Goal: Information Seeking & Learning: Learn about a topic

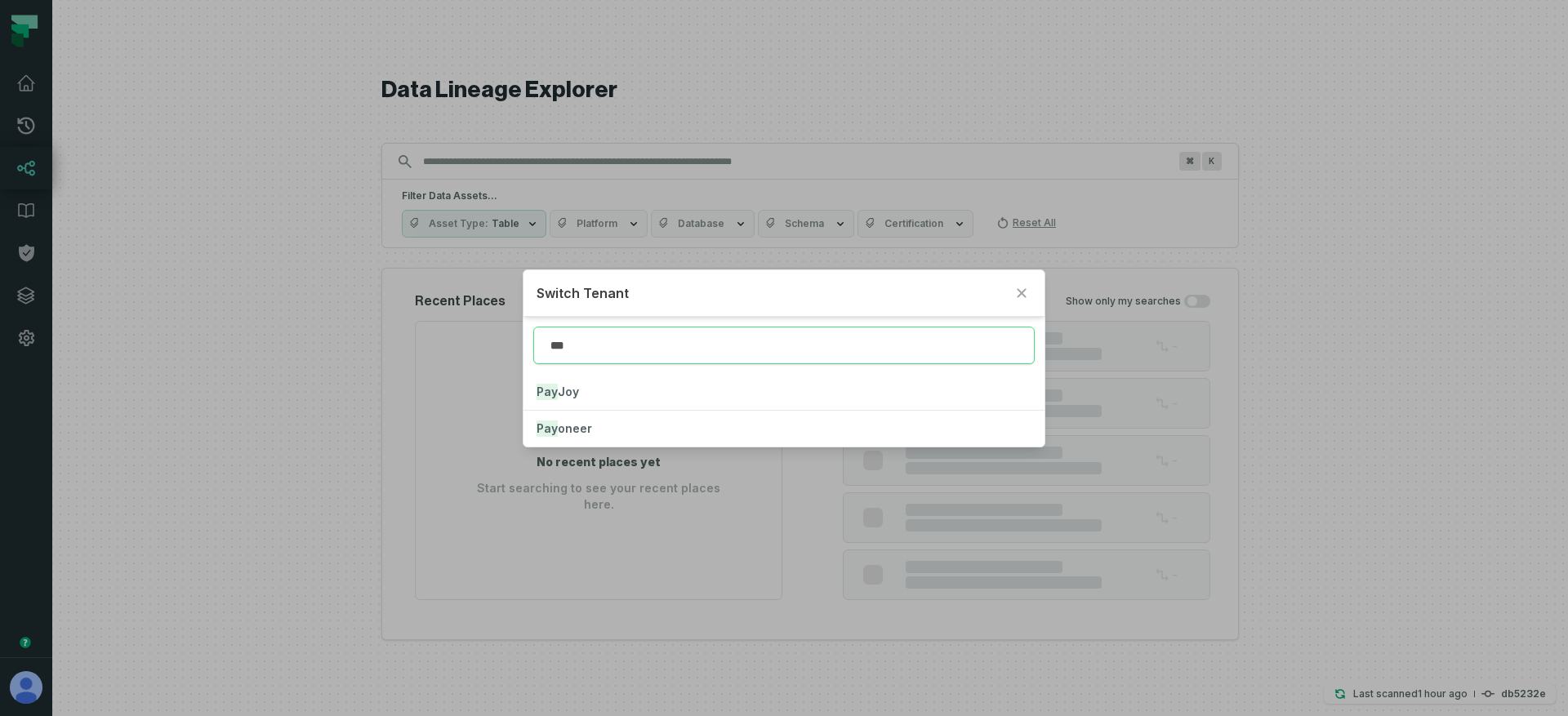
type input "***"
click button "Pay Joy" at bounding box center [784, 392] width 521 height 36
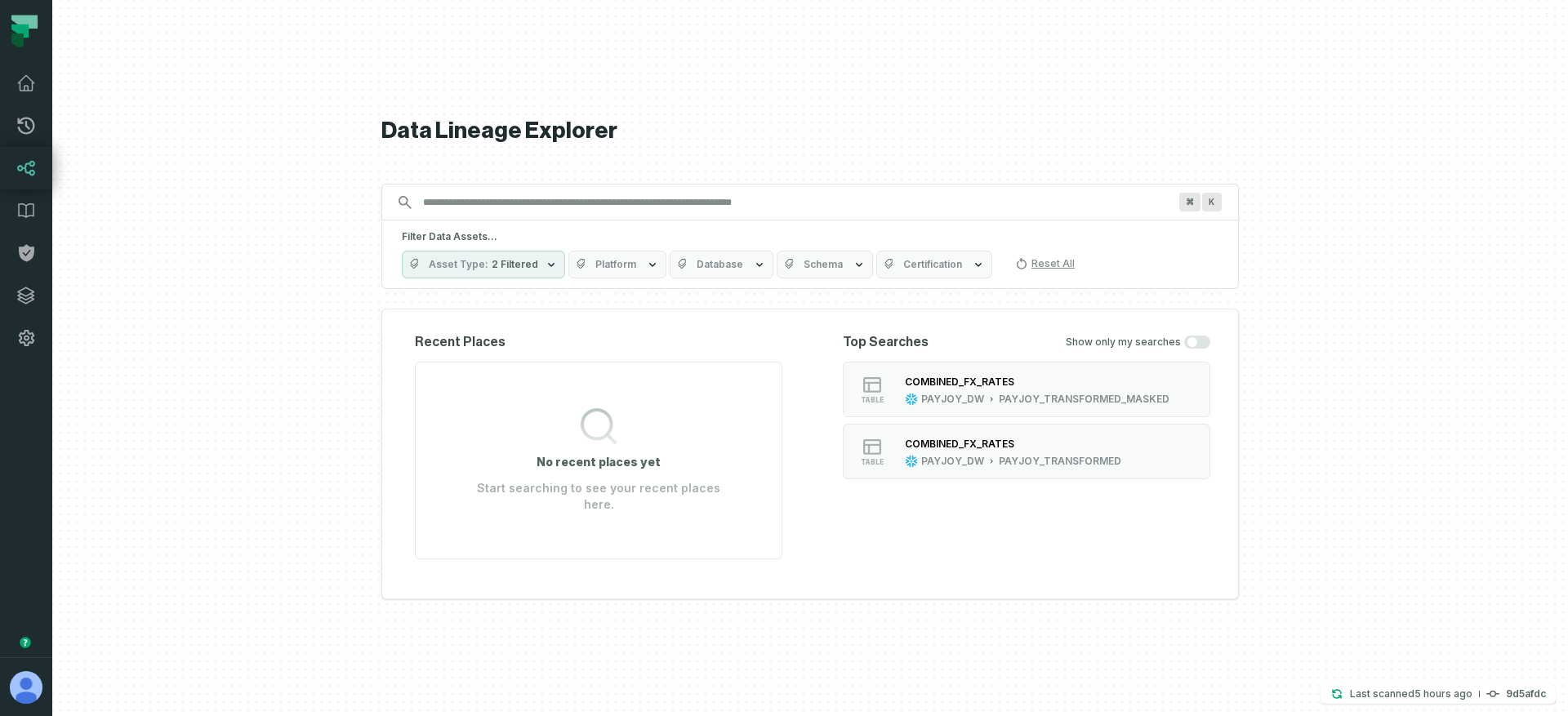
click at [618, 269] on span "Platform" at bounding box center [615, 264] width 40 height 13
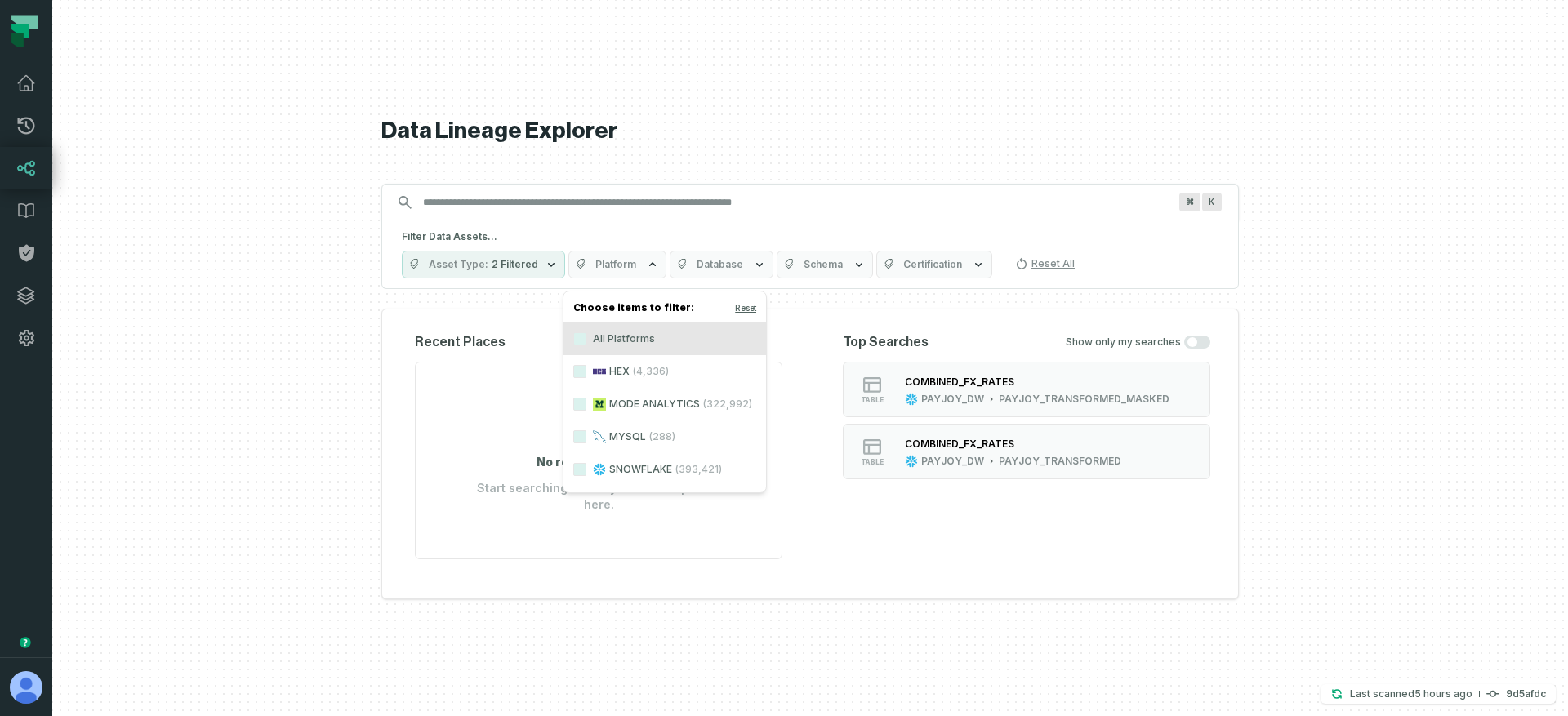
click at [599, 373] on icon at bounding box center [600, 371] width 13 height 13
click at [587, 373] on button "HEX (4,336)" at bounding box center [580, 371] width 13 height 13
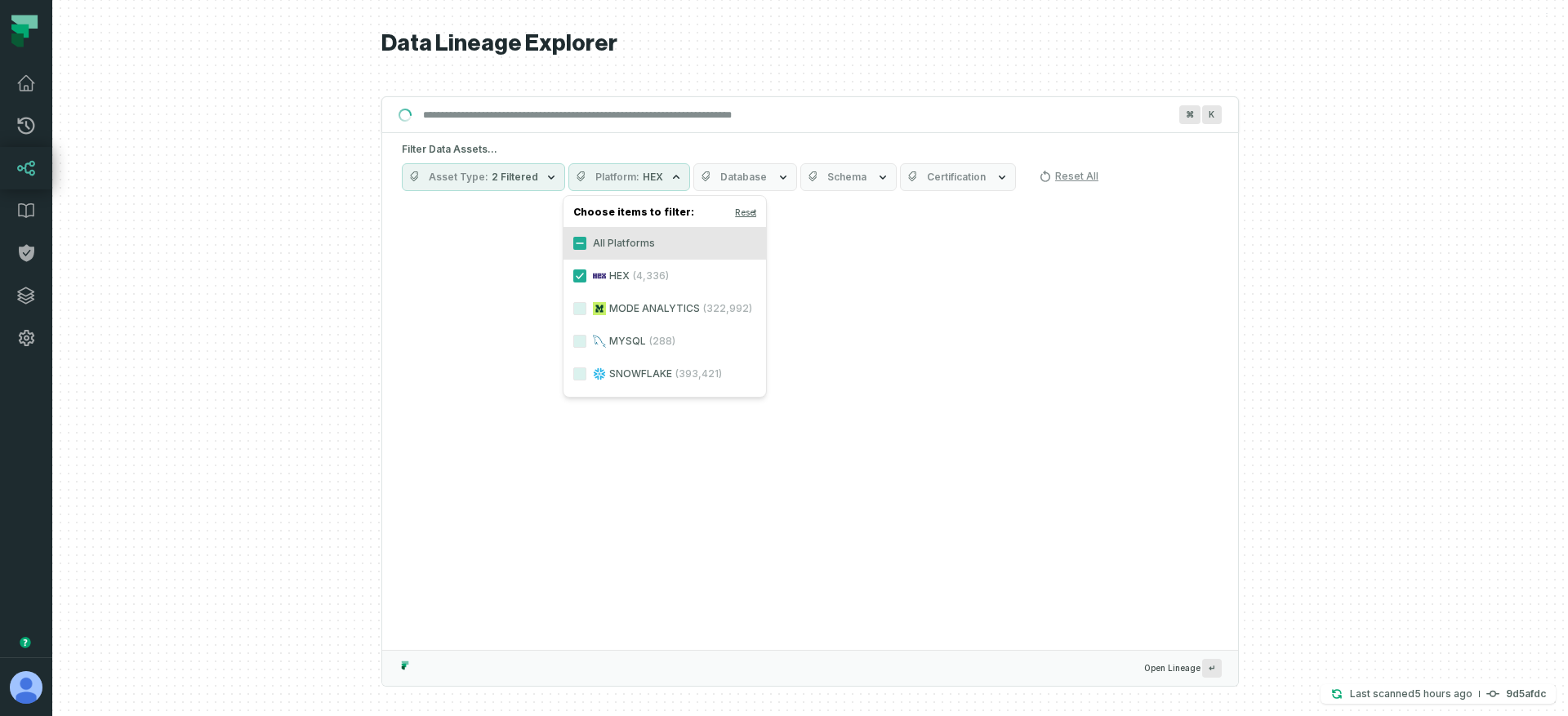
click at [373, 280] on div at bounding box center [810, 358] width 1515 height 716
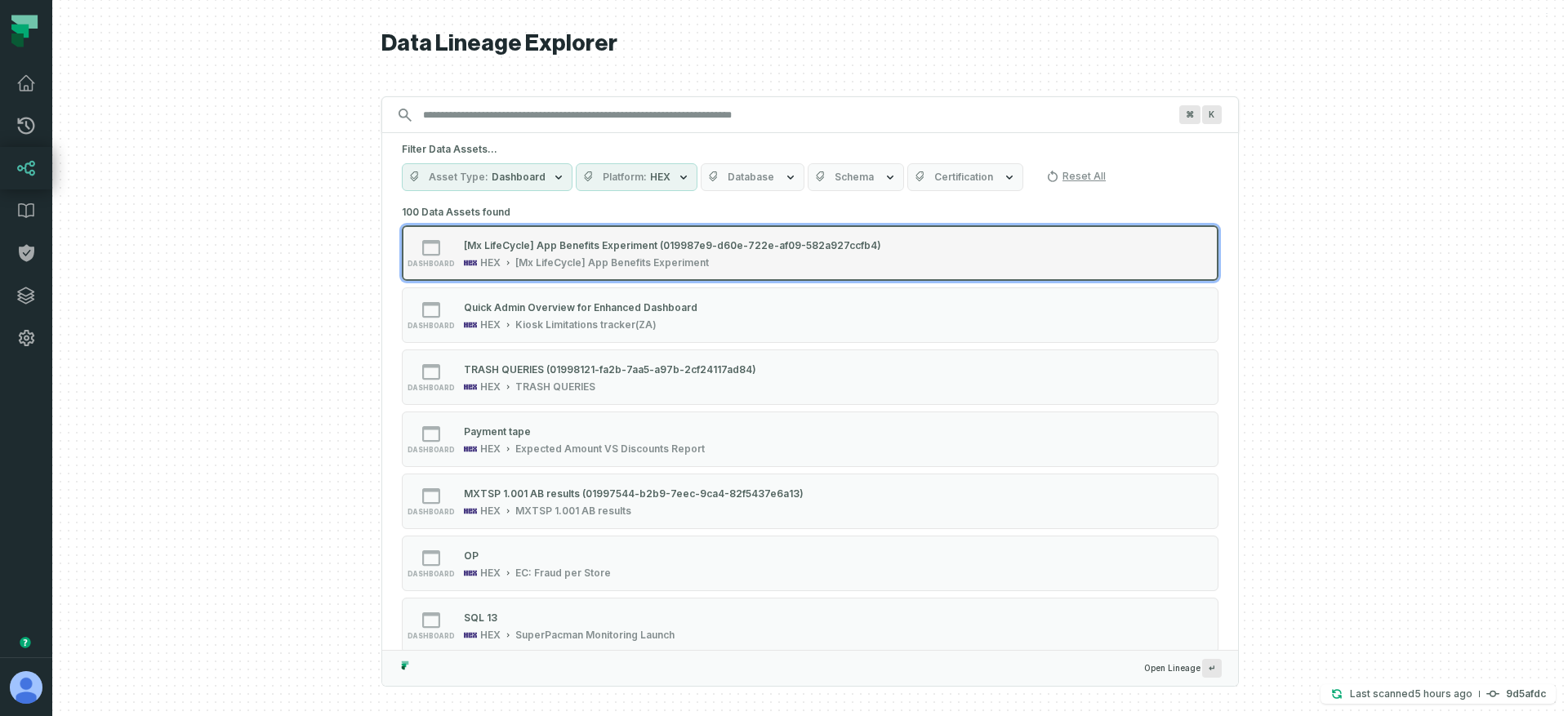
click at [540, 259] on div "[Mx LifeCycle] App Benefits Experiment" at bounding box center [612, 263] width 194 height 13
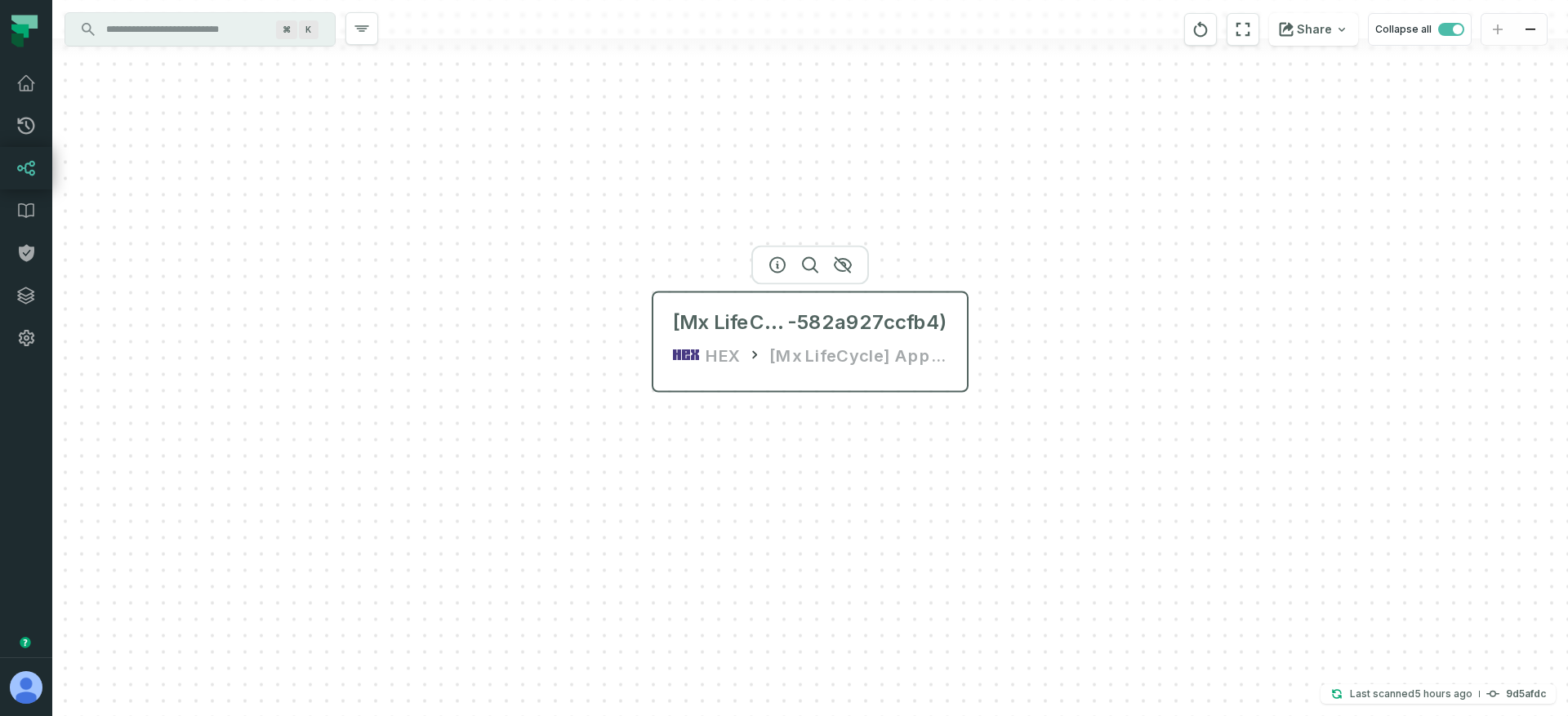
click at [713, 355] on div "HEX" at bounding box center [722, 355] width 34 height 26
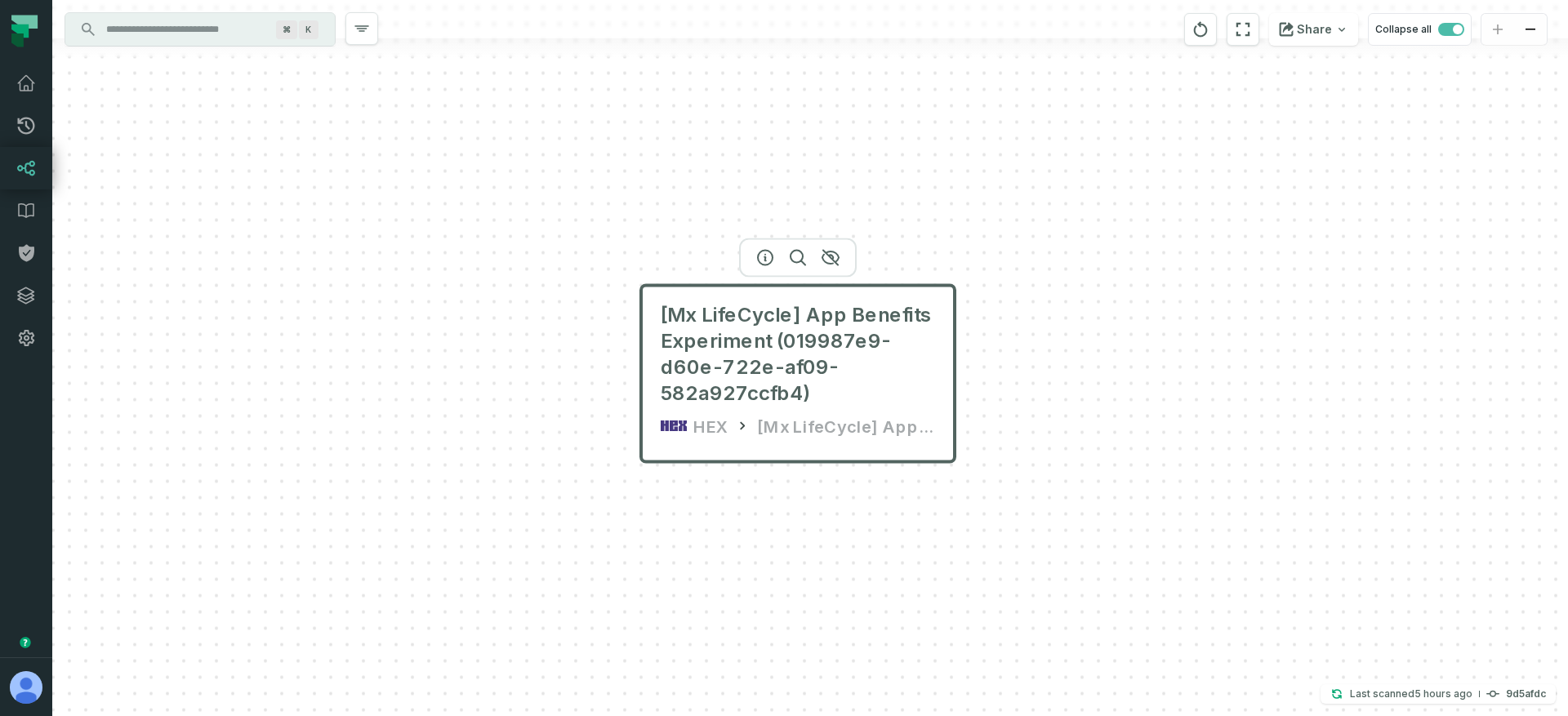
drag, startPoint x: 515, startPoint y: 386, endPoint x: 337, endPoint y: 199, distance: 258.2
click at [337, 198] on div "[Mx LifeCycle] App Benefits Experiment (019987e9-d60e-722e-af09-582a927ccfb4) H…" at bounding box center [810, 358] width 1515 height 716
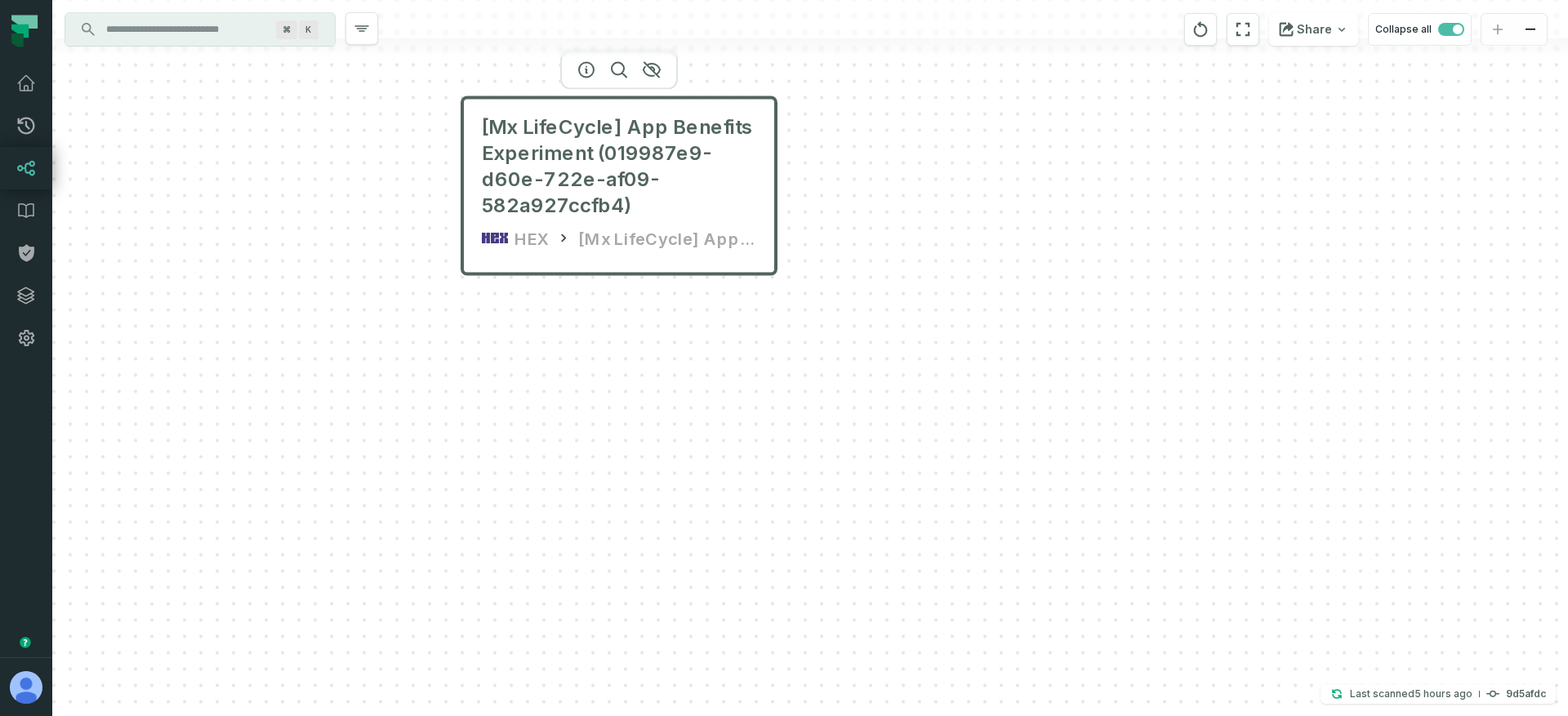
drag, startPoint x: 386, startPoint y: 226, endPoint x: 413, endPoint y: 310, distance: 88.2
click at [420, 319] on div "[Mx LifeCycle] App Benefits Experiment (019987e9-d60e-722e-af09-582a927ccfb4) H…" at bounding box center [810, 358] width 1515 height 716
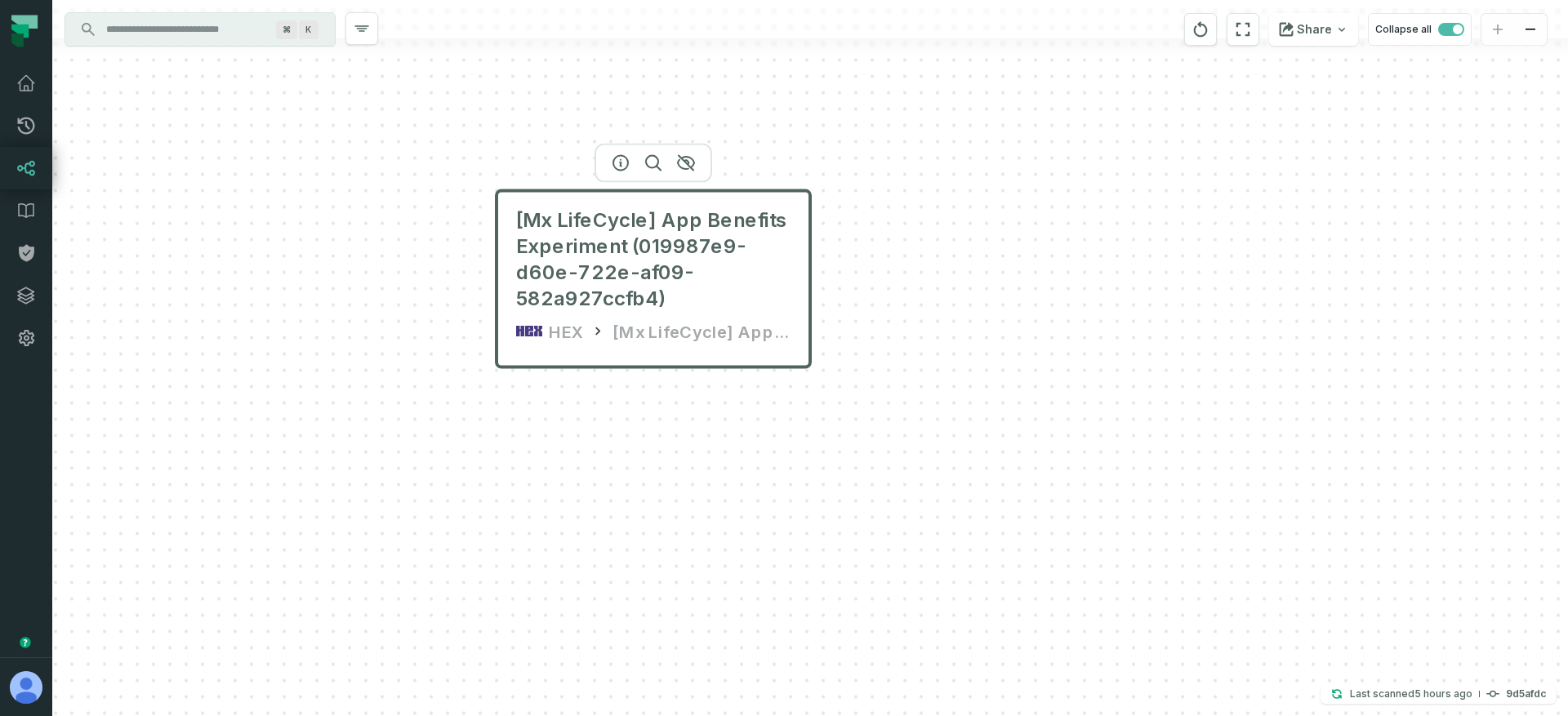
click at [154, 35] on input "Discovery Provider cmdk menu" at bounding box center [184, 29] width 178 height 26
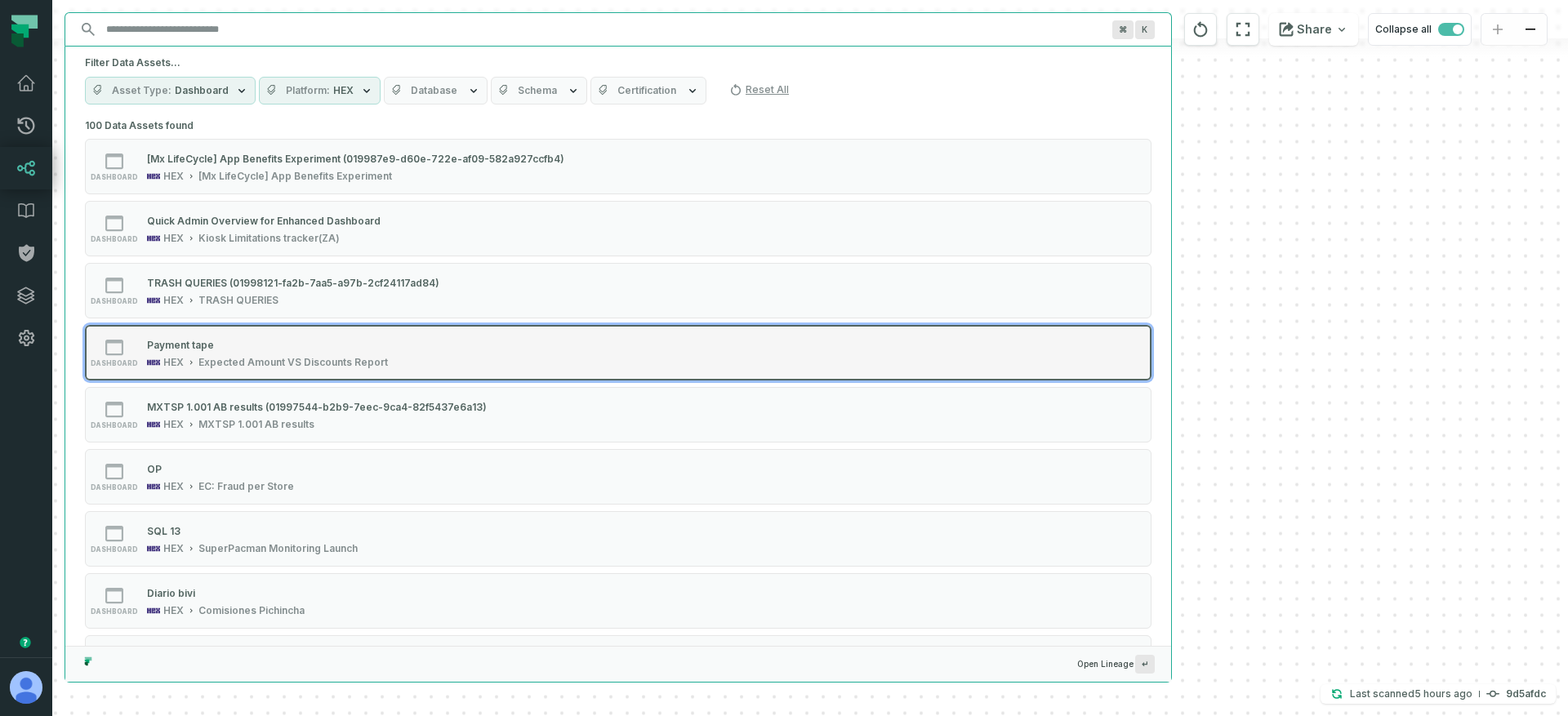
click at [236, 347] on div "Payment tape" at bounding box center [267, 344] width 241 height 16
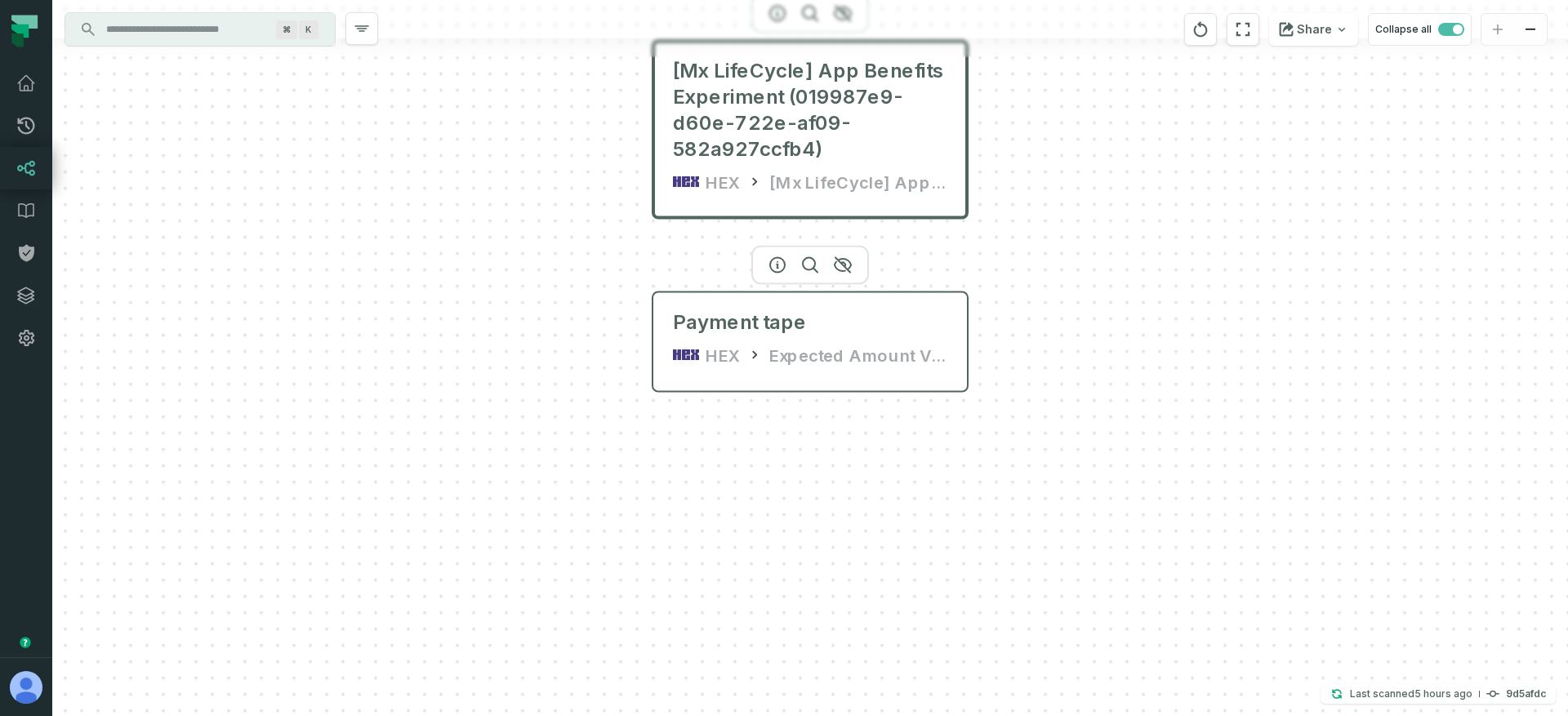
click at [737, 366] on div "HEX" at bounding box center [722, 355] width 34 height 26
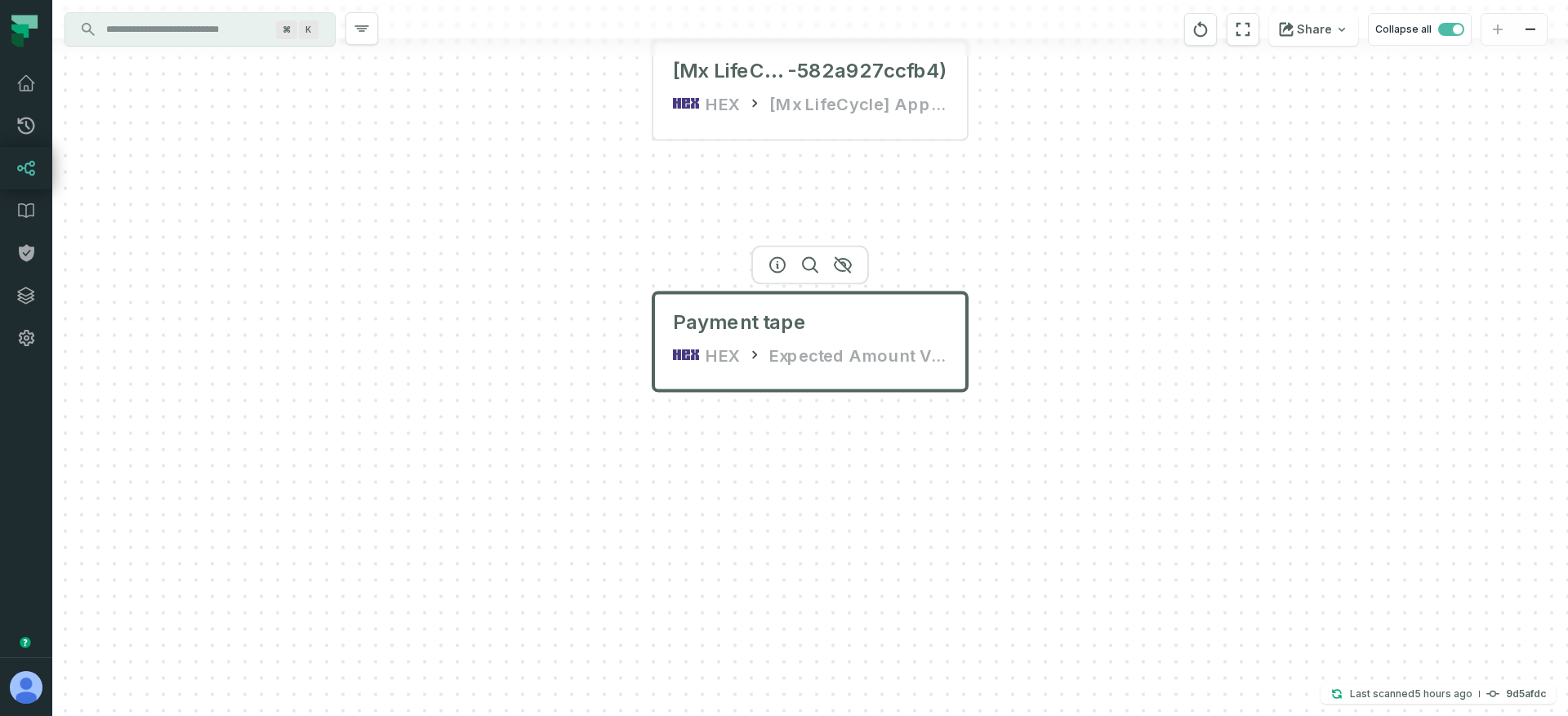
click at [684, 238] on div "[Mx LifeCycle] App Benefits Experiment (019987e9-d60e-722e-af09 -582a927ccfb4) …" at bounding box center [810, 358] width 1515 height 716
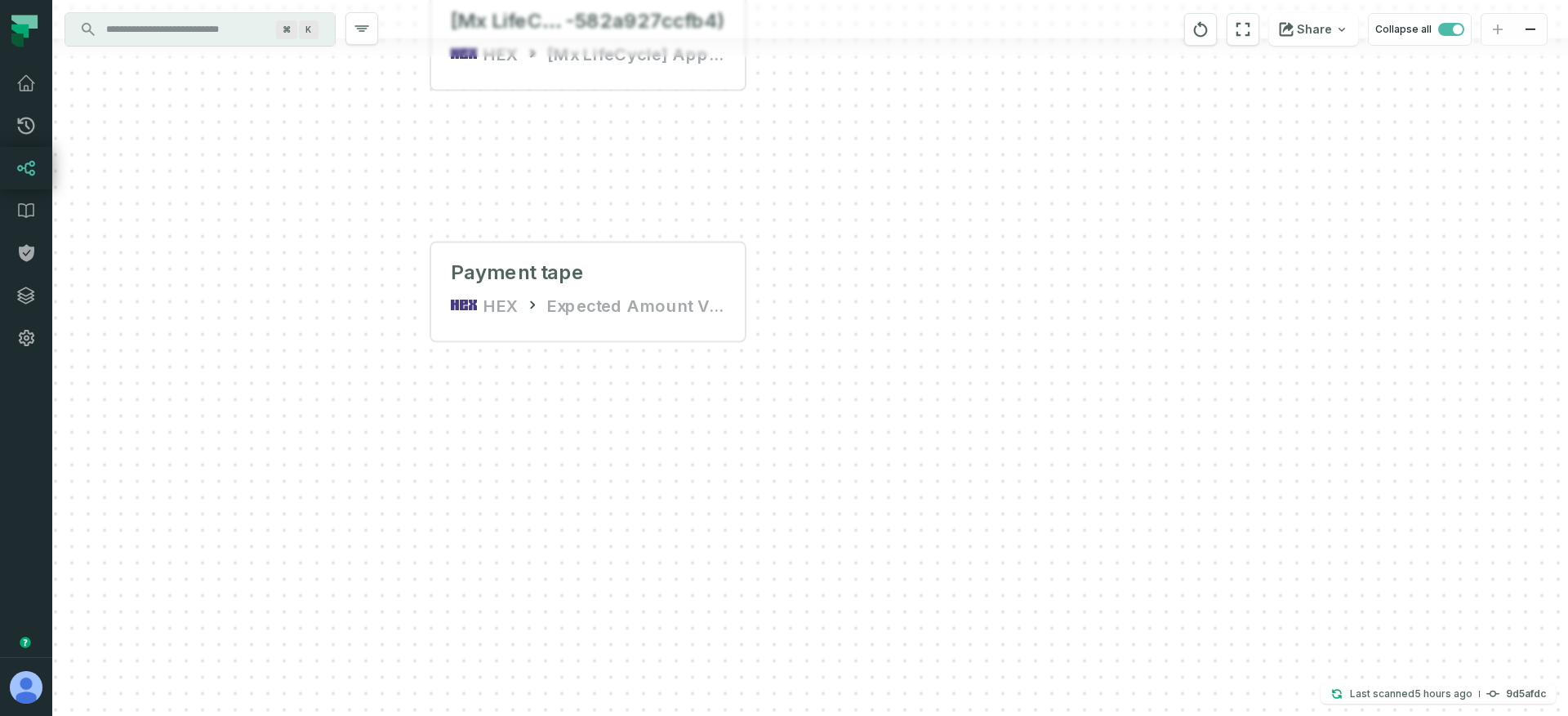
drag, startPoint x: 542, startPoint y: 254, endPoint x: 376, endPoint y: 212, distance: 171.2
click at [376, 212] on div "[Mx LifeCycle] App Benefits Experiment (019987e9-d60e-722e-af09 -582a927ccfb4) …" at bounding box center [810, 358] width 1515 height 716
drag, startPoint x: 488, startPoint y: 391, endPoint x: 506, endPoint y: 459, distance: 70.3
click at [506, 459] on div "[Mx LifeCycle] App Benefits Experiment (019987e9-d60e-722e-af09 -582a927ccfb4) …" at bounding box center [810, 358] width 1515 height 716
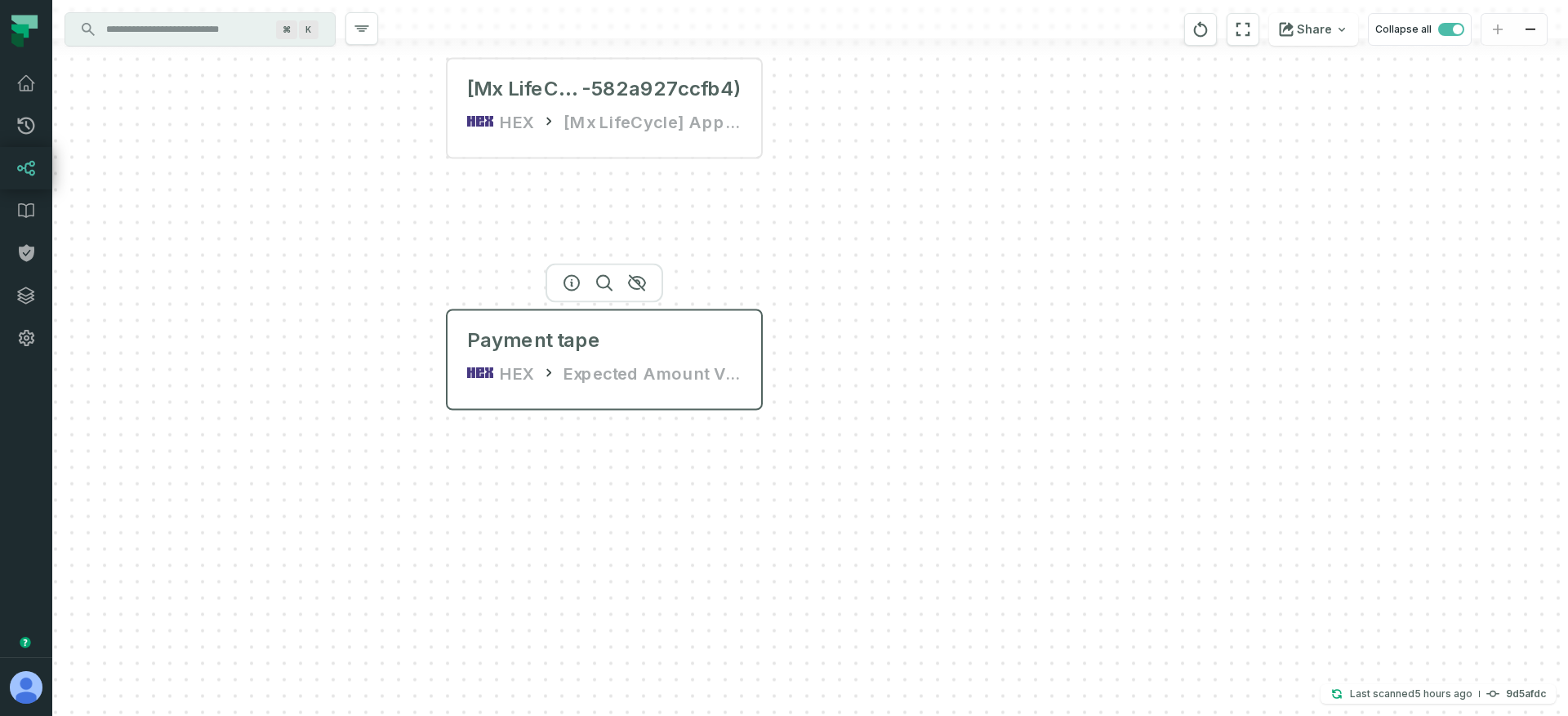
click at [528, 360] on div "HEX" at bounding box center [517, 373] width 34 height 26
click at [572, 286] on icon "button" at bounding box center [572, 283] width 20 height 20
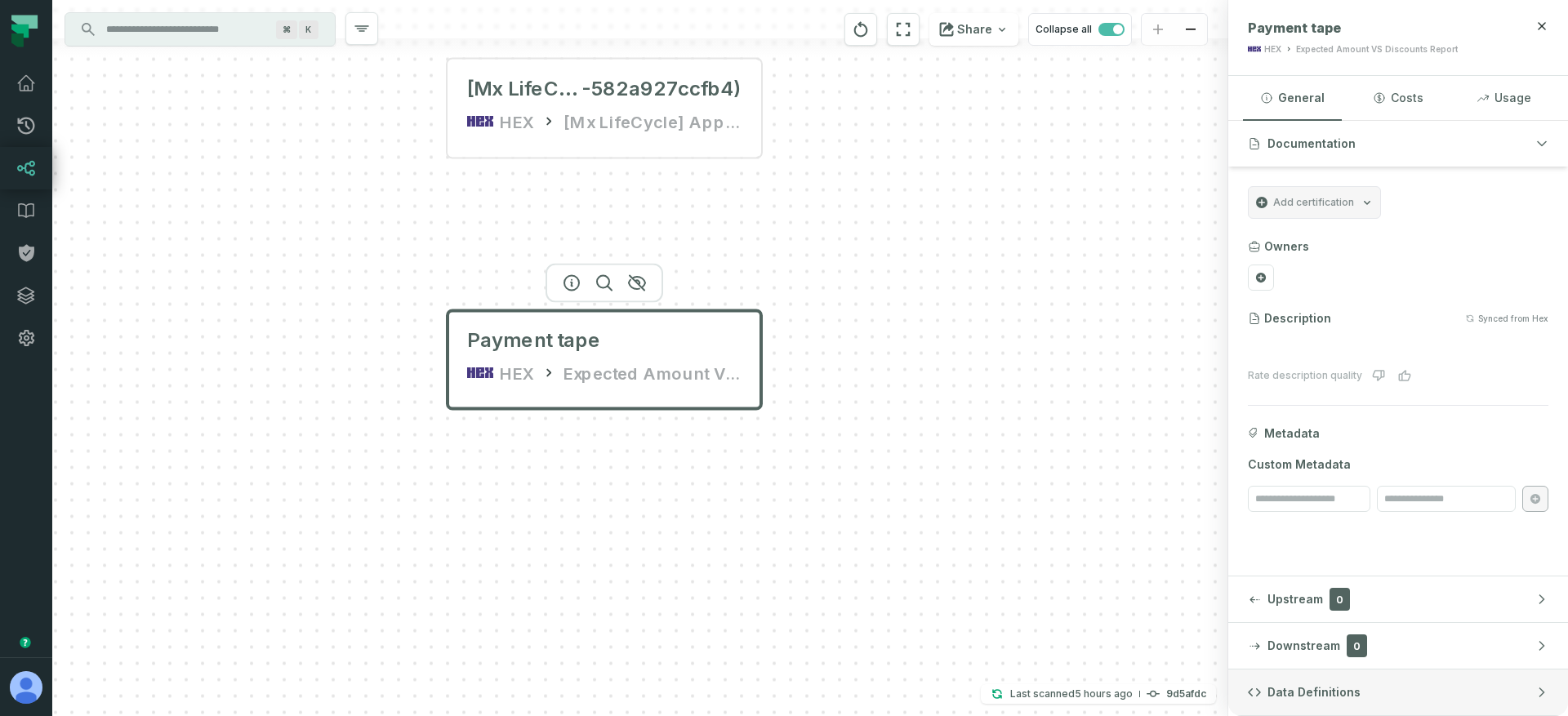
click at [1328, 687] on span "Data Definitions" at bounding box center [1313, 692] width 93 height 16
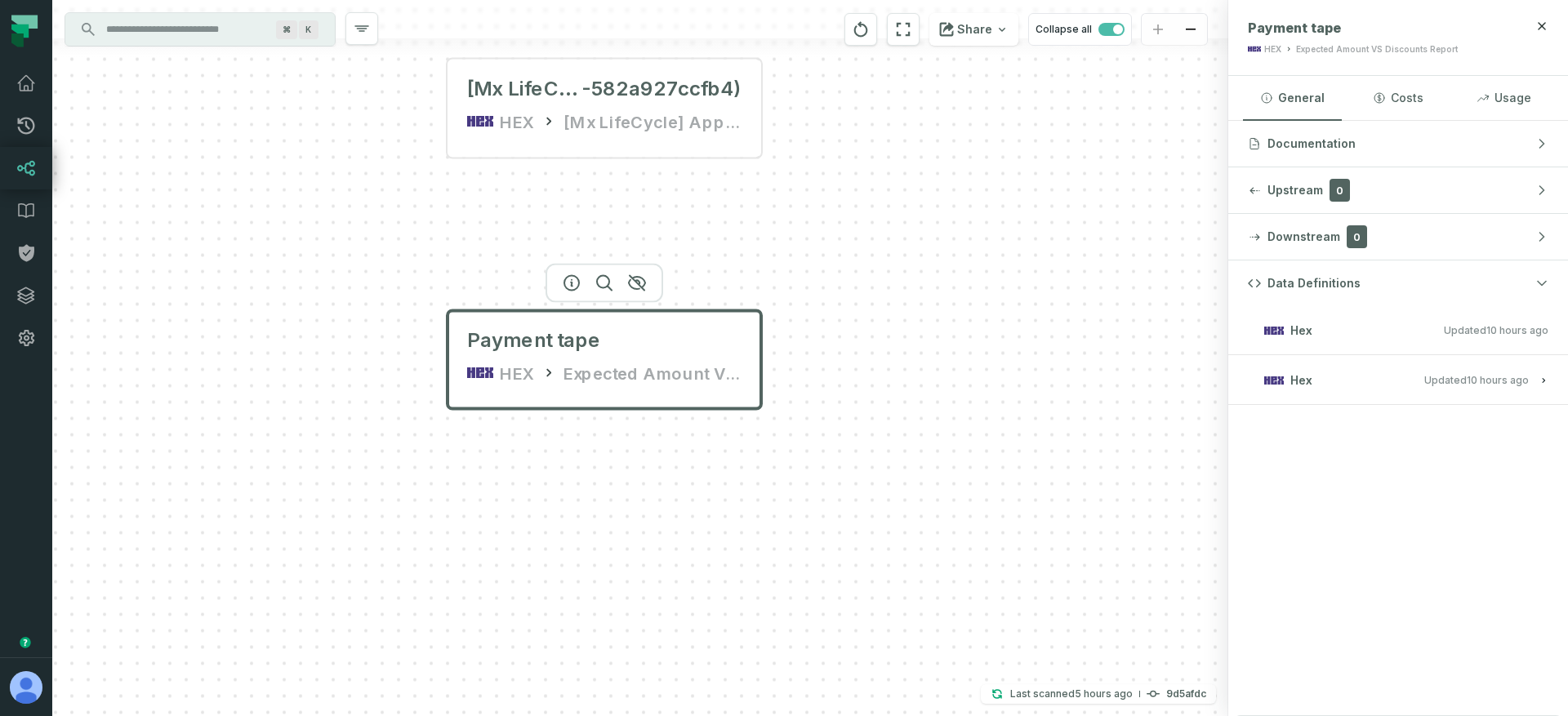
click at [1453, 379] on span "Updated 9/29/2025, 1:05:40 AM" at bounding box center [1476, 380] width 104 height 12
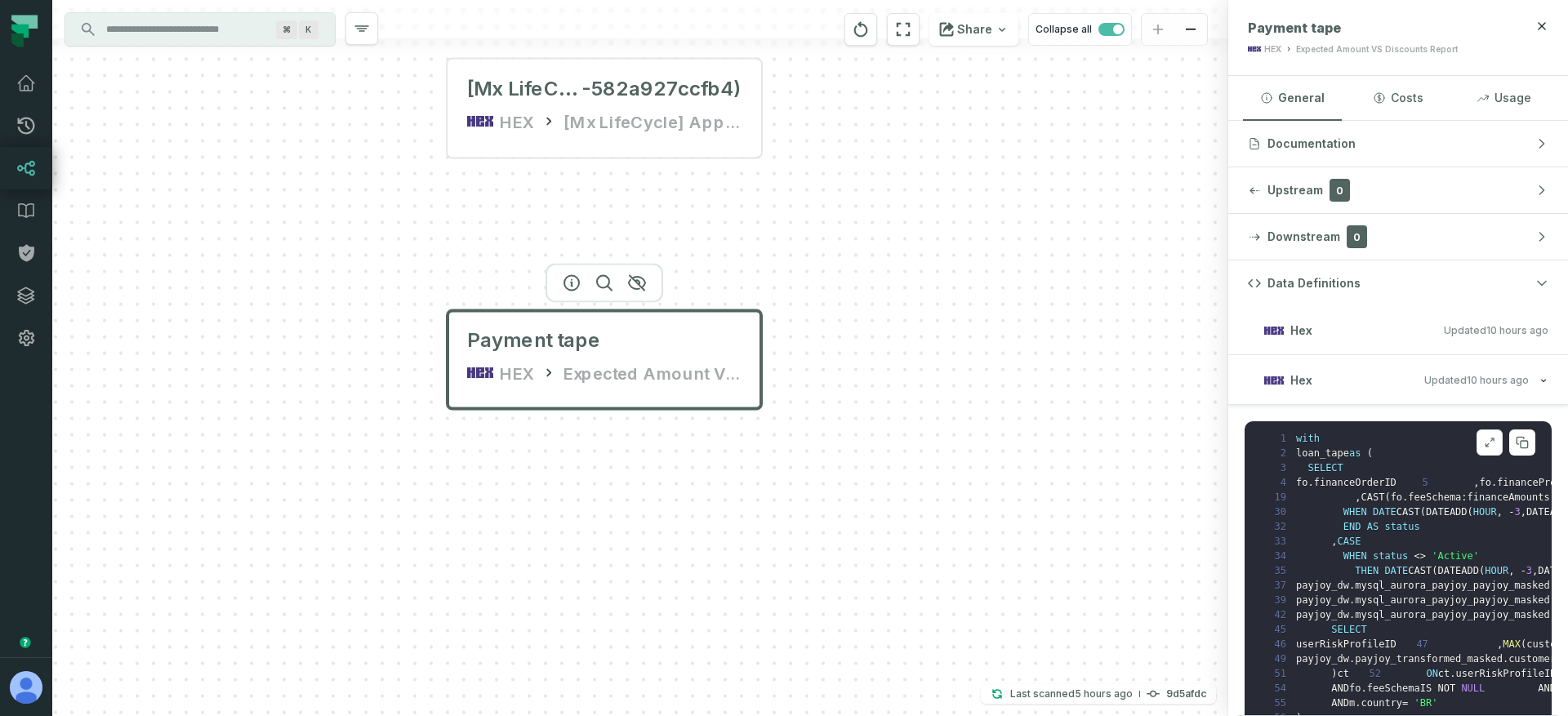
click at [1483, 444] on icon at bounding box center [1489, 443] width 11 height 13
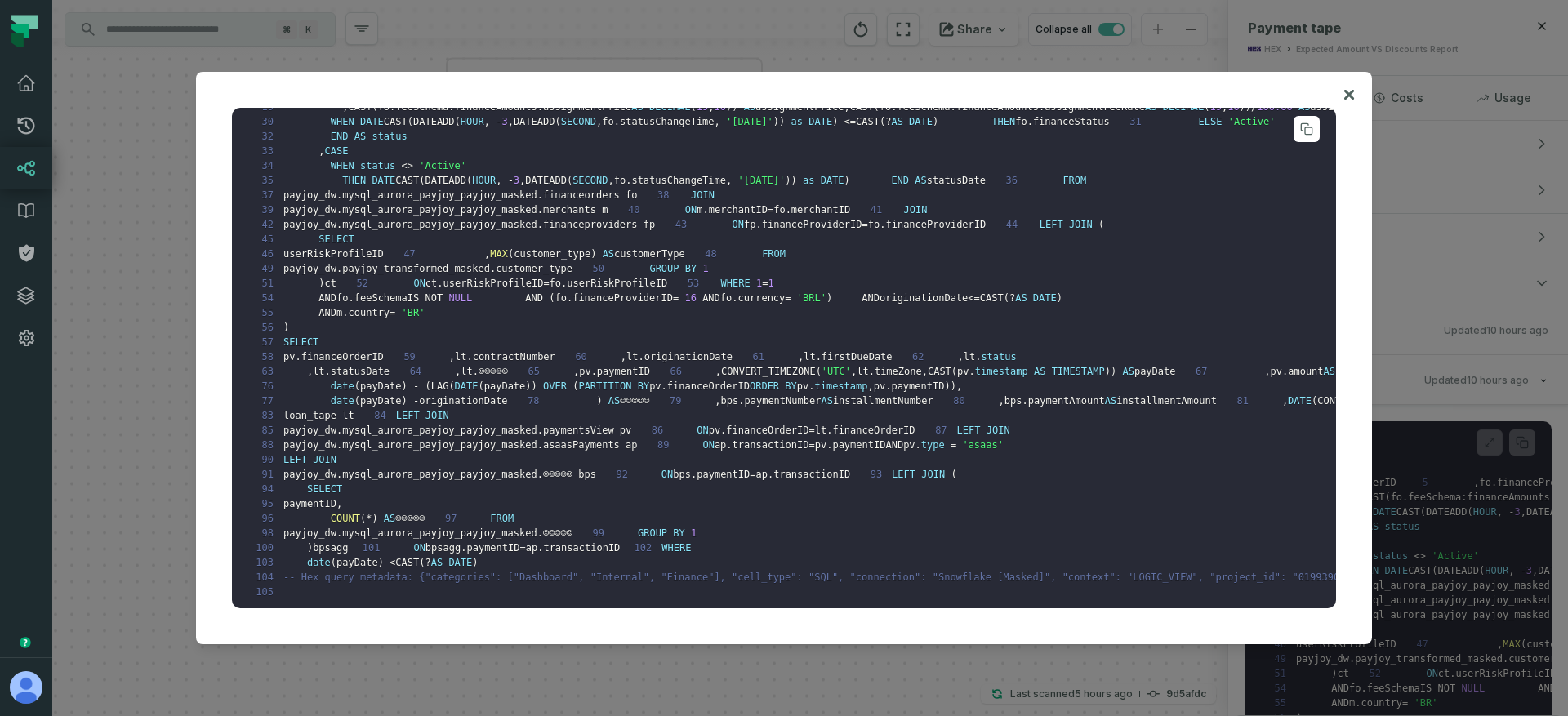
scroll to position [1073, 0]
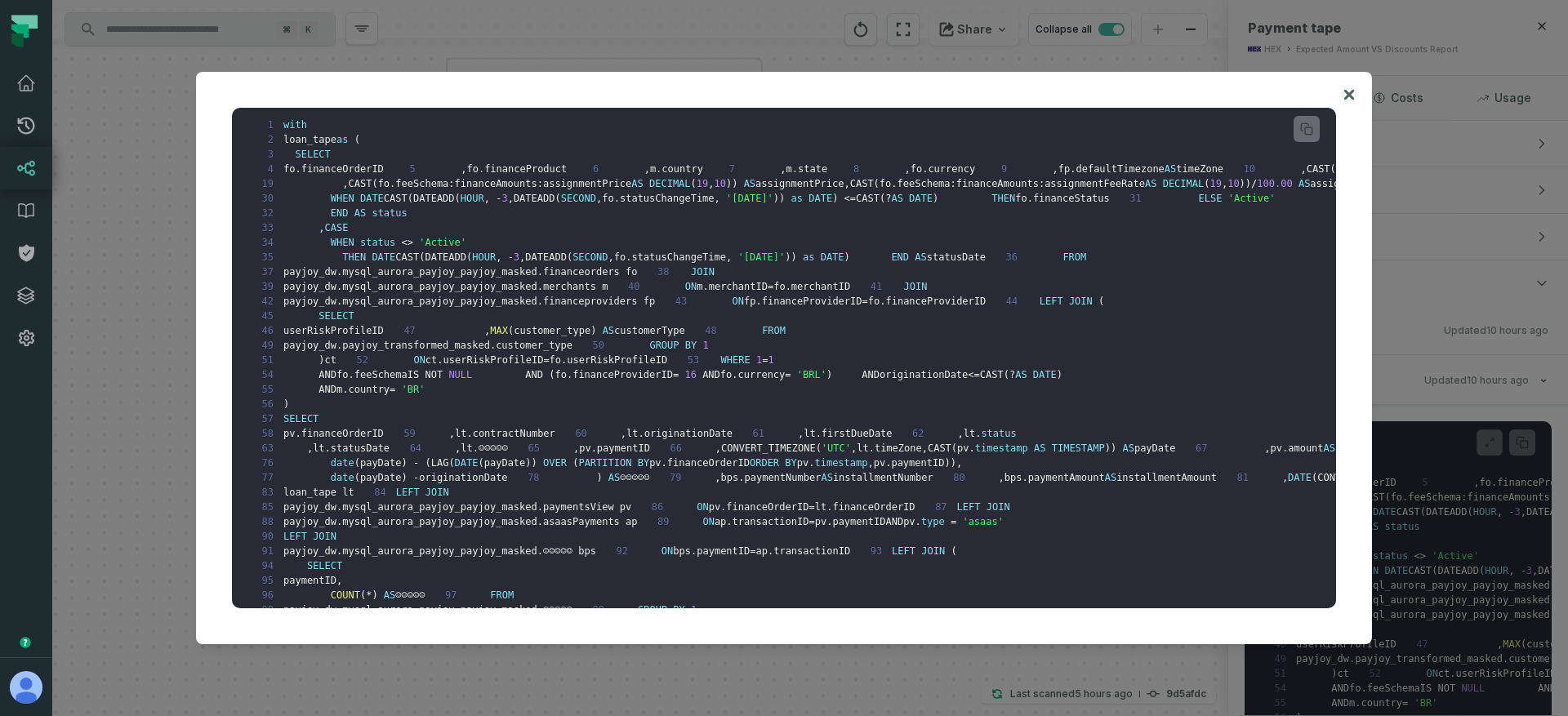
click at [1351, 91] on icon at bounding box center [1349, 95] width 9 height 9
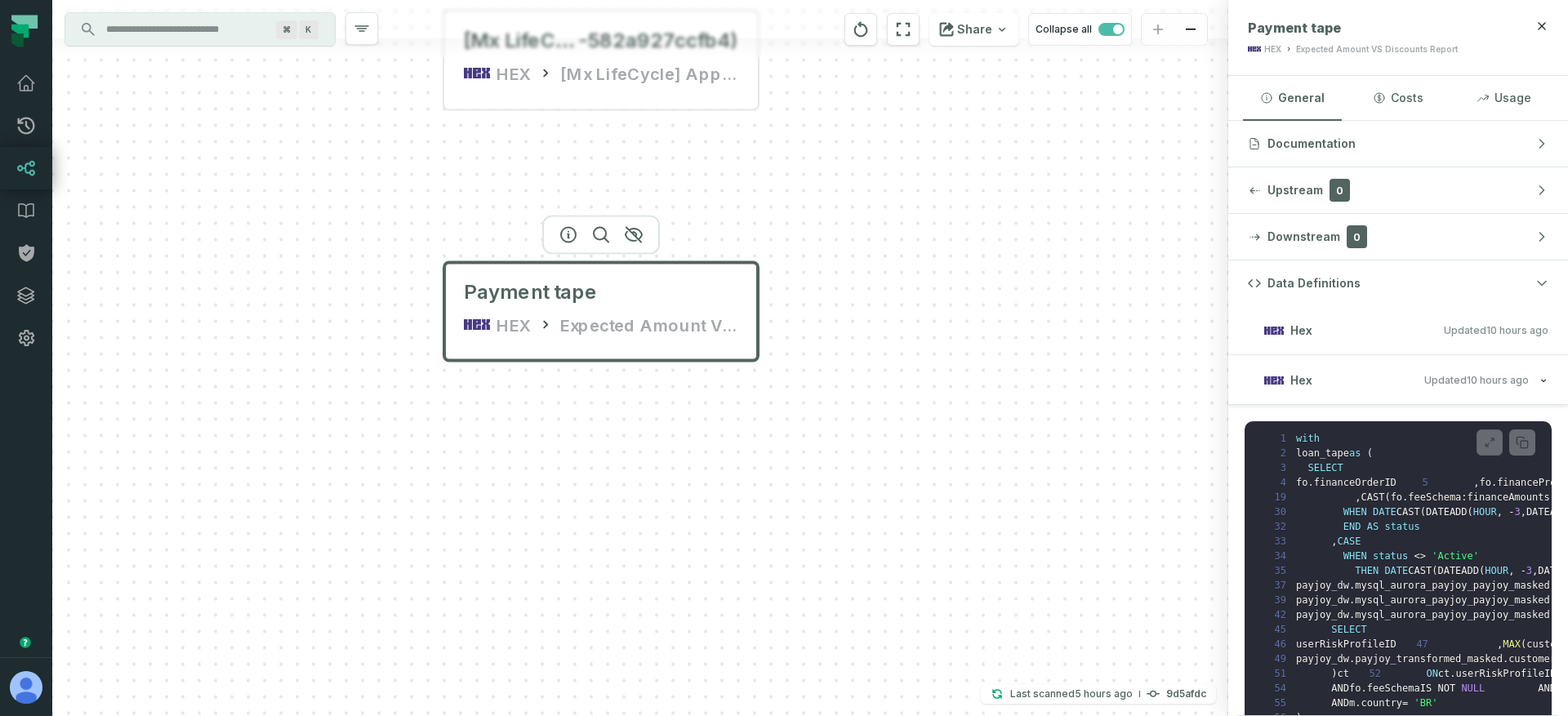
drag, startPoint x: 446, startPoint y: 275, endPoint x: 443, endPoint y: 226, distance: 49.1
click at [443, 226] on div "[Mx LifeCycle] App Benefits Experiment (019987e9-d60e-722e-af09 -582a927ccfb4) …" at bounding box center [640, 358] width 1176 height 716
click at [525, 299] on span "Payment tape" at bounding box center [530, 292] width 133 height 26
click at [572, 314] on div "Expected Amount VS Discounts Report" at bounding box center [650, 325] width 179 height 26
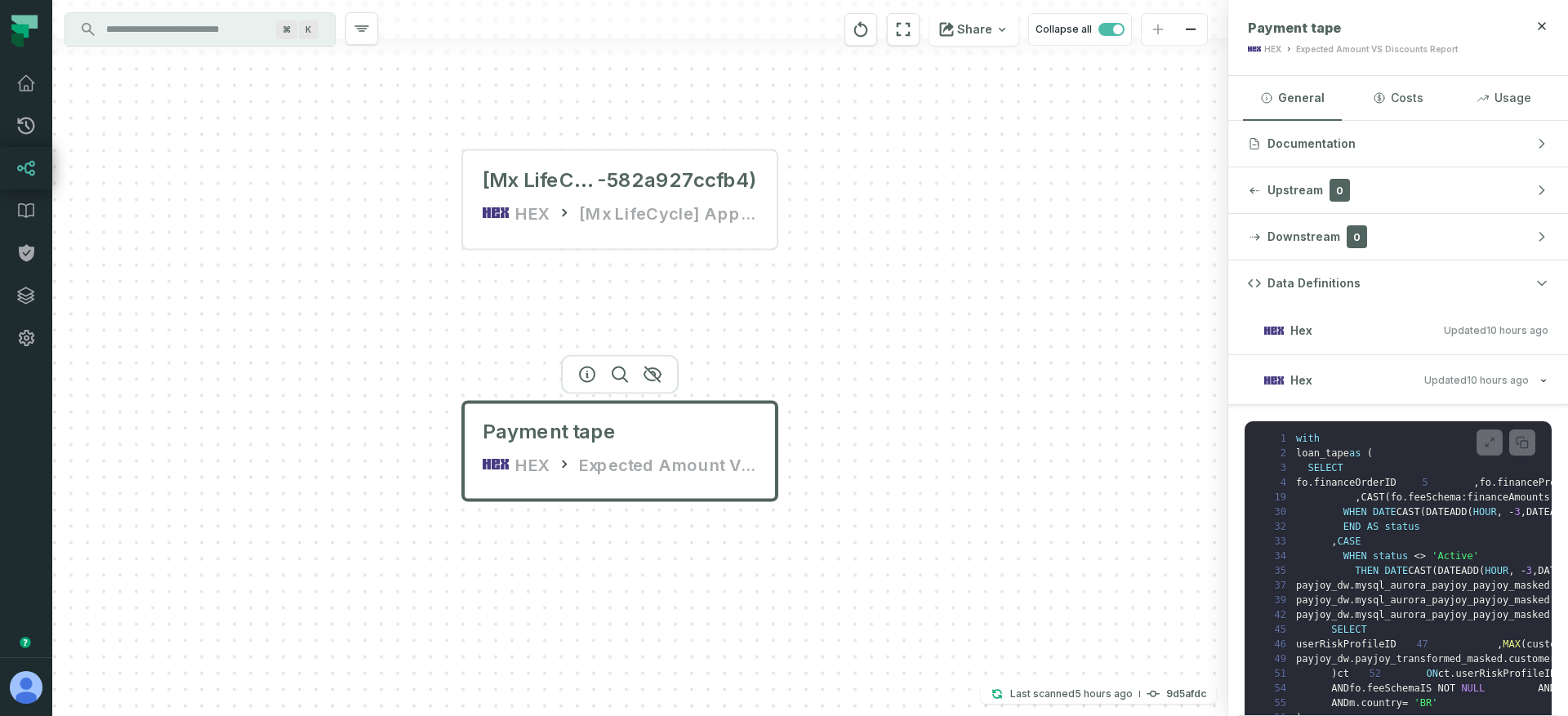
drag, startPoint x: 590, startPoint y: 350, endPoint x: 601, endPoint y: 457, distance: 107.6
click at [601, 457] on div "Payment tape HEX Expected Amount VS Discounts Report" at bounding box center [619, 447] width 301 height 78
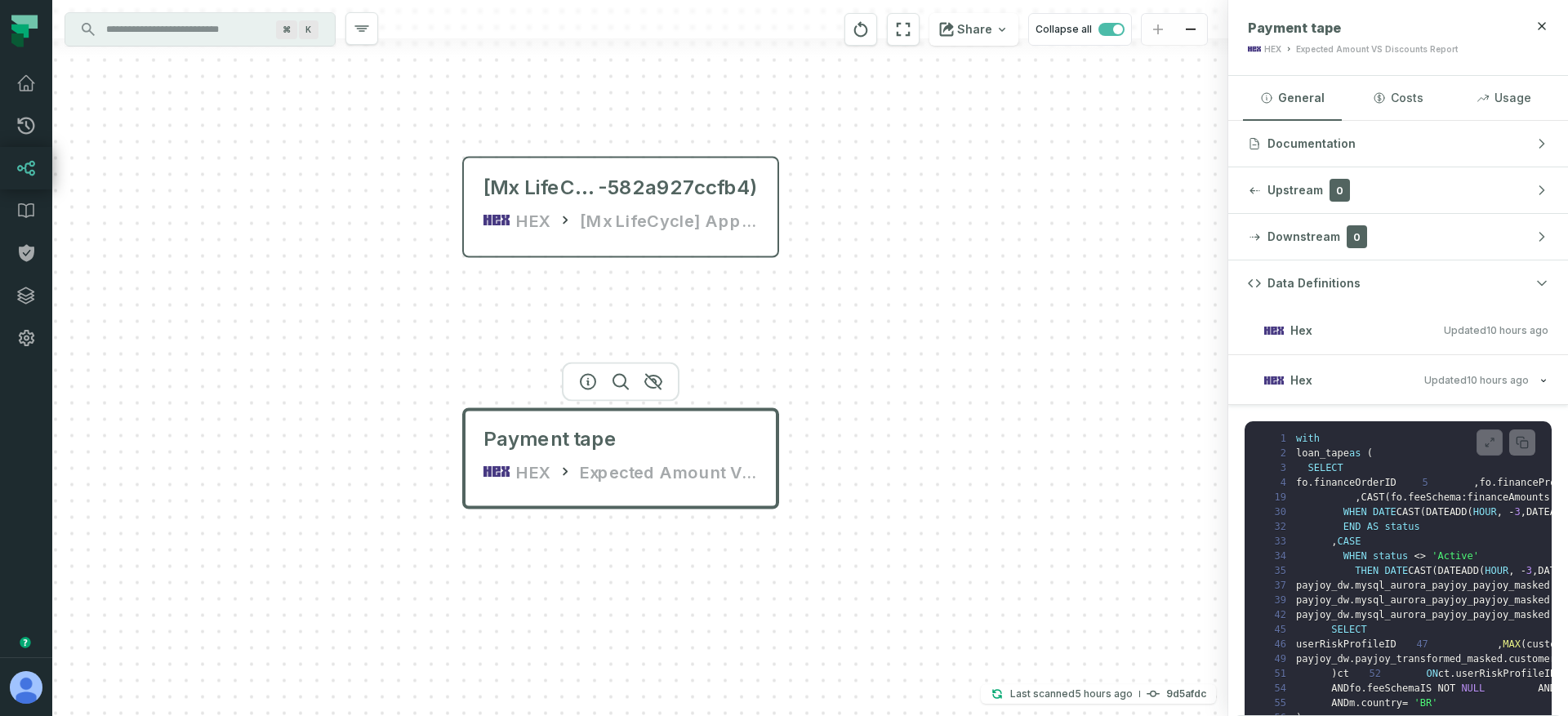
click at [547, 234] on div "[Mx LifeCycle] App Benefits Experiment (019987e9-d60e-722e-af09 -582a927ccfb4) …" at bounding box center [620, 203] width 301 height 78
click at [516, 308] on div "[Mx LifeCycle] App Benefits Experiment (019987e9-d60e-722e-af09 -582a927ccfb4) …" at bounding box center [640, 358] width 1176 height 716
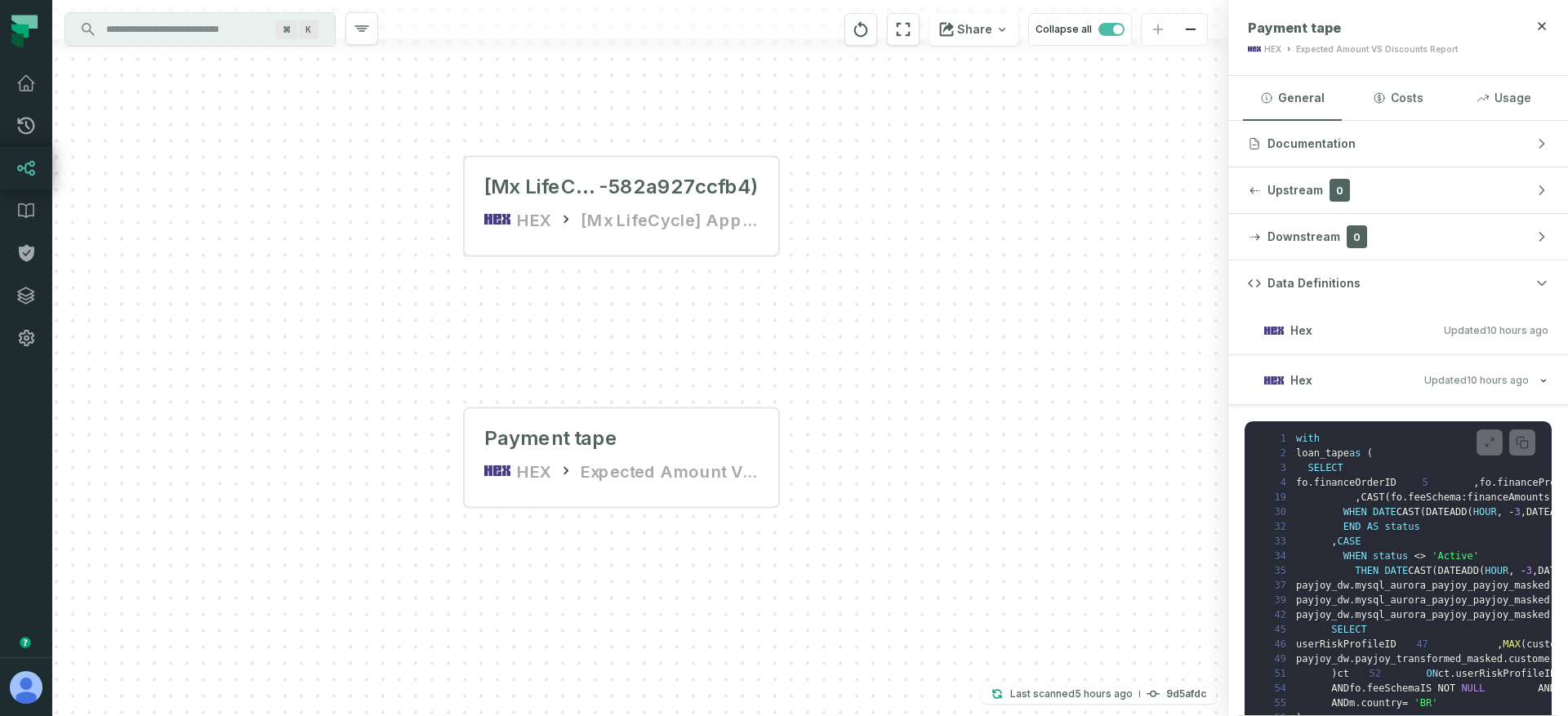
click at [208, 37] on input "Discovery Provider cmdk menu" at bounding box center [184, 29] width 178 height 26
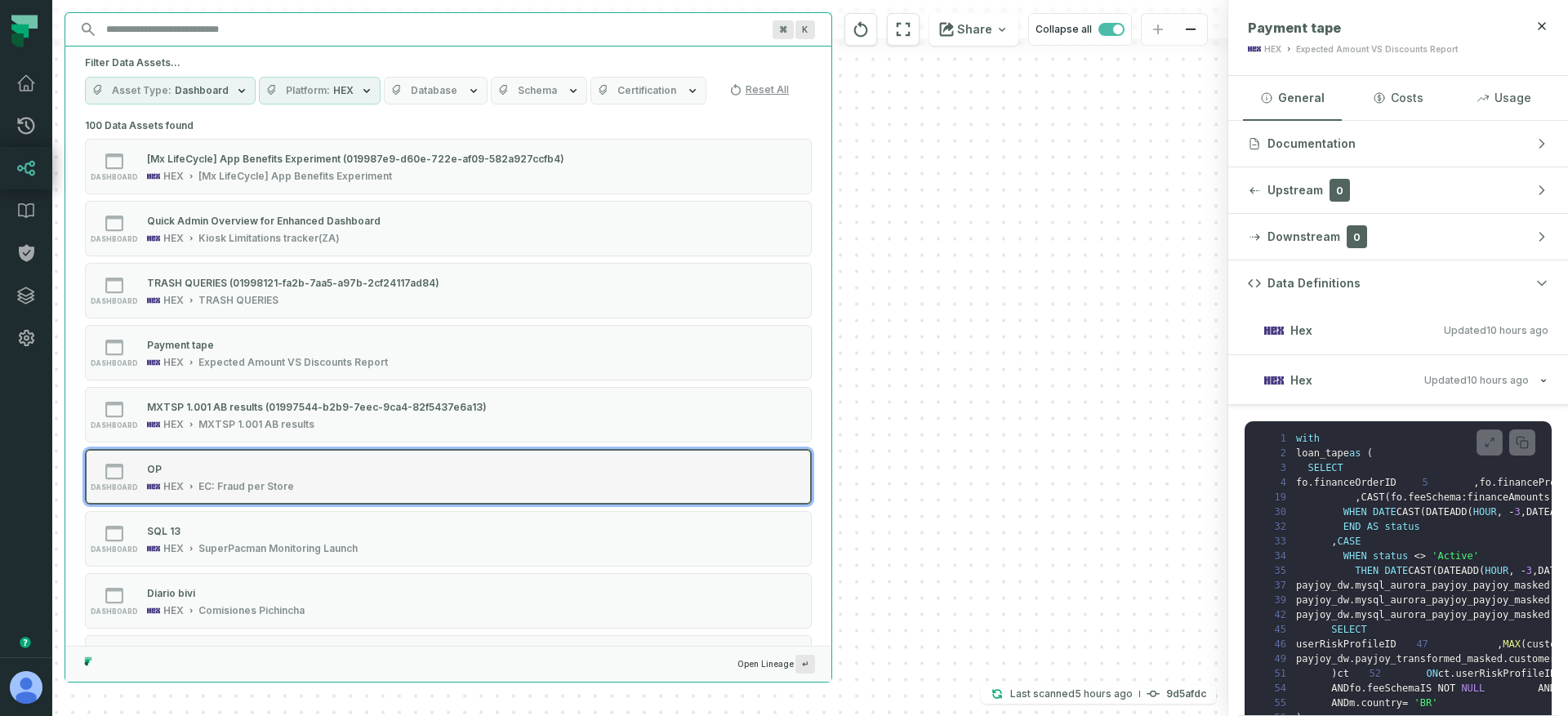
click at [303, 467] on div "dashboard OP HEX EC: Fraud per Store" at bounding box center [292, 476] width 408 height 33
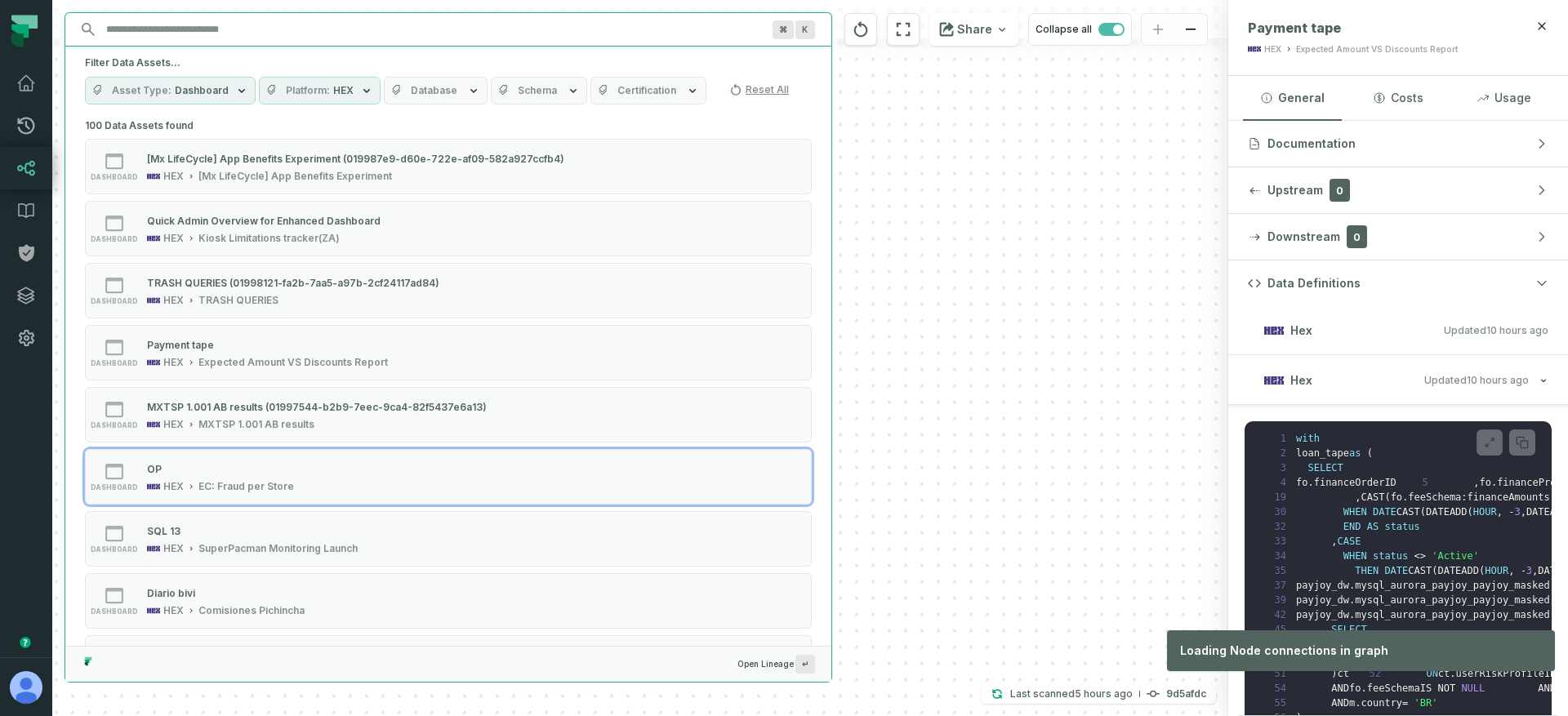
click at [944, 380] on div "[Mx LifeCycle] App Benefits Experiment (019987e9-d60e-722e-af09 -582a927ccfb4) …" at bounding box center [640, 358] width 1176 height 716
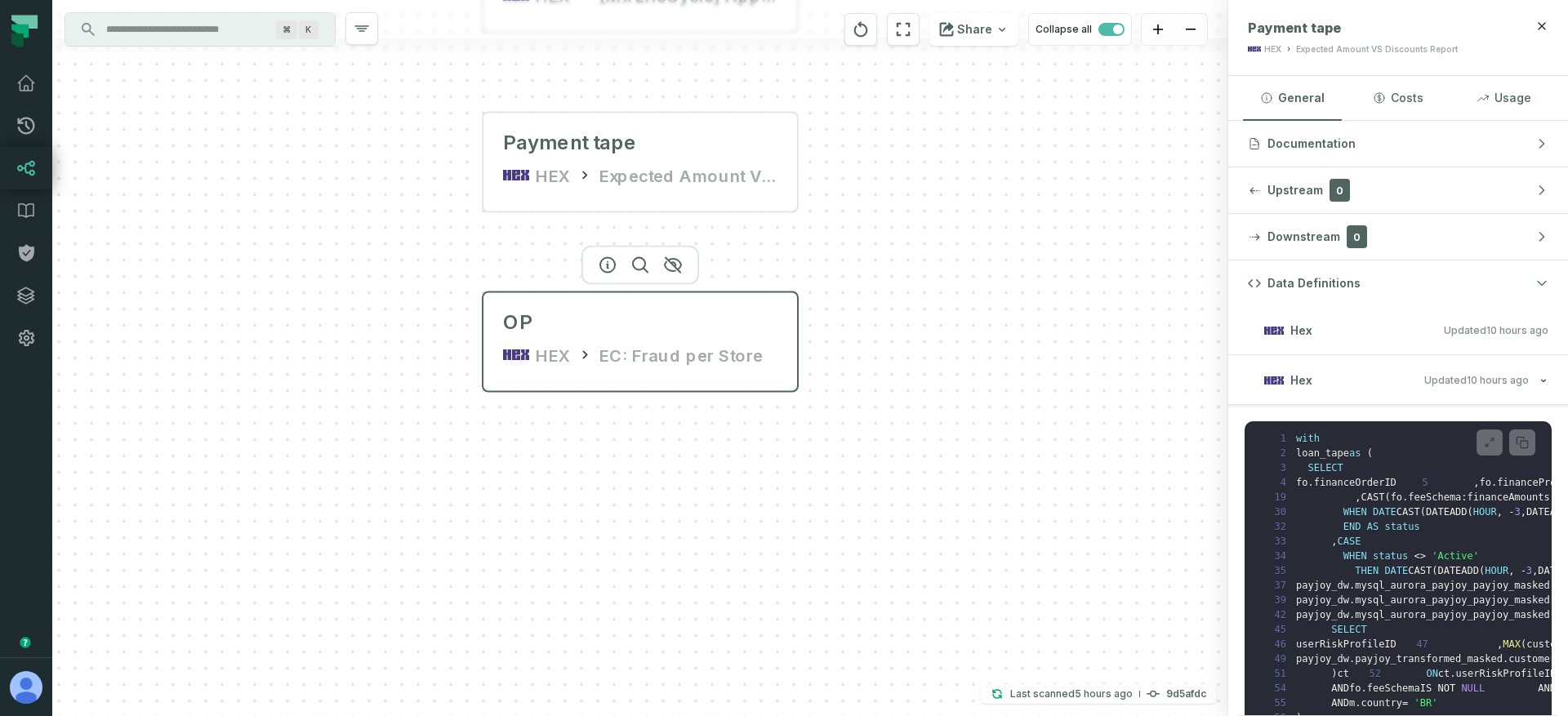
click at [634, 346] on div "EC: Fraud per Store" at bounding box center [682, 355] width 164 height 26
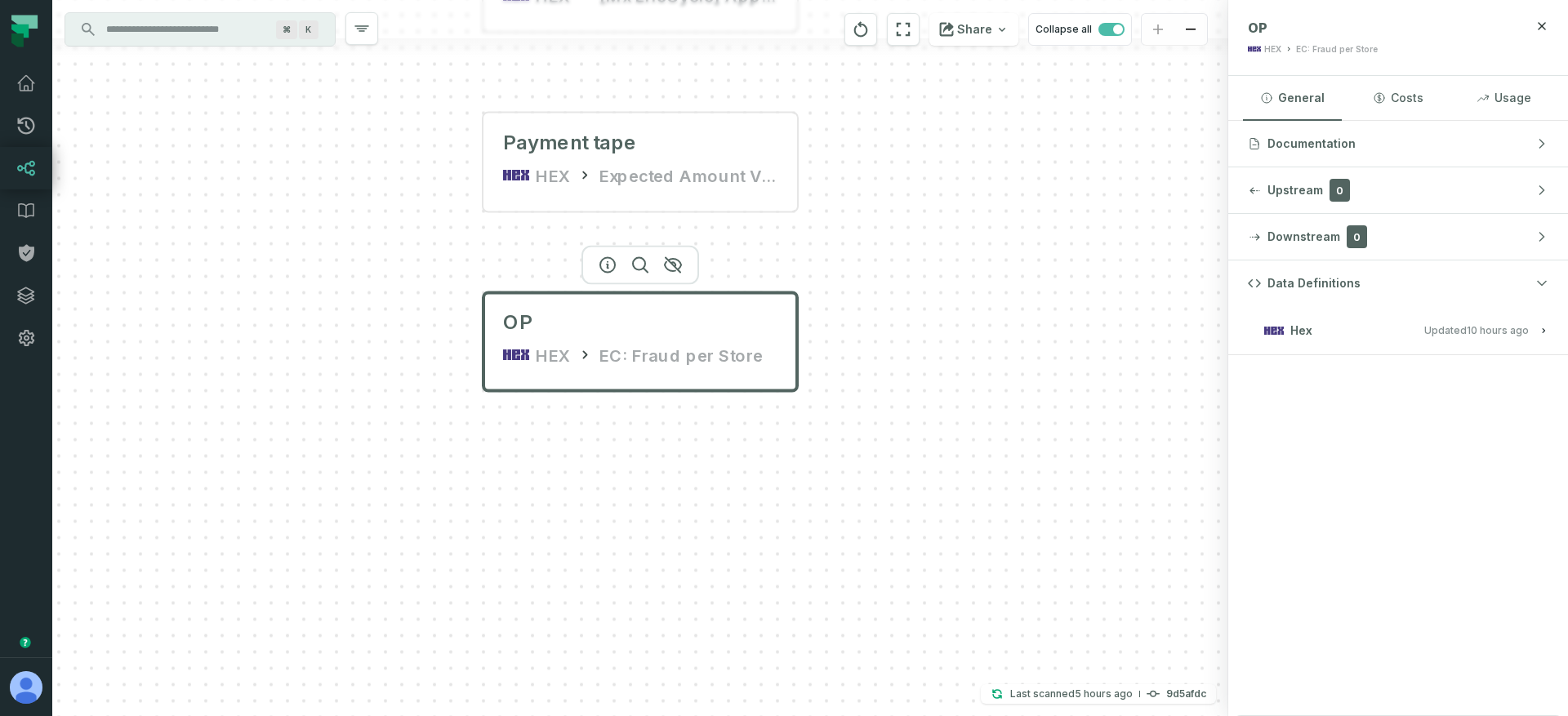
click at [216, 35] on input "Discovery Provider cmdk menu" at bounding box center [184, 29] width 178 height 26
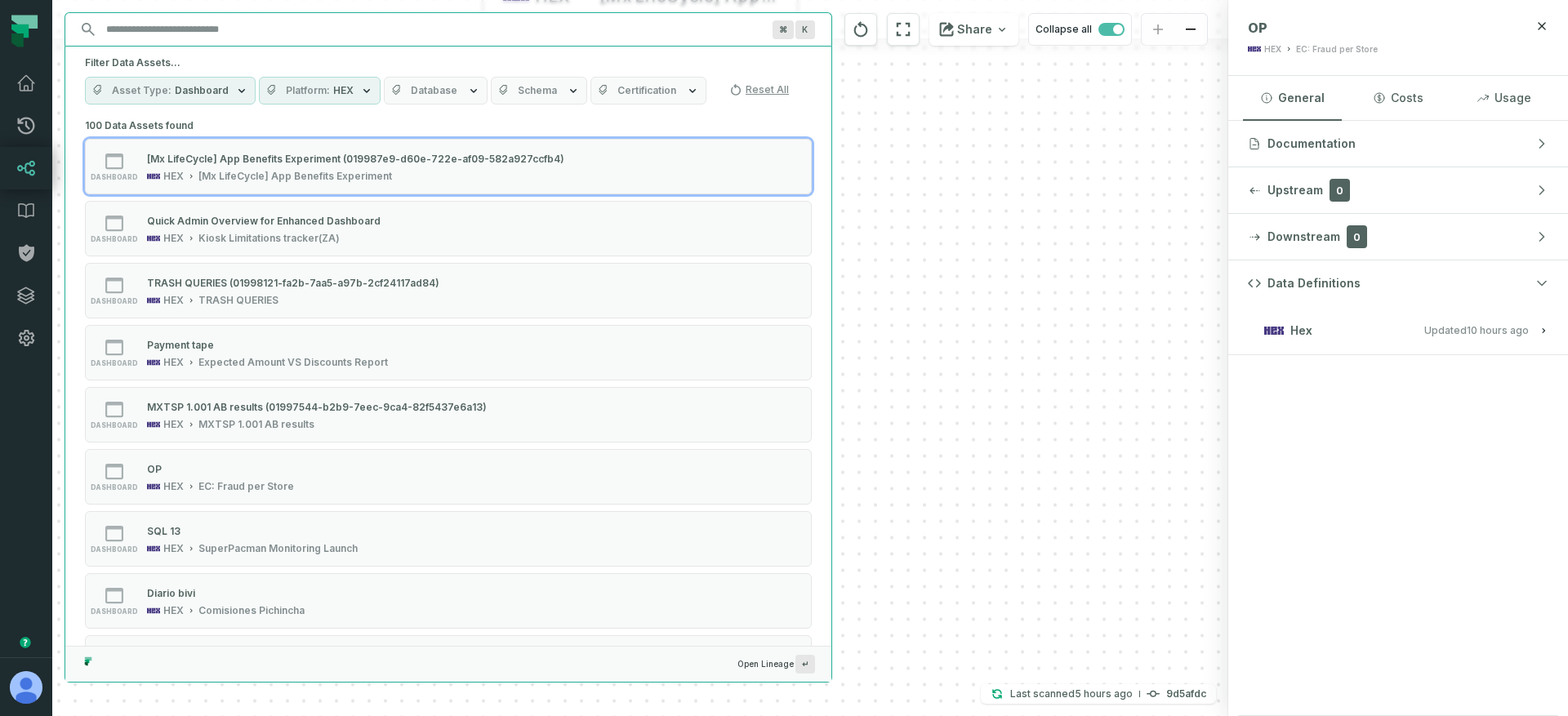
click at [323, 97] on button "Platform HEX" at bounding box center [319, 91] width 121 height 28
click at [223, 95] on span "Dashboard" at bounding box center [201, 90] width 54 height 13
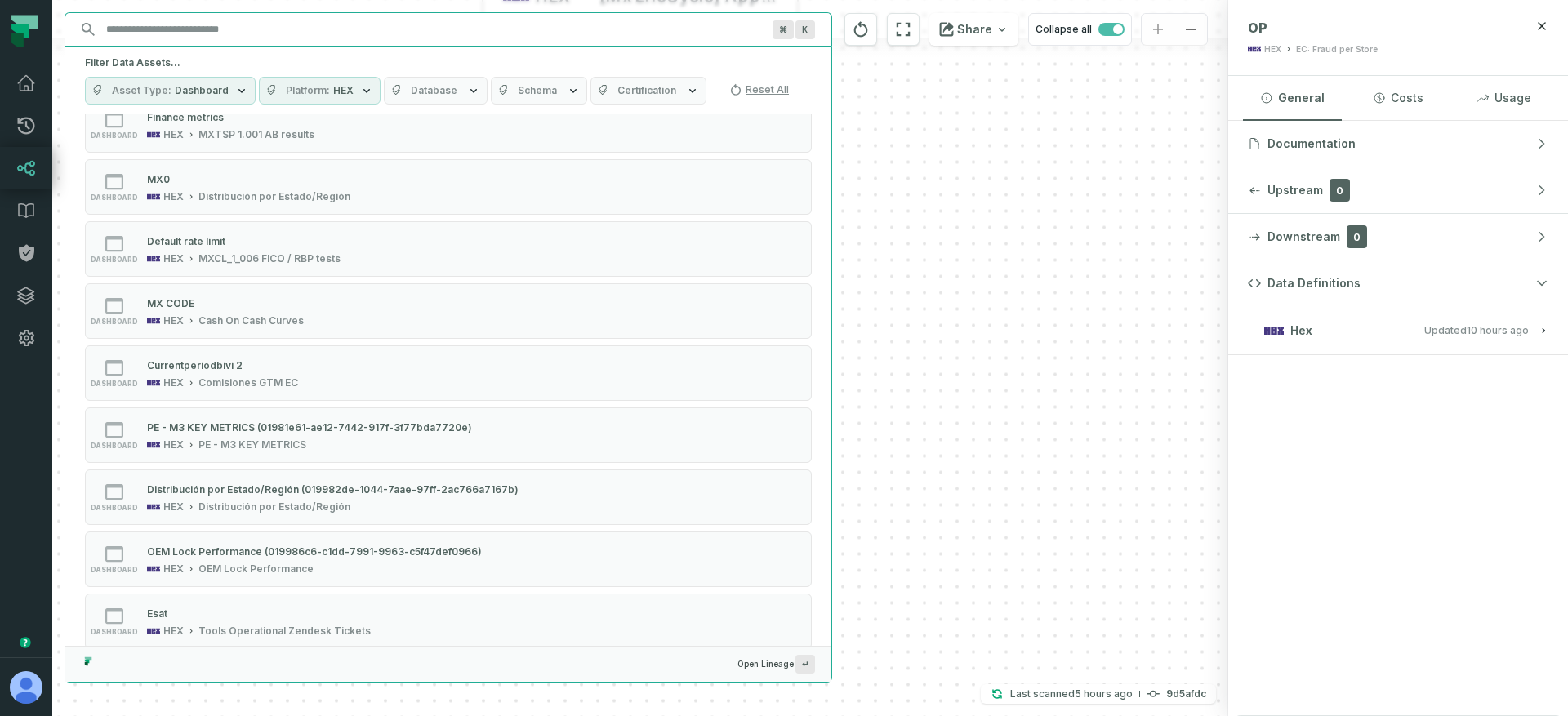
scroll to position [4205, 0]
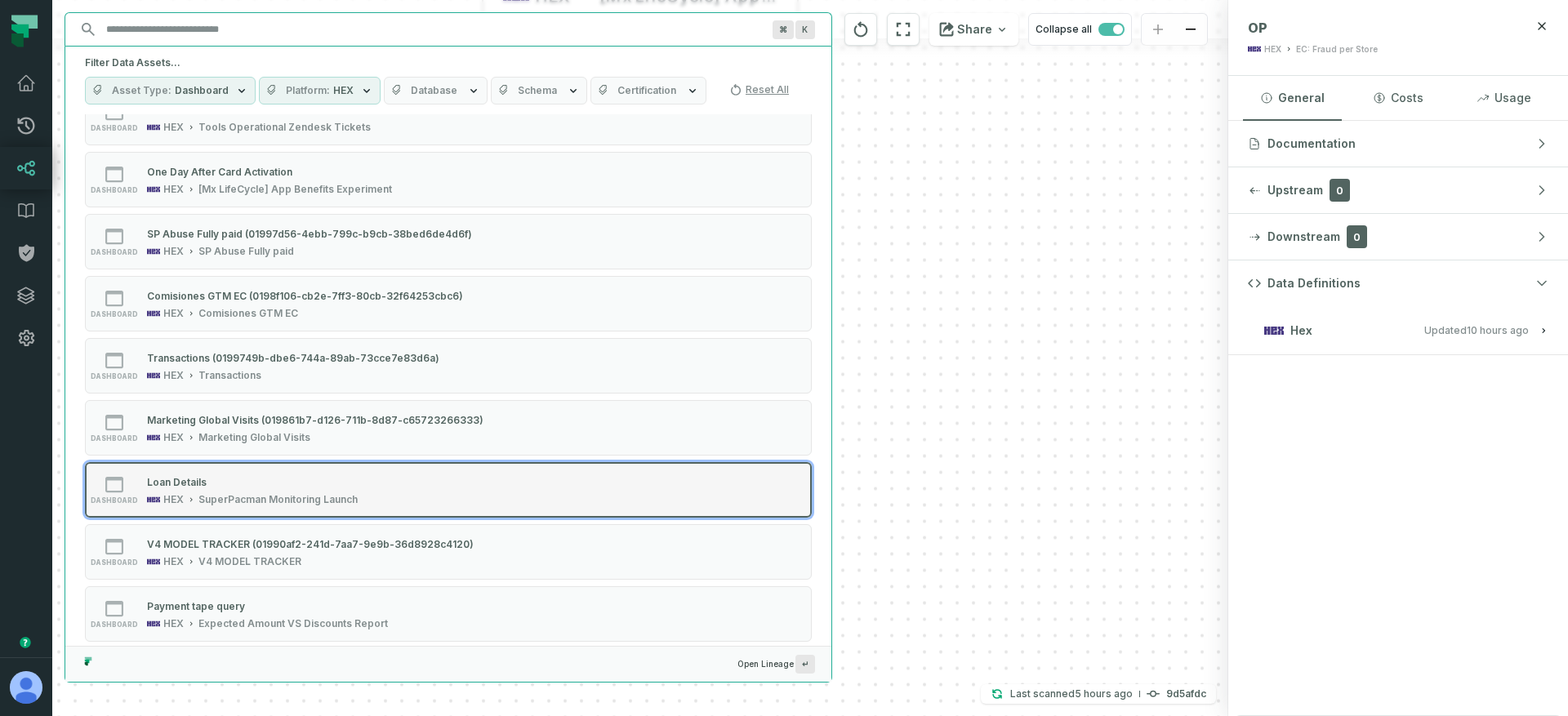
click at [276, 469] on button "dashboard Loan Details HEX SuperPacman Monitoring Launch" at bounding box center [447, 490] width 727 height 55
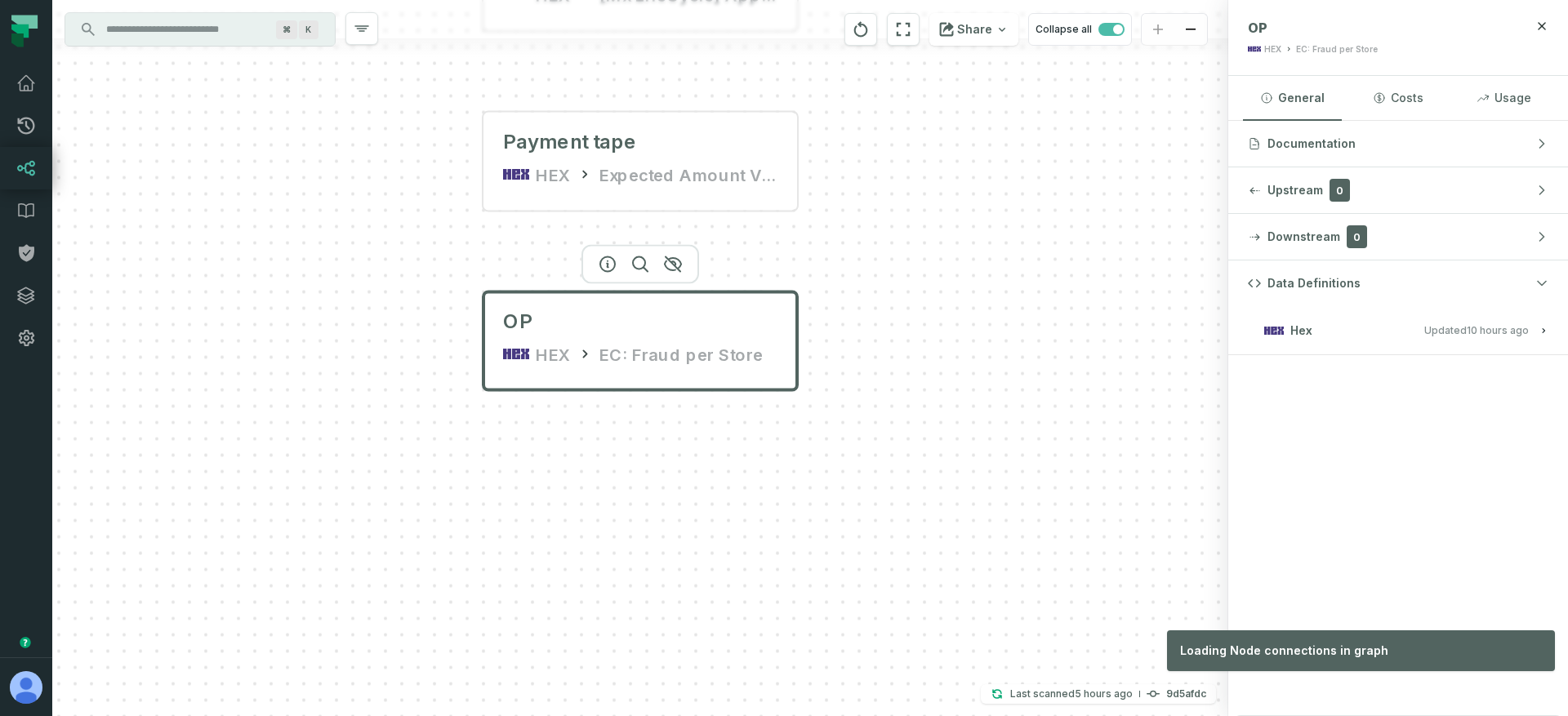
click at [919, 384] on div "[Mx LifeCycle] App Benefits Experiment (019987e9-d60e-722e-af09 -582a927ccfb4) …" at bounding box center [640, 358] width 1176 height 716
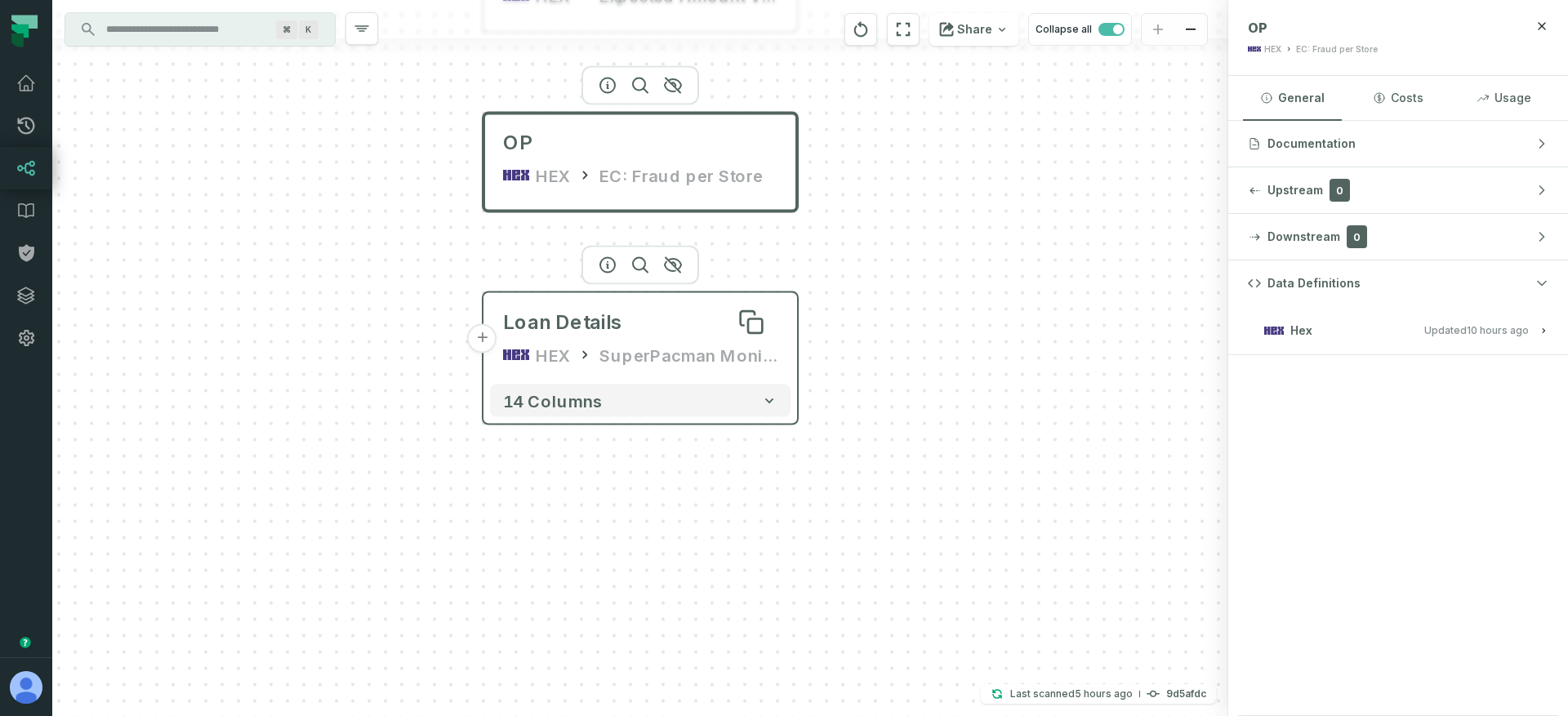
click at [651, 327] on div "Loan Details" at bounding box center [640, 322] width 274 height 26
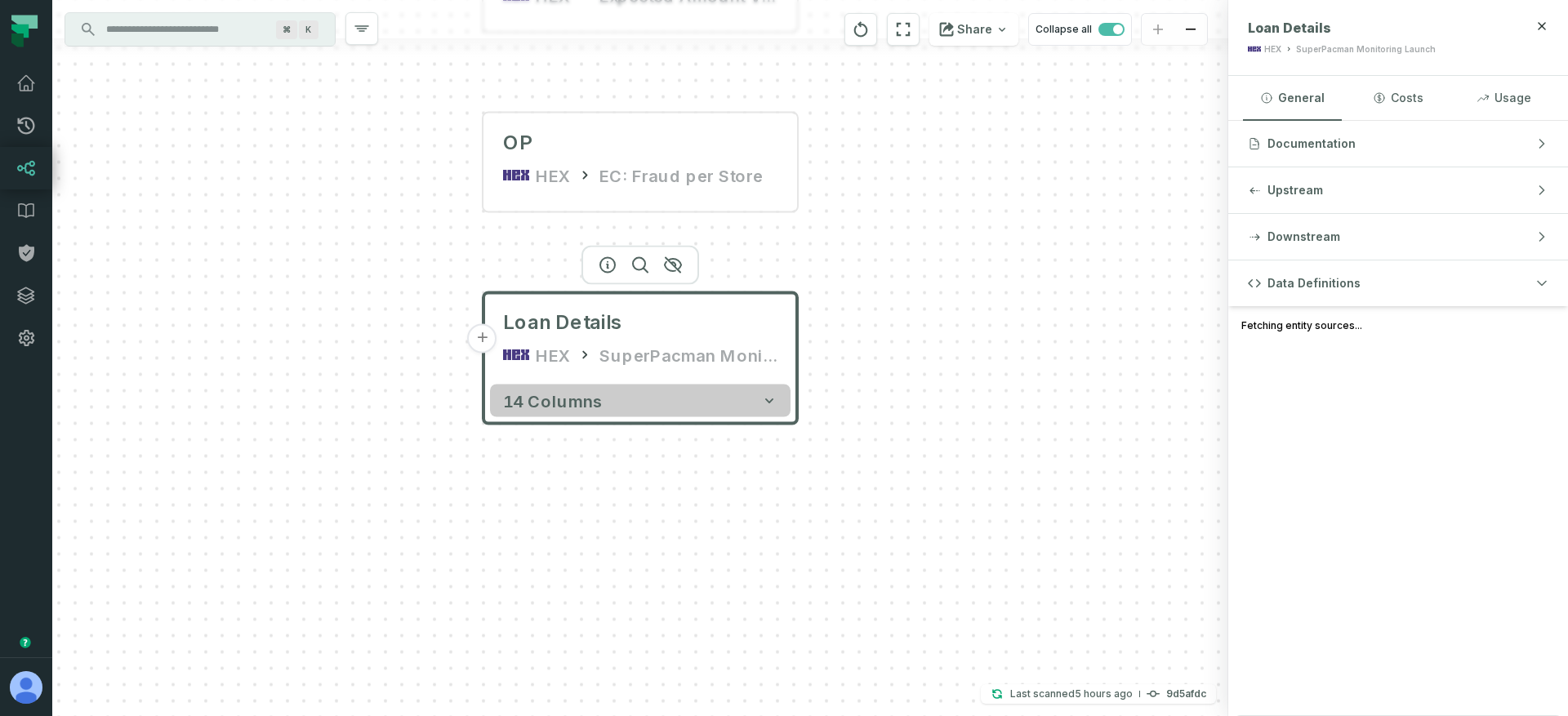
click at [647, 402] on button "14 columns" at bounding box center [640, 400] width 301 height 33
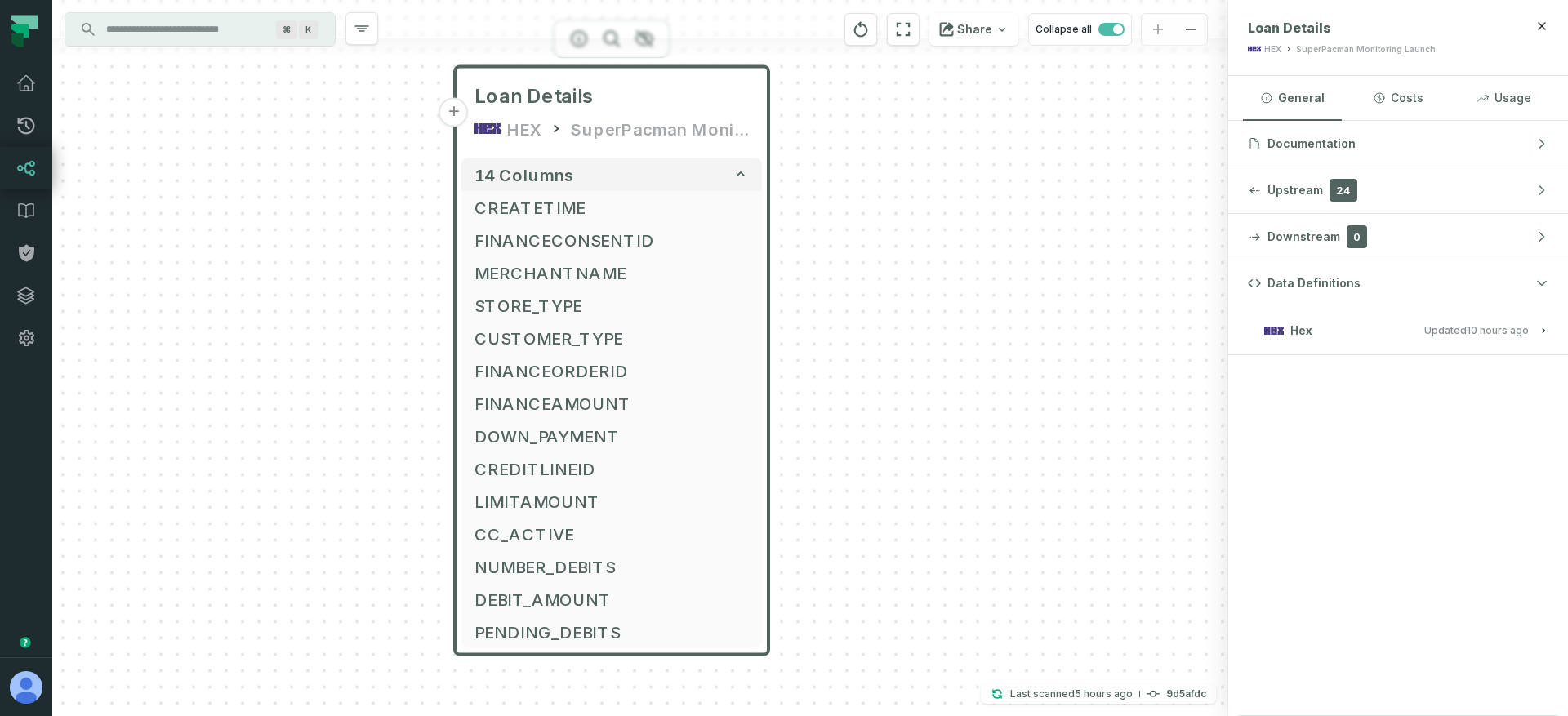
drag, startPoint x: 896, startPoint y: 492, endPoint x: 859, endPoint y: 247, distance: 247.8
click at [867, 243] on div "[Mx LifeCycle] App Benefits Experiment (019987e9-d60e-722e-af09 -582a927ccfb4) …" at bounding box center [640, 358] width 1176 height 716
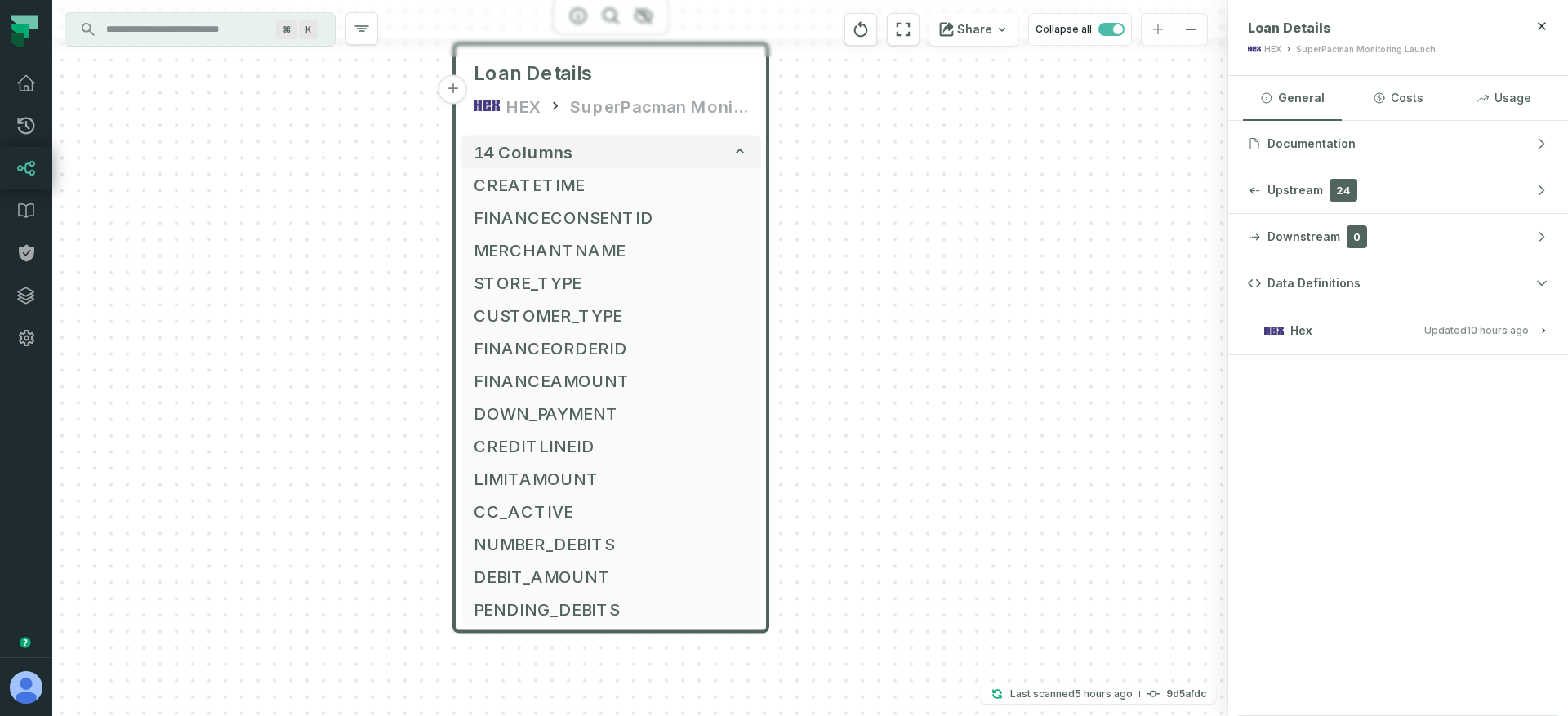
click at [449, 89] on button "+" at bounding box center [452, 89] width 29 height 29
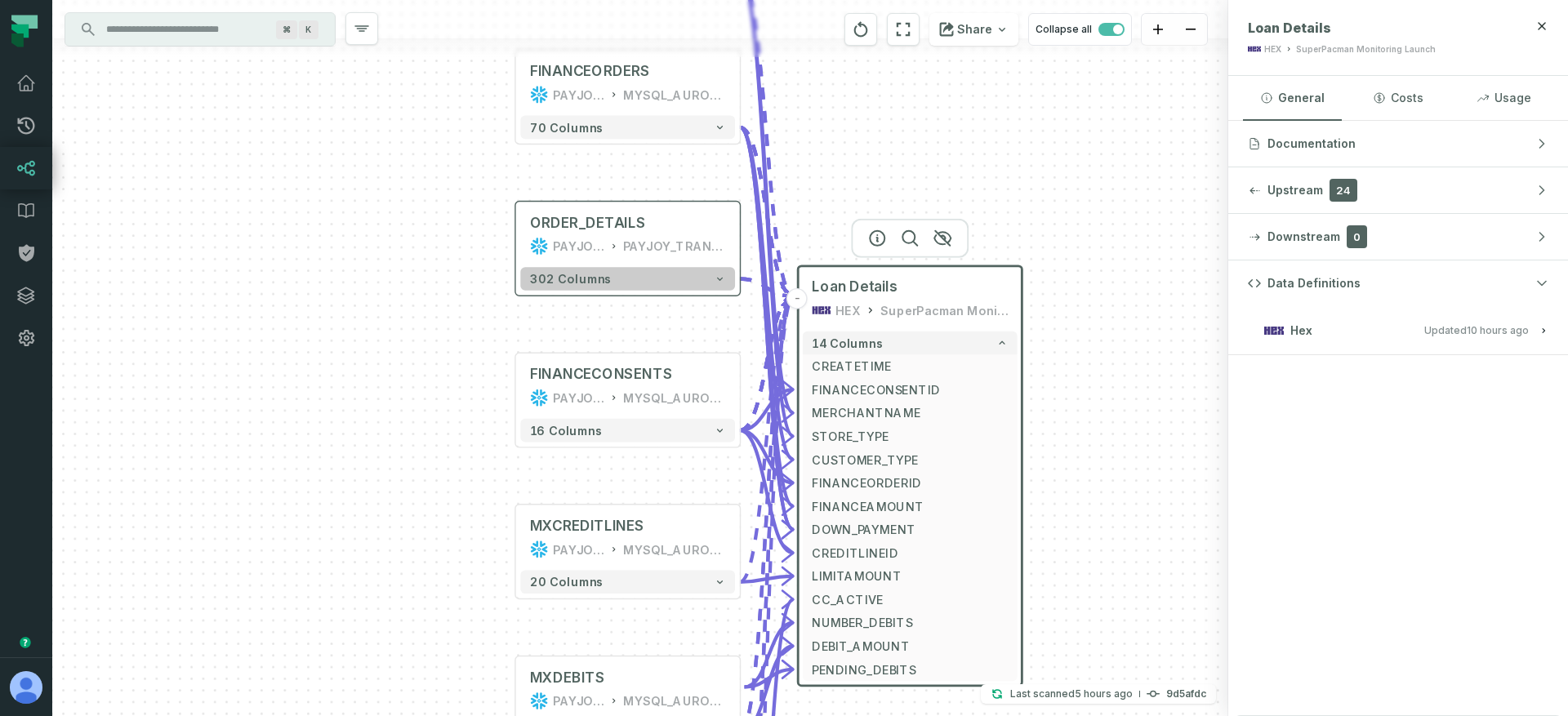
click at [677, 276] on button "302 columns" at bounding box center [627, 278] width 214 height 23
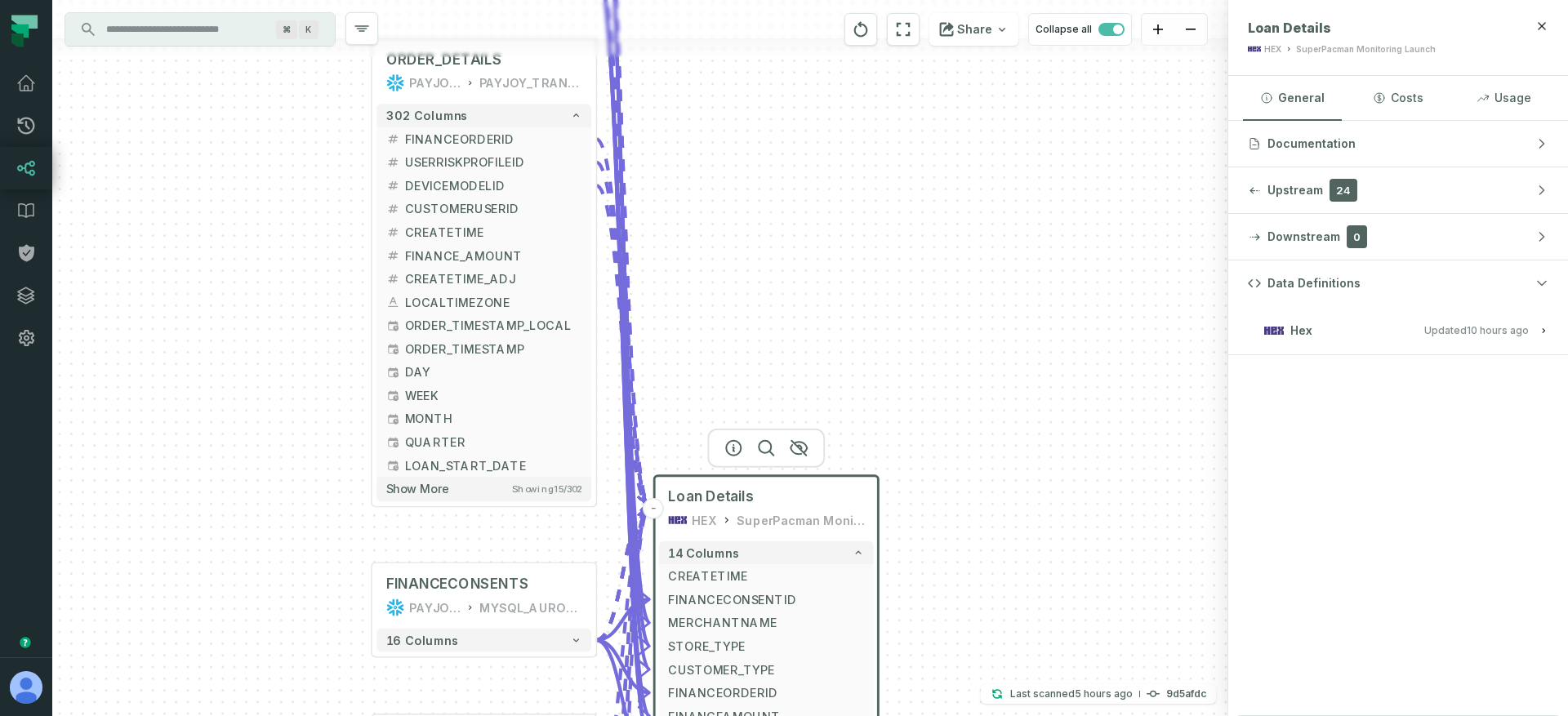
drag, startPoint x: 849, startPoint y: 395, endPoint x: 651, endPoint y: 217, distance: 266.2
click at [700, 230] on div "+ MERCHANTS PAYJOY_DW MYSQL_AURORA_PAYJOY_PAYJOY_MASKED + 120 columns + FINANCE…" at bounding box center [640, 358] width 1176 height 716
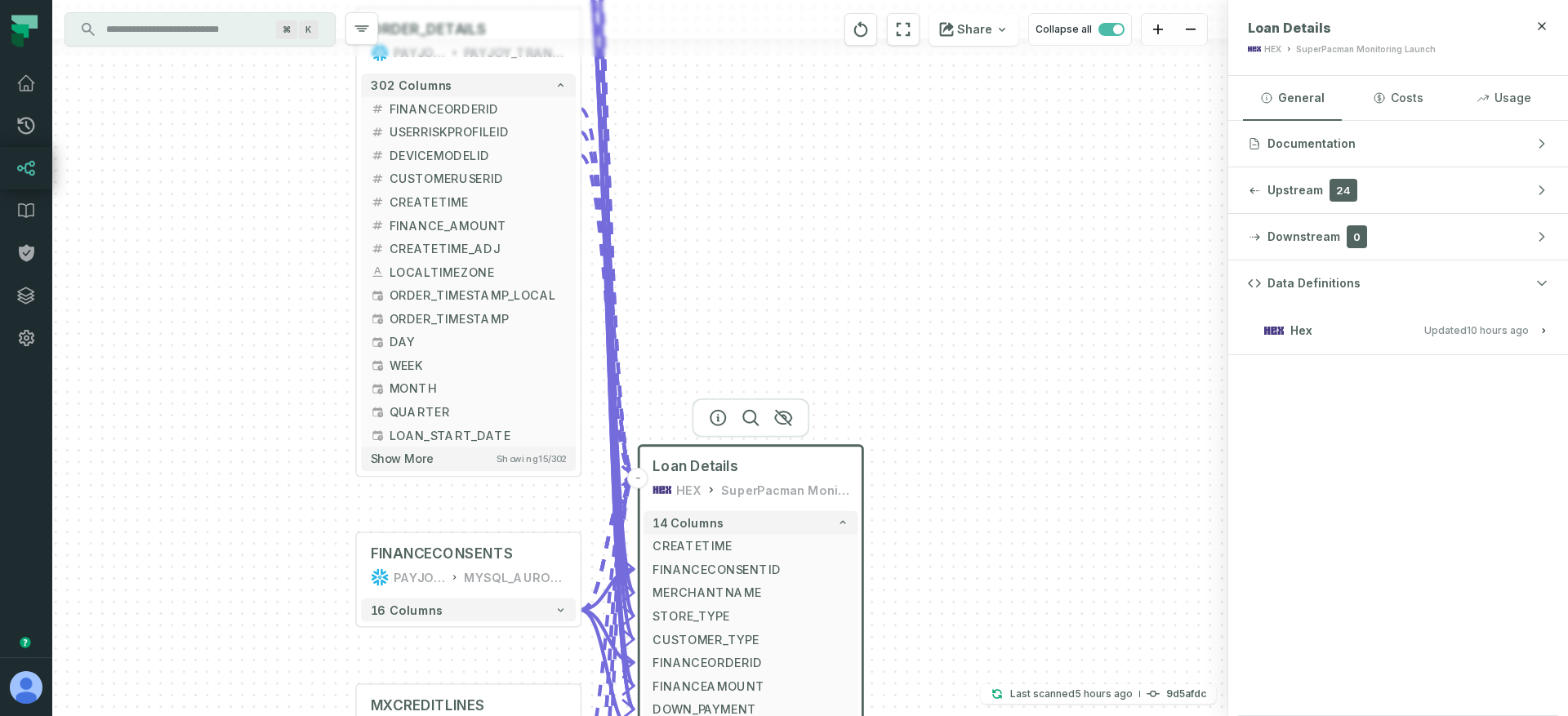
drag, startPoint x: 726, startPoint y: 324, endPoint x: 637, endPoint y: 41, distance: 296.7
click at [638, 42] on div "+ MERCHANTS PAYJOY_DW MYSQL_AURORA_PAYJOY_PAYJOY_MASKED + 120 columns + FINANCE…" at bounding box center [640, 358] width 1176 height 716
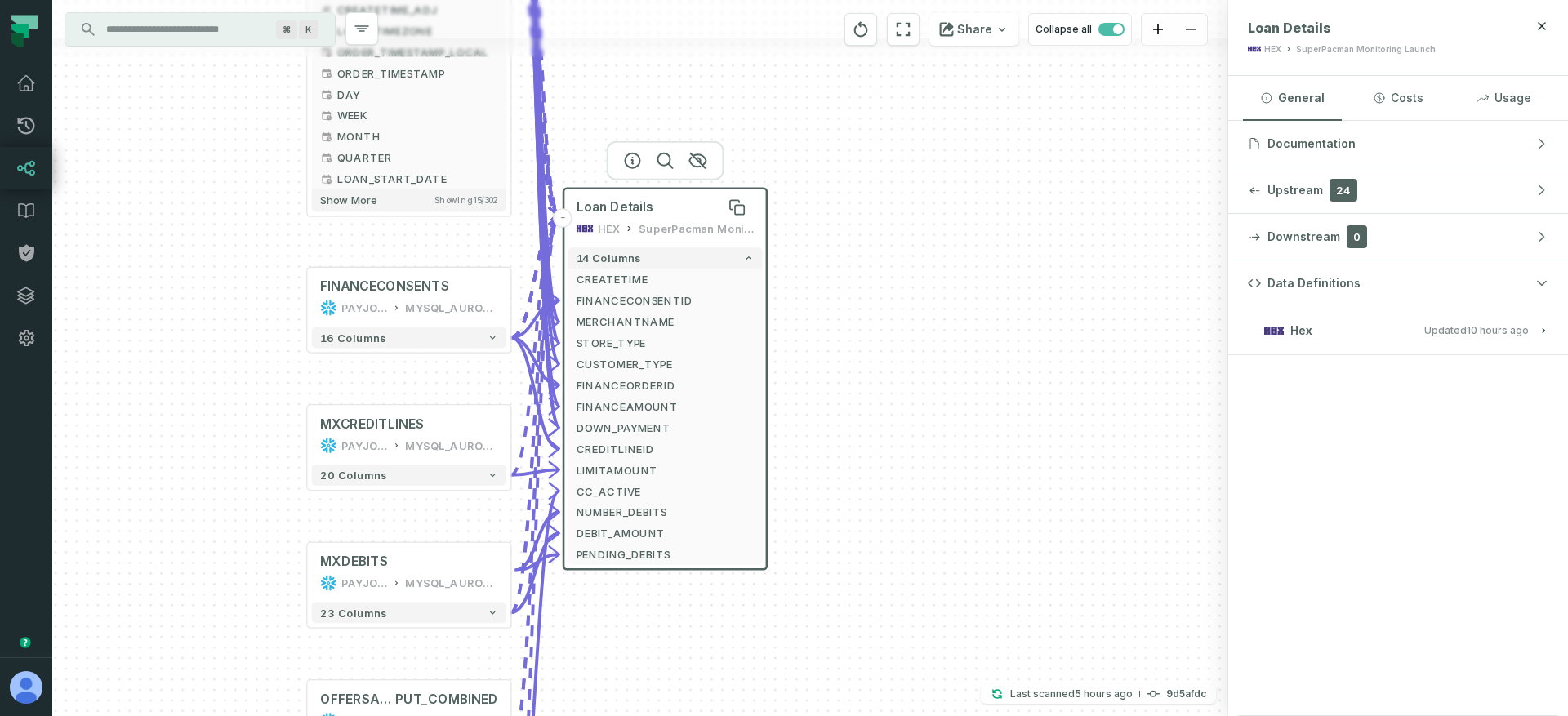
click at [640, 211] on span "Loan Details" at bounding box center [615, 208] width 78 height 17
click at [630, 156] on icon "button" at bounding box center [632, 161] width 20 height 20
click at [1350, 323] on button "Hex Updated 9/29/2025, 1:05:40 AM" at bounding box center [1398, 330] width 301 height 22
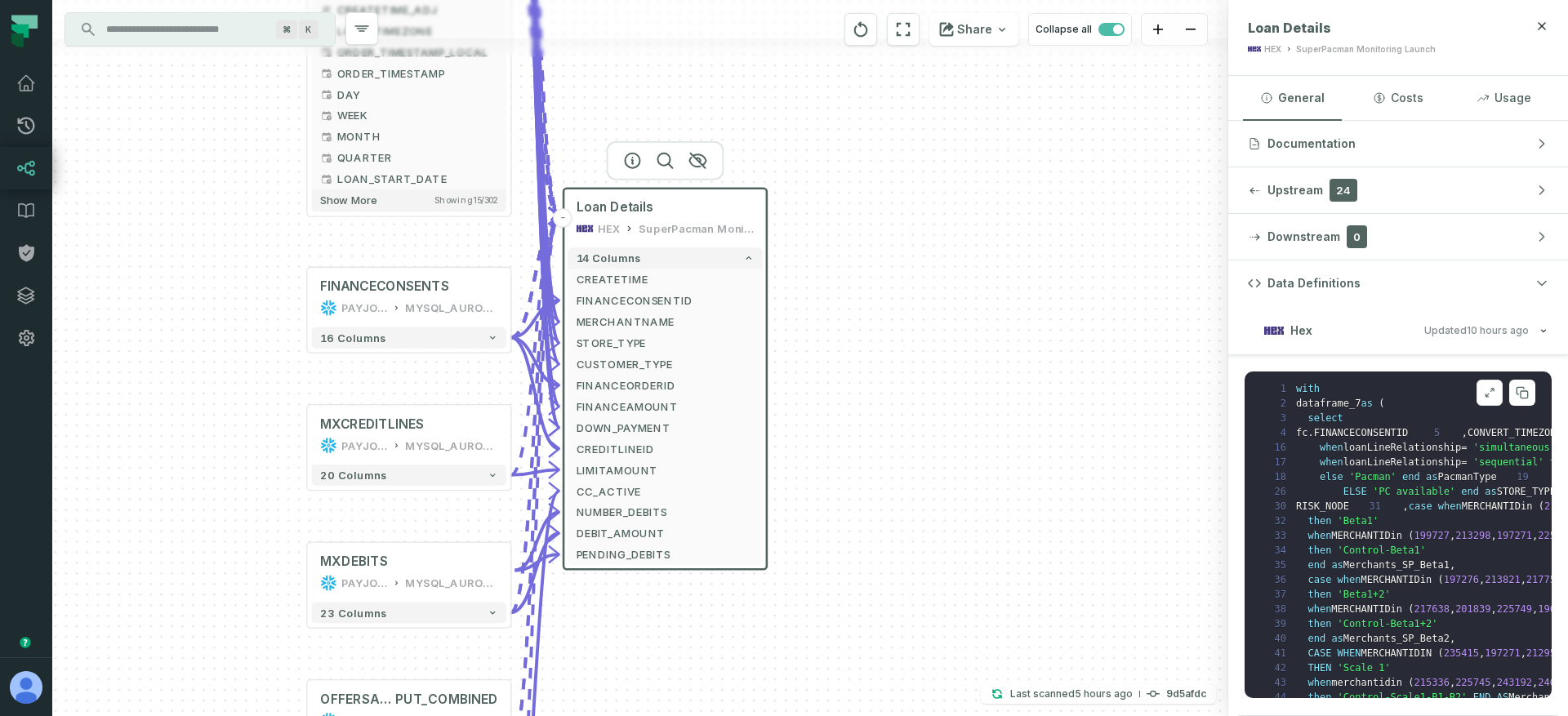
click at [1487, 390] on icon at bounding box center [1489, 393] width 11 height 13
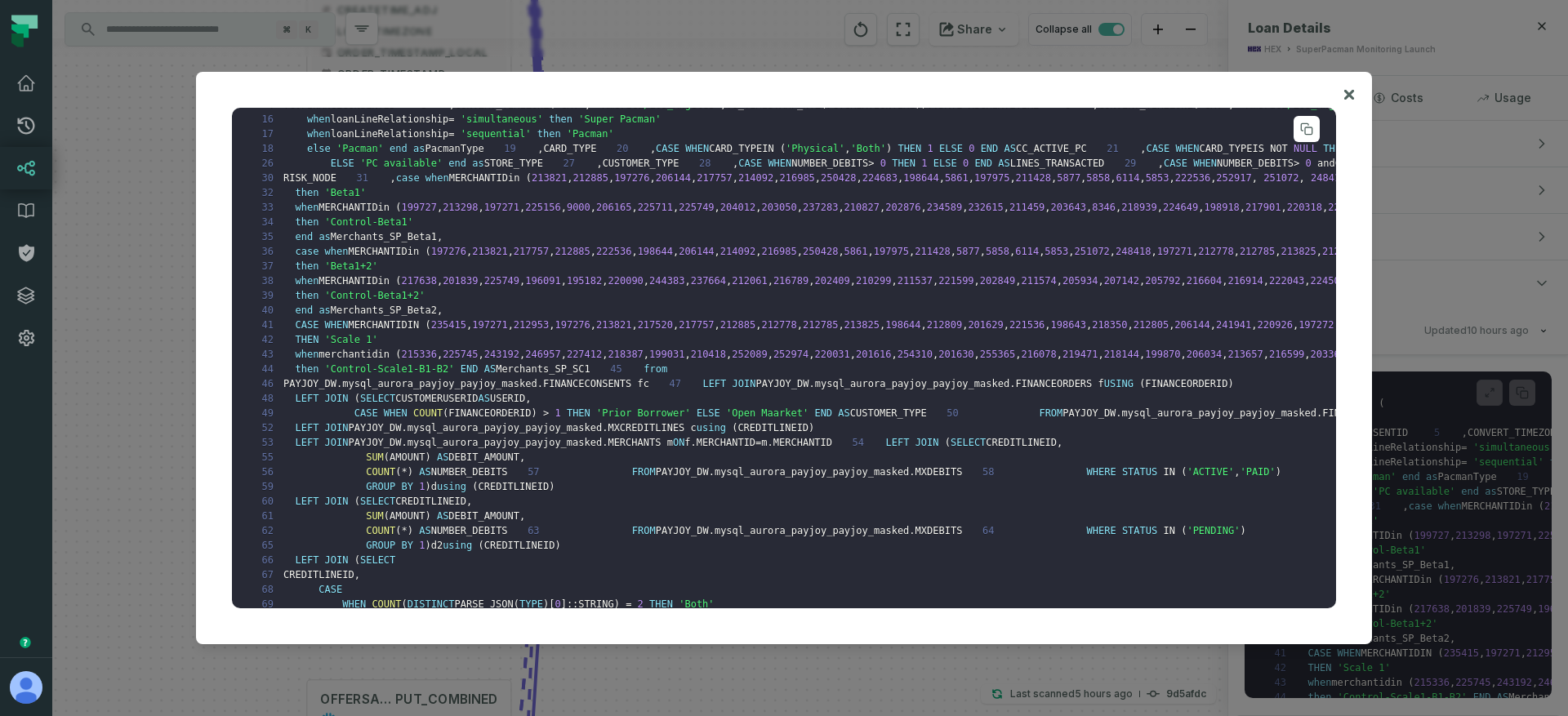
scroll to position [0, 0]
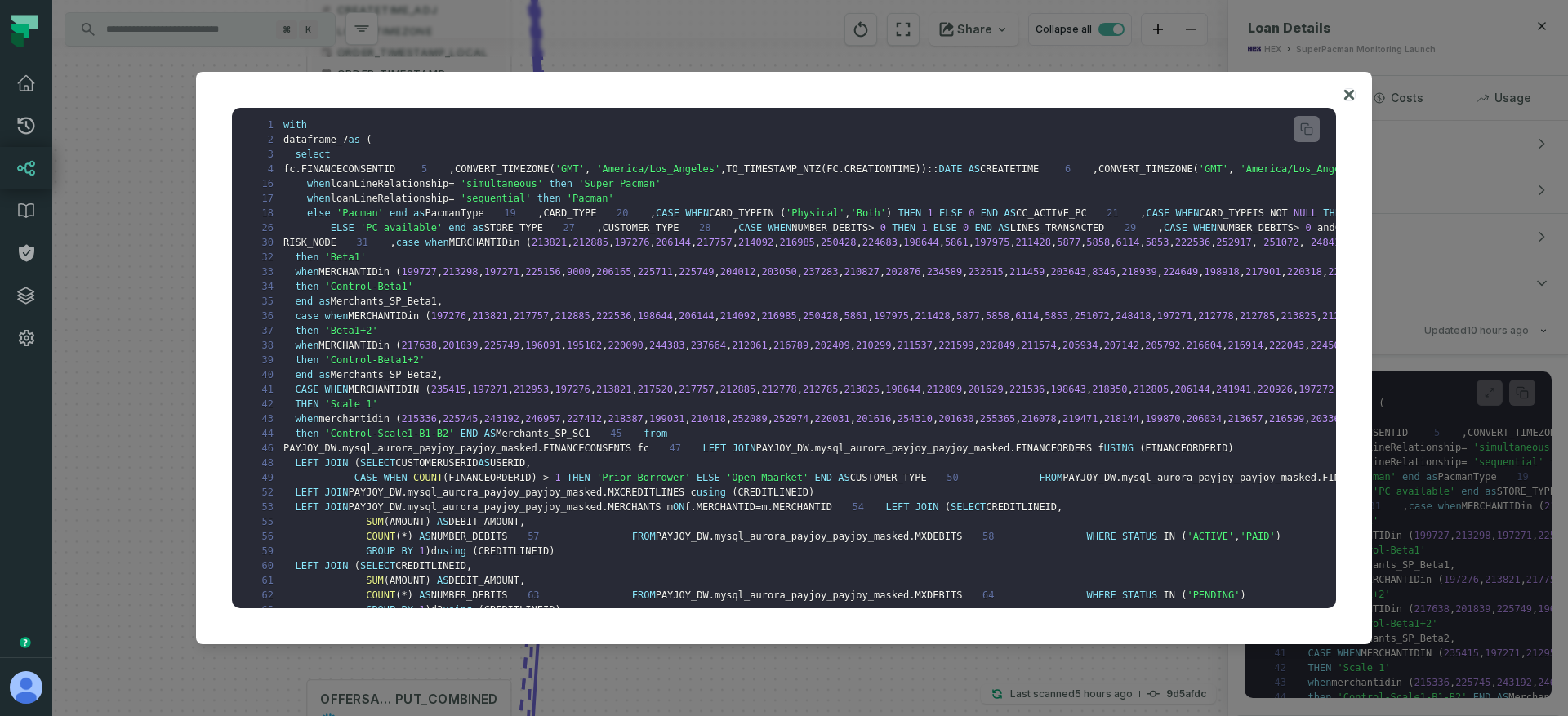
click at [1346, 91] on icon at bounding box center [1349, 95] width 9 height 9
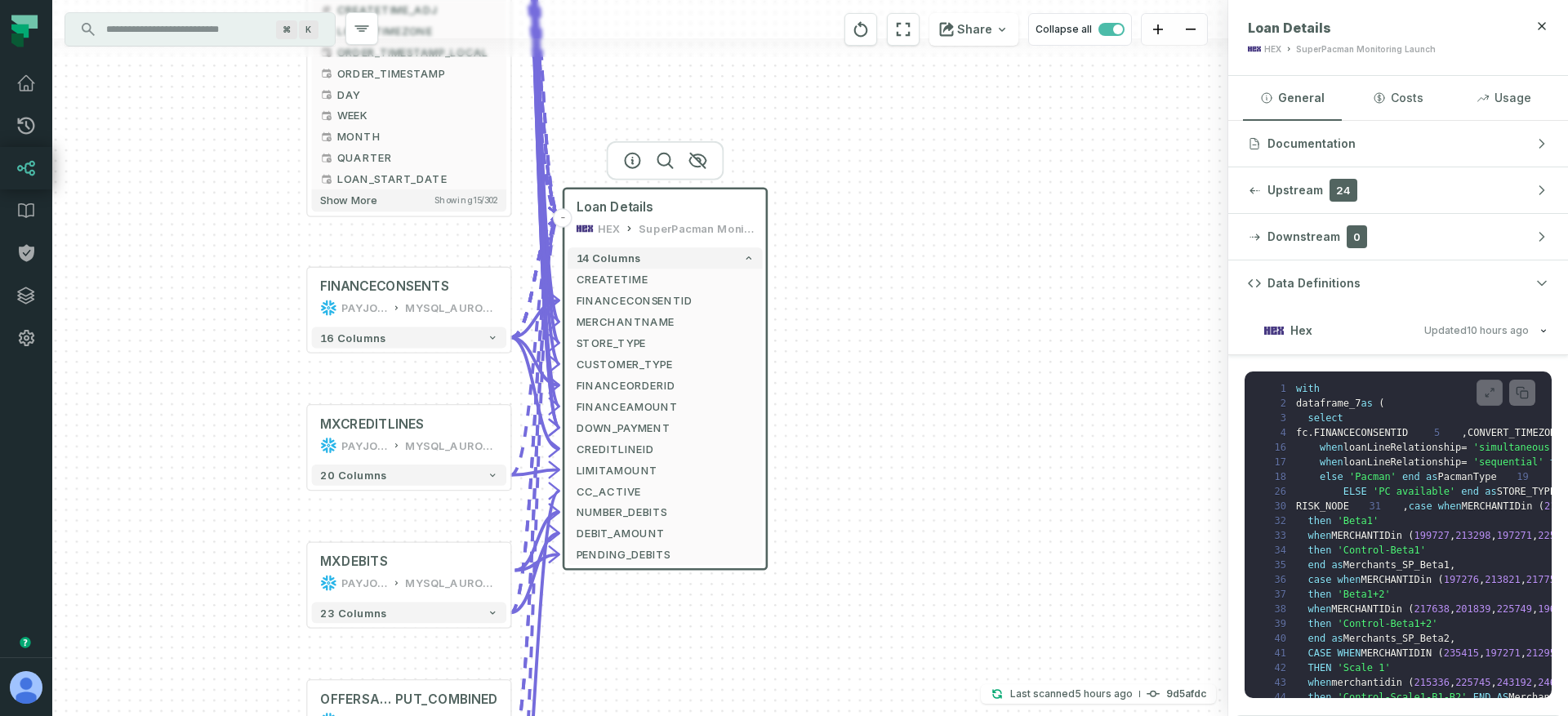
click at [946, 238] on div "+ MERCHANTS PAYJOY_DW MYSQL_AURORA_PAYJOY_PAYJOY_MASKED + 120 columns + FINANCE…" at bounding box center [640, 358] width 1176 height 716
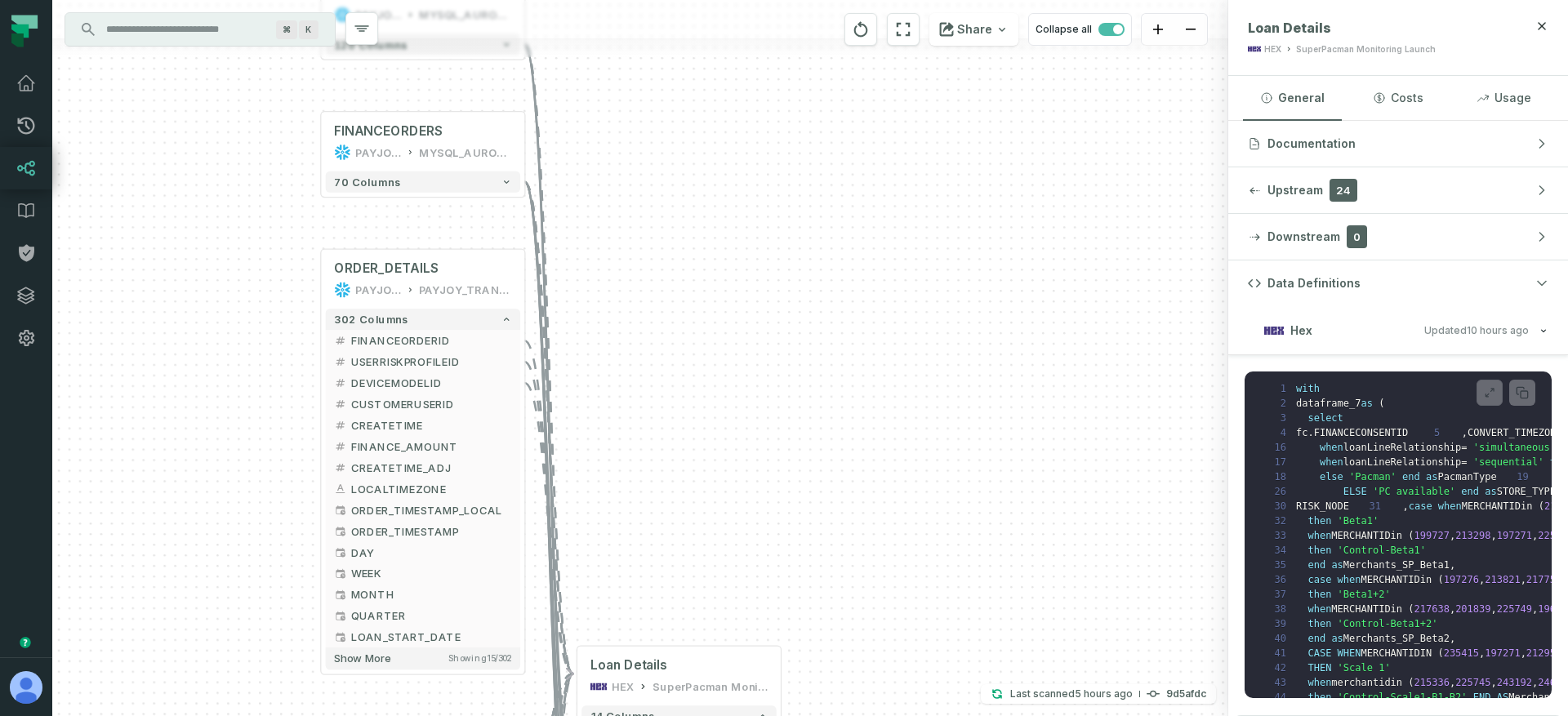
drag, startPoint x: 601, startPoint y: 81, endPoint x: 618, endPoint y: 512, distance: 431.3
click at [616, 542] on div "+ MERCHANTS PAYJOY_DW MYSQL_AURORA_PAYJOY_PAYJOY_MASKED + 120 columns + FINANCE…" at bounding box center [640, 358] width 1176 height 716
drag, startPoint x: 645, startPoint y: 333, endPoint x: 640, endPoint y: 574, distance: 241.1
click at [634, 588] on div "+ MERCHANTS PAYJOY_DW MYSQL_AURORA_PAYJOY_PAYJOY_MASKED + 120 columns + FINANCE…" at bounding box center [640, 358] width 1176 height 716
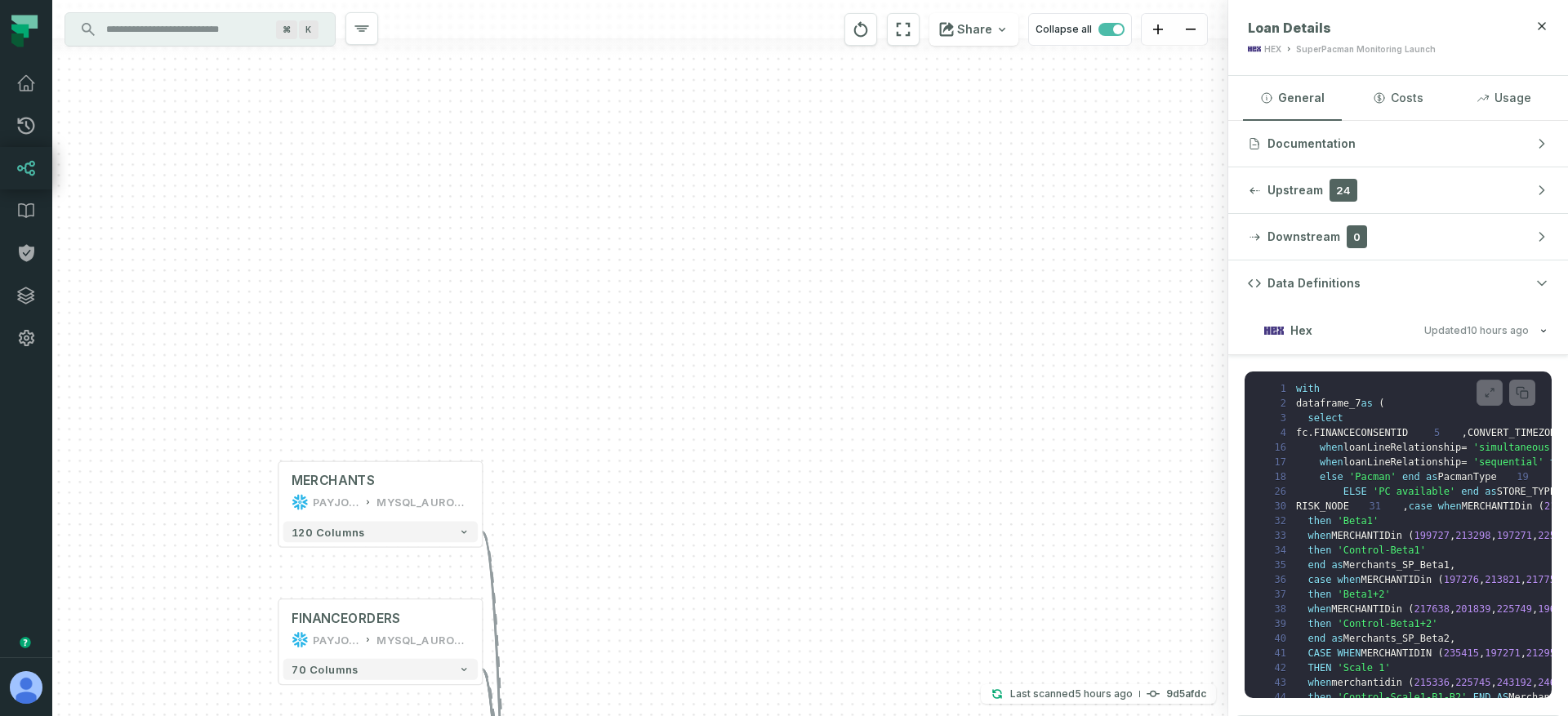
drag, startPoint x: 648, startPoint y: 306, endPoint x: 620, endPoint y: 500, distance: 196.0
click at [620, 500] on div "+ MERCHANTS PAYJOY_DW MYSQL_AURORA_PAYJOY_PAYJOY_MASKED + 120 columns + FINANCE…" at bounding box center [640, 358] width 1176 height 716
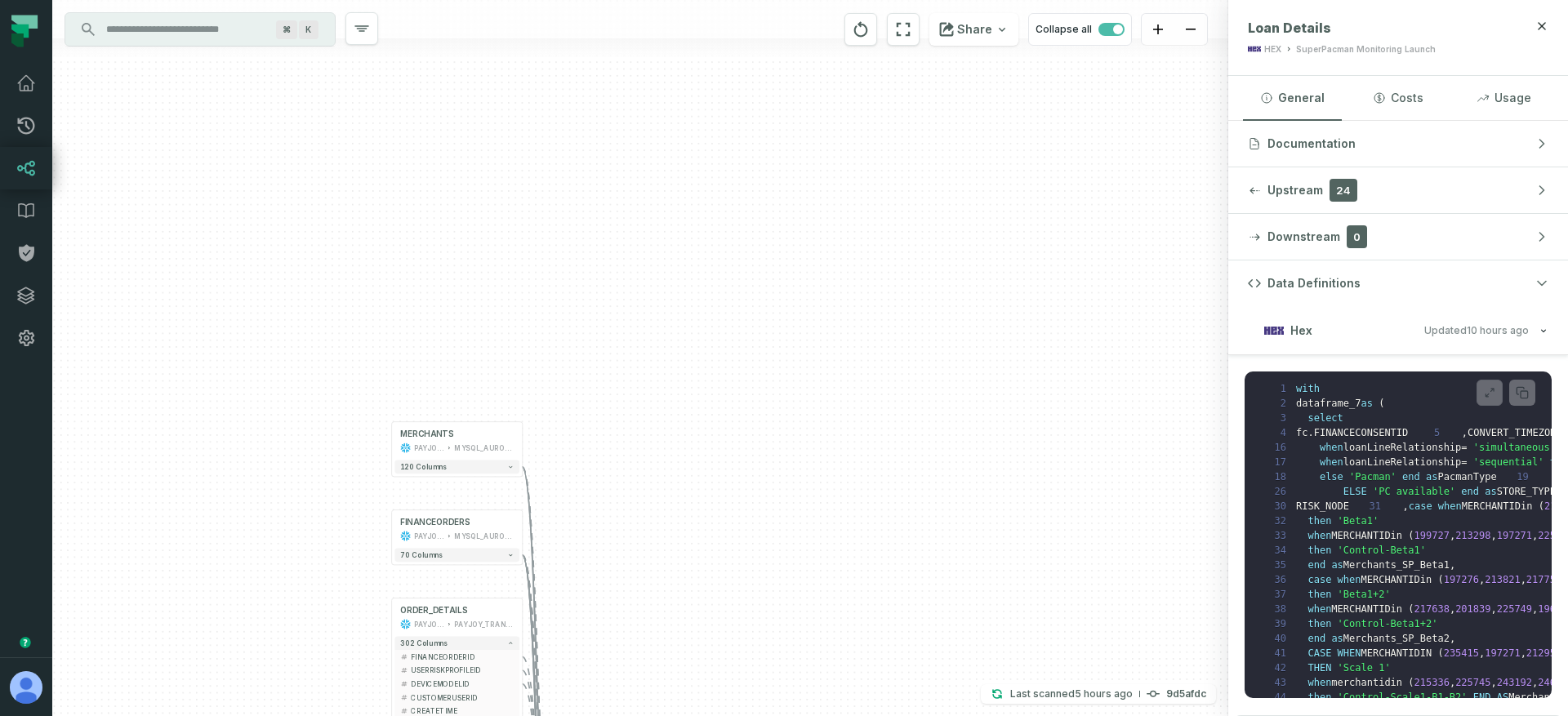
drag, startPoint x: 654, startPoint y: 215, endPoint x: 631, endPoint y: 25, distance: 191.4
click at [632, 32] on div "+ MERCHANTS PAYJOY_DW MYSQL_AURORA_PAYJOY_PAYJOY_MASKED + 120 columns + FINANCE…" at bounding box center [640, 358] width 1176 height 716
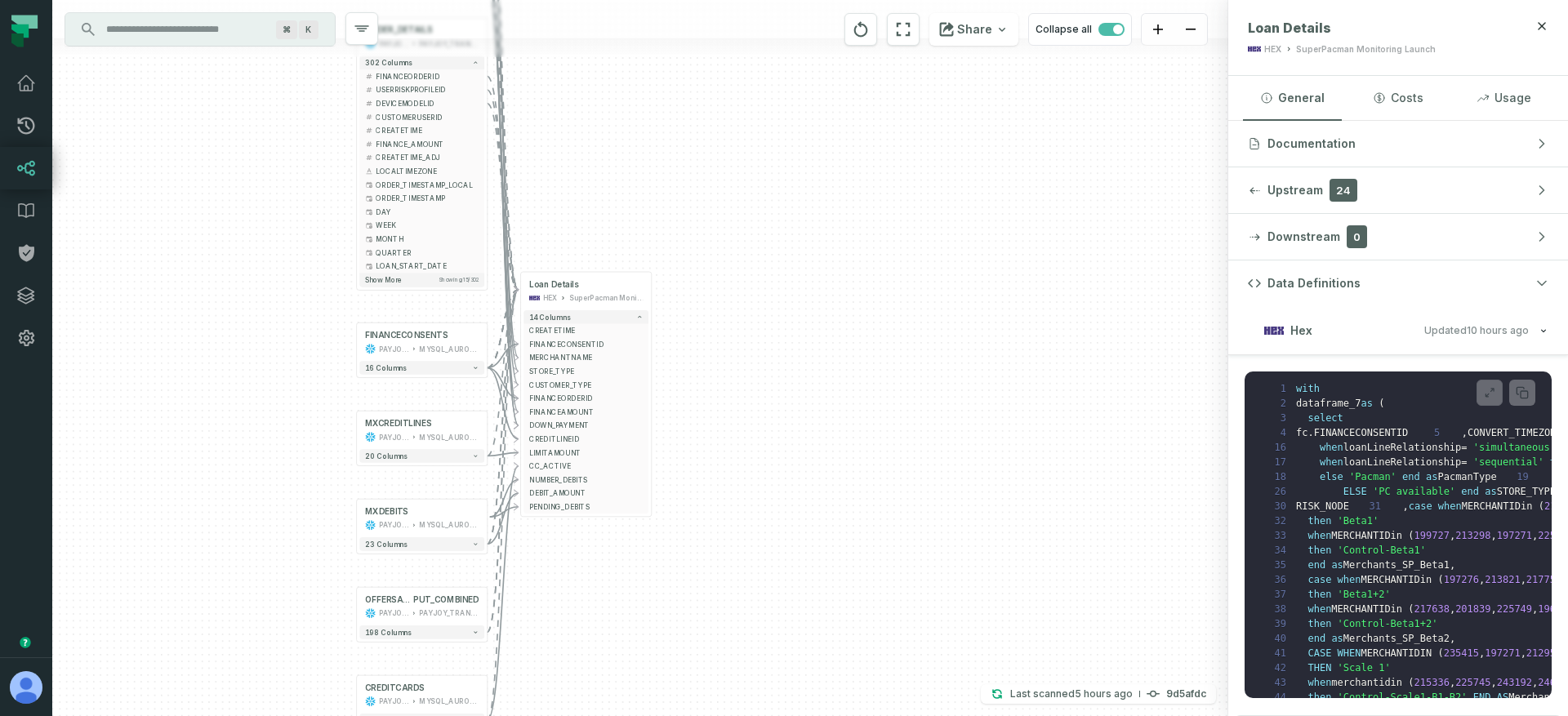
drag, startPoint x: 646, startPoint y: 333, endPoint x: 612, endPoint y: -16, distance: 350.7
click at [612, 0] on html "Pull Requests Dashboard Lineage Data Catalog Policies Integrations Settings Avi…" at bounding box center [784, 358] width 1568 height 716
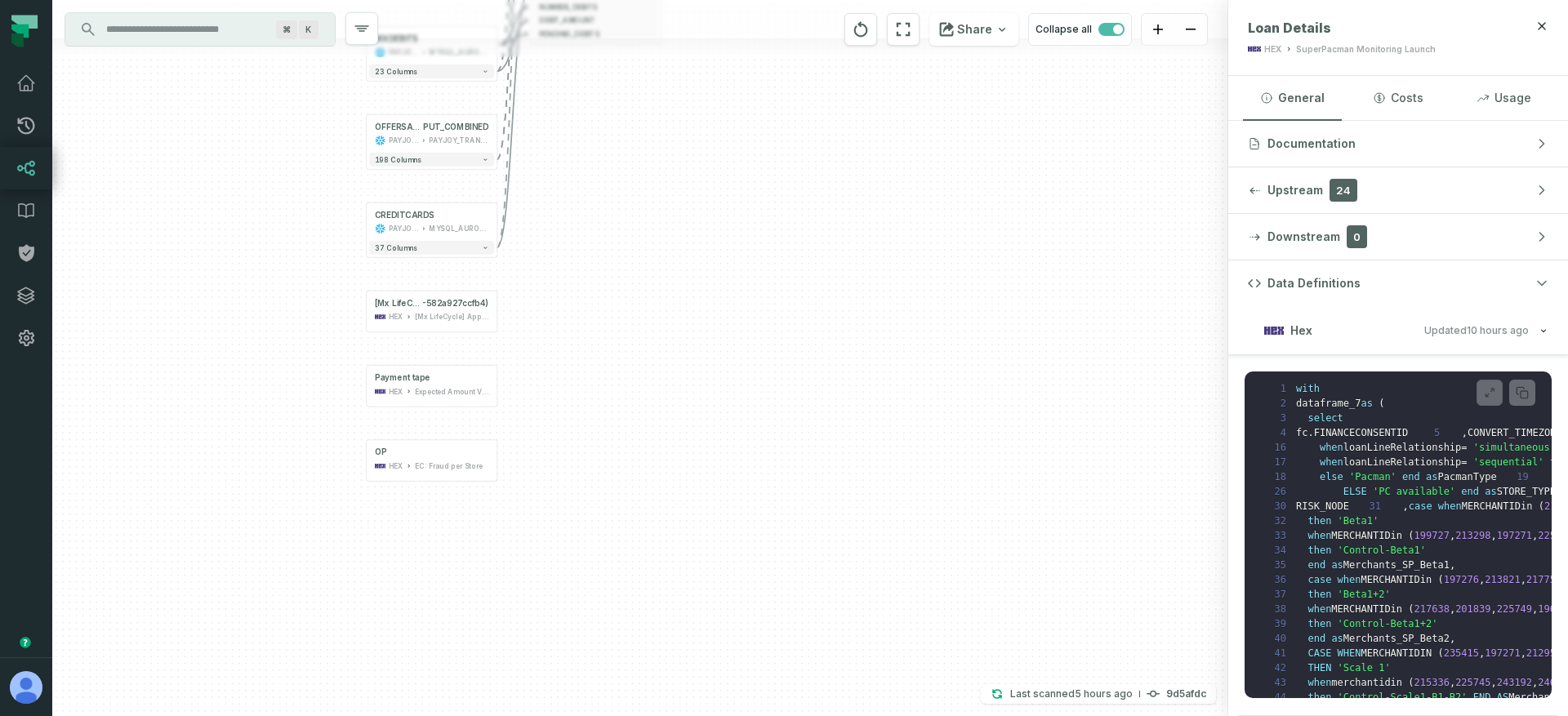
drag, startPoint x: 643, startPoint y: 336, endPoint x: 681, endPoint y: 67, distance: 271.7
click at [681, 67] on div "+ MERCHANTS PAYJOY_DW MYSQL_AURORA_PAYJOY_PAYJOY_MASKED + 120 columns + FINANCE…" at bounding box center [640, 358] width 1176 height 716
drag, startPoint x: 687, startPoint y: 378, endPoint x: 690, endPoint y: 210, distance: 168.0
click at [690, 210] on div "+ MERCHANTS PAYJOY_DW MYSQL_AURORA_PAYJOY_PAYJOY_MASKED + 120 columns + FINANCE…" at bounding box center [640, 358] width 1176 height 716
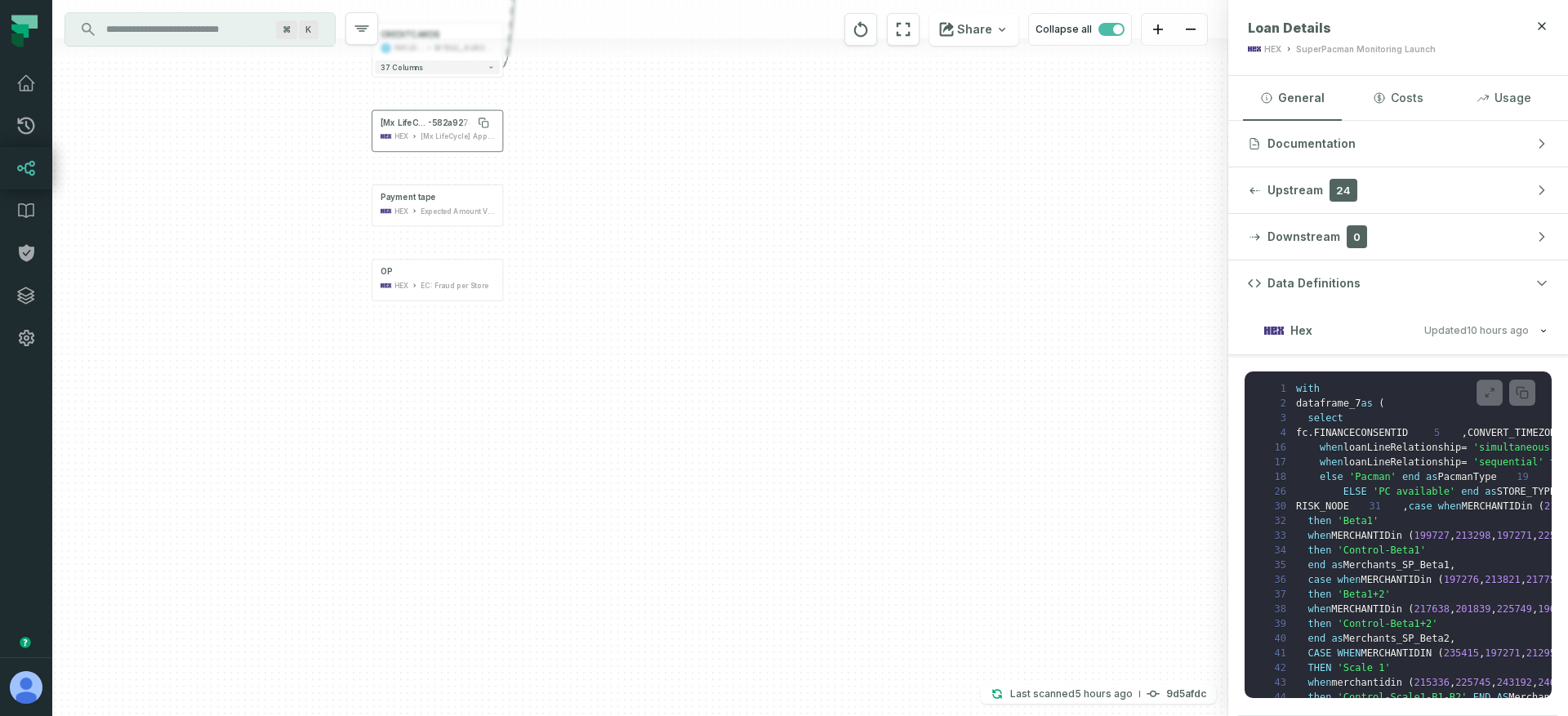
click at [457, 124] on span "-582a927ccfb4)" at bounding box center [461, 122] width 66 height 10
click at [416, 117] on span "[Mx LifeCycle] App Benefits Experiment (019987e9-d60e-722e-af09" at bounding box center [404, 121] width 47 height 10
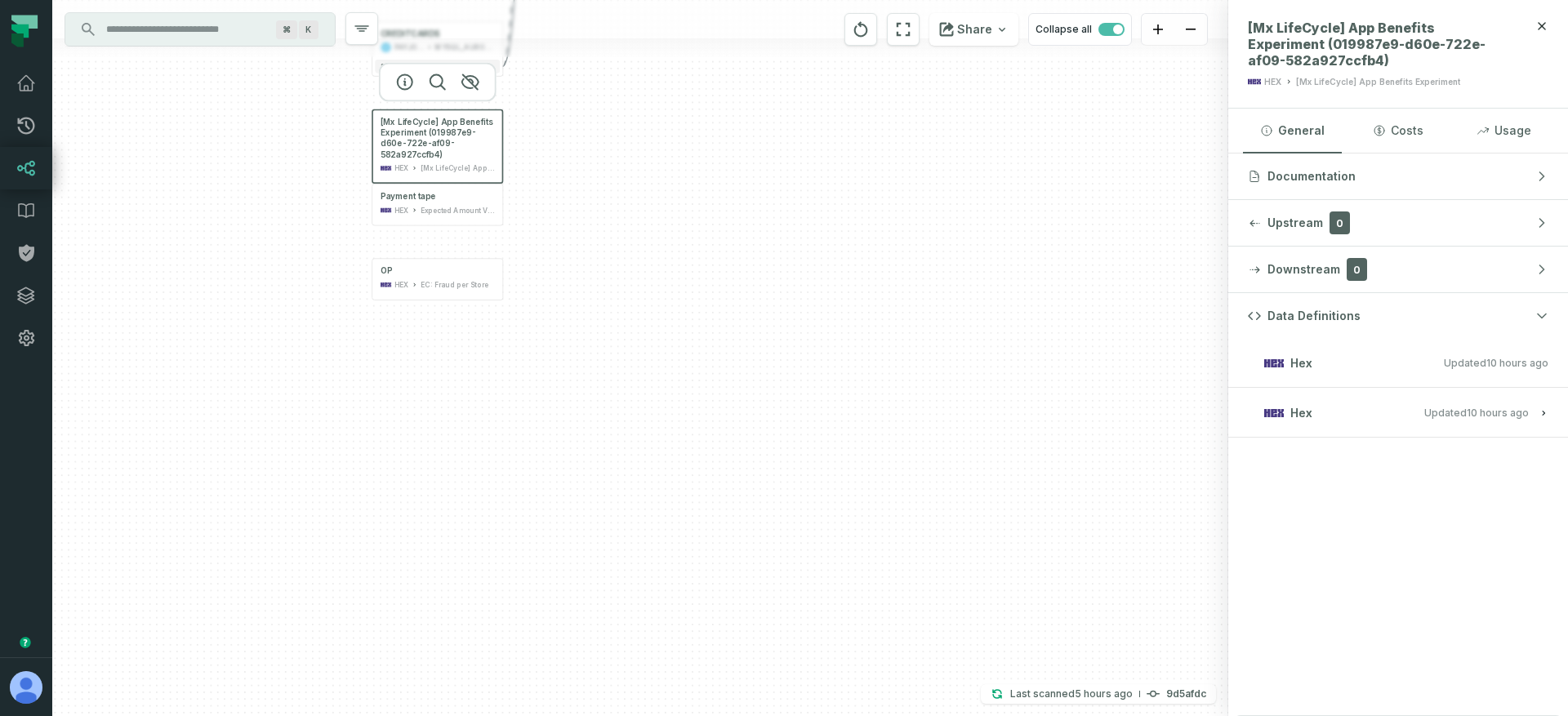
click at [1454, 412] on span "Updated [DATE] 1:05:40 AM" at bounding box center [1476, 412] width 104 height 12
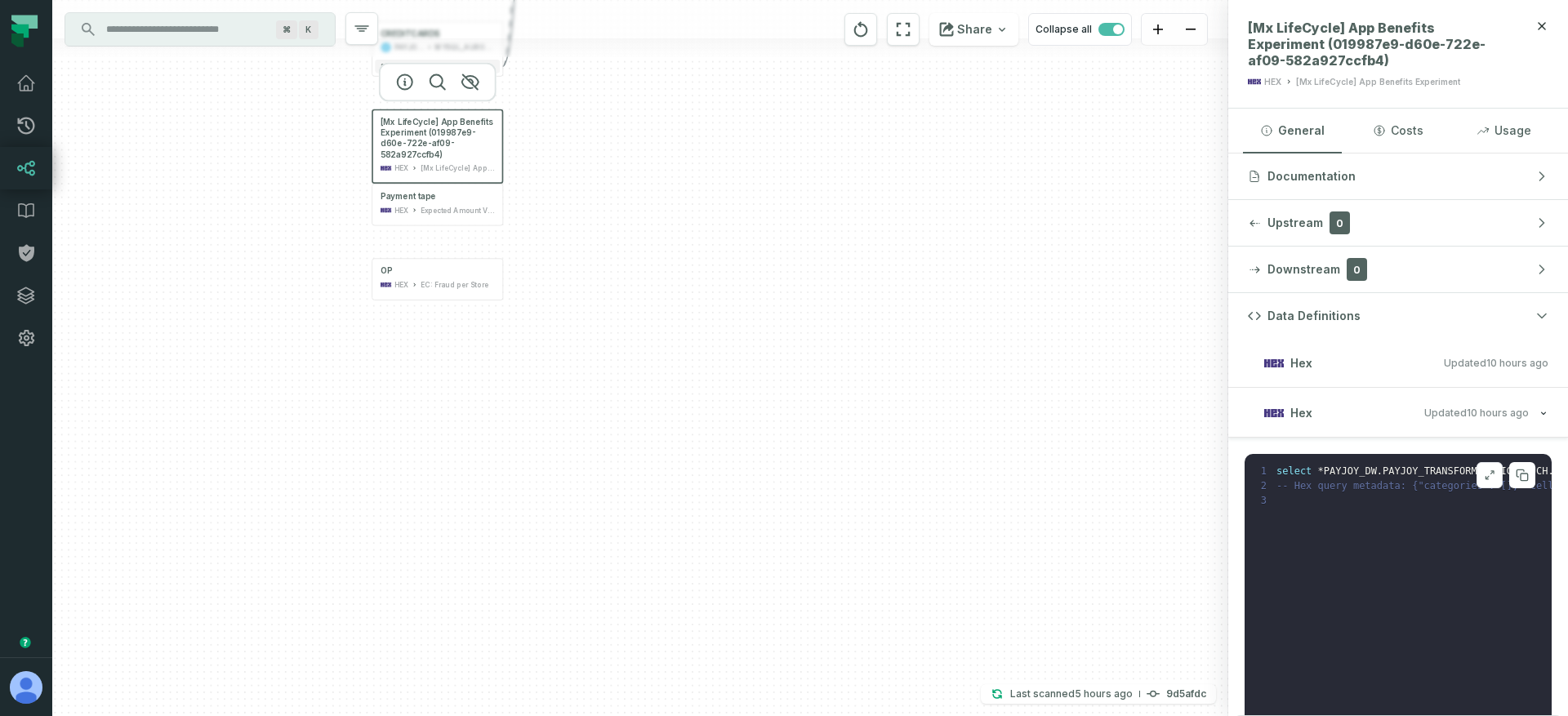
click at [1482, 471] on button at bounding box center [1489, 475] width 26 height 26
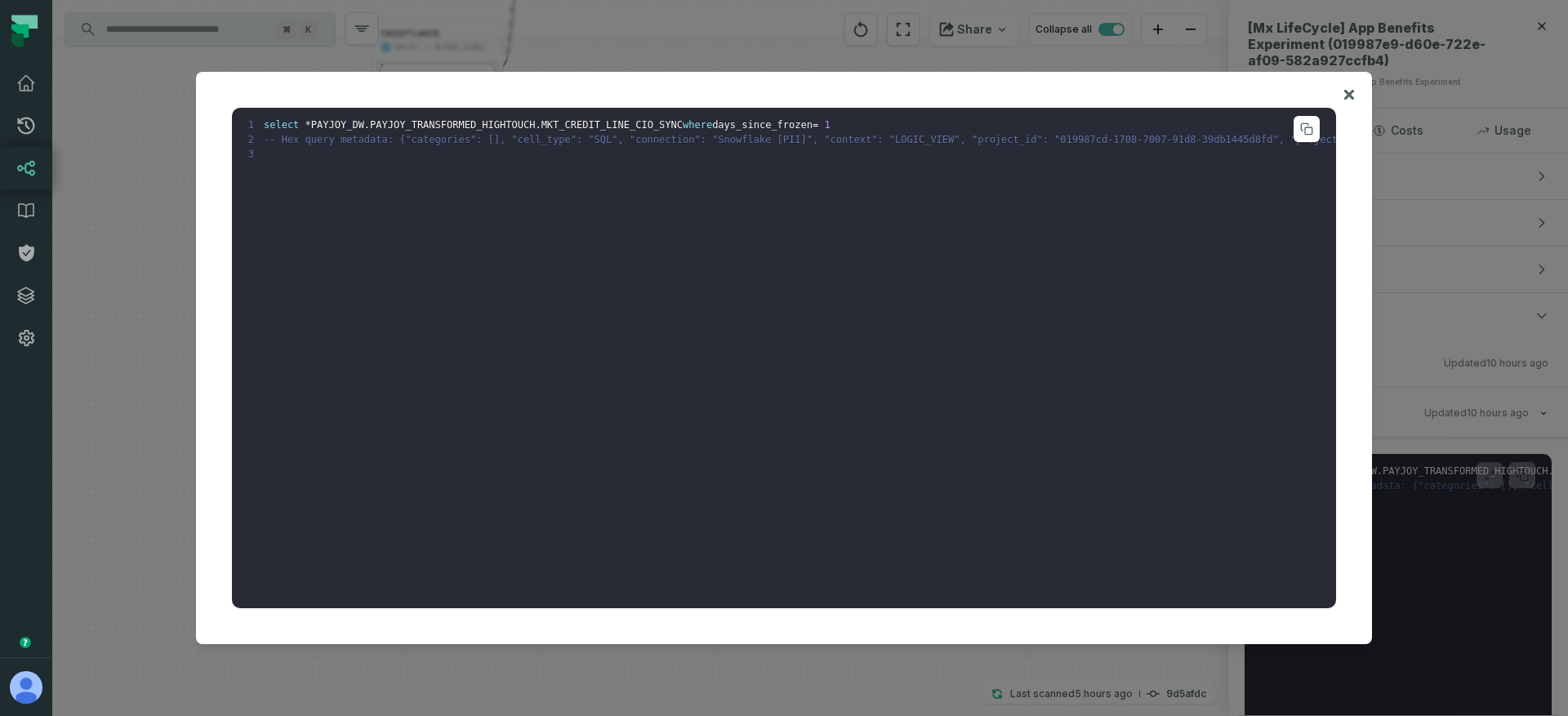
click at [542, 201] on pre "1 select * PAYJOY_DW . PAYJOY_TRANSFORMED_HIGHTOUCH . MKT_CREDIT_LINE_CIO_SYNC …" at bounding box center [784, 358] width 1104 height 501
drag, startPoint x: 925, startPoint y: 189, endPoint x: 598, endPoint y: 124, distance: 333.4
click at [598, 124] on pre "1 select * PAYJOY_DW . PAYJOY_TRANSFORMED_HIGHTOUCH . MKT_CREDIT_LINE_CIO_SYNC …" at bounding box center [784, 358] width 1104 height 501
click at [655, 126] on span "MKT_CREDIT_LINE_CIO_SYNC" at bounding box center [612, 125] width 141 height 11
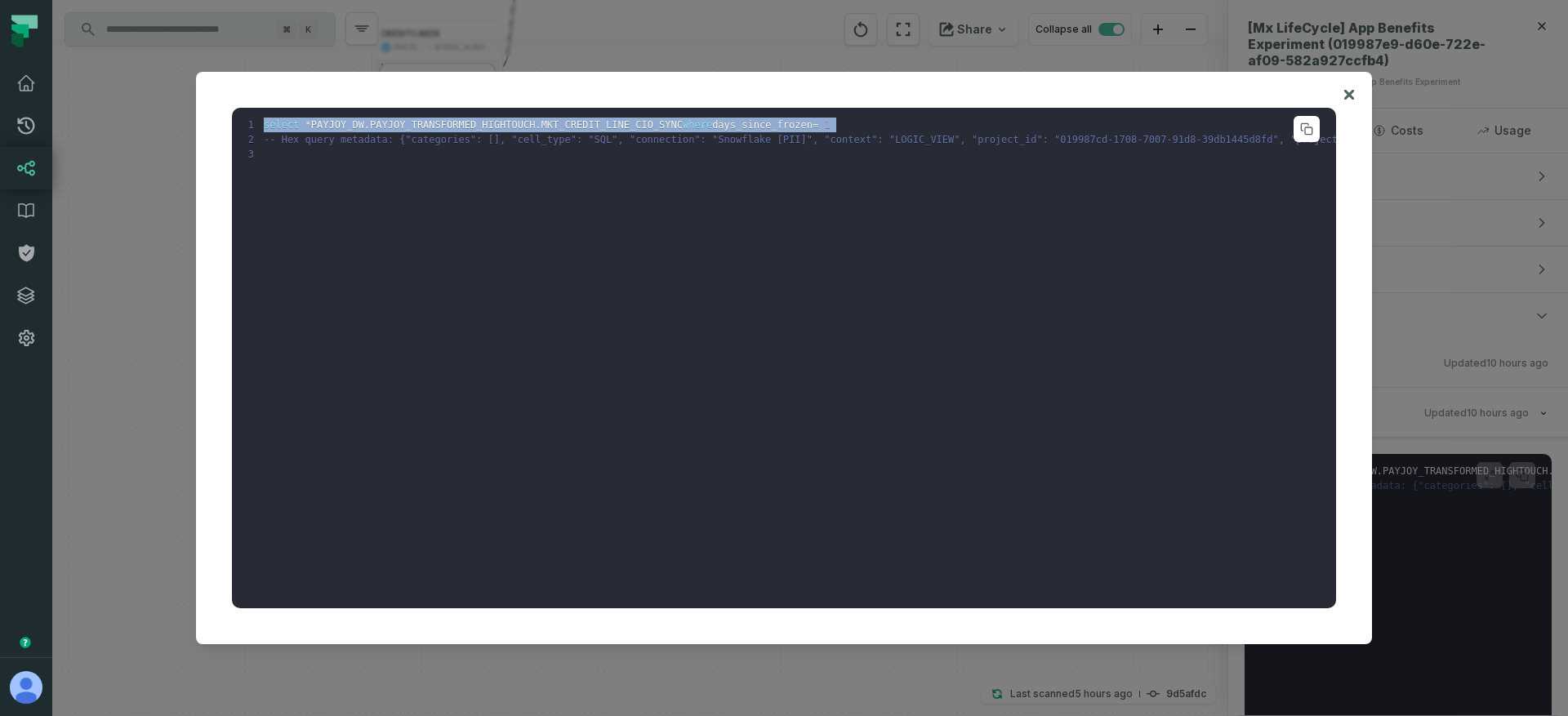
click at [655, 126] on span "MKT_CREDIT_LINE_CIO_SYNC" at bounding box center [612, 125] width 141 height 11
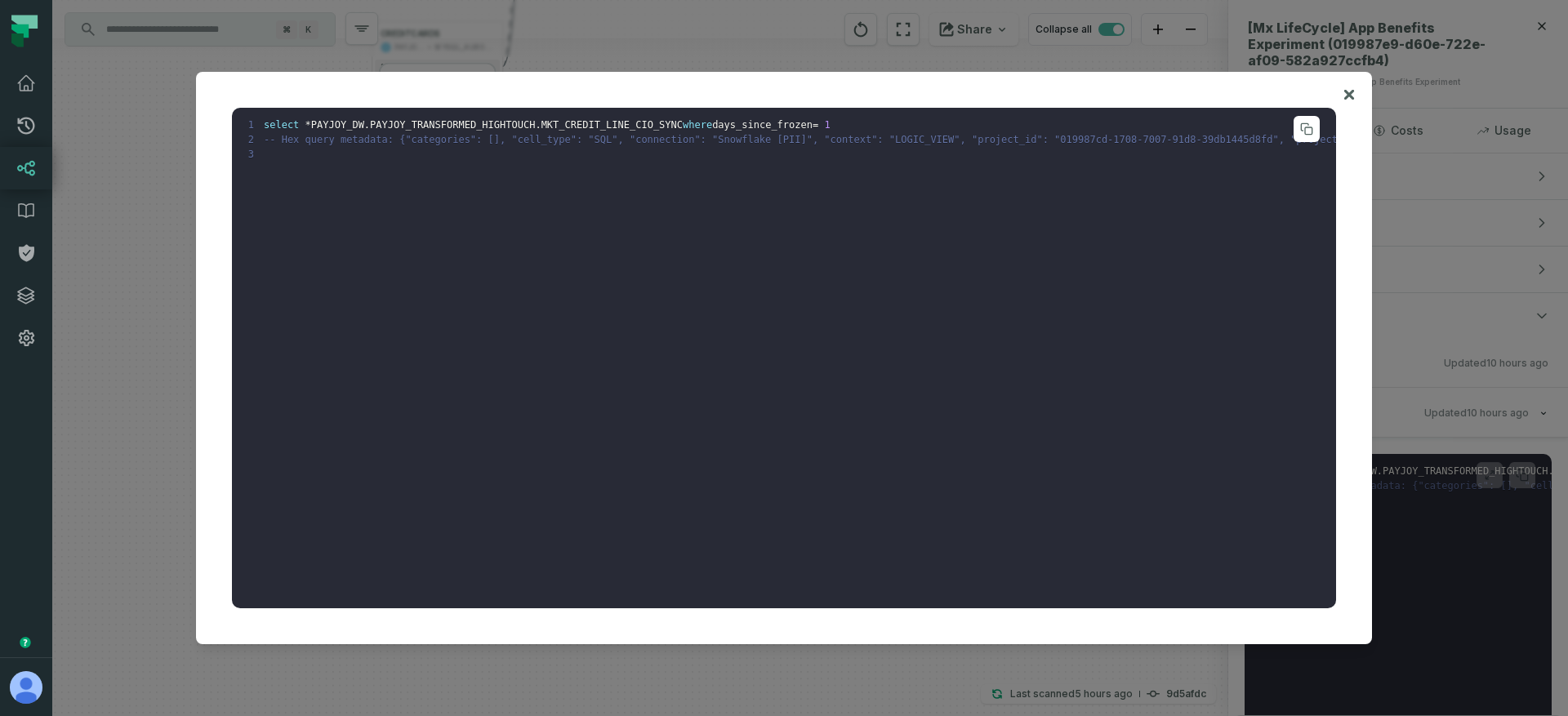
click at [531, 143] on span "-- Hex query metadata: {"categories": [], "cell_type": "SQL", "connection": "Sn…" at bounding box center [1544, 139] width 2560 height 11
click at [773, 128] on span "days_since_frozen" at bounding box center [761, 125] width 101 height 11
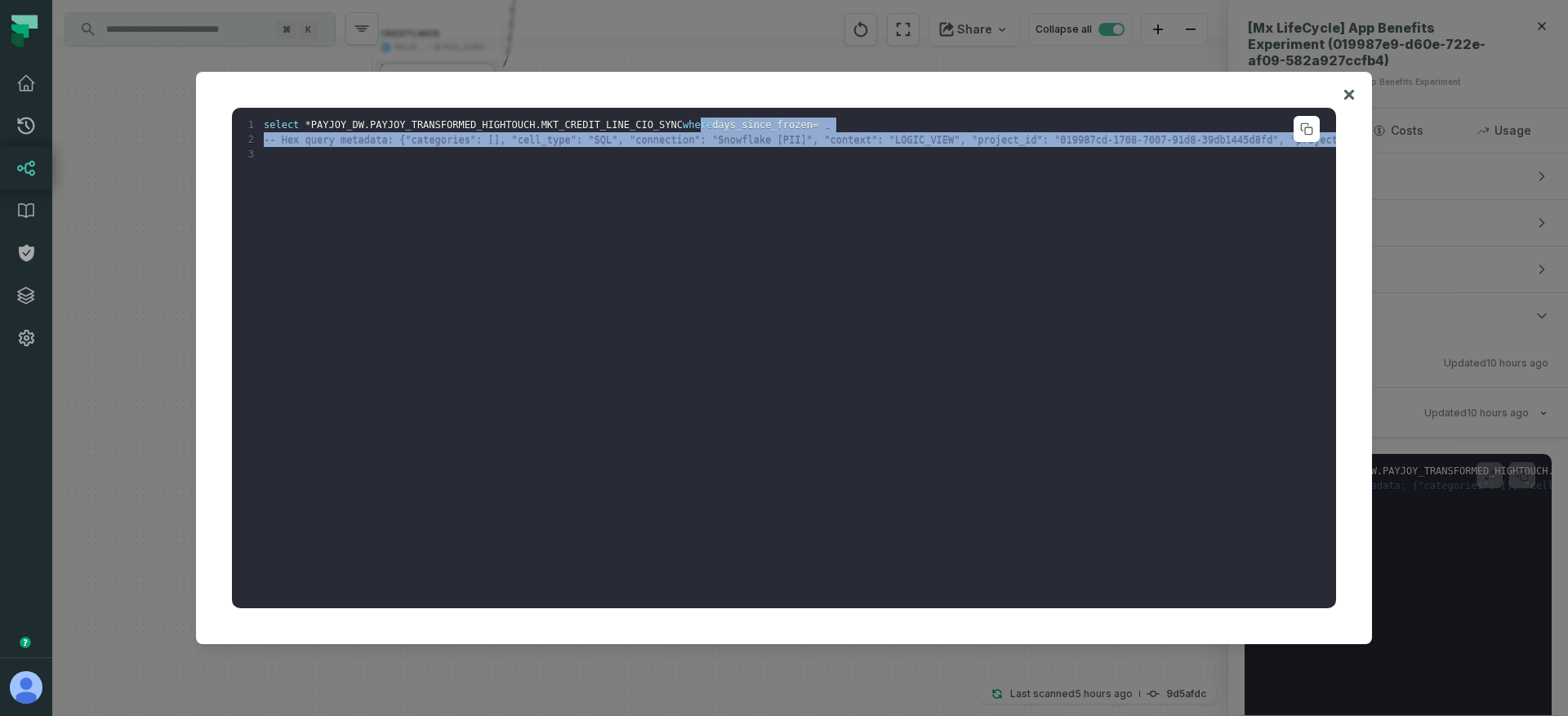
drag, startPoint x: 711, startPoint y: 127, endPoint x: 808, endPoint y: 183, distance: 112.0
click at [808, 183] on pre "1 select * PAYJOY_DW . PAYJOY_TRANSFORMED_HIGHTOUCH . MKT_CREDIT_LINE_CIO_SYNC …" at bounding box center [784, 358] width 1104 height 501
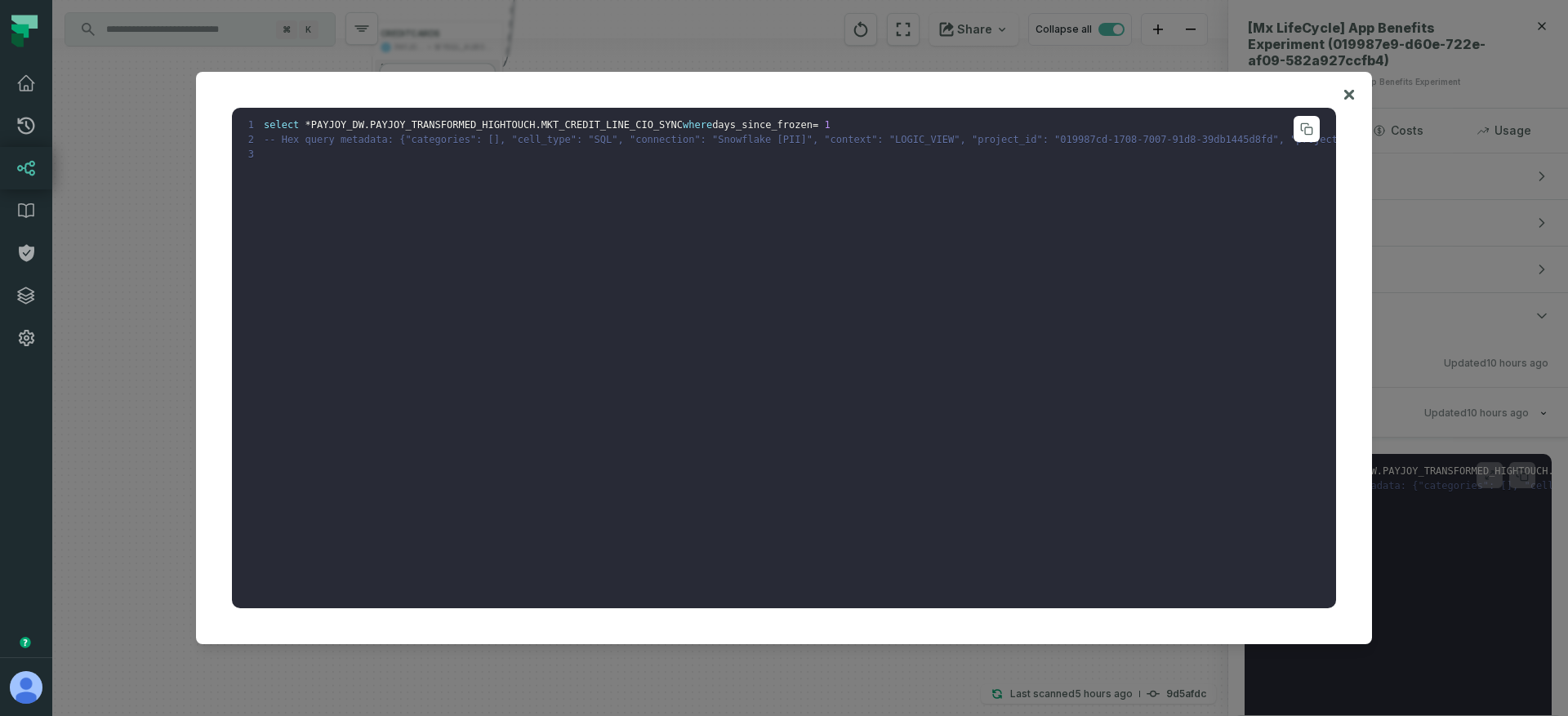
click at [748, 187] on pre "1 select * PAYJOY_DW . PAYJOY_TRANSFORMED_HIGHTOUCH . MKT_CREDIT_LINE_CIO_SYNC …" at bounding box center [784, 358] width 1104 height 501
click at [605, 123] on span "MKT_CREDIT_LINE_CIO_SYNC" at bounding box center [612, 125] width 141 height 11
copy span "MKT_CREDIT_LINE_CIO_SYNC"
click at [487, 210] on pre "1 select * PAYJOY_DW . PAYJOY_TRANSFORMED_HIGHTOUCH . MKT_CREDIT_LINE_CIO_SYNC …" at bounding box center [784, 358] width 1104 height 501
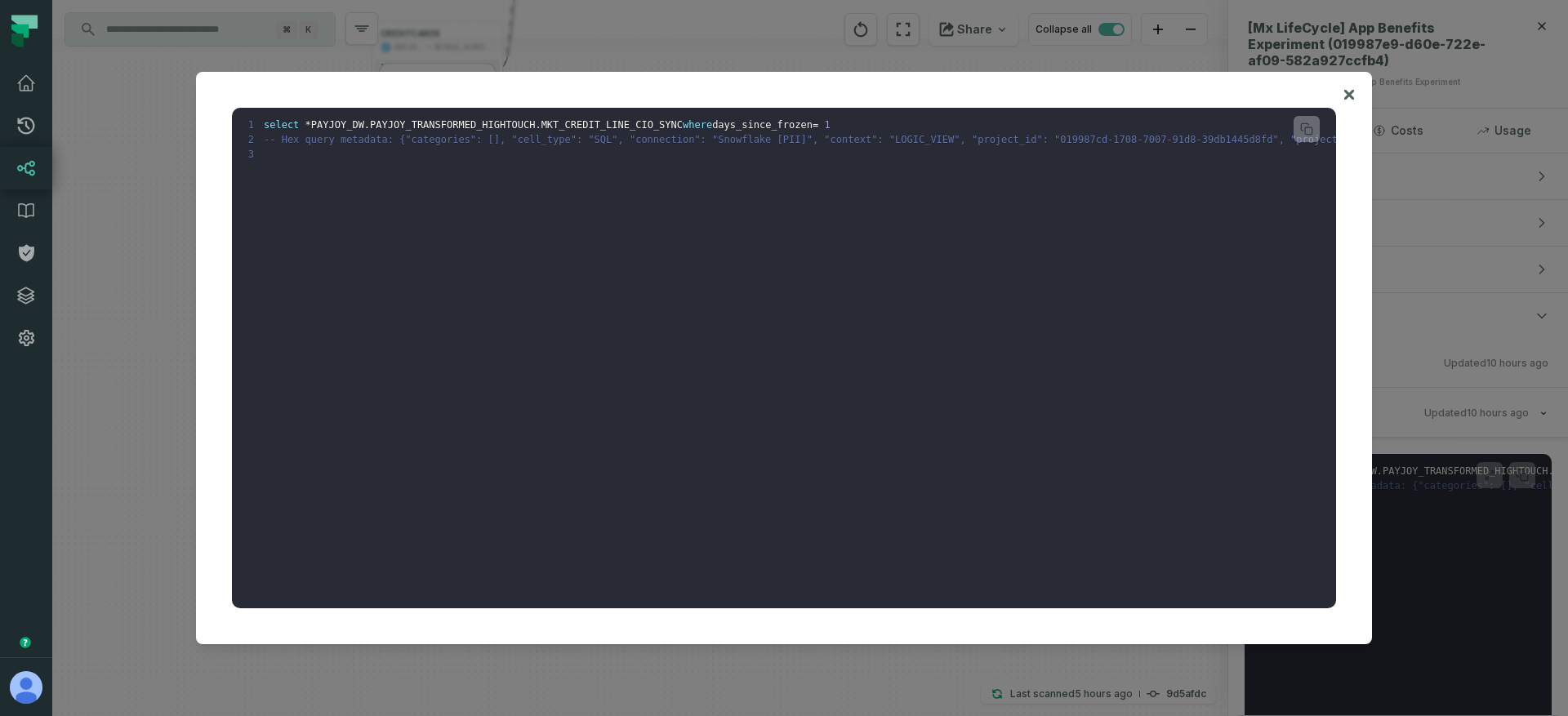
drag, startPoint x: 618, startPoint y: 231, endPoint x: 459, endPoint y: 102, distance: 204.7
click at [459, 102] on div "1 select * PAYJOY_DW . PAYJOY_TRANSFORMED_HIGHTOUCH . MKT_CREDIT_LINE_CIO_SYNC …" at bounding box center [783, 358] width 1137 height 534
click at [1345, 96] on icon at bounding box center [1349, 94] width 11 height 20
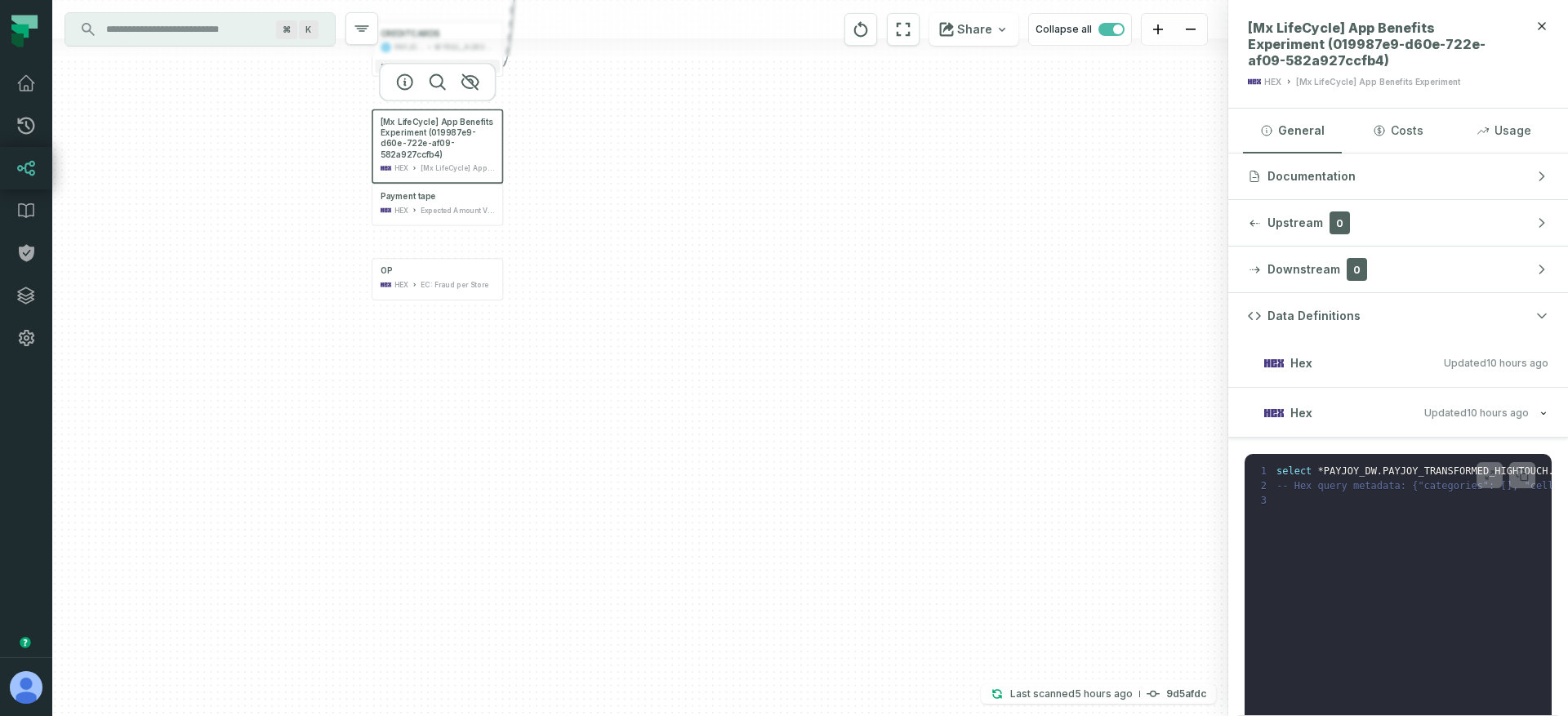
drag, startPoint x: 710, startPoint y: 311, endPoint x: 701, endPoint y: 308, distance: 9.5
click at [702, 309] on div "+ MERCHANTS PAYJOY_DW MYSQL_AURORA_PAYJOY_PAYJOY_MASKED + 120 columns + FINANCE…" at bounding box center [640, 358] width 1176 height 716
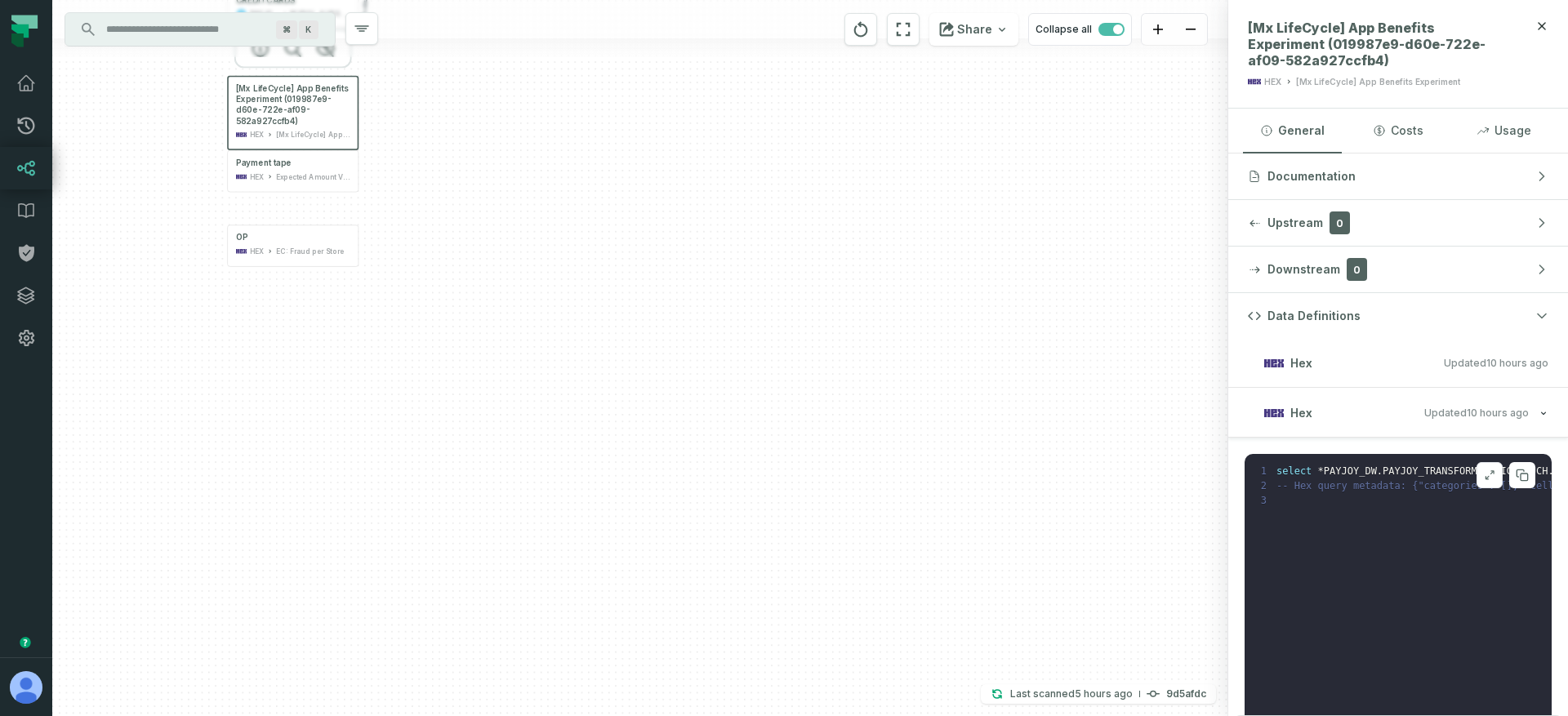
click at [1483, 475] on icon at bounding box center [1489, 475] width 11 height 13
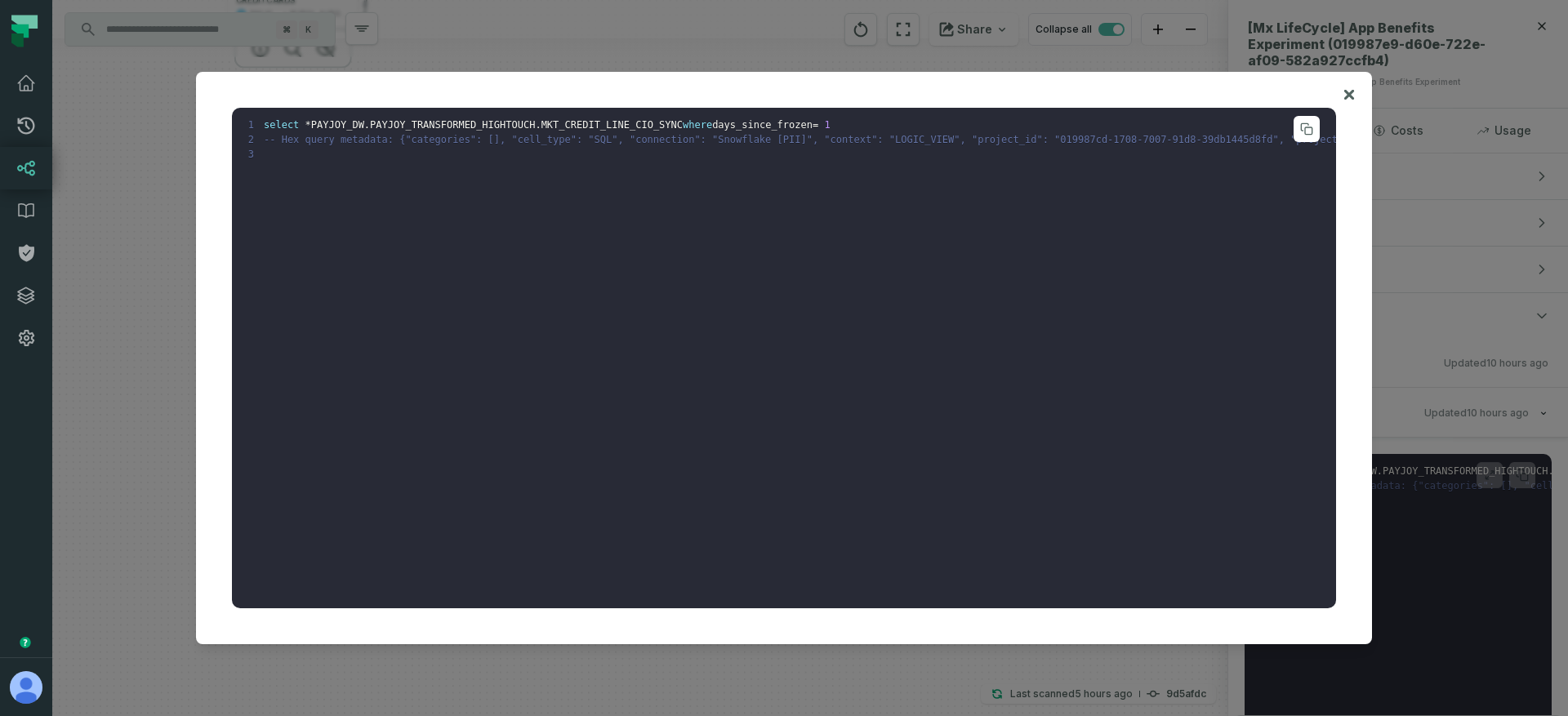
click at [395, 153] on pre "1 select * PAYJOY_DW . PAYJOY_TRANSFORMED_HIGHTOUCH . MKT_CREDIT_LINE_CIO_SYNC …" at bounding box center [784, 358] width 1104 height 501
click at [457, 119] on span "PAYJOY_TRANSFORMED_HIGHTOUCH" at bounding box center [451, 125] width 165 height 11
click at [455, 121] on span "PAYJOY_TRANSFORMED_HIGHTOUCH" at bounding box center [451, 125] width 165 height 11
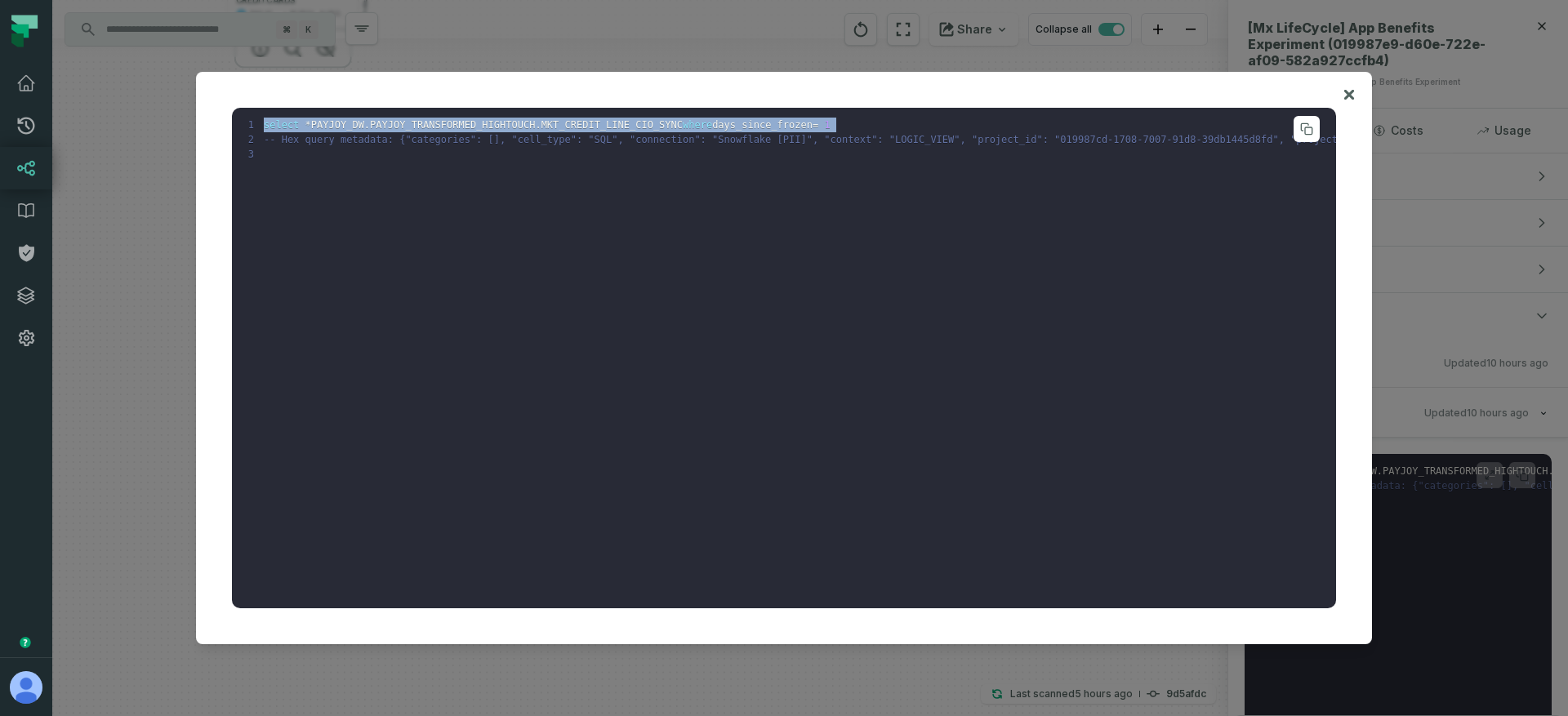
click at [455, 121] on span "PAYJOY_TRANSFORMED_HIGHTOUCH" at bounding box center [451, 125] width 165 height 11
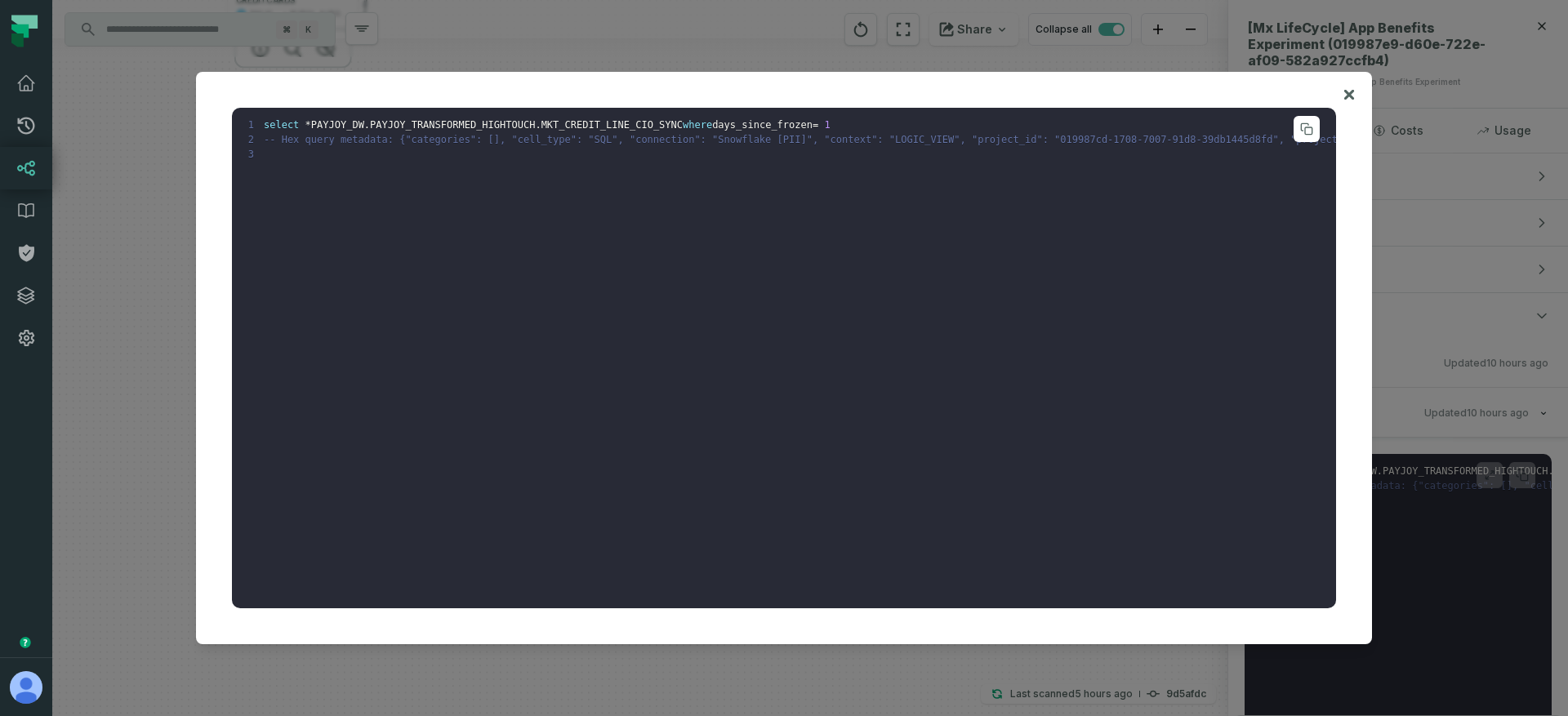
click at [426, 177] on pre "1 select * PAYJOY_DW . PAYJOY_TRANSFORMED_HIGHTOUCH . MKT_CREDIT_LINE_CIO_SYNC …" at bounding box center [784, 358] width 1104 height 501
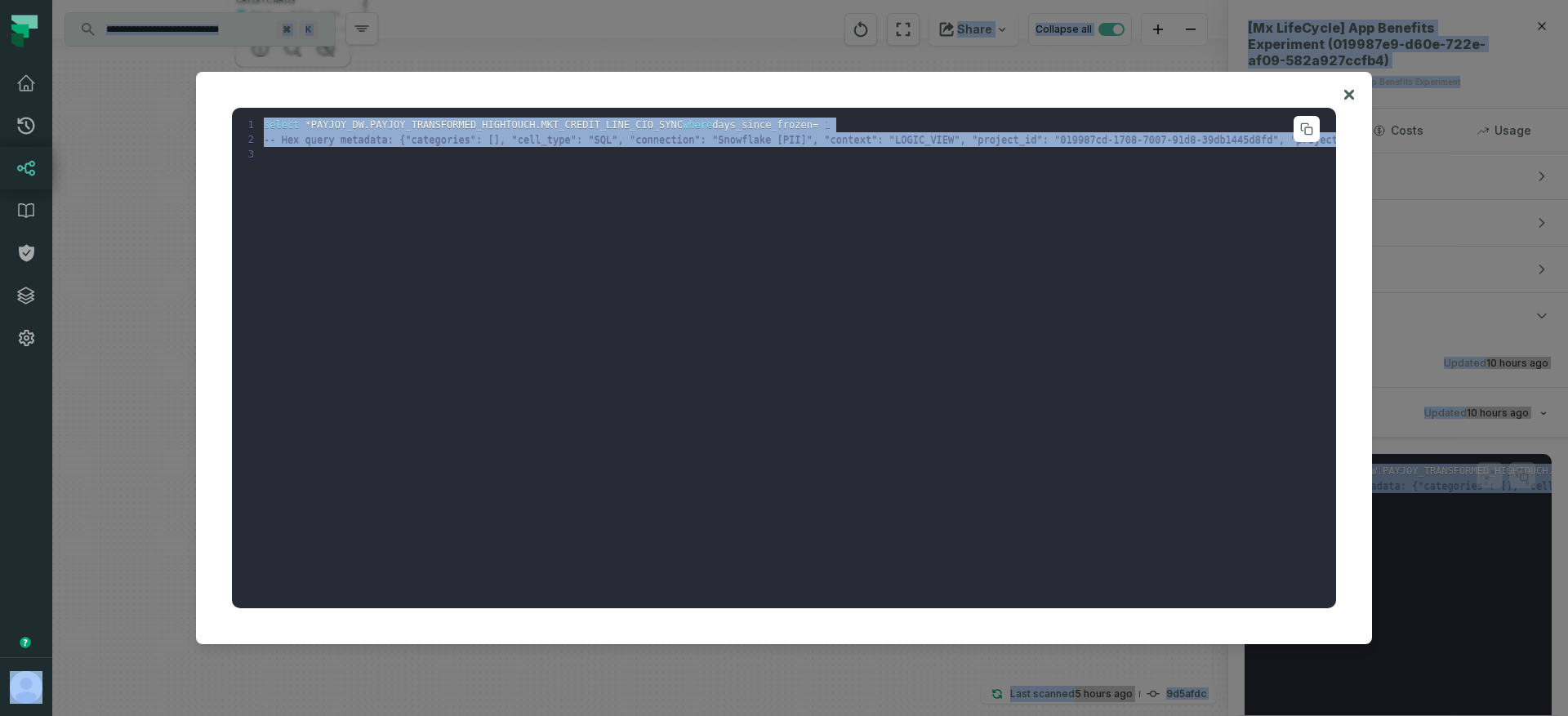
click at [468, 270] on pre "1 select * PAYJOY_DW . PAYJOY_TRANSFORMED_HIGHTOUCH . MKT_CREDIT_LINE_CIO_SYNC …" at bounding box center [784, 358] width 1104 height 501
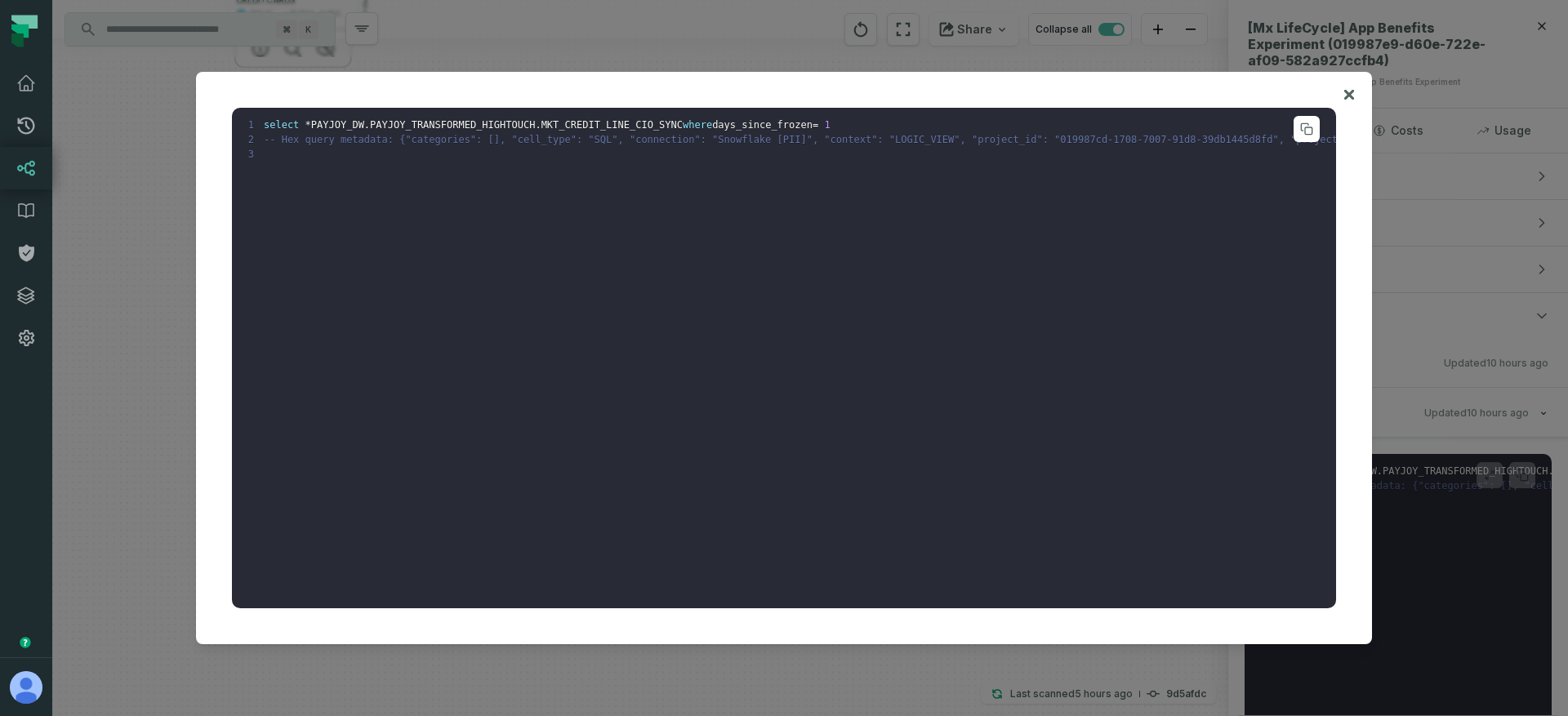
click at [470, 183] on pre "1 select * PAYJOY_DW . PAYJOY_TRANSFORMED_HIGHTOUCH . MKT_CREDIT_LINE_CIO_SYNC …" at bounding box center [784, 358] width 1104 height 501
click at [437, 221] on pre "1 select * PAYJOY_DW . PAYJOY_TRANSFORMED_HIGHTOUCH . MKT_CREDIT_LINE_CIO_SYNC …" at bounding box center [784, 358] width 1104 height 501
click at [1298, 131] on button at bounding box center [1307, 129] width 26 height 26
click at [386, 128] on span "PAYJOY_TRANSFORMED_HIGHTOUCH" at bounding box center [451, 125] width 165 height 11
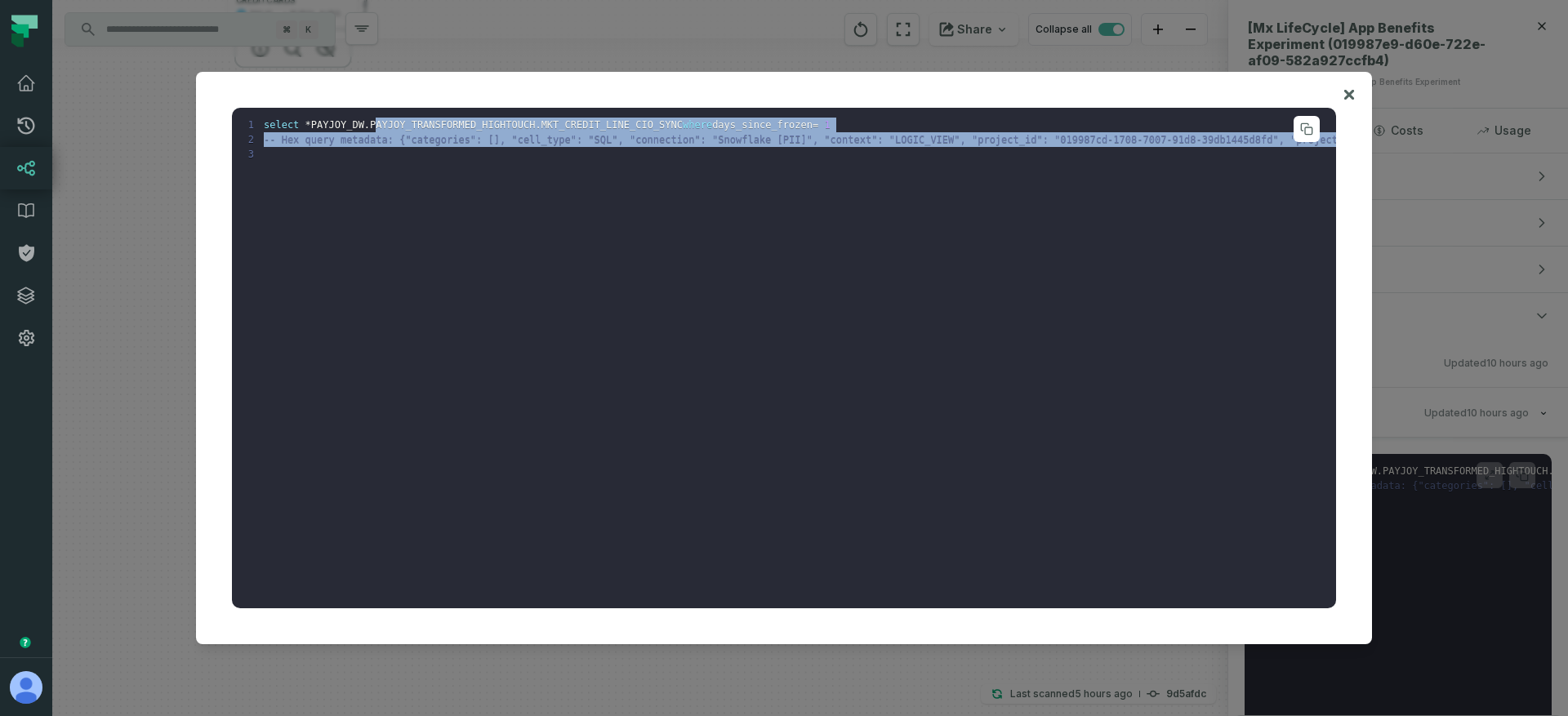
click at [388, 158] on pre "1 select * PAYJOY_DW . PAYJOY_TRANSFORMED_HIGHTOUCH . MKT_CREDIT_LINE_CIO_SYNC …" at bounding box center [784, 358] width 1104 height 501
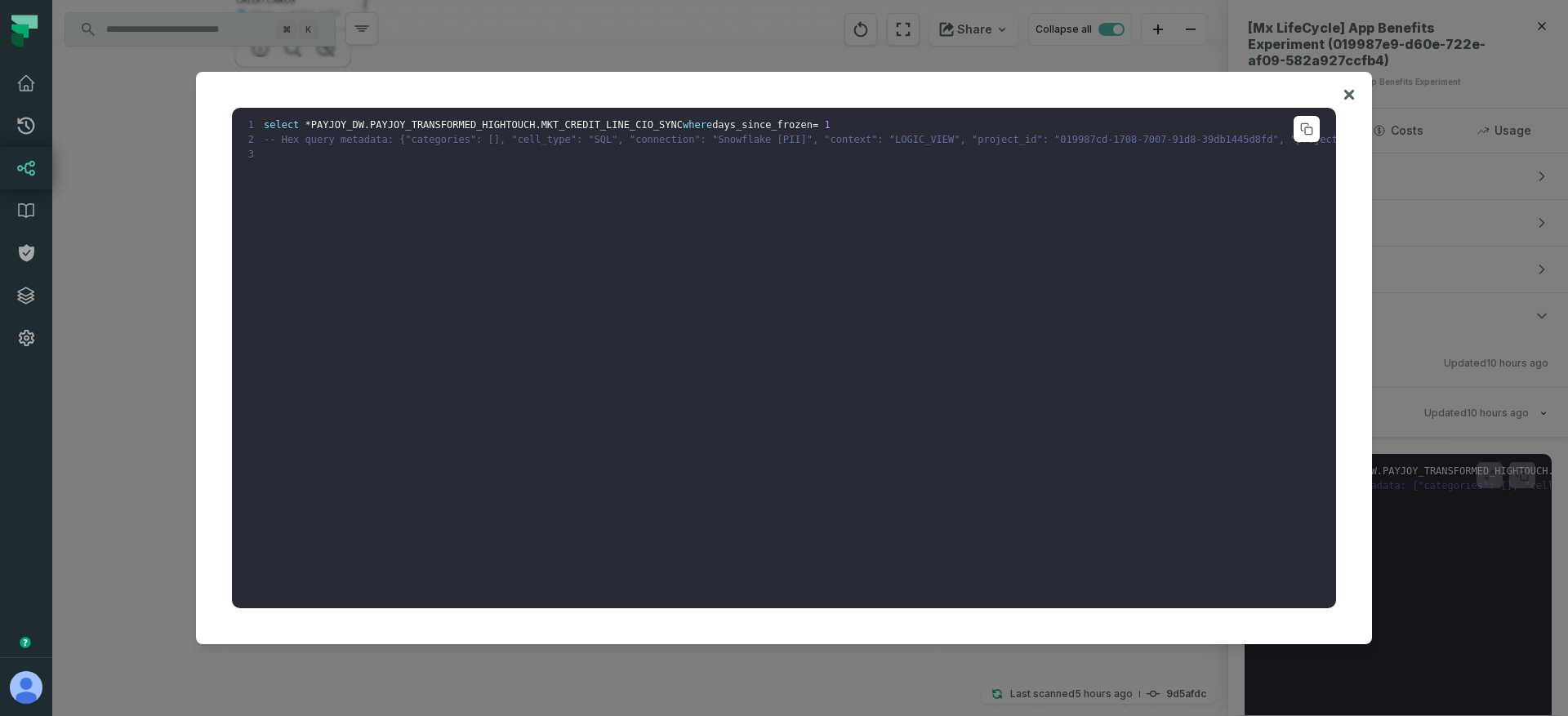
click at [466, 164] on pre "1 select * PAYJOY_DW . PAYJOY_TRANSFORMED_HIGHTOUCH . MKT_CREDIT_LINE_CIO_SYNC …" at bounding box center [784, 358] width 1104 height 501
click at [1342, 90] on div at bounding box center [1349, 99] width 13 height 22
click at [1356, 90] on div "1 select * PAYJOY_DW . PAYJOY_TRANSFORMED_HIGHTOUCH . MKT_CREDIT_LINE_CIO_SYNC …" at bounding box center [783, 358] width 1176 height 573
click at [1351, 90] on icon at bounding box center [1349, 95] width 9 height 9
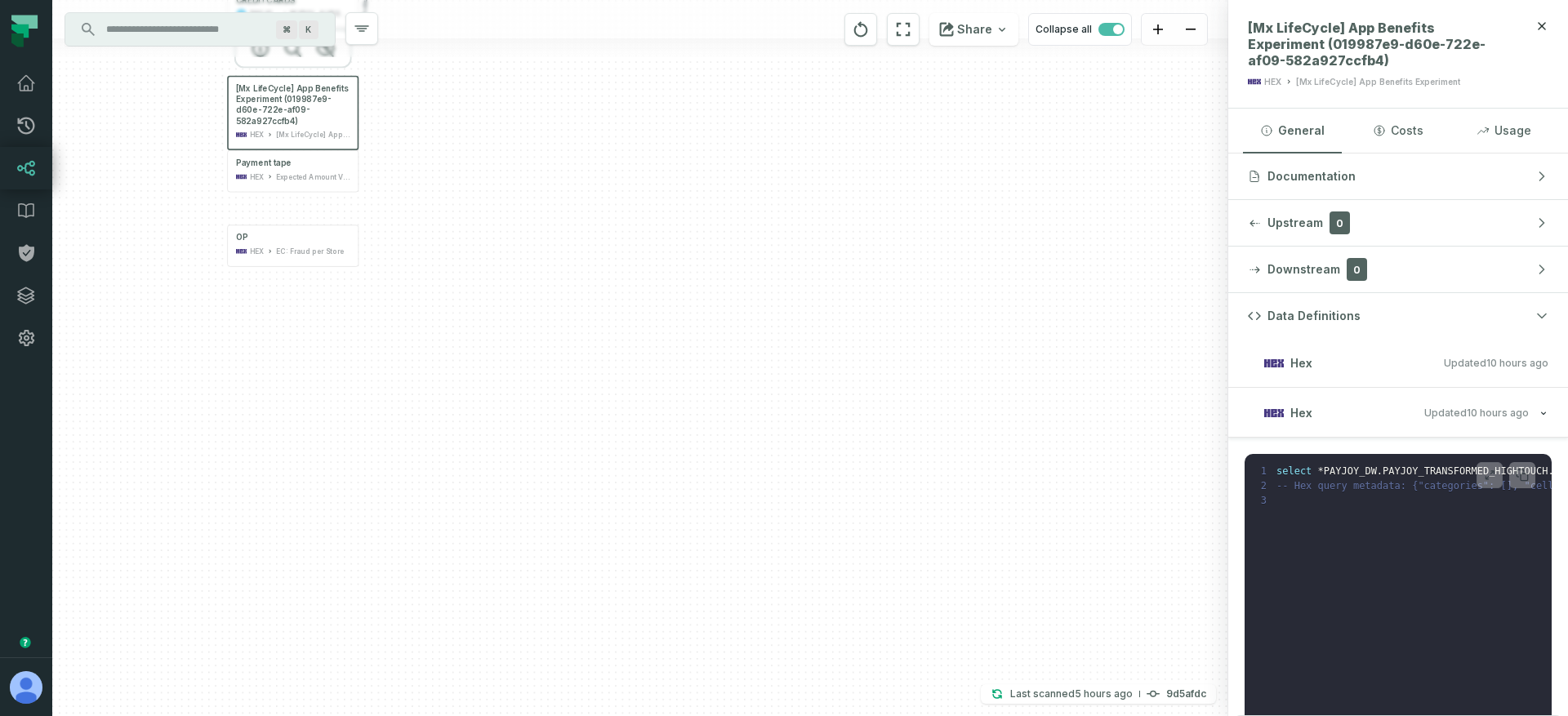
click at [817, 304] on div "+ MERCHANTS PAYJOY_DW MYSQL_AURORA_PAYJOY_PAYJOY_MASKED + 120 columns + FINANCE…" at bounding box center [640, 358] width 1176 height 716
click at [275, 173] on div "Expected Amount VS Discounts Report" at bounding box center [305, 178] width 74 height 10
click at [263, 166] on div "Payment tape" at bounding box center [255, 163] width 55 height 10
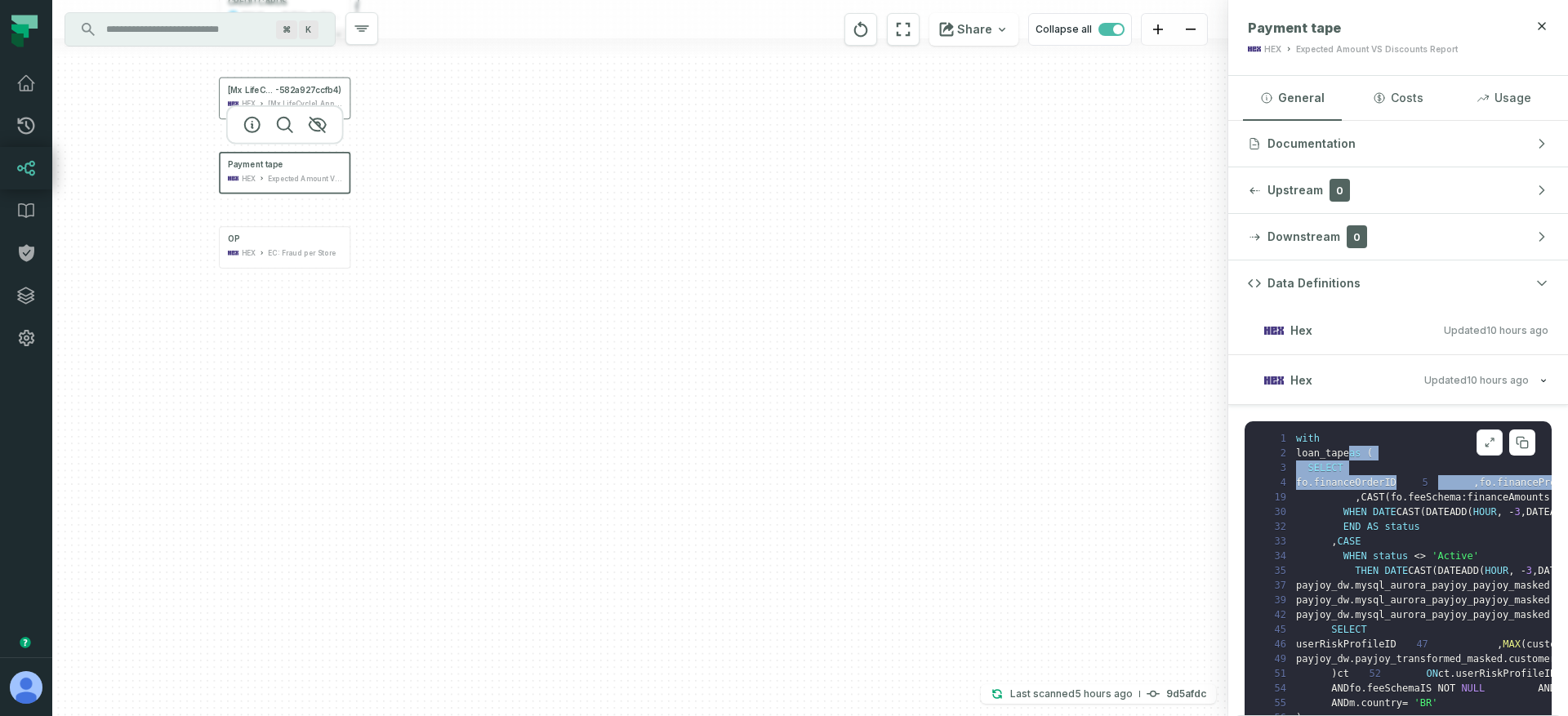
drag, startPoint x: 1367, startPoint y: 526, endPoint x: 1382, endPoint y: 618, distance: 93.2
click at [1382, 618] on pre "1 with 2 loan_tape as ( 3 SELECT 4 fo . financeOrderID 5 , fo . financeProduct …" at bounding box center [1398, 584] width 307 height 326
drag, startPoint x: 1382, startPoint y: 642, endPoint x: 1293, endPoint y: 442, distance: 218.9
click at [1293, 442] on pre "1 with 2 loan_tape as ( 3 SELECT 4 fo . financeOrderID 5 , fo . financeProduct …" at bounding box center [1398, 584] width 307 height 326
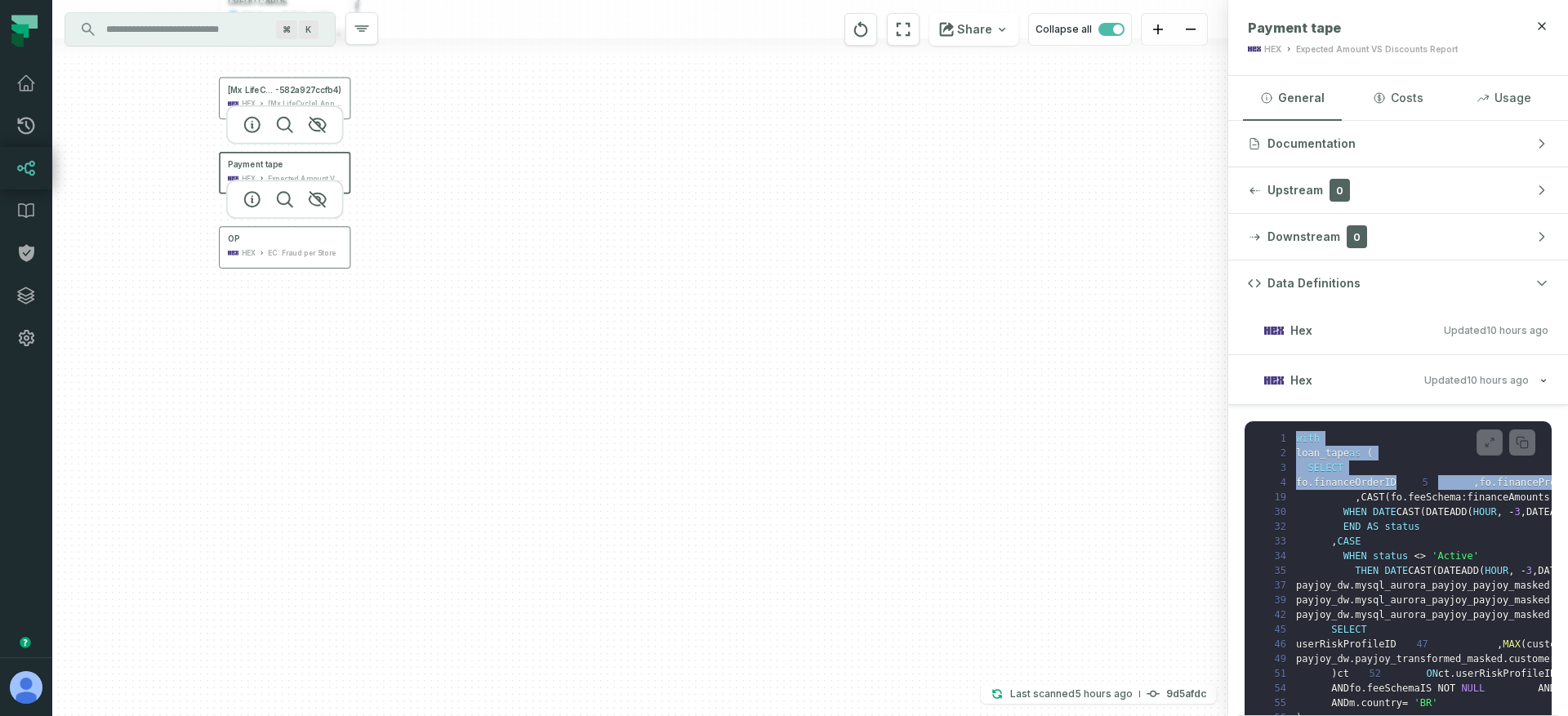
click at [262, 246] on div "OP HEX EC: Fraud per Store" at bounding box center [284, 246] width 125 height 33
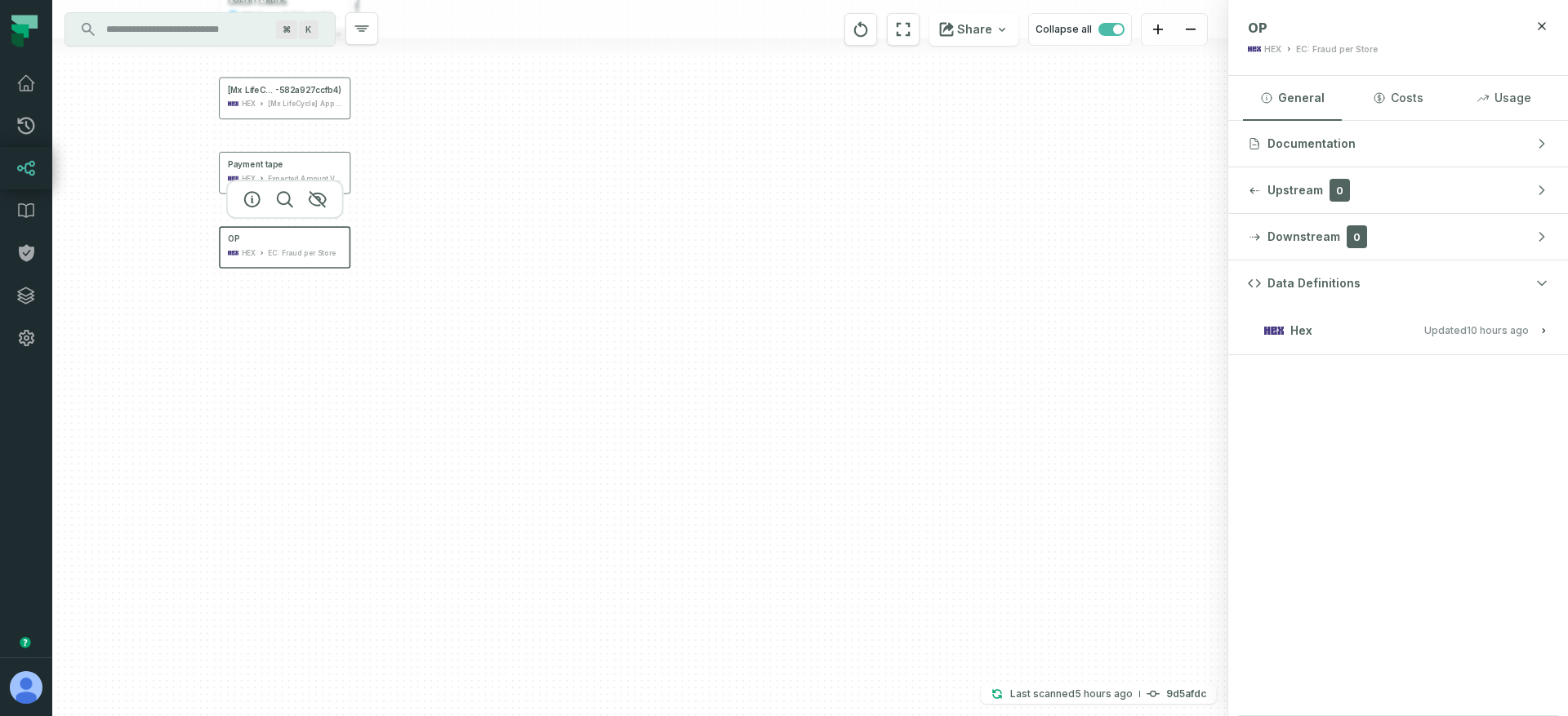
click at [1438, 327] on span "Updated [DATE] 1:05:40 AM" at bounding box center [1476, 330] width 104 height 12
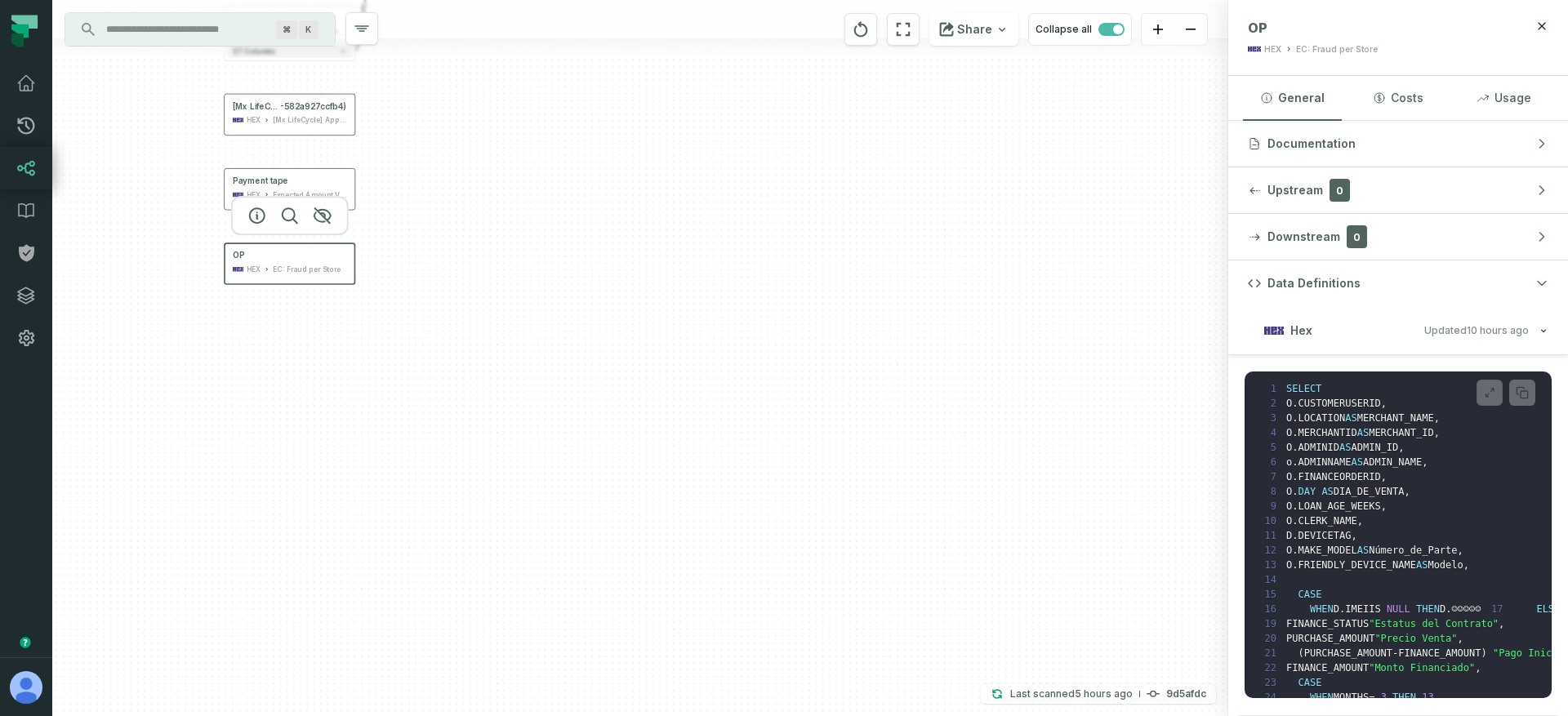
drag, startPoint x: 479, startPoint y: 270, endPoint x: 485, endPoint y: 373, distance: 103.2
click at [494, 395] on div "+ MERCHANTS PAYJOY_DW MYSQL_AURORA_PAYJOY_PAYJOY_MASKED + 120 columns + FINANCE…" at bounding box center [640, 358] width 1176 height 716
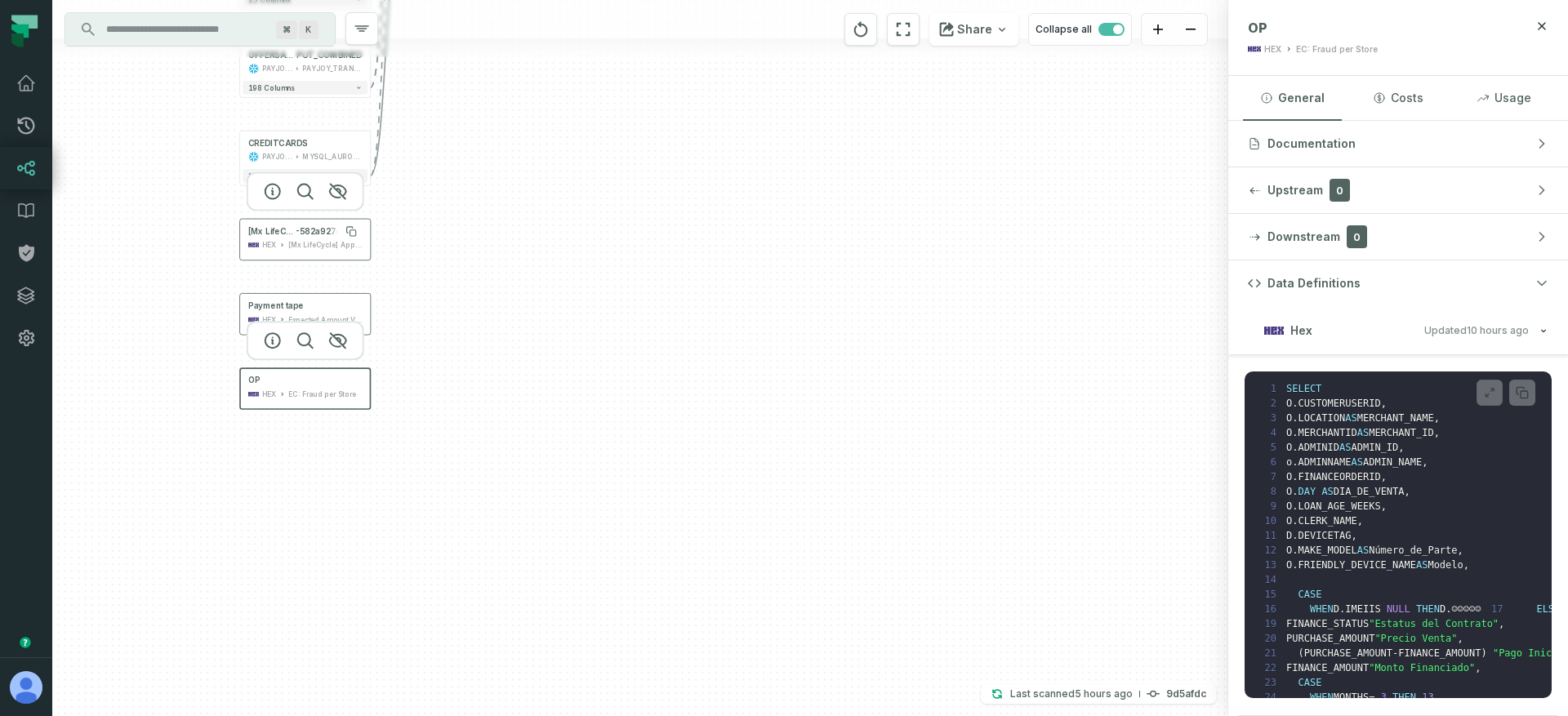
click at [293, 233] on span "[Mx LifeCycle] App Benefits Experiment (019987e9-d60e-722e-af09" at bounding box center [272, 231] width 47 height 10
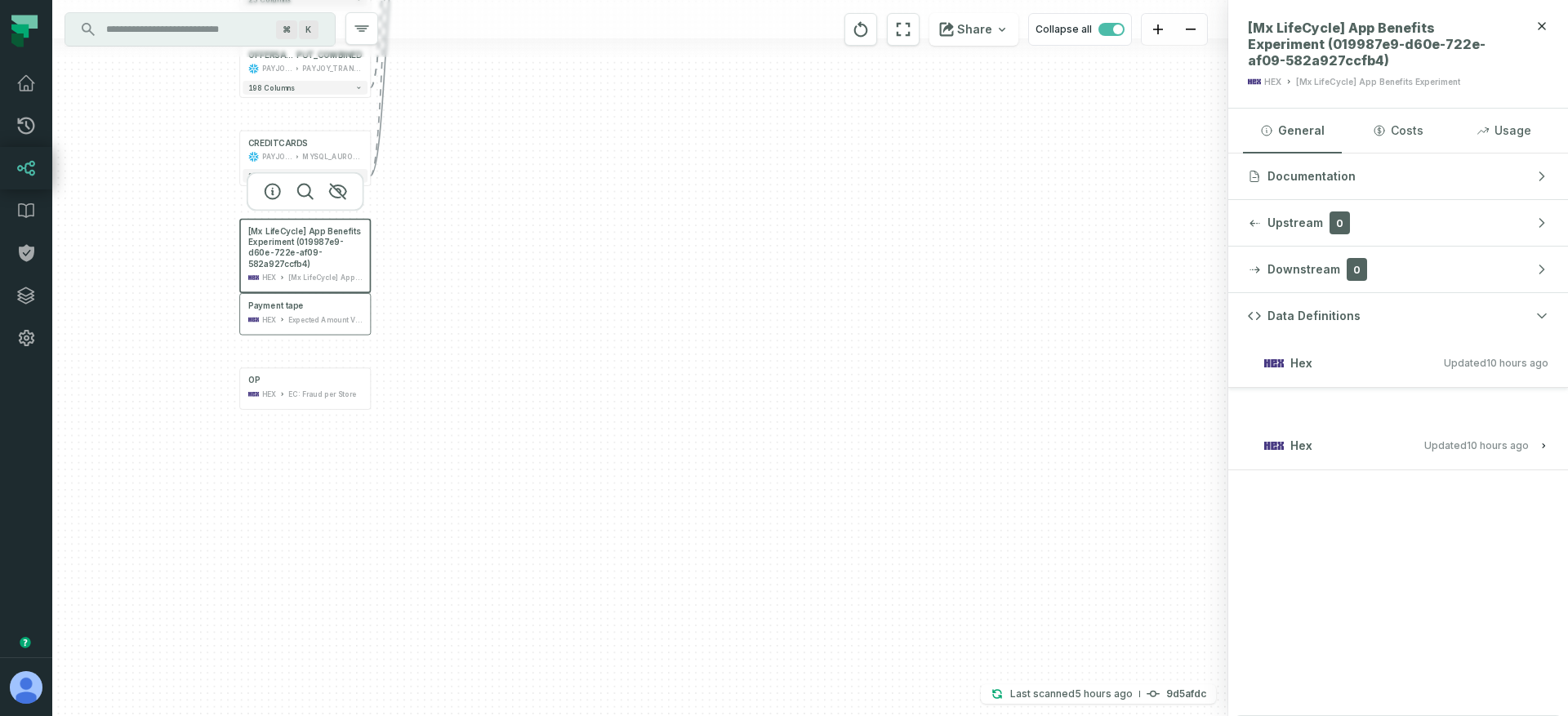
click at [404, 482] on div "+ MERCHANTS PAYJOY_DW MYSQL_AURORA_PAYJOY_PAYJOY_MASKED + 120 columns + FINANCE…" at bounding box center [640, 358] width 1176 height 716
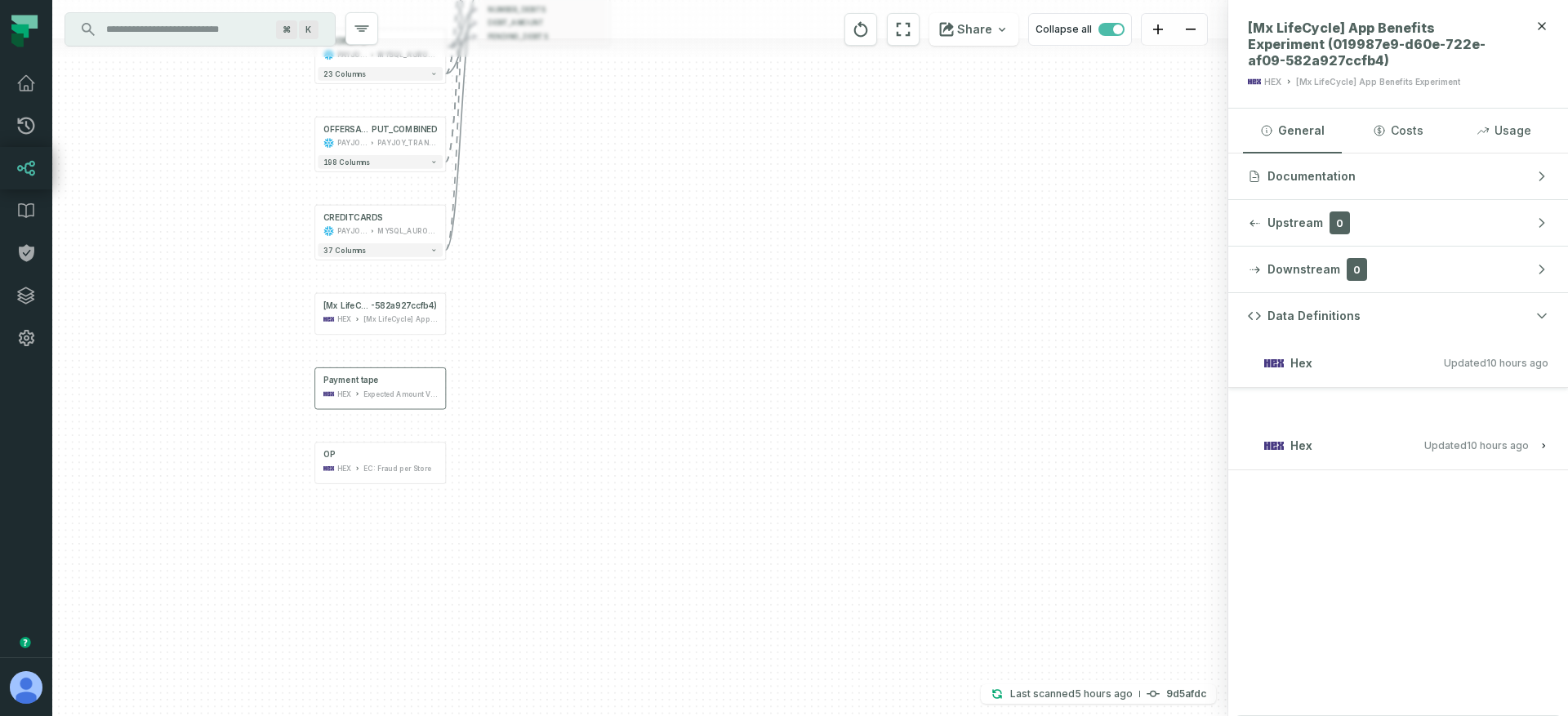
drag, startPoint x: 322, startPoint y: 512, endPoint x: 451, endPoint y: 584, distance: 147.7
click at [451, 584] on div "+ MERCHANTS PAYJOY_DW MYSQL_AURORA_PAYJOY_PAYJOY_MASKED + 120 columns + FINANCE…" at bounding box center [640, 358] width 1176 height 716
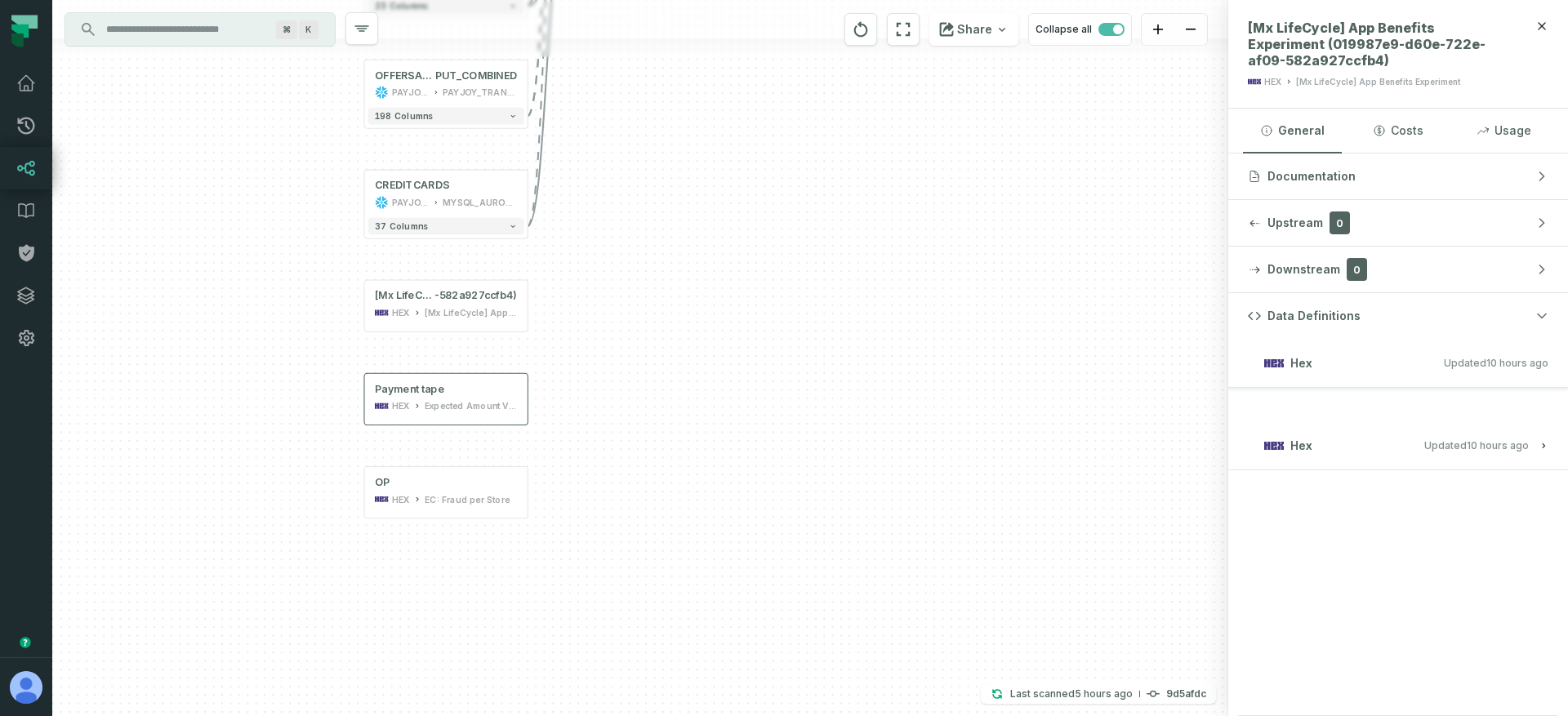
click at [411, 360] on div "+ MERCHANTS PAYJOY_DW MYSQL_AURORA_PAYJOY_PAYJOY_MASKED + 120 columns + FINANCE…" at bounding box center [640, 358] width 1176 height 716
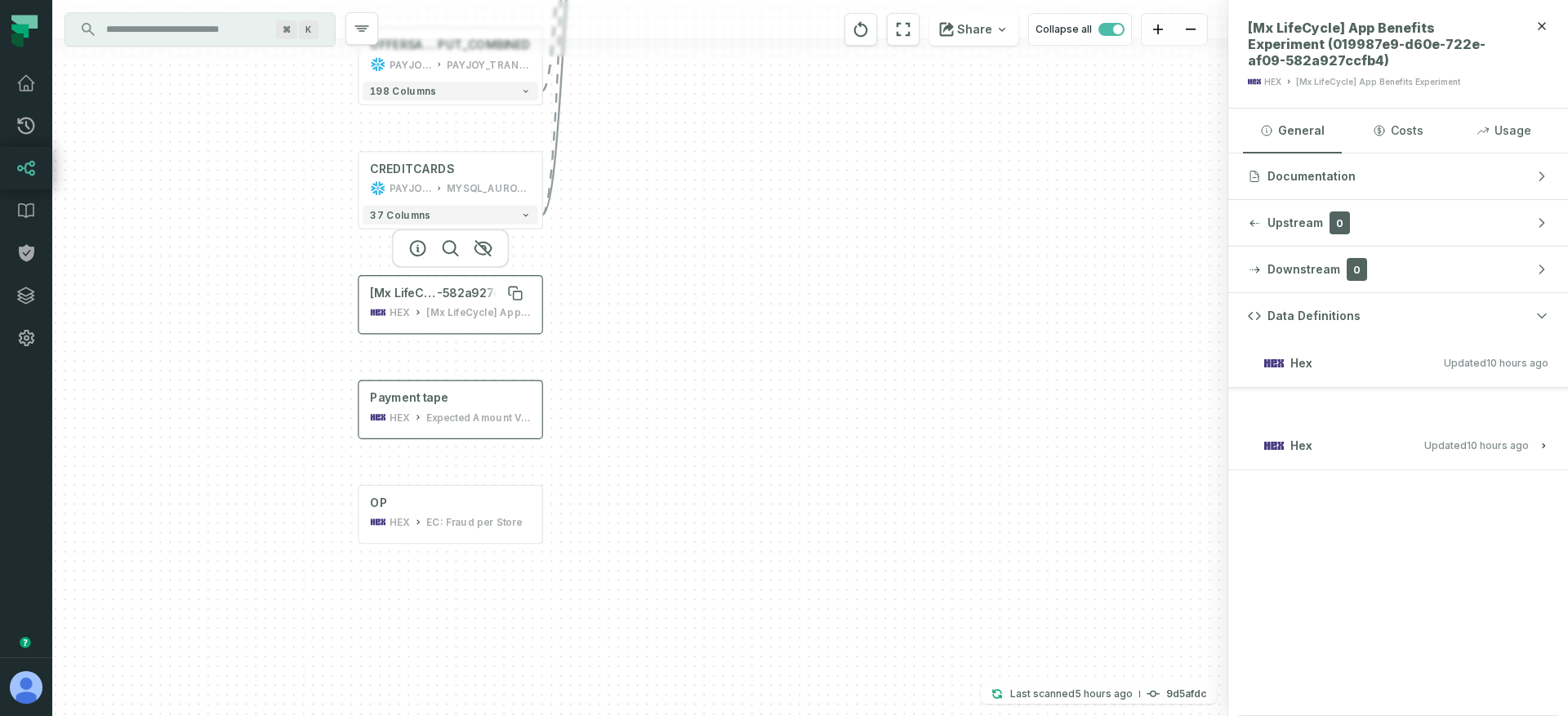
click at [419, 297] on span "[Mx LifeCycle] App Benefits Experiment (019987e9-d60e-722e-af09" at bounding box center [402, 293] width 67 height 16
click at [325, 335] on div "+ MERCHANTS PAYJOY_DW MYSQL_AURORA_PAYJOY_PAYJOY_MASKED + 120 columns + FINANCE…" at bounding box center [640, 358] width 1176 height 716
click at [236, 28] on input "Discovery Provider cmdk menu" at bounding box center [184, 29] width 178 height 26
click at [625, 375] on div "+ MERCHANTS PAYJOY_DW MYSQL_AURORA_PAYJOY_PAYJOY_MASKED + 120 columns + FINANCE…" at bounding box center [640, 358] width 1176 height 716
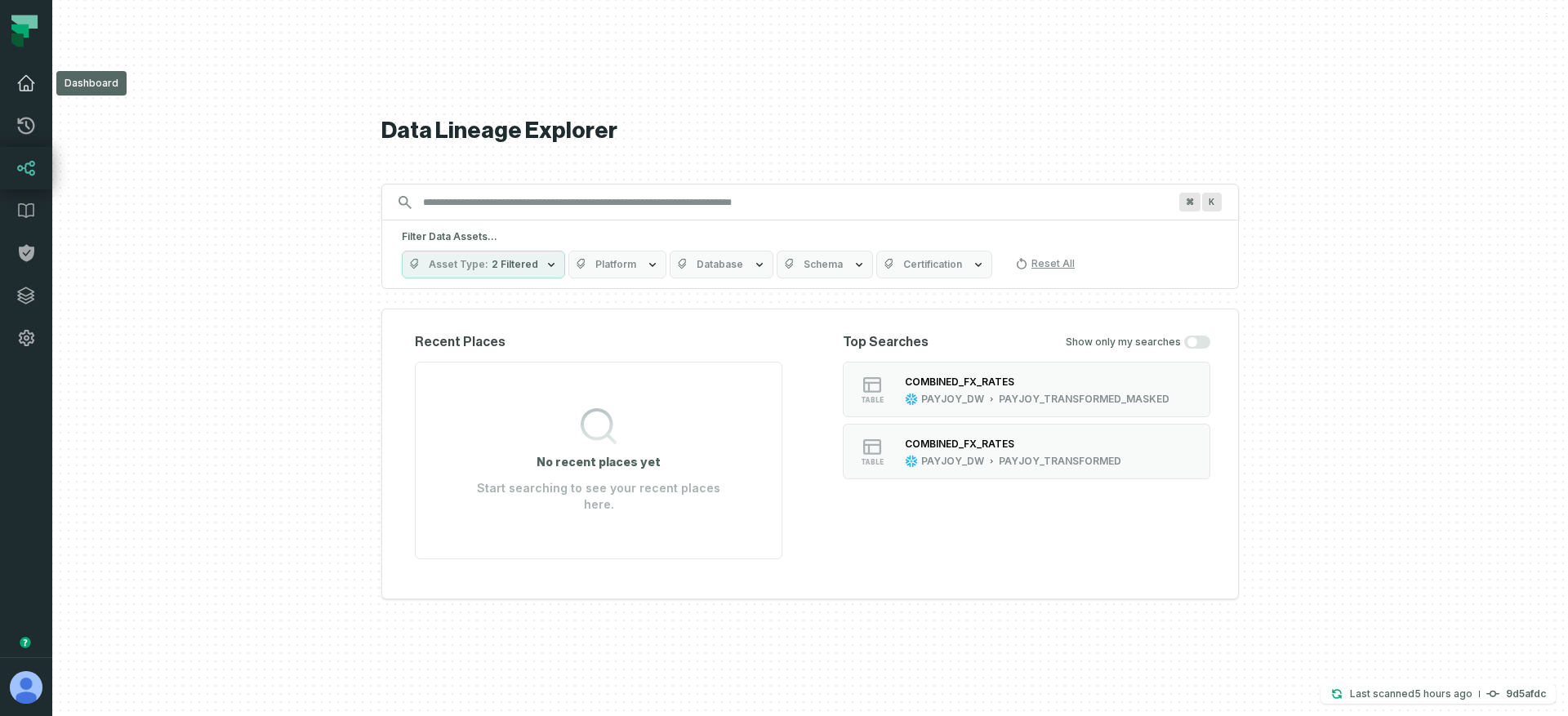
click at [36, 87] on link "Dashboard" at bounding box center [26, 83] width 53 height 42
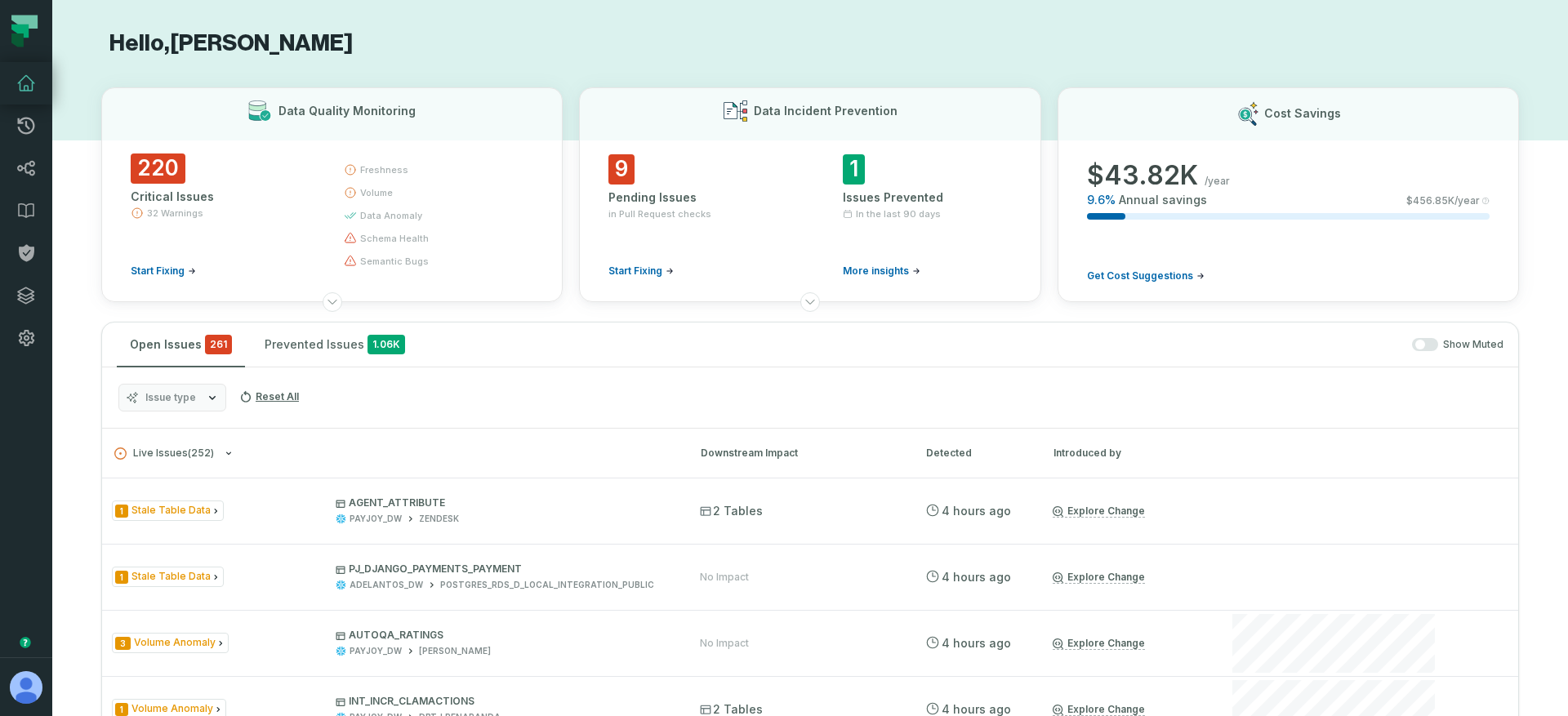
click at [202, 390] on button "Issue type" at bounding box center [172, 397] width 108 height 28
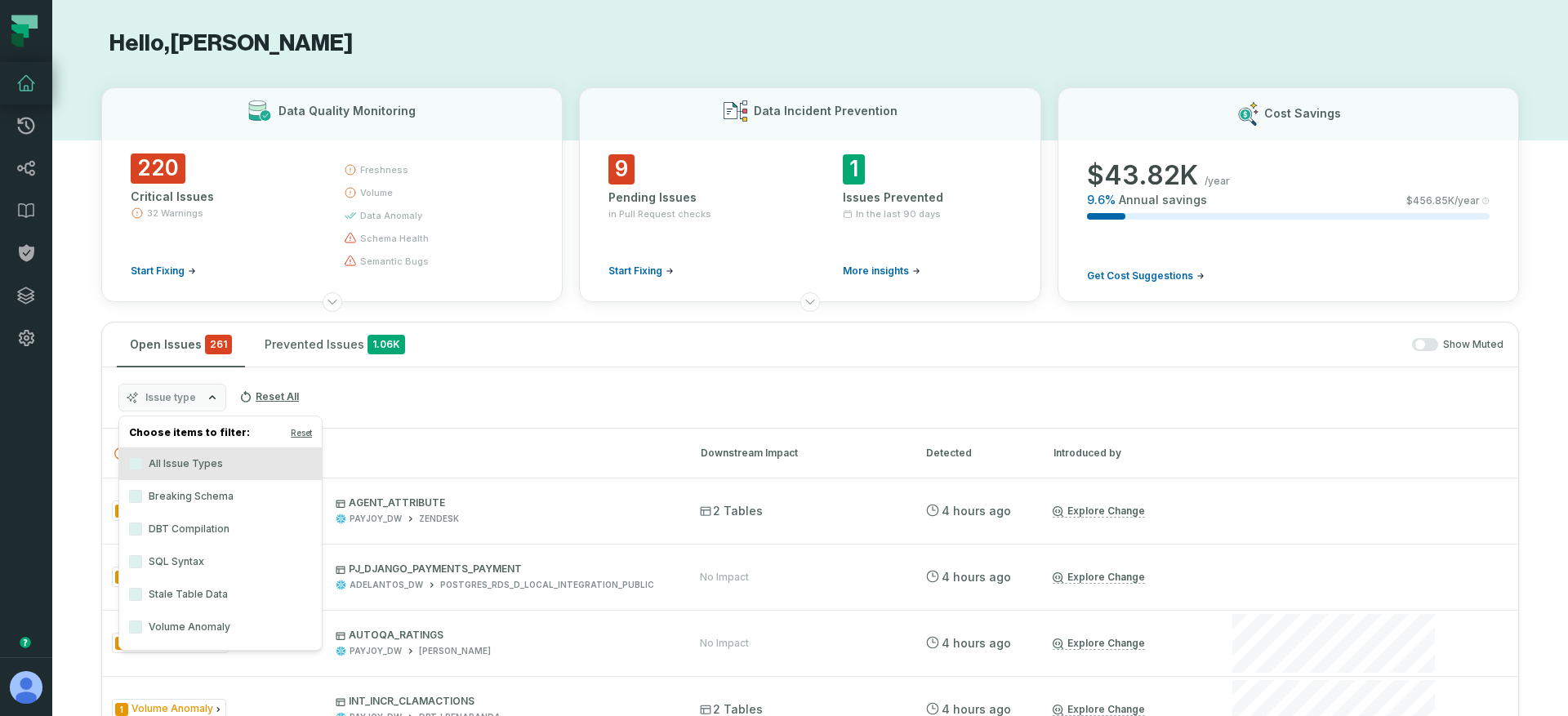
click at [165, 498] on label "Breaking Schema" at bounding box center [220, 496] width 202 height 33
click at [142, 498] on button "Breaking Schema" at bounding box center [135, 496] width 13 height 13
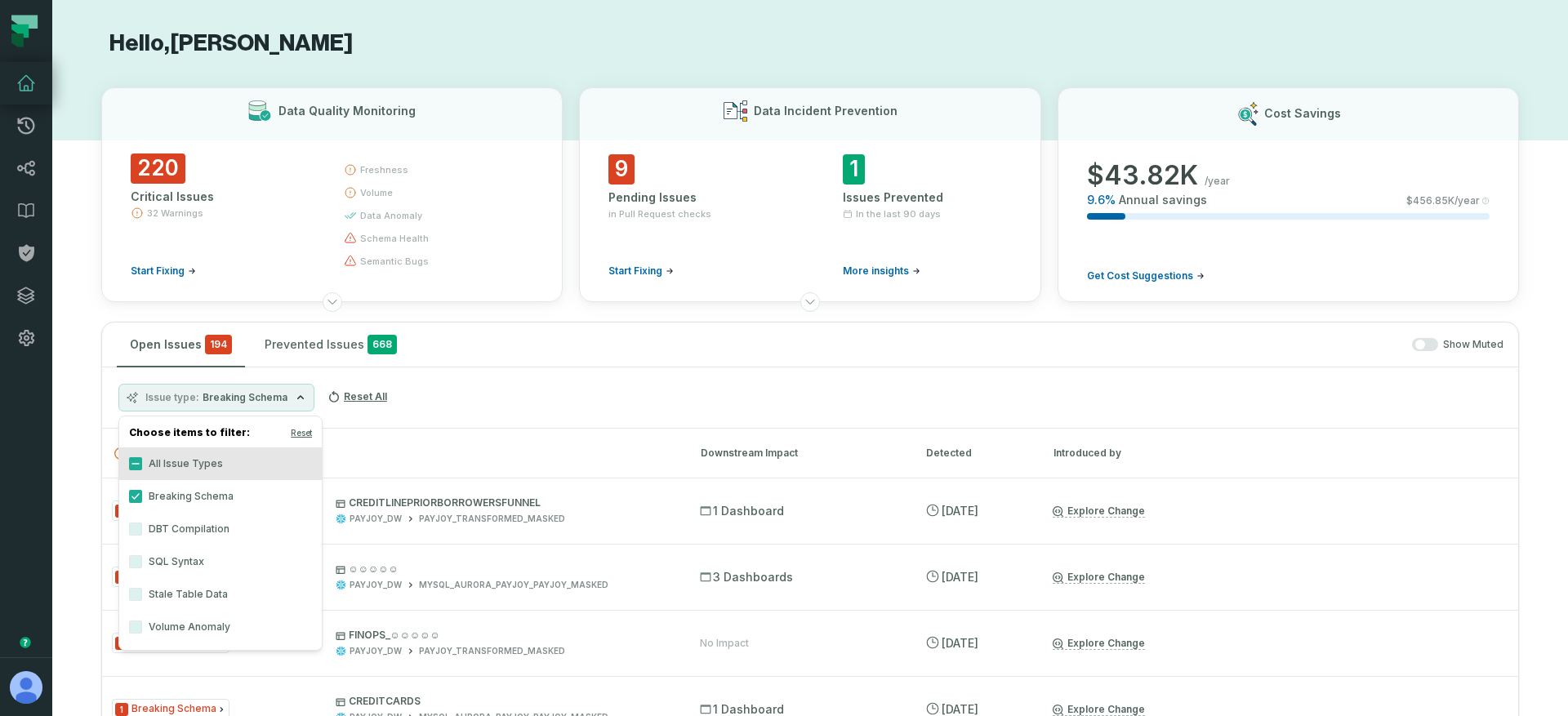
click at [471, 388] on div "Issue type Breaking Schema Reset All" at bounding box center [810, 397] width 1416 height 61
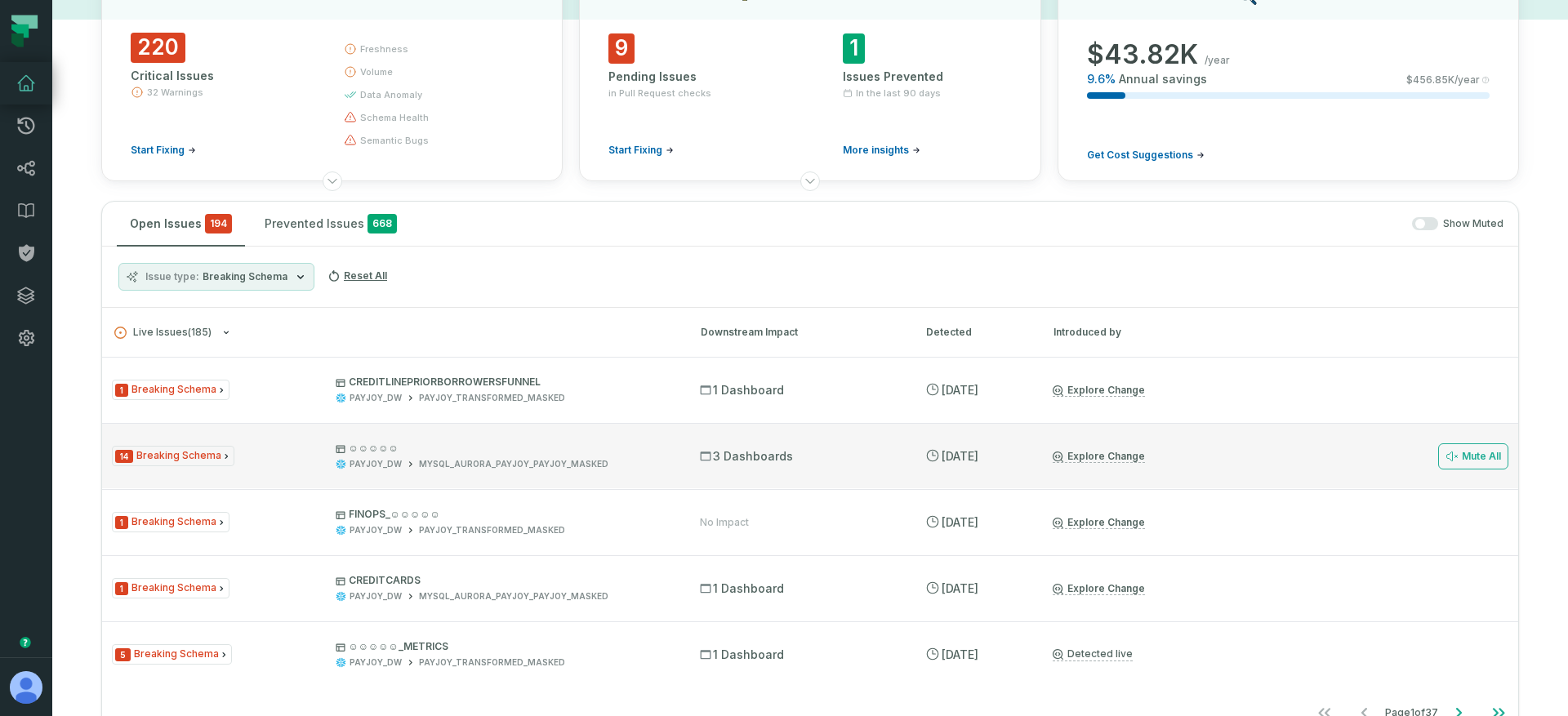
scroll to position [195, 0]
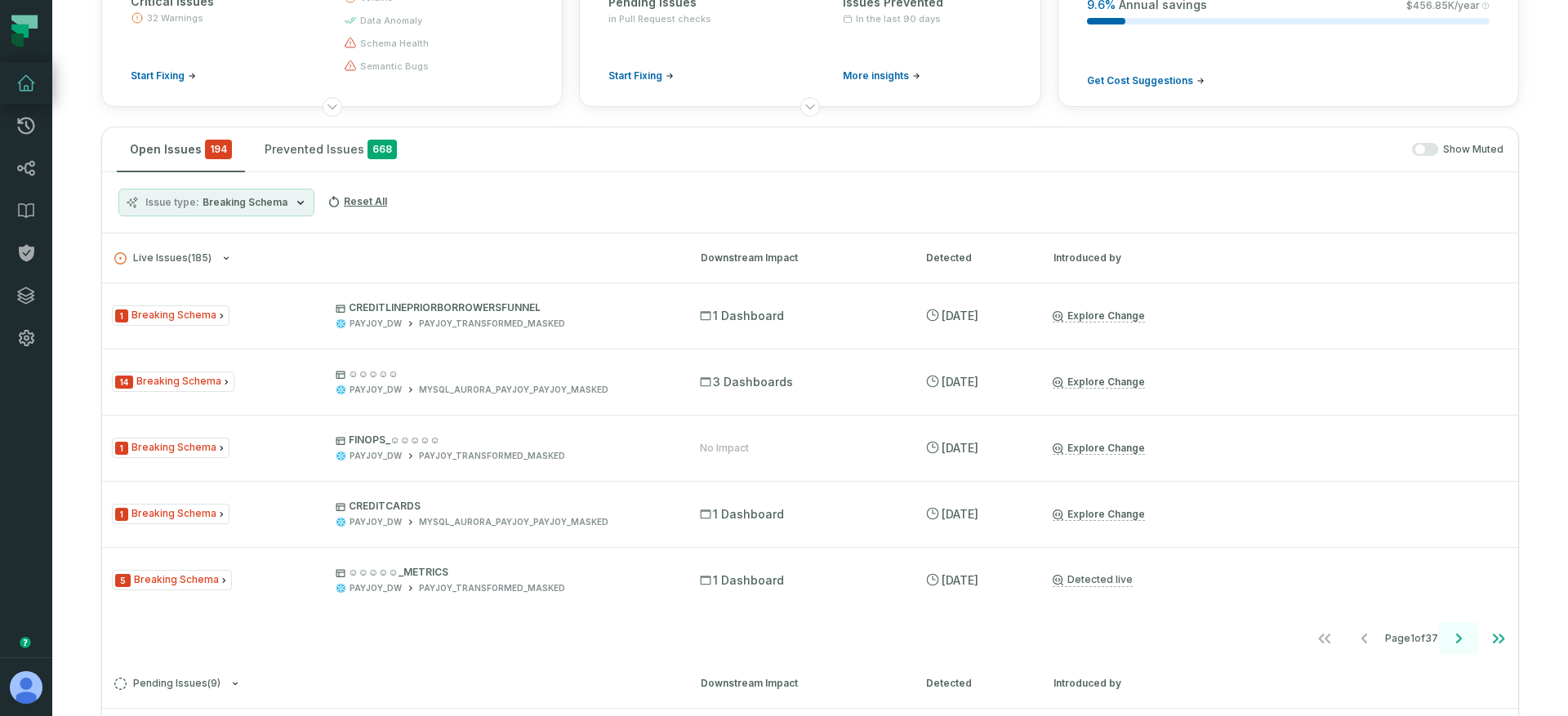
click at [1449, 636] on icon "Go to next page" at bounding box center [1458, 638] width 20 height 20
click at [1449, 639] on icon "Go to next page" at bounding box center [1458, 638] width 20 height 20
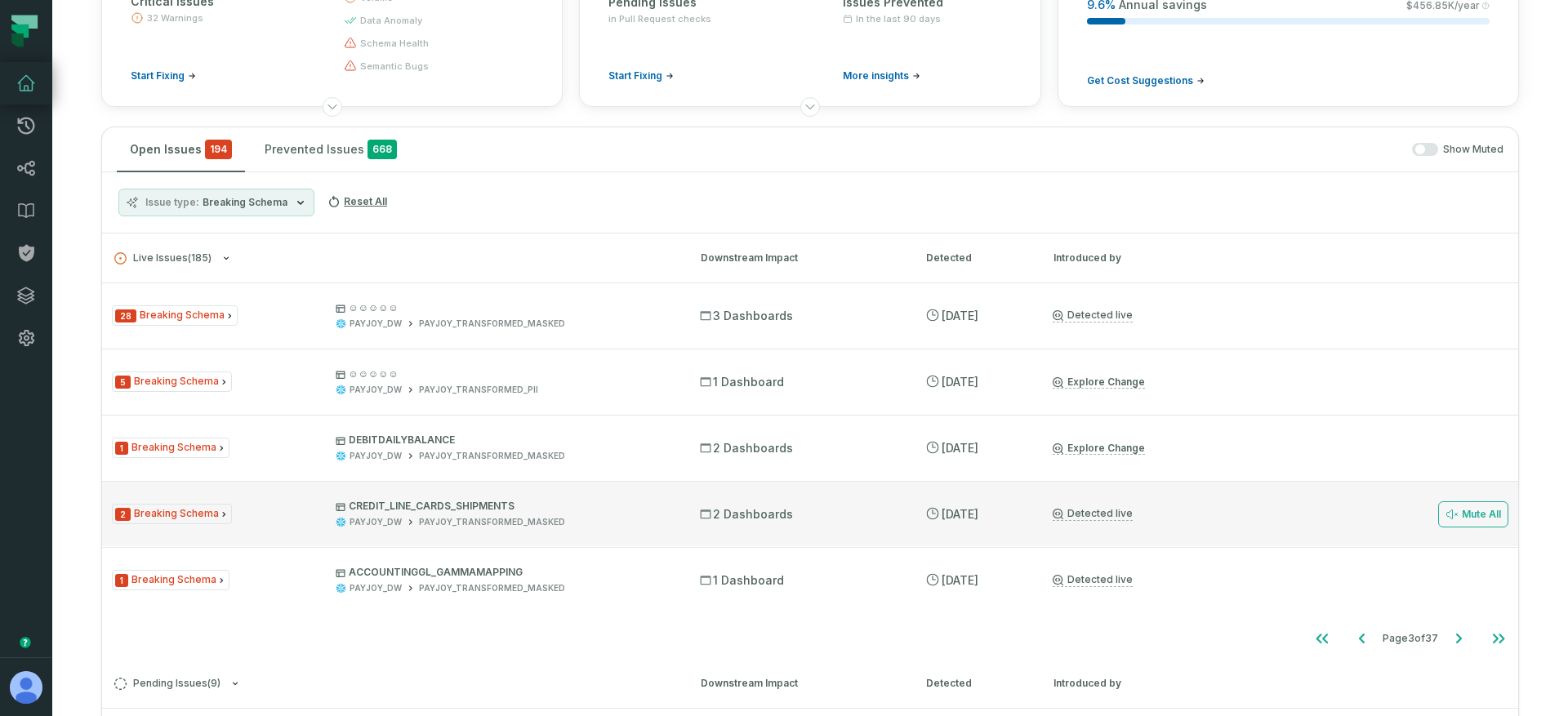
click at [845, 508] on div "2 Dashboards" at bounding box center [797, 514] width 196 height 16
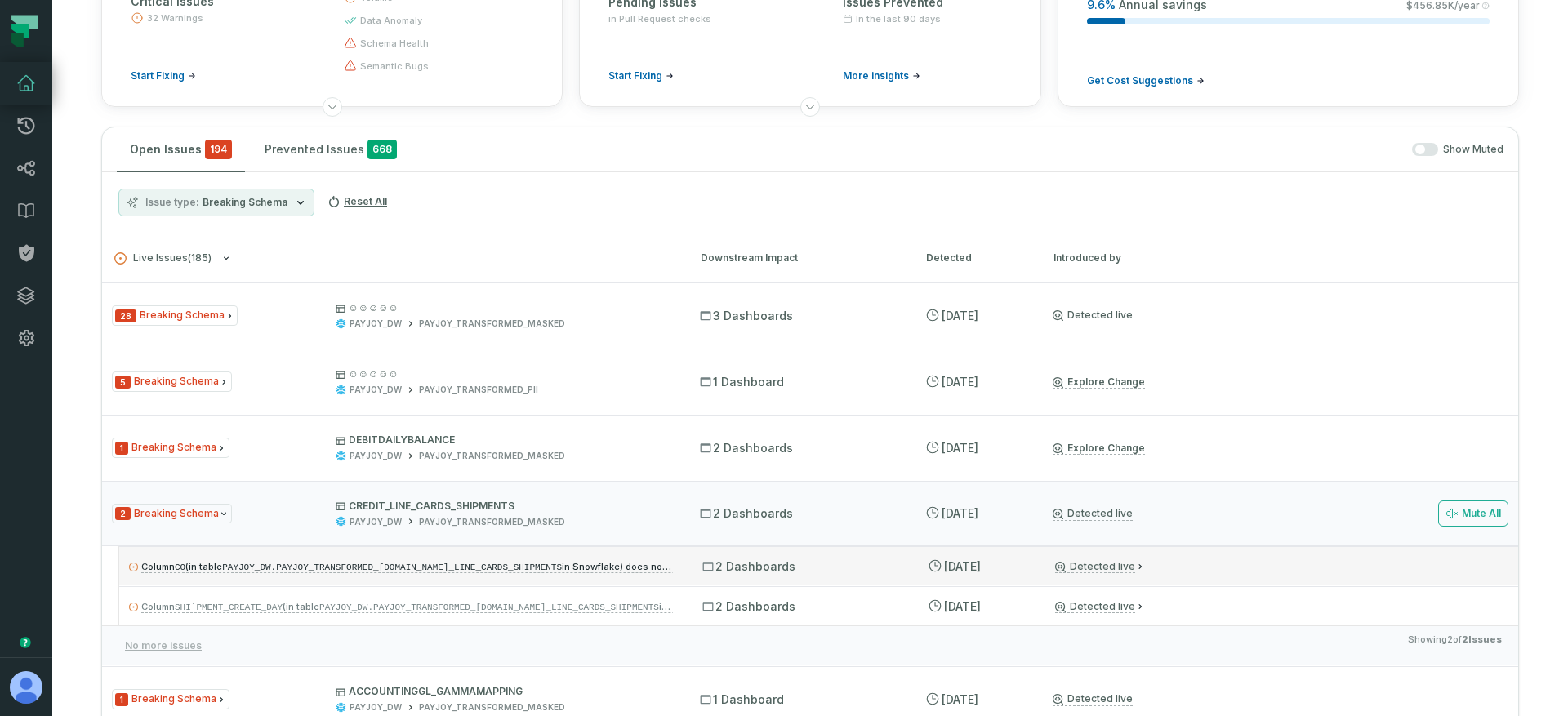
click at [476, 570] on code "PAYJOY_DW.PAYJOY_TRANSFORMED_MASKED.CREDIT_LINE_CARDS_SHIPMENTS" at bounding box center [391, 567] width 339 height 9
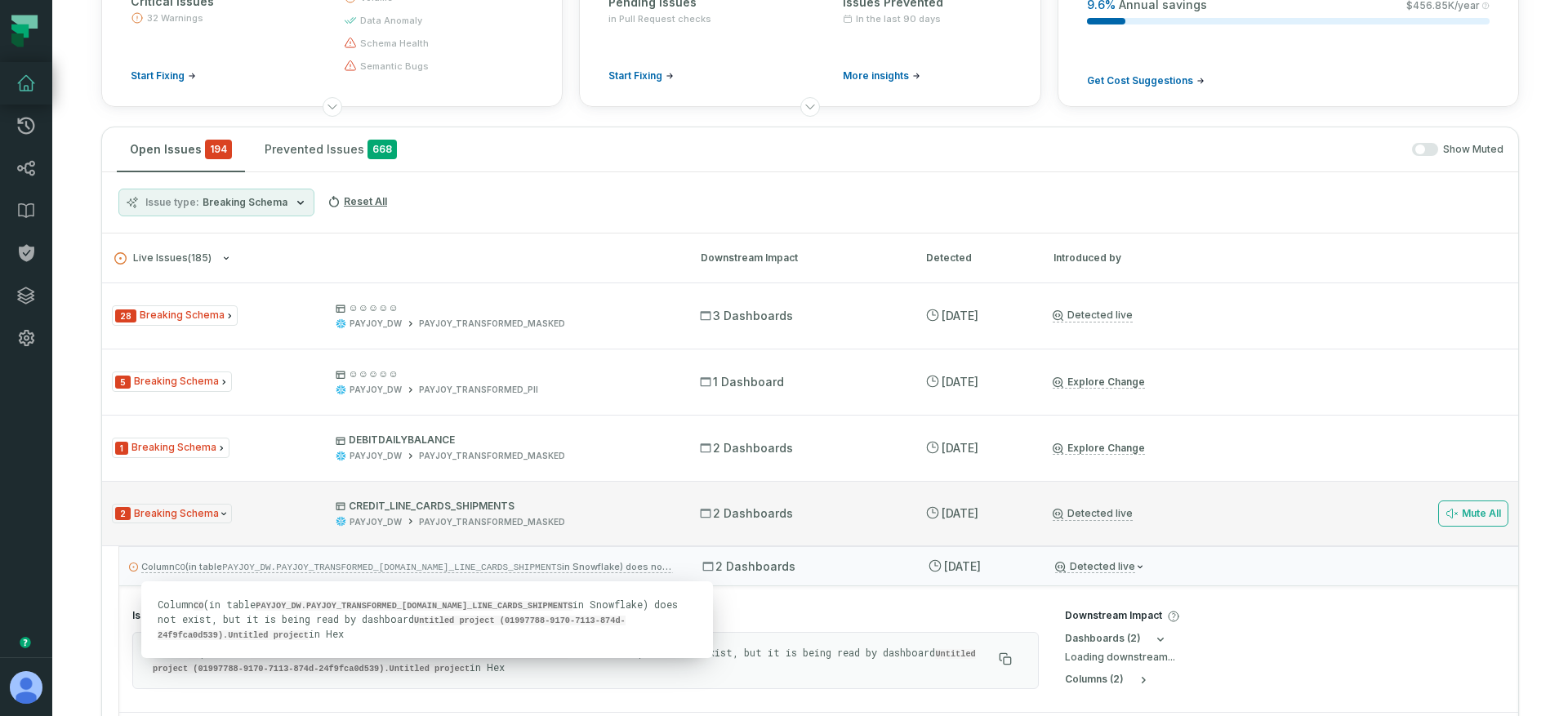
scroll to position [261, 0]
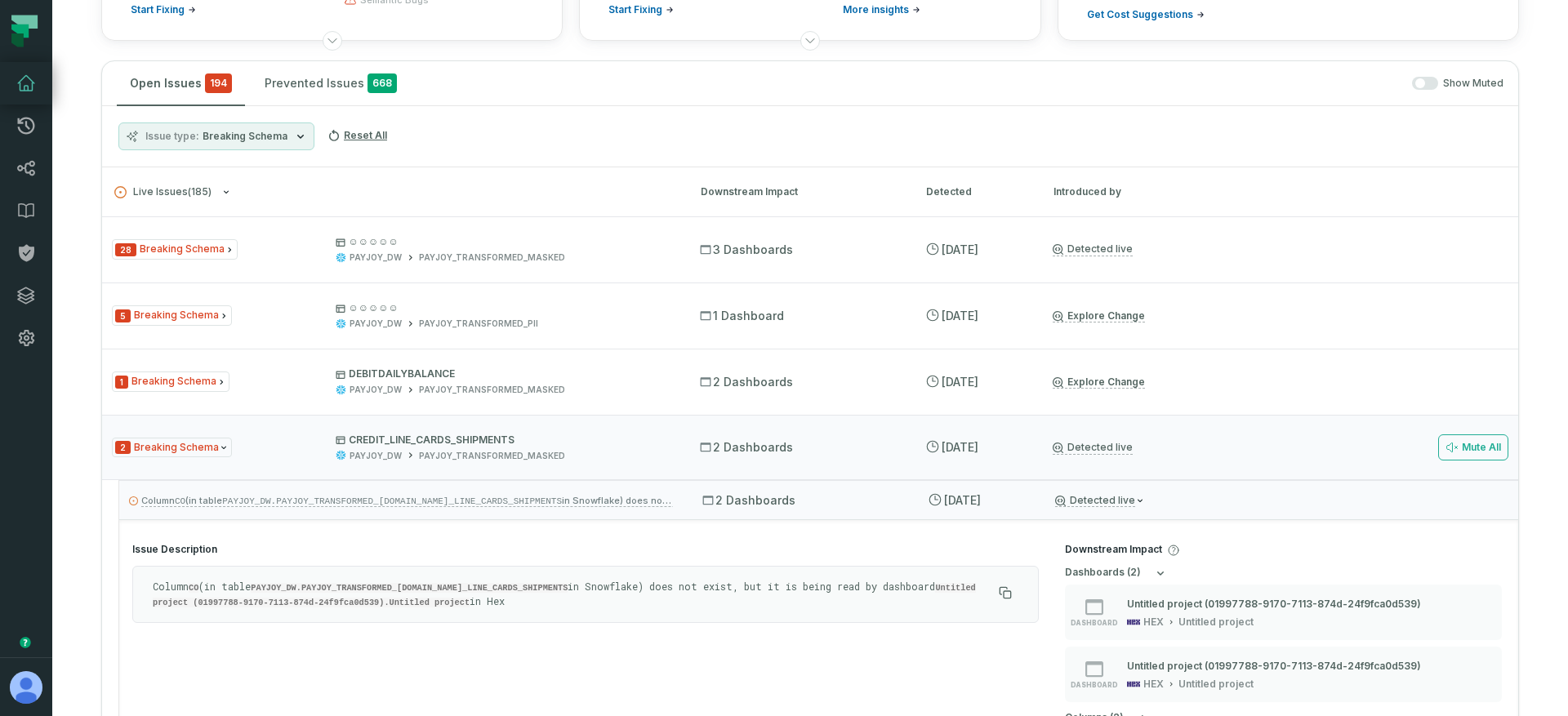
click at [519, 603] on p "Column CO (in table PAYJOY_DW.PAYJOY_TRANSFORMED_MASKED.CREDIT_LINE_CARDS_SHIPM…" at bounding box center [572, 594] width 839 height 29
drag, startPoint x: 538, startPoint y: 599, endPoint x: 558, endPoint y: 600, distance: 20.0
click at [558, 600] on p "Column CO (in table PAYJOY_DW.PAYJOY_TRANSFORMED_MASKED.CREDIT_LINE_CARDS_SHIPM…" at bounding box center [572, 594] width 839 height 29
click at [561, 601] on p "Column CO (in table PAYJOY_DW.PAYJOY_TRANSFORMED_MASKED.CREDIT_LINE_CARDS_SHIPM…" at bounding box center [572, 594] width 839 height 29
drag, startPoint x: 564, startPoint y: 599, endPoint x: 346, endPoint y: 584, distance: 218.5
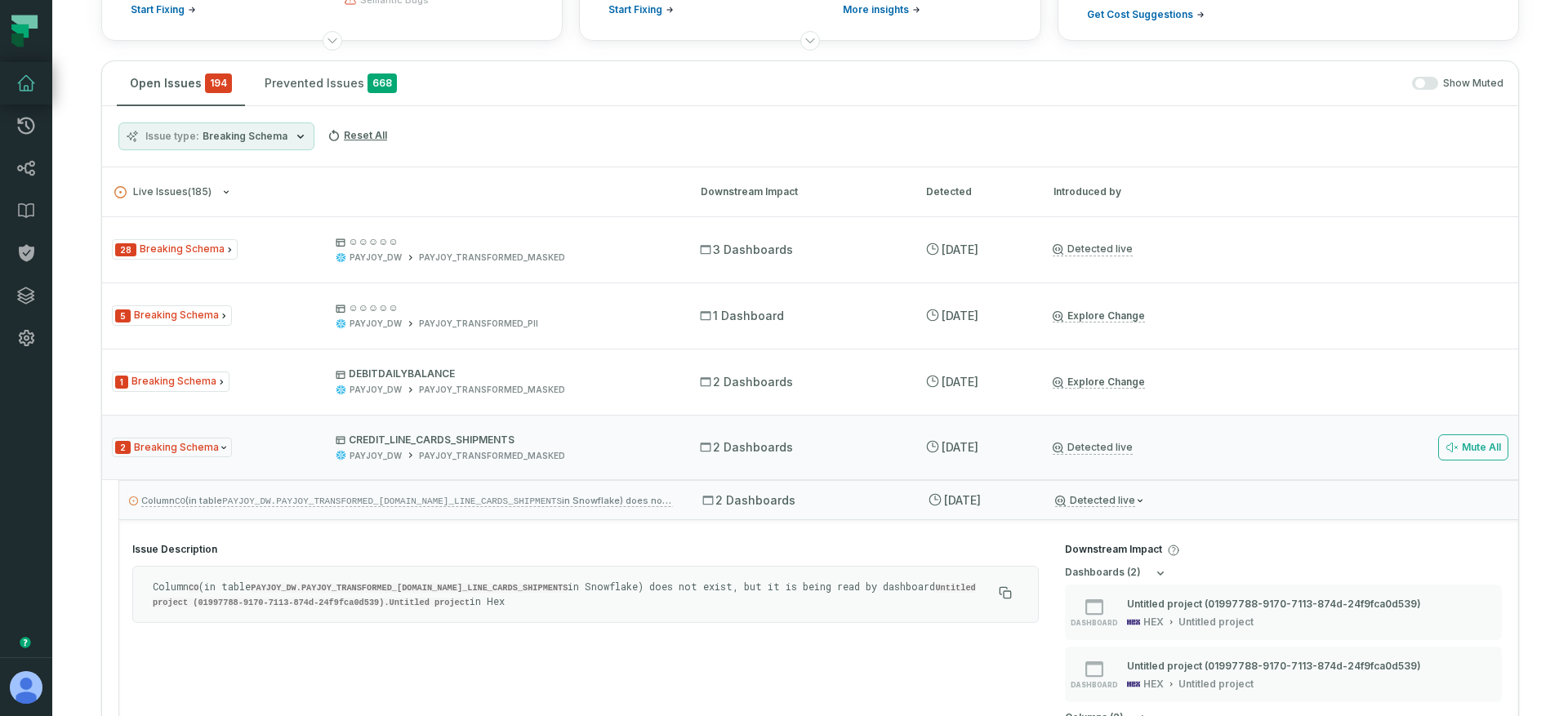
click at [346, 584] on p "Column CO (in table PAYJOY_DW.PAYJOY_TRANSFORMED_MASKED.CREDIT_LINE_CARDS_SHIPM…" at bounding box center [572, 594] width 839 height 29
click at [300, 583] on code "PAYJOY_DW.PAYJOY_TRANSFORMED_MASKED.CREDIT_LINE_CARDS_SHIPMENTS" at bounding box center [409, 587] width 317 height 9
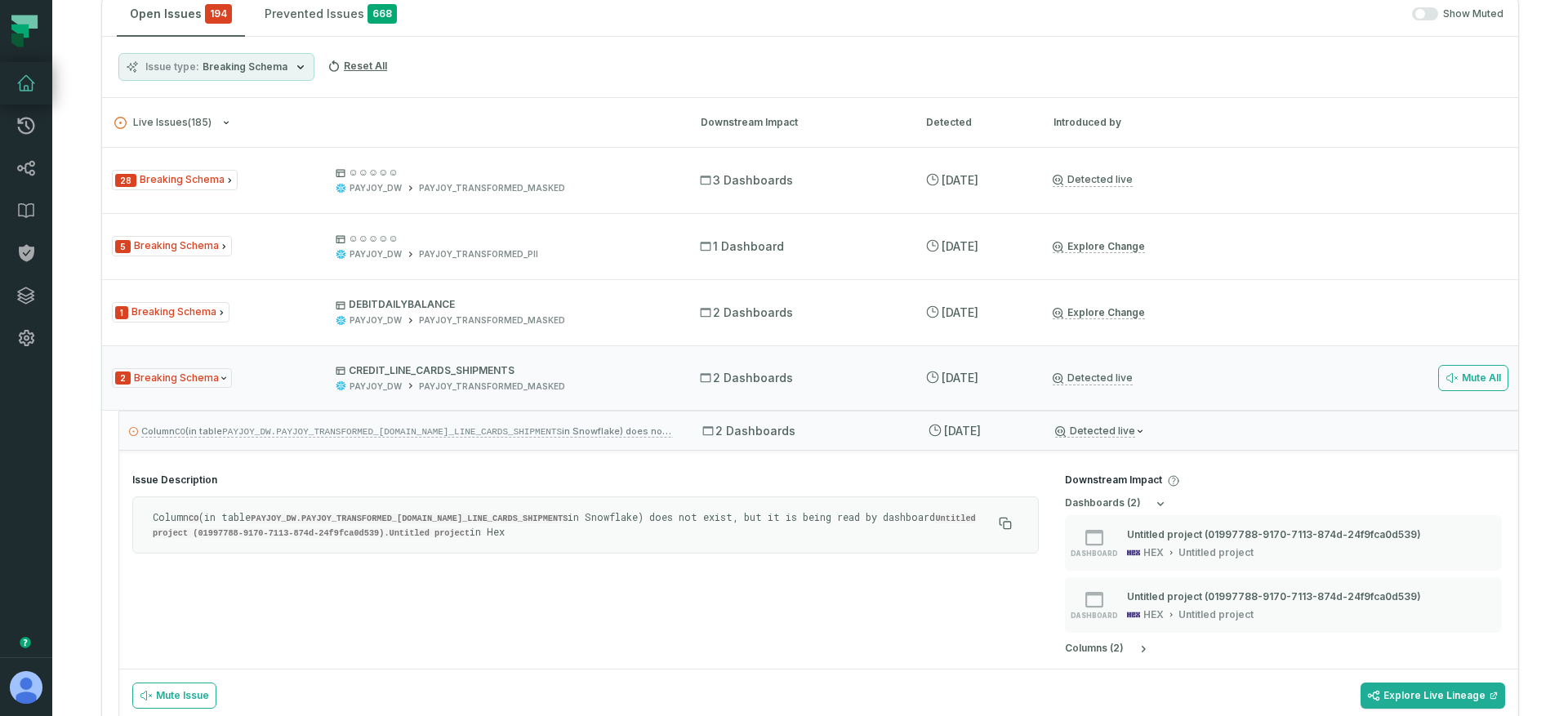
scroll to position [435, 0]
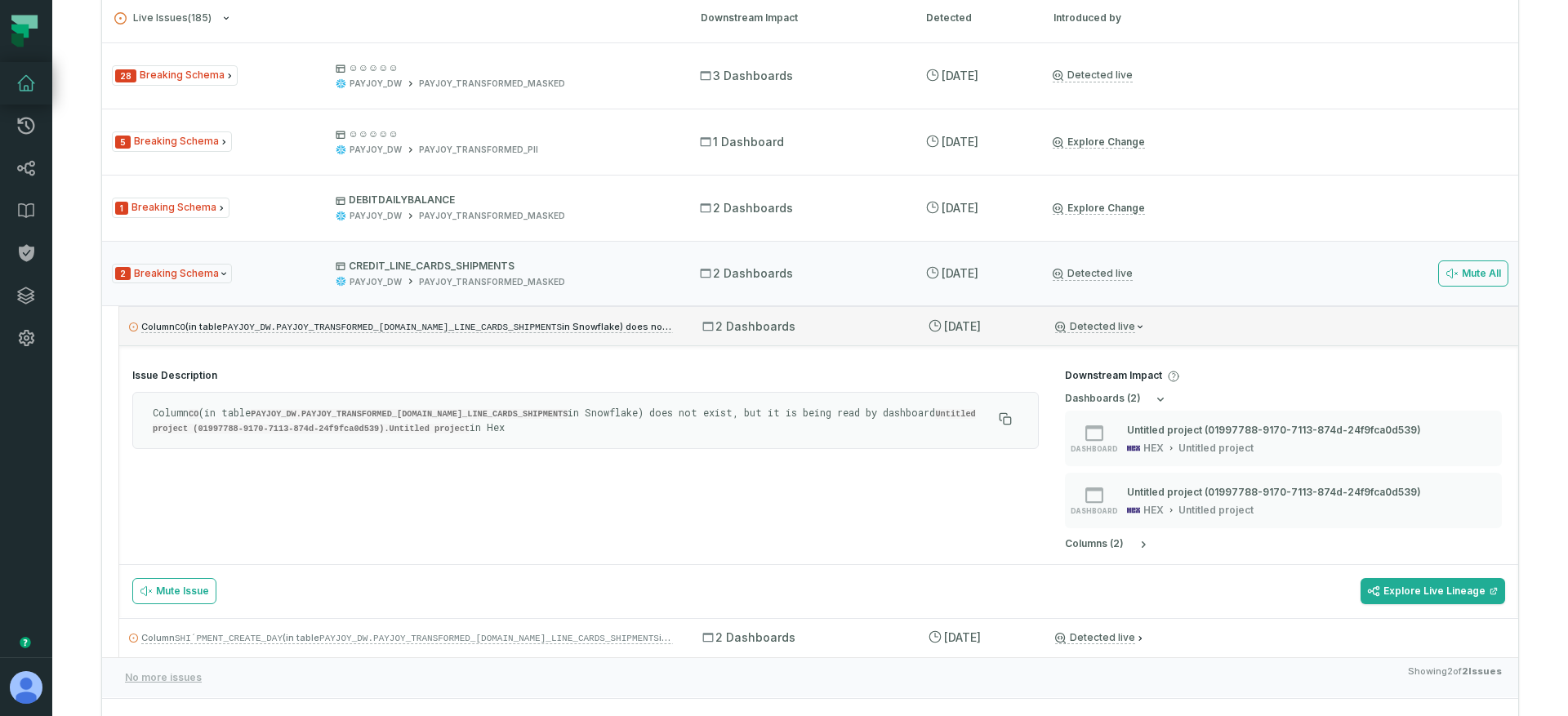
click at [799, 322] on div "2 Dashboards" at bounding box center [800, 326] width 196 height 16
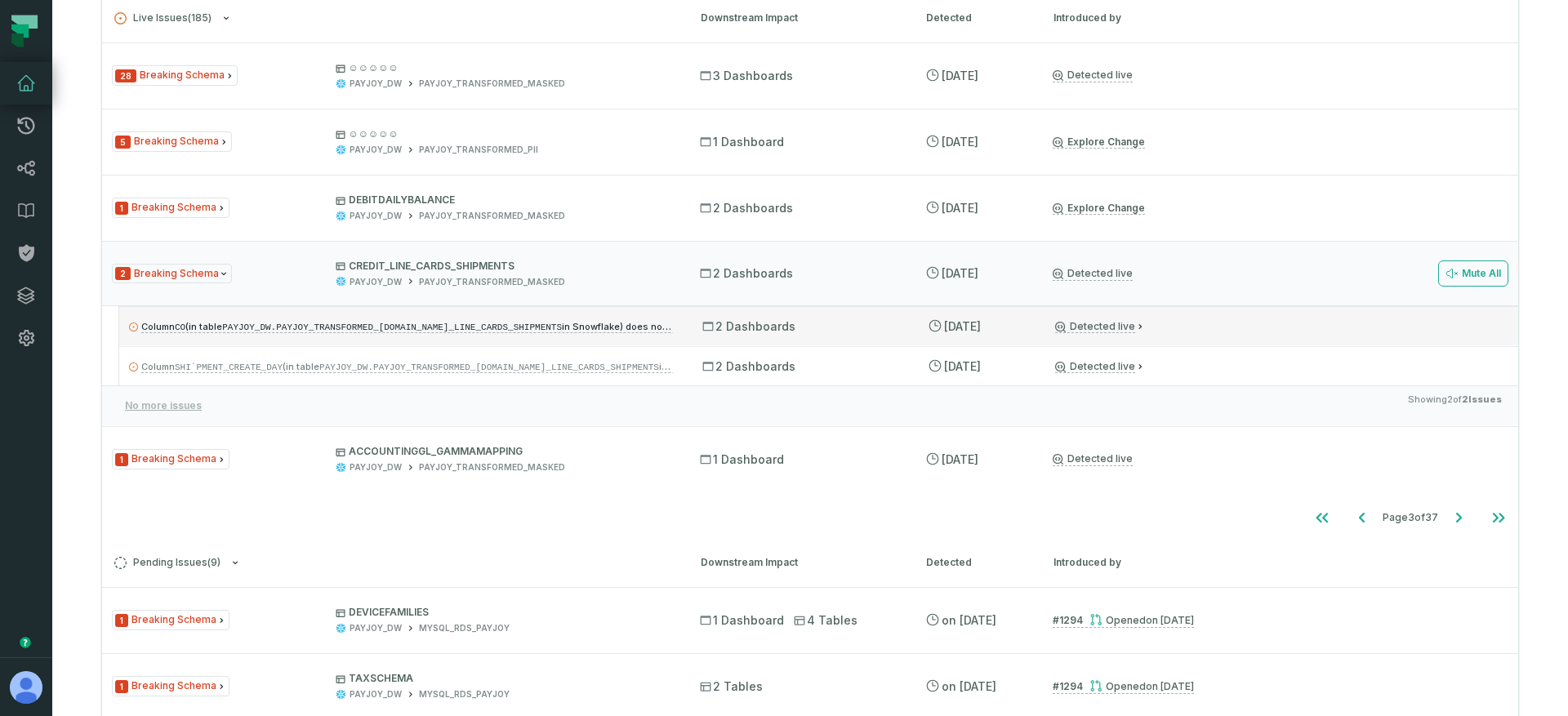
click at [799, 322] on div "2 Dashboards" at bounding box center [800, 326] width 196 height 16
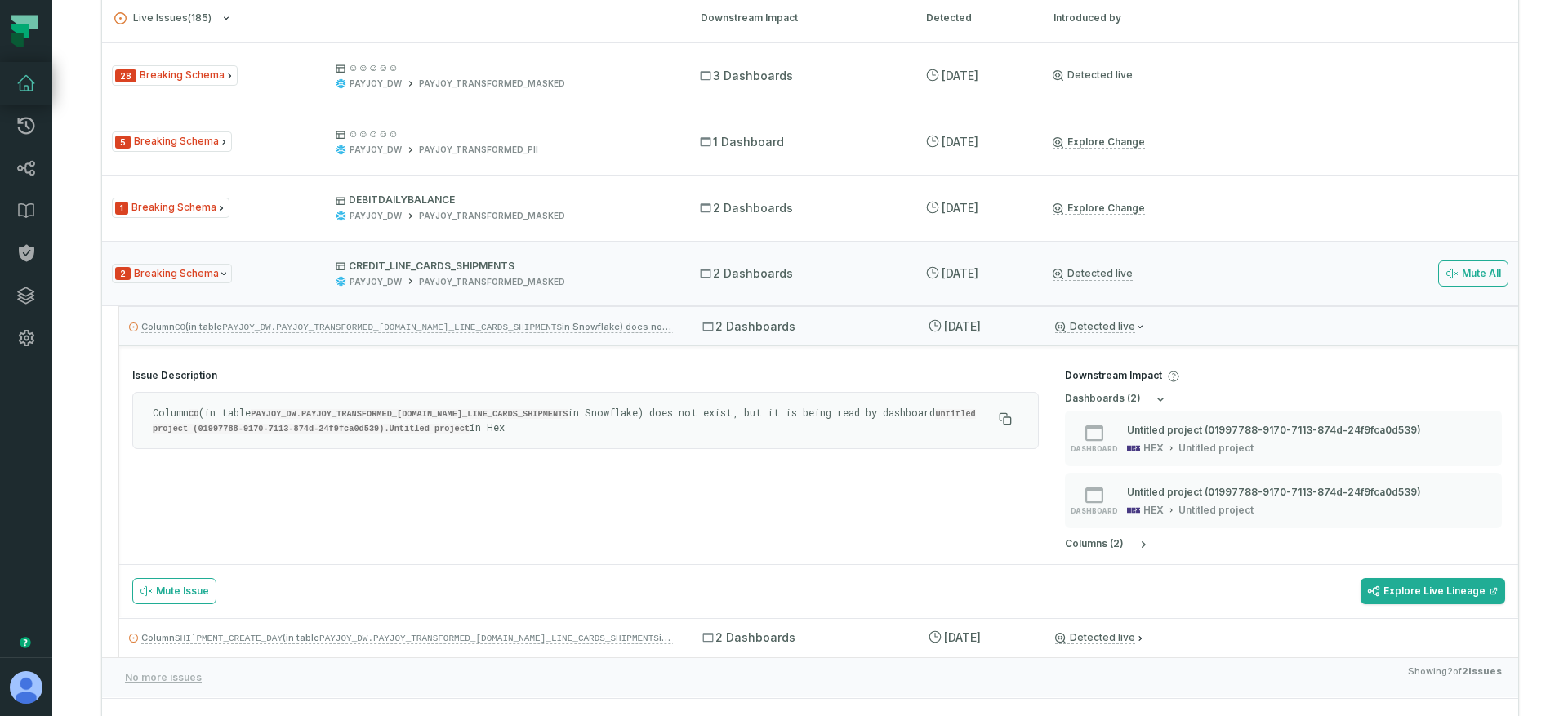
click at [402, 400] on div "Column CO (in table PAYJOY_DW.PAYJOY_TRANSFORMED_MASKED.CREDIT_LINE_CARDS_SHIPM…" at bounding box center [586, 420] width 906 height 57
drag, startPoint x: 420, startPoint y: 385, endPoint x: 447, endPoint y: 440, distance: 61.3
click at [447, 440] on section "Issue Description Column CO (in table PAYJOY_DW.PAYJOY_TRANSFORMED_MASKED.CREDI…" at bounding box center [586, 413] width 933 height 116
click at [478, 438] on div "Column CO (in table PAYJOY_DW.PAYJOY_TRANSFORMED_MASKED.CREDIT_LINE_CARDS_SHIPM…" at bounding box center [586, 420] width 906 height 57
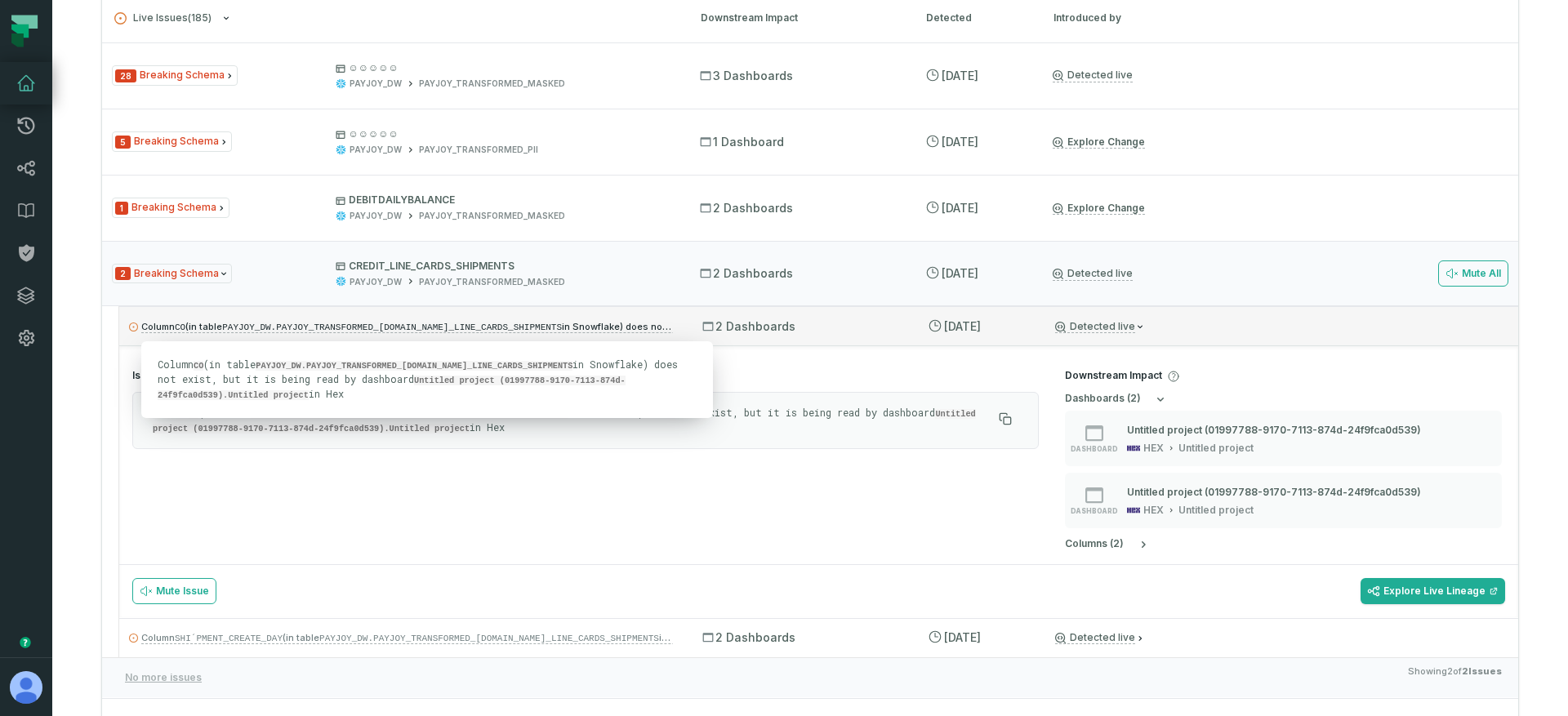
click at [823, 323] on div "2 Dashboards" at bounding box center [800, 326] width 196 height 16
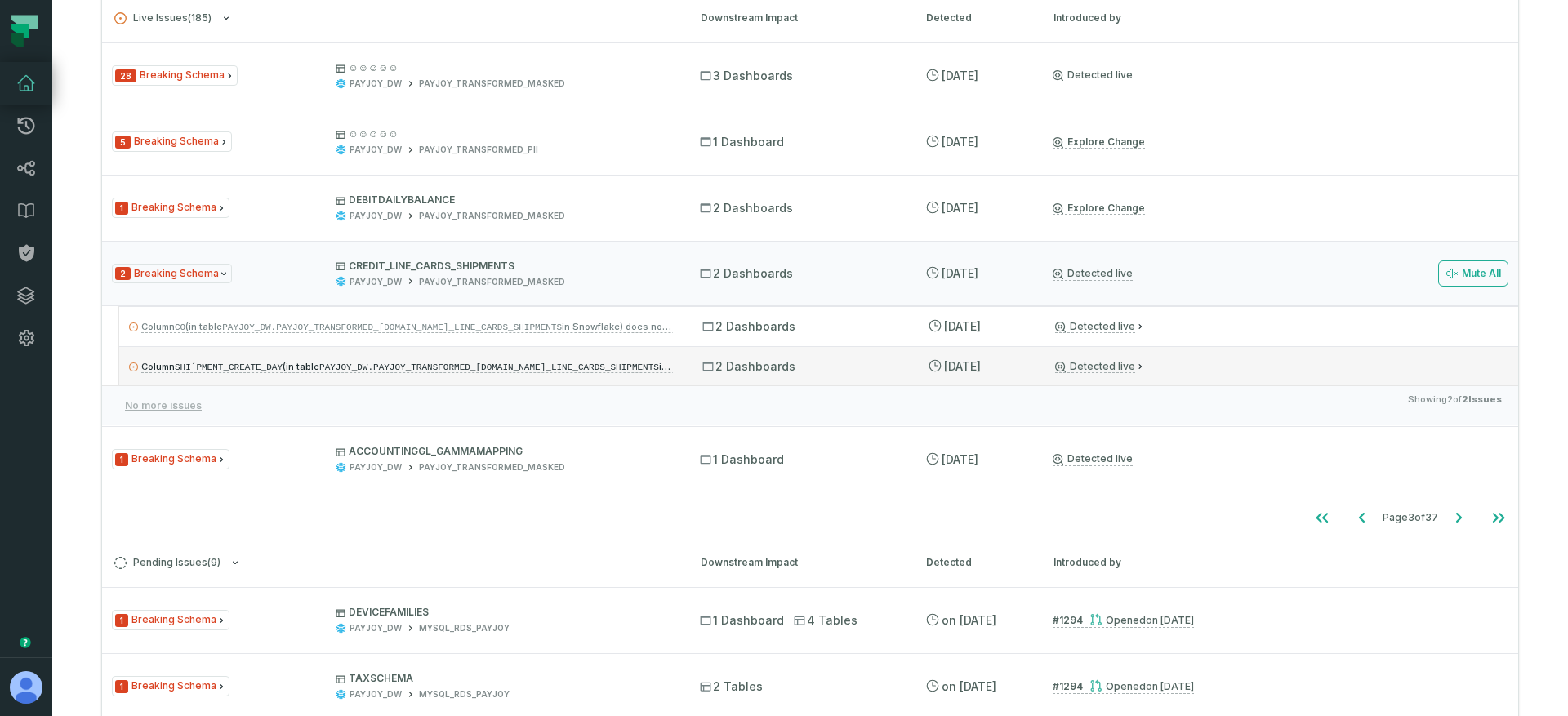
click at [847, 372] on div "2 Dashboards" at bounding box center [800, 366] width 196 height 16
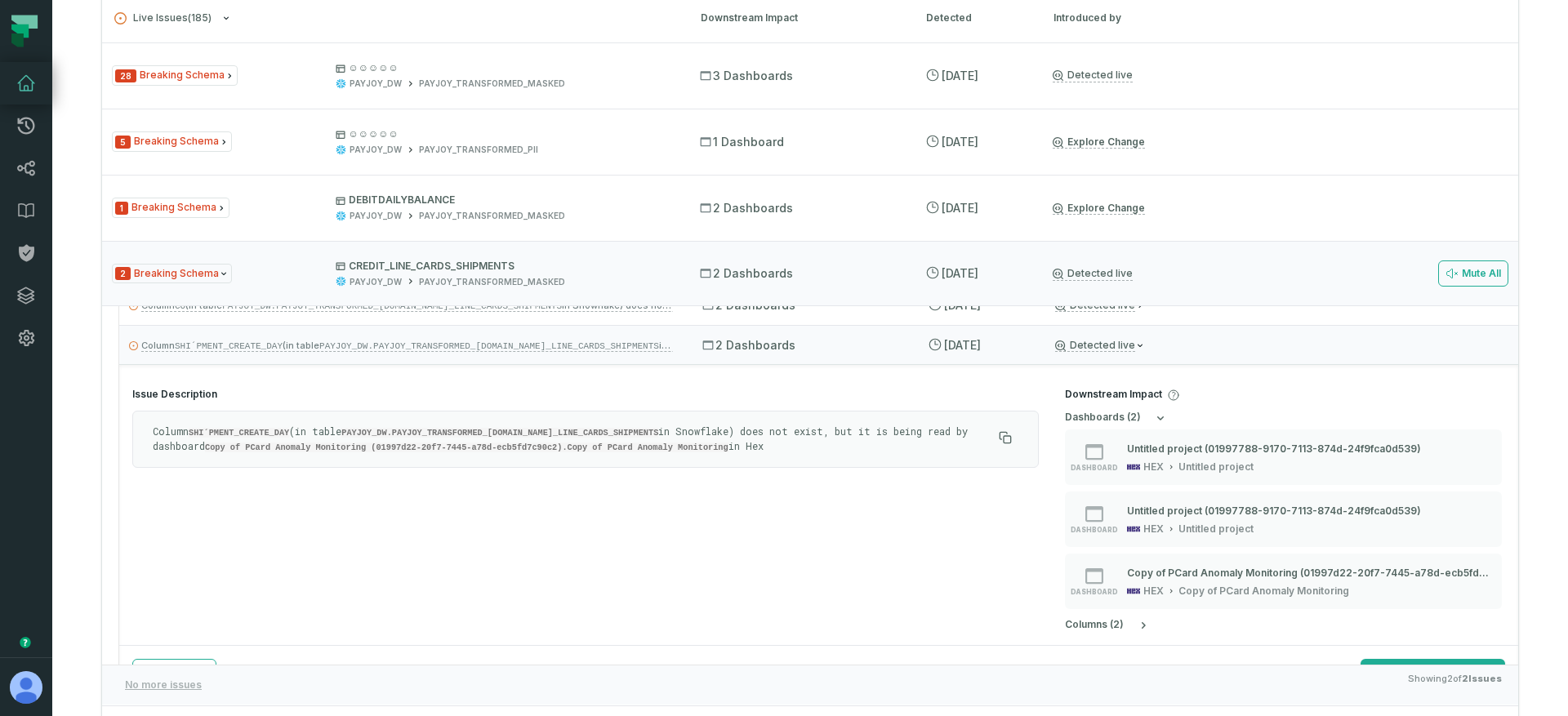
scroll to position [42, 0]
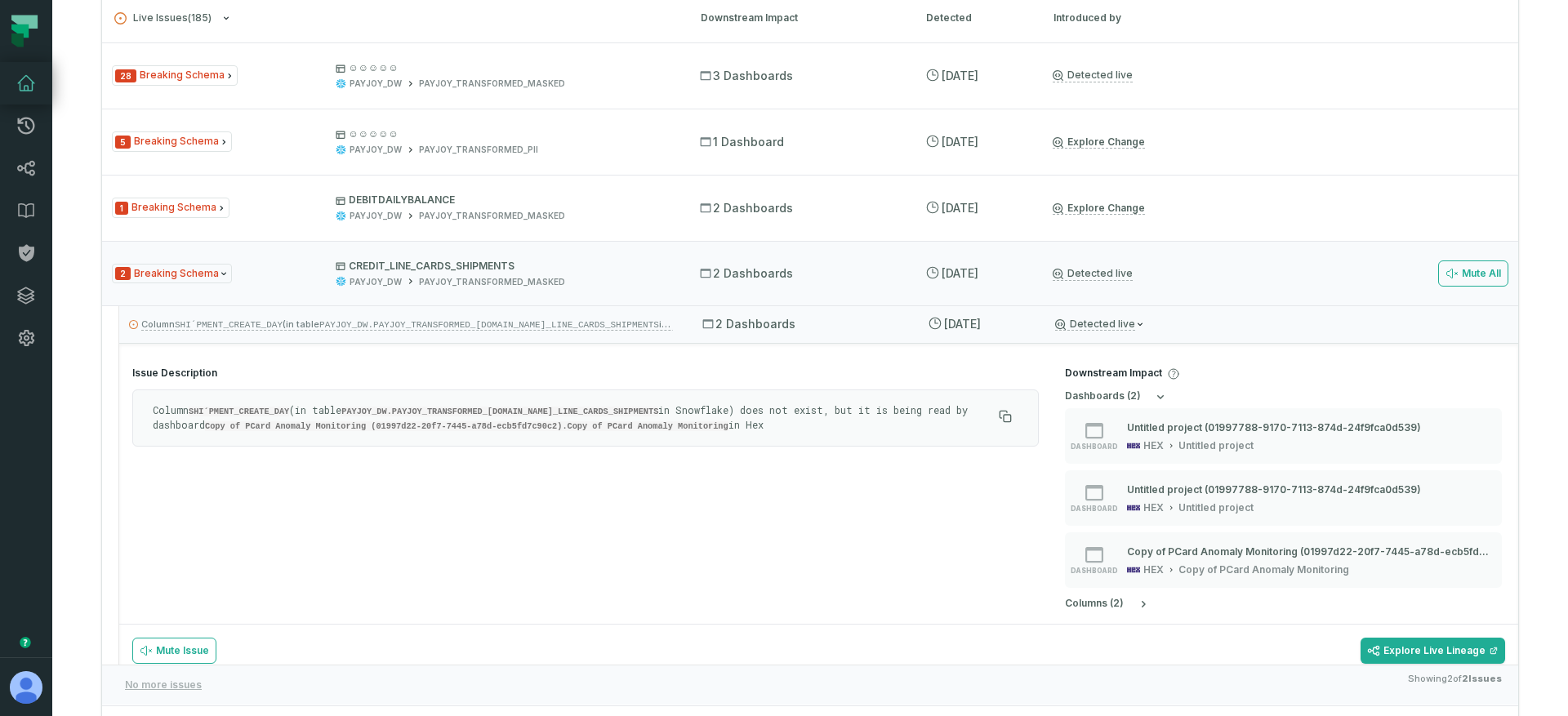
click at [168, 417] on p "Column SHI´PMENT_CREATE_DAY (in table PAYJOY_DW.PAYJOY_TRANSFORMED_MASKED.CREDI…" at bounding box center [572, 417] width 839 height 29
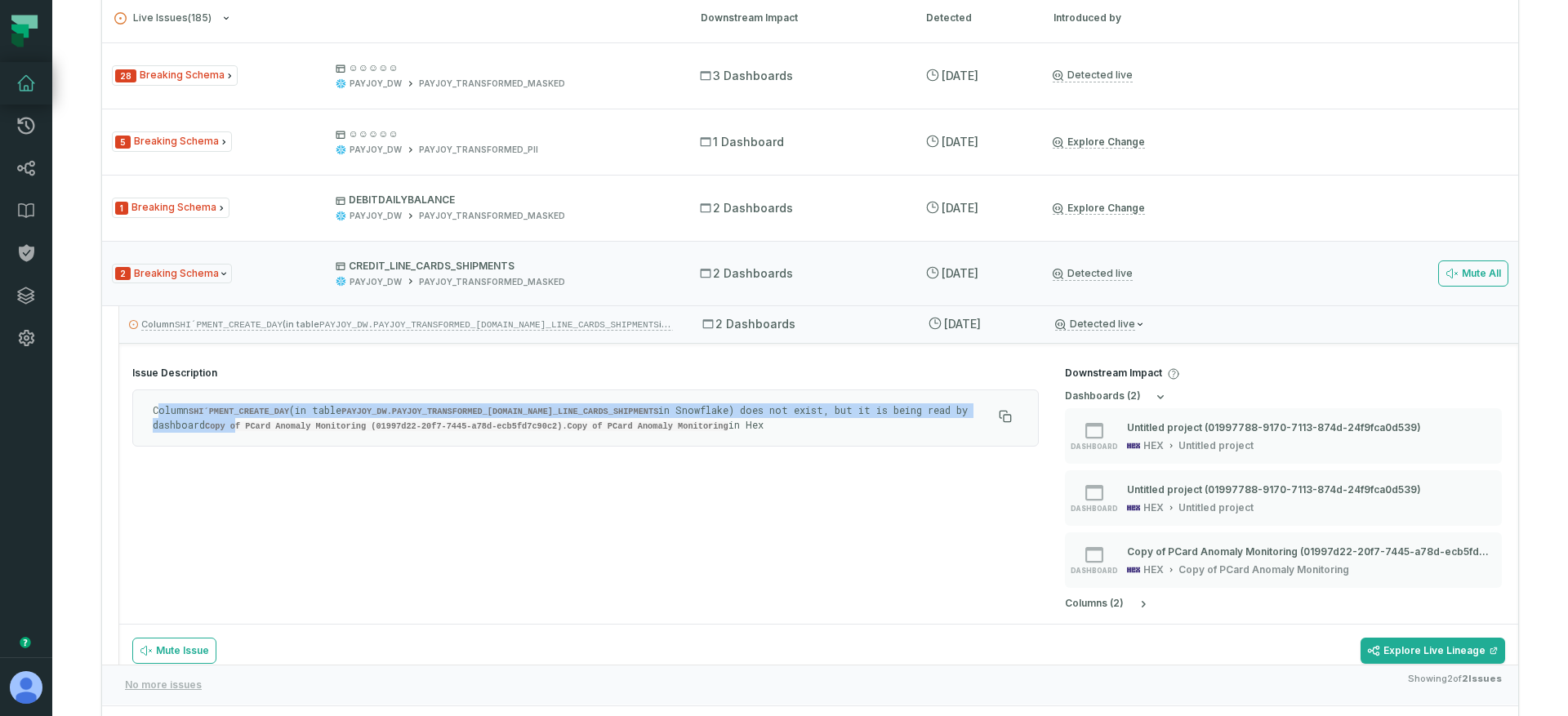
drag, startPoint x: 157, startPoint y: 410, endPoint x: 290, endPoint y: 420, distance: 133.4
click at [290, 420] on p "Column SHI´PMENT_CREATE_DAY (in table PAYJOY_DW.PAYJOY_TRANSFORMED_MASKED.CREDI…" at bounding box center [572, 417] width 839 height 29
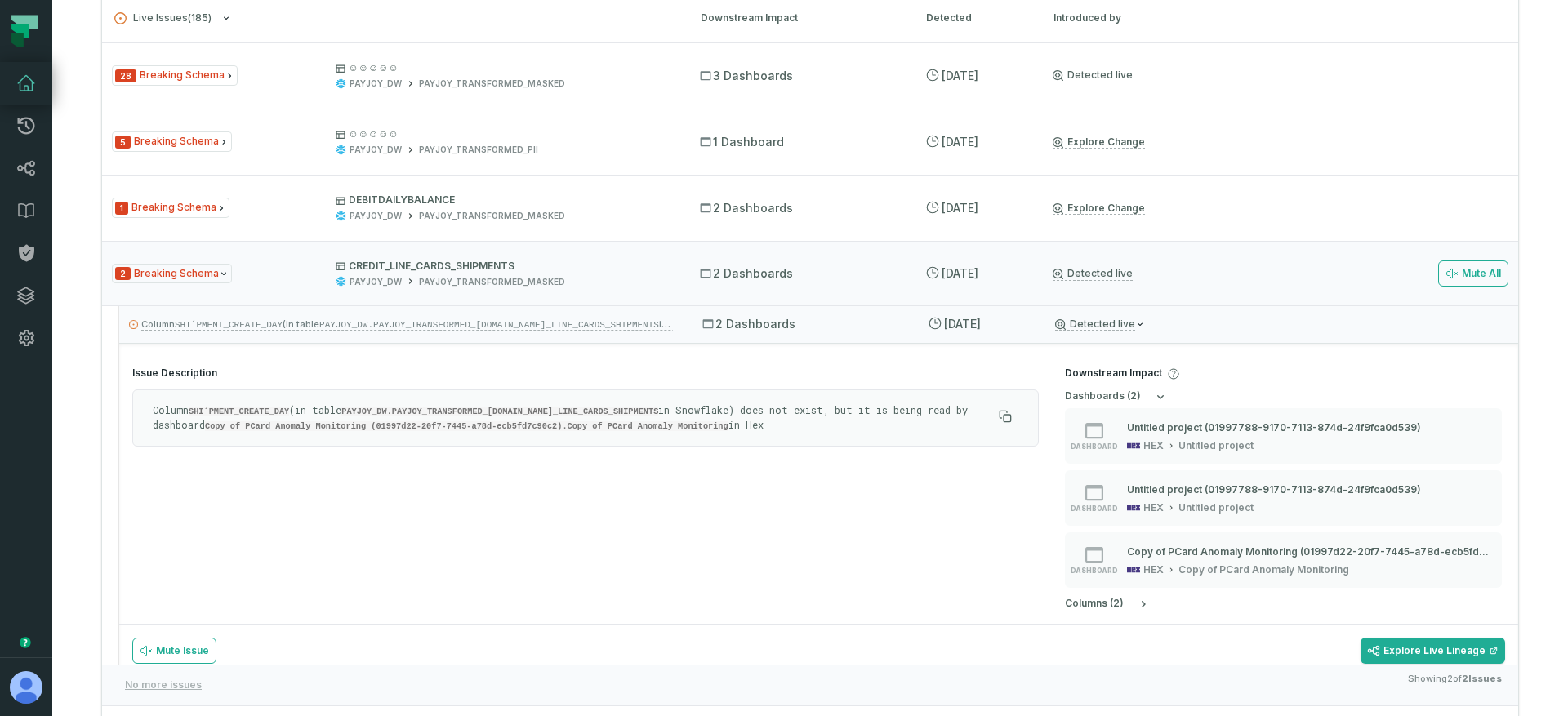
click at [235, 410] on code "SHI´PMENT_CREATE_DAY" at bounding box center [239, 412] width 101 height 9
click at [280, 418] on p "Column SHI´PMENT_CREATE_DAY (in table PAYJOY_DW.PAYJOY_TRANSFORMED_MASKED.CREDI…" at bounding box center [572, 417] width 839 height 29
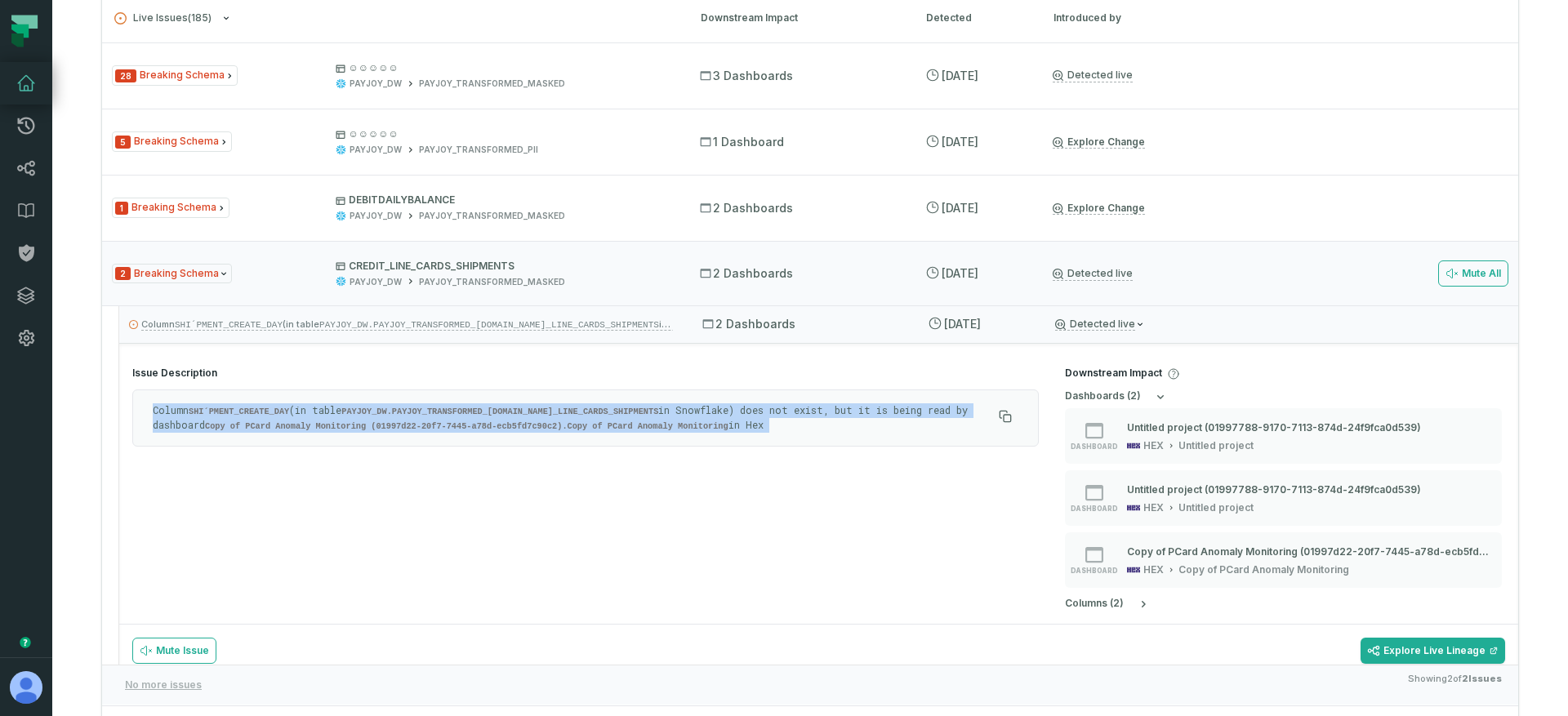
click at [280, 418] on p "Column SHI´PMENT_CREATE_DAY (in table PAYJOY_DW.PAYJOY_TRANSFORMED_MASKED.CREDI…" at bounding box center [572, 417] width 839 height 29
click at [289, 414] on code "SHI´PMENT_CREATE_DAY" at bounding box center [239, 412] width 101 height 9
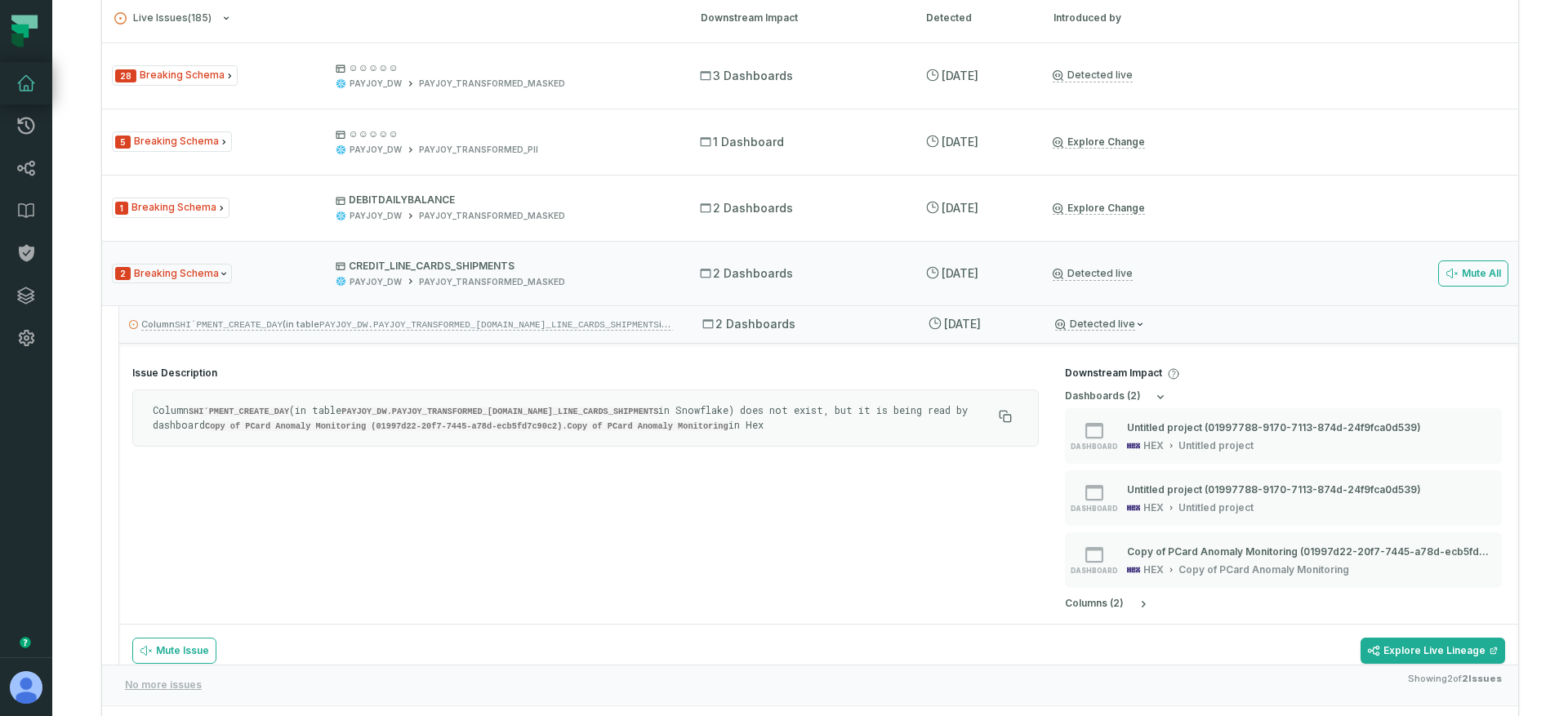
click at [326, 421] on code "Copy of PCard Anomaly Monitoring (01997d22-20f7-7445-a78d-ecb5fd7c90c2).Copy of…" at bounding box center [466, 426] width 524 height 9
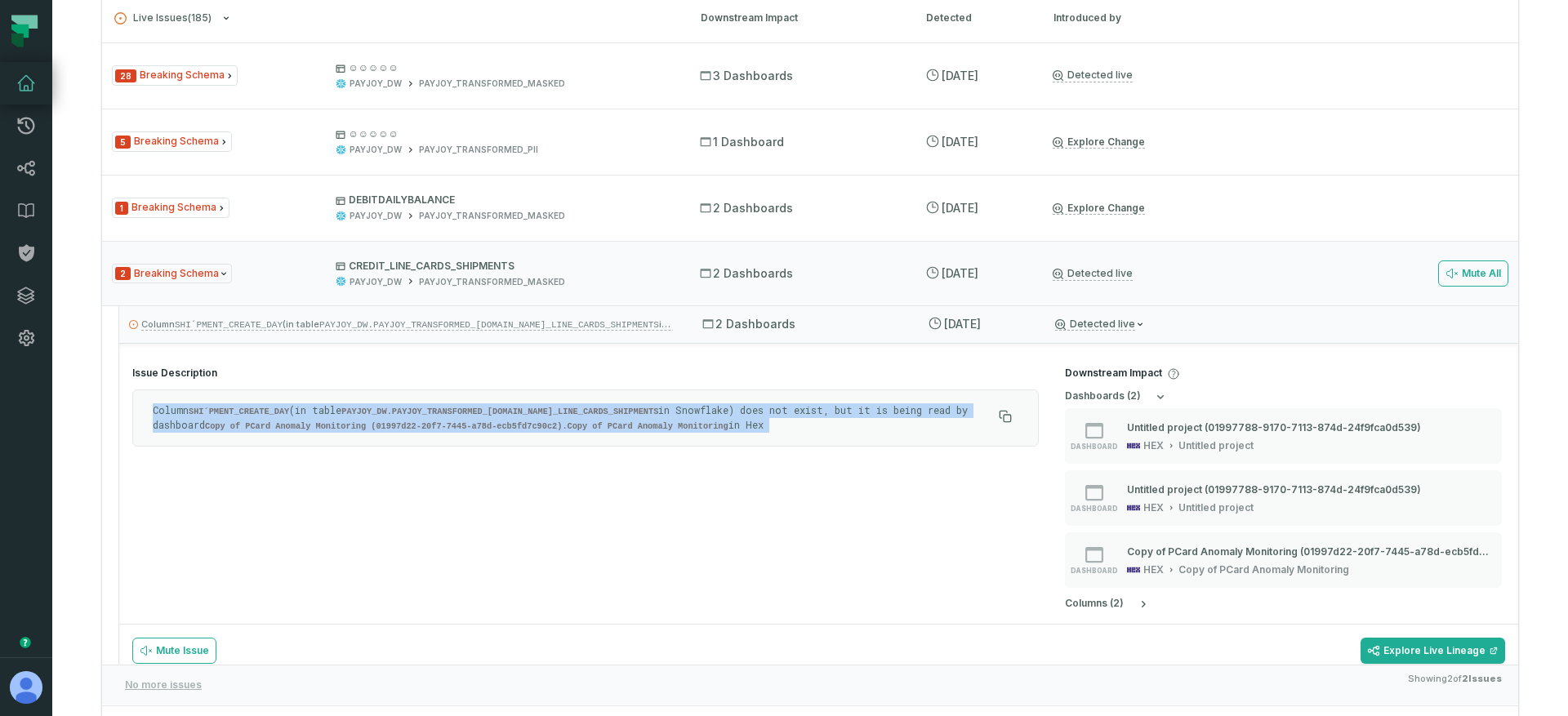
click at [326, 421] on code "Copy of PCard Anomaly Monitoring (01997d22-20f7-7445-a78d-ecb5fd7c90c2).Copy of…" at bounding box center [466, 426] width 524 height 9
click at [322, 425] on code "Copy of PCard Anomaly Monitoring (01997d22-20f7-7445-a78d-ecb5fd7c90c2).Copy of…" at bounding box center [466, 426] width 524 height 9
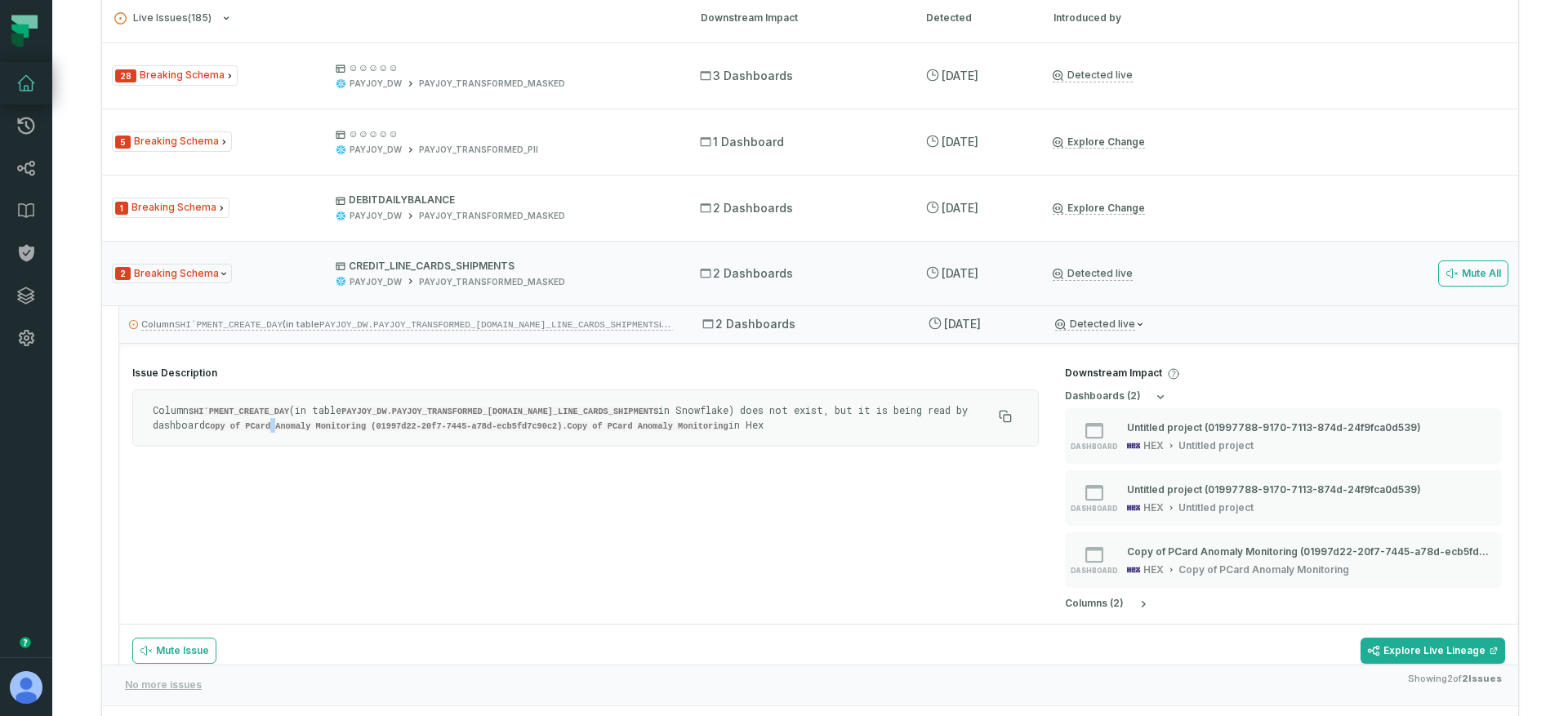
click at [322, 425] on code "Copy of PCard Anomaly Monitoring (01997d22-20f7-7445-a78d-ecb5fd7c90c2).Copy of…" at bounding box center [466, 426] width 524 height 9
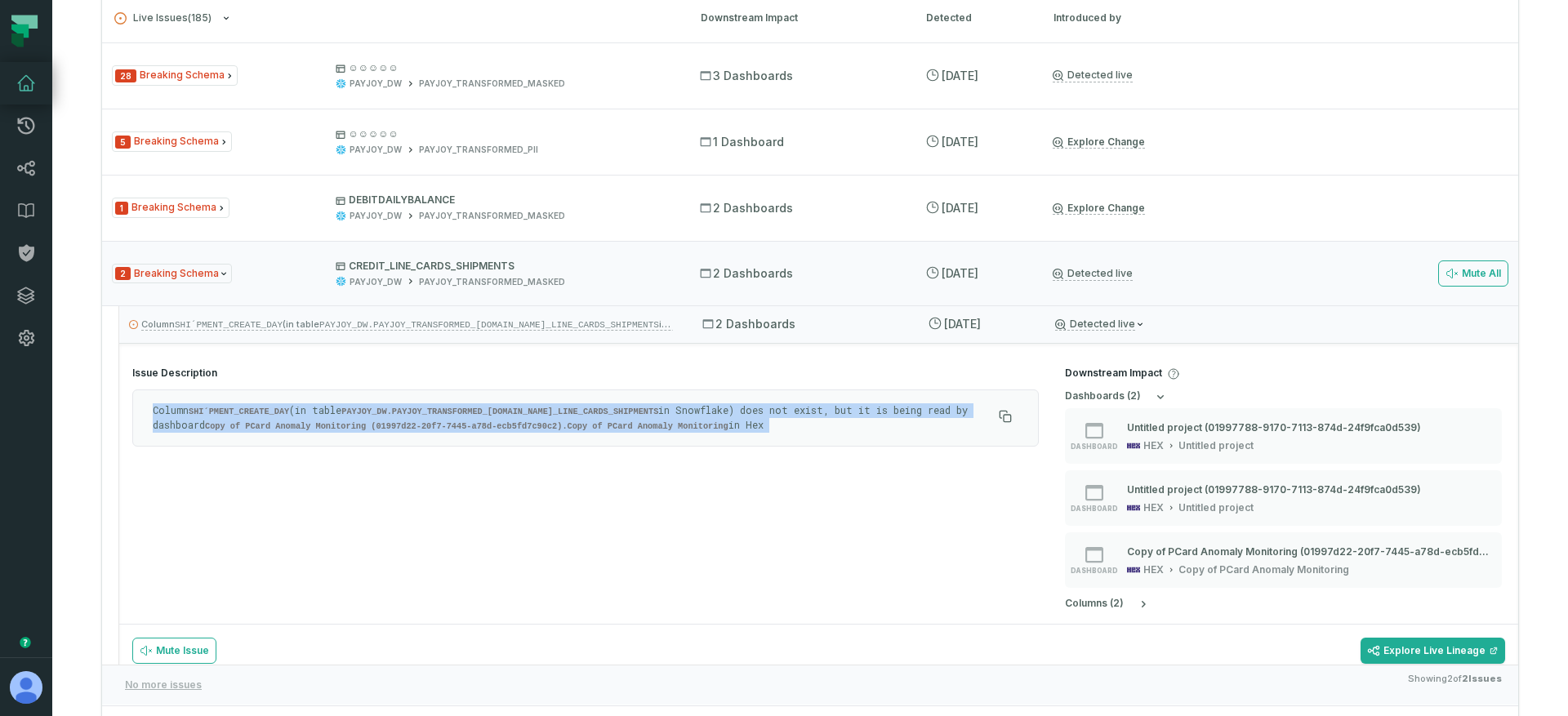
click at [322, 425] on code "Copy of PCard Anomaly Monitoring (01997d22-20f7-7445-a78d-ecb5fd7c90c2).Copy of…" at bounding box center [466, 426] width 524 height 9
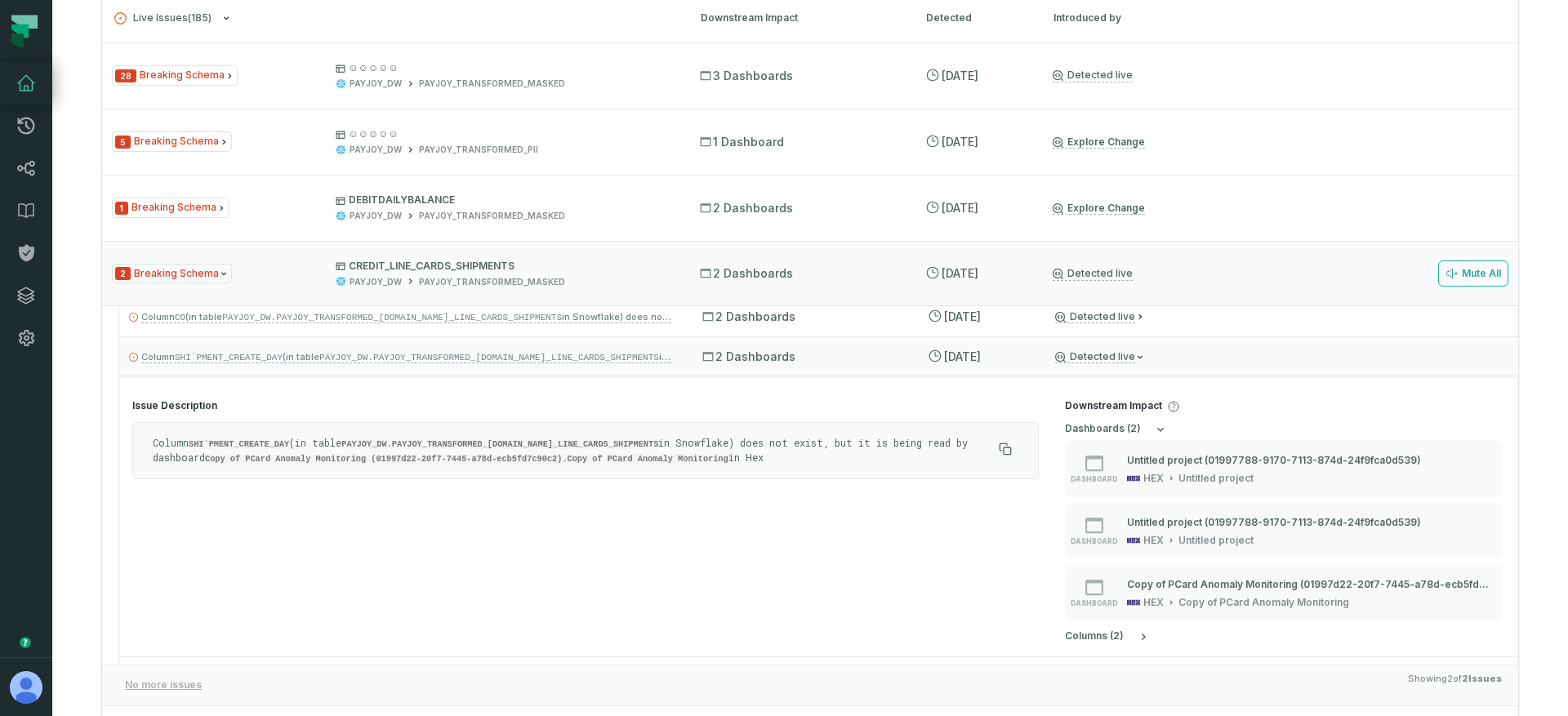
scroll to position [0, 0]
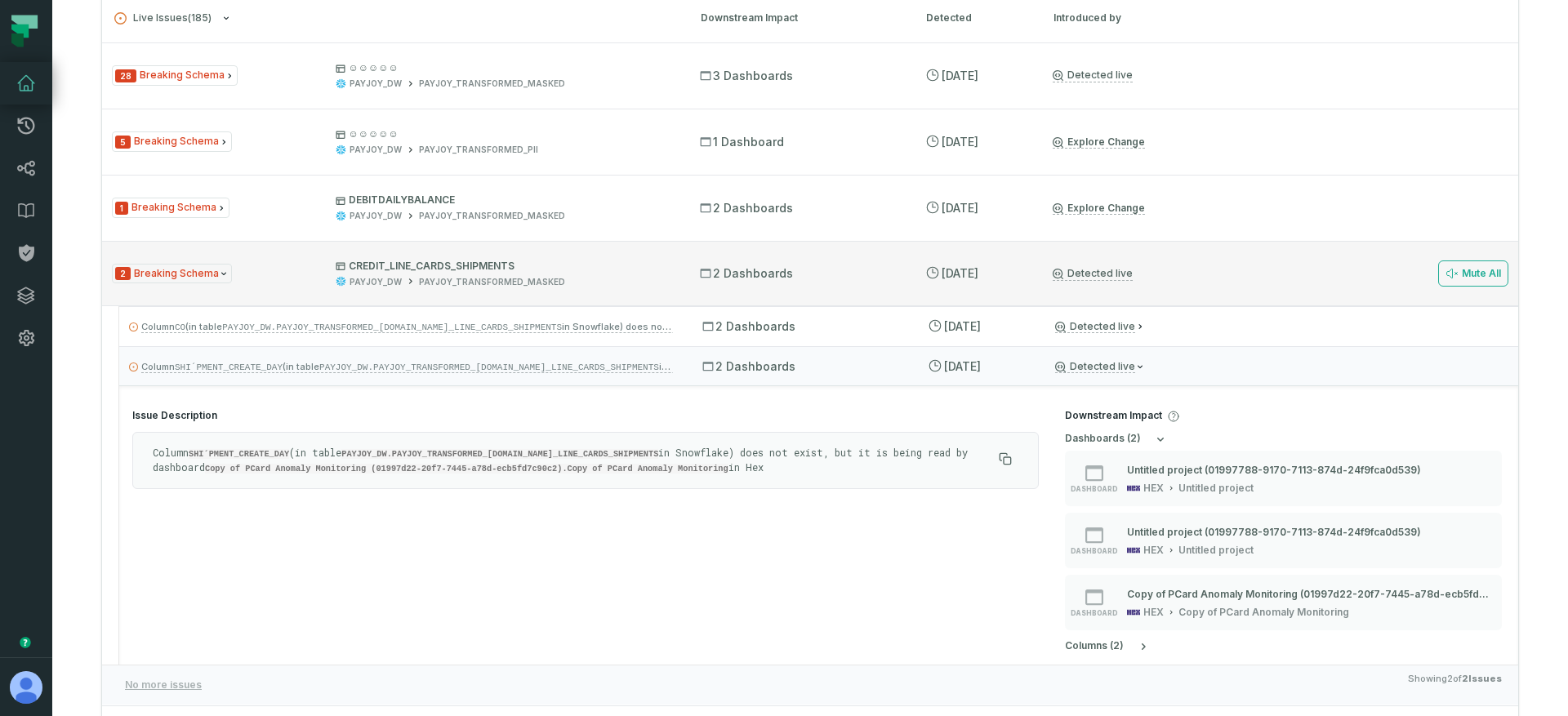
click at [274, 261] on div "2 Breaking Schema CREDIT_LINE_CARDS_SHIPMENTS PAYJOY_DW PAYJOY_TRANSFORMED_MASK…" at bounding box center [391, 273] width 558 height 28
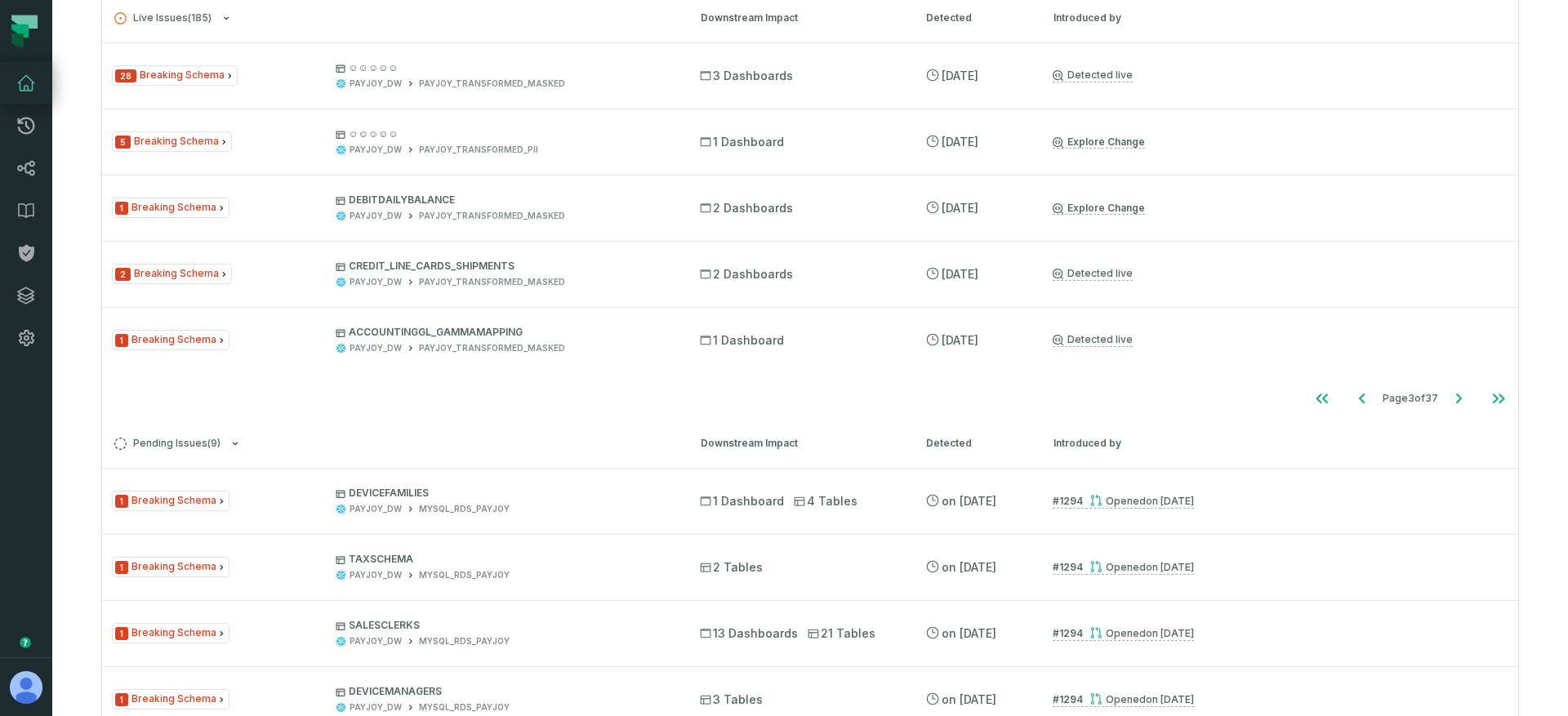
scroll to position [272, 0]
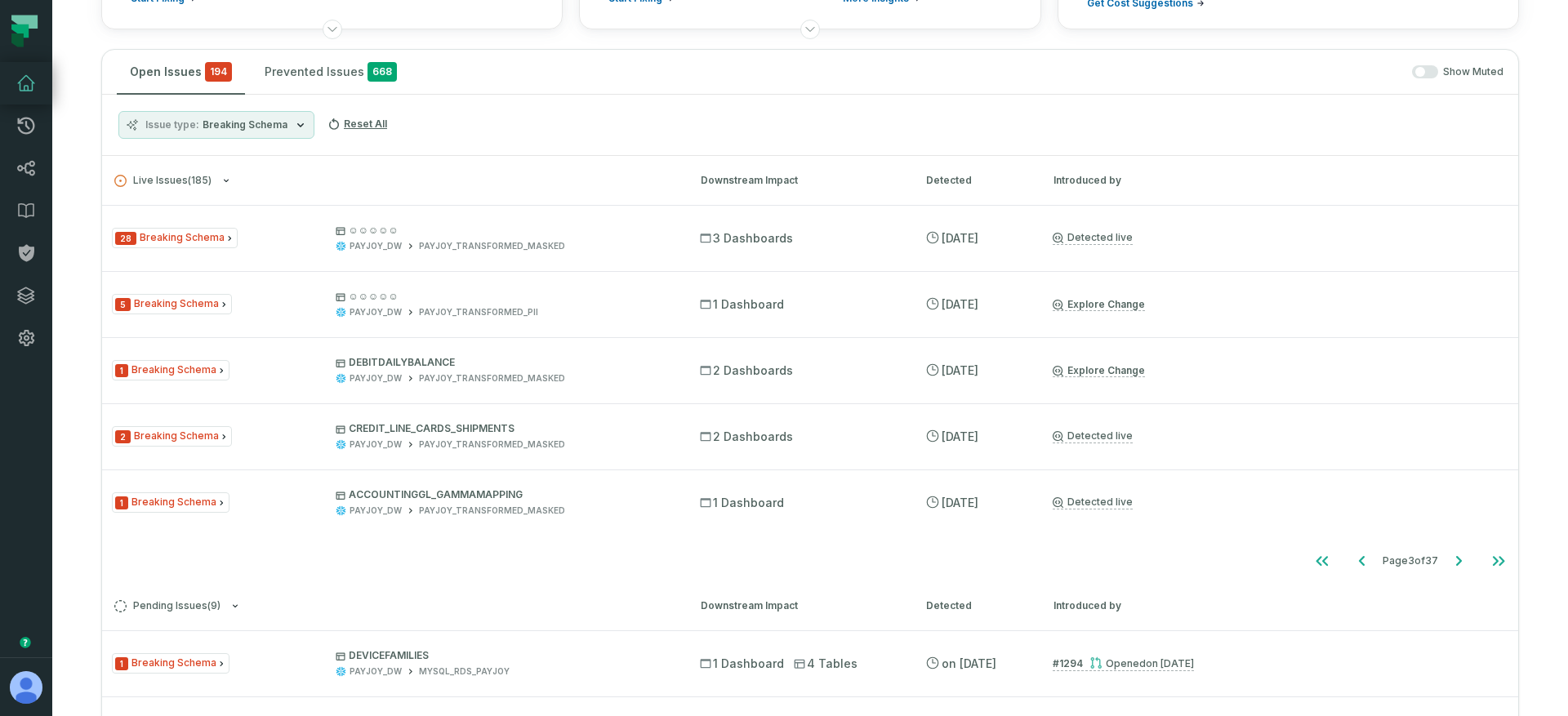
click at [261, 131] on span "Breaking Schema" at bounding box center [244, 125] width 85 height 13
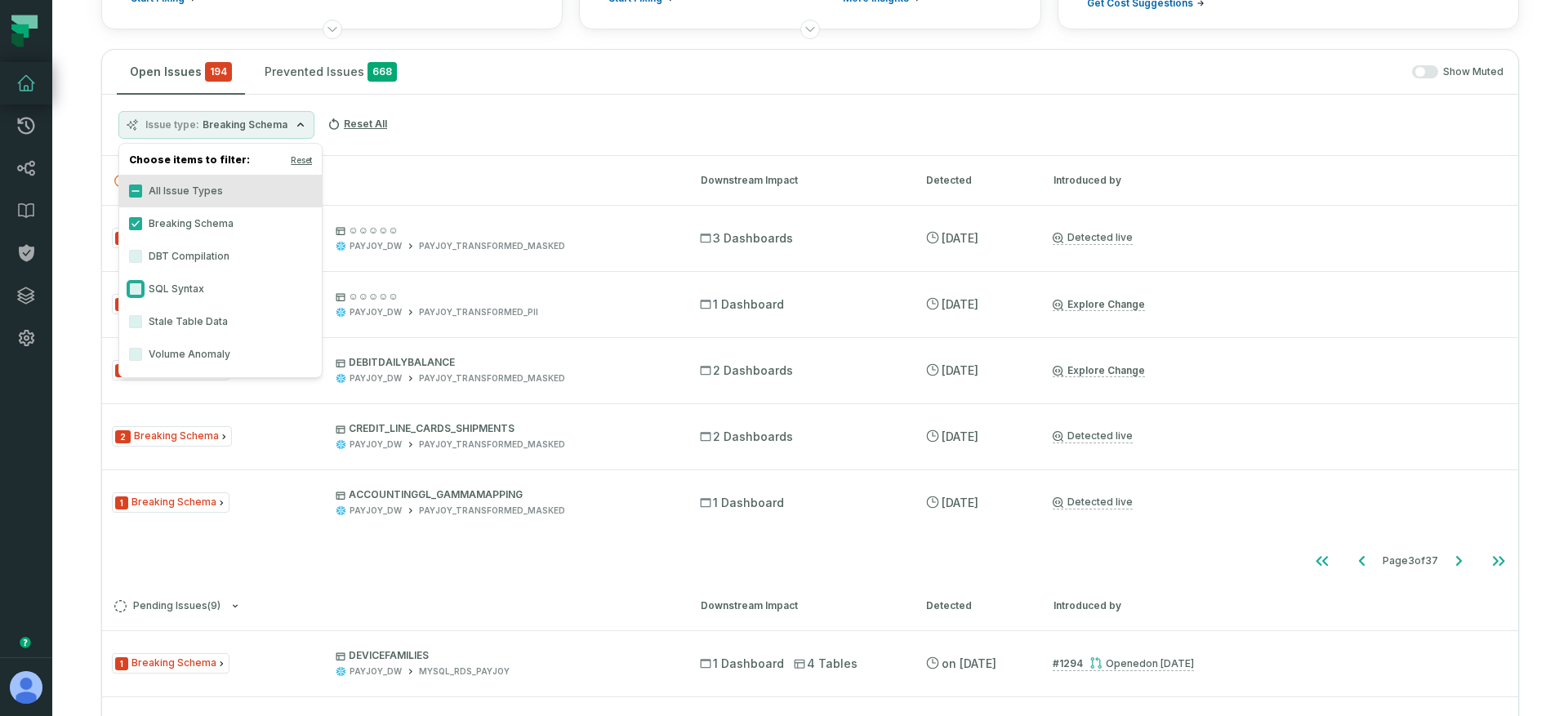
click at [140, 295] on button "SQL Syntax" at bounding box center [135, 289] width 13 height 13
click at [140, 225] on button "Breaking Schema" at bounding box center [135, 224] width 13 height 13
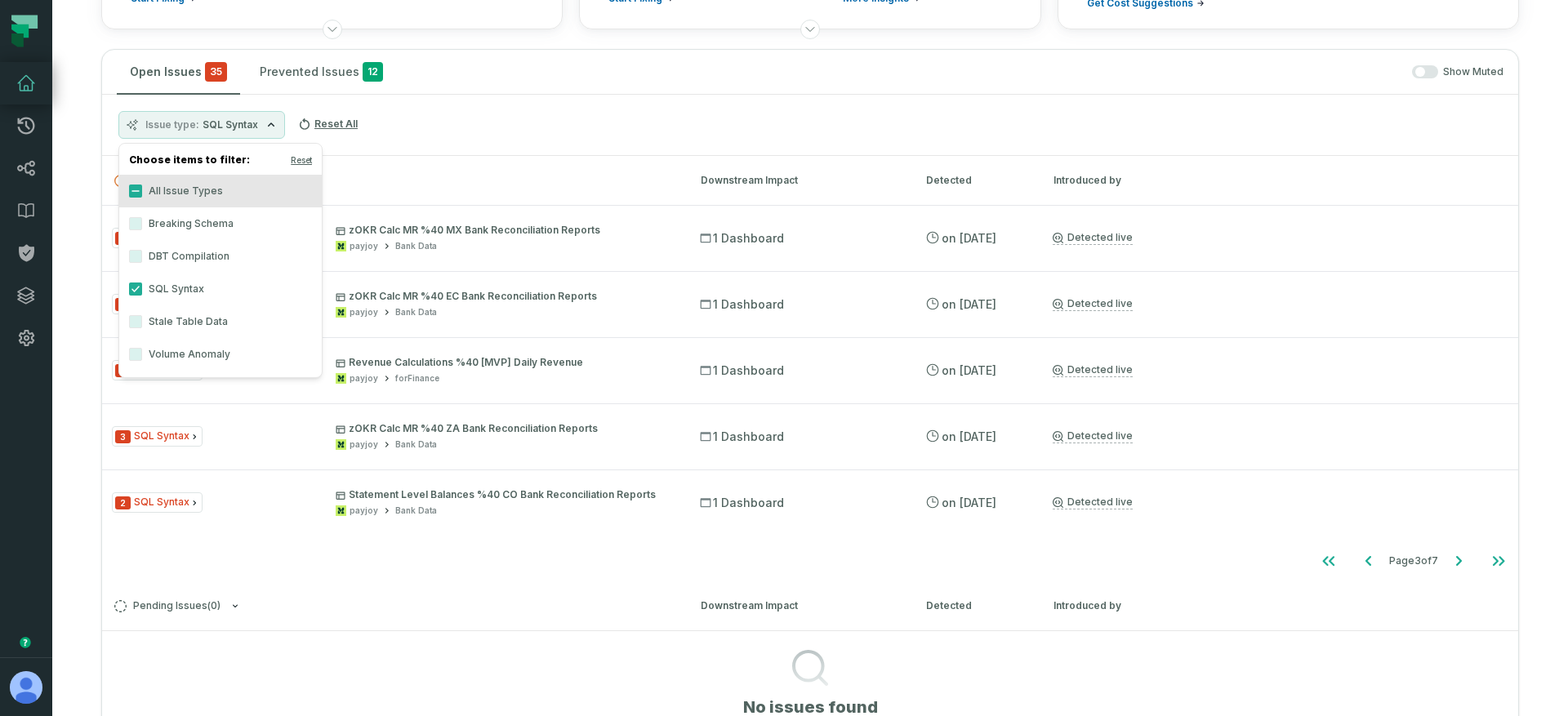
click at [412, 187] on h3 "Live Issues ( 35 ) Downstream Impact Detected Introduced by" at bounding box center [810, 180] width 1416 height 49
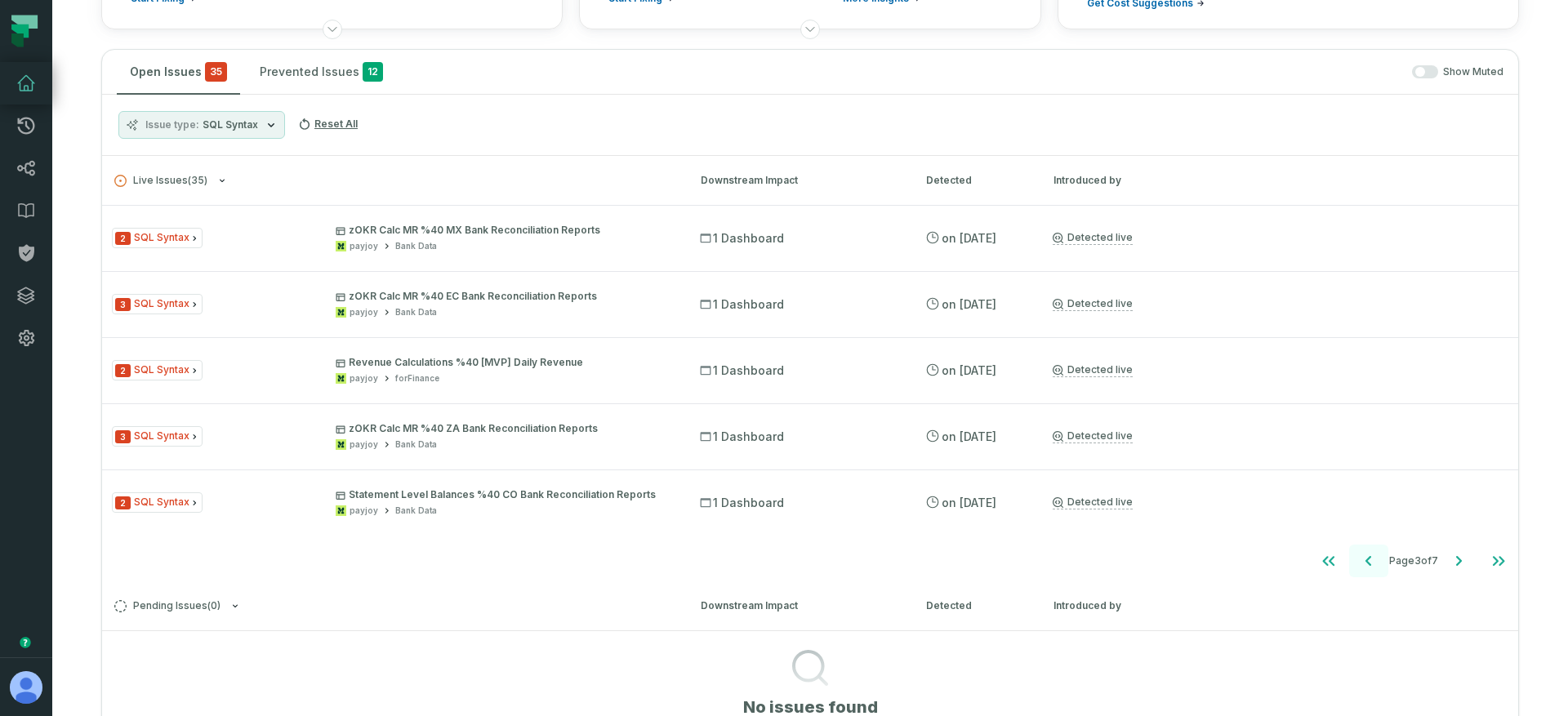
click at [1358, 562] on icon "Go to previous page" at bounding box center [1368, 560] width 20 height 20
click at [1449, 559] on icon "Go to next page" at bounding box center [1458, 560] width 20 height 20
click at [1358, 562] on icon "Go to previous page" at bounding box center [1368, 560] width 20 height 20
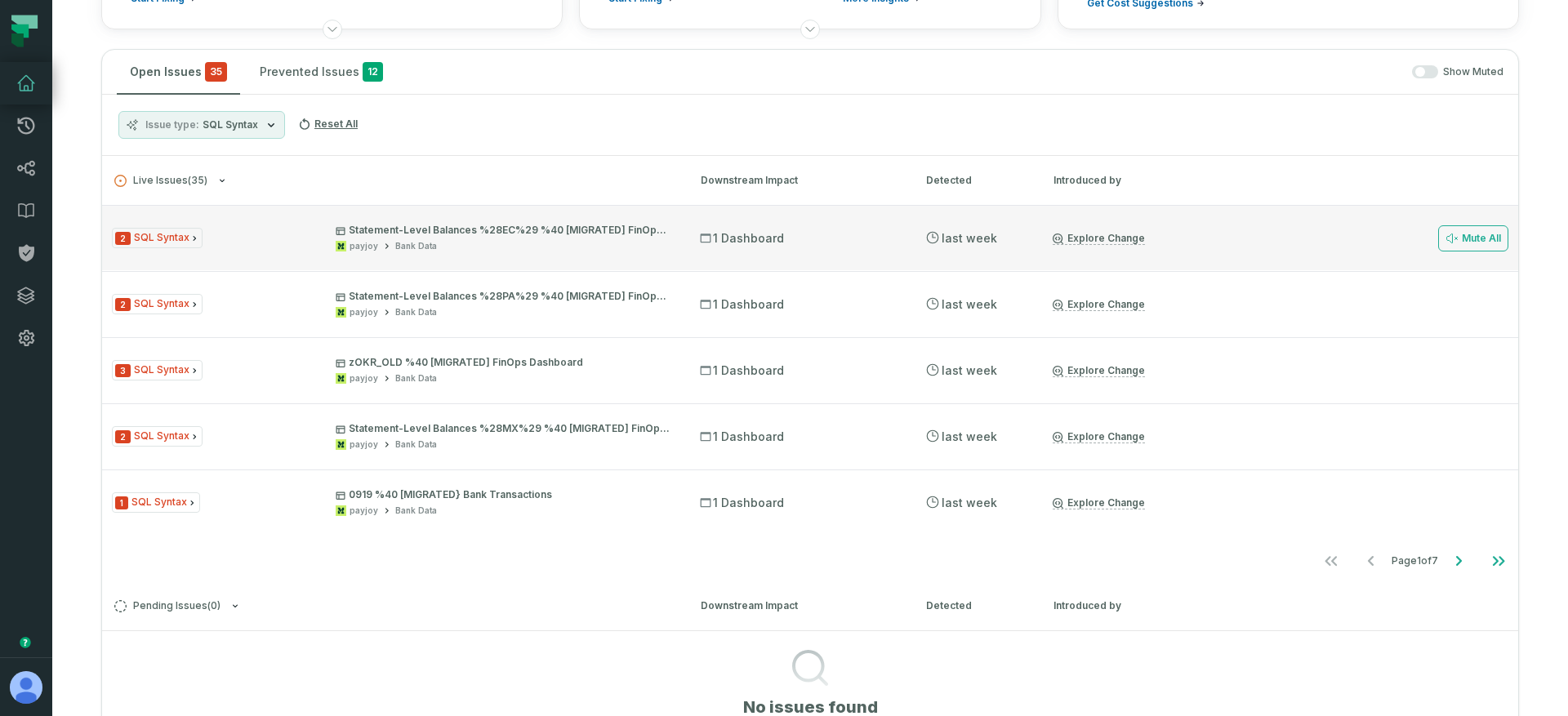
click at [616, 261] on div "2 SQL Syntax Statement-Level Balances %28EC%29 %40 [MIGRATED] FinOps Dashboard …" at bounding box center [810, 237] width 1416 height 65
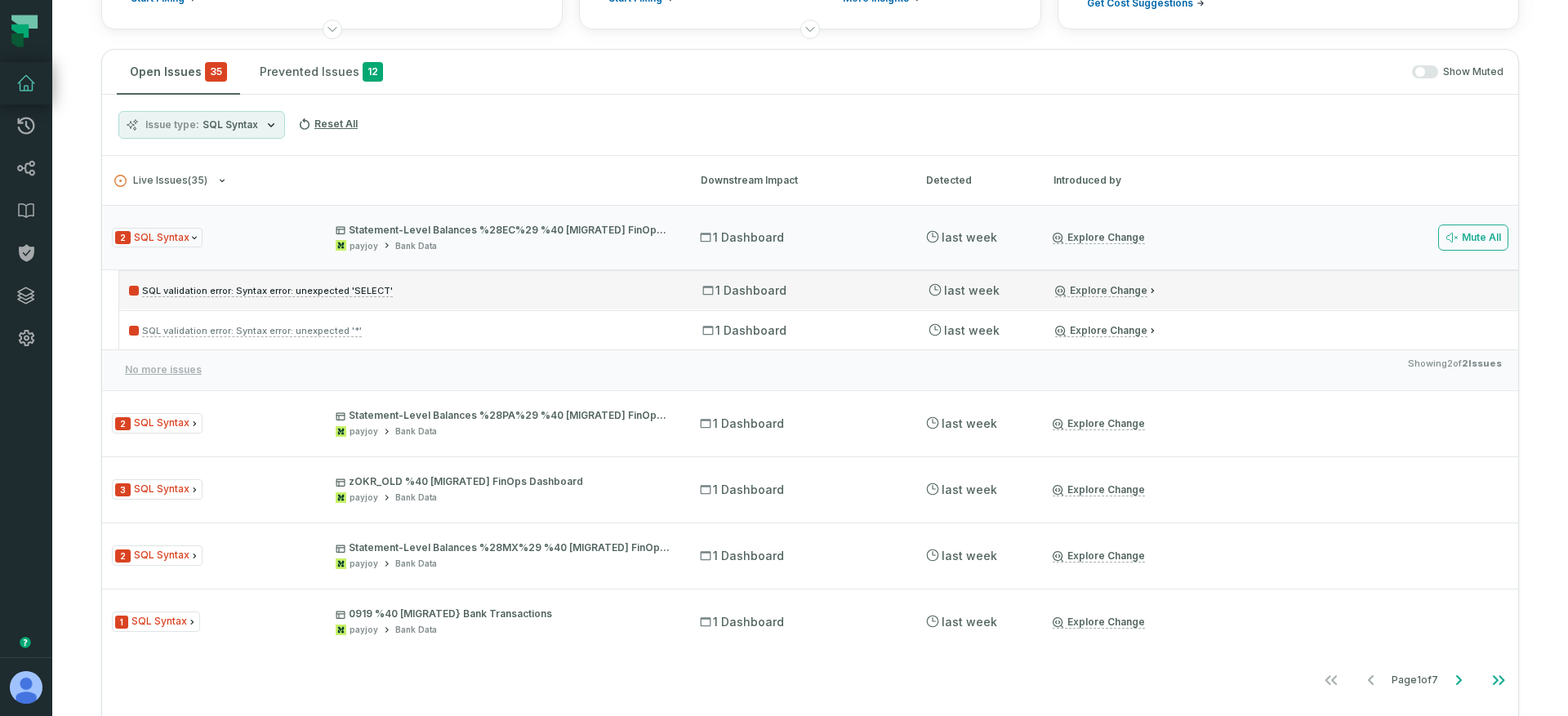
click at [439, 291] on p "SQL validation error: Syntax error: unexpected 'SELECT'" at bounding box center [400, 290] width 543 height 20
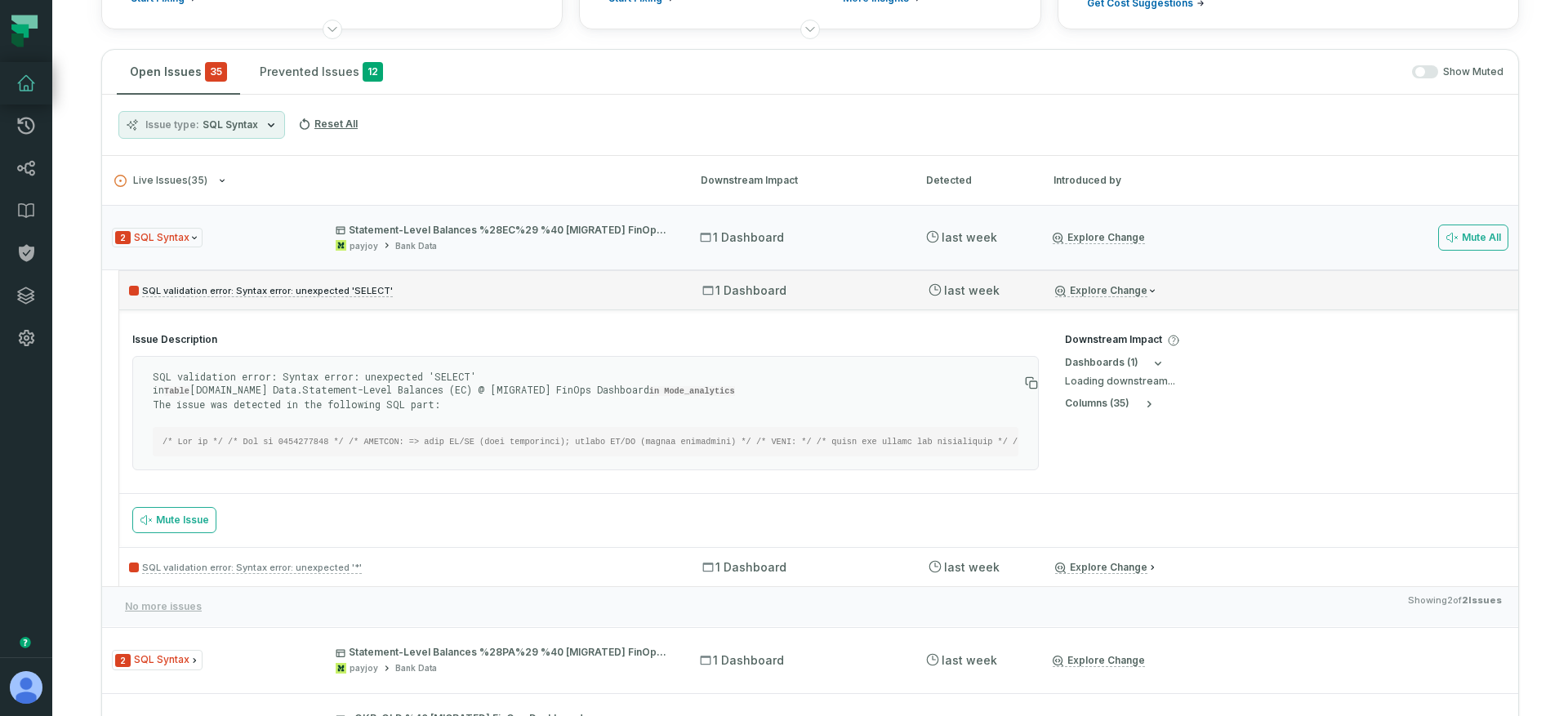
click at [425, 291] on p "SQL validation error: Syntax error: unexpected 'SELECT'" at bounding box center [400, 290] width 543 height 20
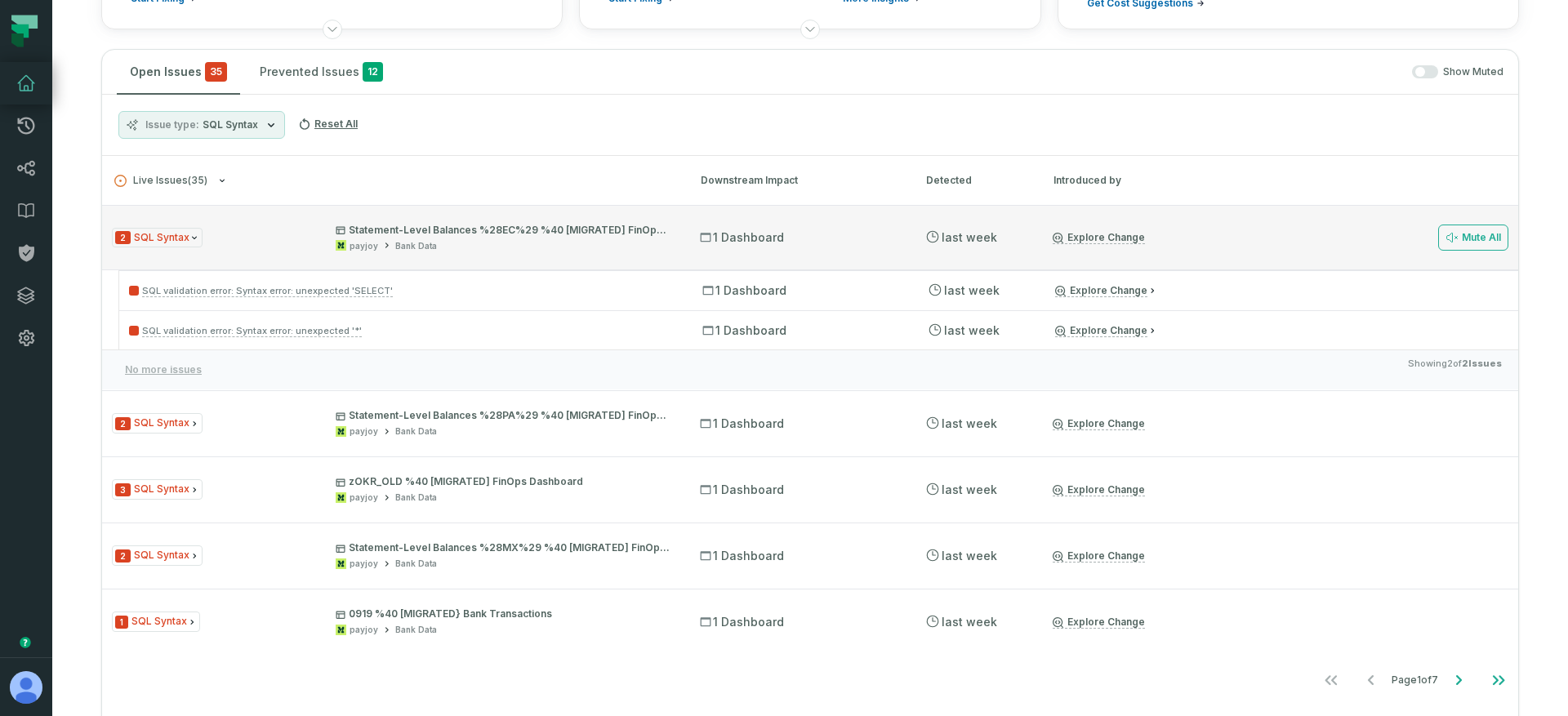
click at [270, 241] on div "2 SQL Syntax Statement-Level Balances %28EC%29 %40 [MIGRATED] FinOps Dashboard …" at bounding box center [391, 238] width 558 height 28
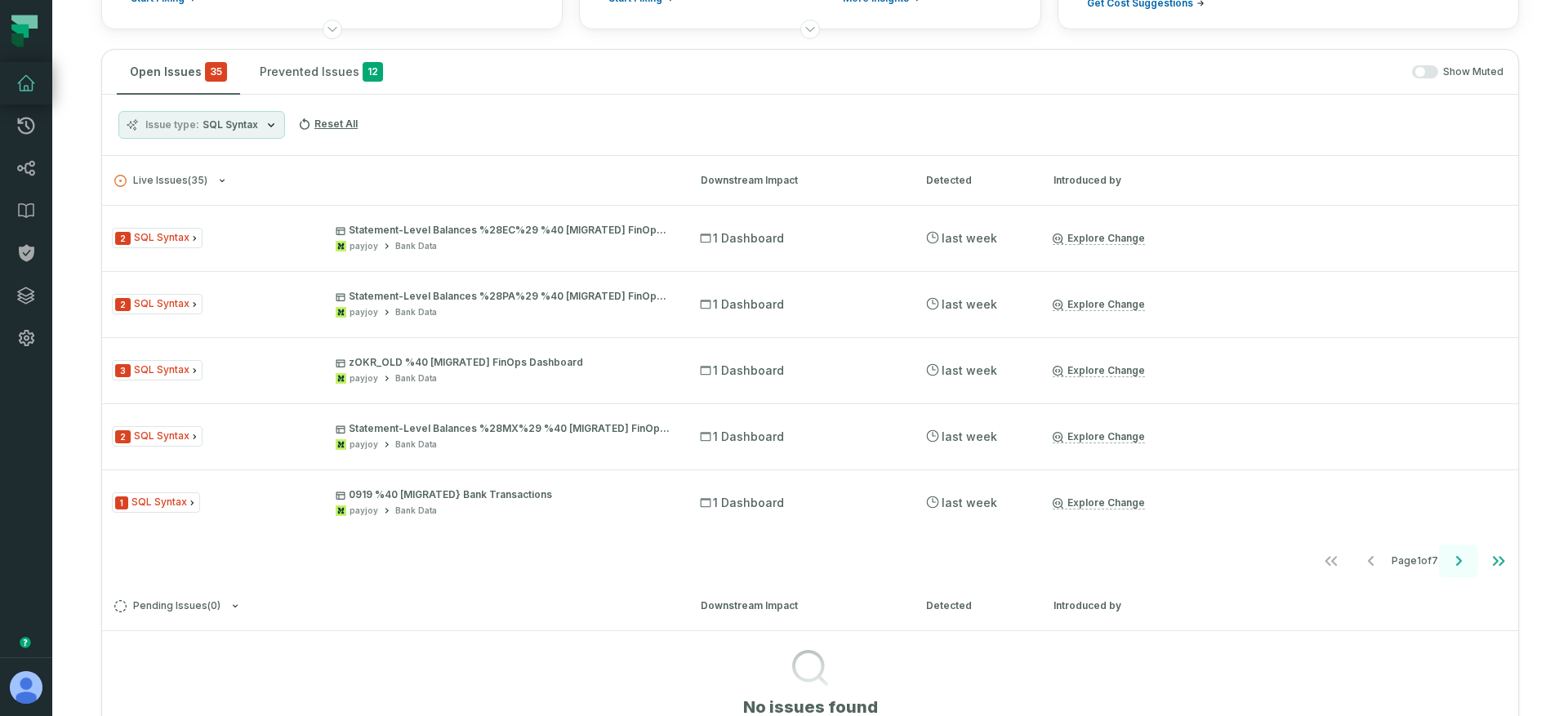
click at [1438, 559] on button "Go to next page" at bounding box center [1458, 560] width 39 height 33
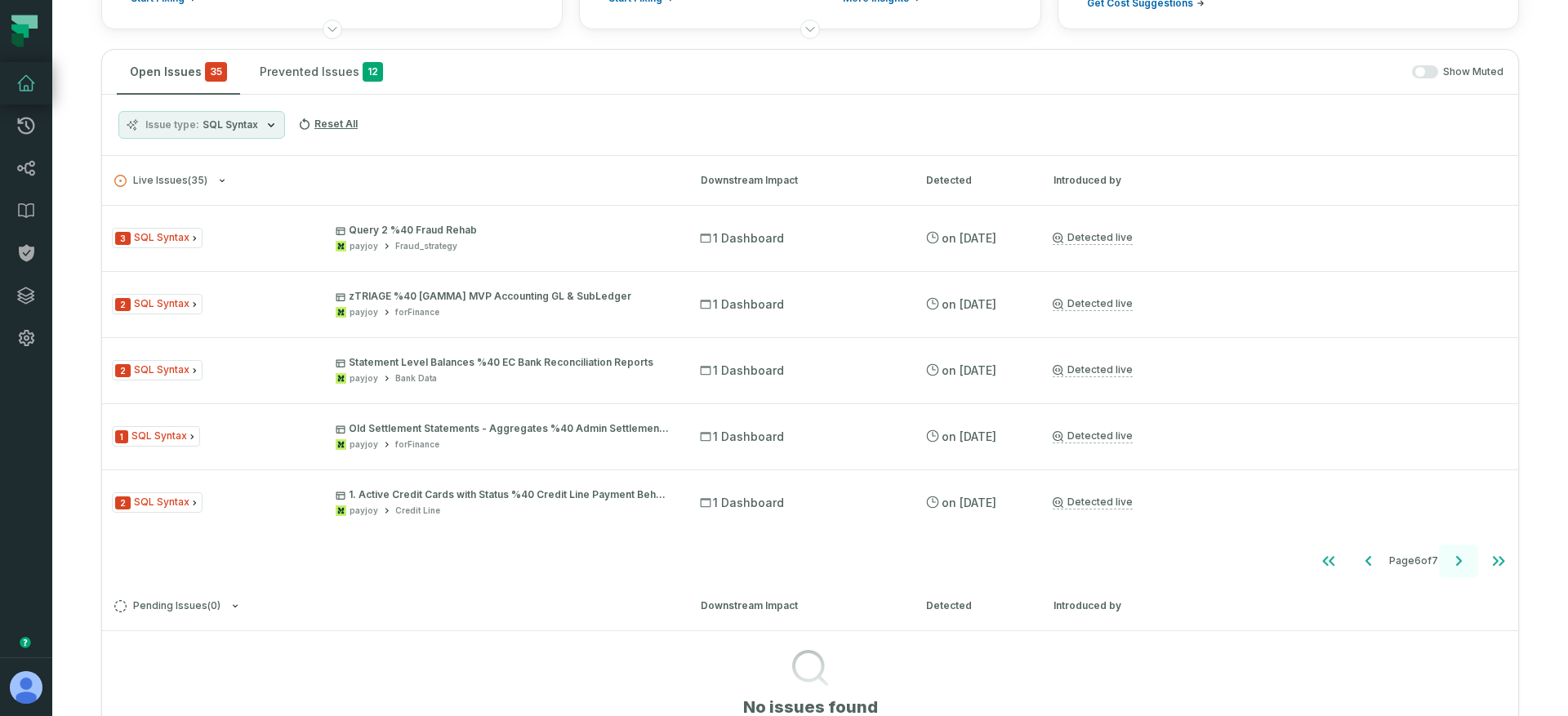
click at [1449, 562] on icon "Go to next page" at bounding box center [1458, 560] width 20 height 20
click at [1329, 557] on button "Go to first page" at bounding box center [1329, 560] width 39 height 33
click at [221, 121] on span "SQL Syntax" at bounding box center [229, 125] width 55 height 13
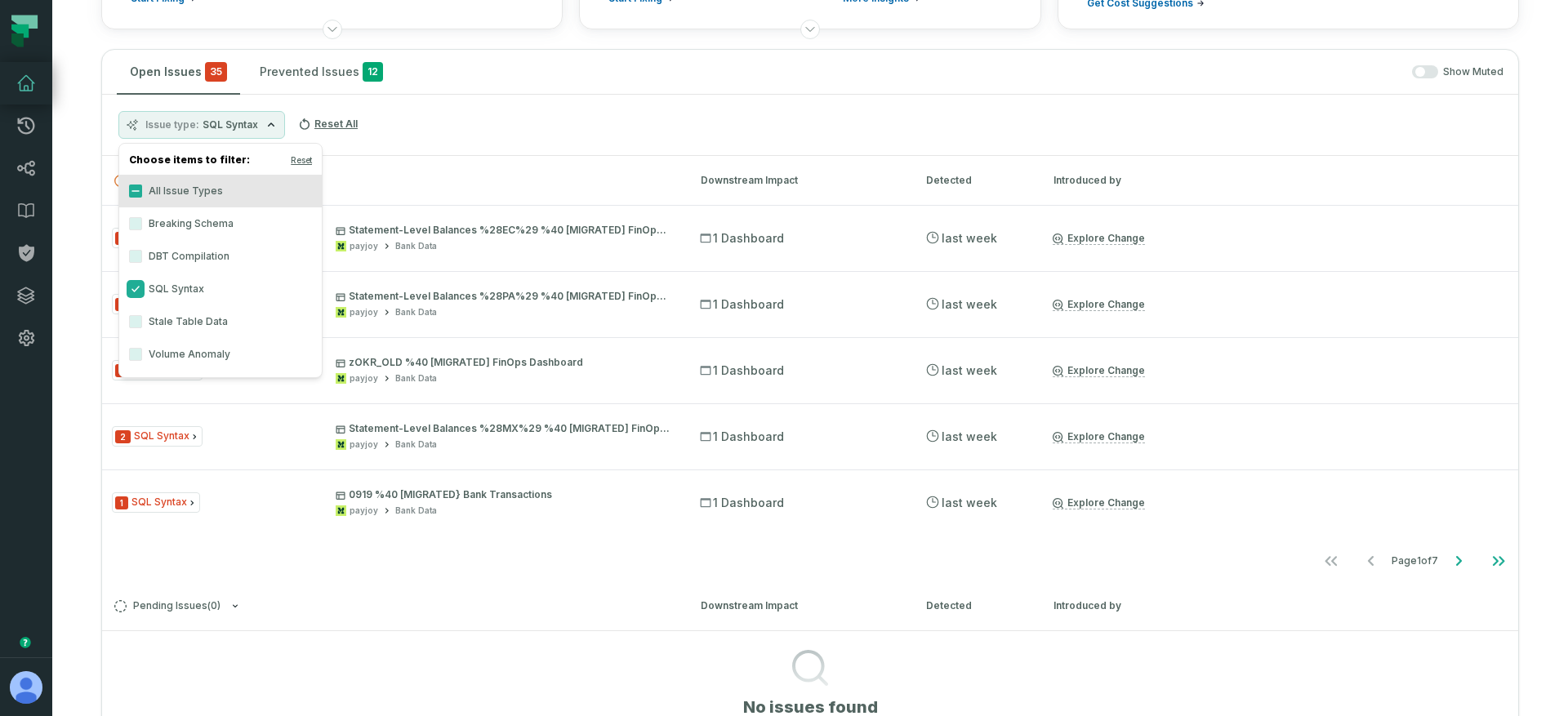
click at [132, 285] on button "SQL Syntax" at bounding box center [135, 289] width 13 height 13
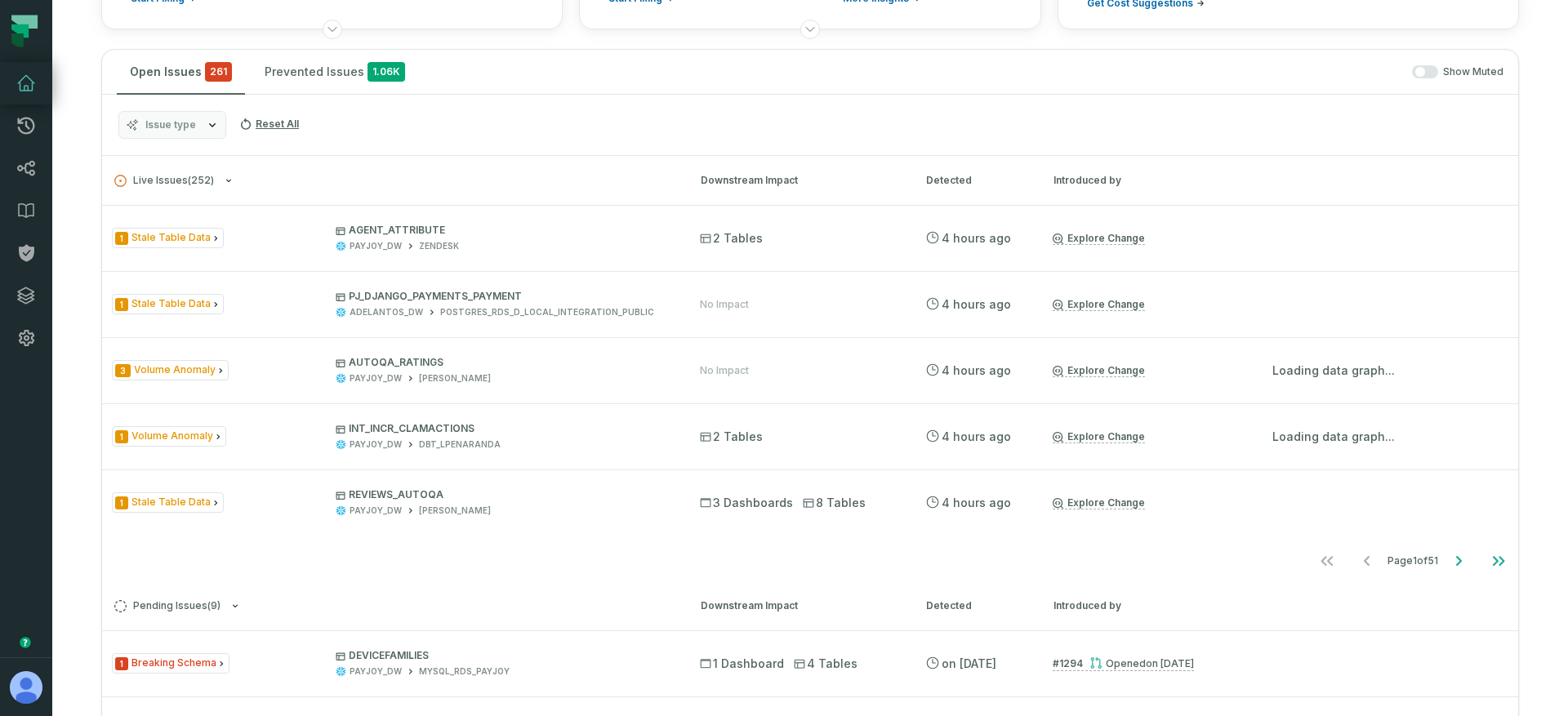
click at [183, 127] on span "Issue type" at bounding box center [171, 125] width 51 height 13
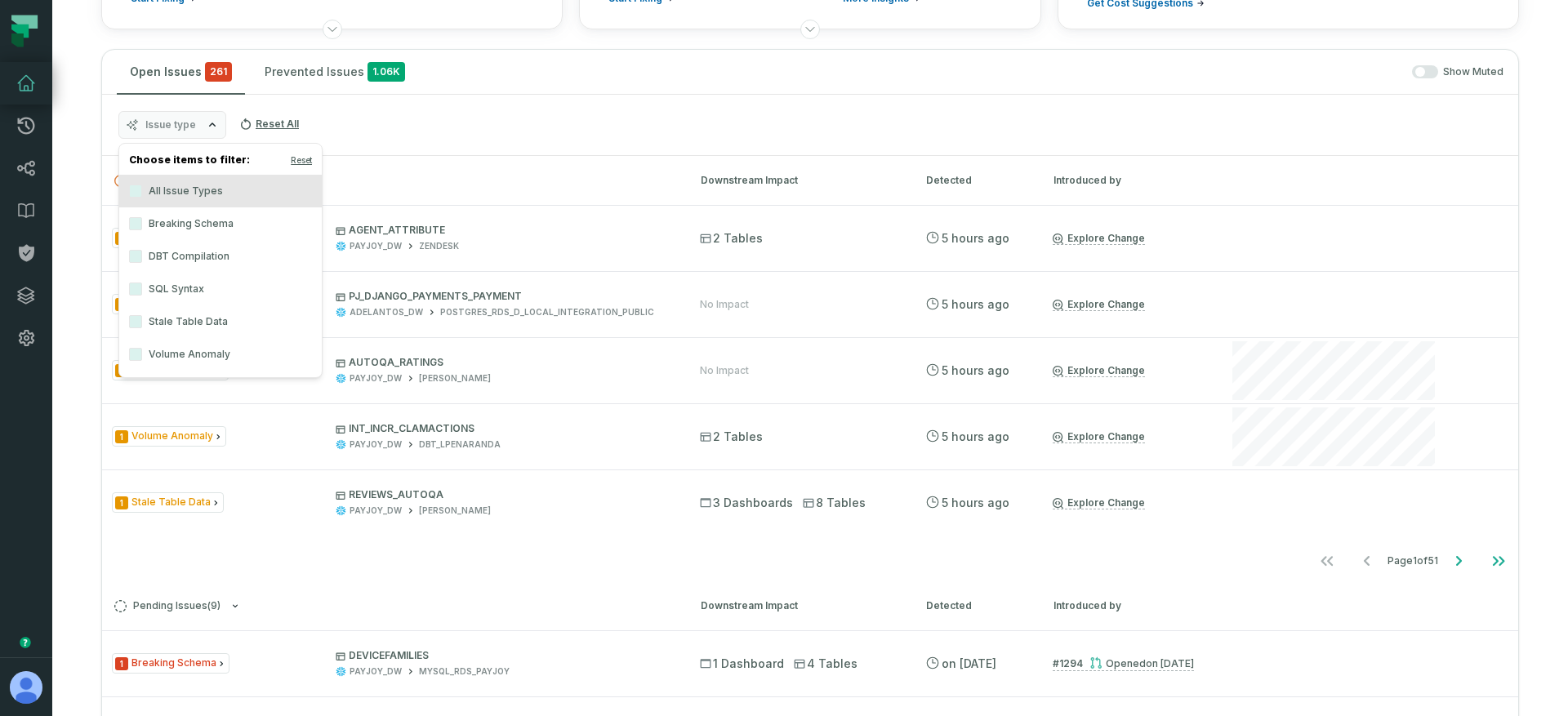
click at [123, 229] on label "Breaking Schema" at bounding box center [220, 224] width 202 height 33
click at [152, 230] on label "Breaking Schema" at bounding box center [220, 224] width 202 height 33
click at [142, 230] on button "Breaking Schema" at bounding box center [135, 224] width 13 height 13
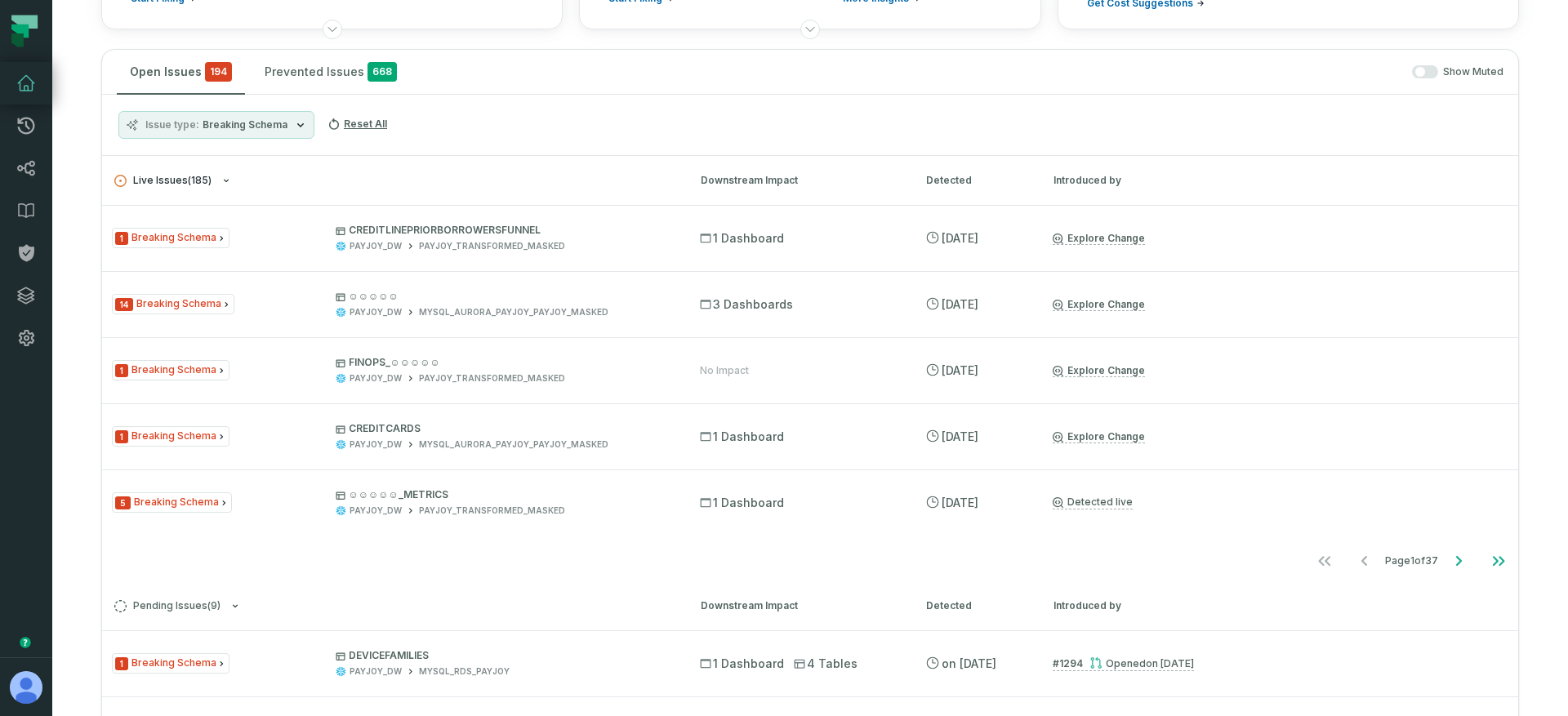
click at [441, 175] on button "Live Issues ( 185 )" at bounding box center [393, 180] width 557 height 12
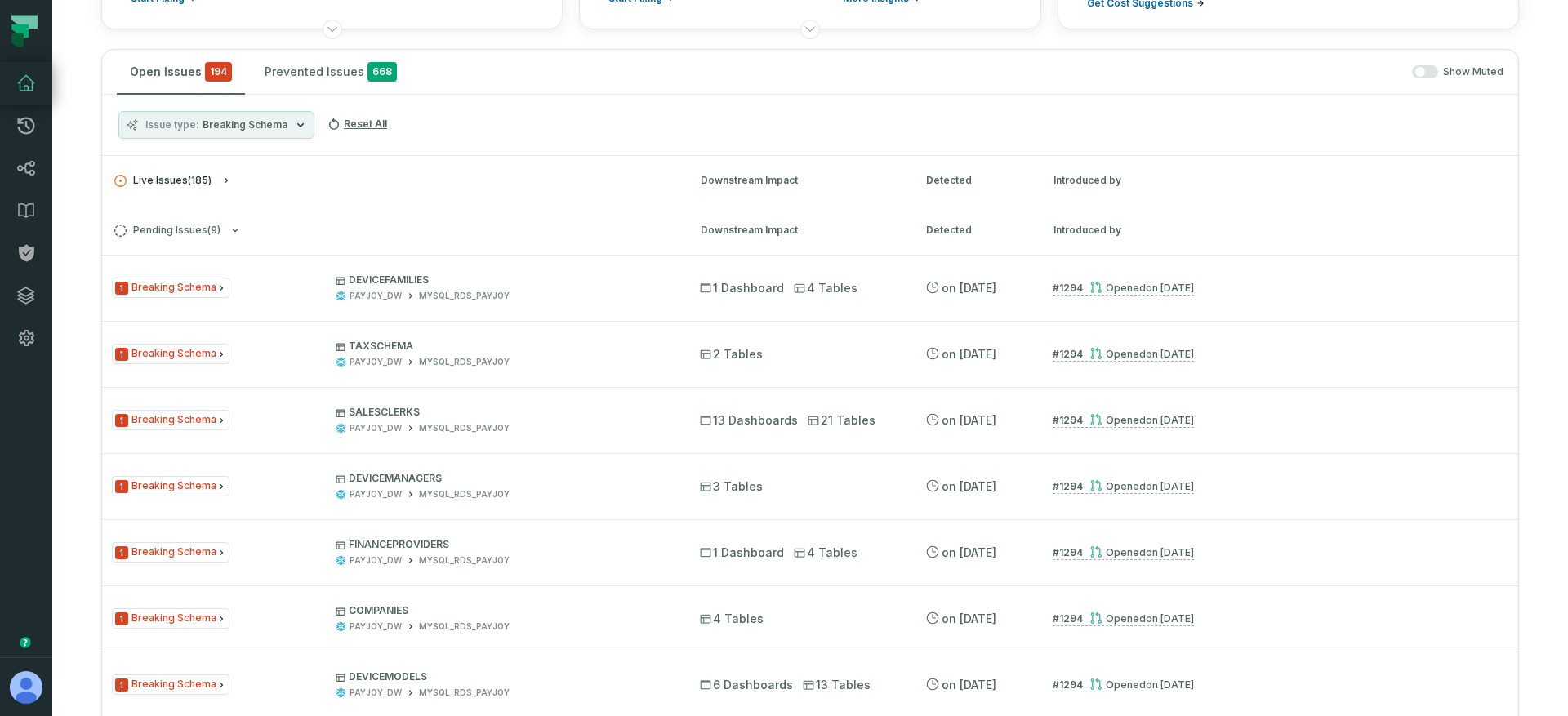
click at [183, 175] on span "Live Issues ( 185 )" at bounding box center [163, 180] width 97 height 12
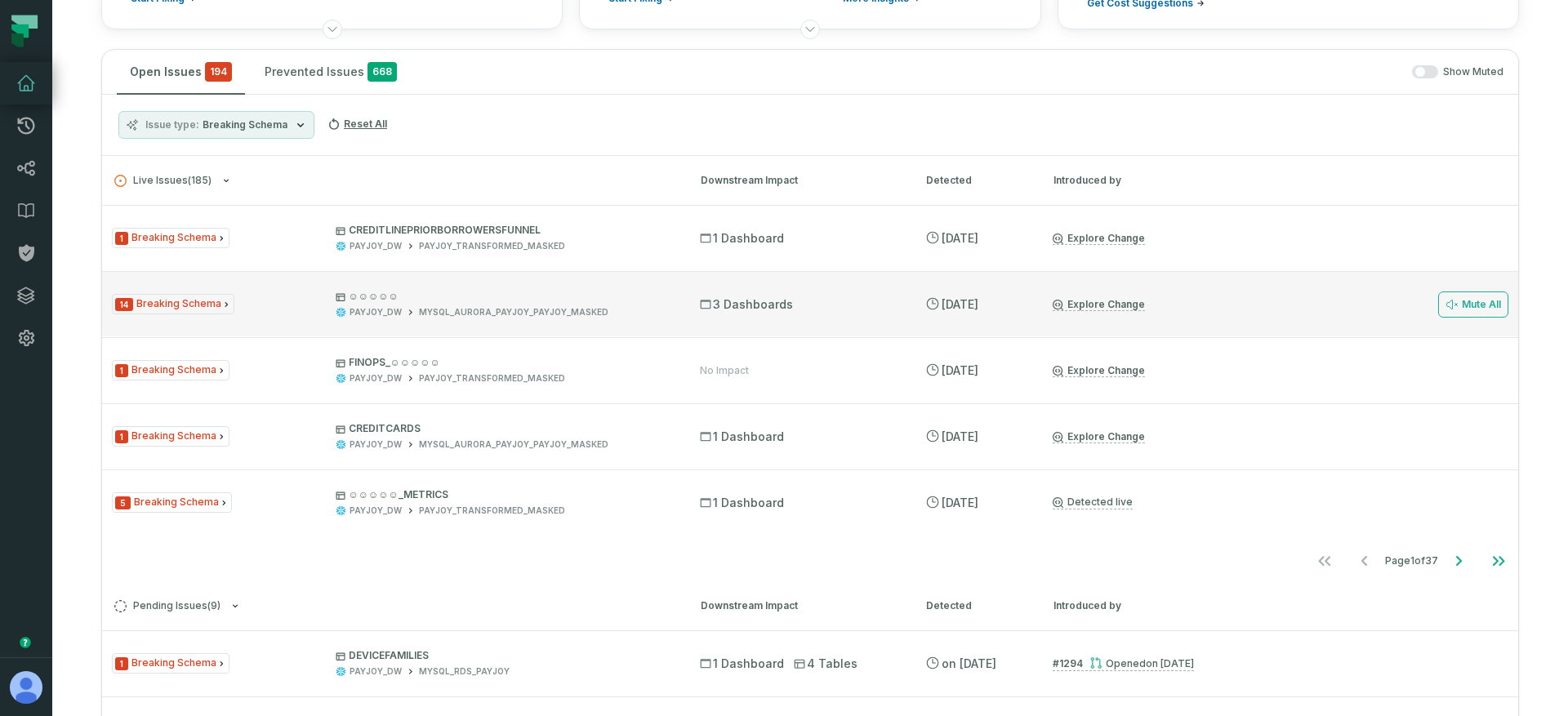
click at [355, 318] on div "PAYJOY_DW" at bounding box center [376, 312] width 53 height 12
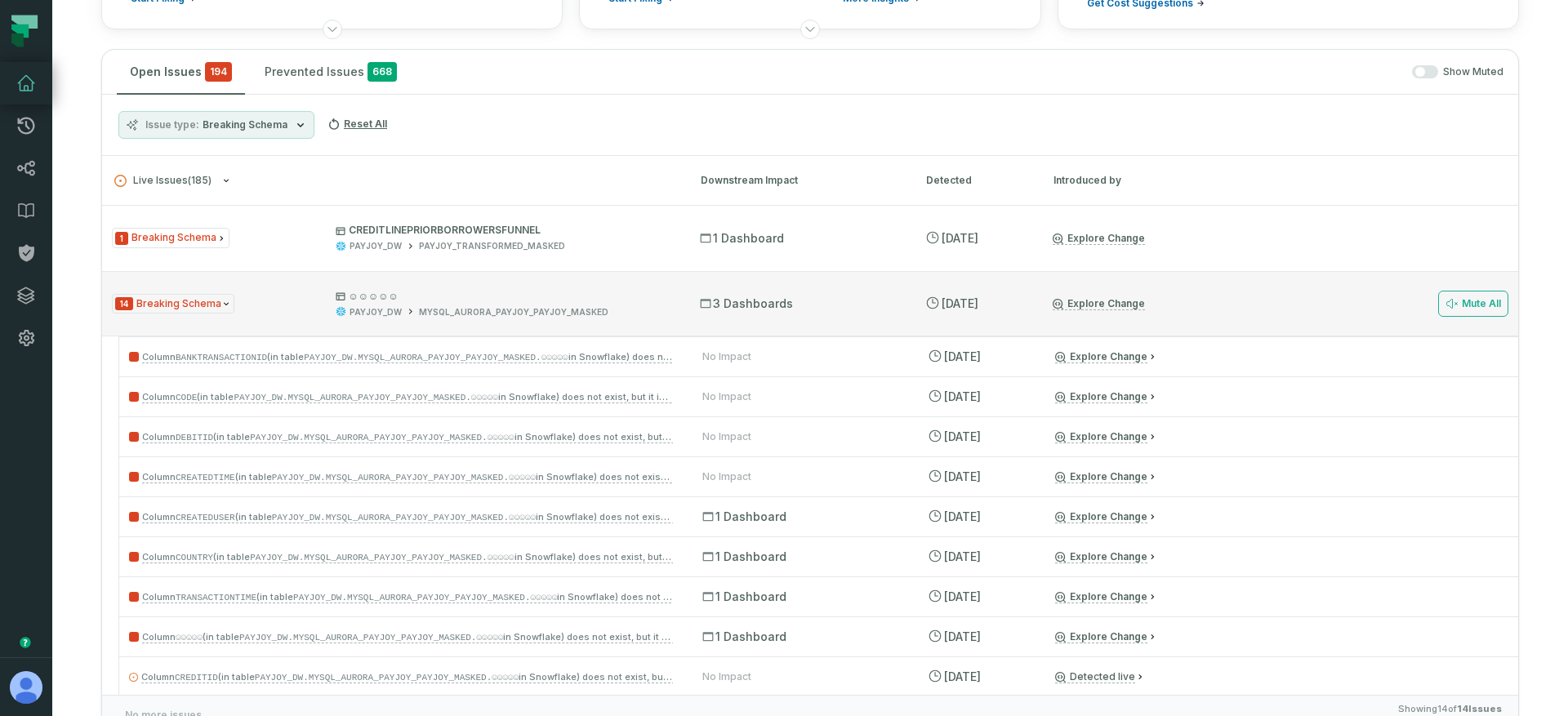
click at [280, 307] on div "14 Breaking Schema ☺☺☺☺☺ PAYJOY_DW MYSQL_AURORA_PAYJOY_PAYJOY_MASKED" at bounding box center [391, 304] width 558 height 28
click at [287, 304] on div "14 Breaking Schema ☺☺☺☺☺ PAYJOY_DW MYSQL_AURORA_PAYJOY_PAYJOY_MASKED" at bounding box center [391, 304] width 558 height 28
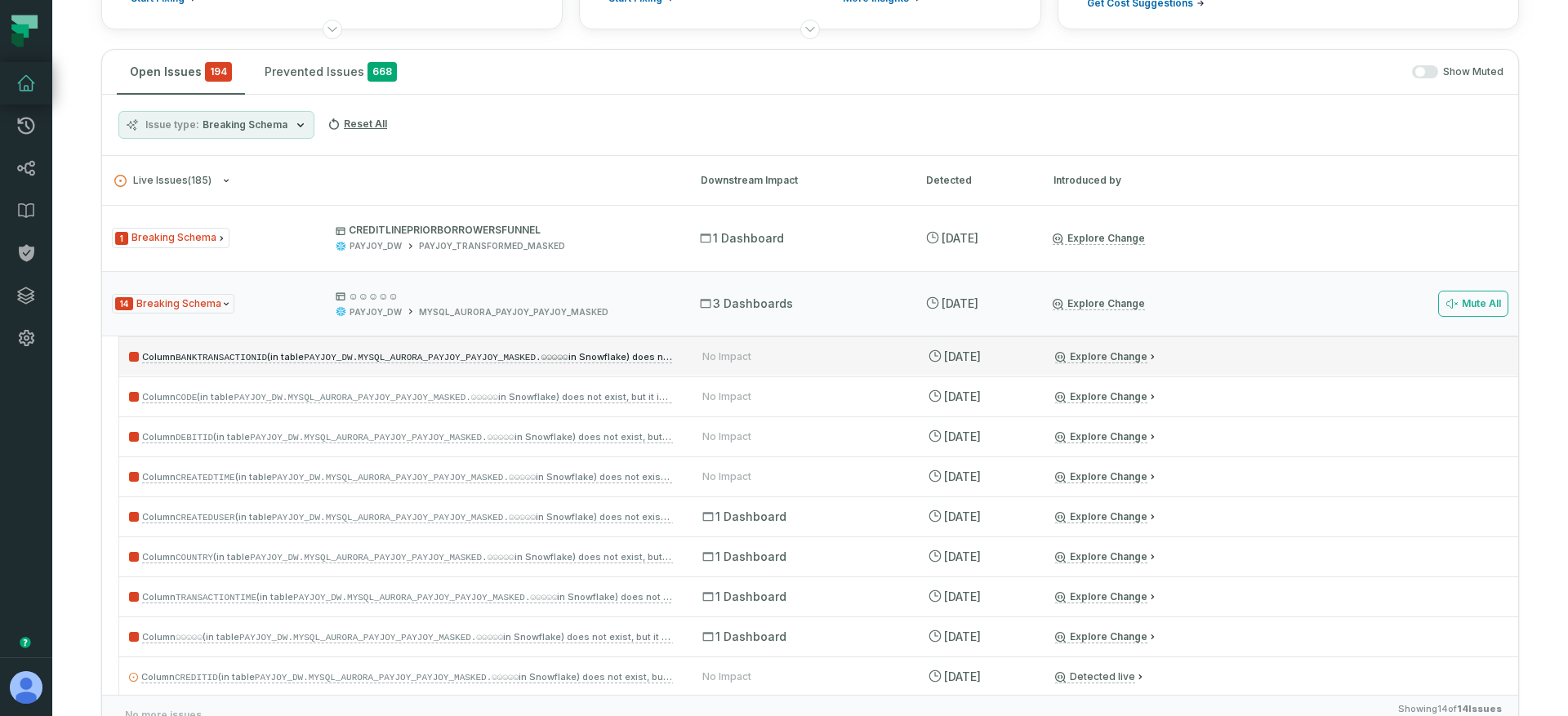
click at [436, 352] on code "PAYJOY_DW.MYSQL_AURORA_PAYJOY_PAYJOY_MASKED.☺☺☺☺☺" at bounding box center [435, 357] width 264 height 9
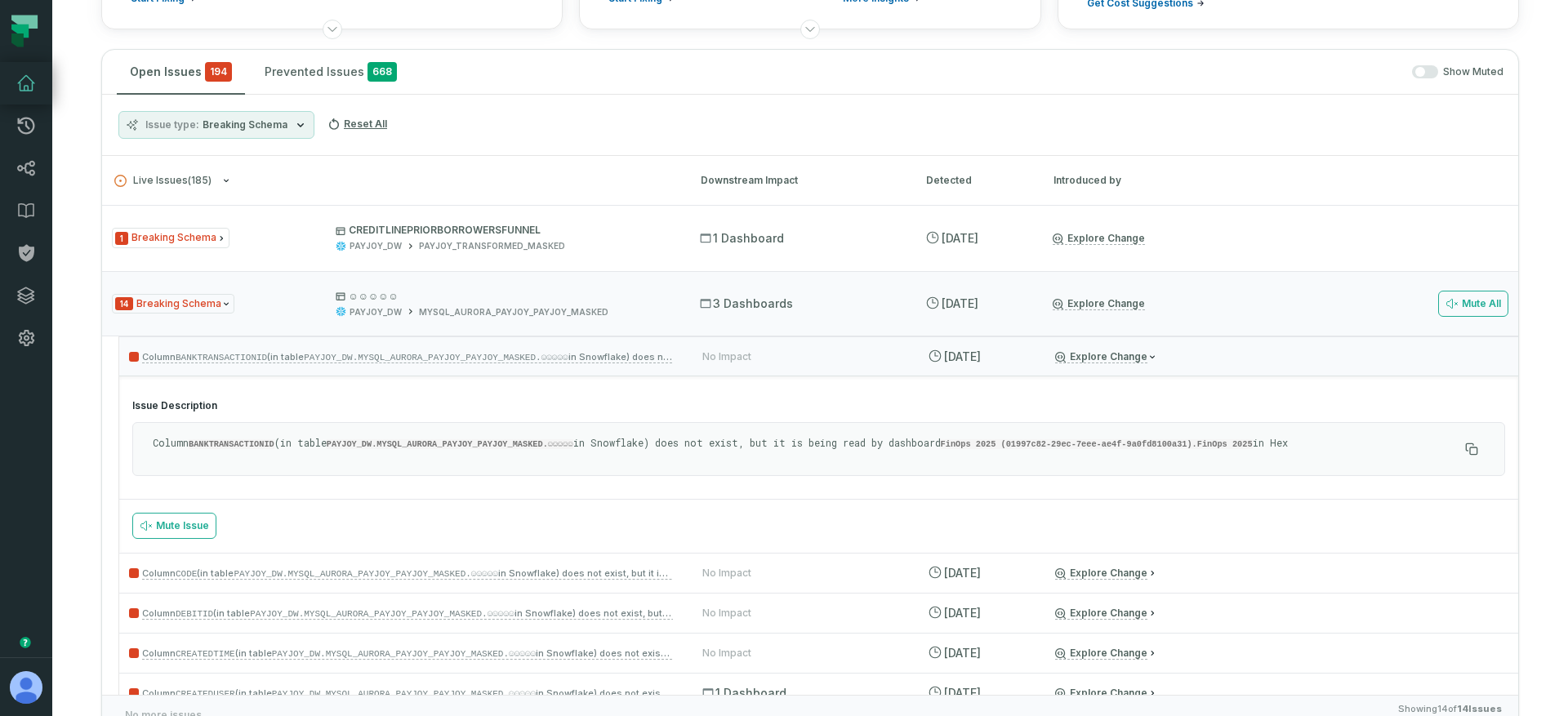
click at [891, 451] on div "Column BANKTRANSACTIONID (in table PAYJOY_DW.MYSQL_AURORA_PAYJOY_PAYJOY_MASKED.…" at bounding box center [805, 449] width 1306 height 26
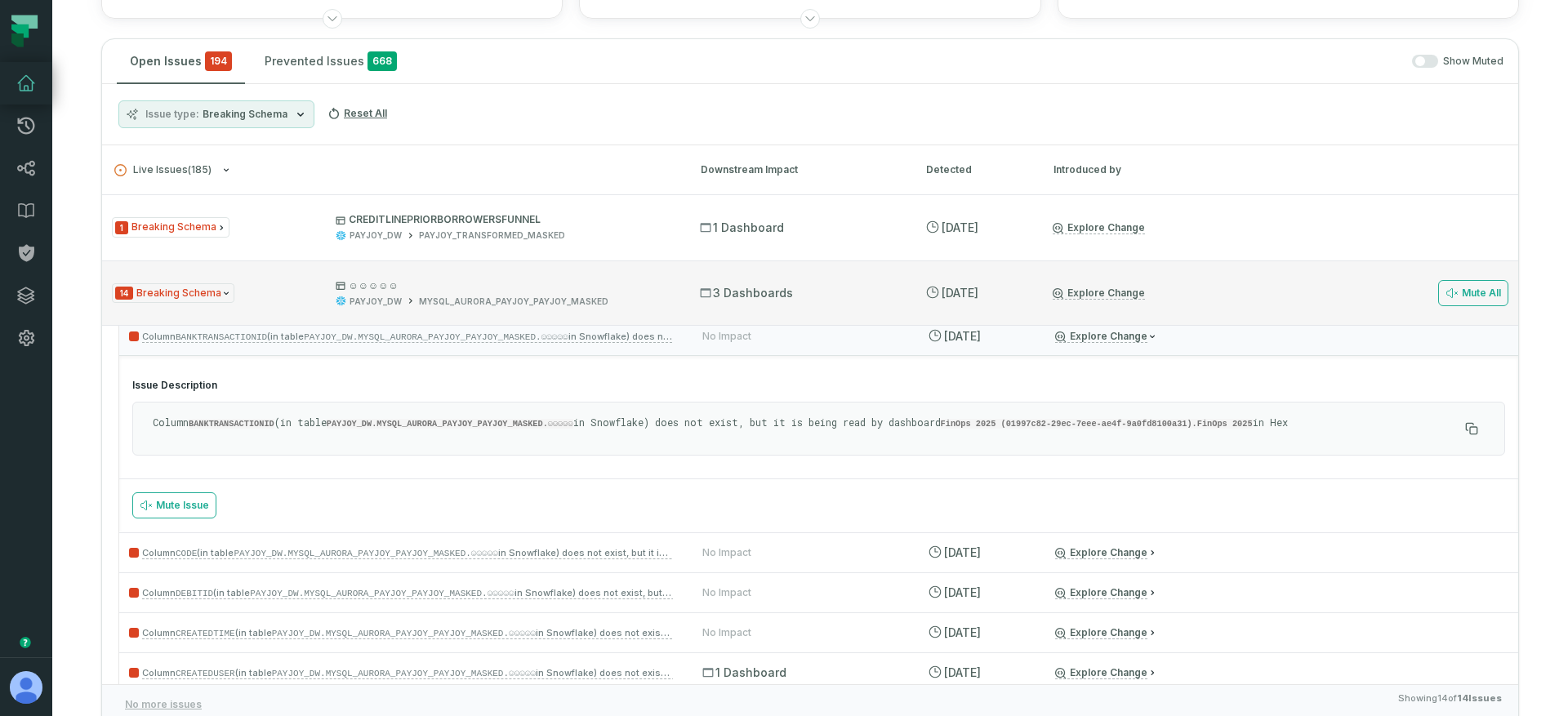
scroll to position [263, 0]
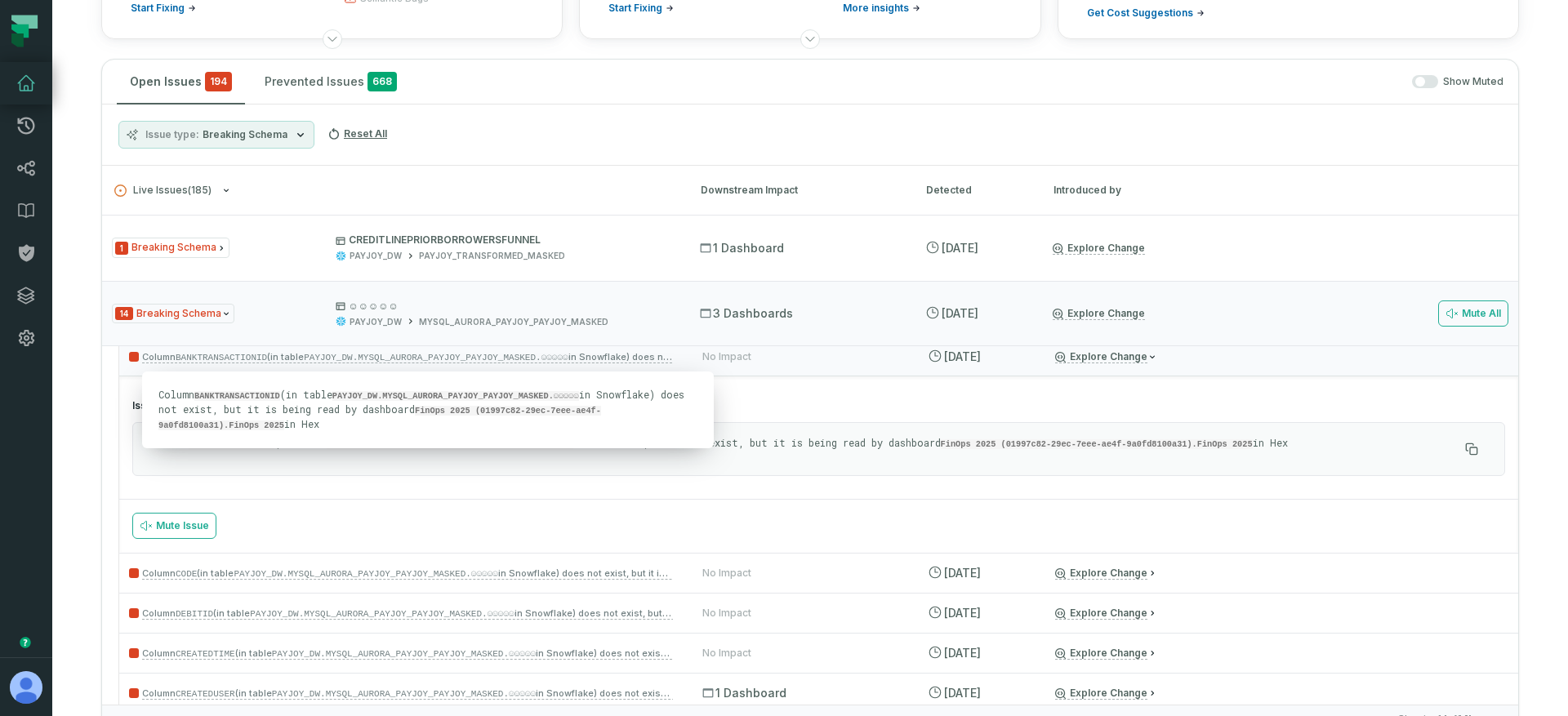
click at [792, 439] on p "Column BANKTRANSACTIONID (in table PAYJOY_DW.MYSQL_AURORA_PAYJOY_PAYJOY_MASKED.…" at bounding box center [805, 444] width 1306 height 15
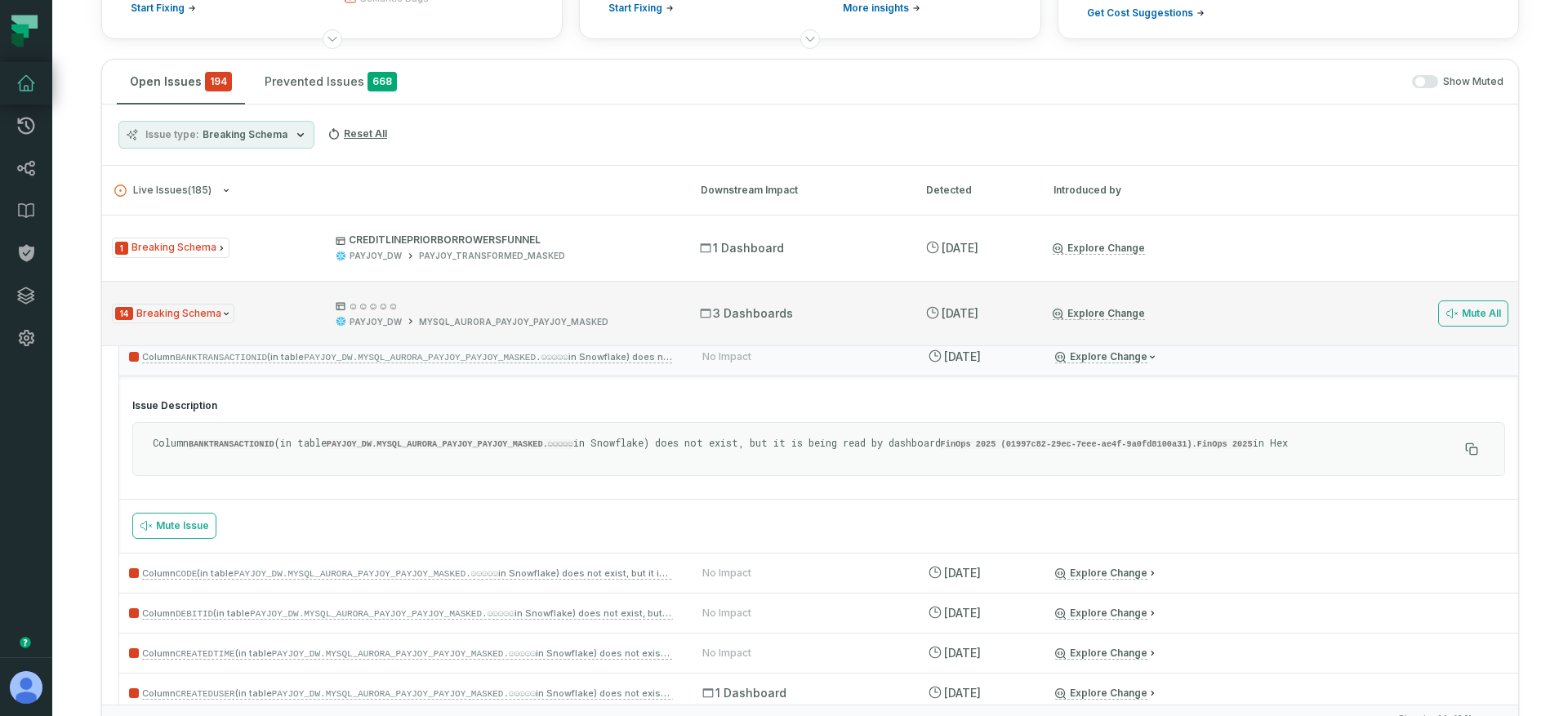
click at [419, 319] on div "MYSQL_AURORA_PAYJOY_PAYJOY_MASKED" at bounding box center [514, 321] width 190 height 12
click at [438, 319] on div "MYSQL_AURORA_PAYJOY_PAYJOY_MASKED" at bounding box center [514, 321] width 190 height 12
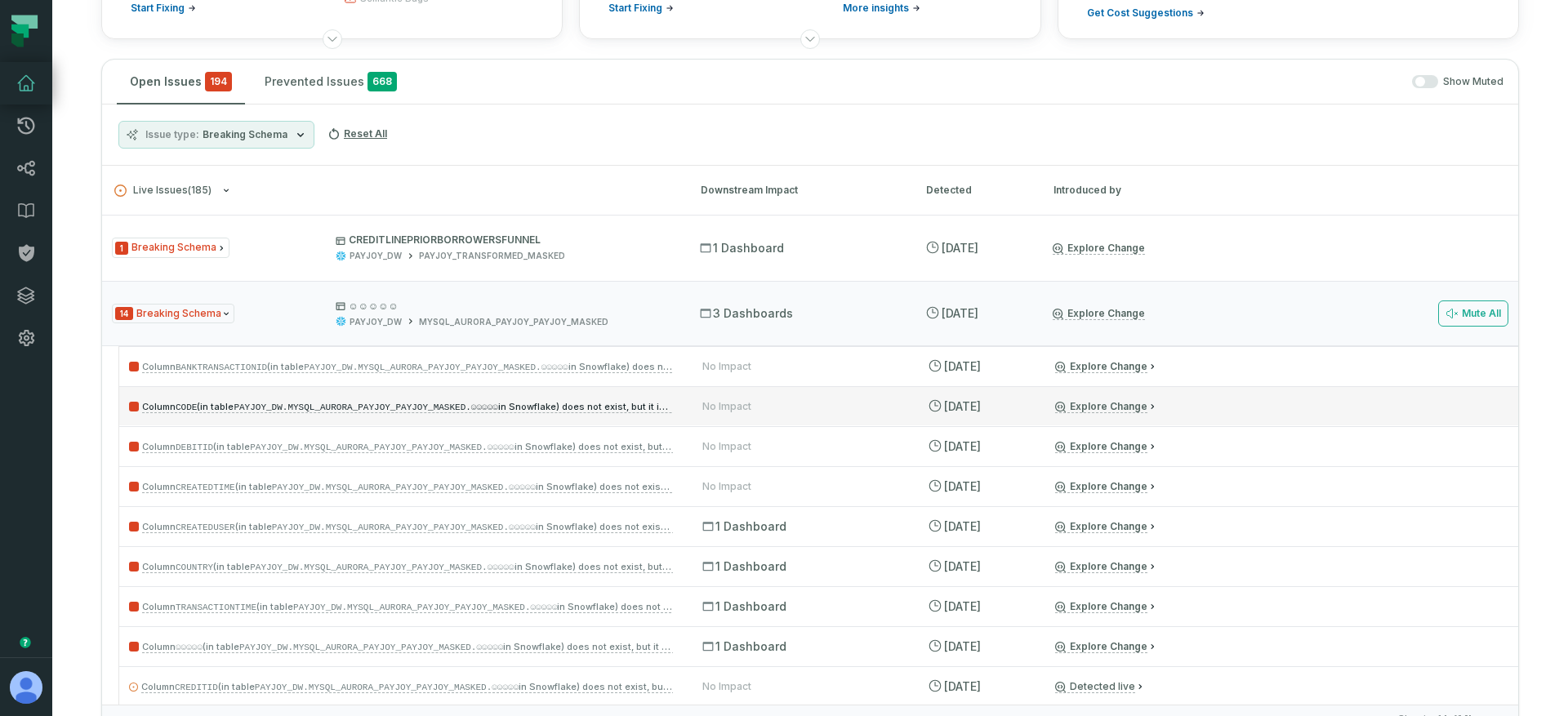
click at [298, 408] on code "PAYJOY_DW.MYSQL_AURORA_PAYJOY_PAYJOY_MASKED.☺☺☺☺☺" at bounding box center [365, 407] width 264 height 9
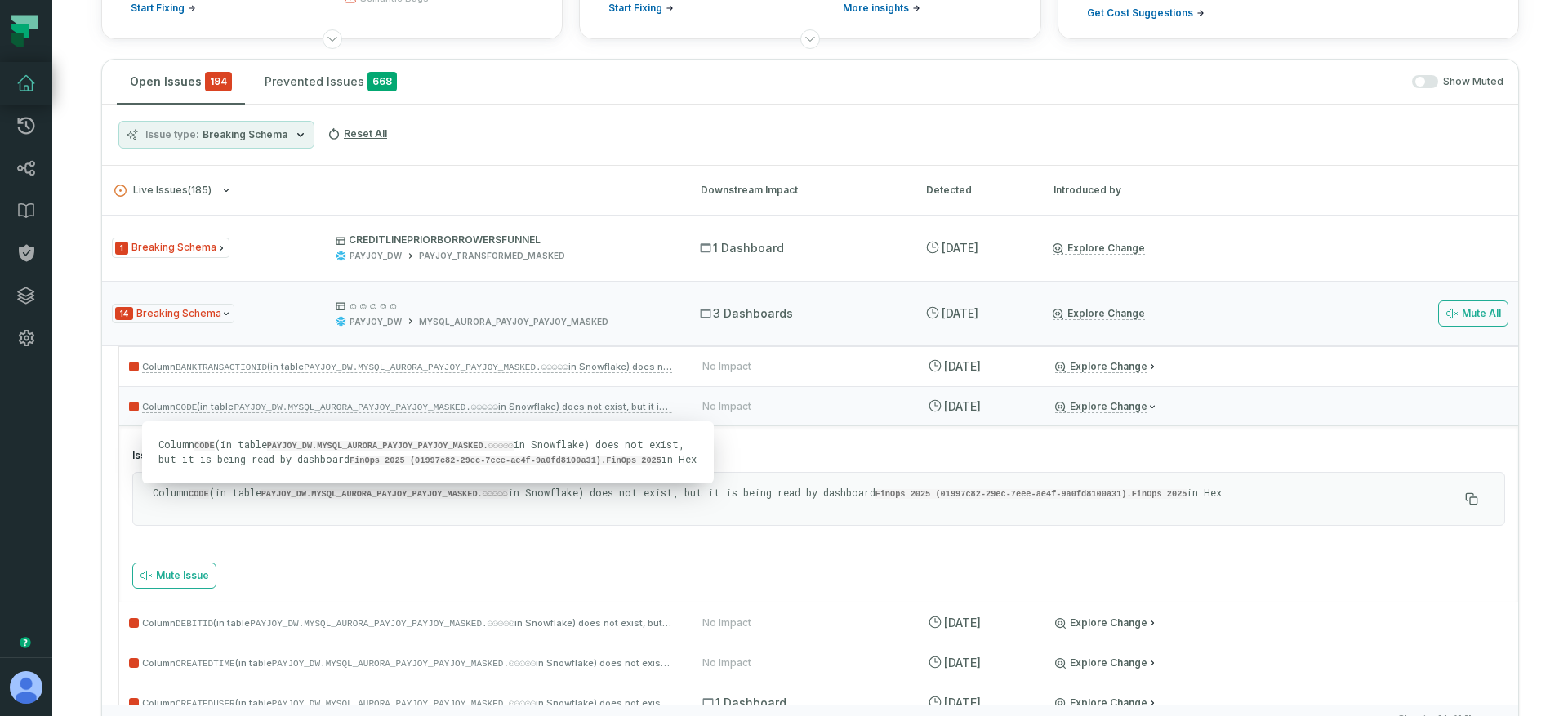
click at [427, 445] on code "PAYJOY_DW.MYSQL_AURORA_PAYJOY_PAYJOY_MASKED.☺☺☺☺☺" at bounding box center [390, 445] width 246 height 9
click at [406, 450] on p "Column CODE (in table PAYJOY_DW.MYSQL_AURORA_PAYJOY_PAYJOY_MASKED.☺☺☺☺☺ in Snow…" at bounding box center [428, 452] width 539 height 29
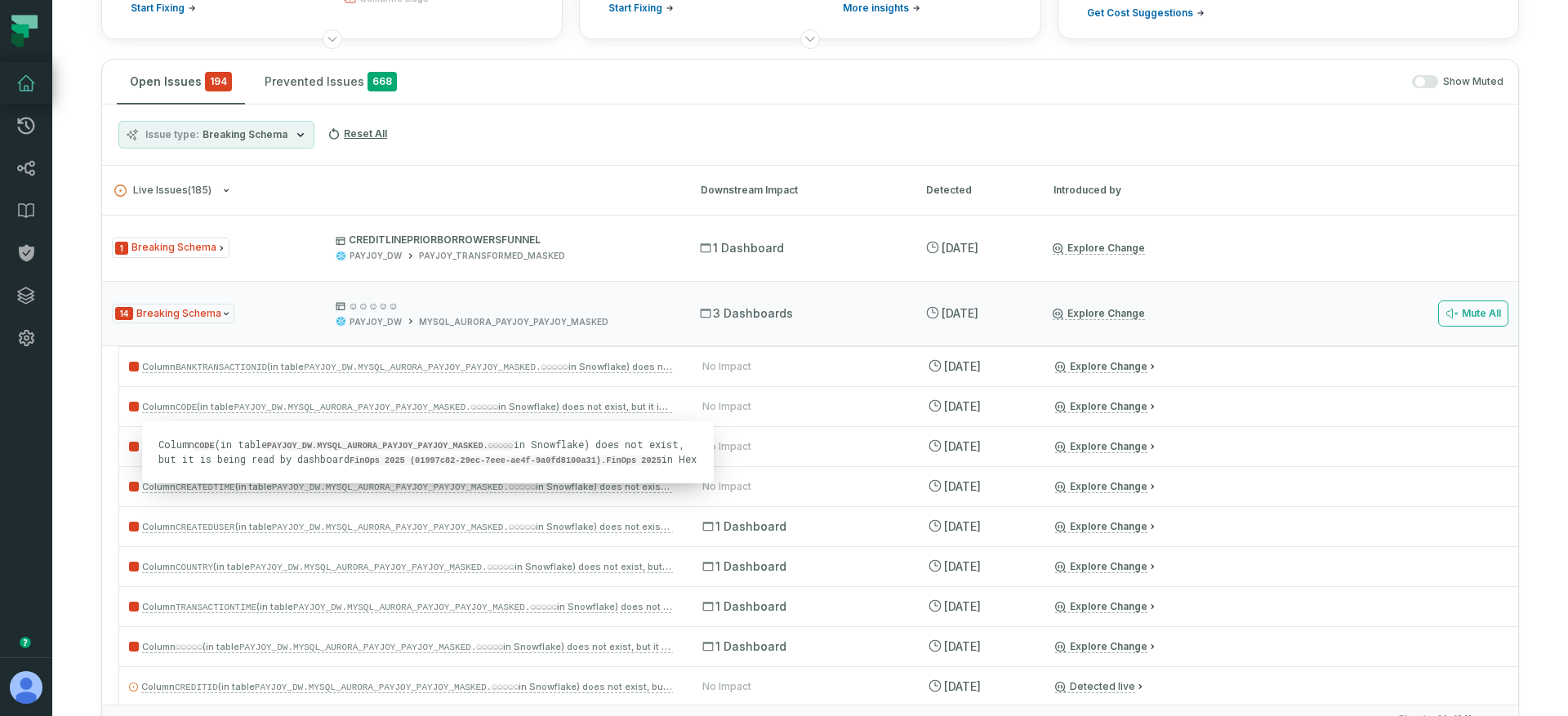
click at [403, 446] on code "PAYJOY_DW.MYSQL_AURORA_PAYJOY_PAYJOY_MASKED.☺☺☺☺☺" at bounding box center [390, 445] width 246 height 9
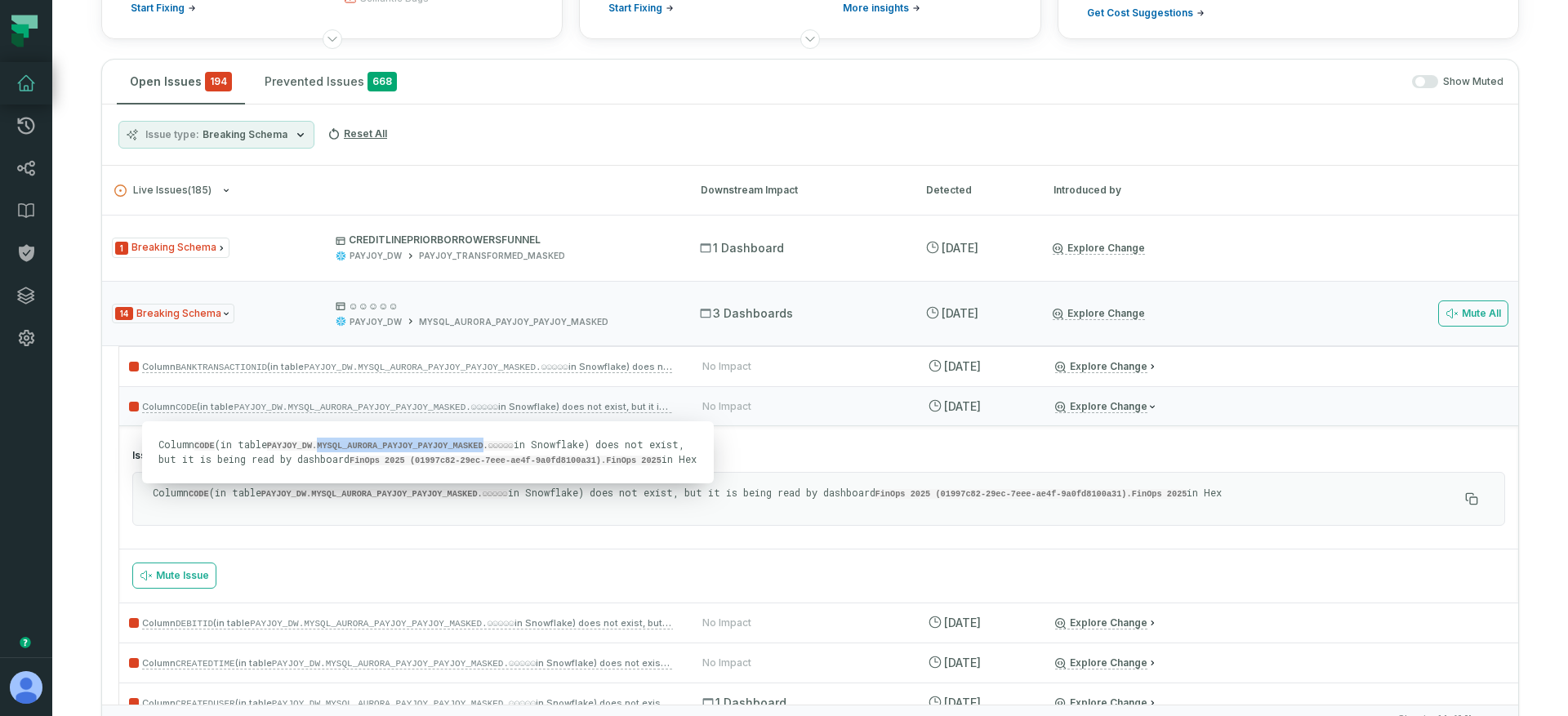
click at [403, 446] on code "PAYJOY_DW.MYSQL_AURORA_PAYJOY_PAYJOY_MASKED.☺☺☺☺☺" at bounding box center [390, 445] width 246 height 9
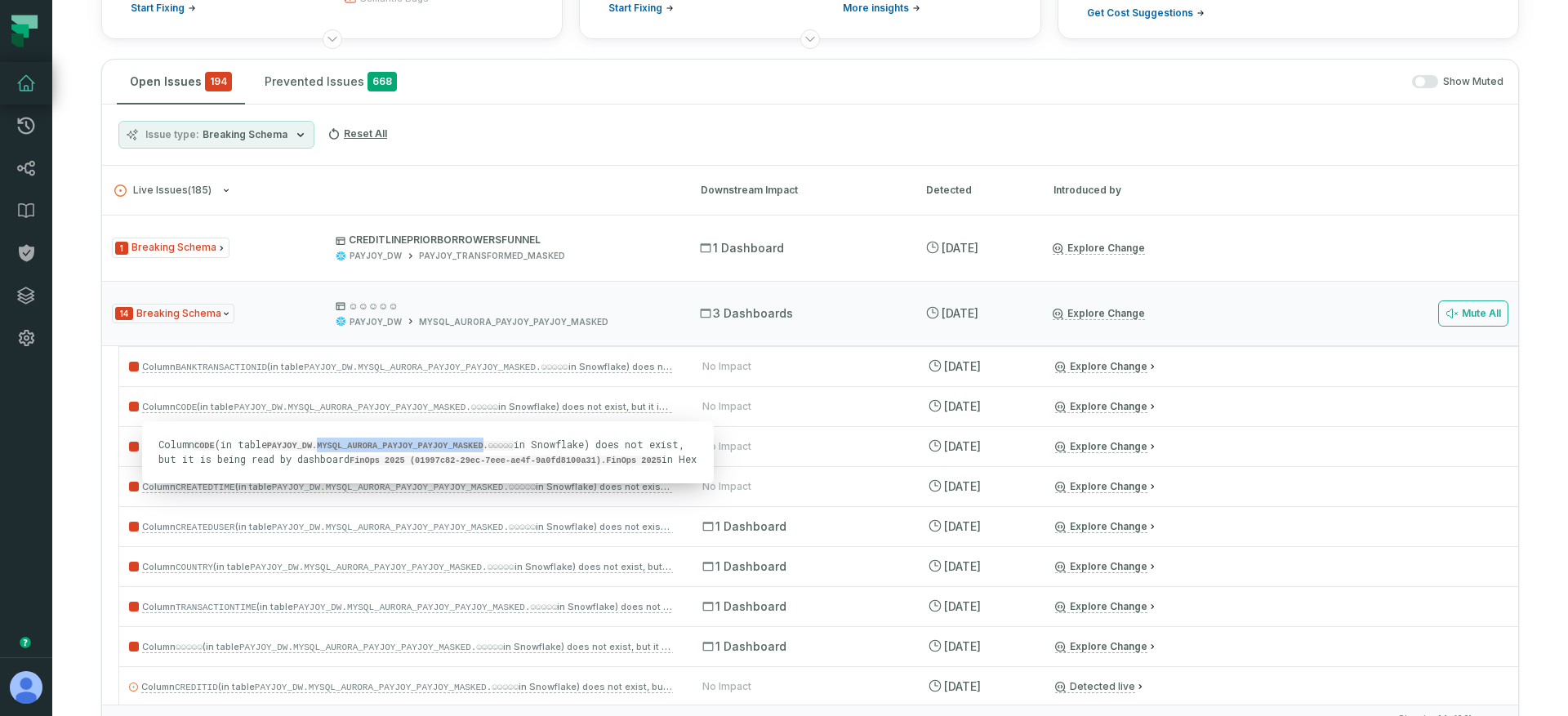
copy code "MYSQL_AURORA_PAYJOY_PAYJOY_MASKED"
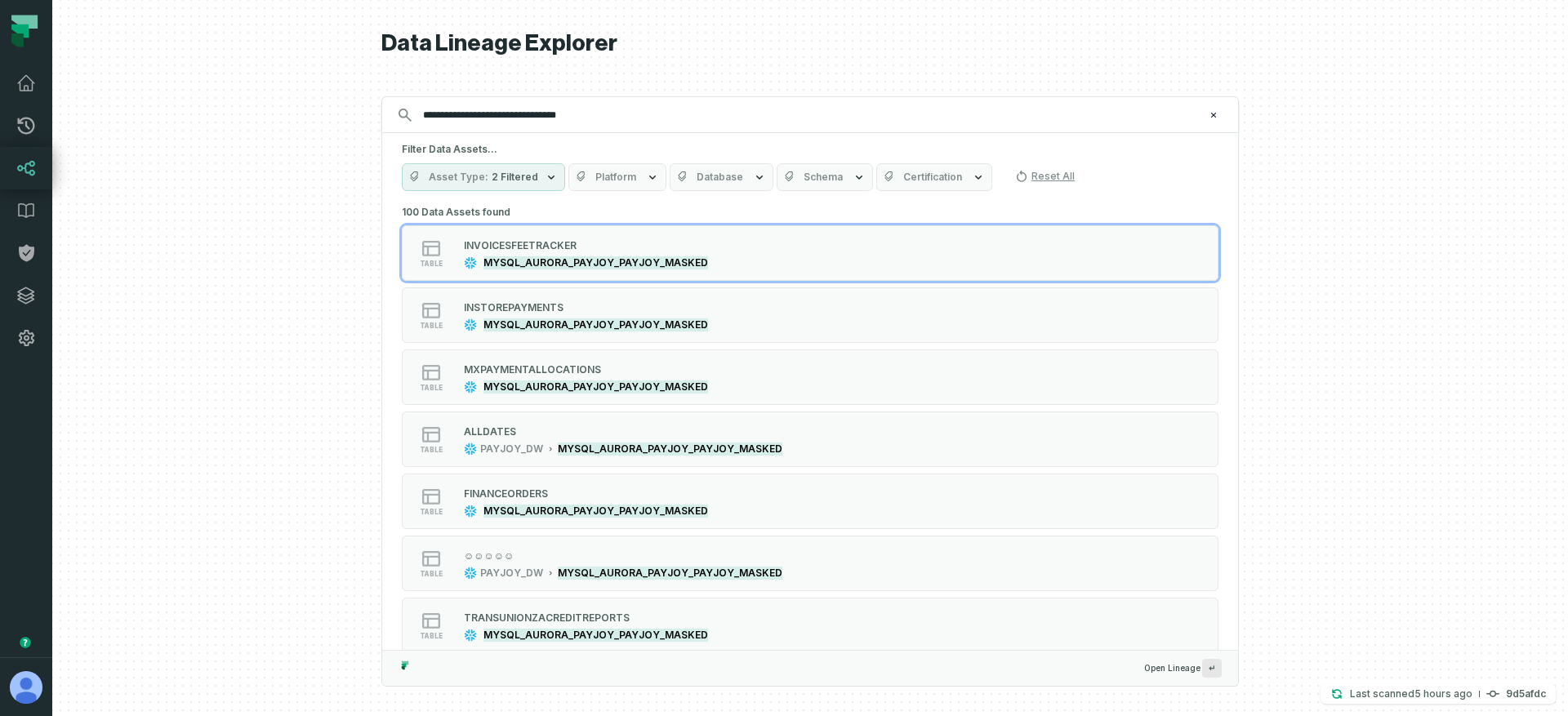
type input "**********"
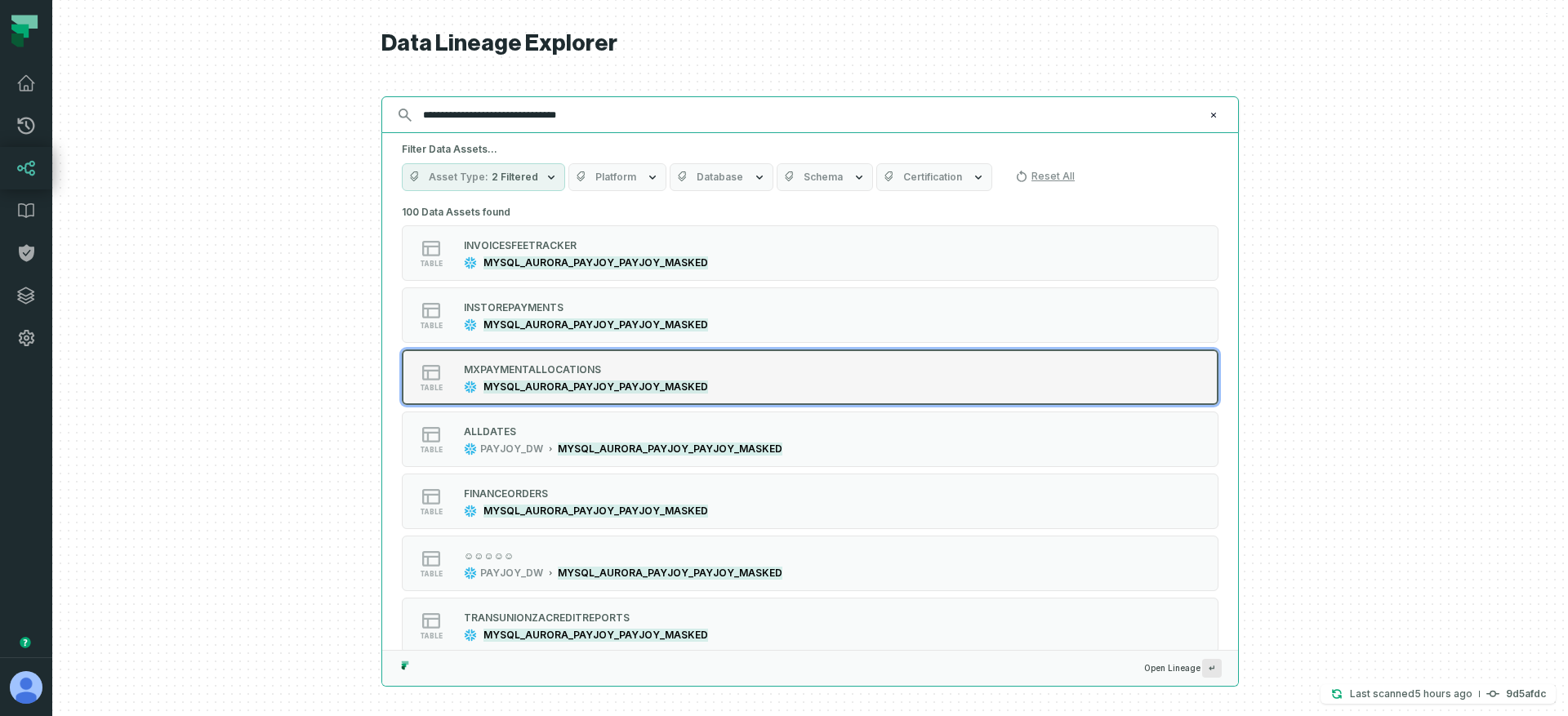
scroll to position [184, 0]
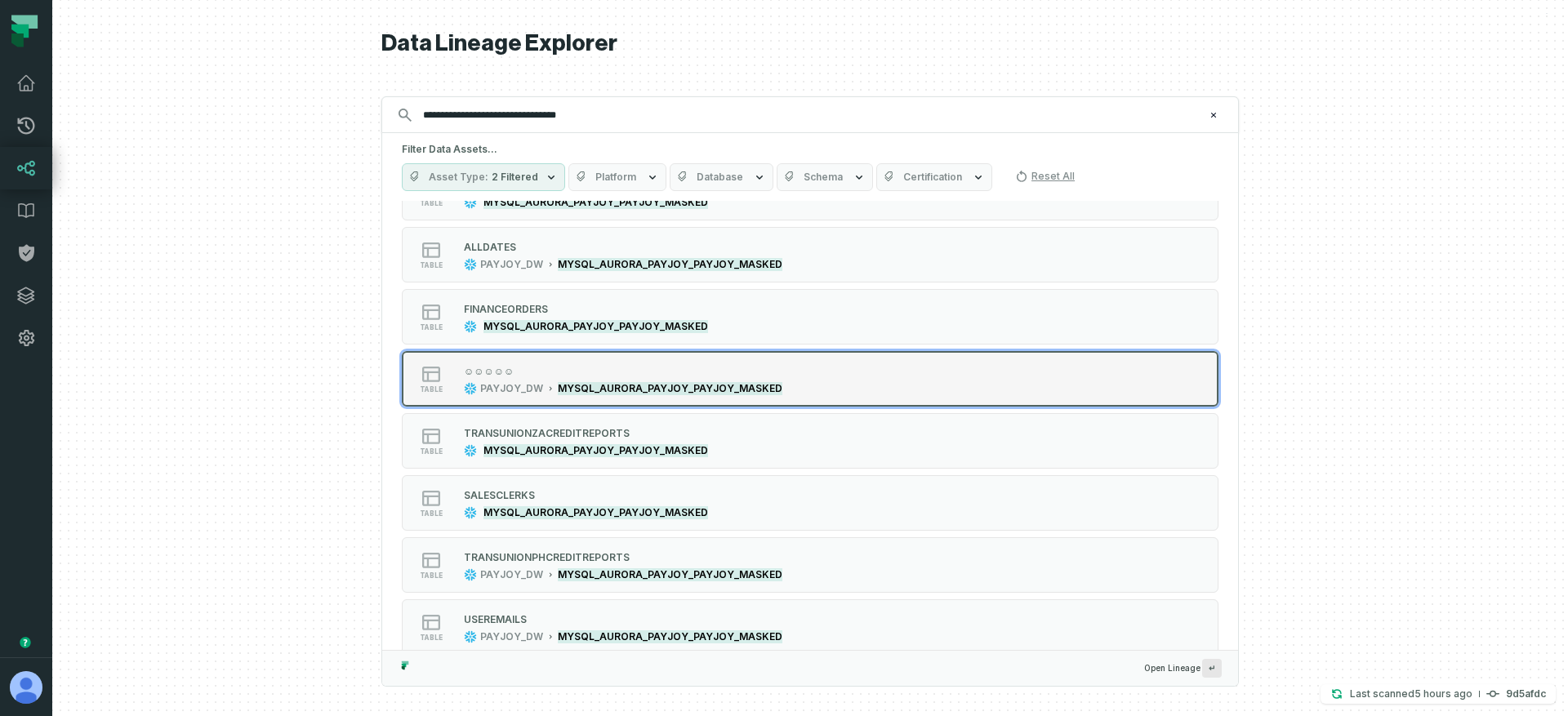
click at [528, 381] on div "☺☺☺☺☺ PAYJOY_DW MYSQL_AURORA_PAYJOY_PAYJOY_MASKED" at bounding box center [622, 379] width 332 height 33
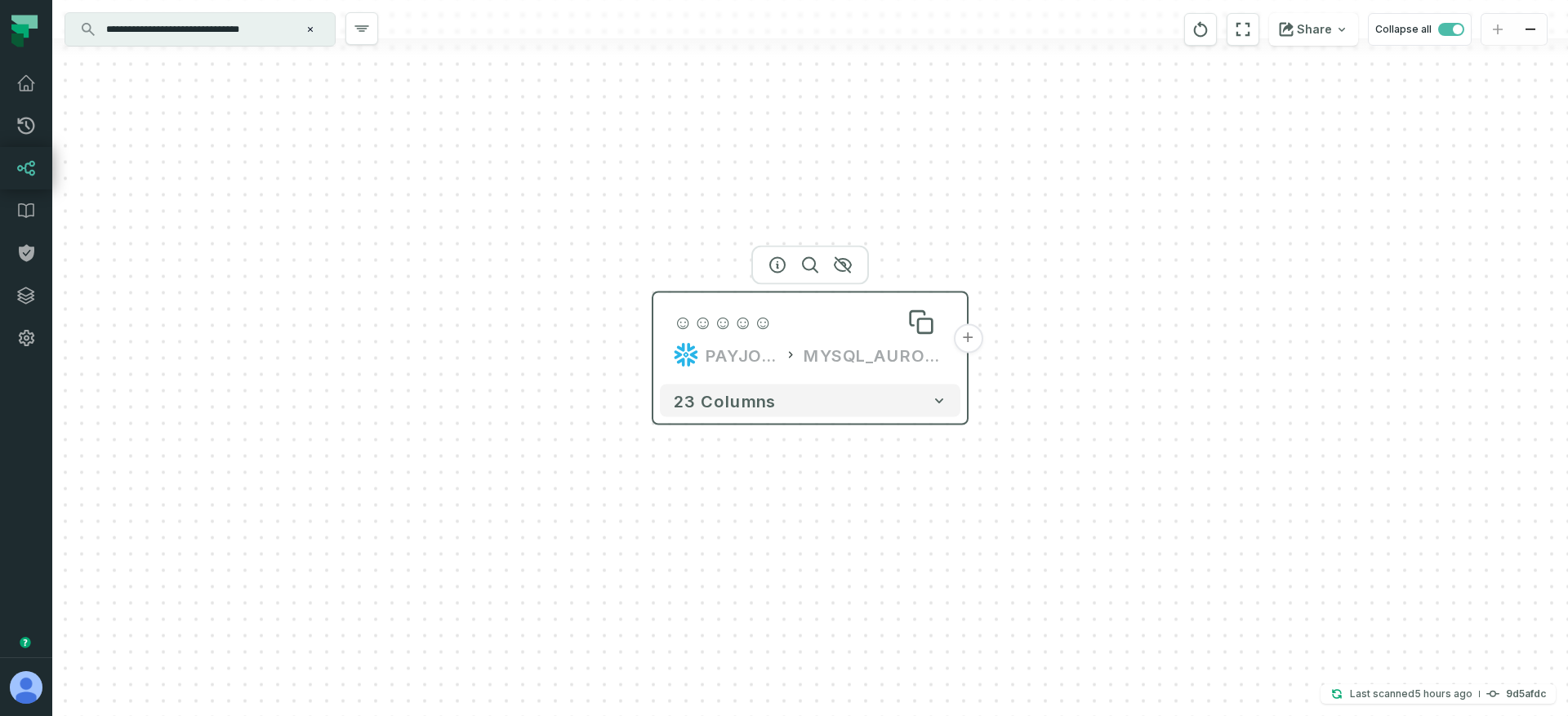
click at [750, 333] on div "☺☺☺☺☺" at bounding box center [723, 322] width 101 height 26
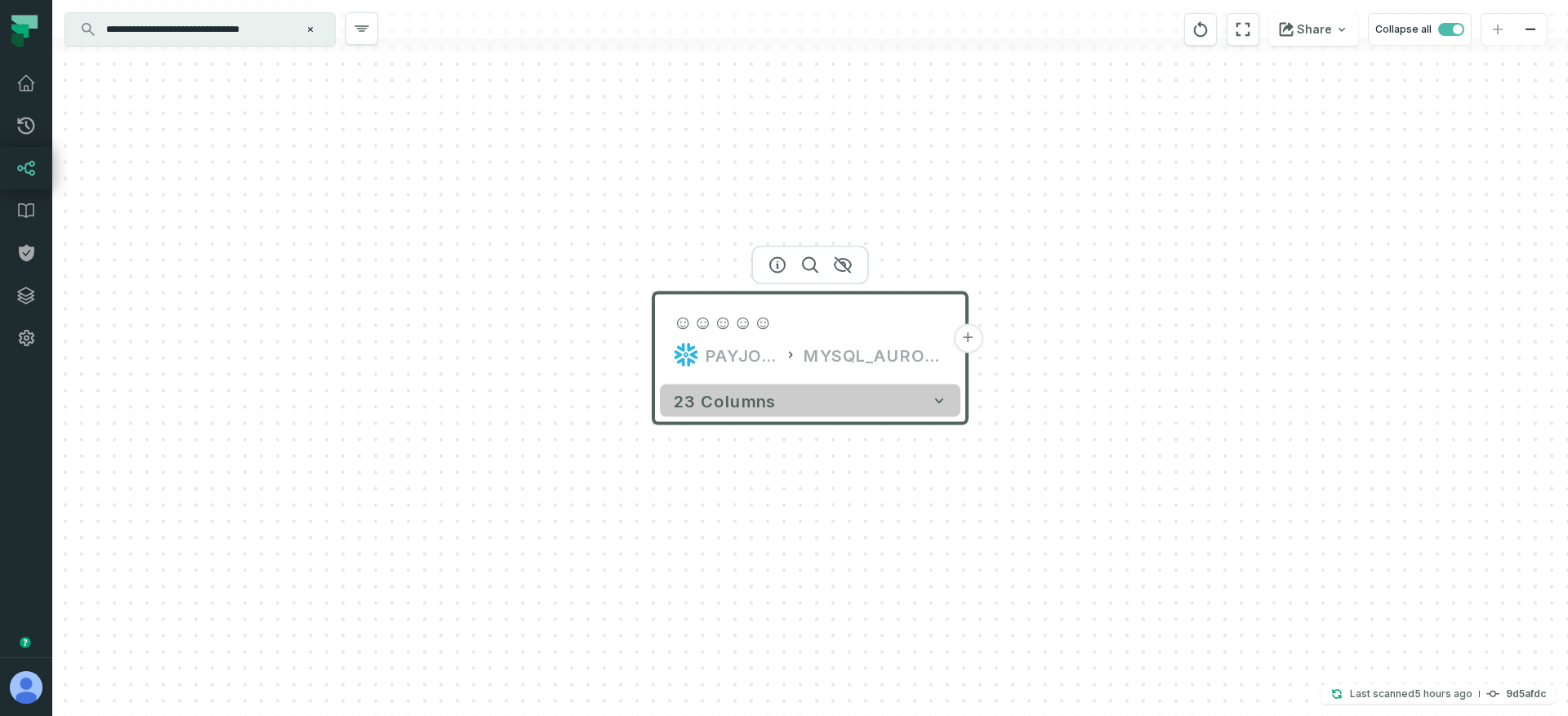
click at [773, 397] on button "23 columns" at bounding box center [810, 400] width 301 height 33
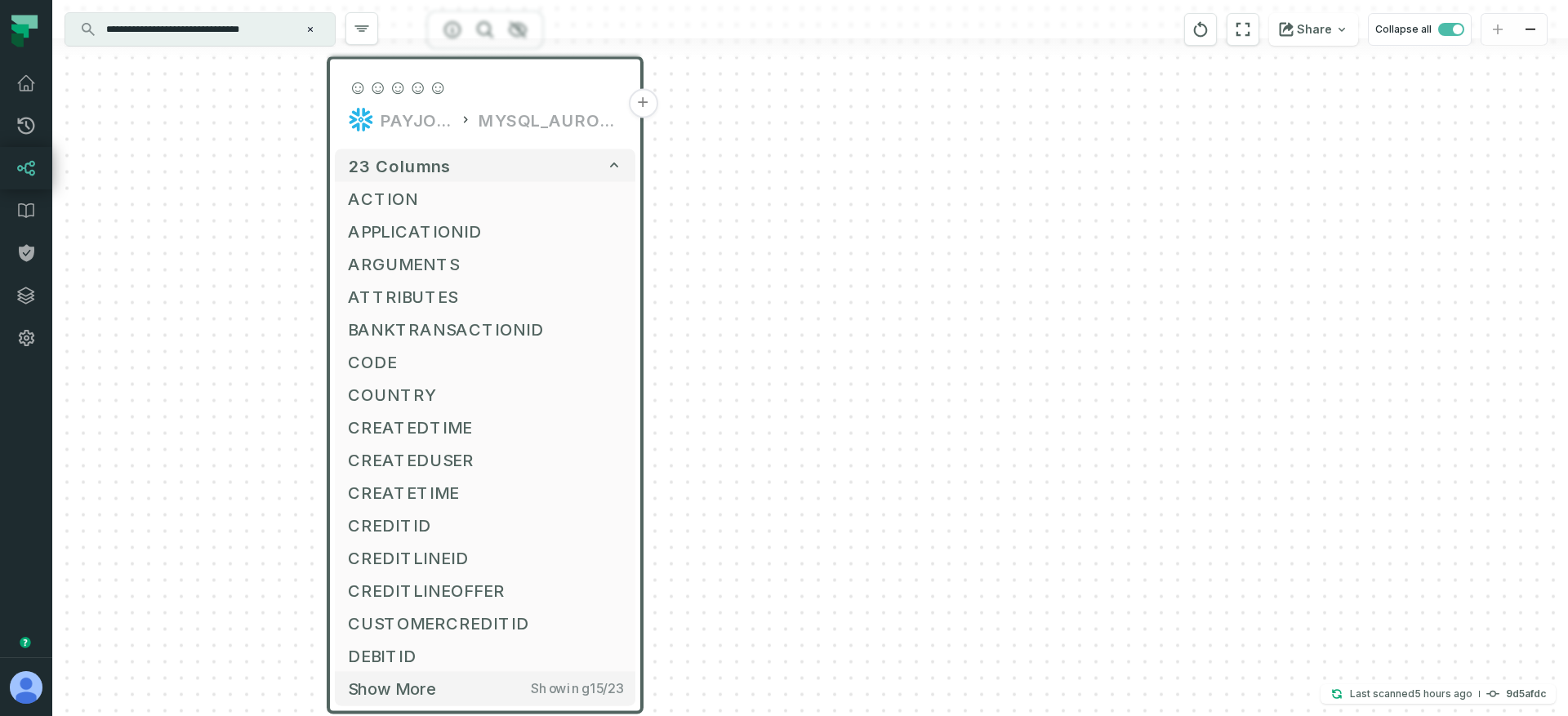
drag, startPoint x: 550, startPoint y: 391, endPoint x: 258, endPoint y: 170, distance: 366.2
click at [216, 152] on div "☺☺☺☺☺ PAYJOY_DW MYSQL_AURORA_PAYJOY_PAYJOY_MASKED + 23 columns ACTION APPLICATI…" at bounding box center [810, 358] width 1515 height 716
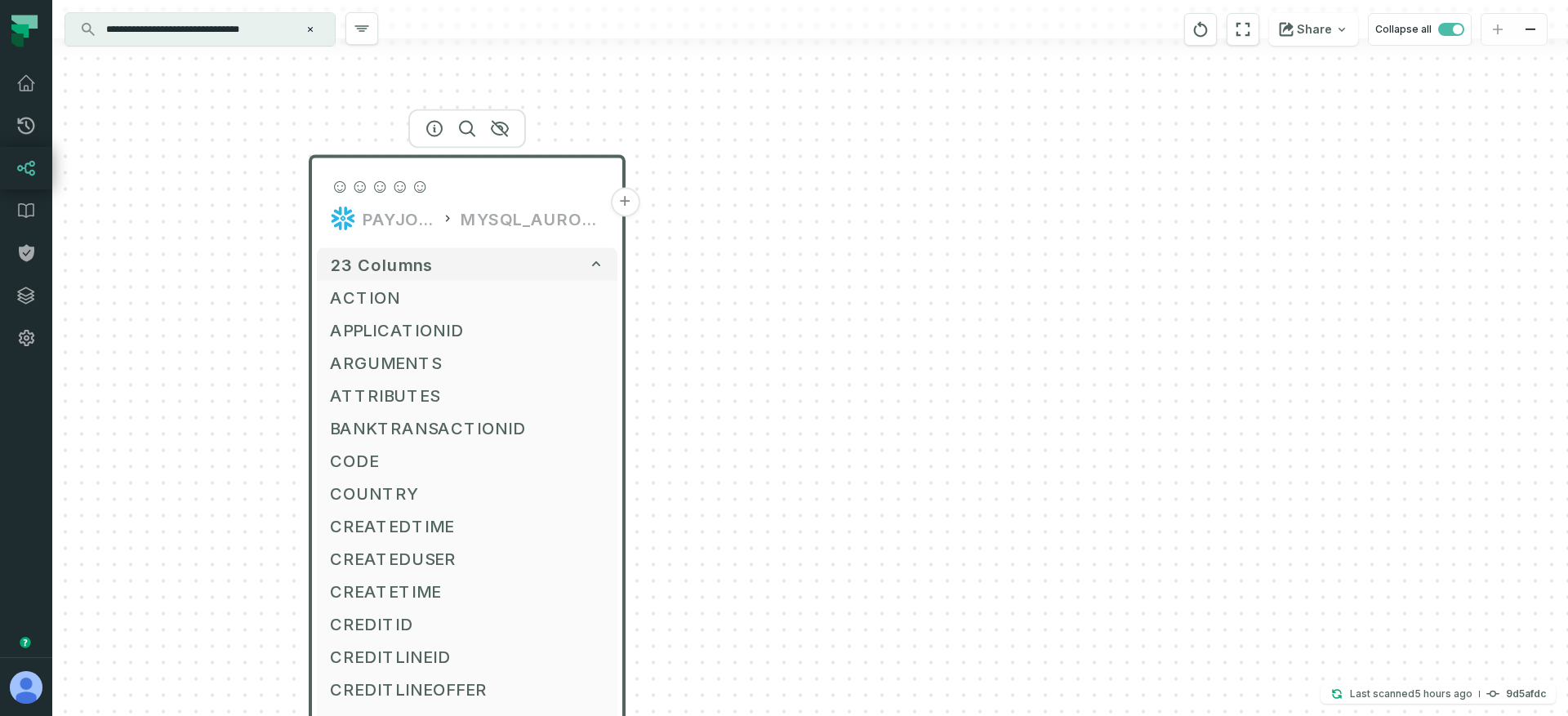
drag, startPoint x: 515, startPoint y: 162, endPoint x: 510, endPoint y: 208, distance: 46.3
click at [510, 208] on div "MYSQL_AURORA_PAYJOY_PAYJOY_MASKED" at bounding box center [532, 219] width 144 height 26
click at [436, 125] on icon "button" at bounding box center [434, 129] width 20 height 20
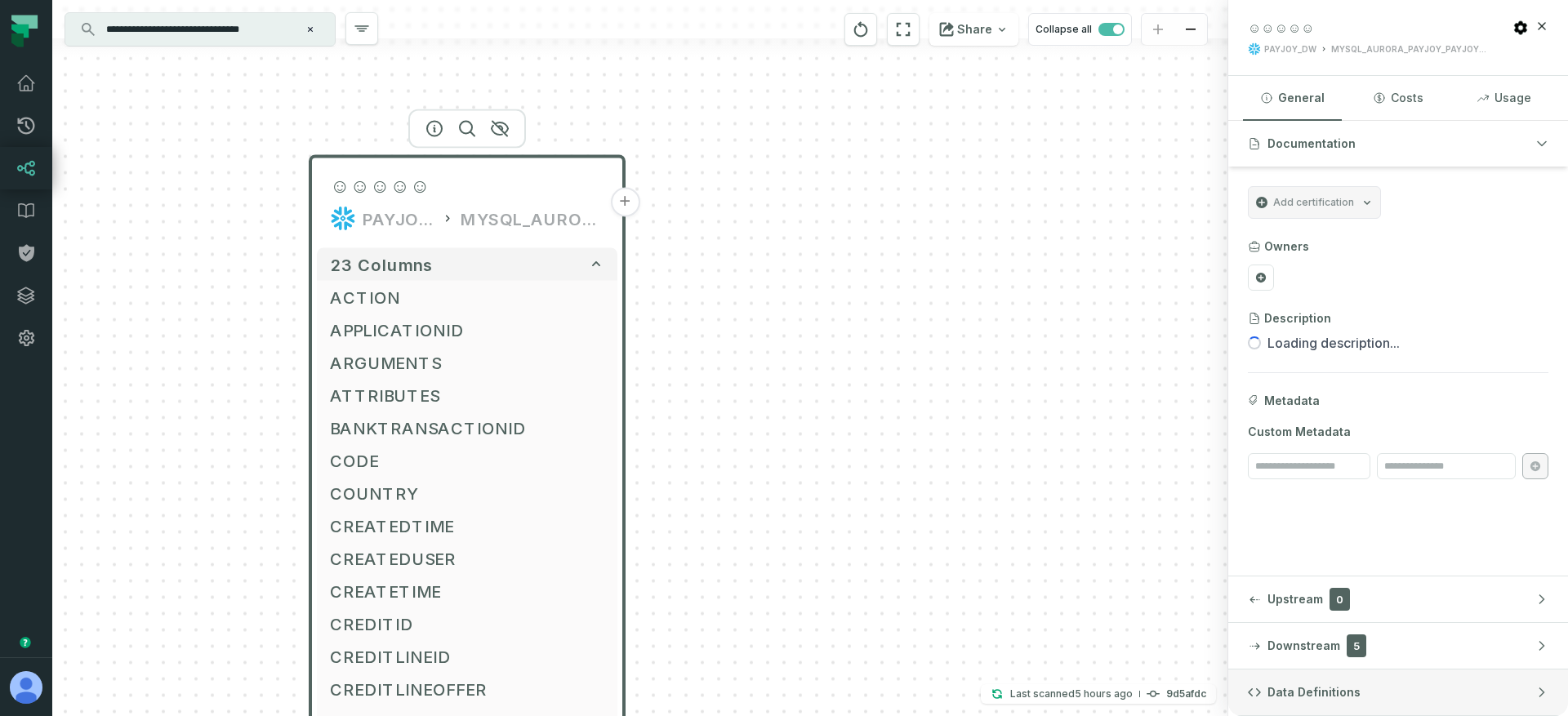
click at [1306, 684] on span "Data Definitions" at bounding box center [1313, 692] width 93 height 16
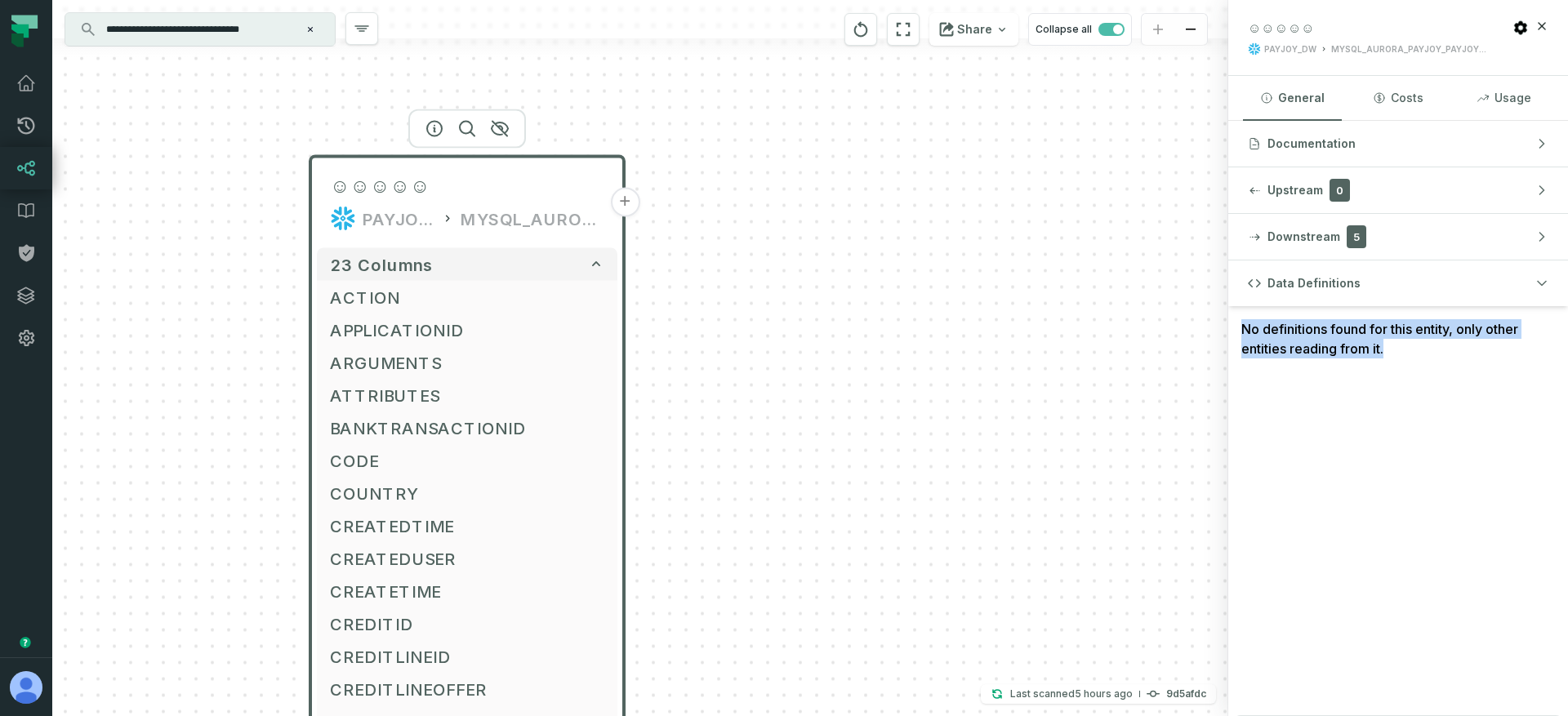
drag, startPoint x: 1271, startPoint y: 326, endPoint x: 1388, endPoint y: 353, distance: 120.1
click at [1357, 360] on div "No definitions found for this entity, only other entities reading from it." at bounding box center [1397, 338] width 339 height 65
click at [1389, 352] on div "No definitions found for this entity, only other entities reading from it." at bounding box center [1397, 338] width 339 height 65
click at [501, 193] on div "☺☺☺☺☺" at bounding box center [467, 186] width 274 height 26
click at [622, 204] on button "+" at bounding box center [624, 202] width 29 height 29
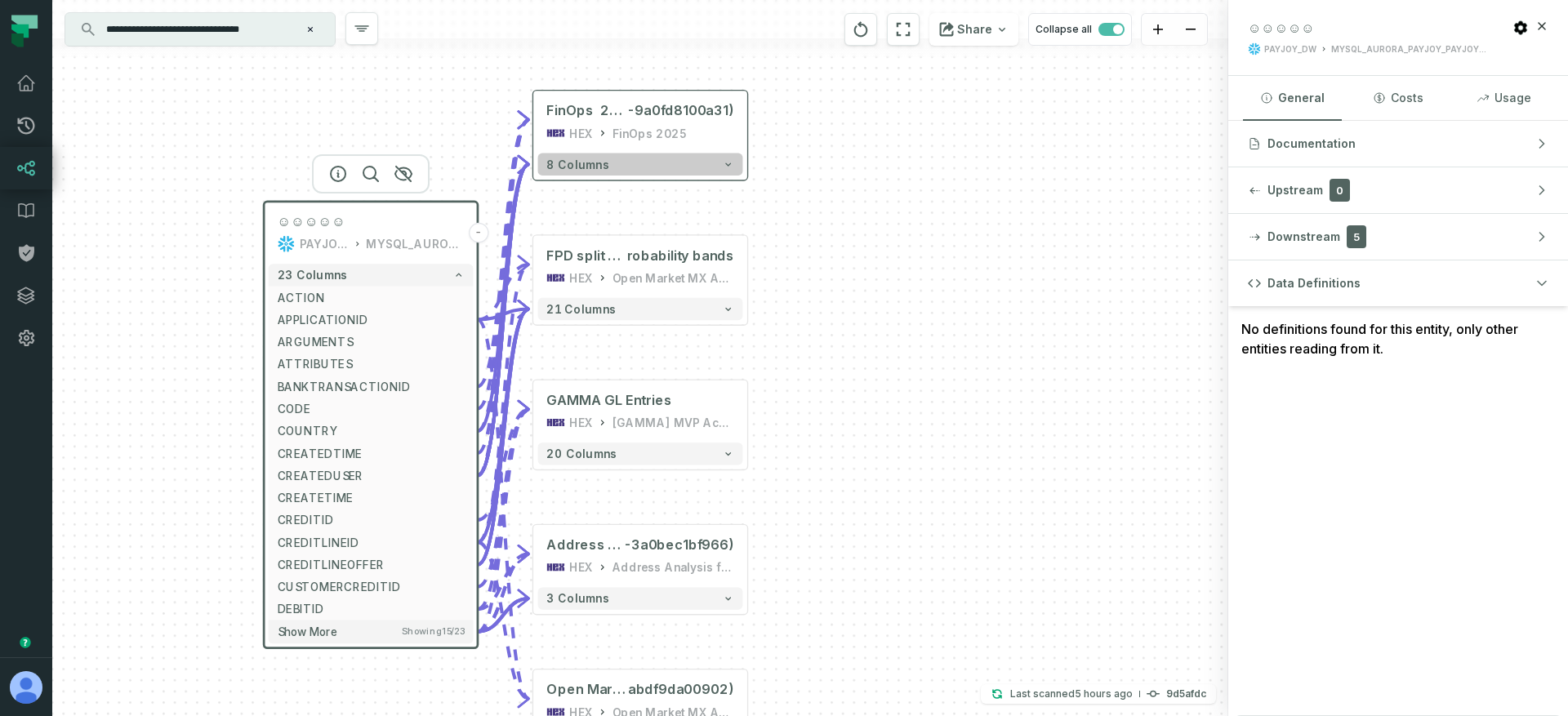
click at [624, 169] on button "8 columns" at bounding box center [640, 163] width 205 height 22
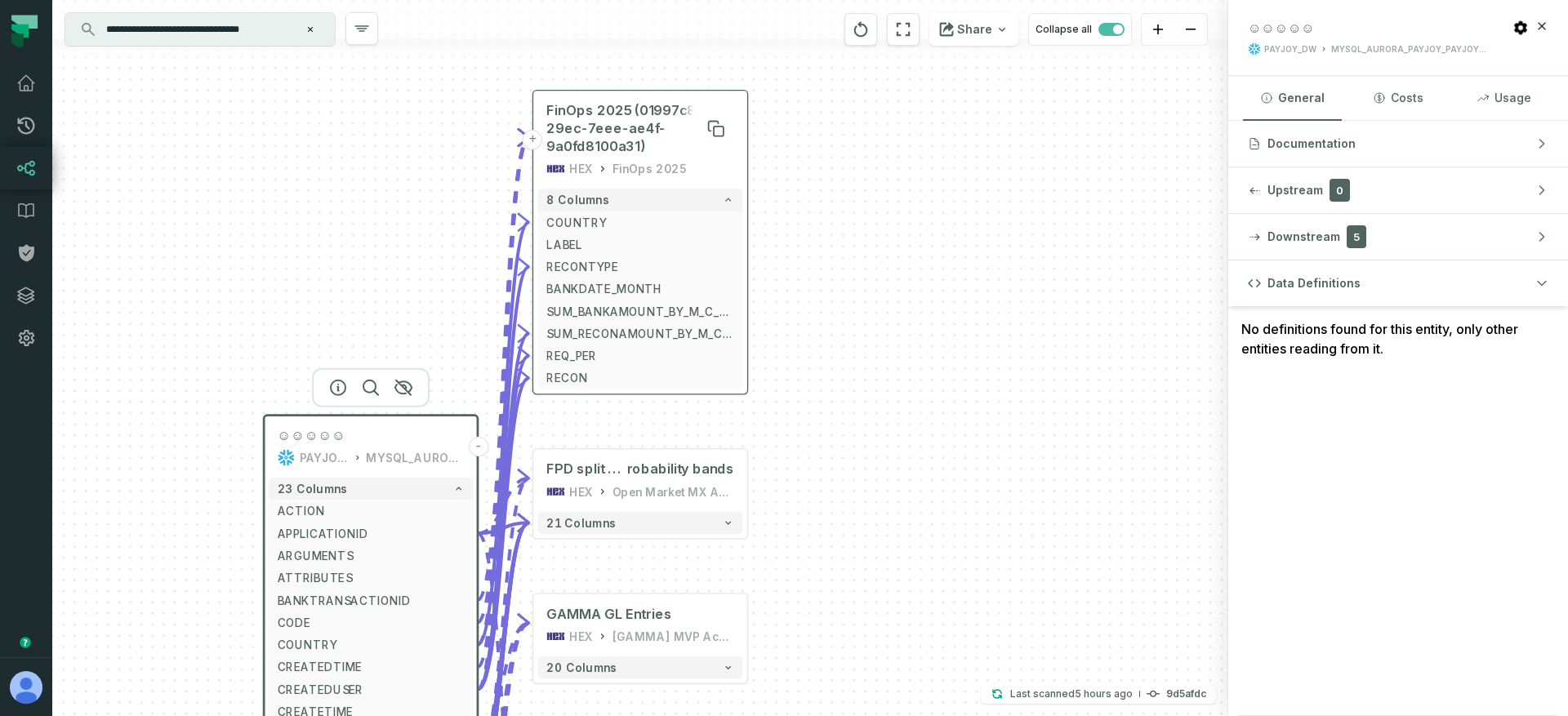
click at [618, 132] on span "FinOps 2025 (01997c82-29ec-7eee-ae4f-9a0fd8100a31)" at bounding box center [639, 129] width 187 height 53
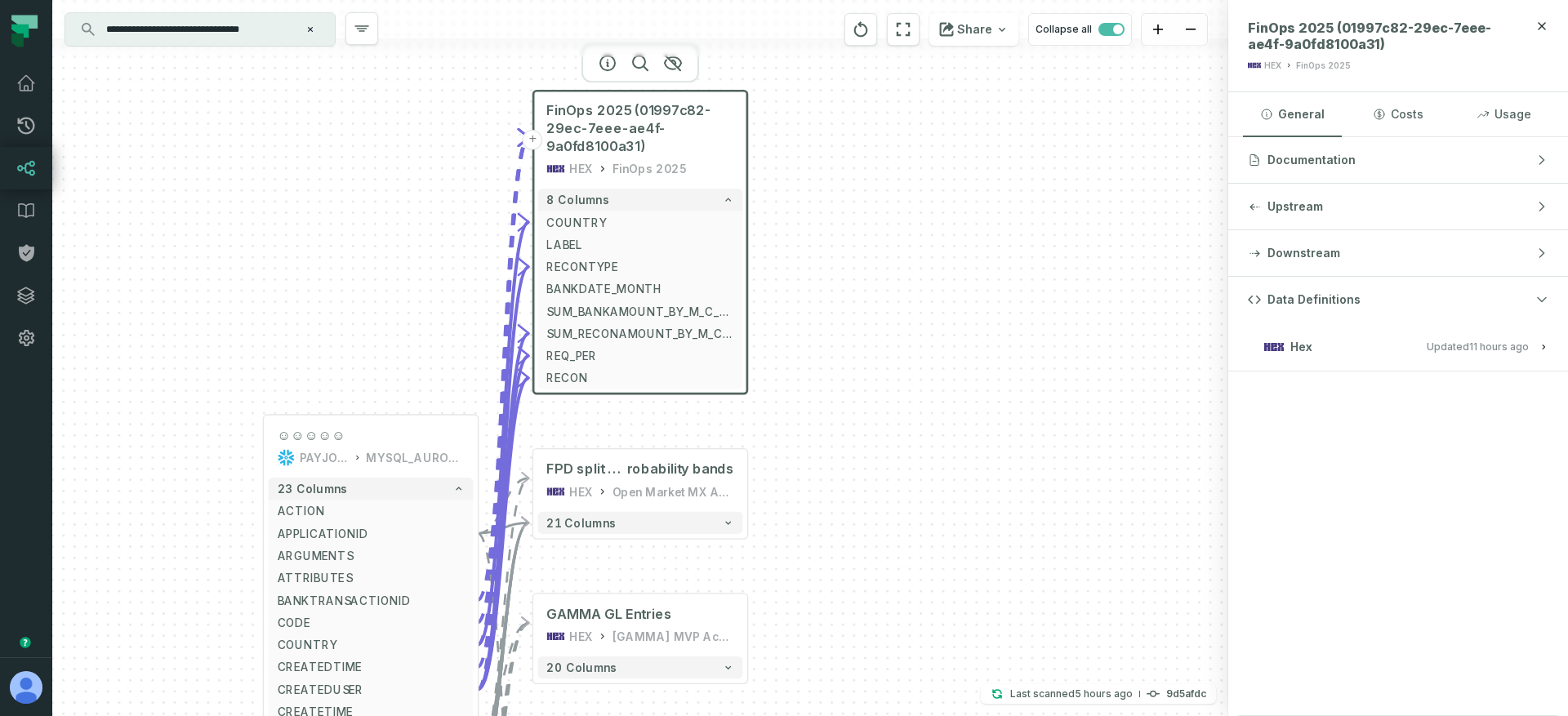
click at [612, 69] on div at bounding box center [639, 63] width 118 height 39
click at [606, 62] on icon "button" at bounding box center [607, 63] width 15 height 15
click at [1364, 349] on button "Hex Updated 9/29/2025, 1:05:40 AM" at bounding box center [1398, 346] width 301 height 22
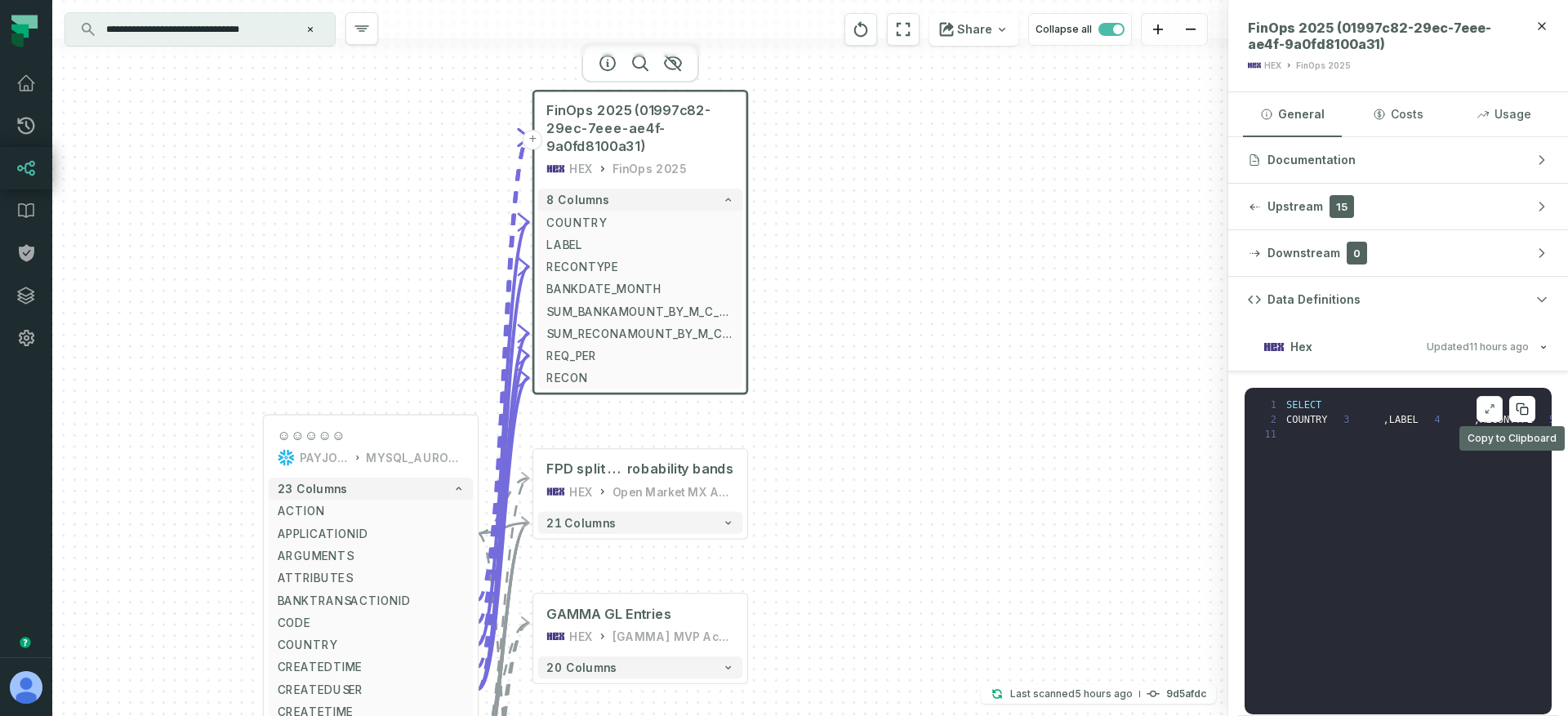
click at [1509, 401] on button at bounding box center [1522, 409] width 26 height 26
click at [1515, 407] on icon at bounding box center [1522, 409] width 13 height 13
click at [1488, 406] on button at bounding box center [1489, 409] width 26 height 26
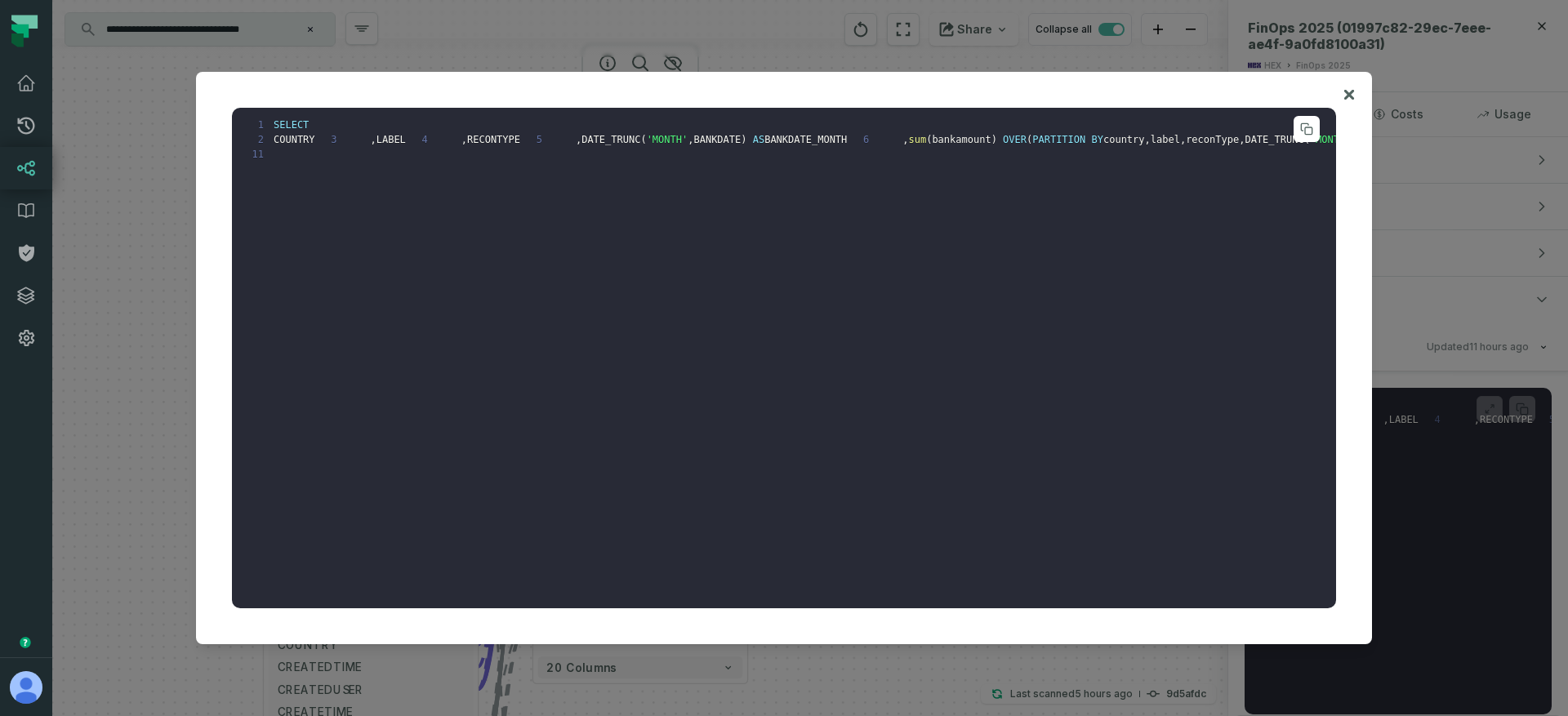
drag, startPoint x: 419, startPoint y: 202, endPoint x: 487, endPoint y: 257, distance: 87.5
drag, startPoint x: 902, startPoint y: 270, endPoint x: 1255, endPoint y: 269, distance: 353.0
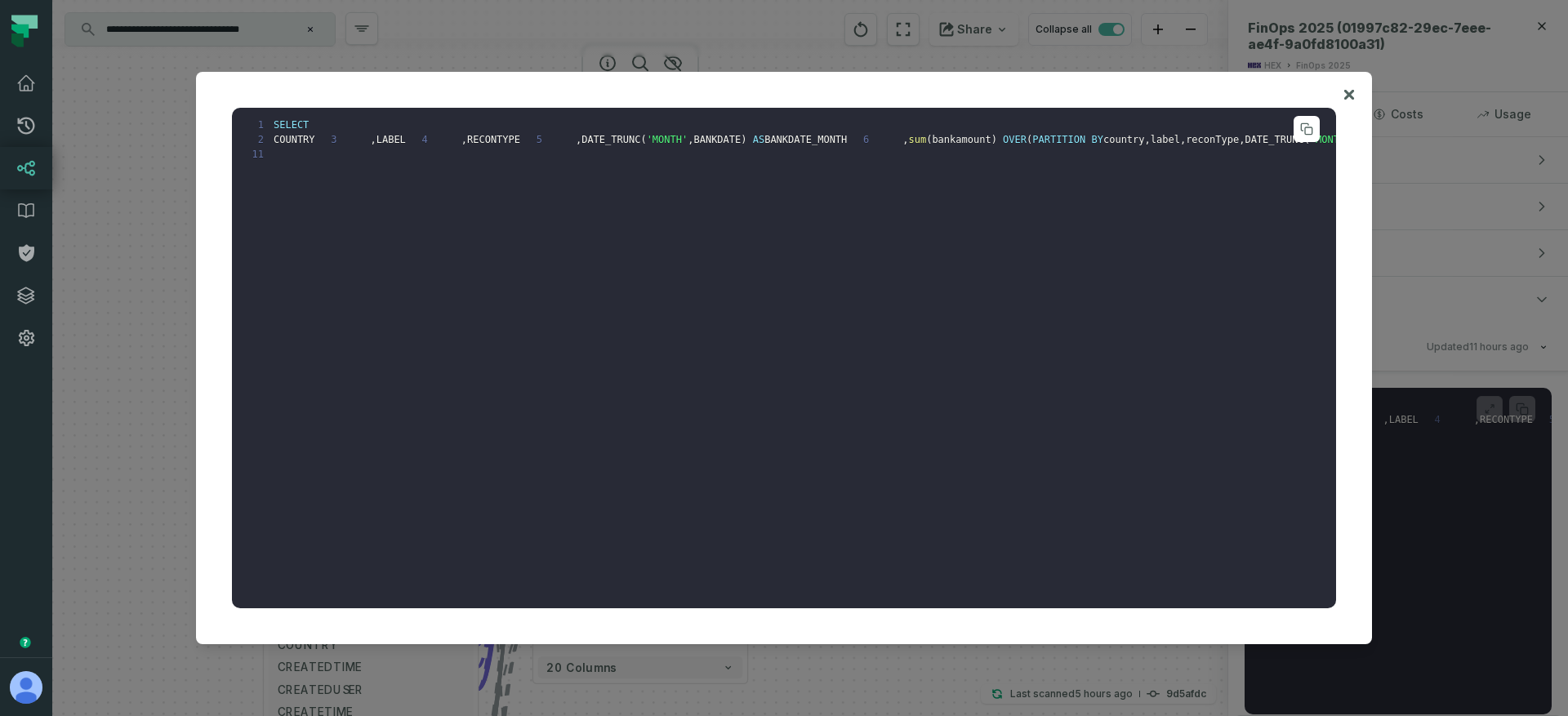
click at [1255, 269] on pre "1 SELECT 2 COUNTRY 3 , LABEL 4 , RECONTYPE 5 , DATE_TRUNC ( 'MONTH' , BANKDATE …" at bounding box center [784, 358] width 1104 height 501
click at [159, 424] on div at bounding box center [784, 358] width 1568 height 716
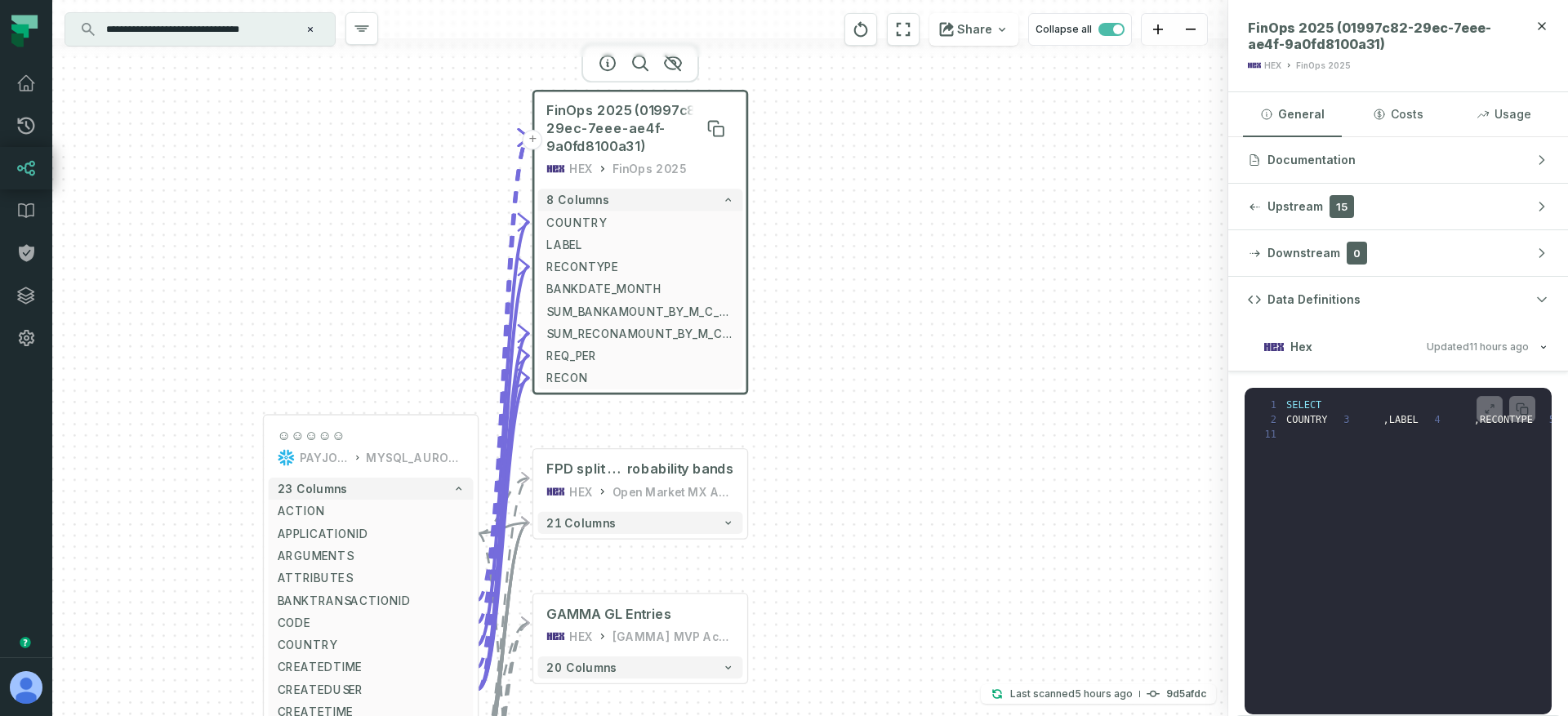
click at [634, 147] on span "FinOps 2025 (01997c82-29ec-7eee-ae4f-9a0fd8100a31)" at bounding box center [639, 129] width 187 height 53
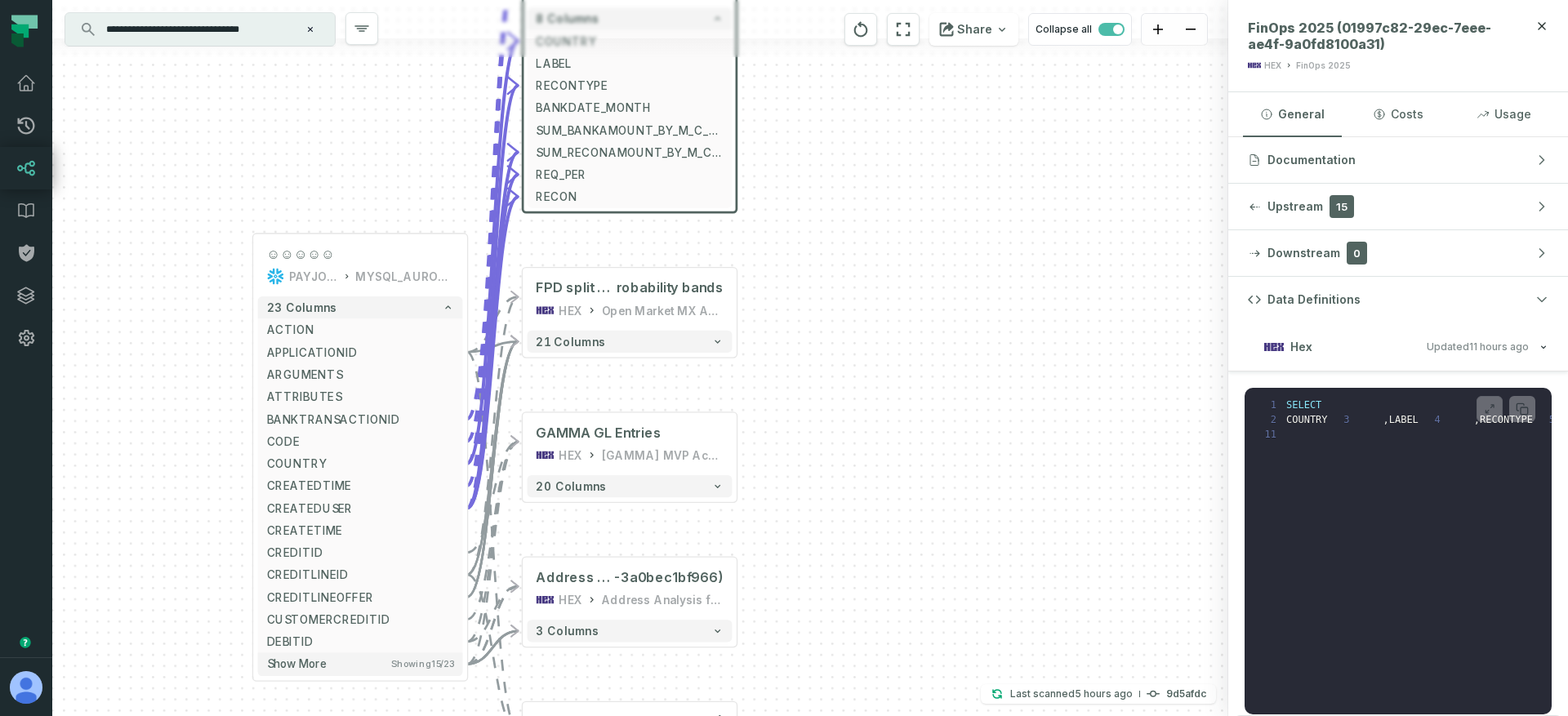
drag, startPoint x: 856, startPoint y: 436, endPoint x: 844, endPoint y: 284, distance: 152.5
click at [844, 284] on div "+ FinOps 2025 (01997c82-29ec-7eee-ae4f-9a0fd8100a31) HEX FinOps 2025 8 columns …" at bounding box center [640, 358] width 1176 height 716
click at [649, 286] on span "robability bands" at bounding box center [670, 288] width 107 height 18
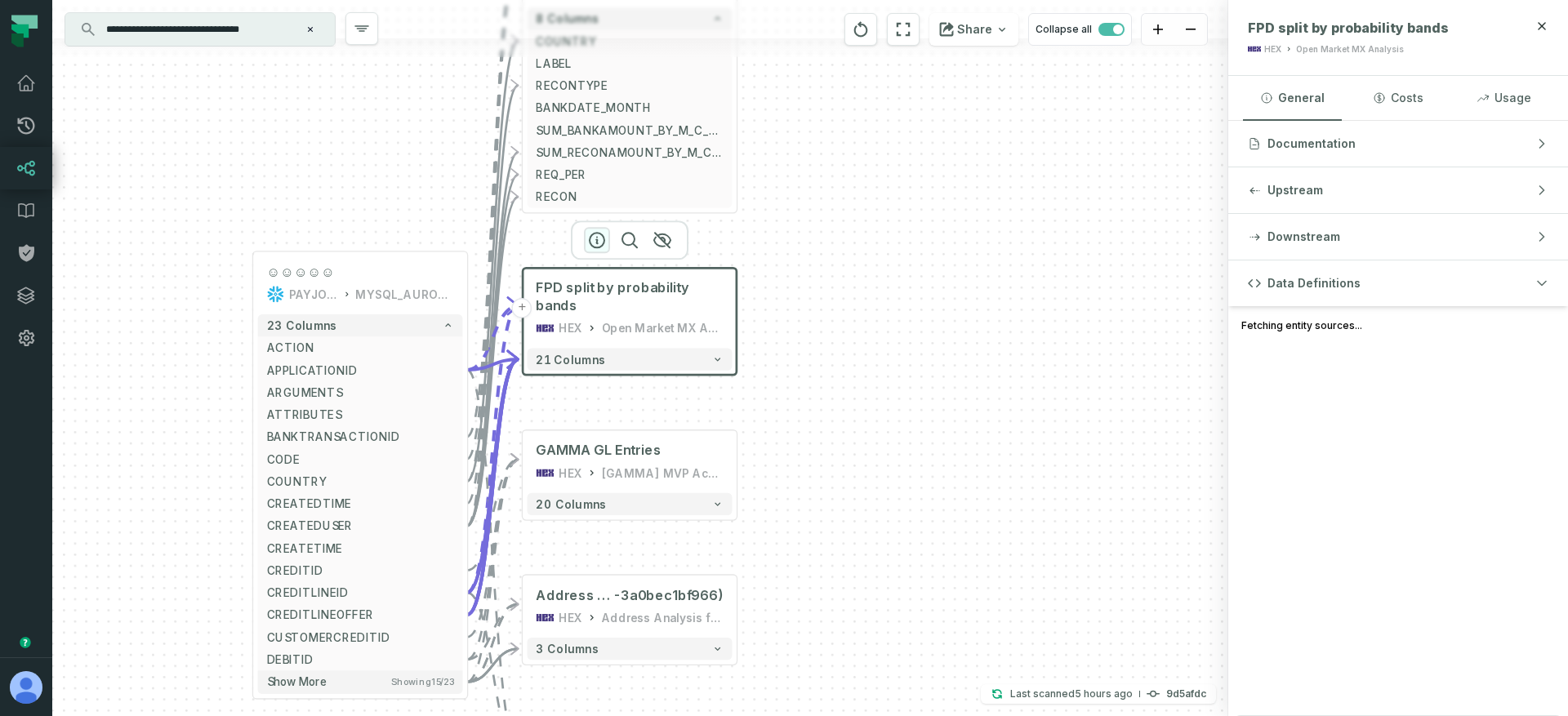
click at [599, 244] on icon "button" at bounding box center [597, 240] width 20 height 20
click at [1450, 376] on span "Updated 9/29/2025, 1:05:40 AM" at bounding box center [1477, 380] width 102 height 12
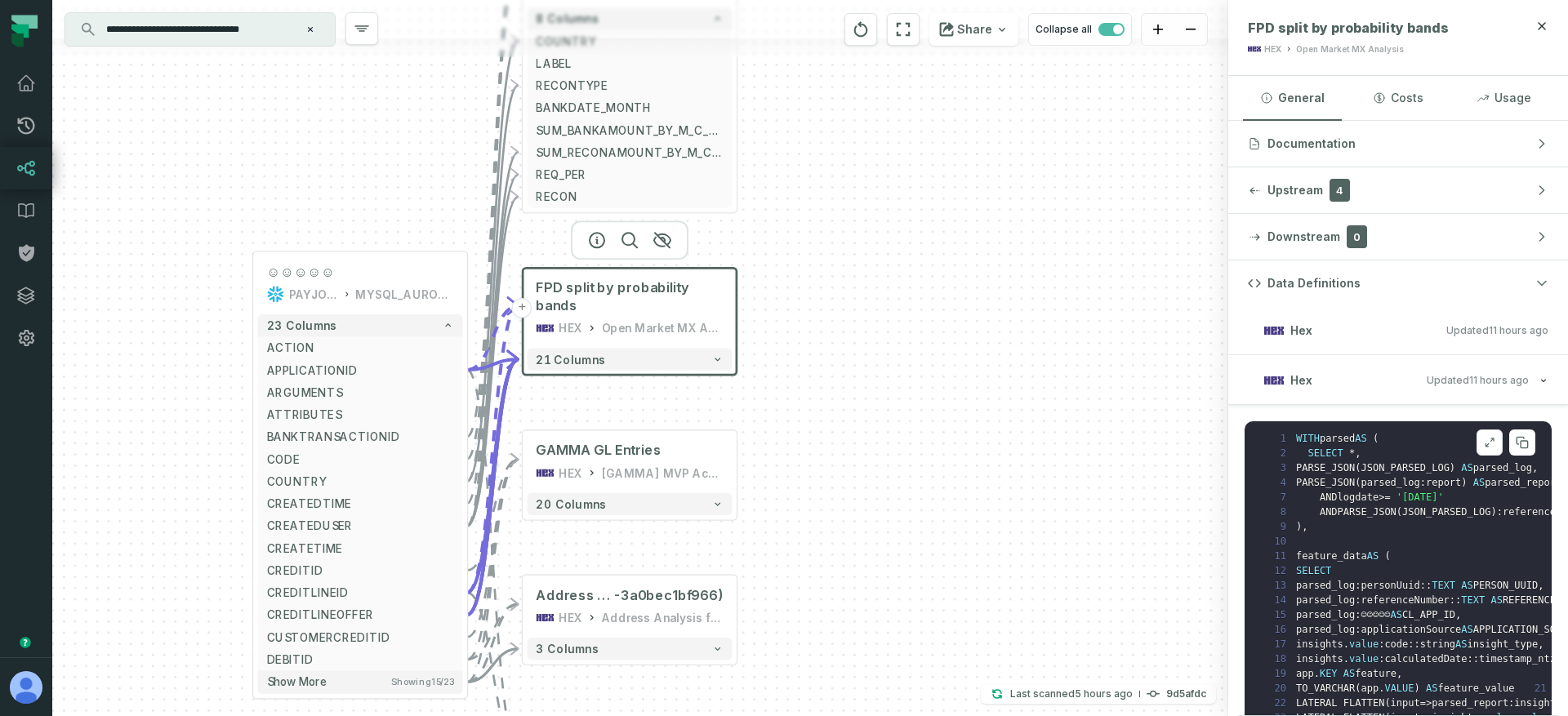
click at [1483, 443] on icon at bounding box center [1489, 443] width 11 height 13
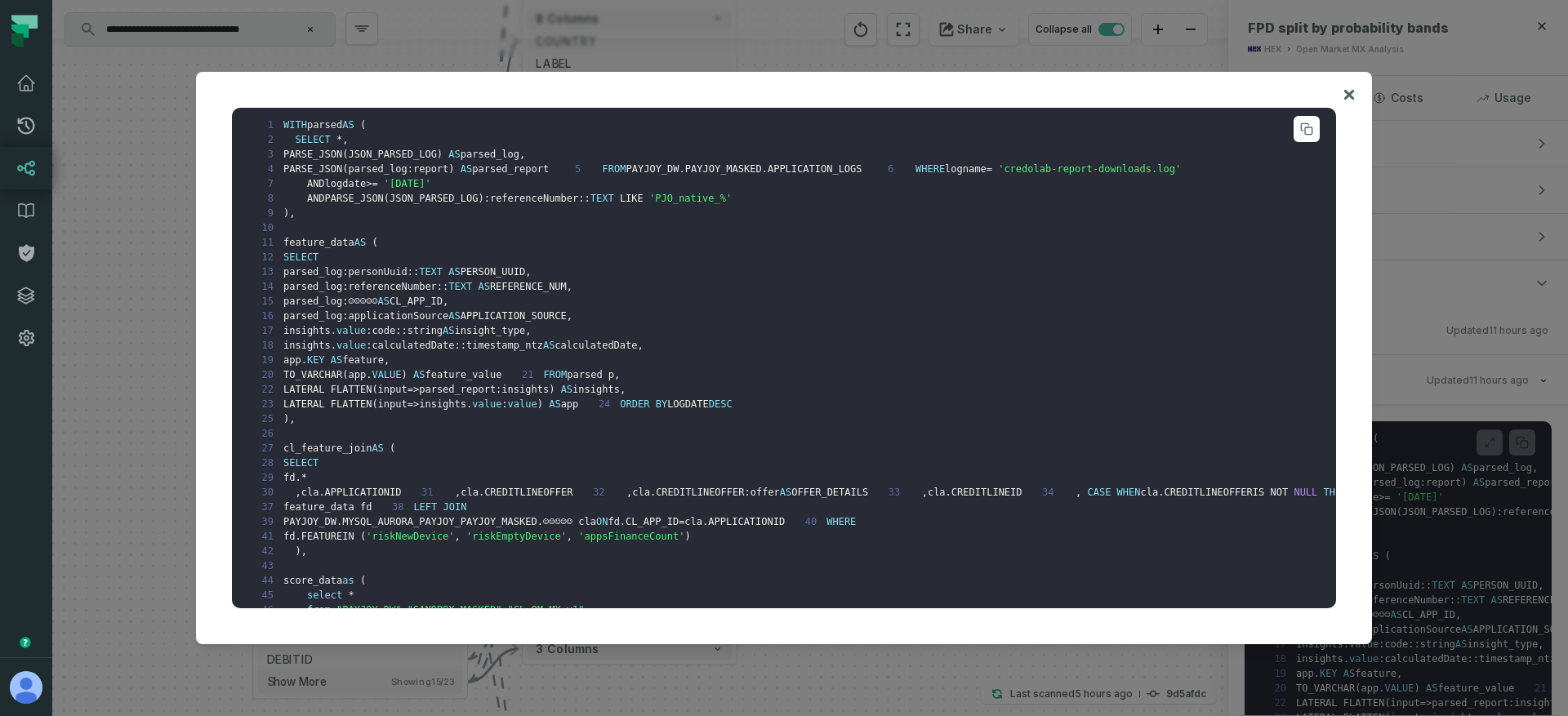
click at [348, 307] on span "parsed_log:☺☺☺☺☺" at bounding box center [330, 301] width 95 height 11
drag, startPoint x: 373, startPoint y: 331, endPoint x: 402, endPoint y: 331, distance: 29.0
click at [378, 307] on span "parsed_log:☺☺☺☺☺" at bounding box center [330, 301] width 95 height 11
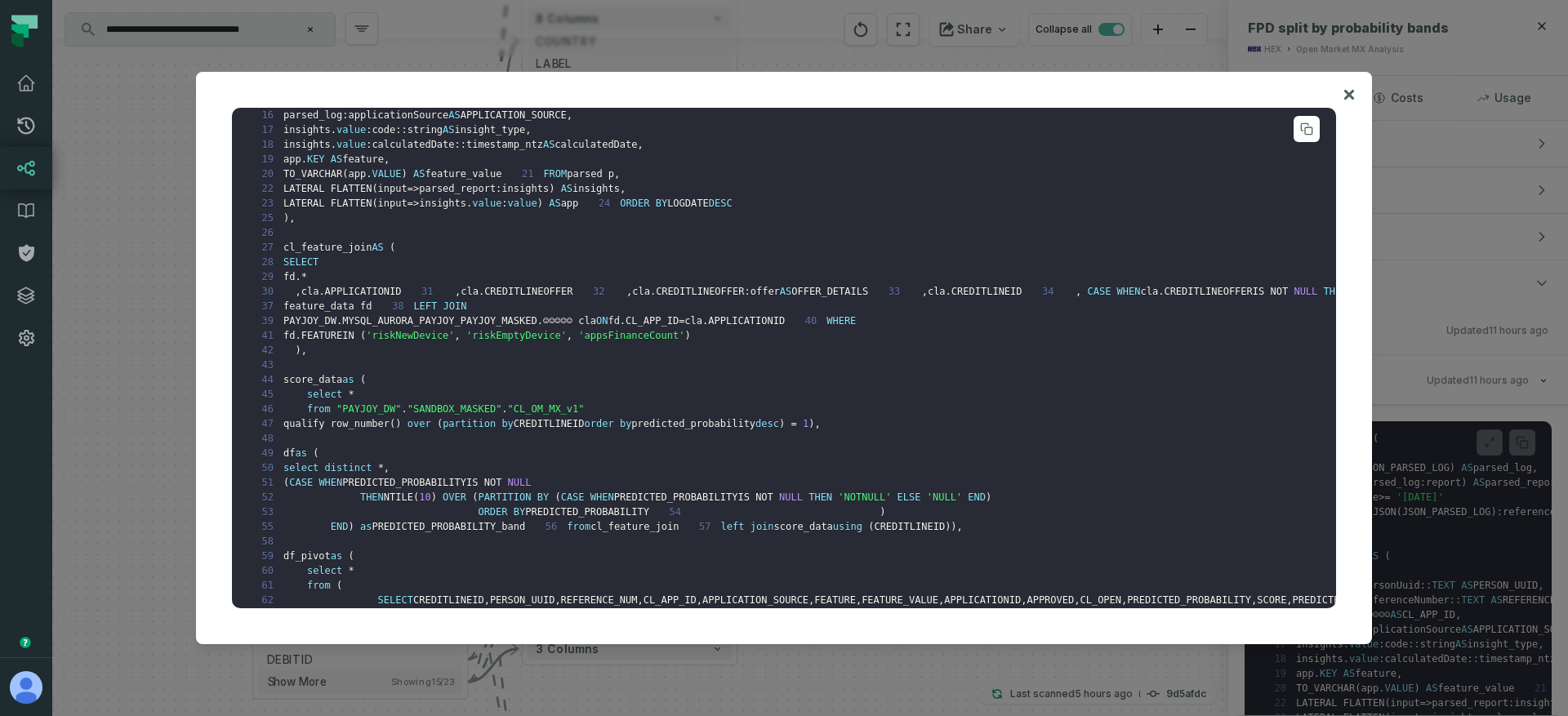
scroll to position [369, 0]
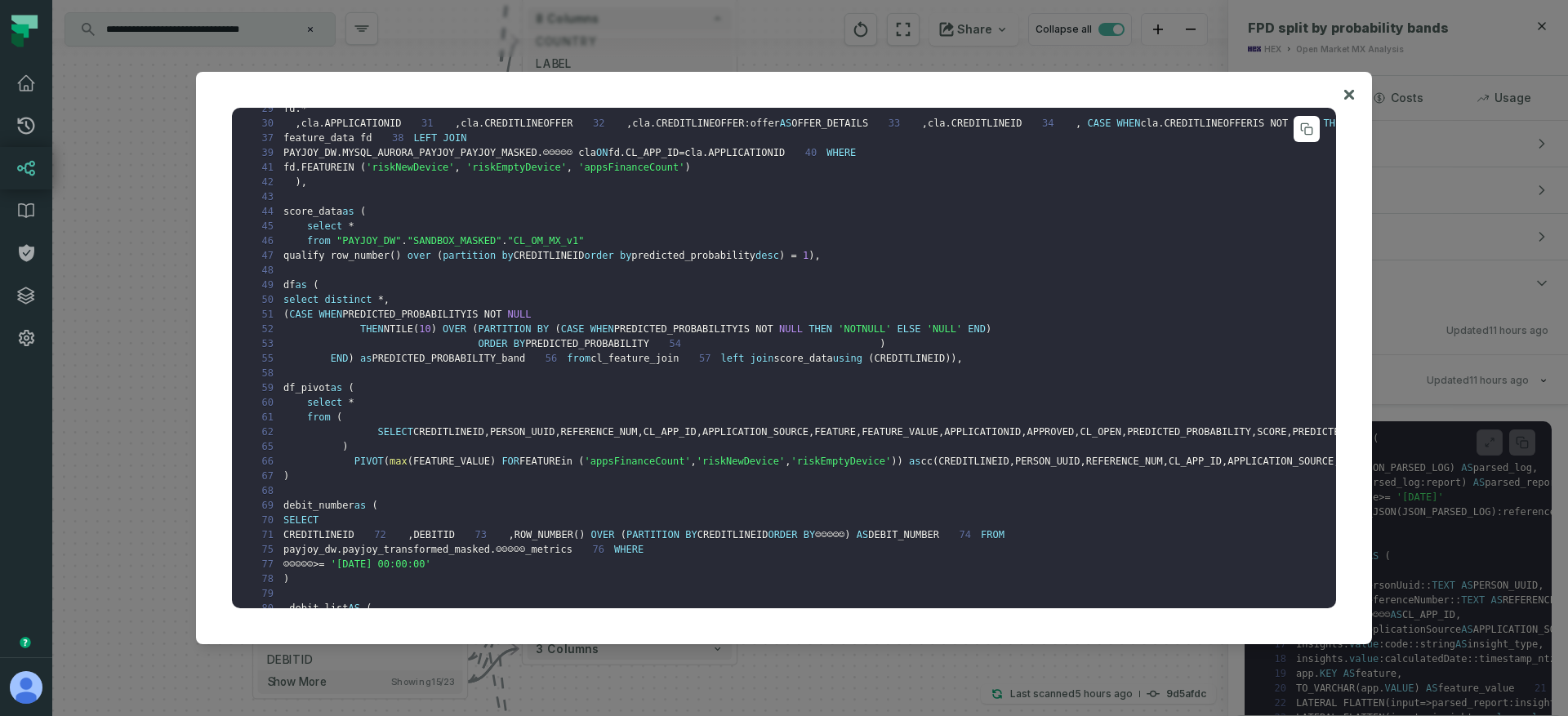
click at [575, 159] on span "☺☺☺☺☺ cla" at bounding box center [570, 152] width 53 height 11
click at [569, 159] on span "☺☺☺☺☺ cla" at bounding box center [570, 152] width 53 height 11
drag, startPoint x: 554, startPoint y: 314, endPoint x: 583, endPoint y: 316, distance: 29.1
click at [583, 159] on span "☺☺☺☺☺ cla" at bounding box center [570, 152] width 53 height 11
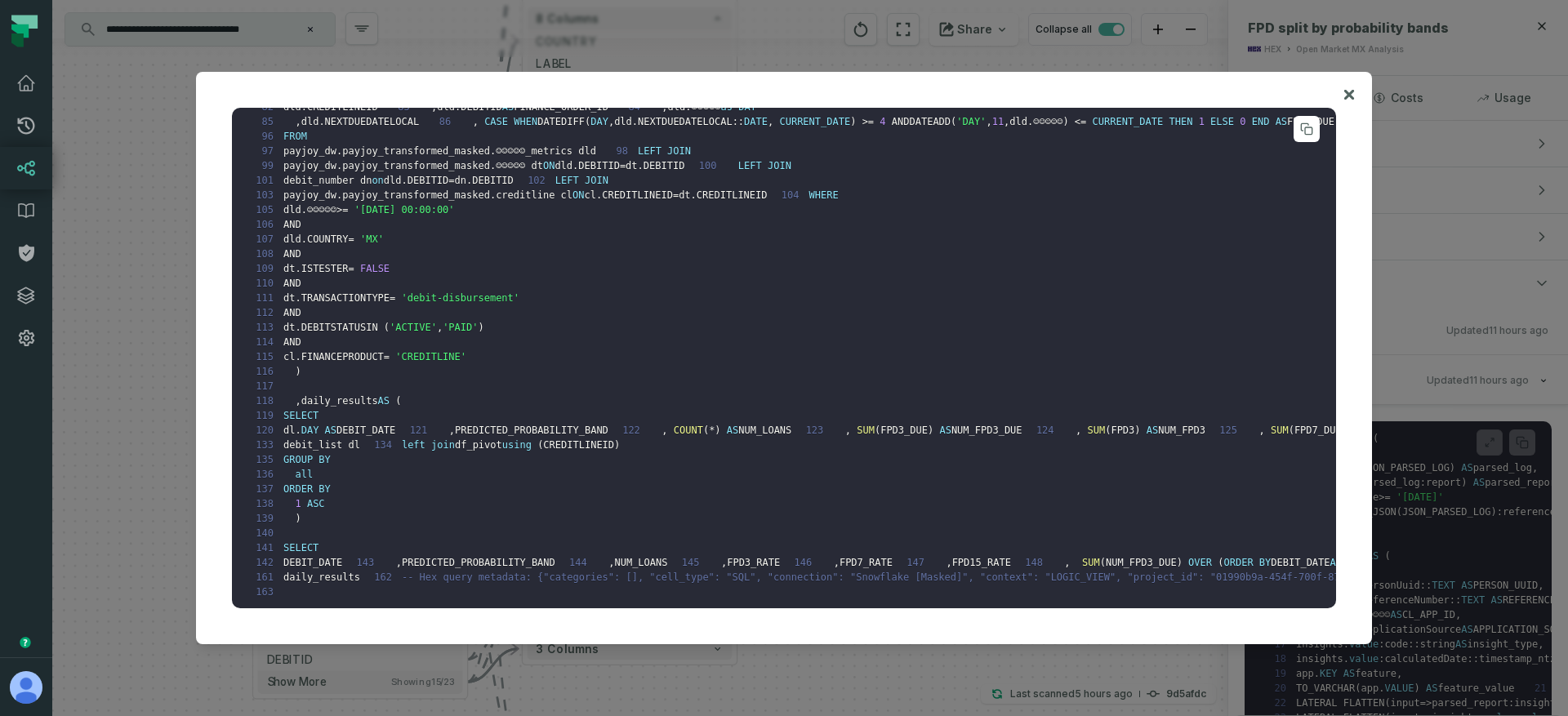
scroll to position [0, 0]
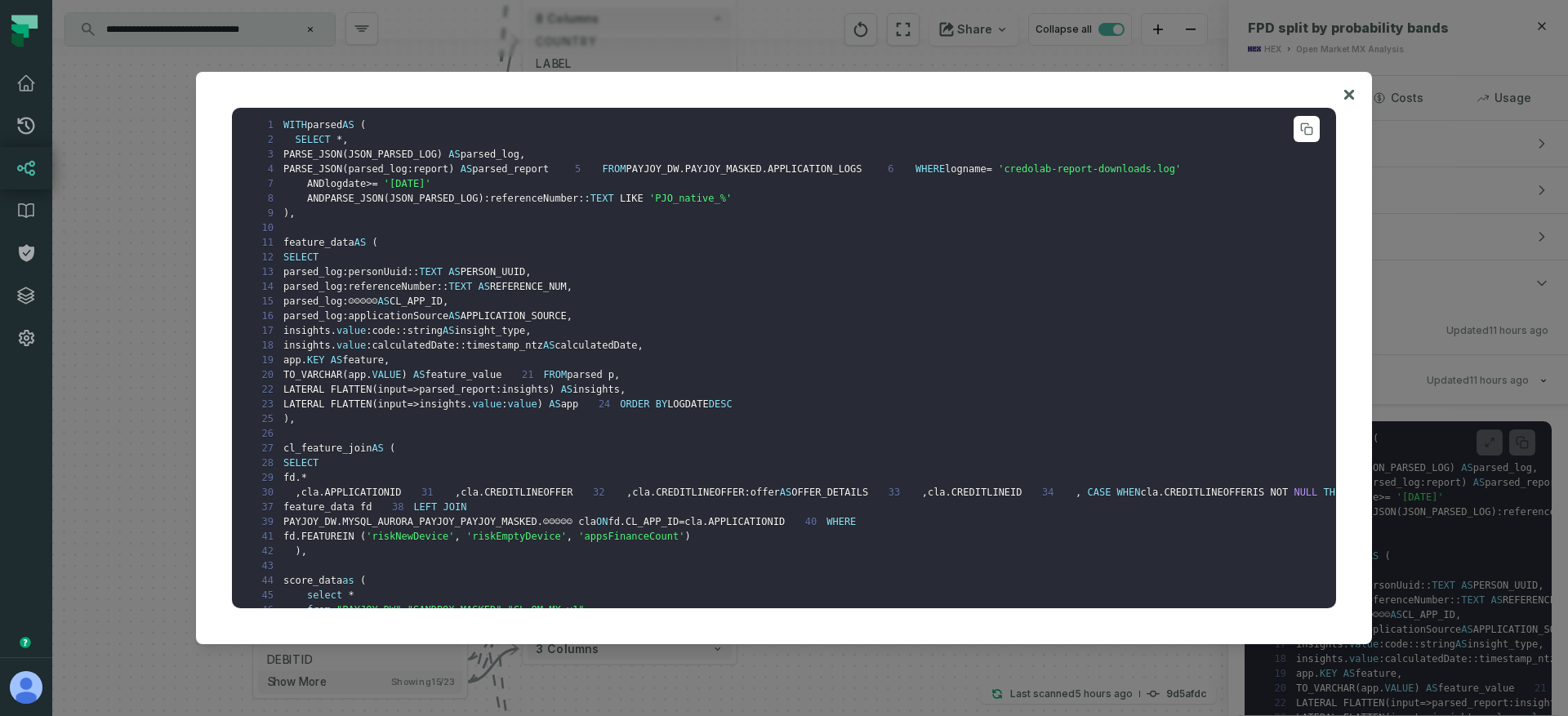
click at [368, 292] on span "parsed_log:referenceNumber::" at bounding box center [365, 287] width 165 height 11
click at [373, 307] on span "parsed_log:☺☺☺☺☺" at bounding box center [330, 301] width 95 height 11
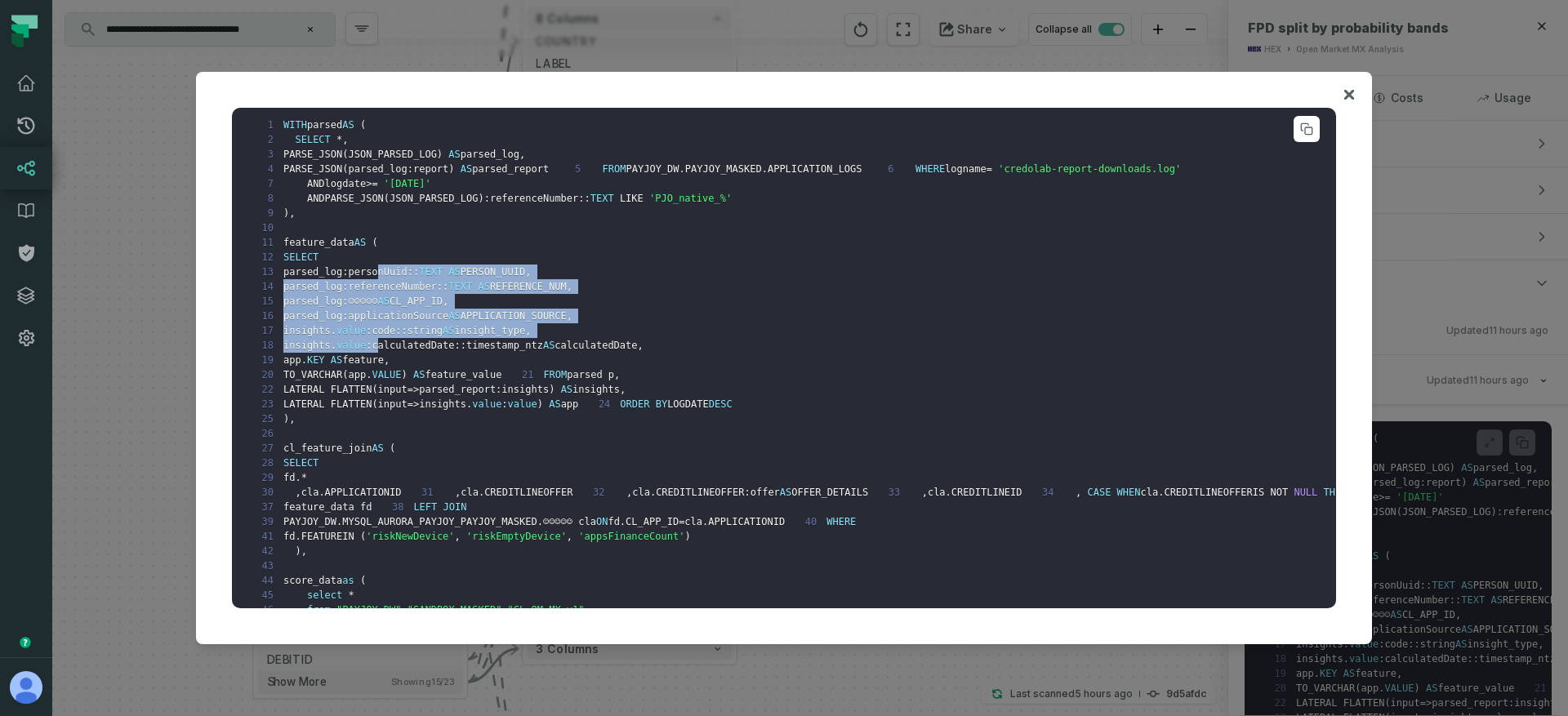
drag, startPoint x: 377, startPoint y: 302, endPoint x: 400, endPoint y: 378, distance: 79.4
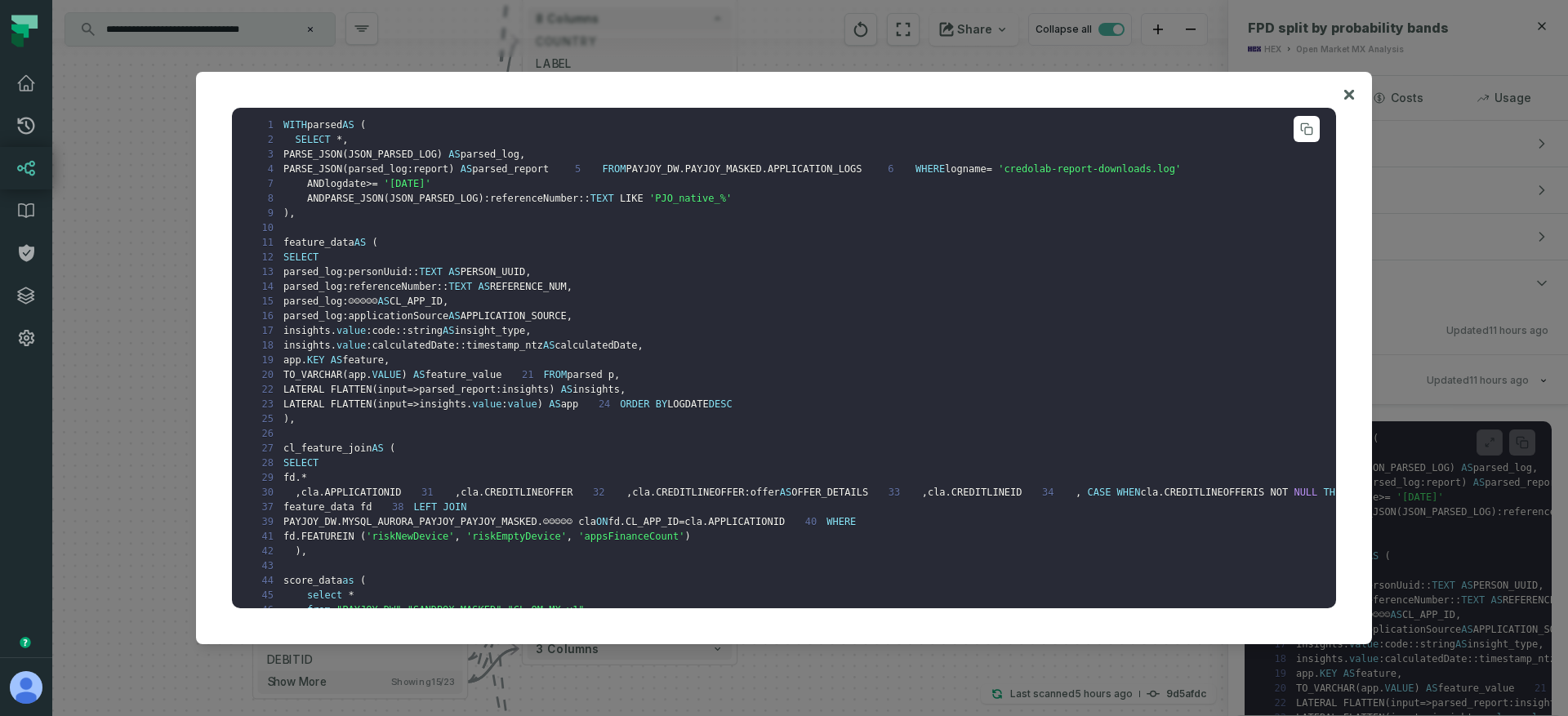
click at [425, 381] on span "AS" at bounding box center [418, 375] width 11 height 11
click at [132, 350] on div at bounding box center [784, 358] width 1568 height 716
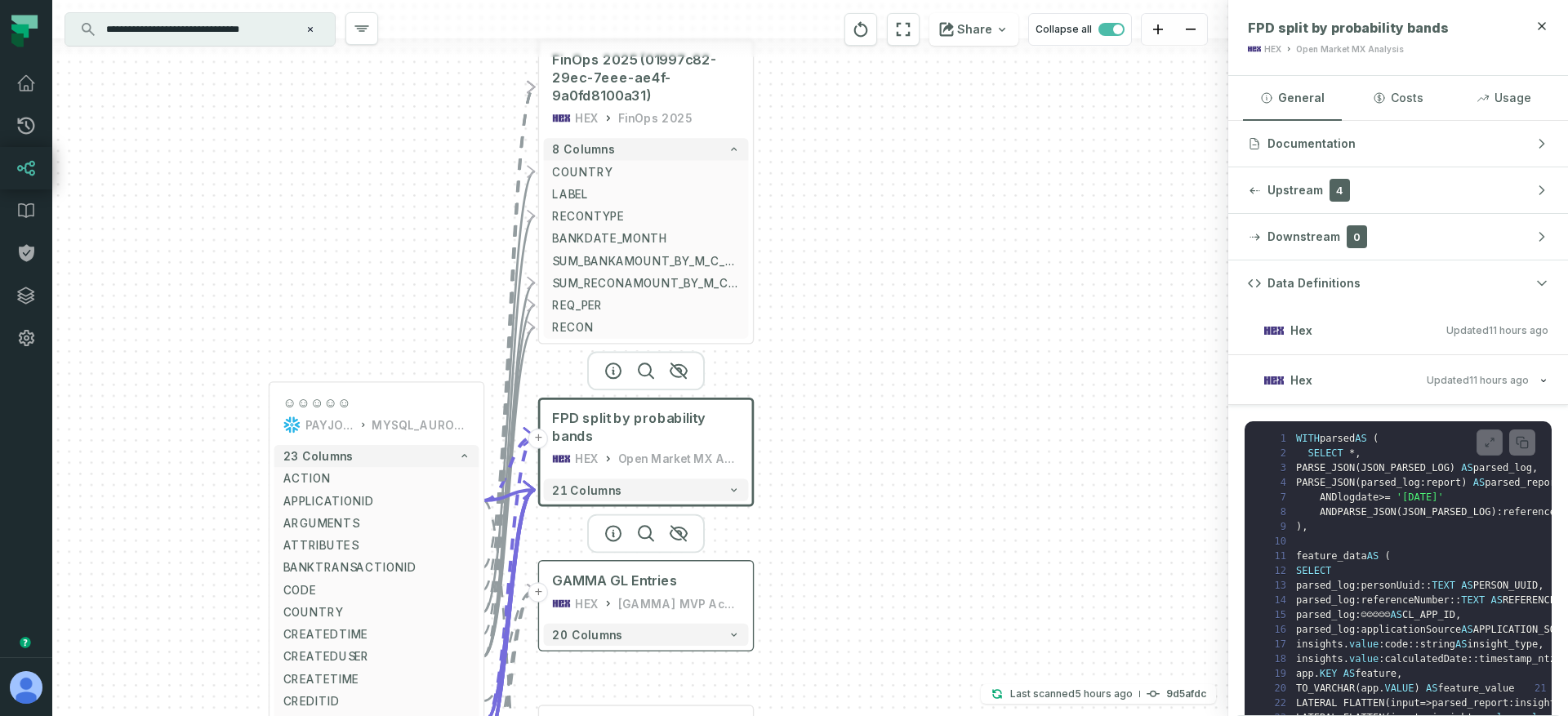
drag, startPoint x: 725, startPoint y: 416, endPoint x: 724, endPoint y: 642, distance: 226.0
click at [724, 618] on header "+ GAMMA GL Entries HEX [GAMMA] MVP Accounting GL & SubLedger" at bounding box center [646, 590] width 214 height 58
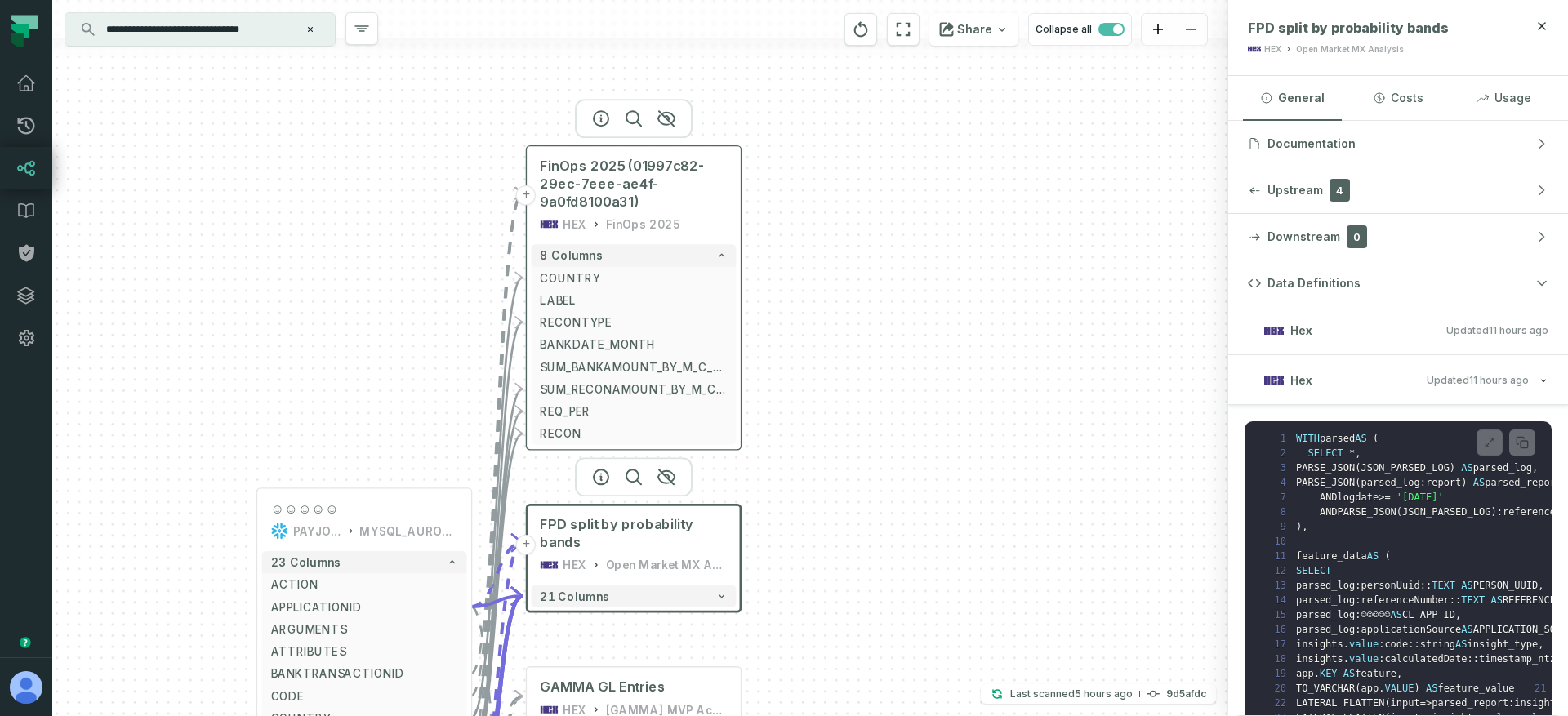
click at [632, 221] on div "FinOps 2025" at bounding box center [642, 224] width 74 height 18
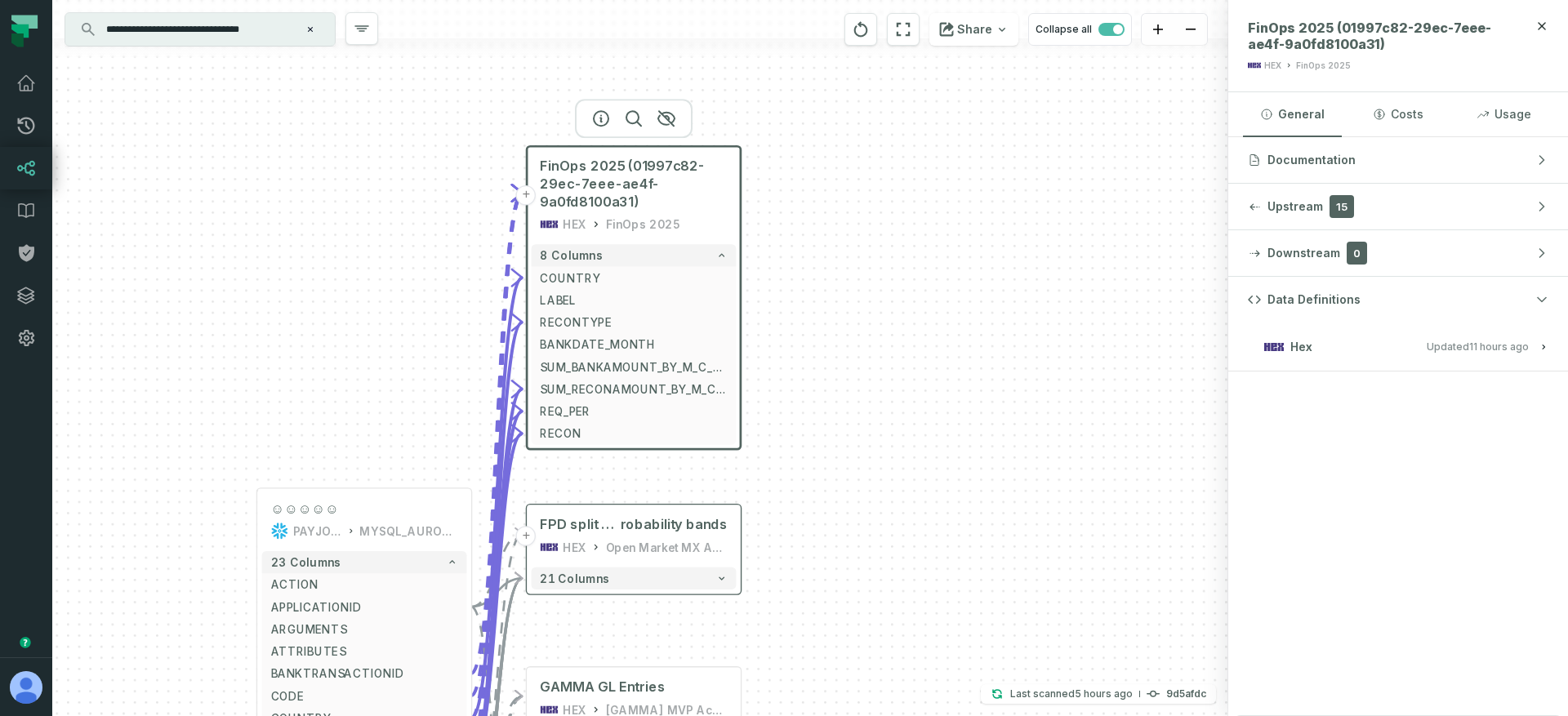
click at [1434, 340] on span "Updated [DATE] 1:05:40 AM" at bounding box center [1477, 346] width 102 height 12
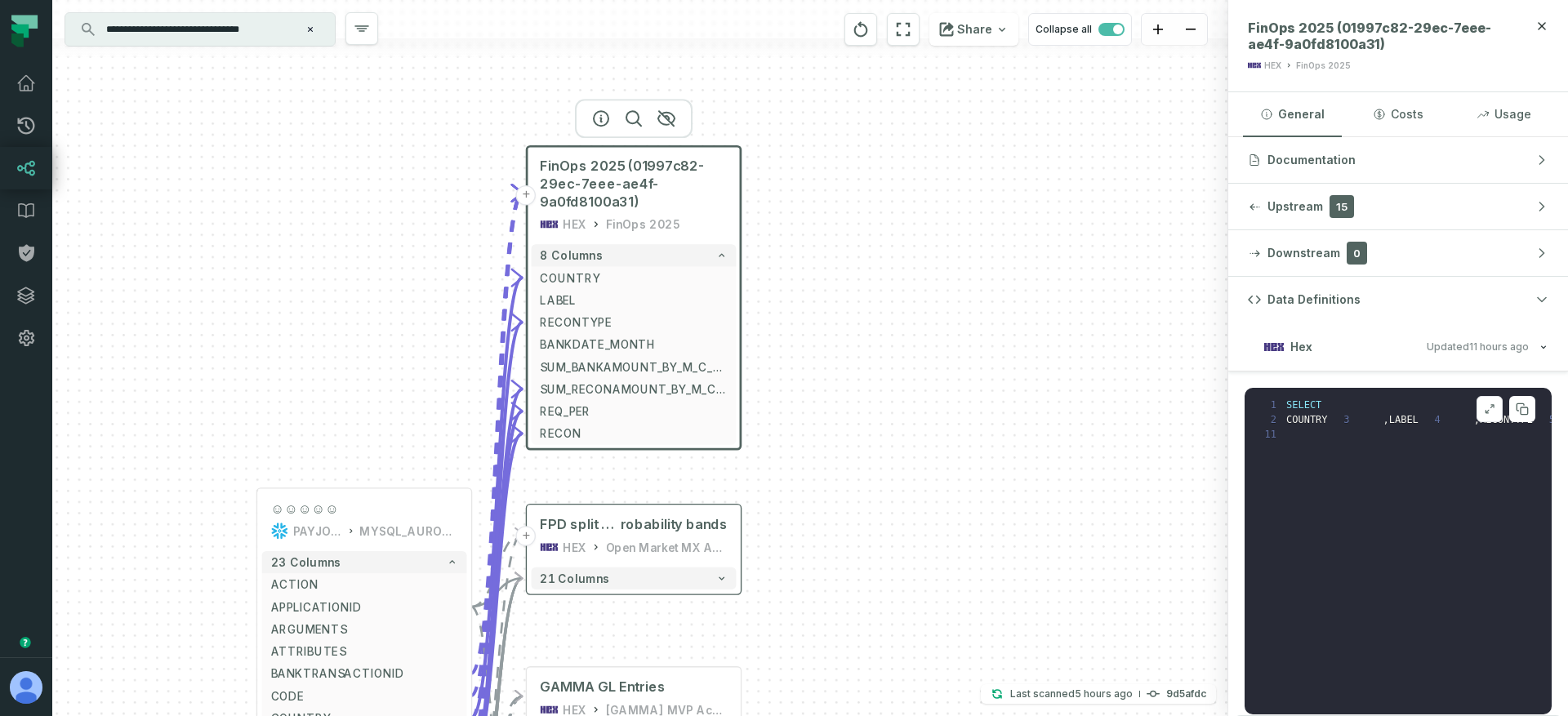
click at [1405, 524] on pre "1 SELECT 2 COUNTRY 3 , LABEL 4 , RECONTYPE 5 , DATE_TRUNC ( 'MONTH' , BANKDATE …" at bounding box center [1398, 551] width 307 height 326
click at [1461, 401] on pre "1 SELECT 2 COUNTRY 3 , LABEL 4 , RECONTYPE 5 , DATE_TRUNC ( 'MONTH' , BANKDATE …" at bounding box center [1398, 551] width 307 height 326
click at [1476, 401] on button at bounding box center [1489, 409] width 26 height 26
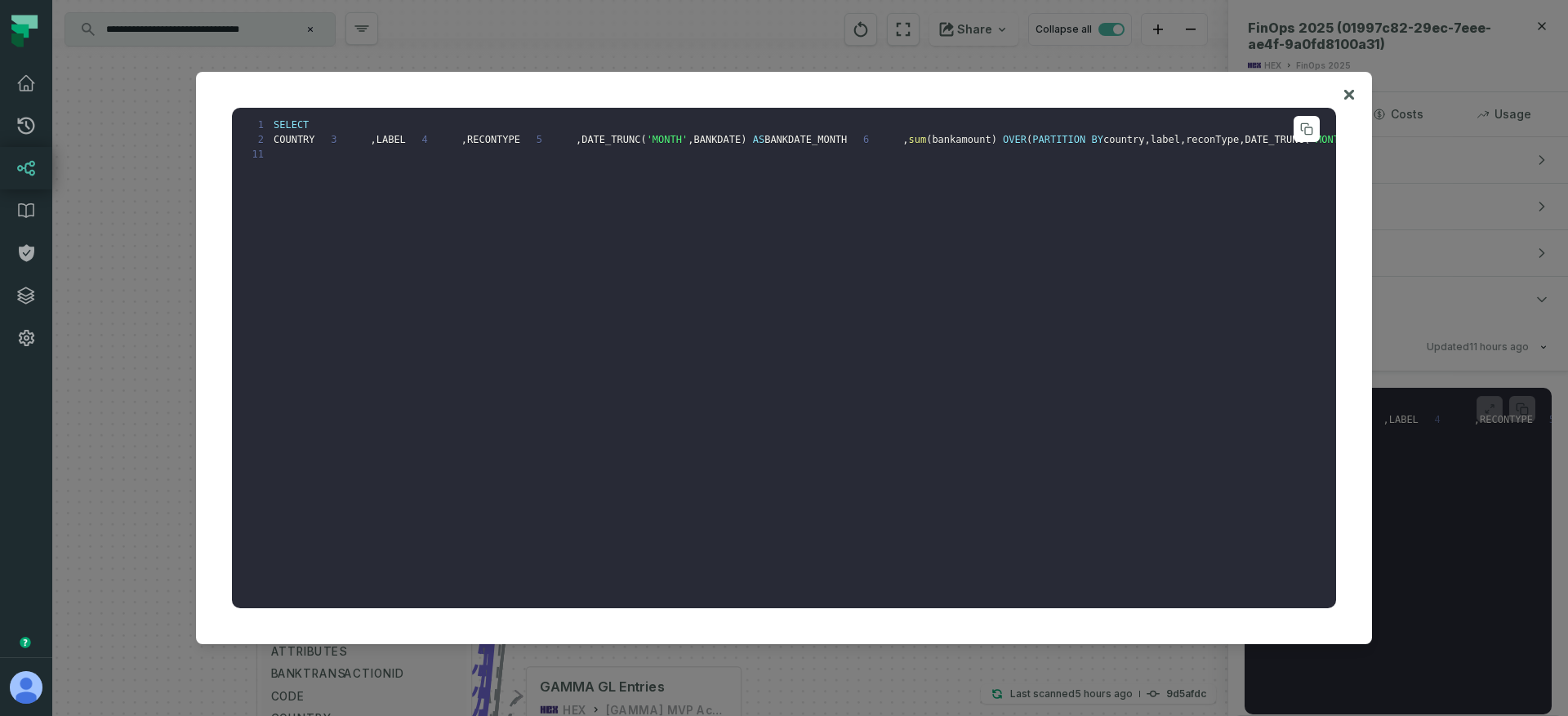
click at [969, 354] on pre "1 SELECT 2 COUNTRY 3 , LABEL 4 , RECONTYPE 5 , DATE_TRUNC ( 'MONTH' , BANKDATE …" at bounding box center [784, 358] width 1104 height 501
click at [141, 381] on div at bounding box center [784, 358] width 1568 height 716
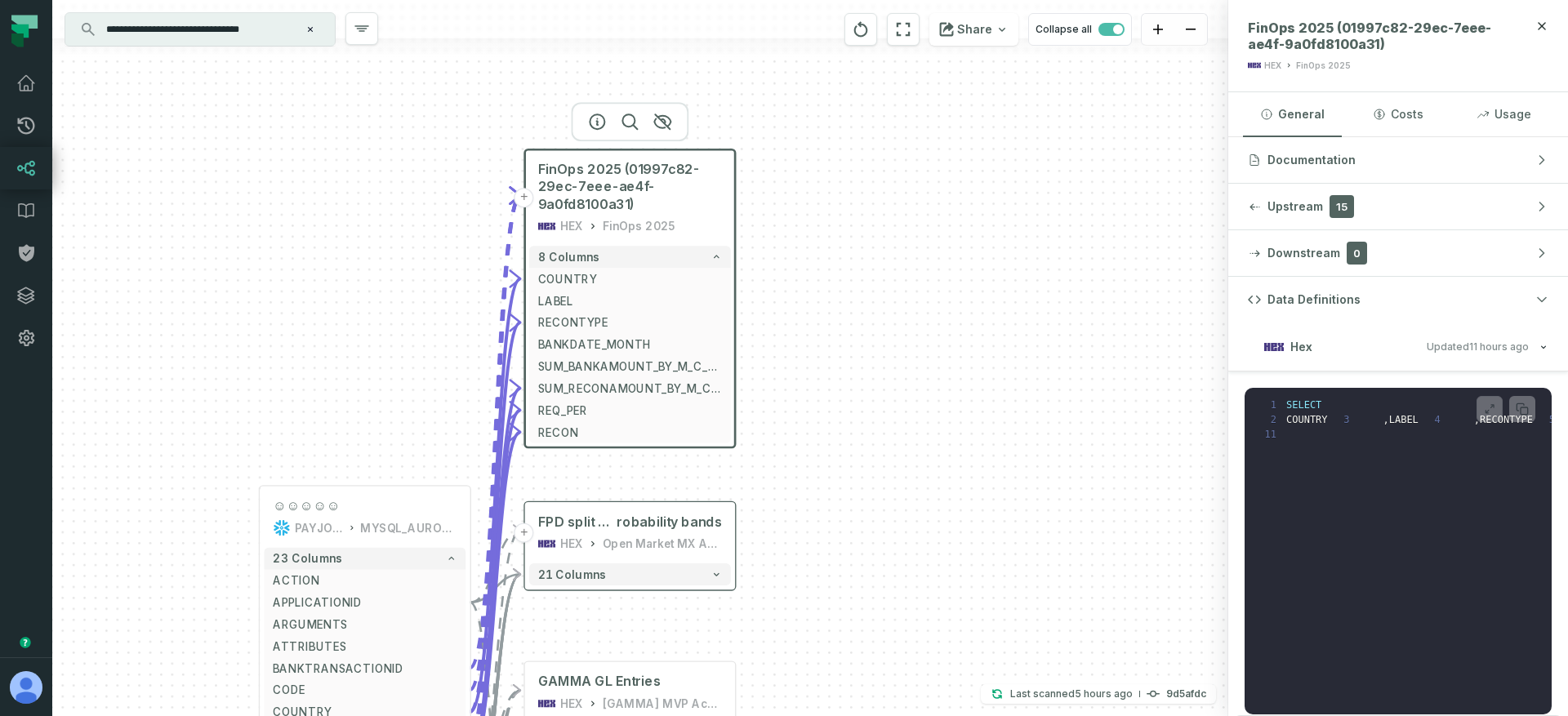
drag, startPoint x: 394, startPoint y: 239, endPoint x: 390, endPoint y: 190, distance: 49.2
click at [390, 190] on div "+ FinOps 2025 (01997c82-29ec-7eee-ae4f-9a0fd8100a31) HEX FinOps 2025 8 columns …" at bounding box center [640, 358] width 1176 height 716
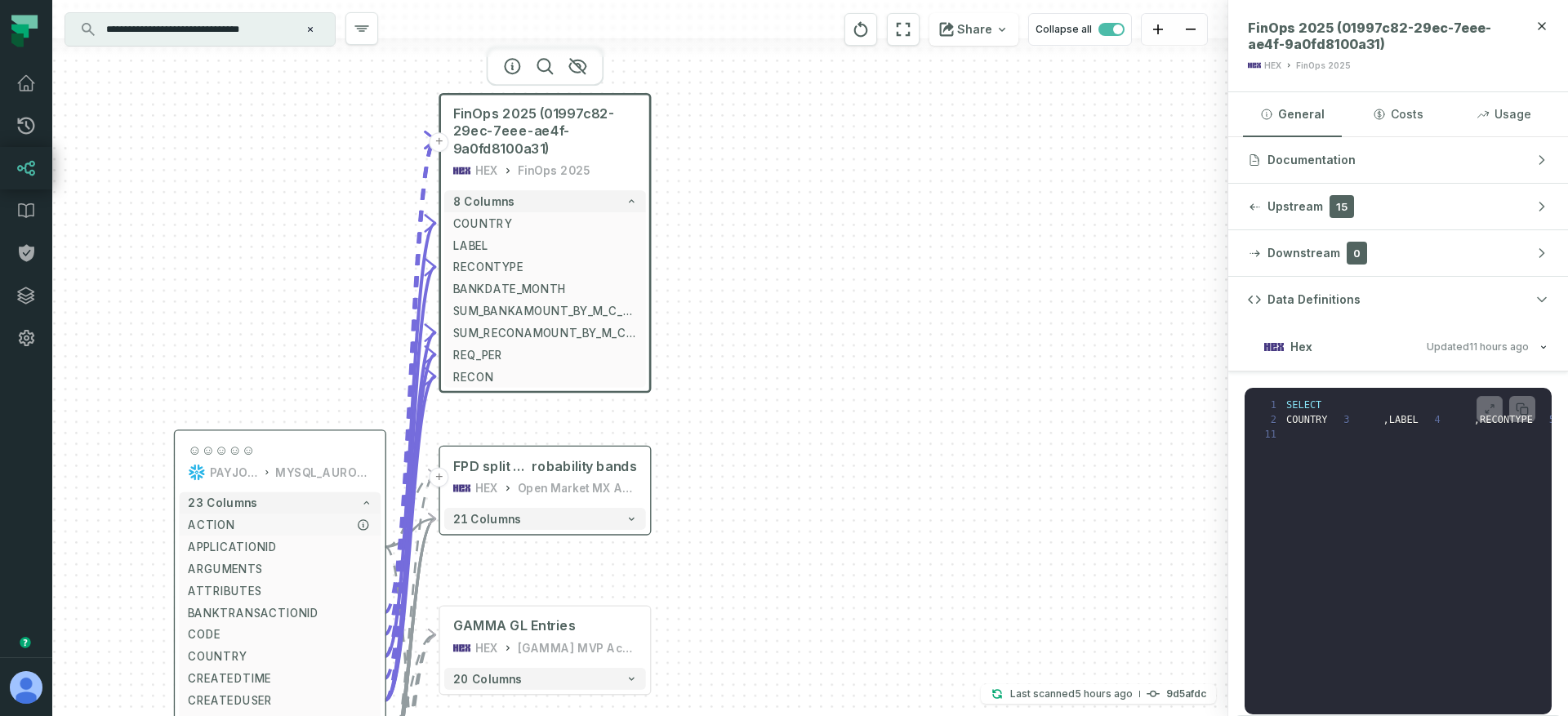
drag, startPoint x: 386, startPoint y: 424, endPoint x: 314, endPoint y: 516, distance: 116.8
click at [314, 517] on span "ACTION" at bounding box center [279, 524] width 183 height 16
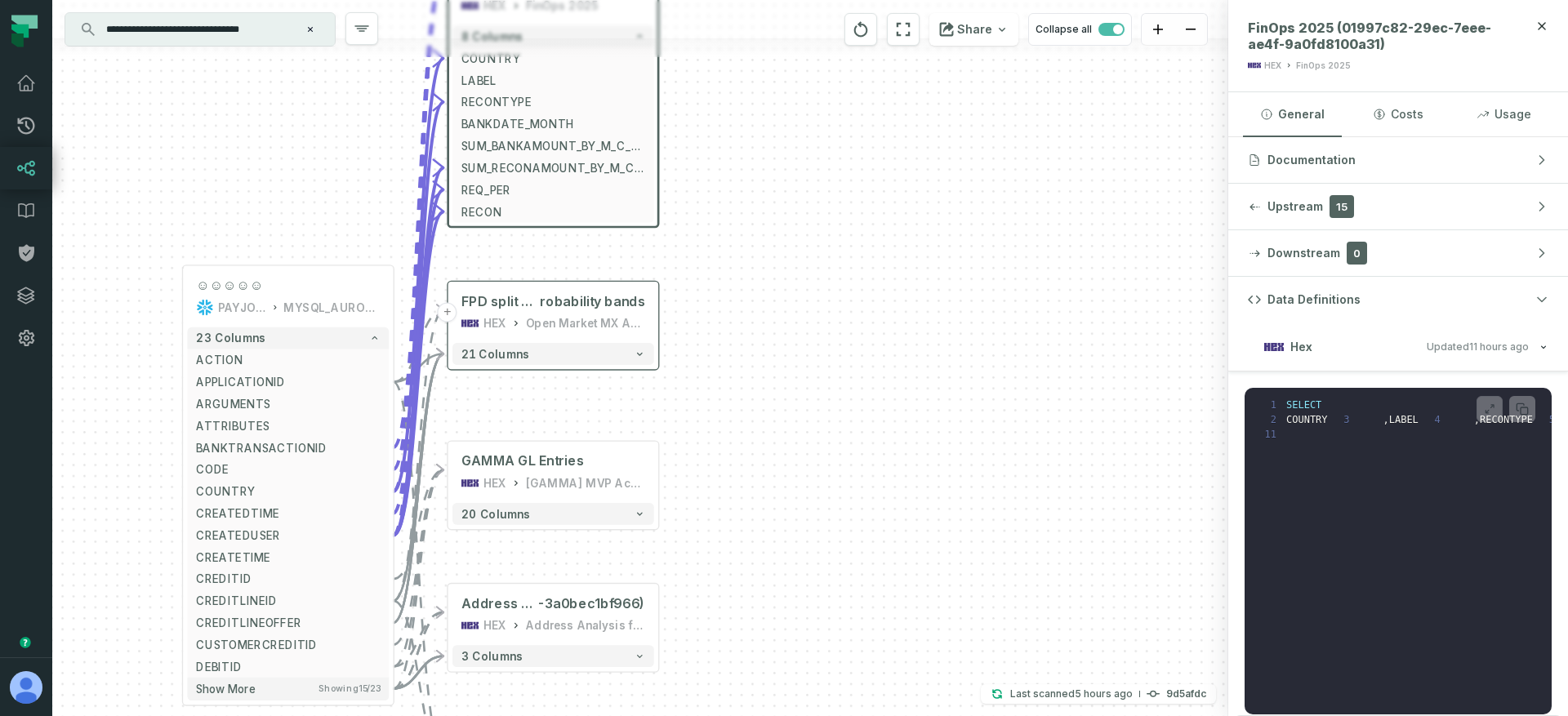
drag, startPoint x: 673, startPoint y: 431, endPoint x: 681, endPoint y: 267, distance: 164.2
click at [681, 267] on div "+ FinOps 2025 (01997c82-29ec-7eee-ae4f-9a0fd8100a31) HEX FinOps 2025 8 columns …" at bounding box center [640, 358] width 1176 height 716
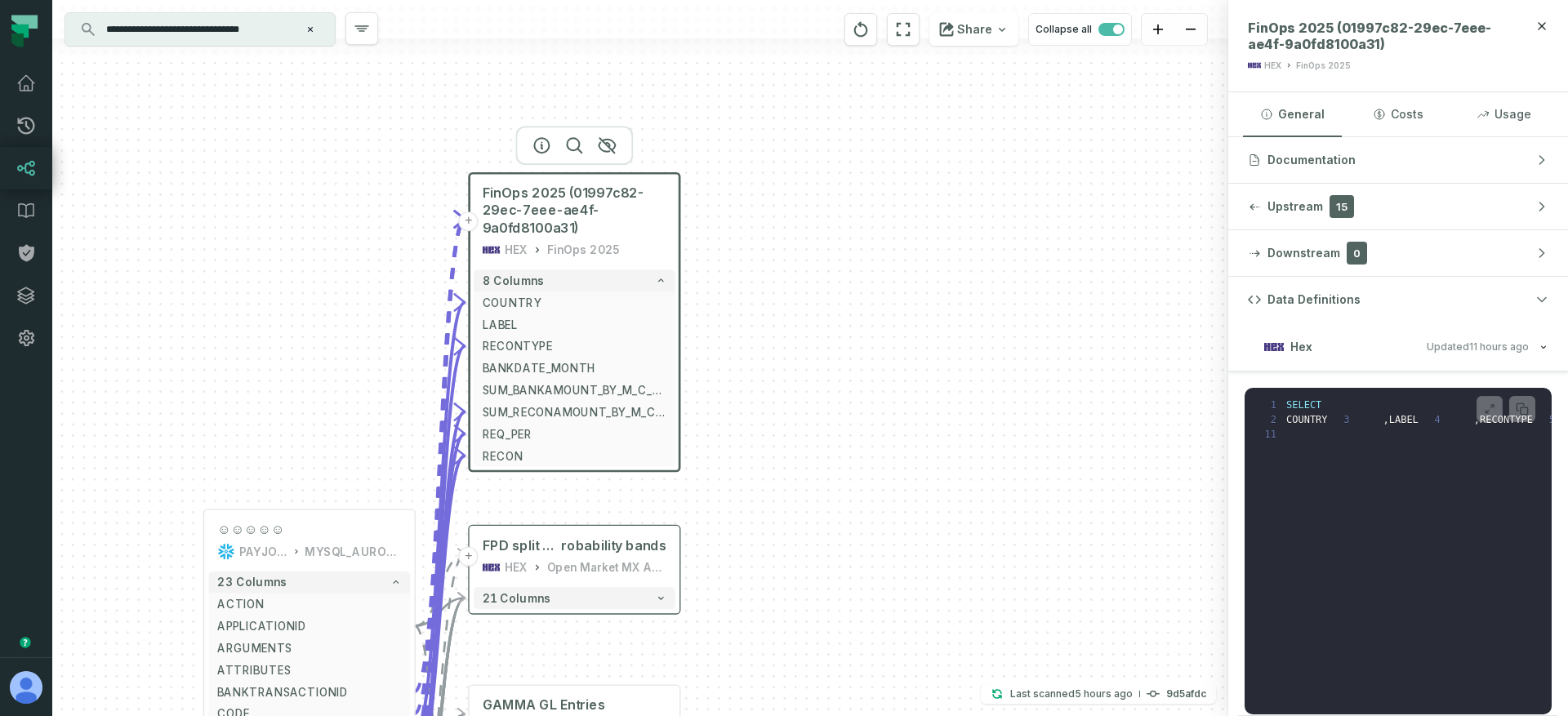
drag, startPoint x: 695, startPoint y: 366, endPoint x: 708, endPoint y: 558, distance: 192.4
click at [708, 558] on div "+ FinOps 2025 (01997c82-29ec-7eee-ae4f-9a0fd8100a31) HEX FinOps 2025 8 columns …" at bounding box center [640, 358] width 1176 height 716
click at [776, 453] on div "+ FinOps 2025 (01997c82-29ec-7eee-ae4f-9a0fd8100a31) HEX FinOps 2025 8 columns …" at bounding box center [640, 358] width 1176 height 716
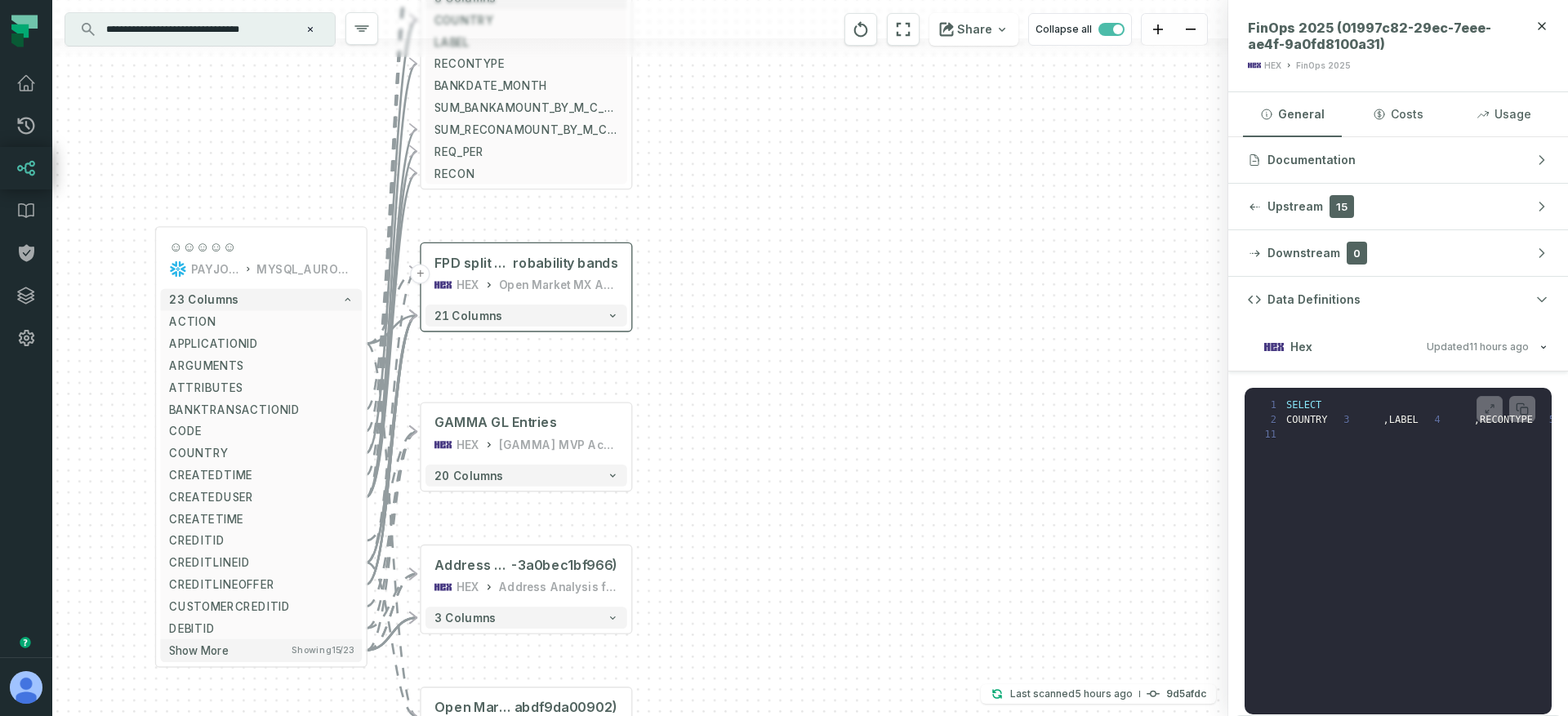
drag, startPoint x: 771, startPoint y: 475, endPoint x: 723, endPoint y: 194, distance: 285.1
click at [723, 188] on div "+ FinOps 2025 (01997c82-29ec-7eee-ae4f-9a0fd8100a31) HEX FinOps 2025 8 columns …" at bounding box center [640, 358] width 1176 height 716
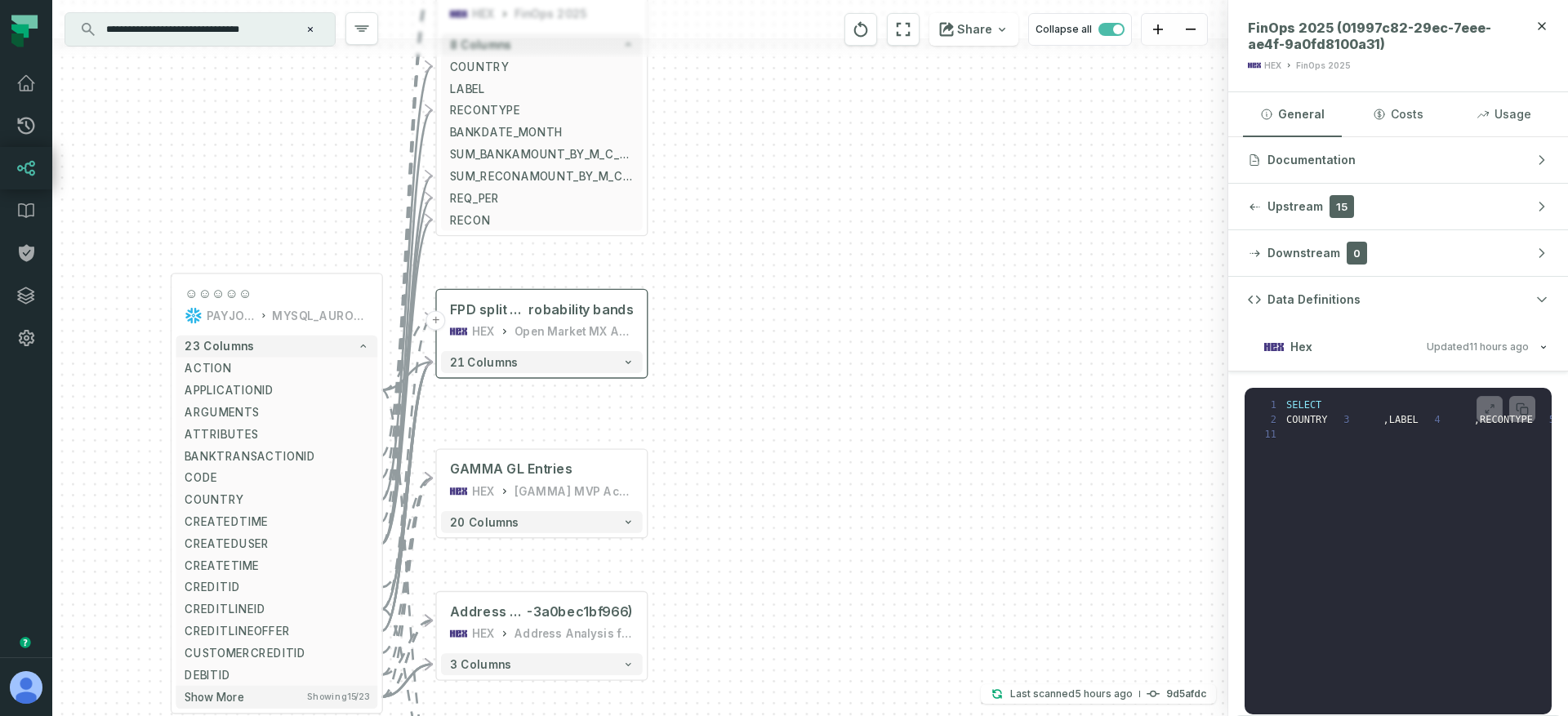
drag, startPoint x: 666, startPoint y: 298, endPoint x: 699, endPoint y: 531, distance: 235.3
click at [699, 533] on div "+ FinOps 2025 (01997c82-29ec-7eee-ae4f-9a0fd8100a31) HEX FinOps 2025 8 columns …" at bounding box center [640, 358] width 1176 height 716
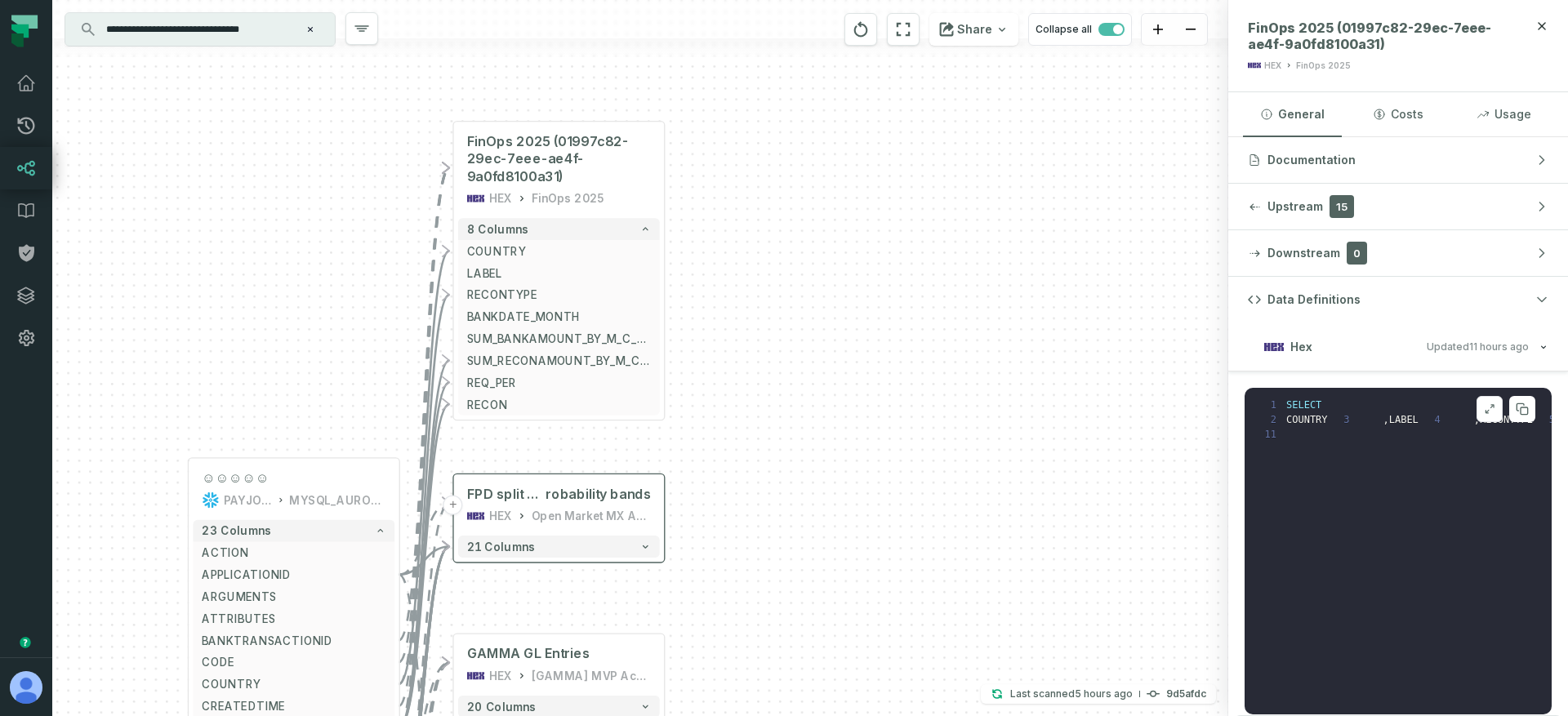
click at [568, 172] on span "FinOps 2025 (01997c82-29ec-7eee-ae4f-9a0fd8100a31)" at bounding box center [558, 160] width 183 height 53
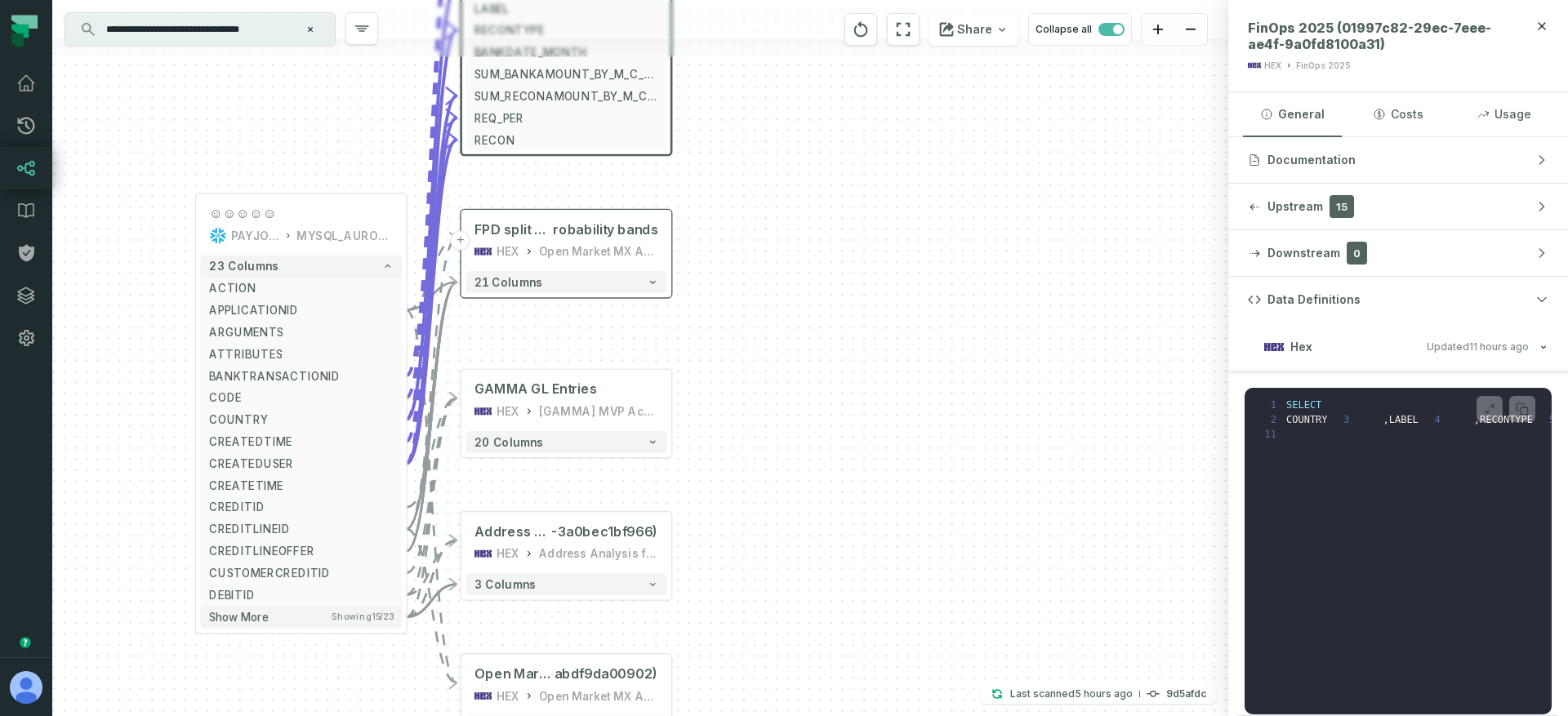
drag, startPoint x: 353, startPoint y: 350, endPoint x: 361, endPoint y: 86, distance: 264.1
click at [361, 86] on div "+ FinOps 2025 (01997c82-29ec-7eee-ae4f-9a0fd8100a31) HEX FinOps 2025 8 columns …" at bounding box center [640, 358] width 1176 height 716
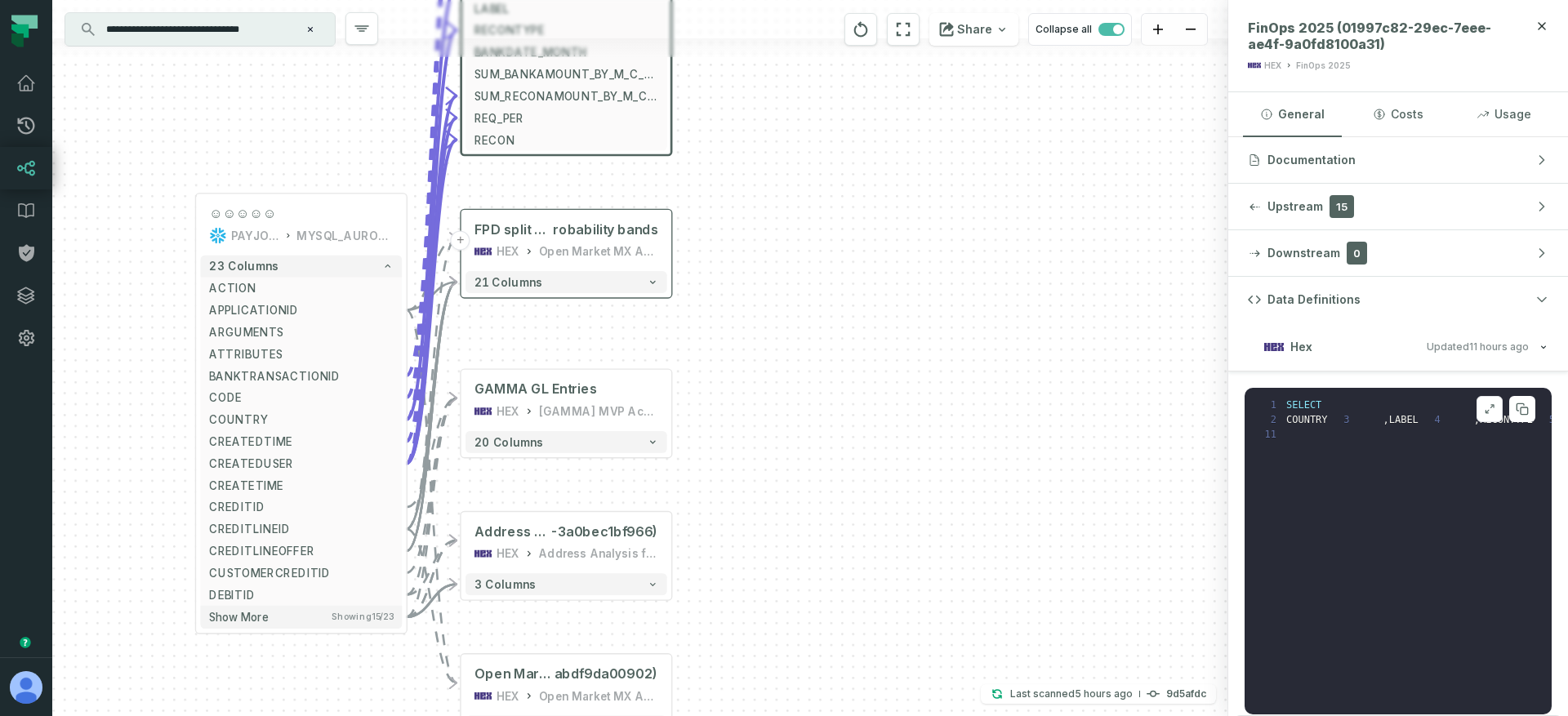
click at [1336, 555] on pre "1 SELECT 2 COUNTRY 3 , LABEL 4 , RECONTYPE 5 , DATE_TRUNC ( 'MONTH' , BANKDATE …" at bounding box center [1398, 551] width 307 height 326
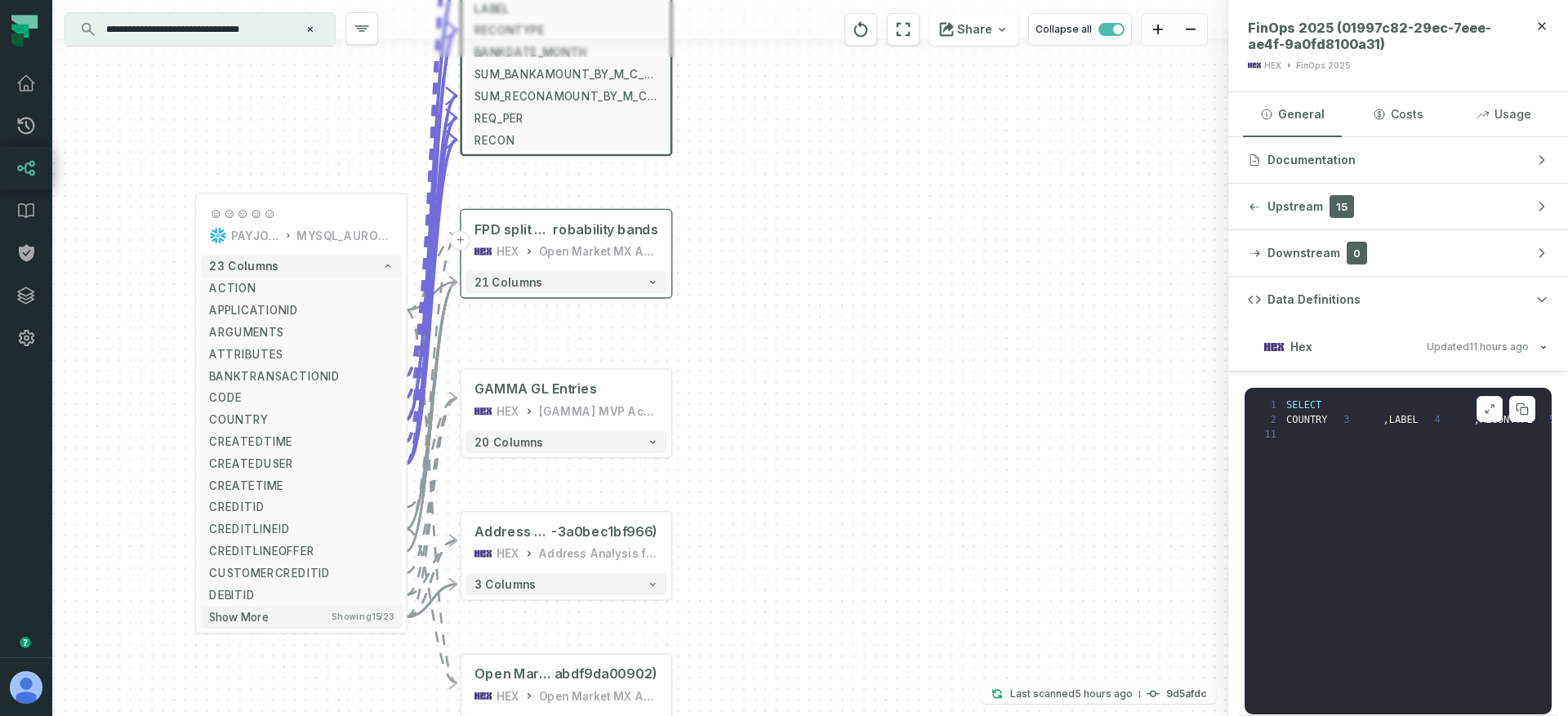
click at [1351, 577] on pre "1 SELECT 2 COUNTRY 3 , LABEL 4 , RECONTYPE 5 , DATE_TRUNC ( 'MONTH' , BANKDATE …" at bounding box center [1398, 551] width 307 height 326
click at [1476, 412] on button at bounding box center [1489, 409] width 26 height 26
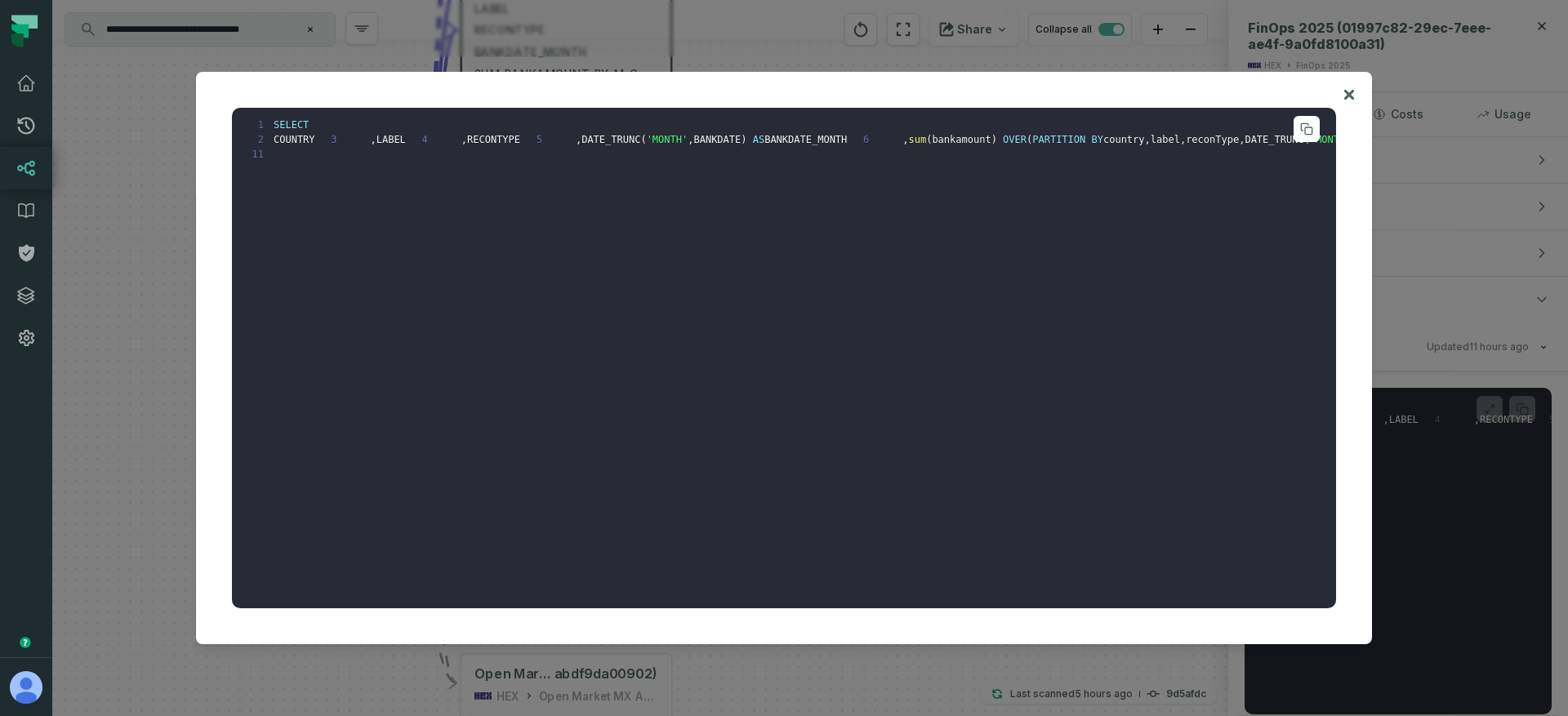
click at [292, 353] on pre "1 SELECT 2 COUNTRY 3 , LABEL 4 , RECONTYPE 5 , DATE_TRUNC ( 'MONTH' , BANKDATE …" at bounding box center [784, 358] width 1104 height 501
click at [140, 354] on div at bounding box center [784, 358] width 1568 height 716
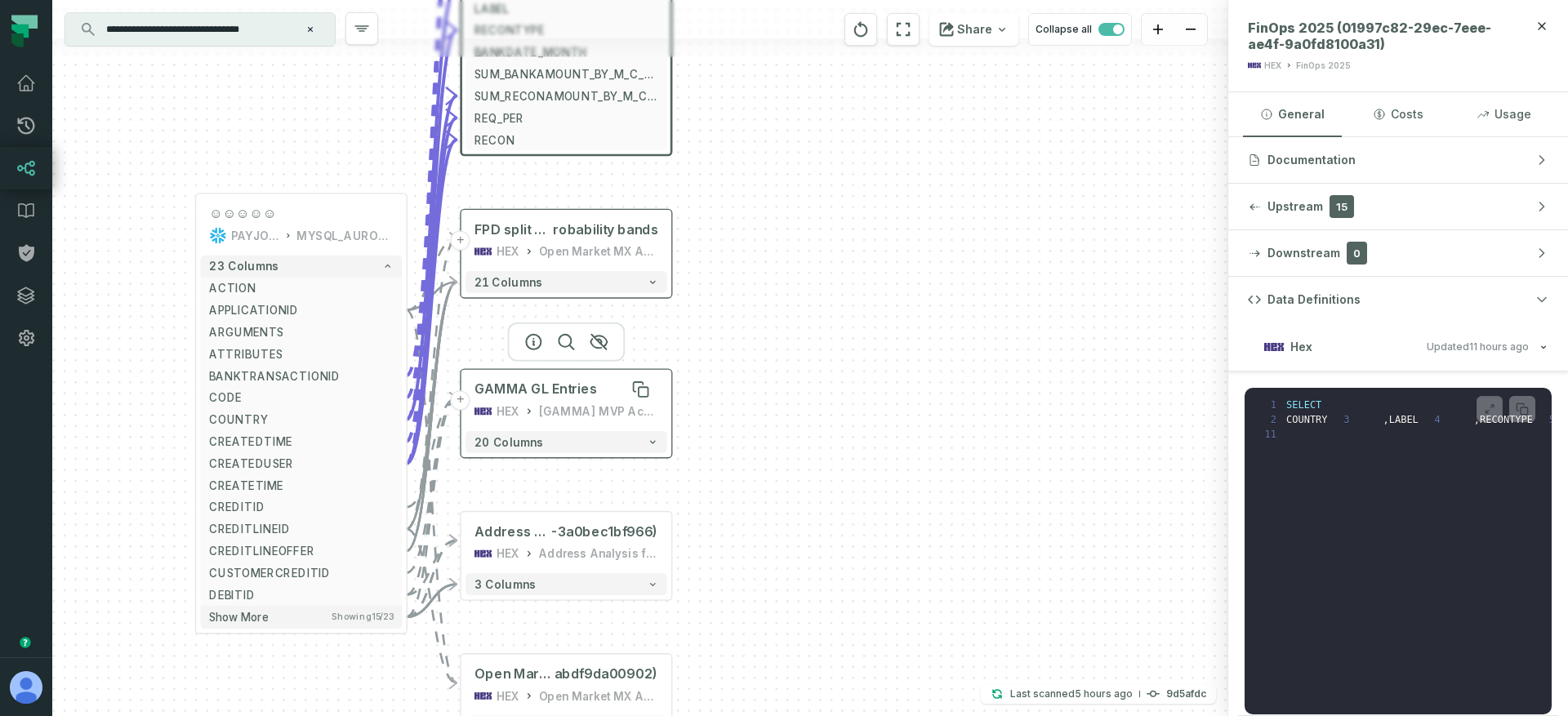
click at [550, 381] on div "GAMMA GL Entries" at bounding box center [536, 389] width 122 height 17
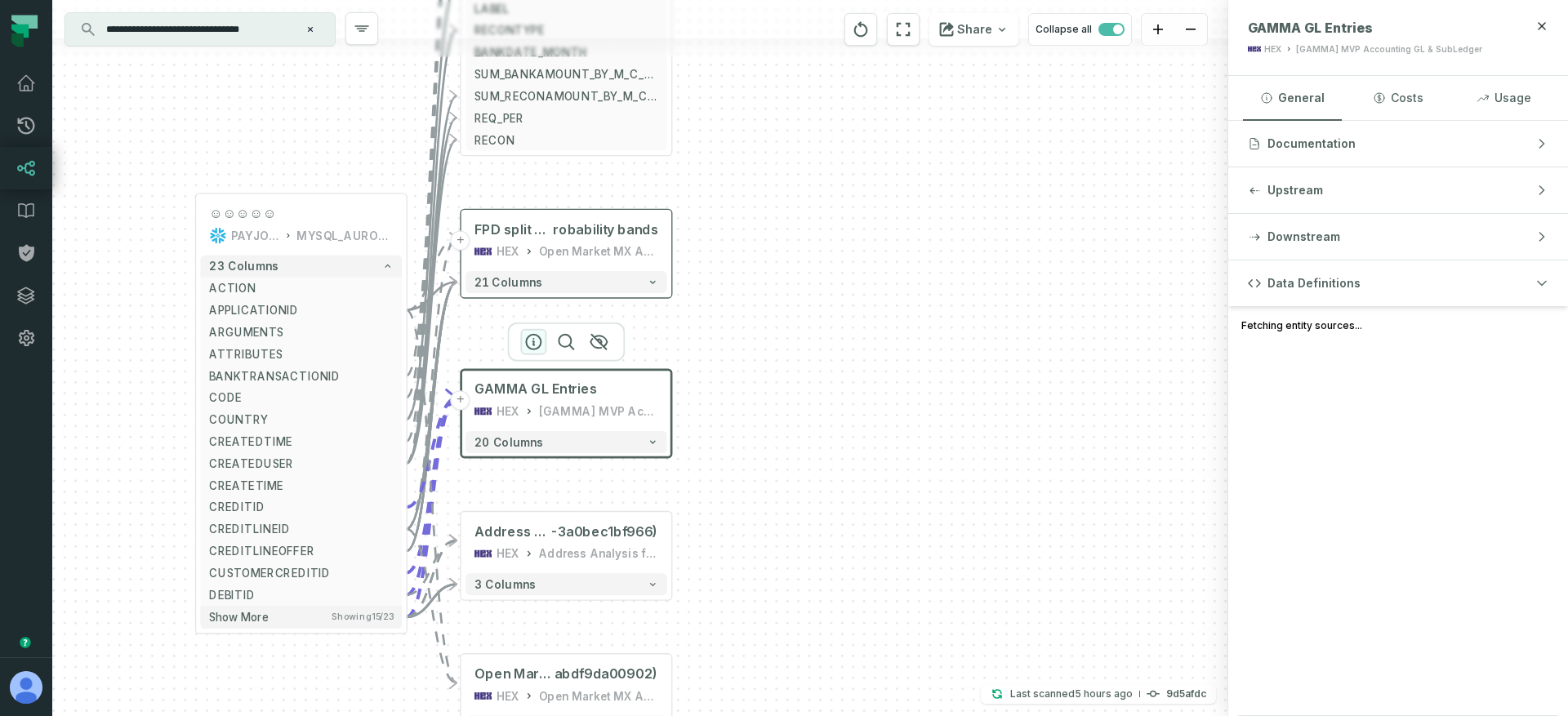
click at [536, 342] on icon "button" at bounding box center [533, 342] width 20 height 20
click at [1460, 369] on button "Hex Updated [DATE] 1:05:40 AM" at bounding box center [1398, 380] width 301 height 22
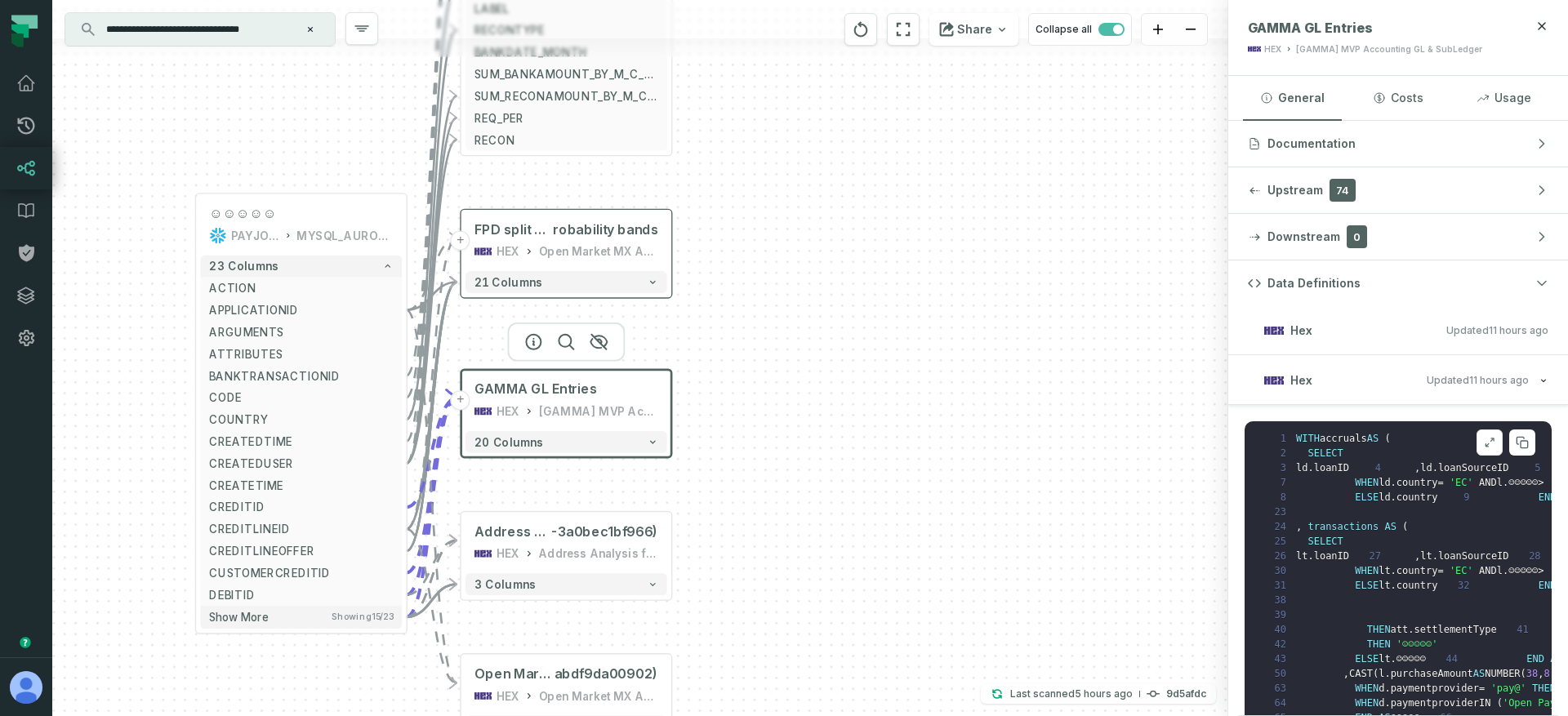
click at [1483, 439] on icon at bounding box center [1489, 443] width 11 height 13
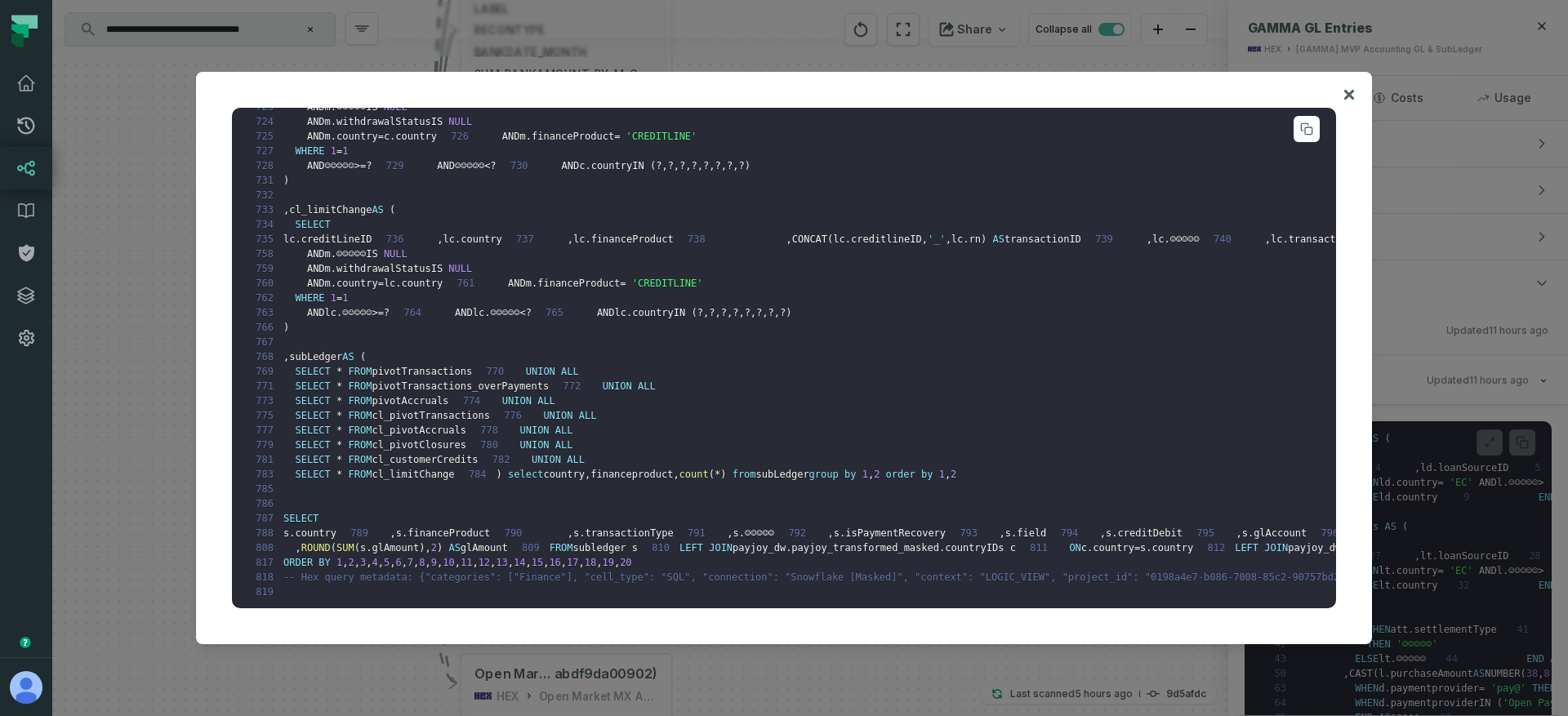
scroll to position [2921, 0]
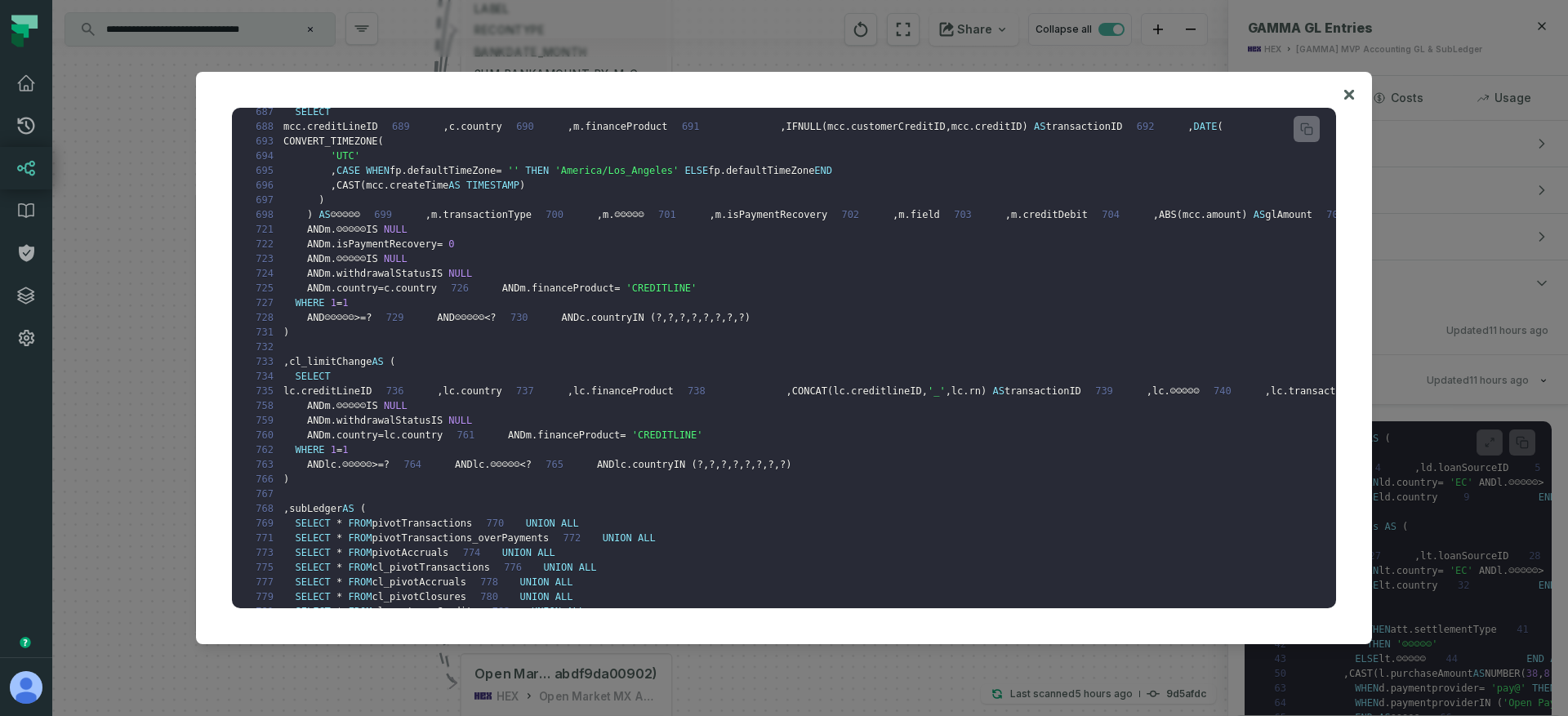
click at [122, 356] on div at bounding box center [784, 358] width 1568 height 716
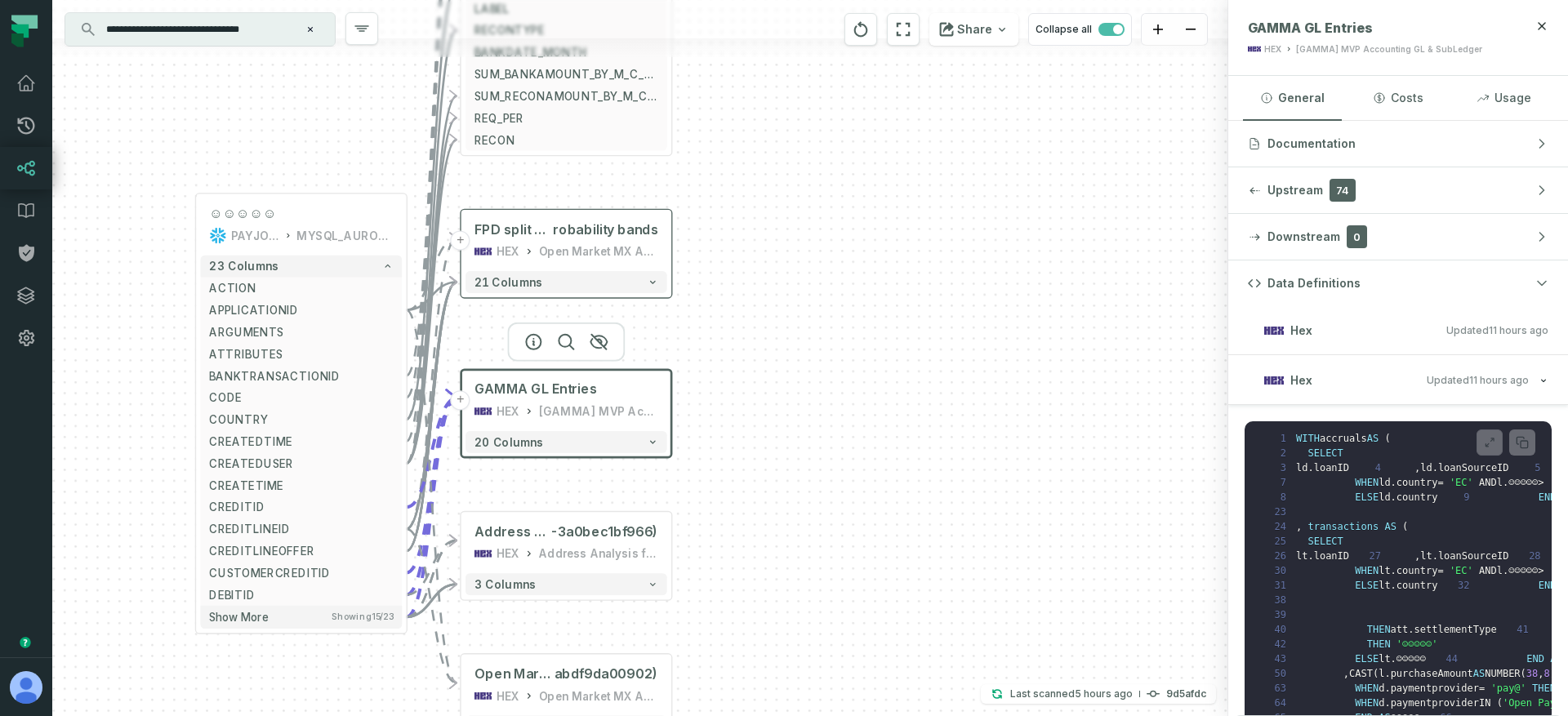
click at [793, 246] on div "+ FinOps 2025 (01997c82-29ec-7eee-ae4f-9a0fd8100a31) HEX FinOps 2025 8 columns …" at bounding box center [640, 358] width 1176 height 716
click at [560, 410] on div "[GAMMA] MVP Accounting GL & SubLedger" at bounding box center [599, 411] width 120 height 17
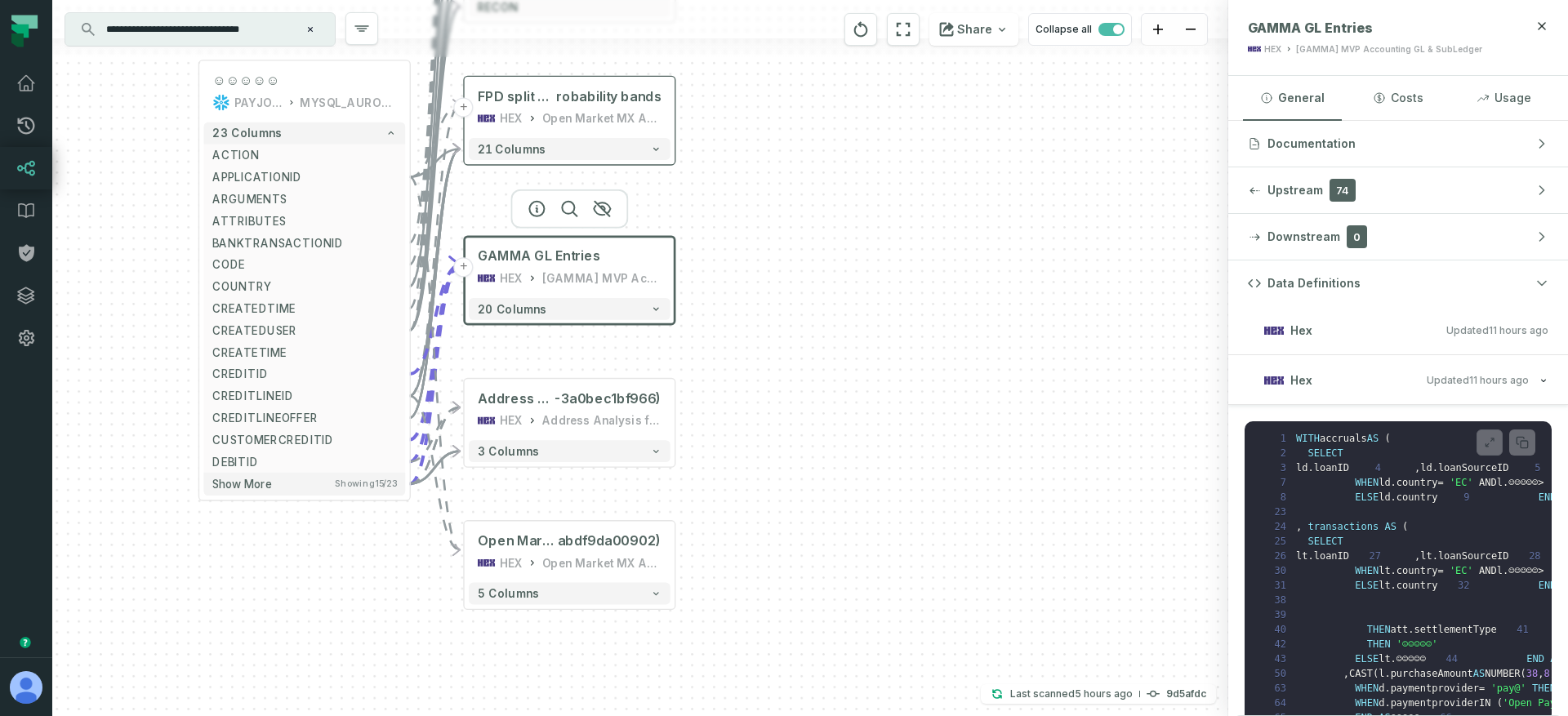
drag, startPoint x: 792, startPoint y: 466, endPoint x: 793, endPoint y: 185, distance: 281.0
click at [793, 185] on div "+ FinOps 2025 (01997c82-29ec-7eee-ae4f-9a0fd8100a31) HEX FinOps 2025 8 columns …" at bounding box center [640, 358] width 1176 height 716
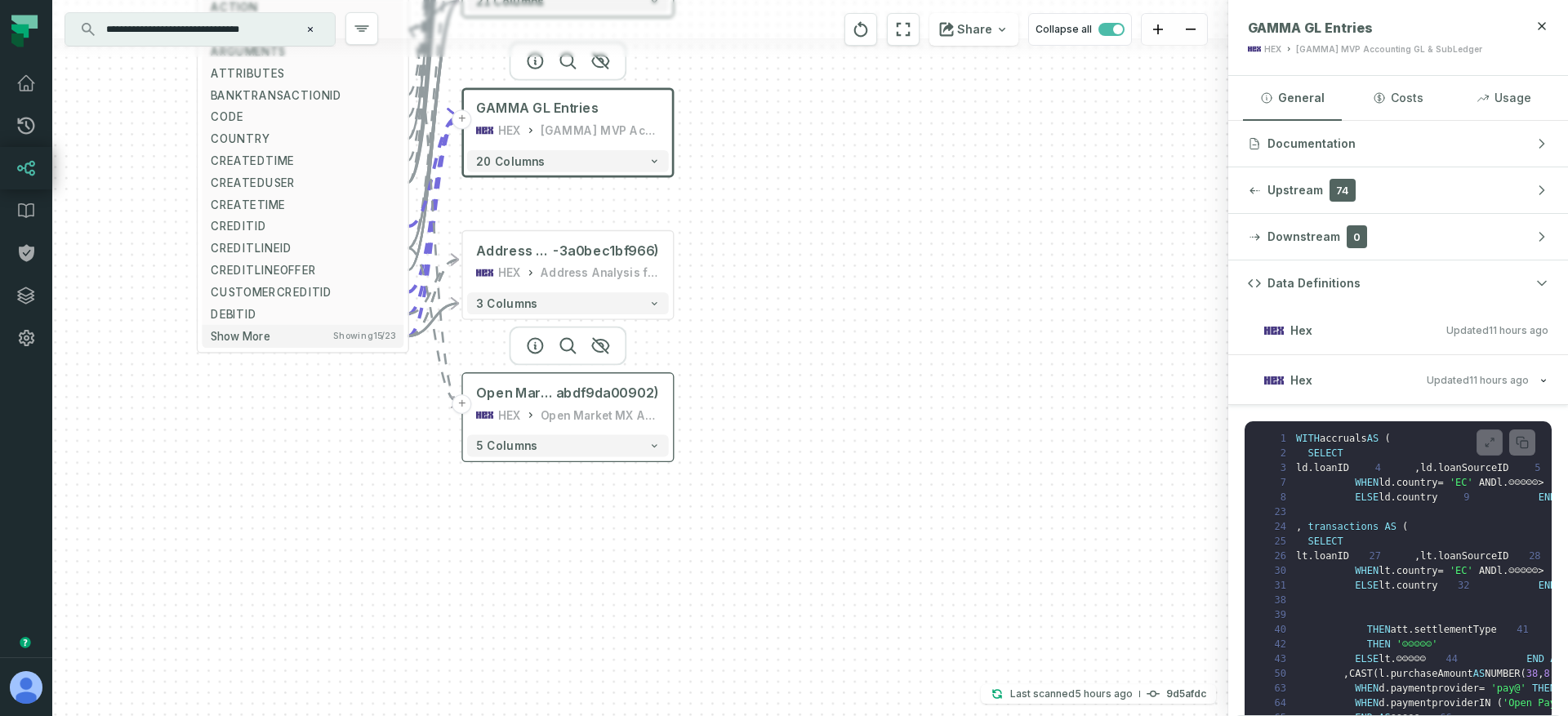
click at [601, 409] on div "Open Market MX Analysis" at bounding box center [601, 415] width 120 height 17
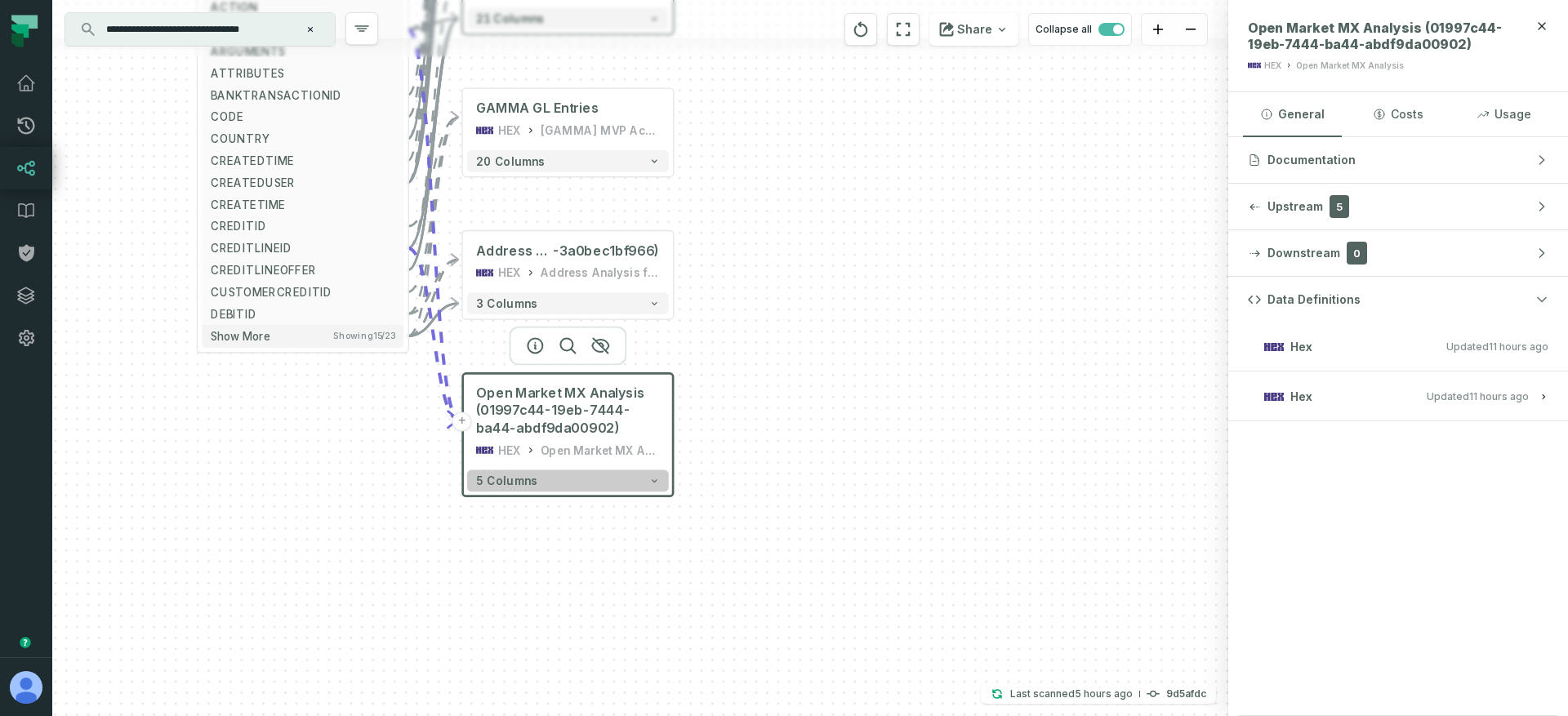
click at [568, 476] on button "5 columns" at bounding box center [568, 479] width 202 height 22
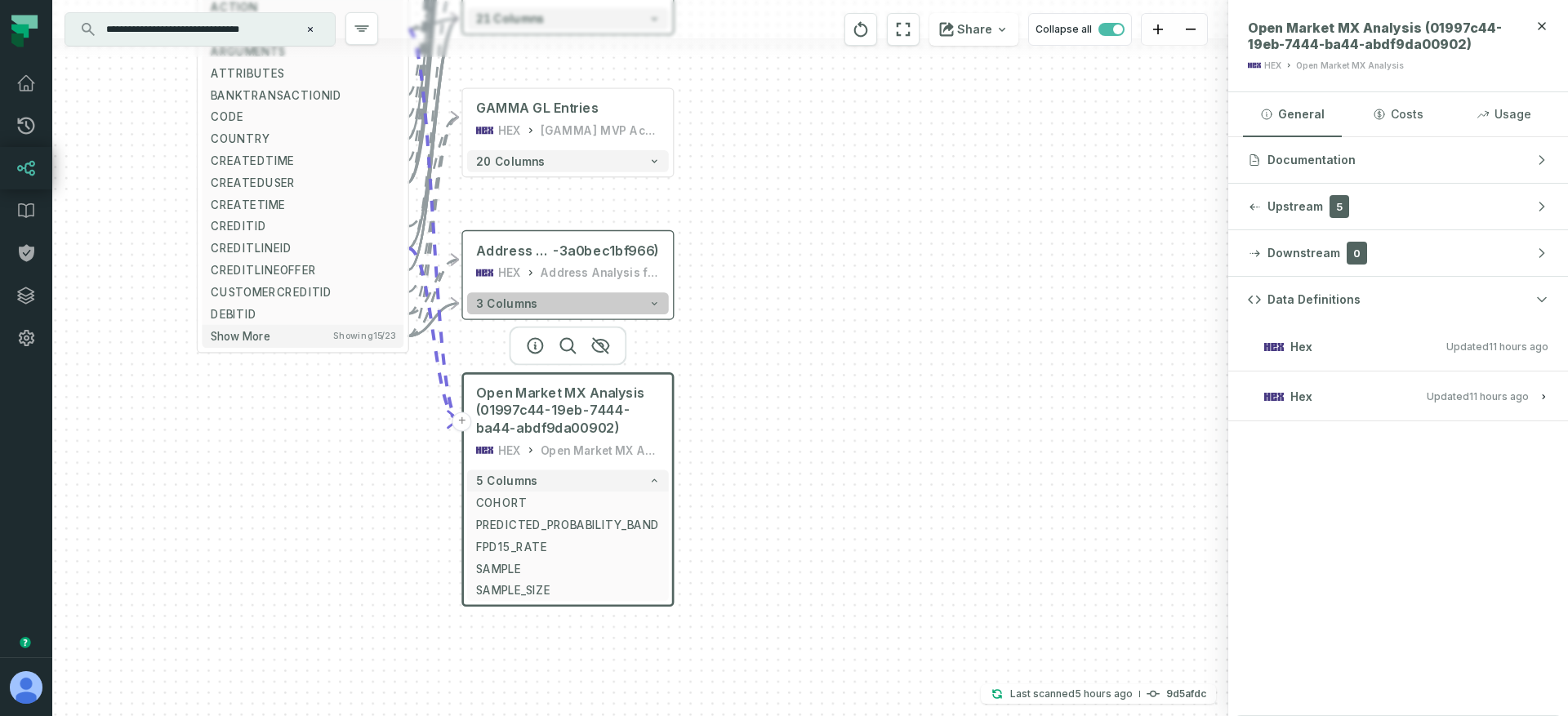
click at [662, 303] on button "3 columns" at bounding box center [568, 303] width 202 height 22
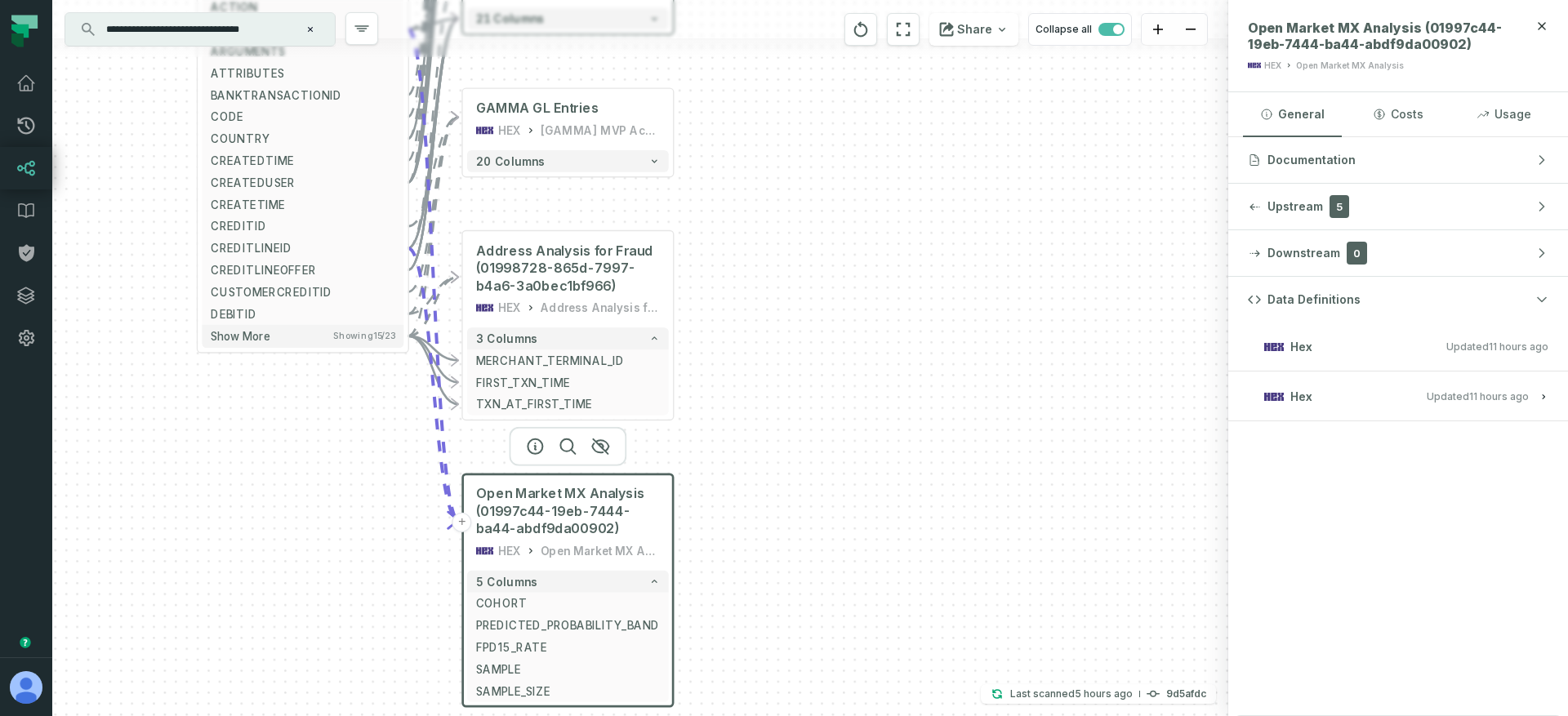
click at [725, 412] on div "+ FinOps 2025 (01997c82-29ec-7eee-ae4f-9a0fd8100a31) HEX FinOps 2025 8 columns …" at bounding box center [640, 358] width 1176 height 716
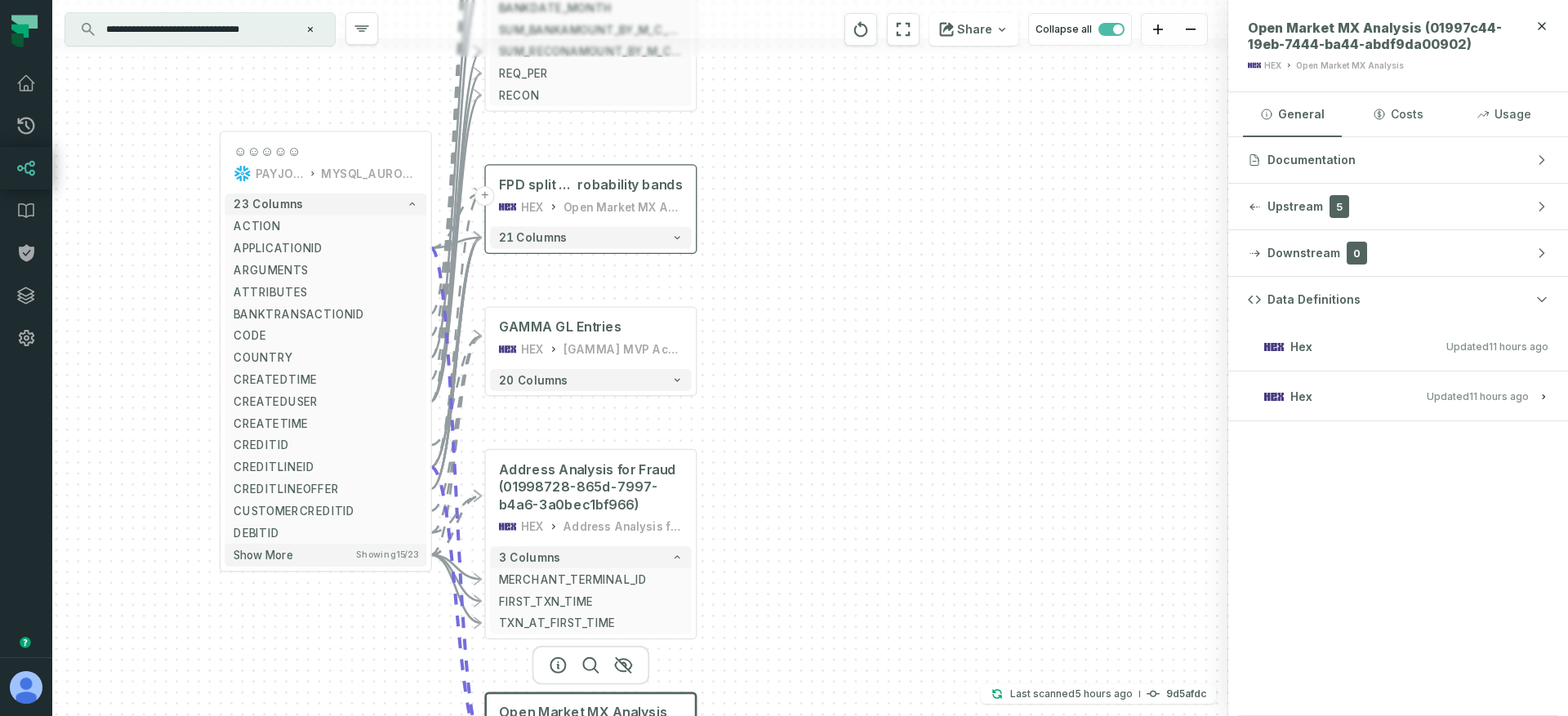
drag, startPoint x: 743, startPoint y: 419, endPoint x: 749, endPoint y: 475, distance: 56.3
click at [753, 488] on div "+ FinOps 2025 (01997c82-29ec-7eee-ae4f-9a0fd8100a31) HEX FinOps 2025 8 columns …" at bounding box center [640, 358] width 1176 height 716
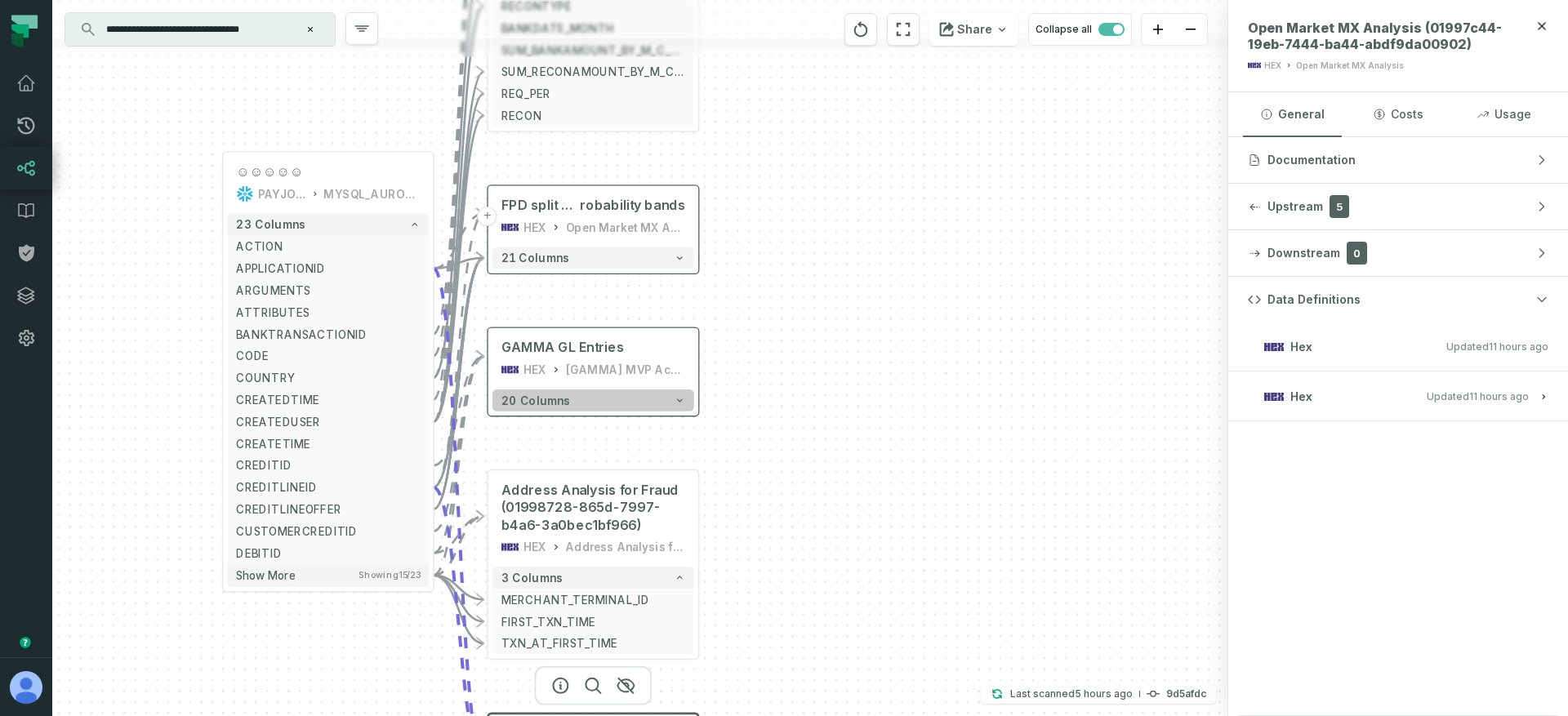
click at [663, 393] on button "20 columns" at bounding box center [593, 399] width 202 height 22
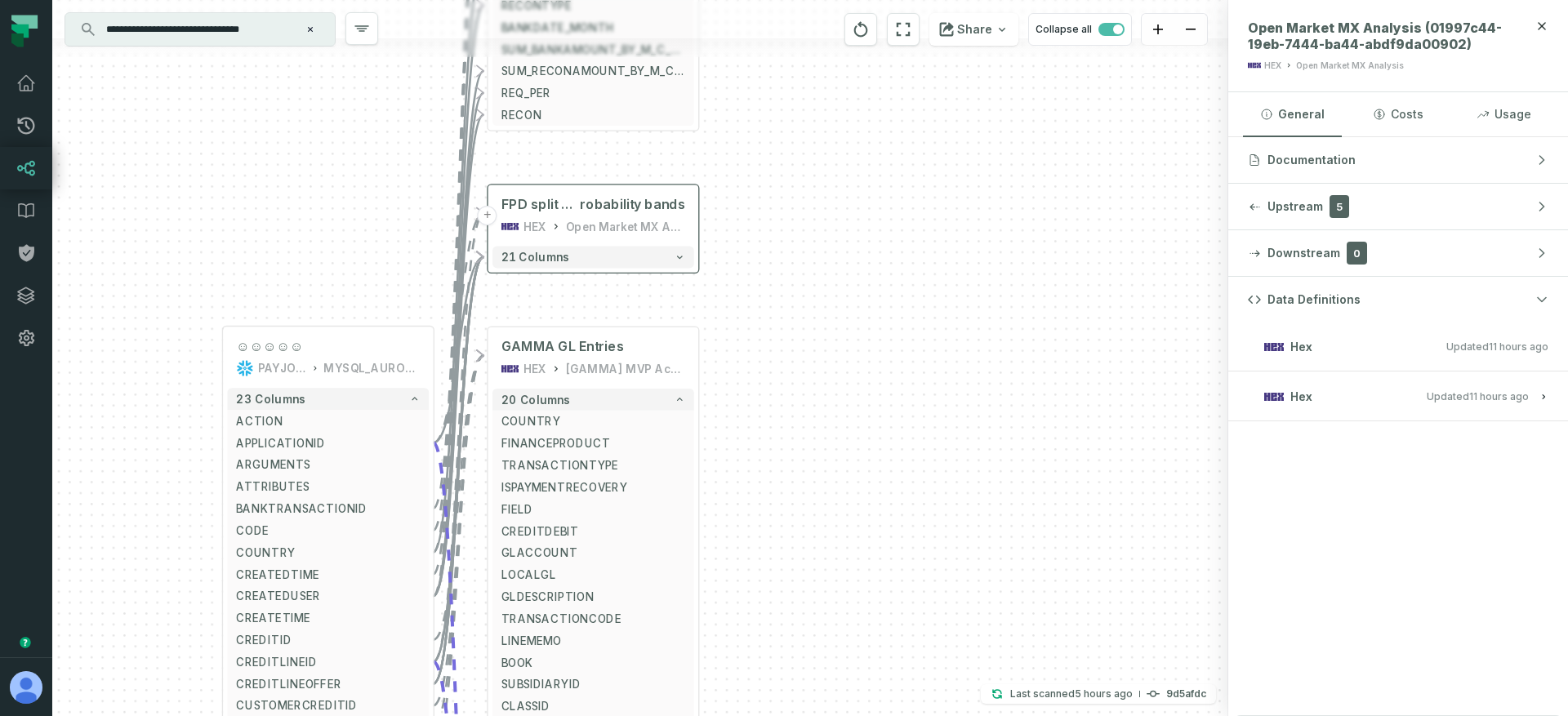
click at [748, 317] on div "+ FinOps 2025 (01997c82-29ec-7eee-ae4f-9a0fd8100a31) HEX FinOps 2025 8 columns …" at bounding box center [640, 358] width 1176 height 716
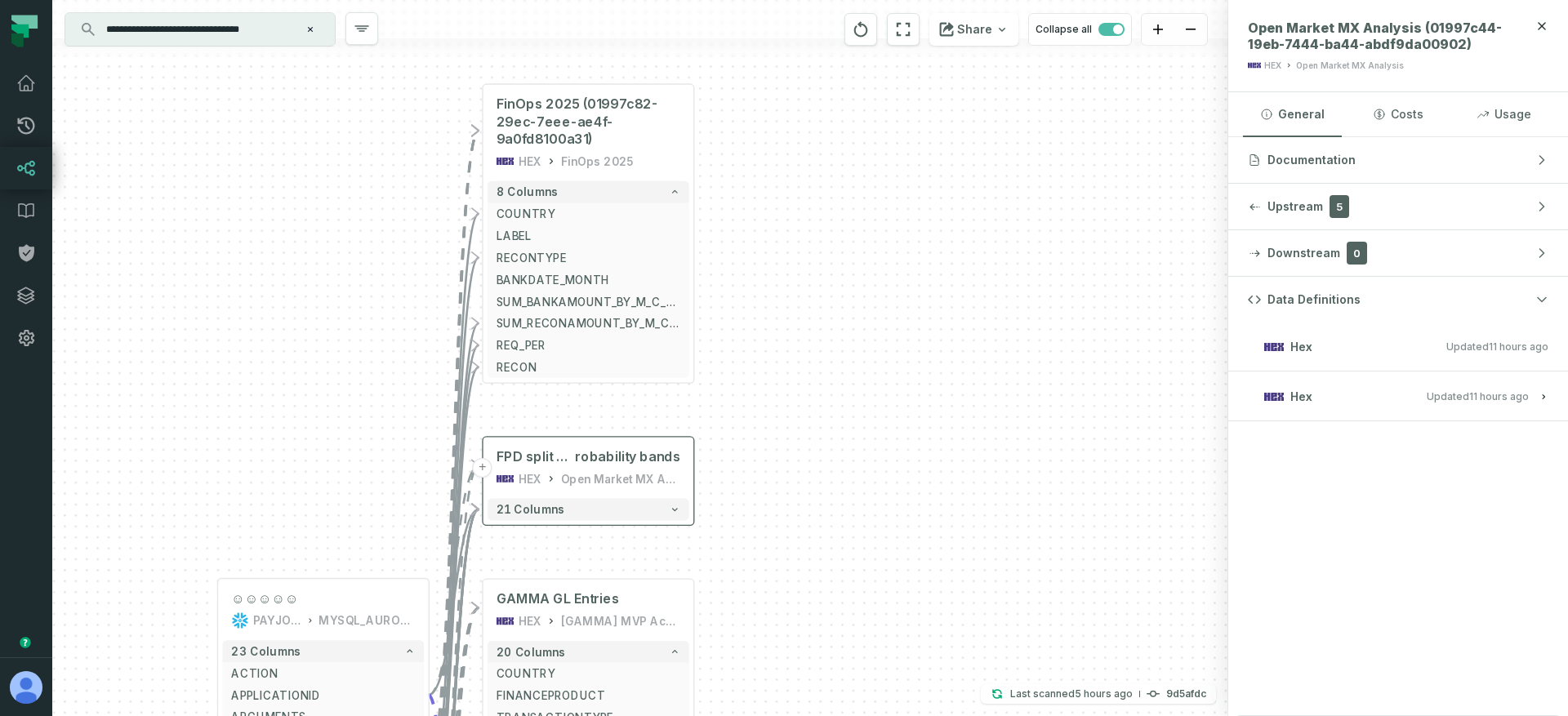
drag, startPoint x: 735, startPoint y: 226, endPoint x: 730, endPoint y: 481, distance: 255.0
click at [730, 481] on div "+ FinOps 2025 (01997c82-29ec-7eee-ae4f-9a0fd8100a31) HEX FinOps 2025 8 columns …" at bounding box center [640, 358] width 1176 height 716
click at [220, 33] on input "**********" at bounding box center [197, 29] width 204 height 26
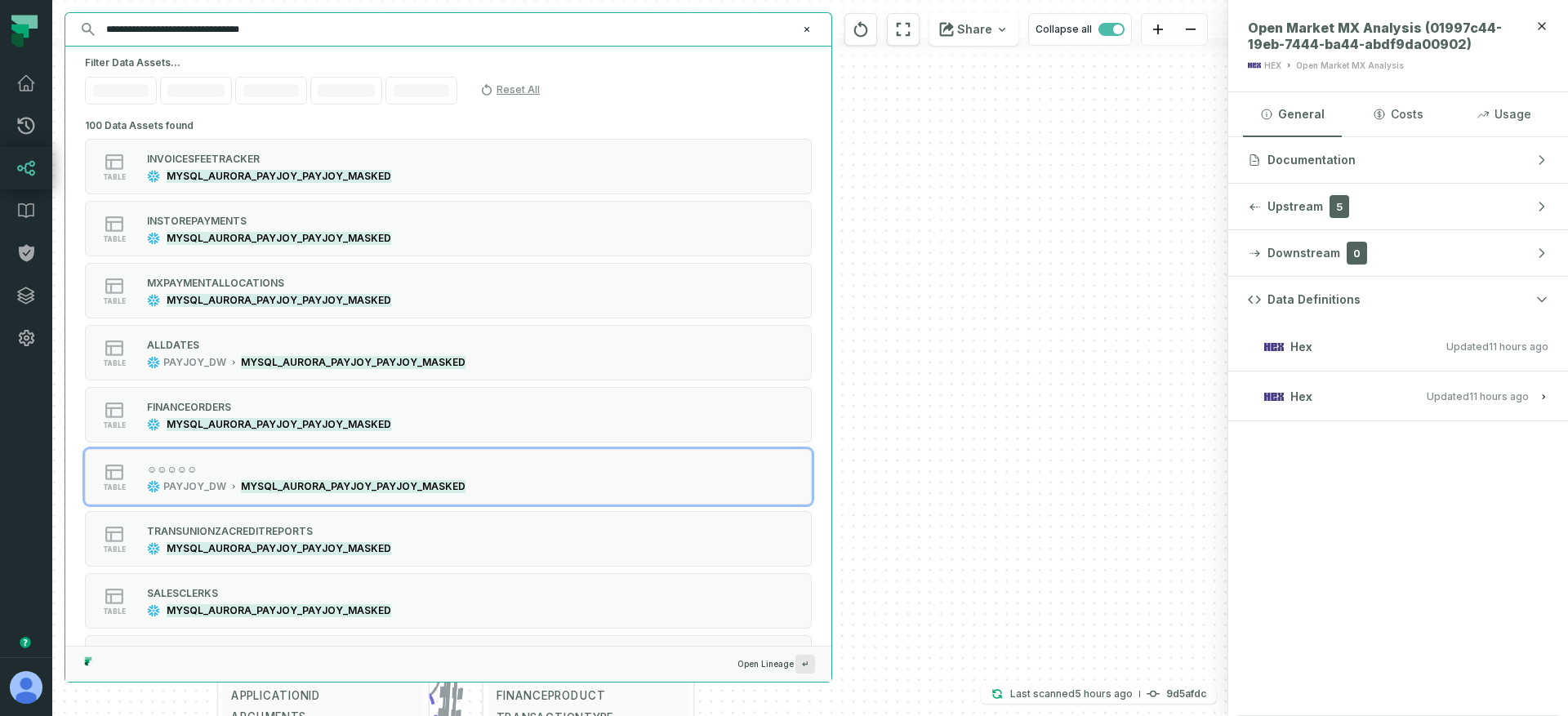
click at [394, 32] on input "**********" at bounding box center [446, 29] width 700 height 26
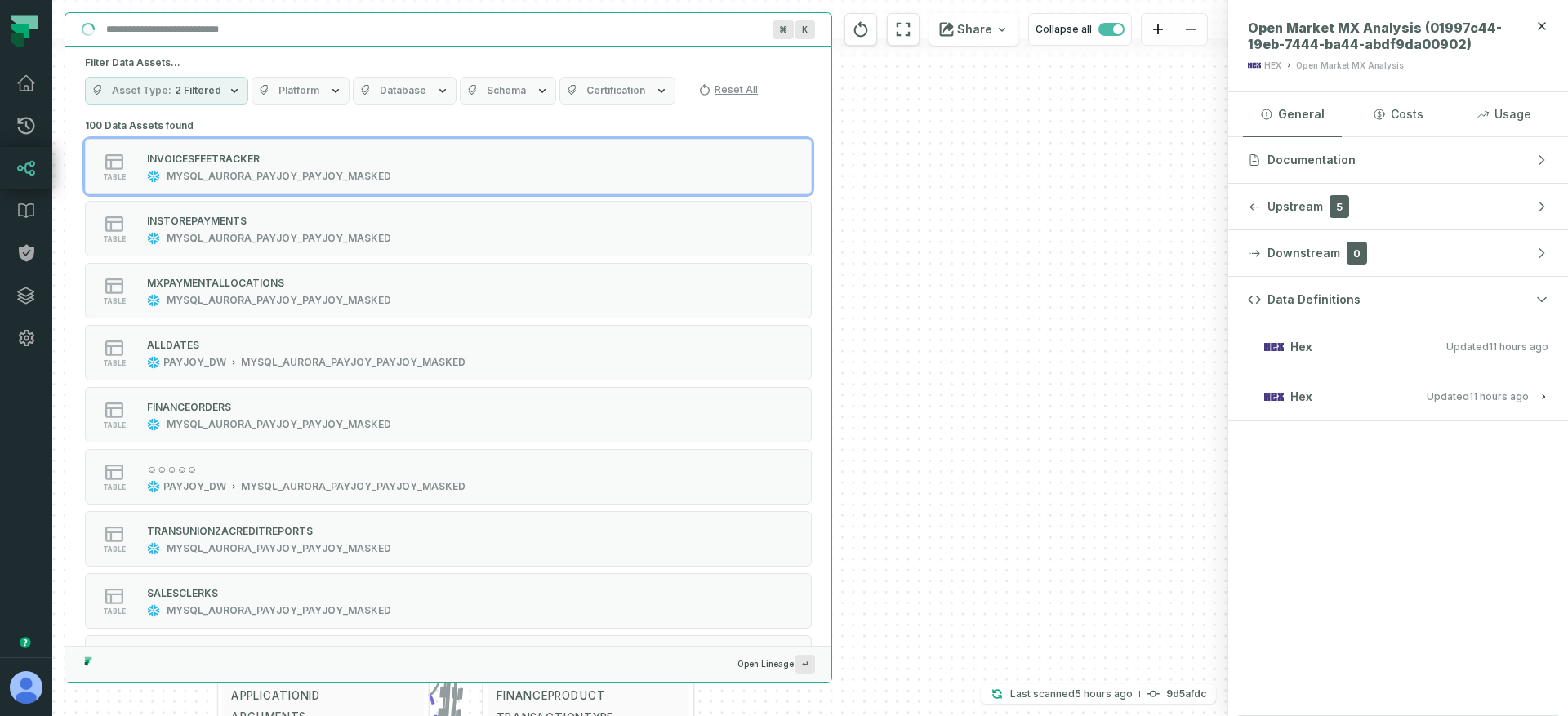
click at [315, 94] on button "Platform" at bounding box center [301, 91] width 98 height 28
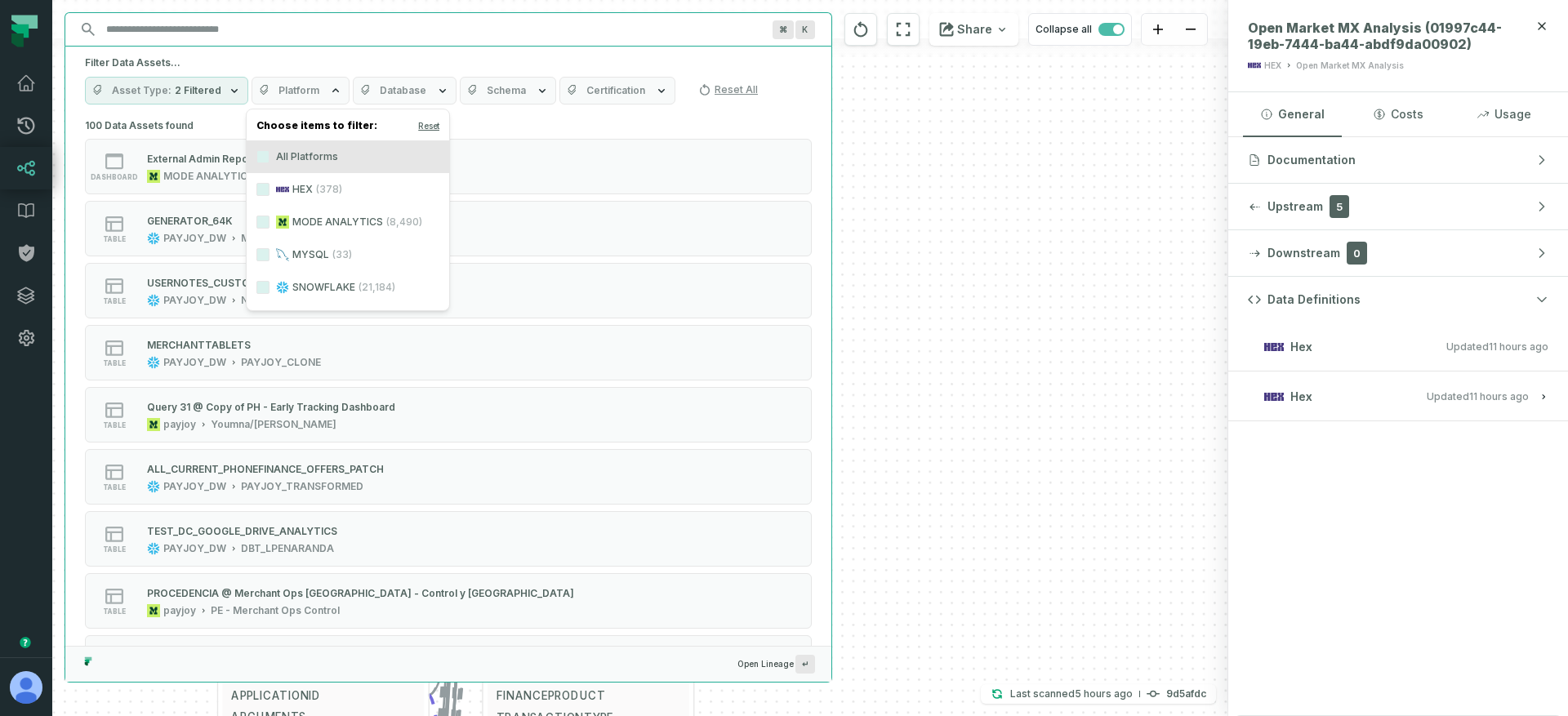
click at [299, 190] on label "HEX (378)" at bounding box center [347, 189] width 202 height 33
click at [270, 190] on button "HEX (378)" at bounding box center [263, 190] width 13 height 13
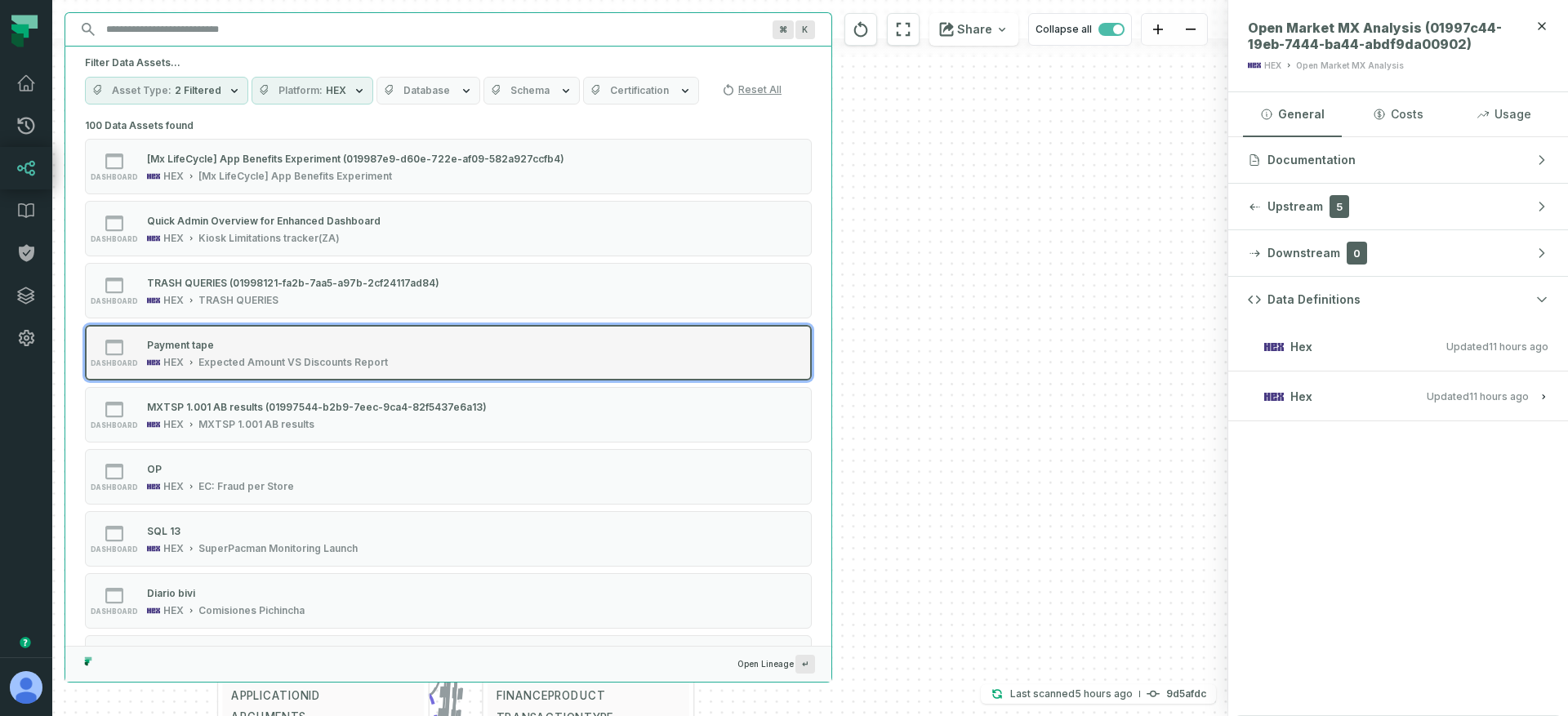
click at [195, 356] on div "HEX Expected Amount VS Discounts Report" at bounding box center [267, 363] width 241 height 13
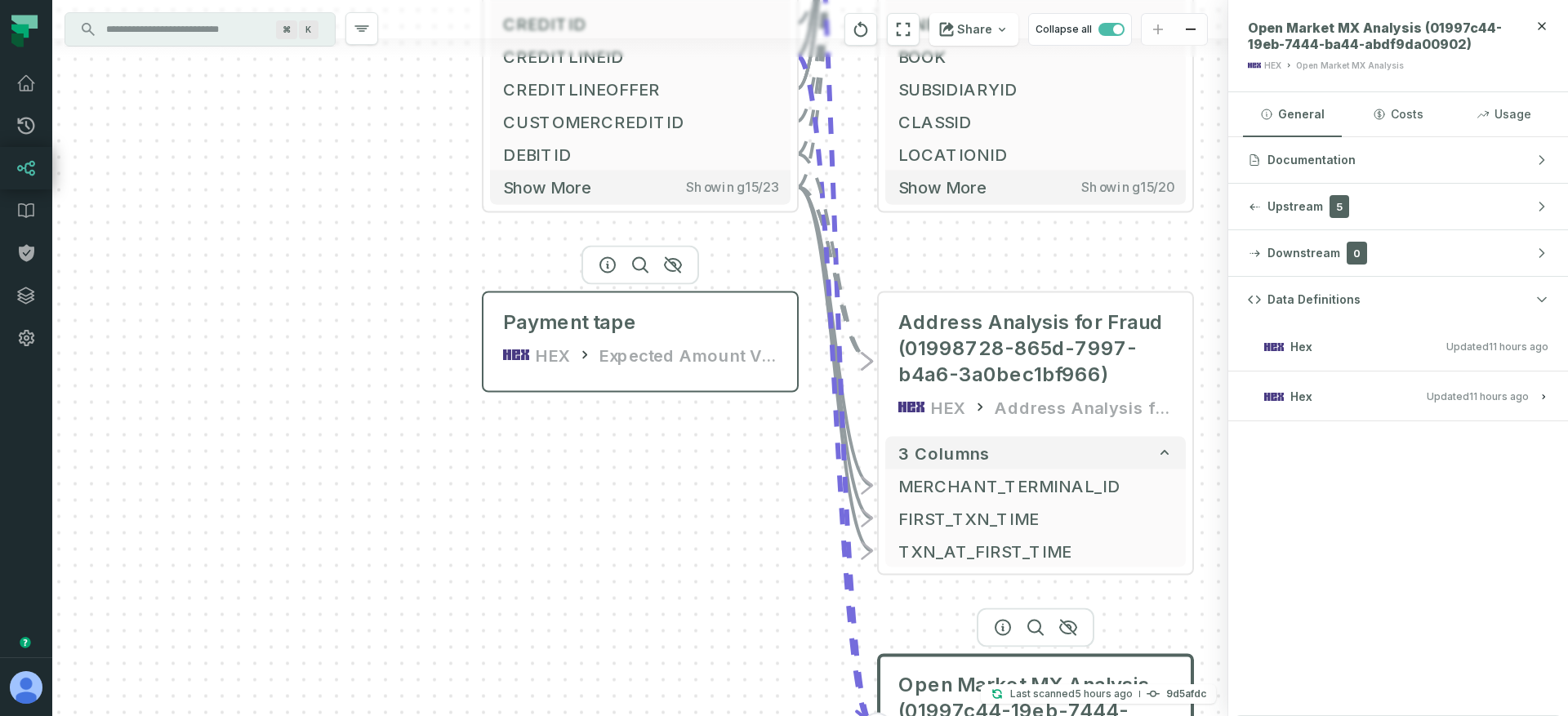
click at [621, 347] on div "Expected Amount VS Discounts Report" at bounding box center [689, 355] width 179 height 26
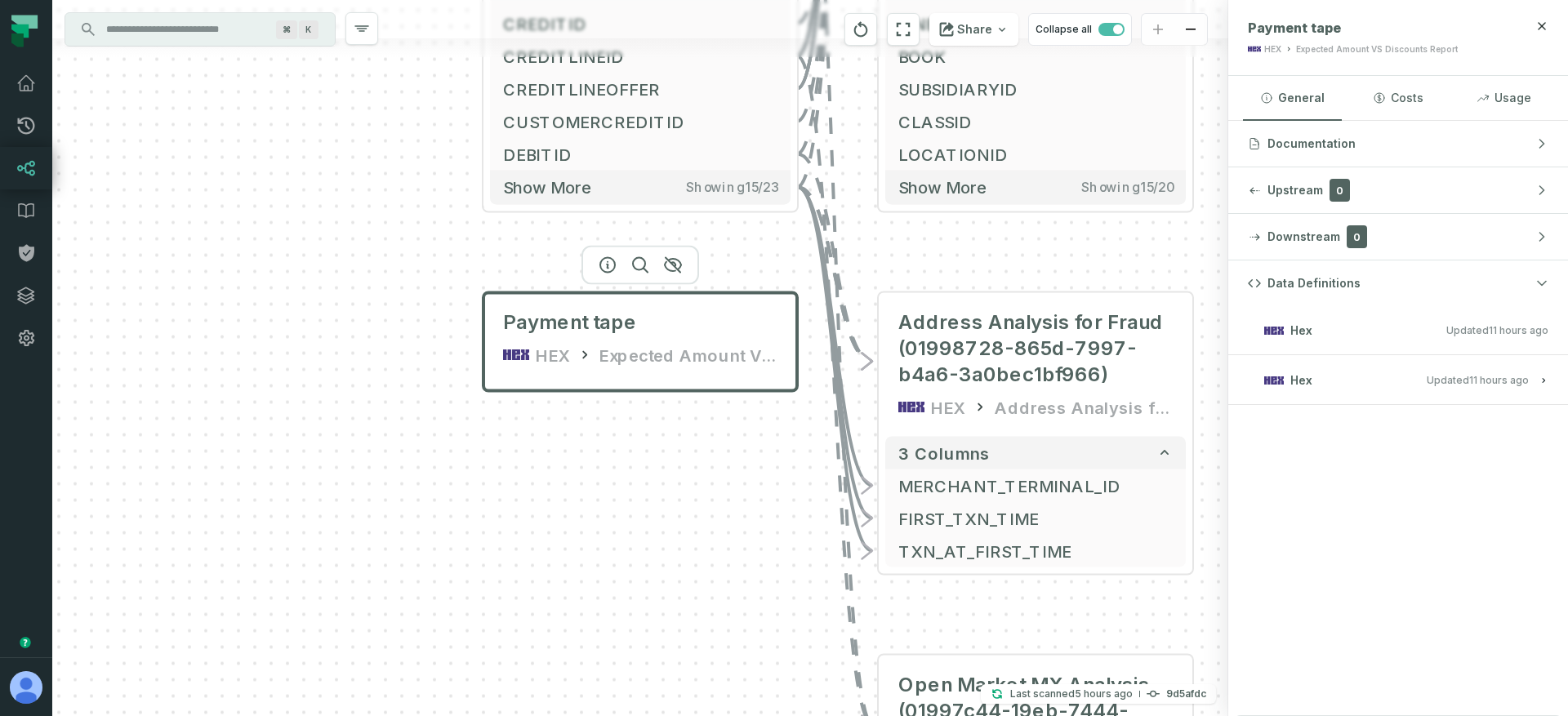
click at [1467, 371] on button "Hex Updated [DATE] 1:05:40 AM" at bounding box center [1398, 380] width 301 height 22
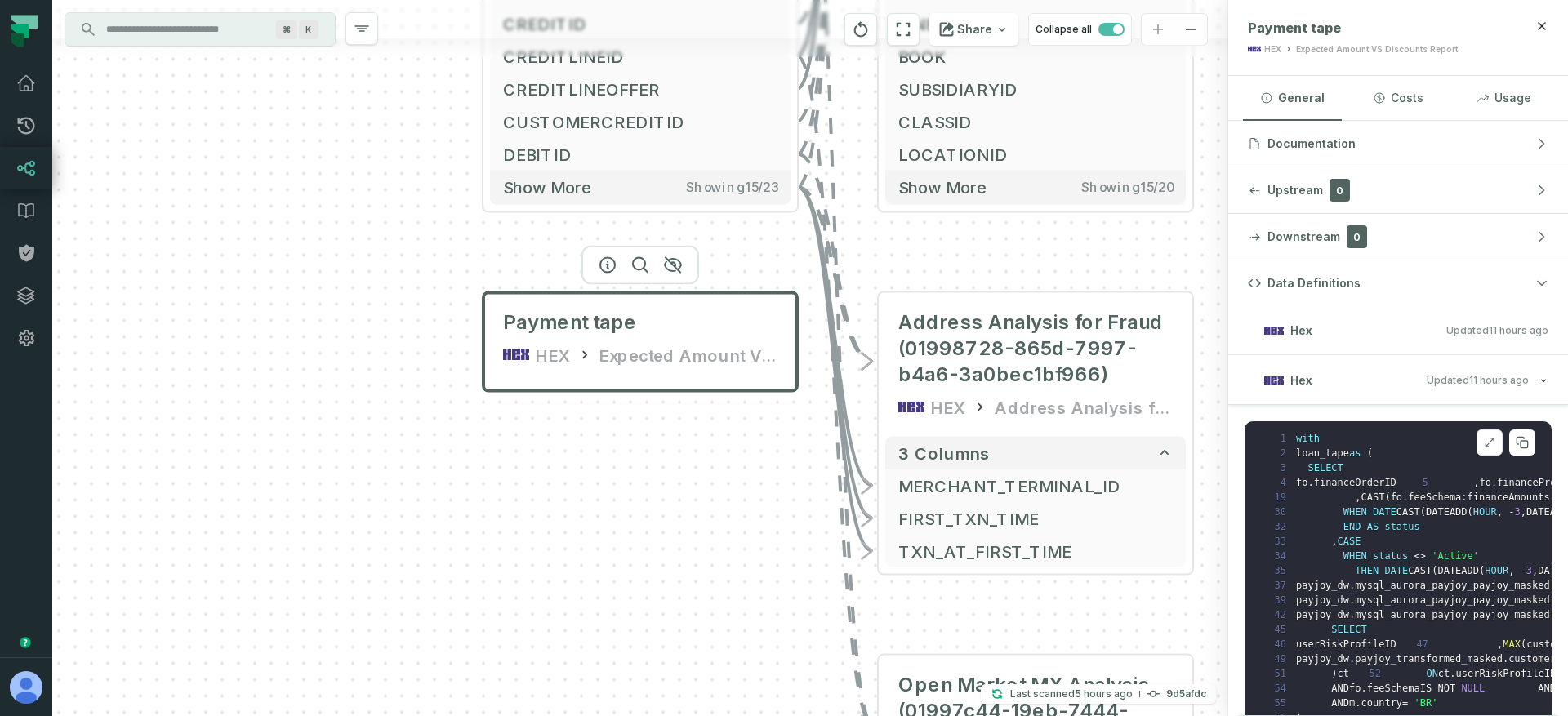
click at [1483, 442] on icon at bounding box center [1489, 443] width 11 height 13
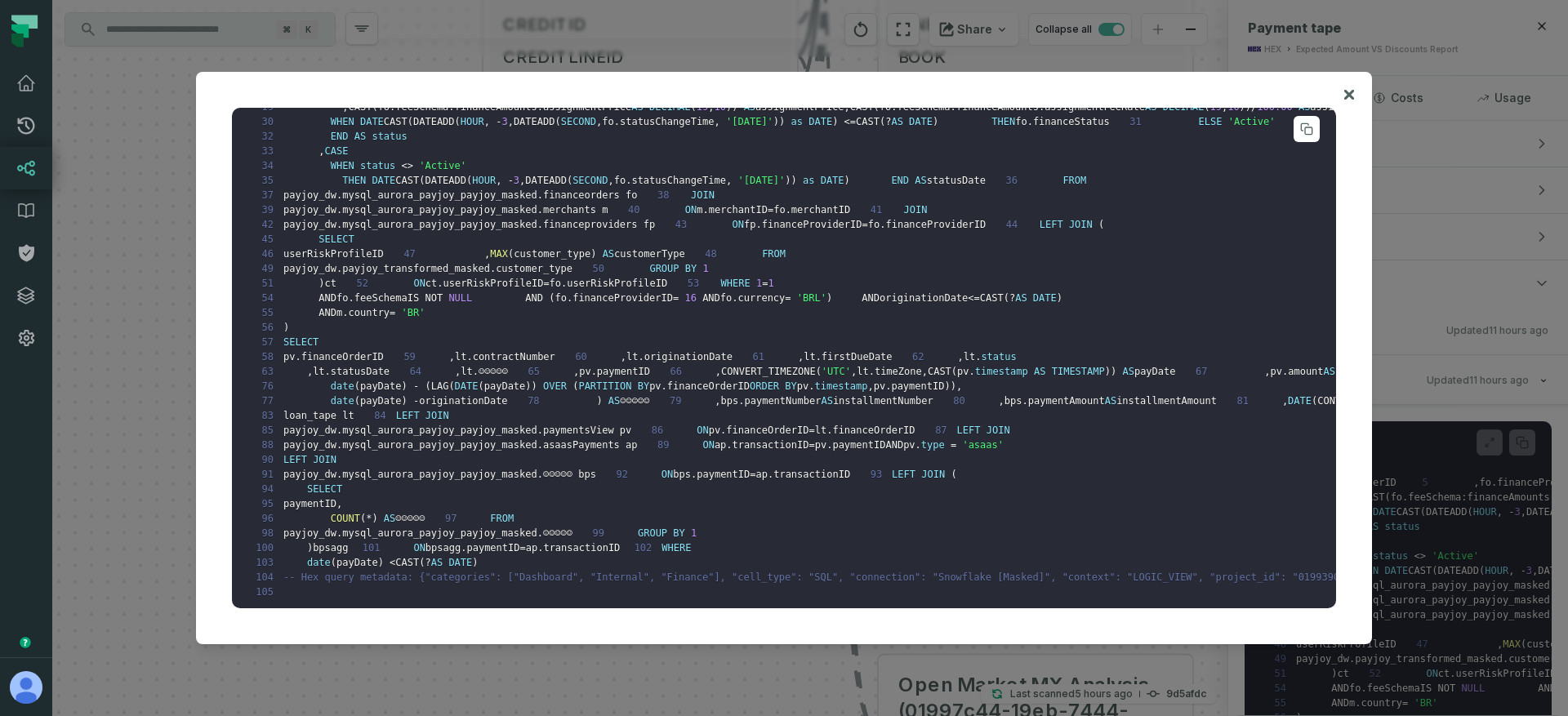
scroll to position [1073, 0]
click at [565, 422] on pre "1 with 2 loan_tape as ( 3 SELECT 4 fo . financeOrderID 5 , fo . financeProduct …" at bounding box center [784, 358] width 1104 height 501
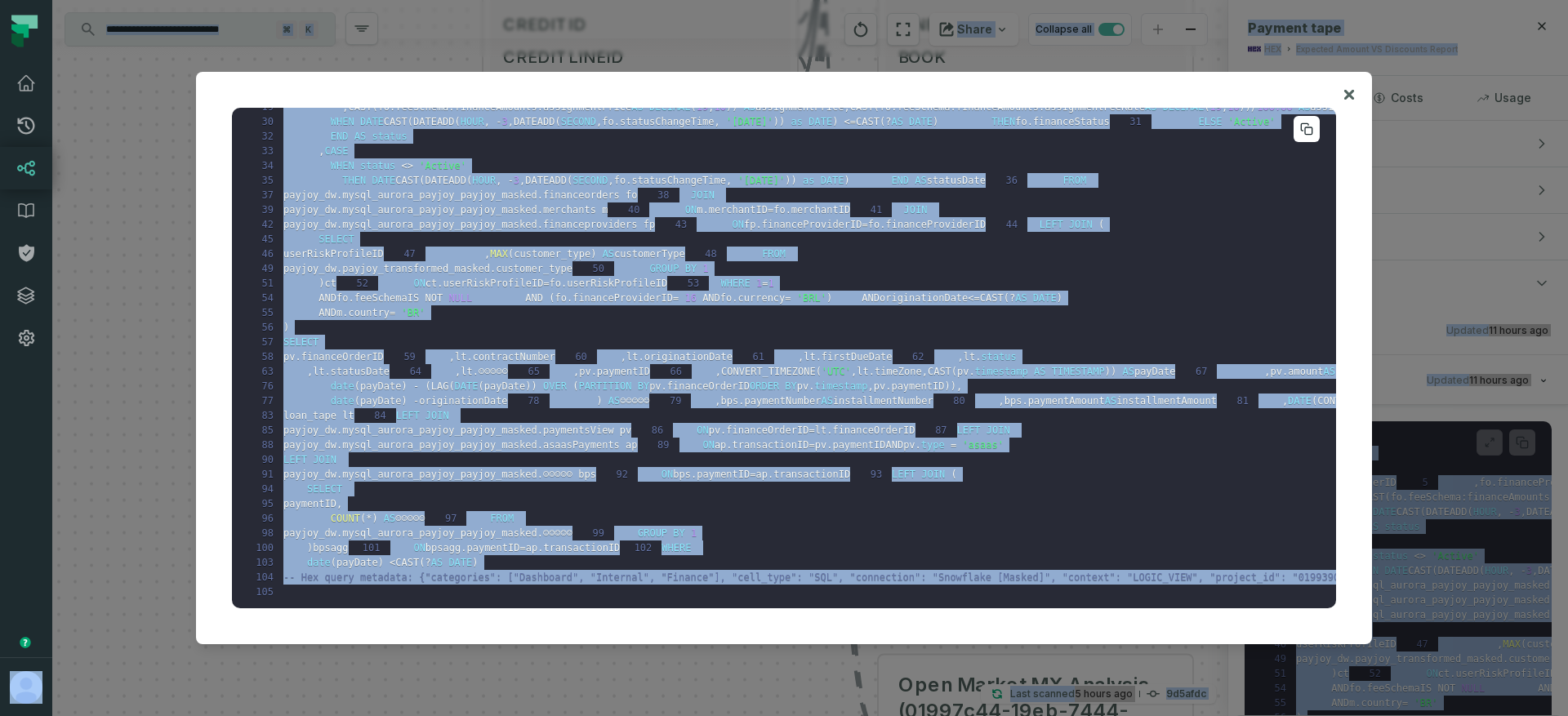
click at [1300, 126] on icon at bounding box center [1307, 129] width 13 height 13
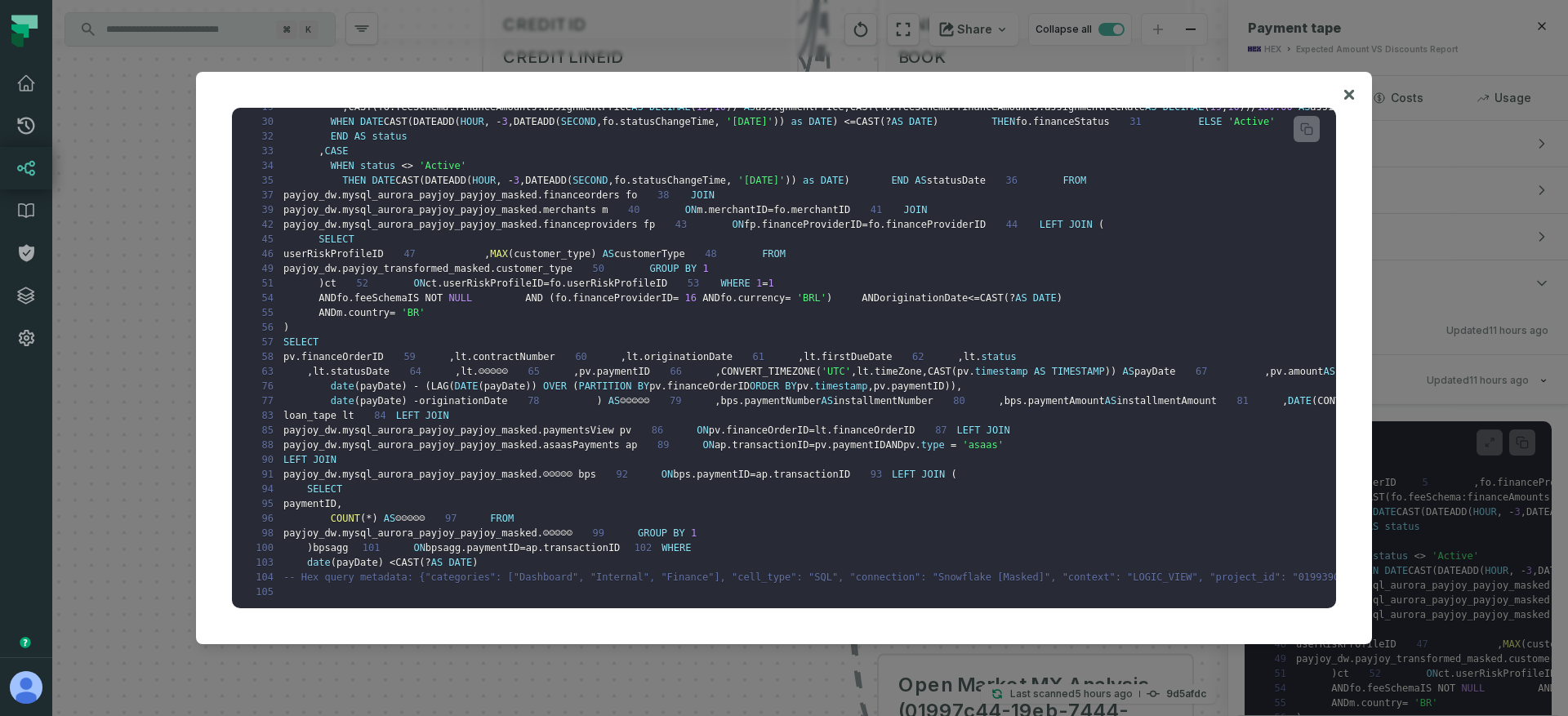
click at [145, 253] on div at bounding box center [784, 358] width 1568 height 716
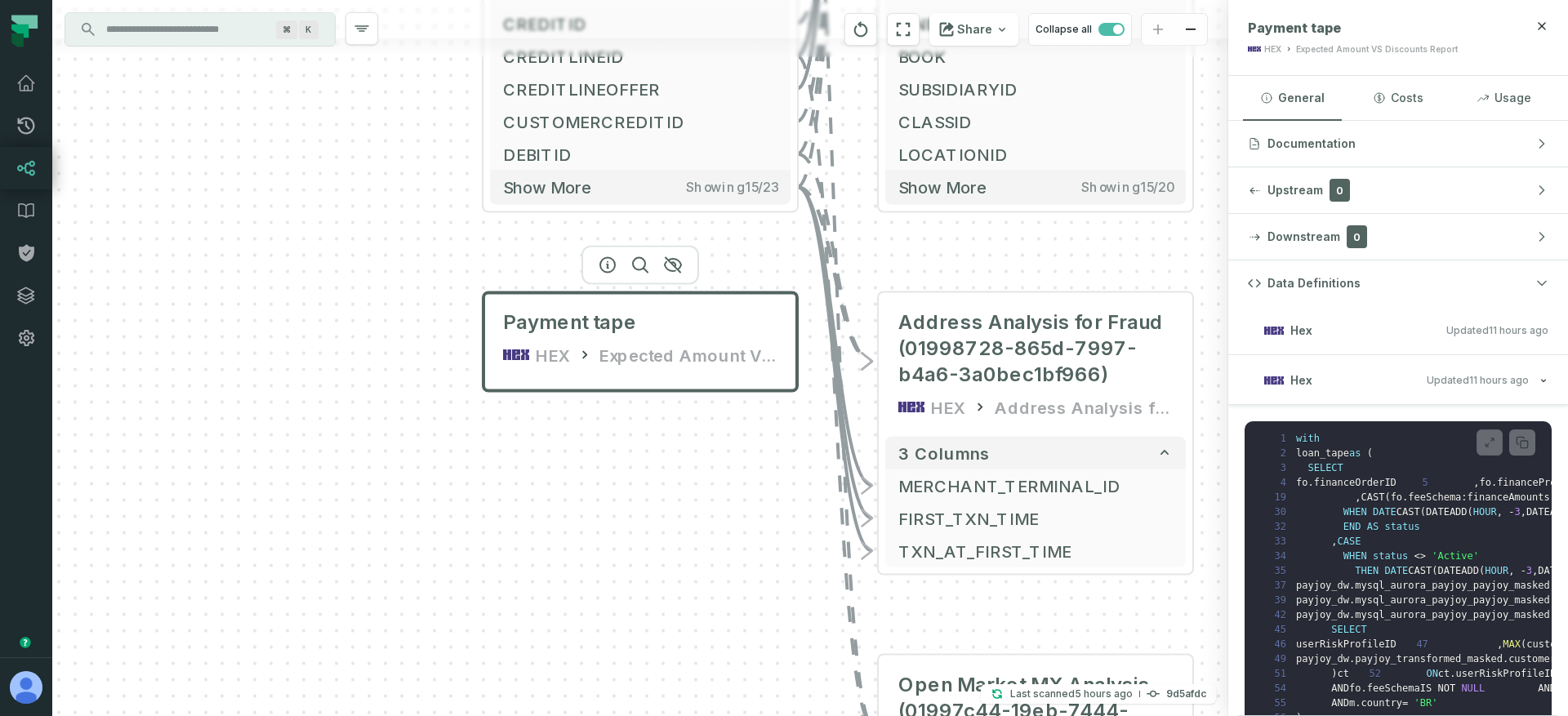
click at [217, 41] on input "Discovery Provider cmdk menu" at bounding box center [184, 29] width 178 height 26
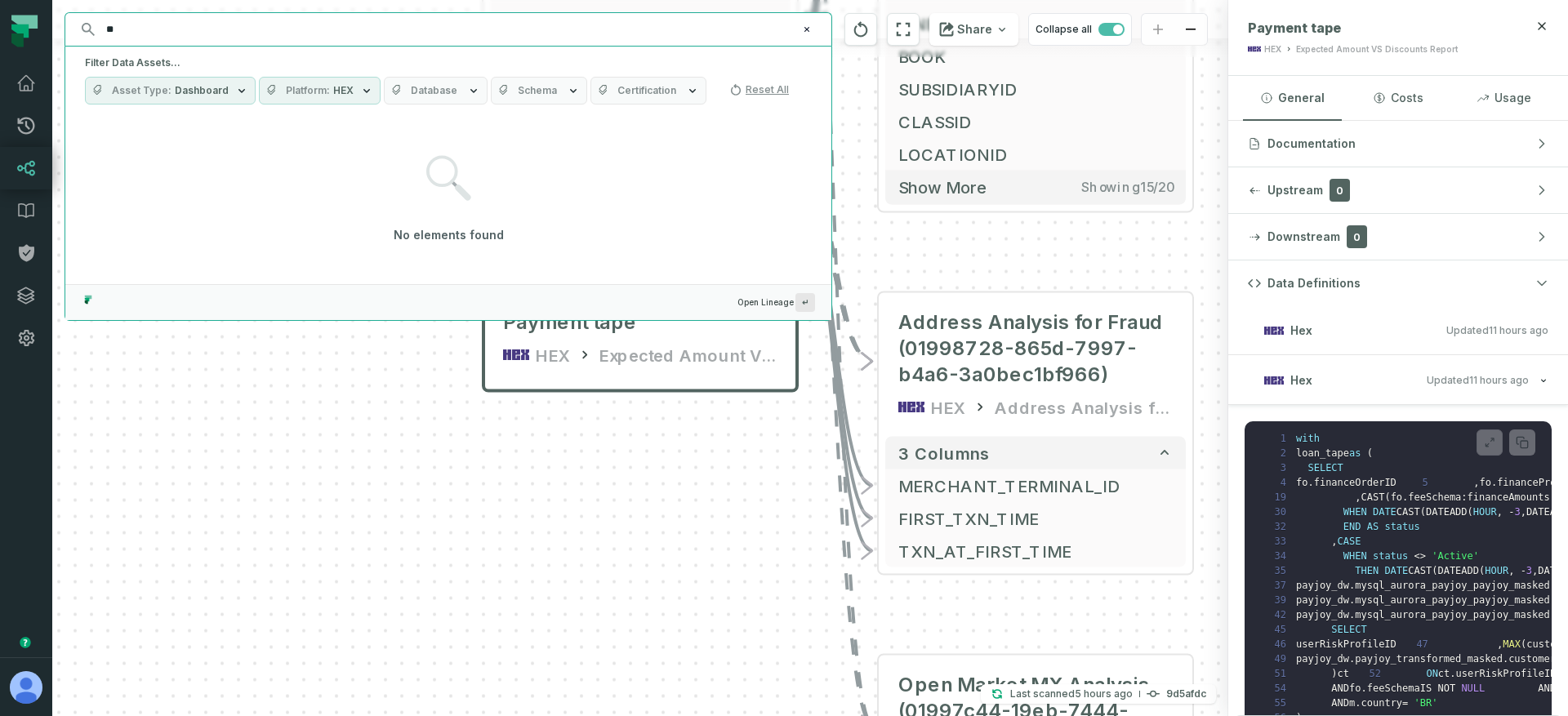
type input "*"
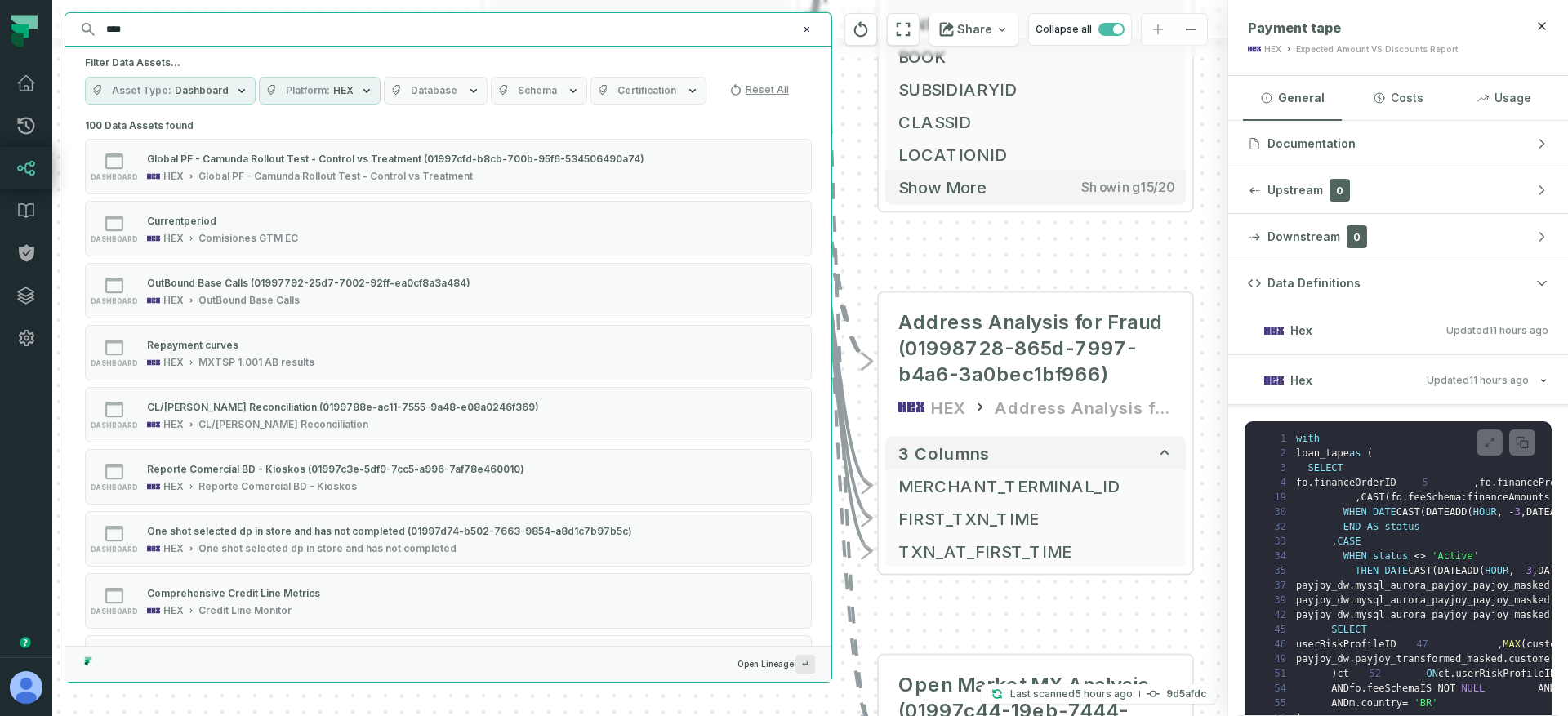
type input "*****"
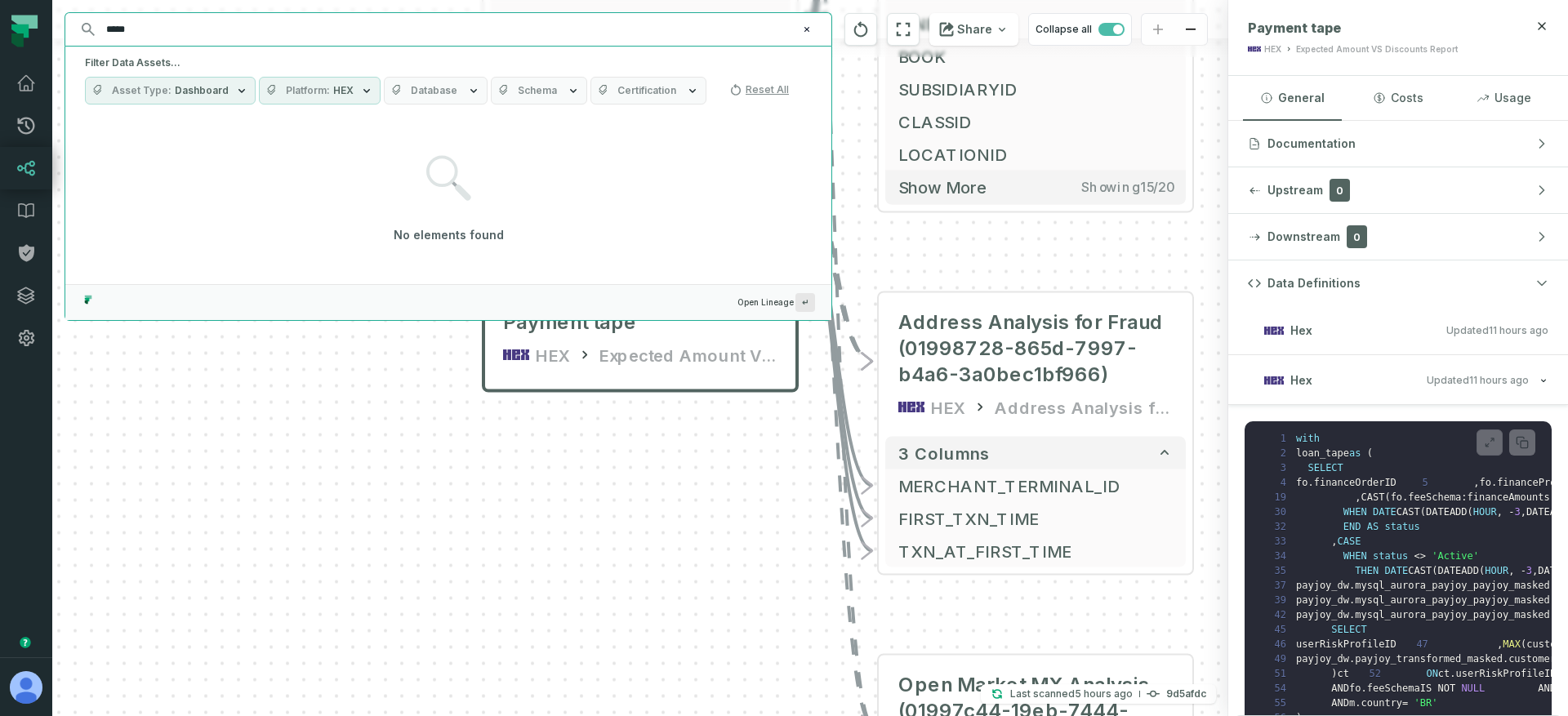
click at [129, 28] on input "*****" at bounding box center [446, 29] width 700 height 26
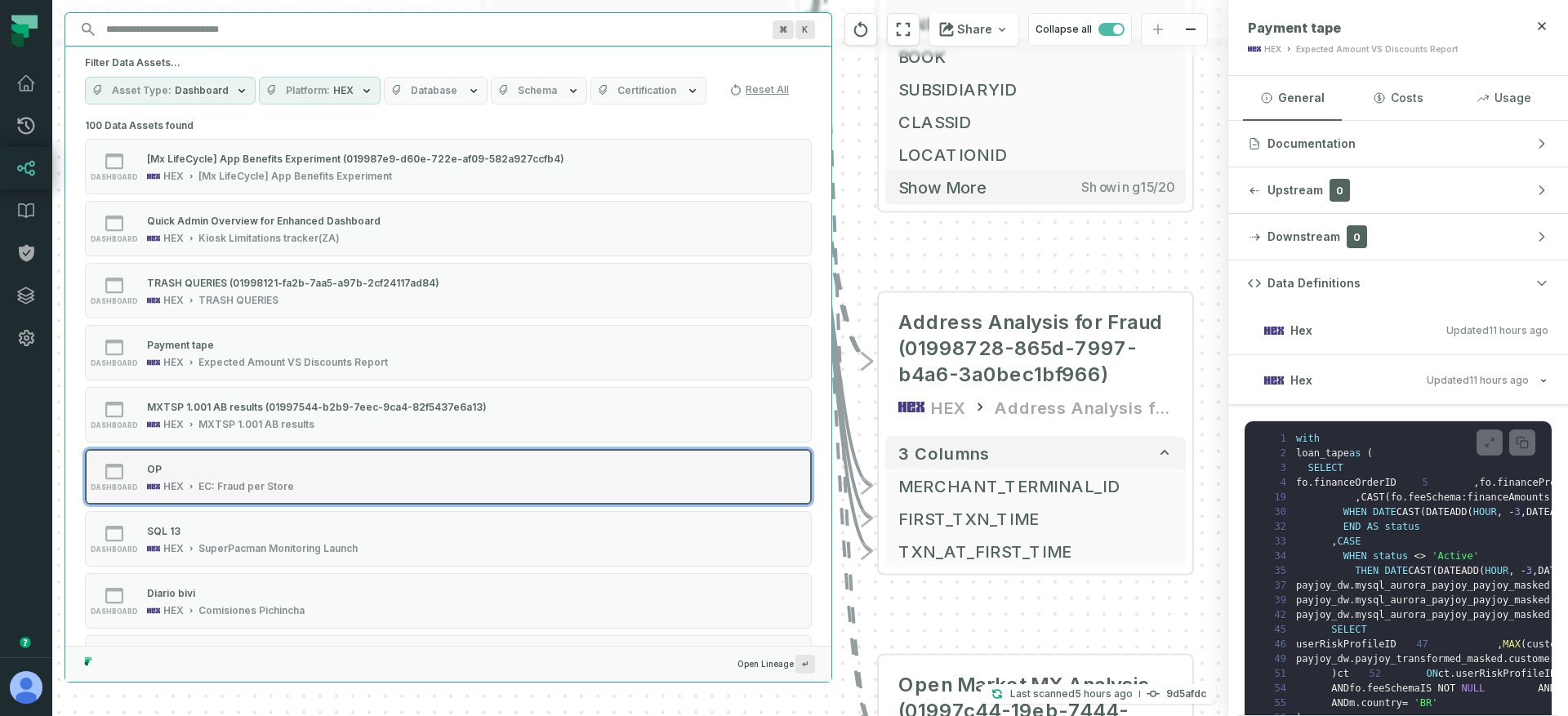
click at [326, 471] on div "dashboard OP HEX EC: Fraud per Store" at bounding box center [292, 476] width 408 height 33
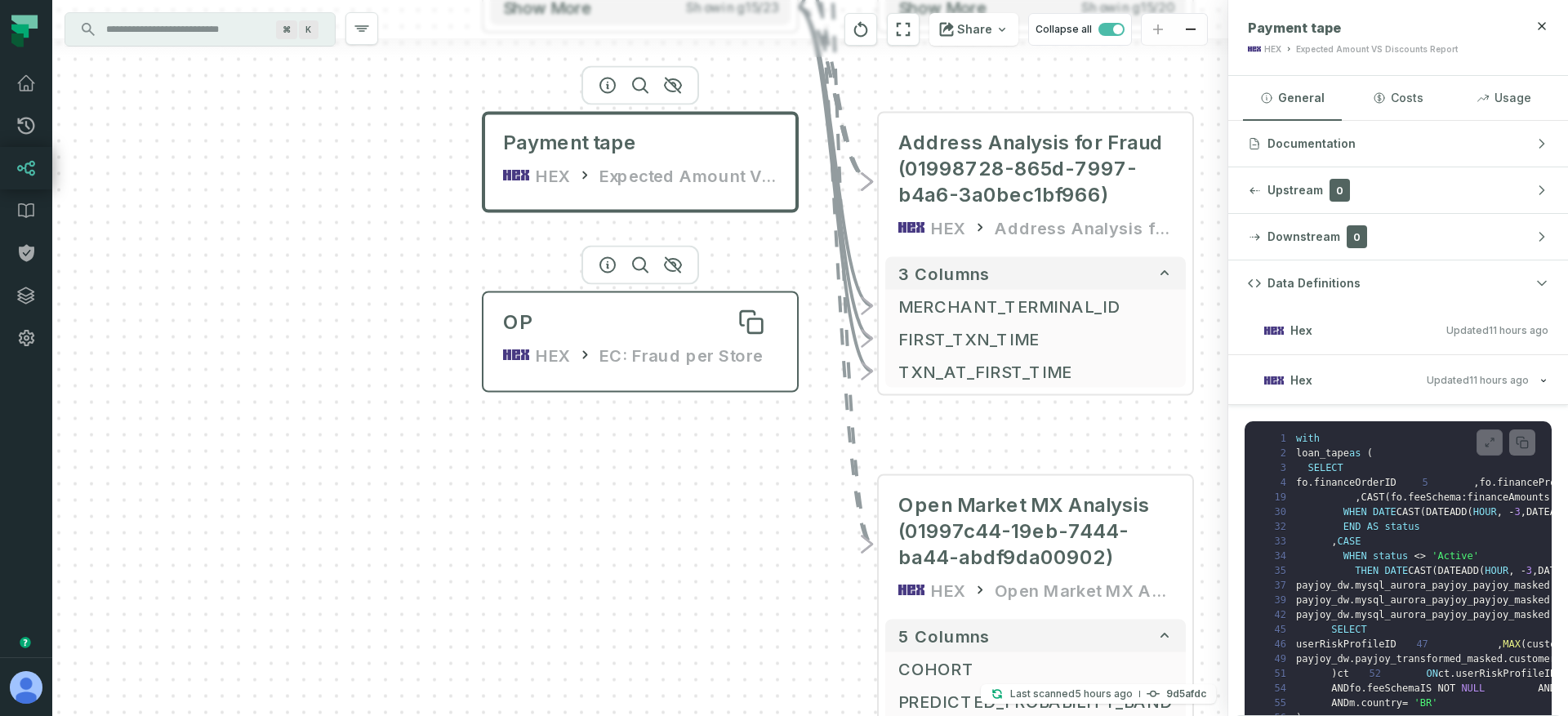
click at [598, 333] on div "OP" at bounding box center [640, 322] width 274 height 26
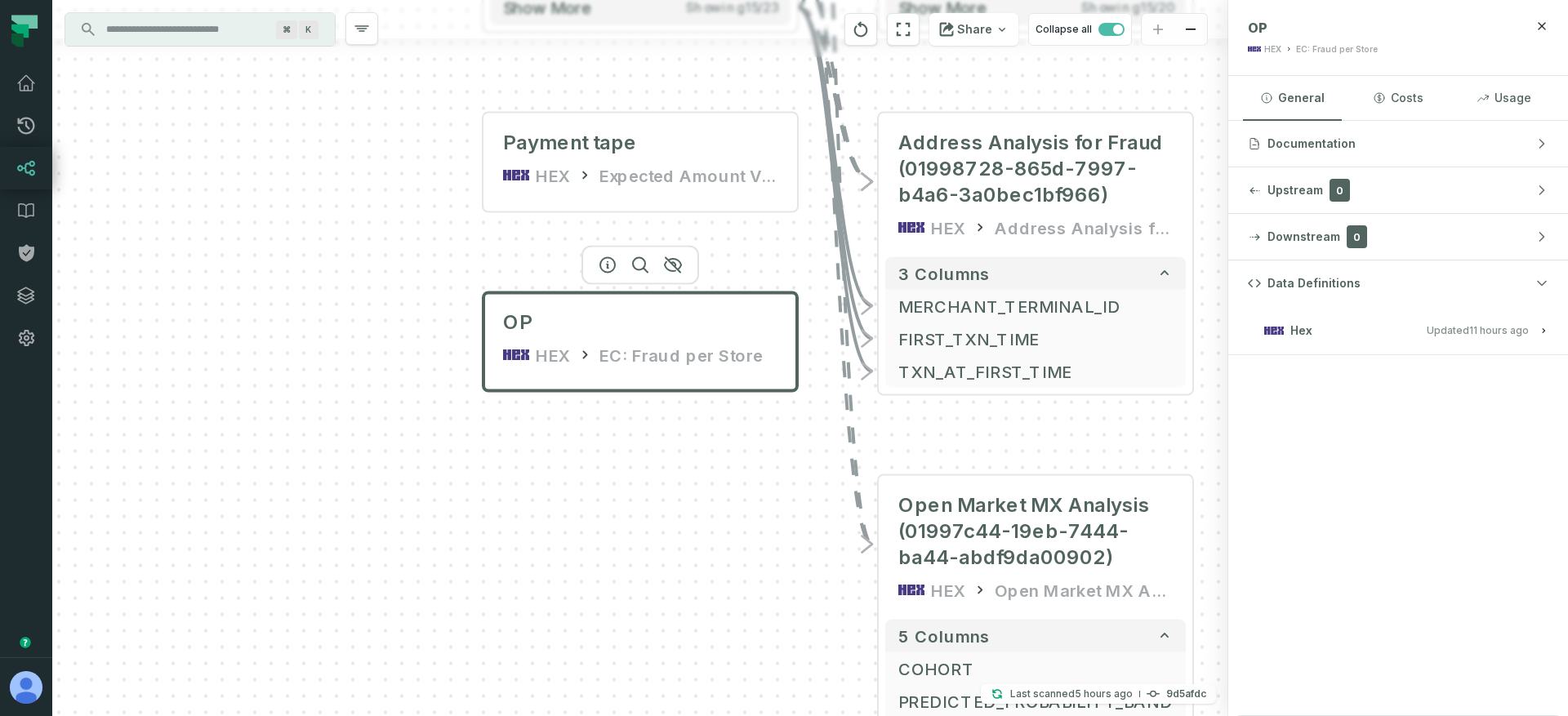
click at [1437, 324] on span "Updated [DATE] 1:05:40 AM" at bounding box center [1477, 330] width 102 height 12
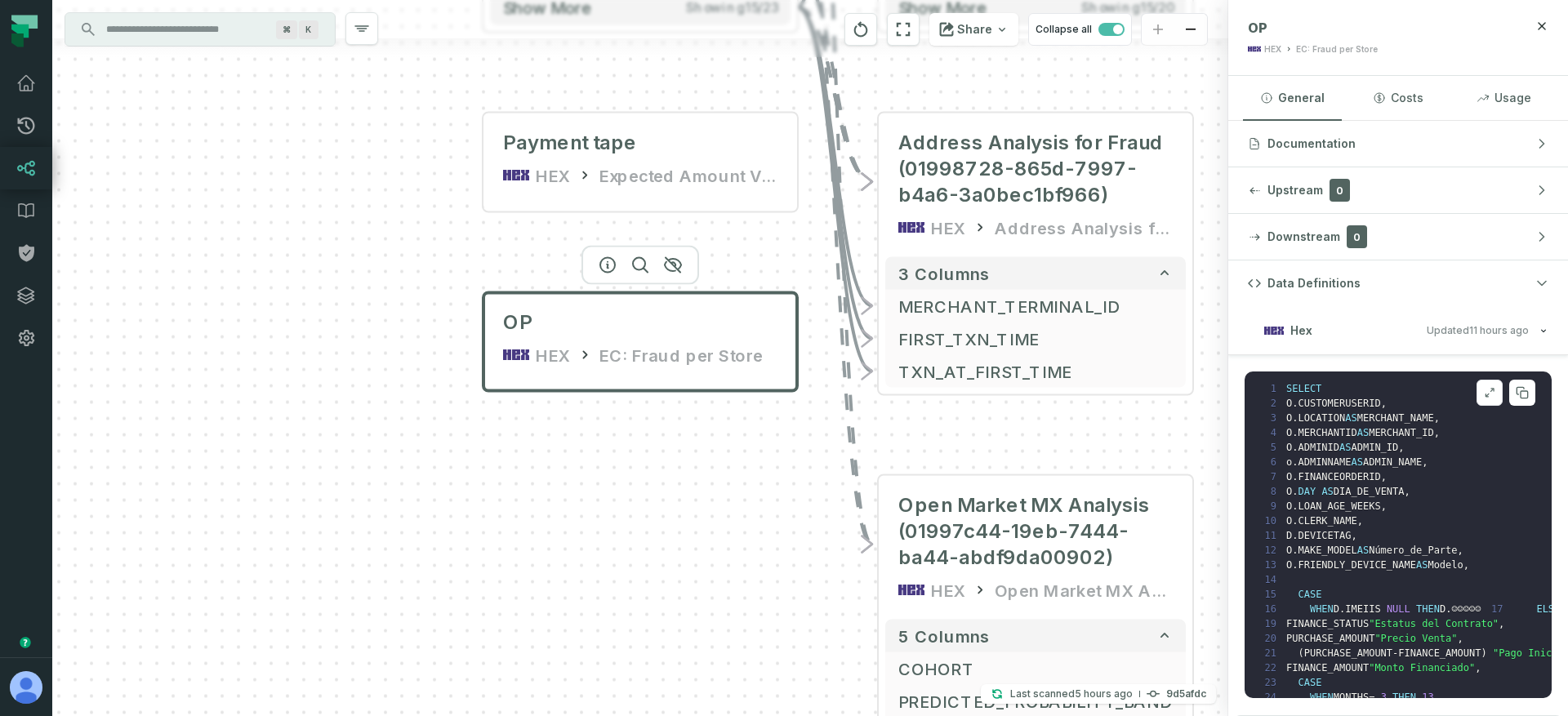
click at [1476, 388] on button at bounding box center [1489, 393] width 26 height 26
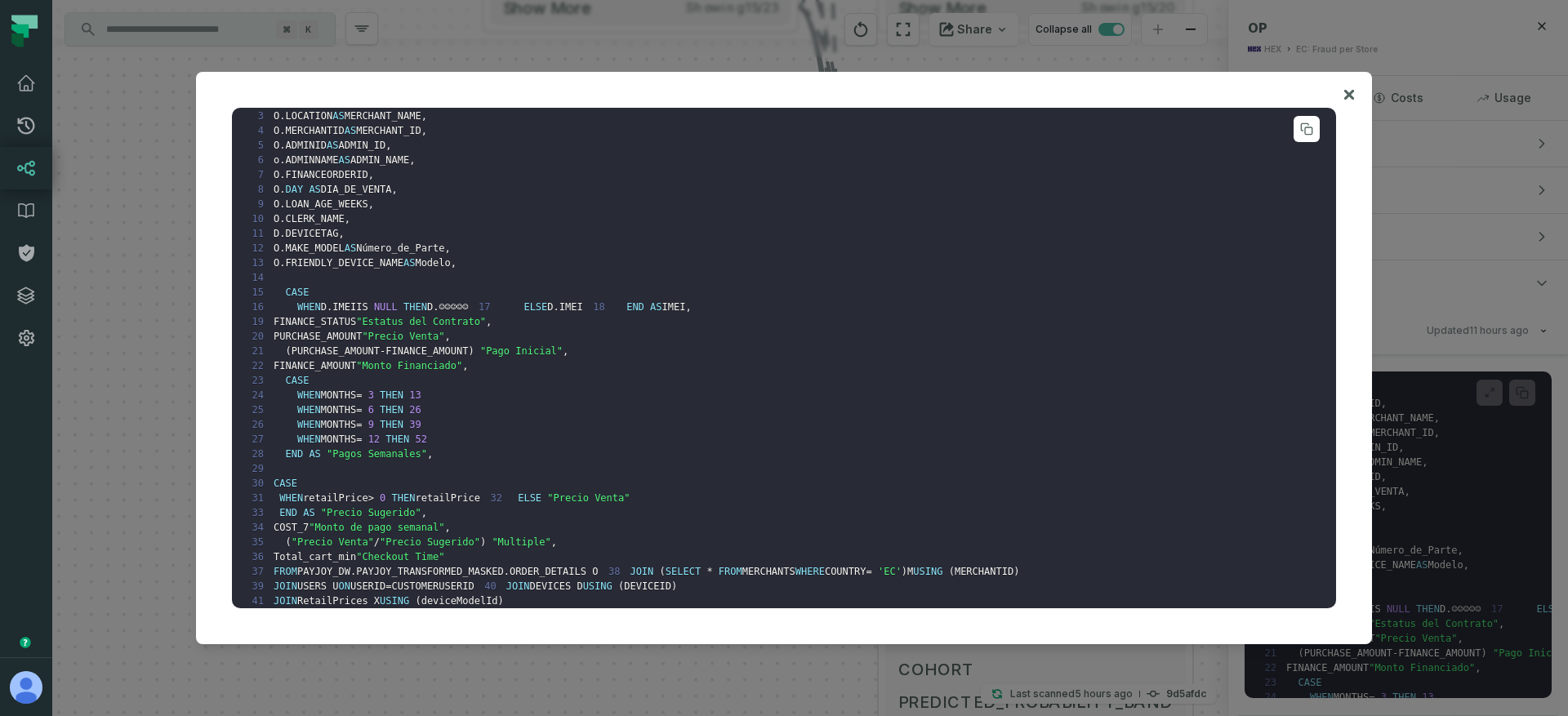
scroll to position [0, 0]
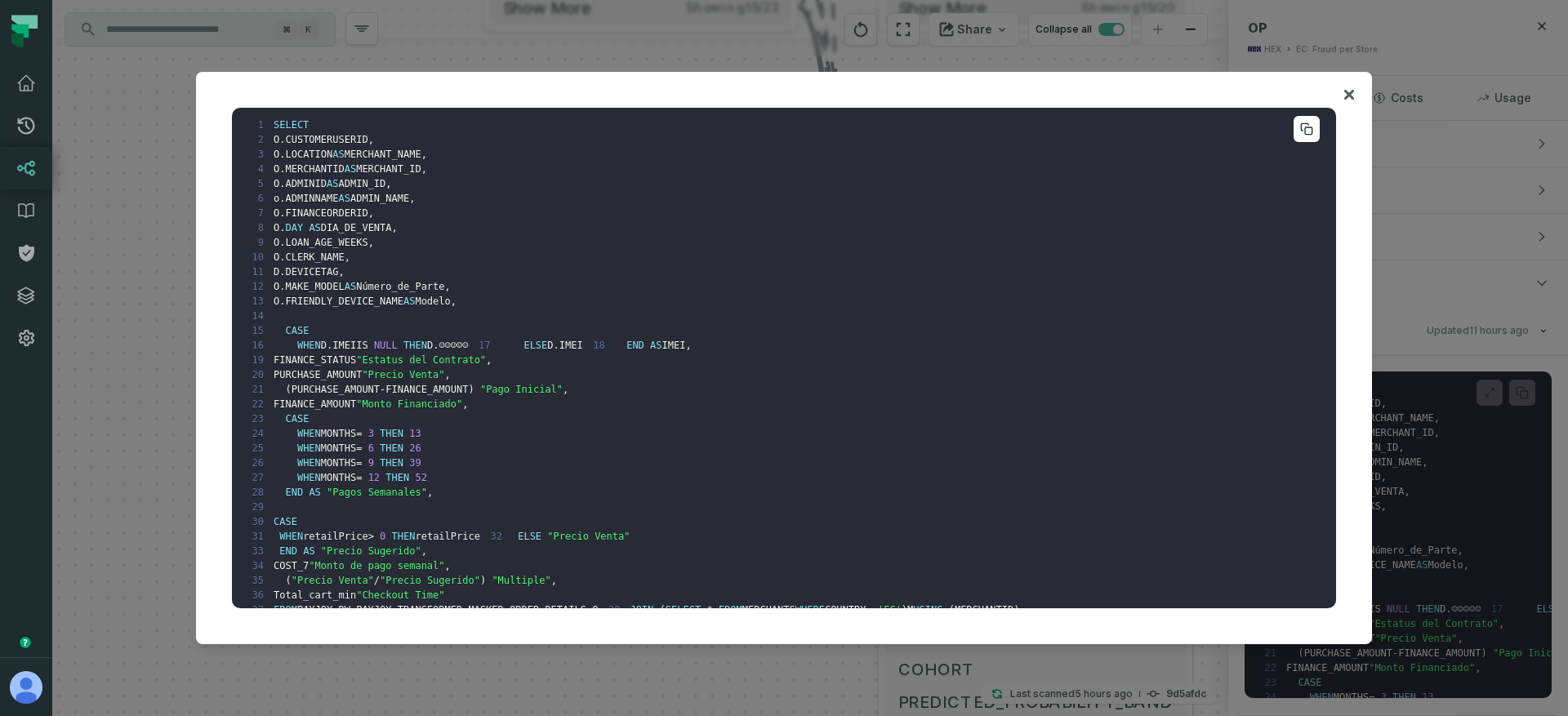
click at [1300, 126] on icon at bounding box center [1307, 129] width 13 height 13
click at [1341, 97] on div "1 SELECT 2 O . CUSTOMERUSERID , 3 O . LOCATION AS MERCHANT_NAME , 4 O . MERCHAN…" at bounding box center [783, 358] width 1137 height 534
click at [1345, 93] on icon at bounding box center [1349, 94] width 11 height 20
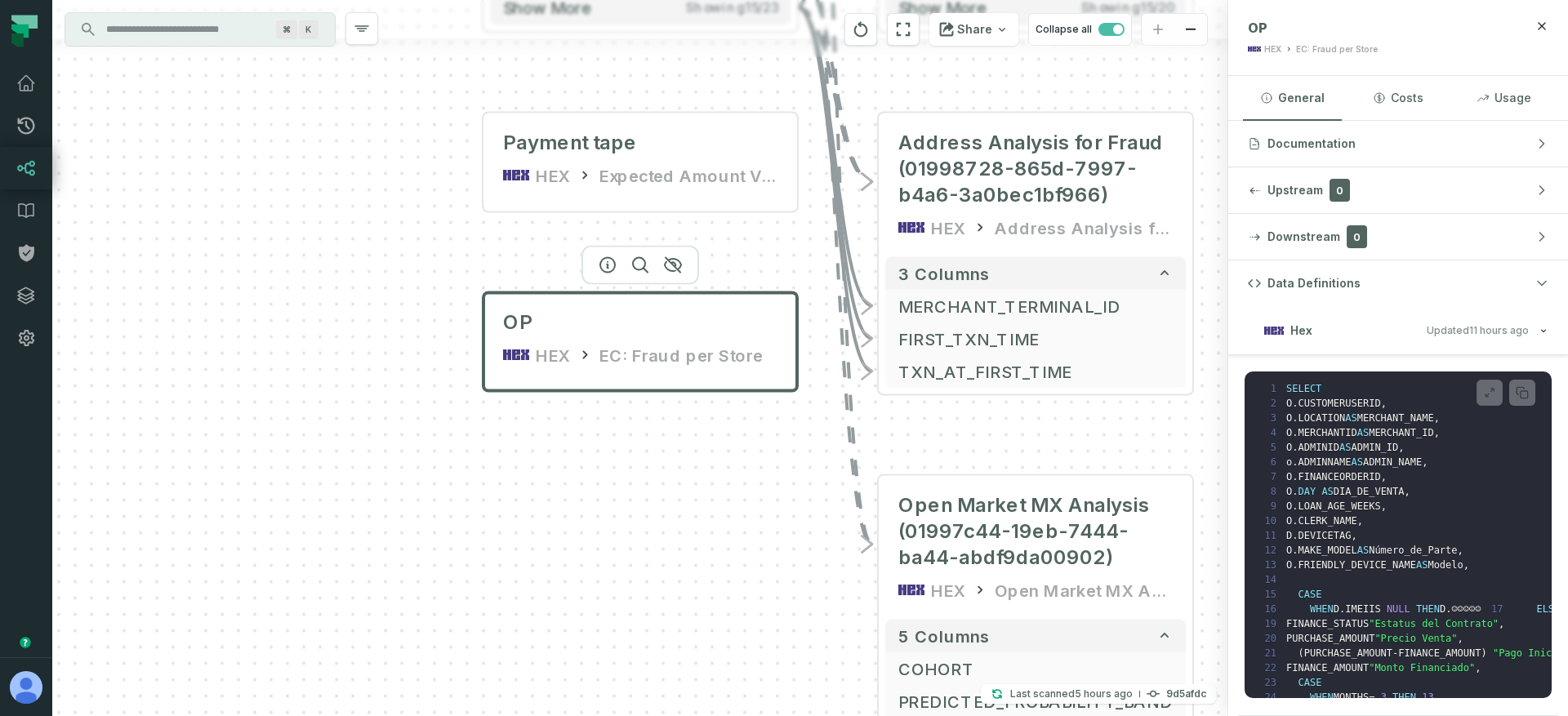
click at [620, 476] on div "+ FinOps 2025 (01997c82-29ec-7eee-ae4f-9a0fd8100a31) HEX FinOps 2025 8 columns …" at bounding box center [640, 358] width 1176 height 716
click at [574, 568] on div "+ FinOps 2025 (01997c82-29ec-7eee-ae4f-9a0fd8100a31) HEX FinOps 2025 8 columns …" at bounding box center [640, 358] width 1176 height 716
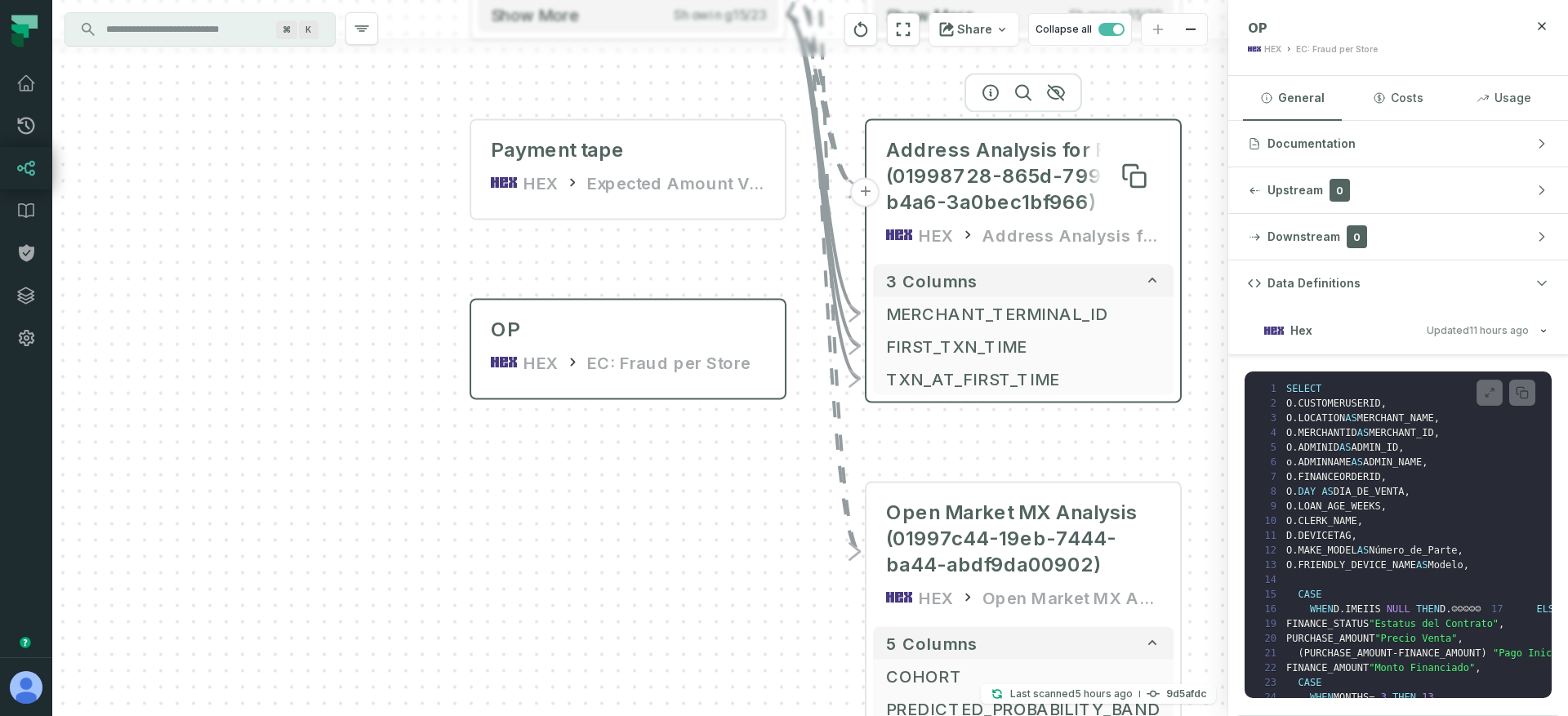
click at [963, 168] on span "Address Analysis for Fraud (01998728-865d-7997-b4a6-3a0bec1bf966)" at bounding box center [1023, 176] width 274 height 78
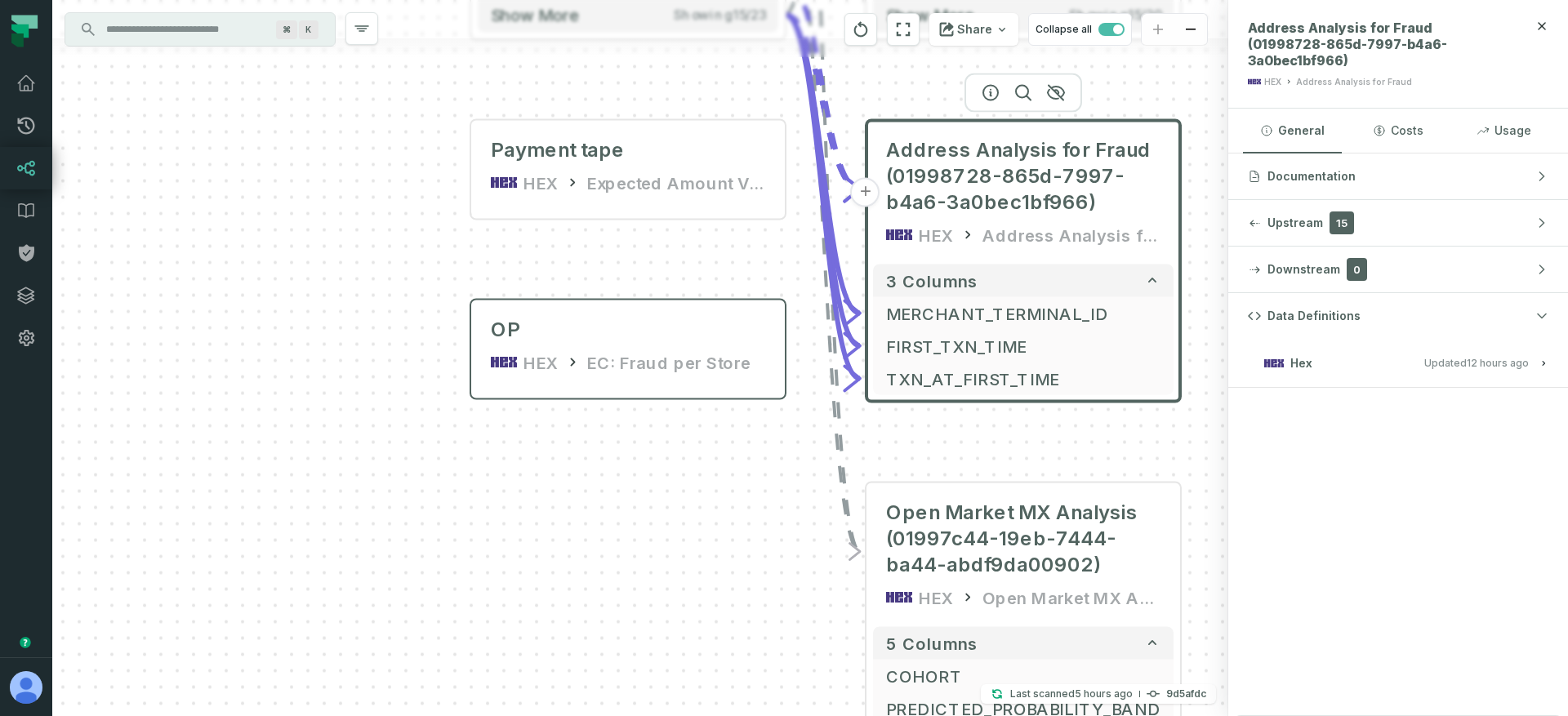
click at [1446, 357] on span "Updated [DATE] 1:05:40 AM" at bounding box center [1476, 363] width 104 height 12
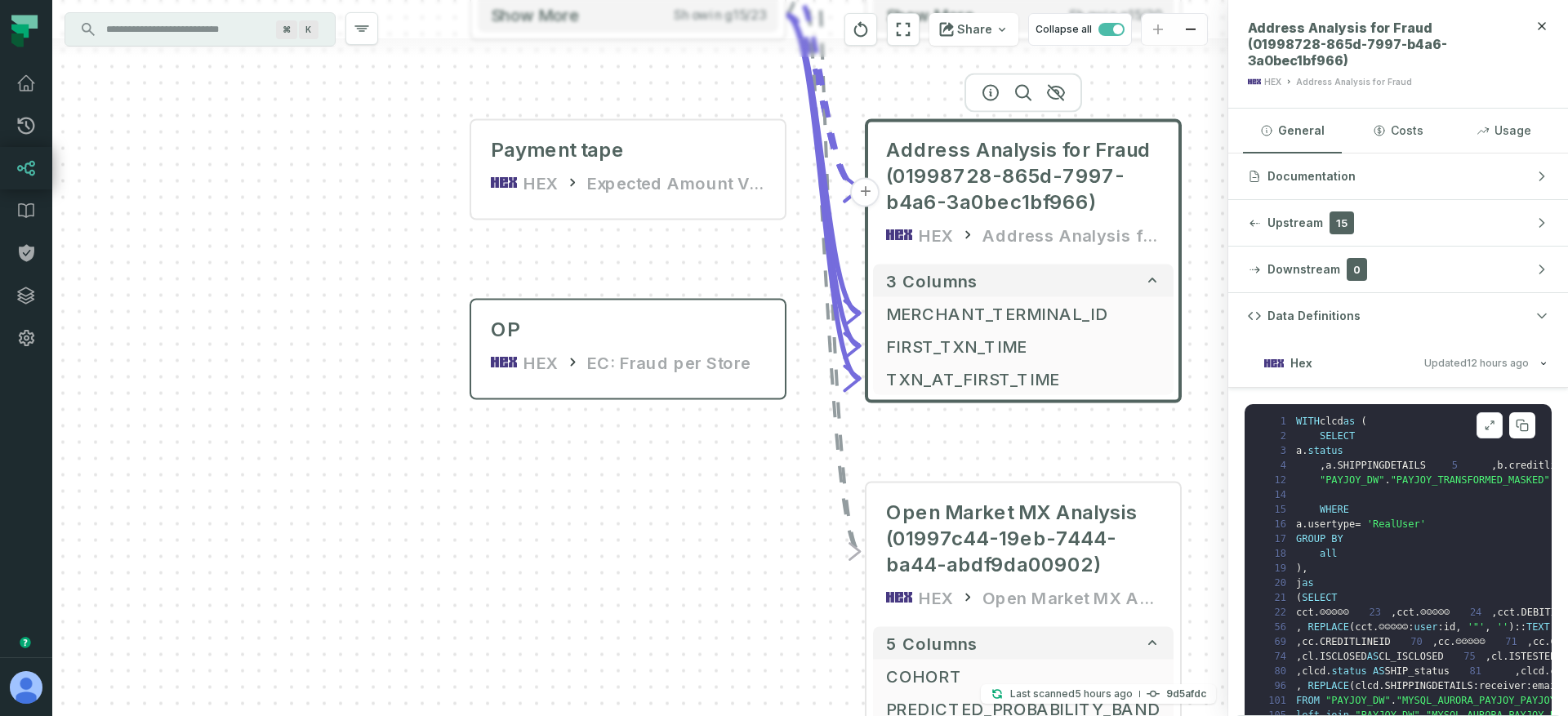
click at [1485, 426] on icon at bounding box center [1486, 427] width 3 height 3
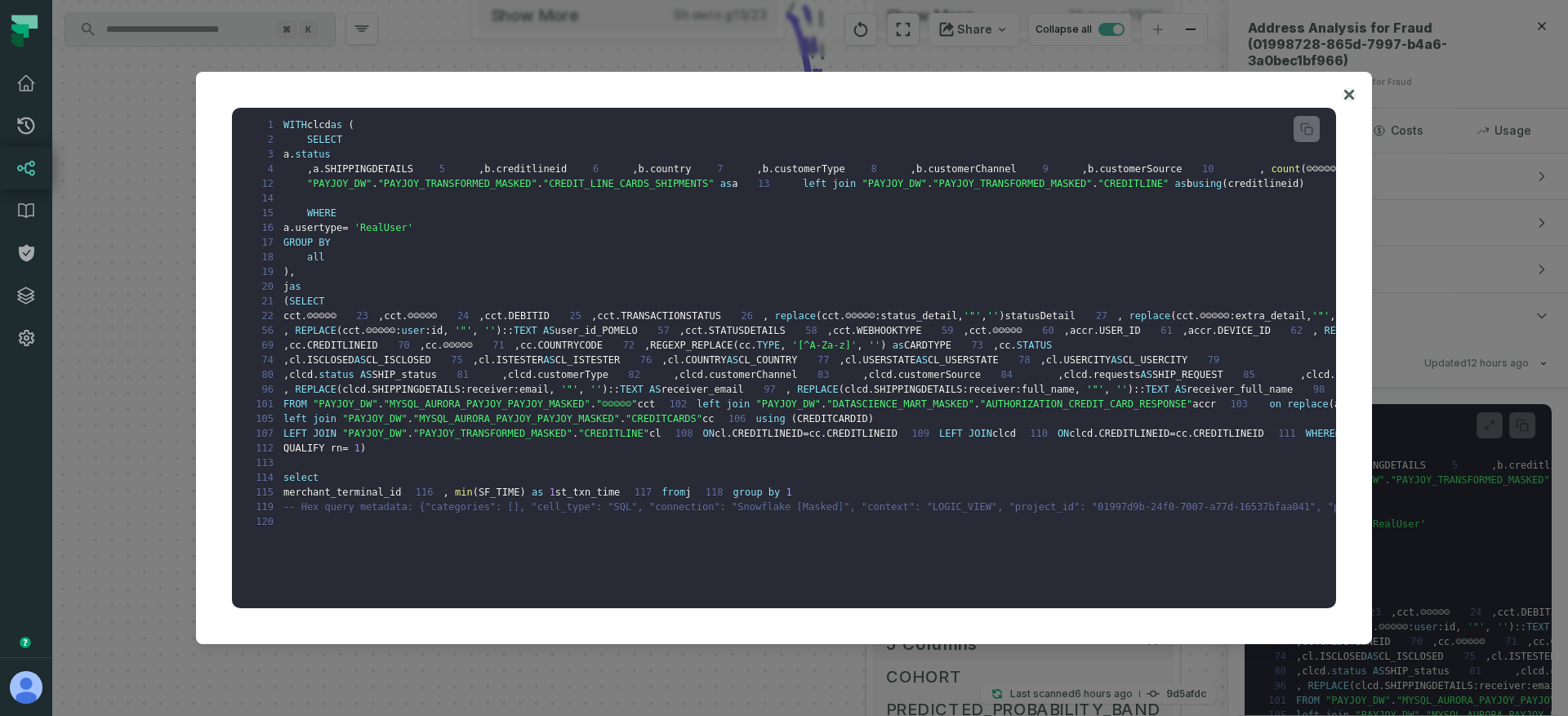
click at [1351, 94] on icon at bounding box center [1349, 95] width 9 height 9
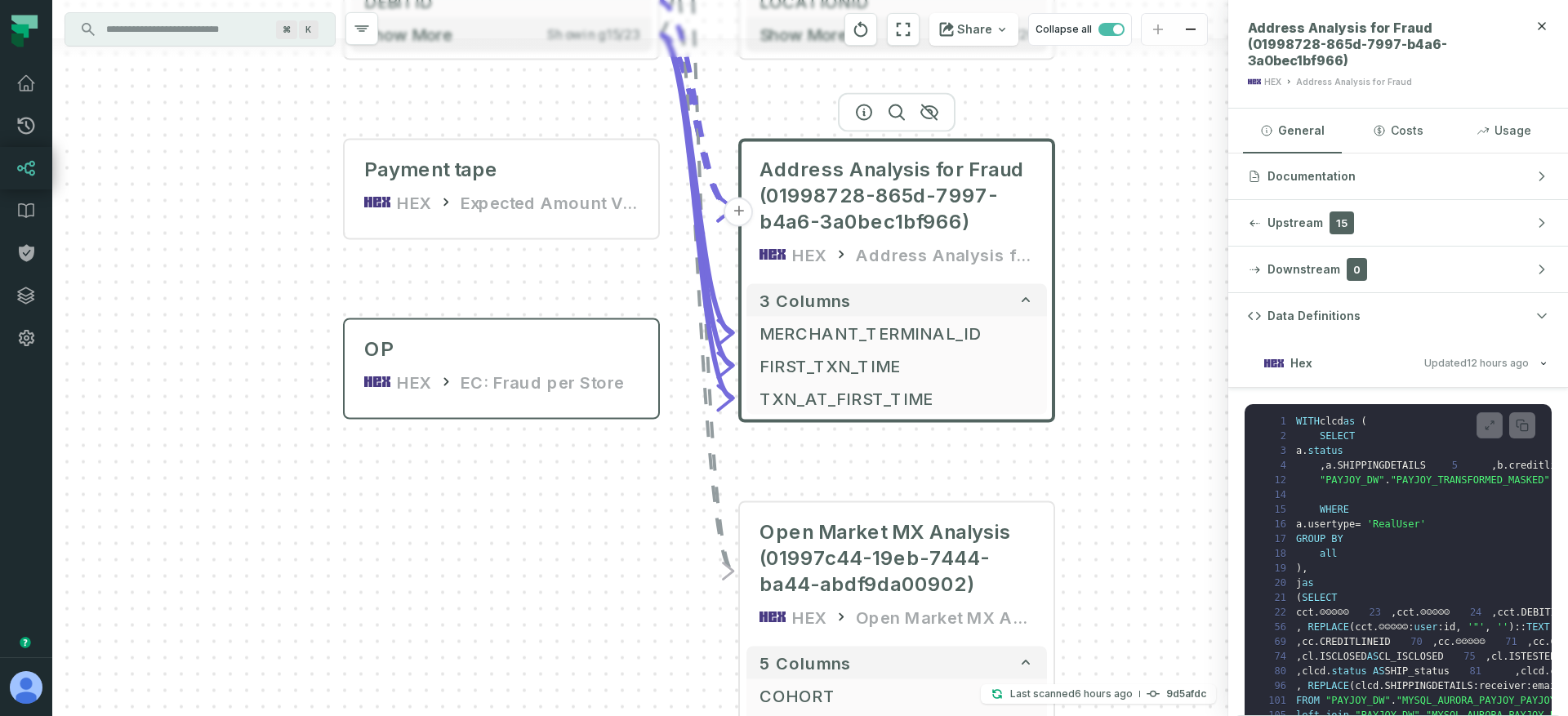
drag, startPoint x: 686, startPoint y: 470, endPoint x: 558, endPoint y: 497, distance: 130.8
click at [558, 498] on div "+ FinOps 2025 (01997c82-29ec-7eee-ae4f-9a0fd8100a31) HEX FinOps 2025 8 columns …" at bounding box center [640, 358] width 1176 height 716
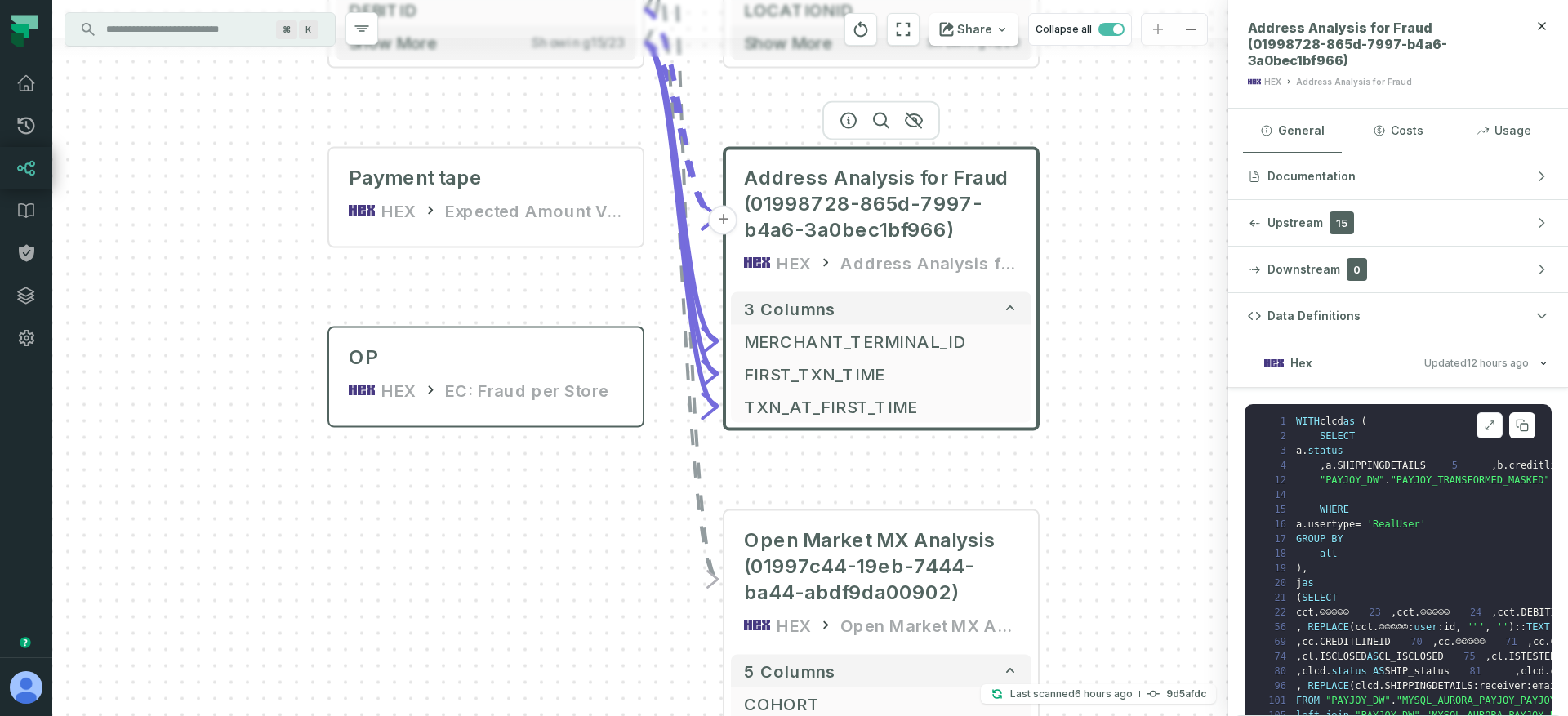
click at [1495, 412] on div at bounding box center [1505, 426] width 59 height 26
click at [1476, 412] on button at bounding box center [1489, 426] width 26 height 26
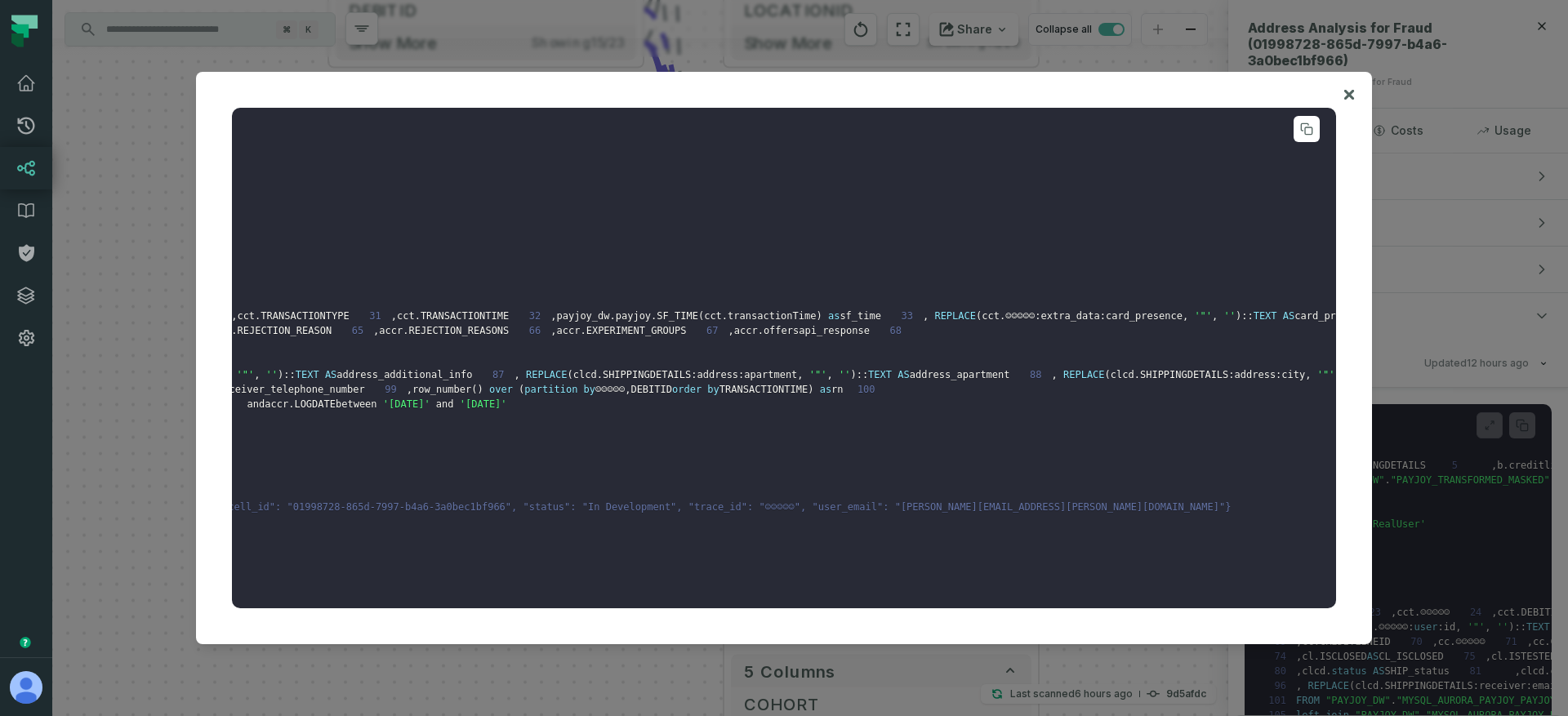
scroll to position [1294, 1810]
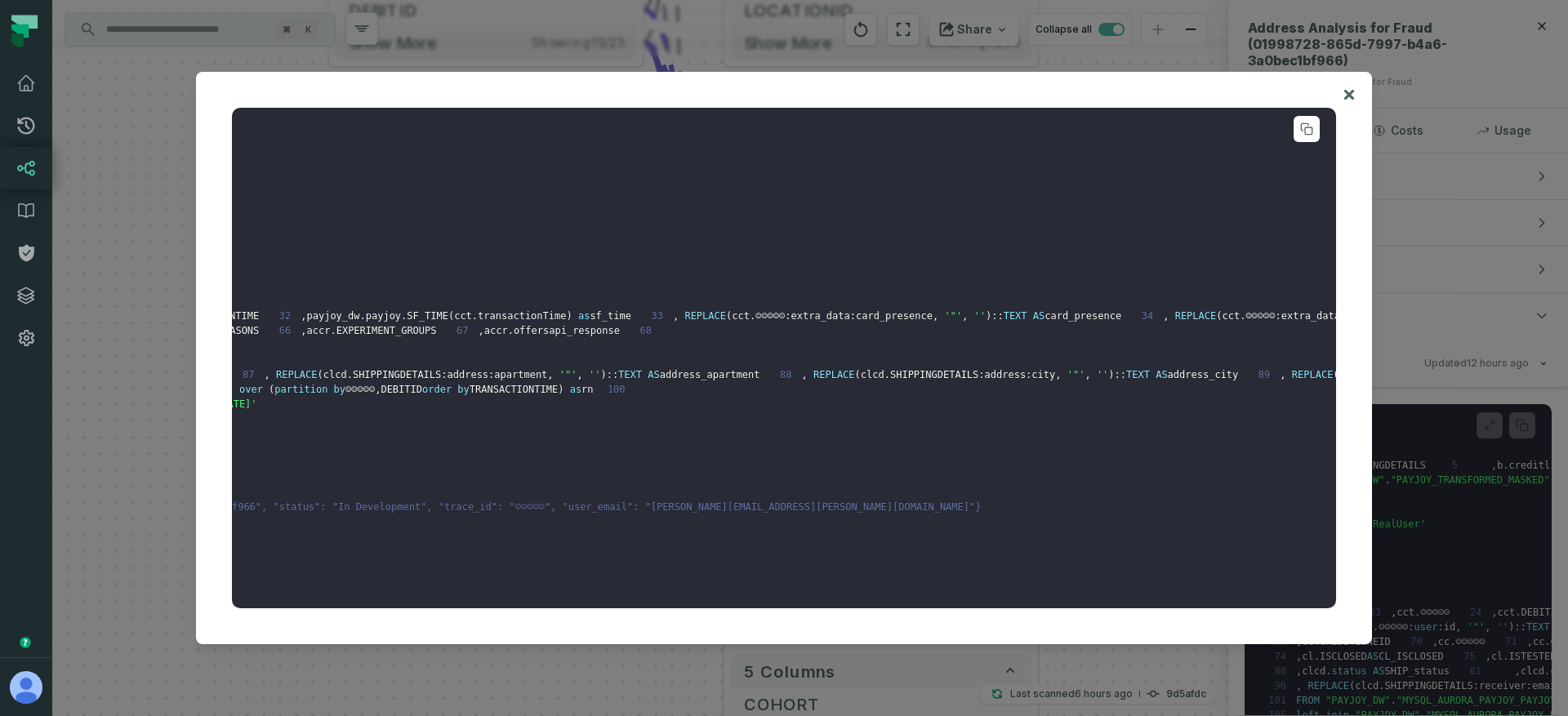
click at [955, 573] on pre "1 WITH clcd as ( 2 SELECT 3 a . status 4 , a . SHIPPINGDETAILS 5 , b . creditli…" at bounding box center [784, 358] width 1104 height 501
drag, startPoint x: 910, startPoint y: 566, endPoint x: 922, endPoint y: 565, distance: 12.0
drag, startPoint x: 946, startPoint y: 563, endPoint x: 792, endPoint y: 569, distance: 154.1
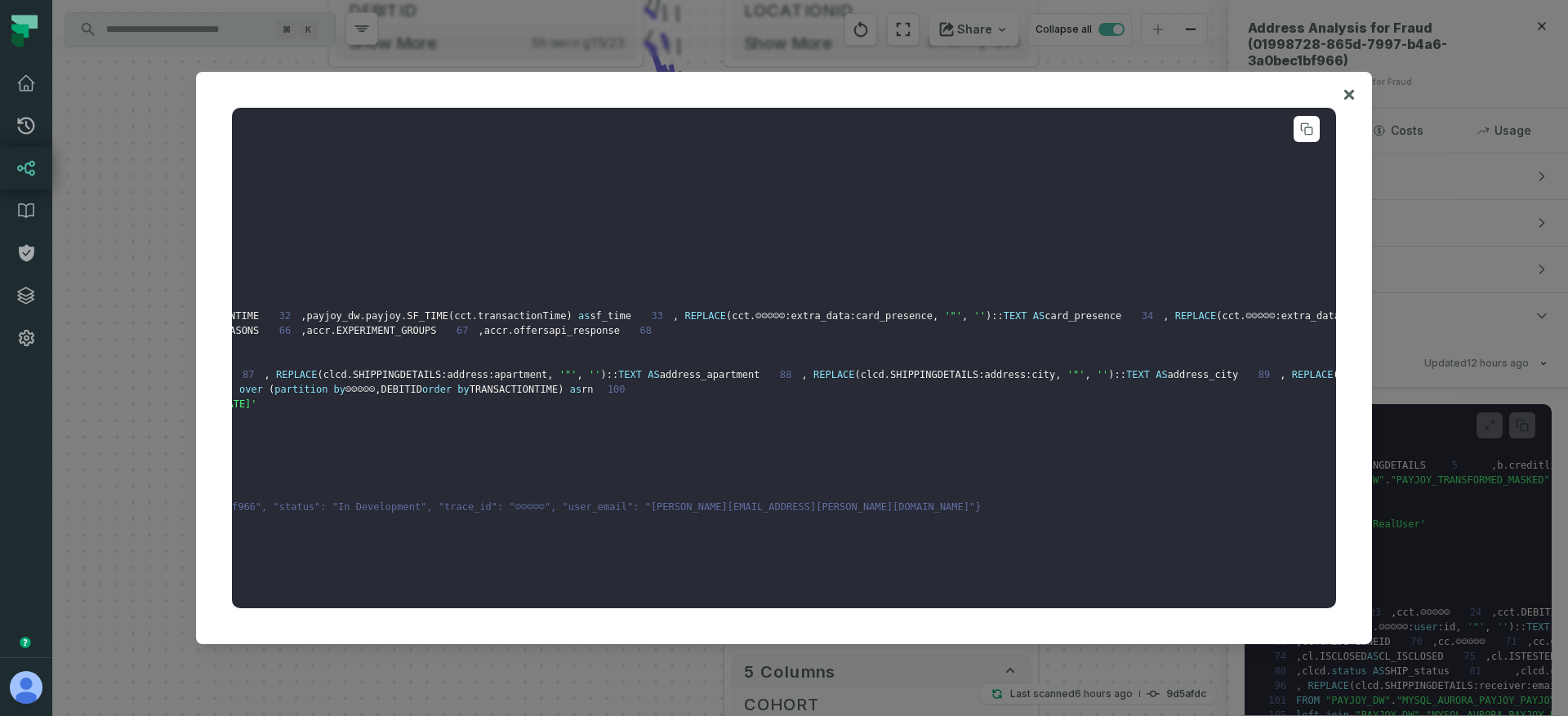
drag, startPoint x: 805, startPoint y: 535, endPoint x: 825, endPoint y: 595, distance: 63.2
click at [825, 595] on pre "1 WITH clcd as ( 2 SELECT 3 a . status 4 , a . SHIPPINGDETAILS 5 , b . creditli…" at bounding box center [784, 358] width 1104 height 501
click at [886, 537] on pre "1 WITH clcd as ( 2 SELECT 3 a . status 4 , a . SHIPPINGDETAILS 5 , b . creditli…" at bounding box center [784, 358] width 1104 height 501
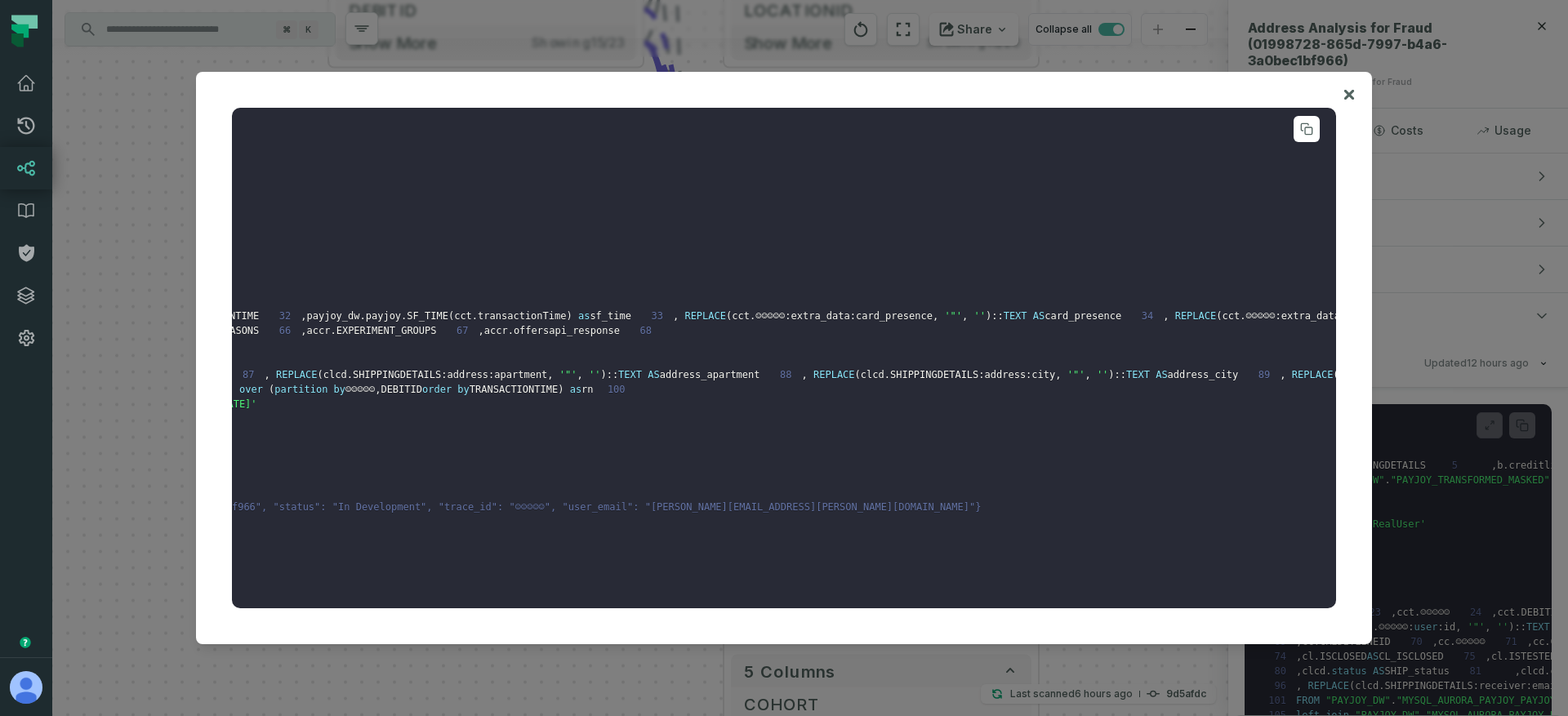
drag, startPoint x: 767, startPoint y: 558, endPoint x: 805, endPoint y: 584, distance: 46.0
click at [805, 584] on pre "1 WITH clcd as ( 2 SELECT 3 a . status 4 , a . SHIPPINGDETAILS 5 , b . creditli…" at bounding box center [784, 358] width 1104 height 501
drag, startPoint x: 787, startPoint y: 568, endPoint x: 945, endPoint y: 564, distance: 158.1
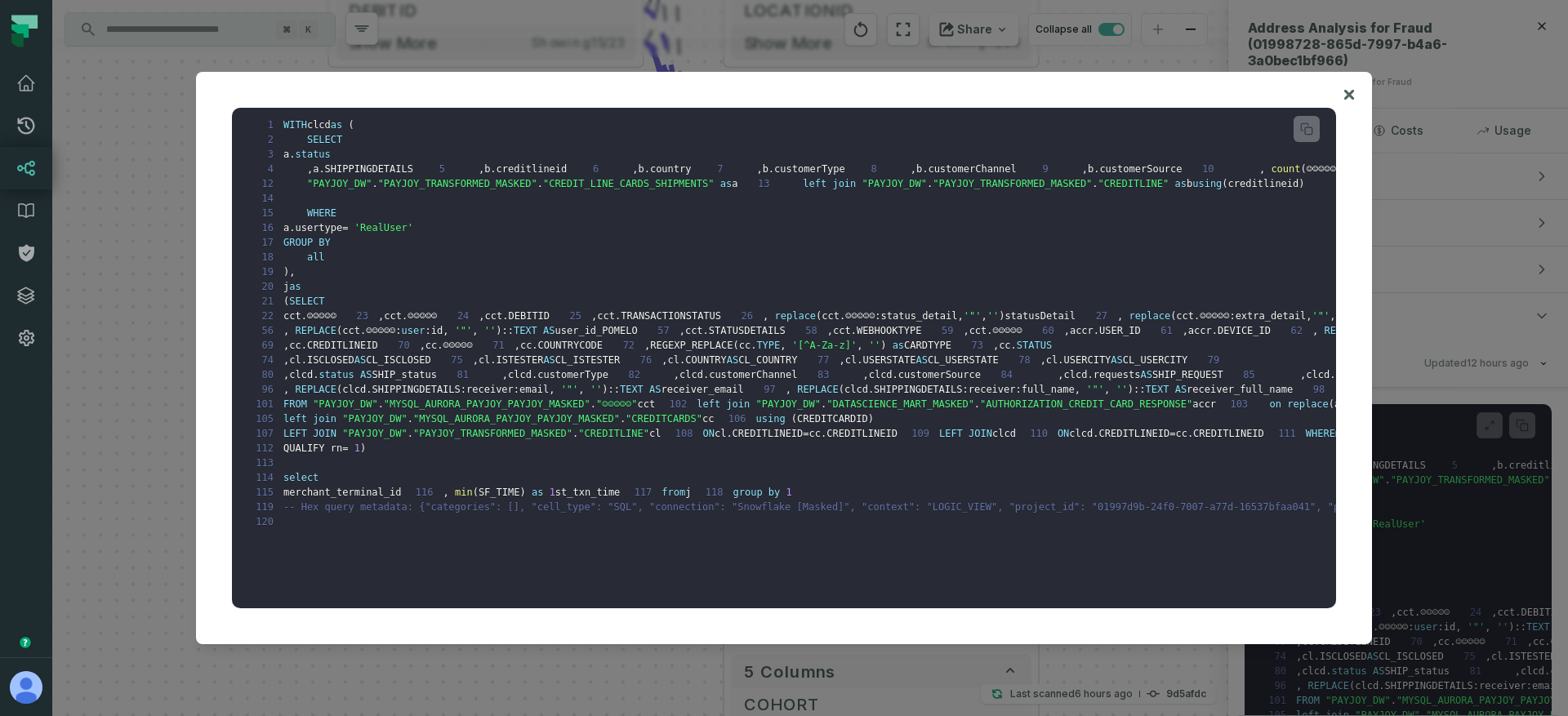
click at [146, 546] on div at bounding box center [784, 358] width 1568 height 716
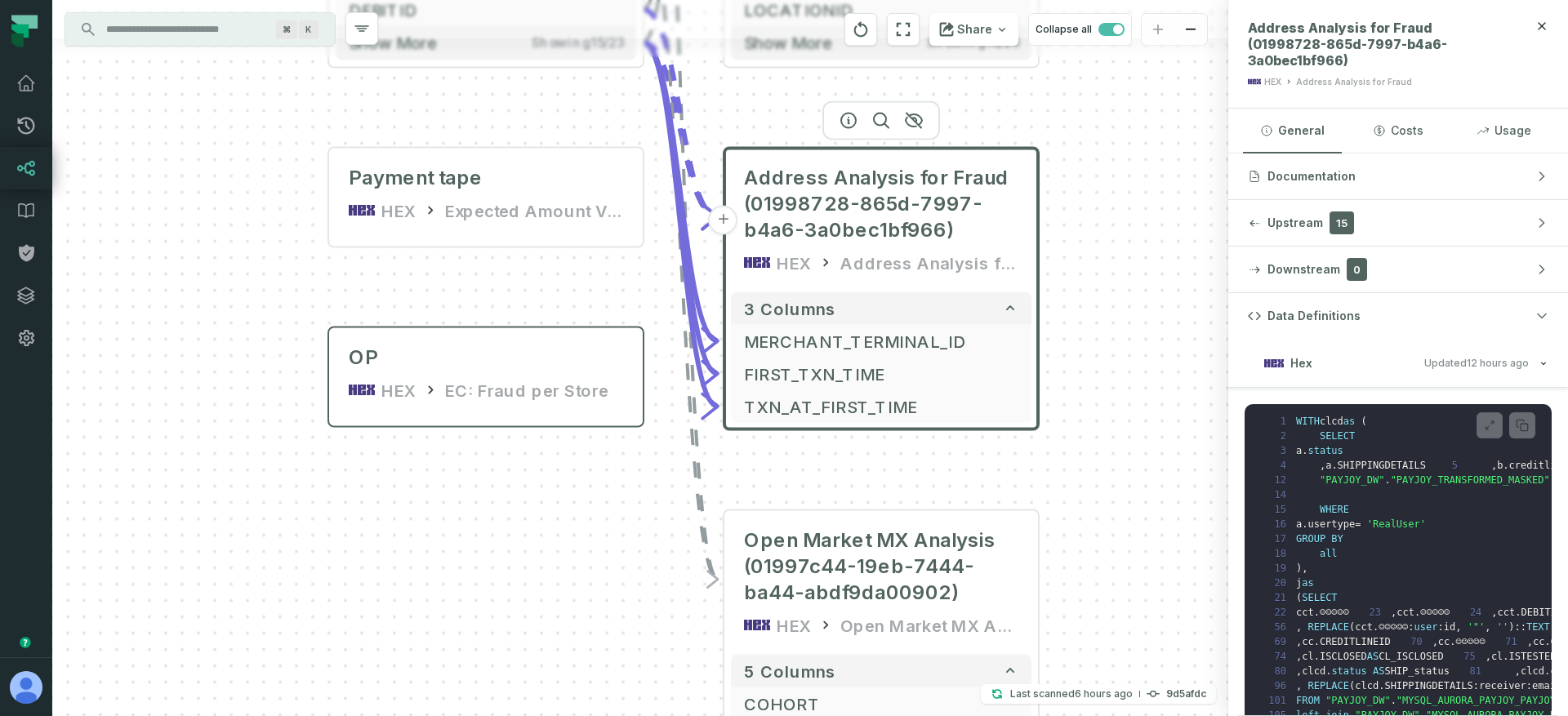
click at [358, 547] on div "+ FinOps 2025 (01997c82-29ec-7eee-ae4f-9a0fd8100a31) HEX FinOps 2025 8 columns …" at bounding box center [640, 358] width 1176 height 716
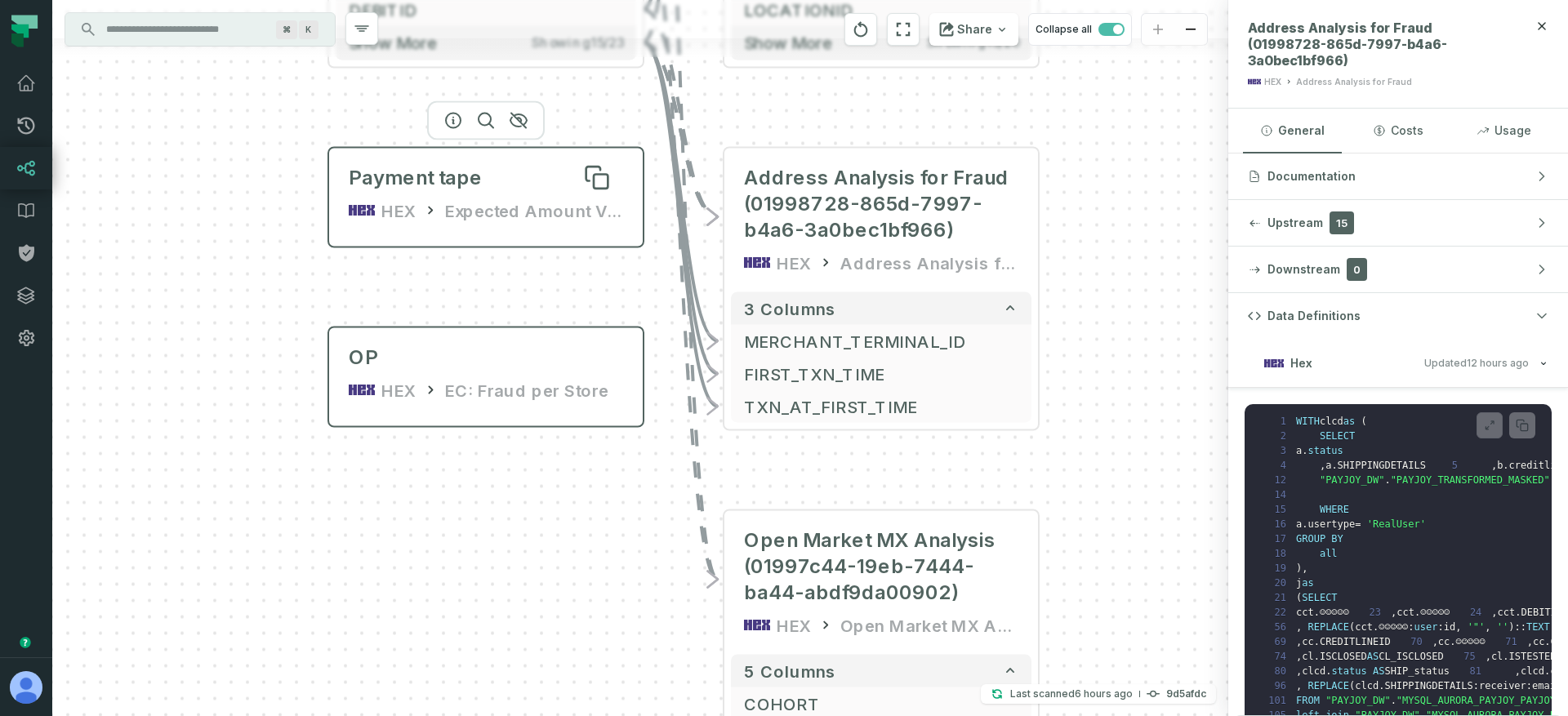
click at [506, 174] on div "Payment tape" at bounding box center [486, 178] width 274 height 26
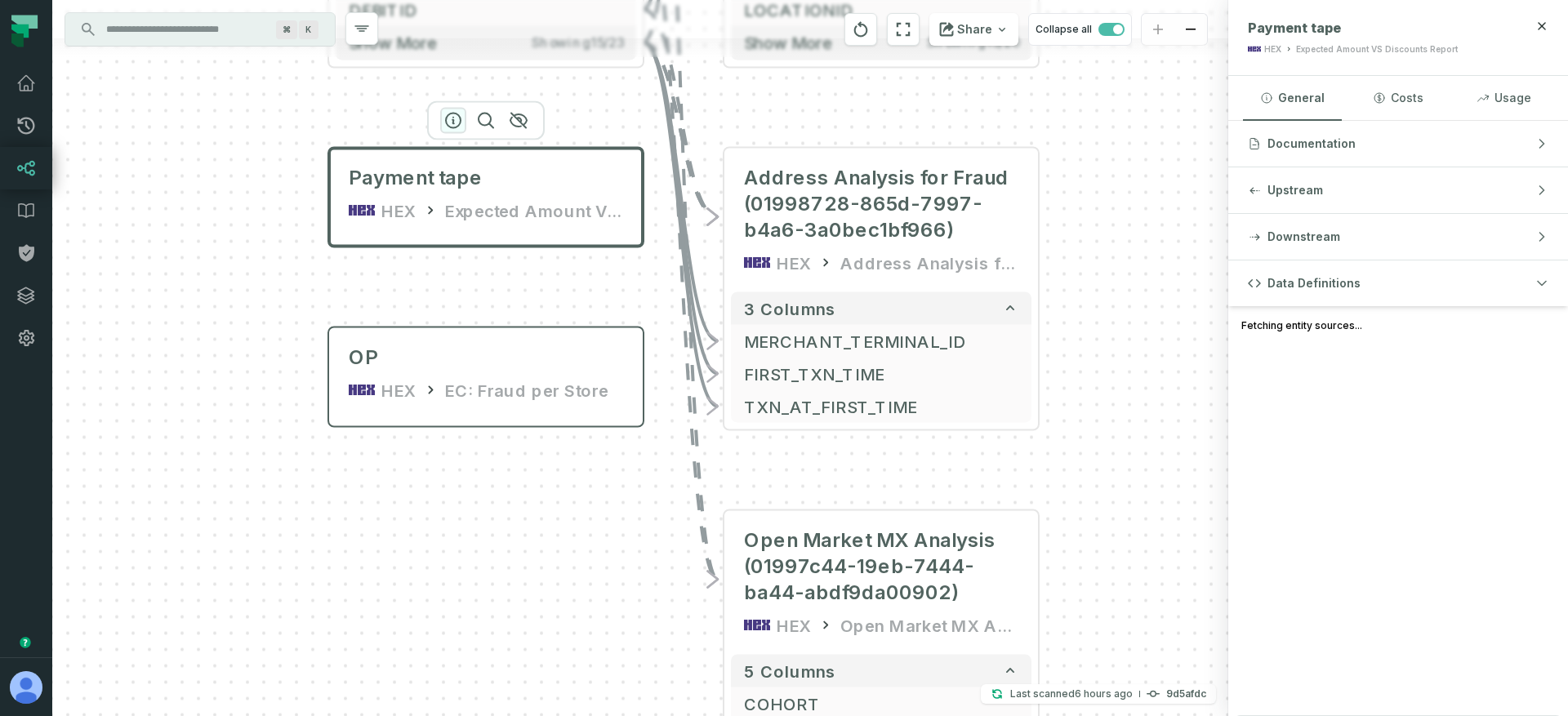
click at [453, 121] on icon "button" at bounding box center [453, 121] width 15 height 15
click at [1479, 380] on relative-time "[DATE] 1:05:40 AM" at bounding box center [1497, 380] width 62 height 12
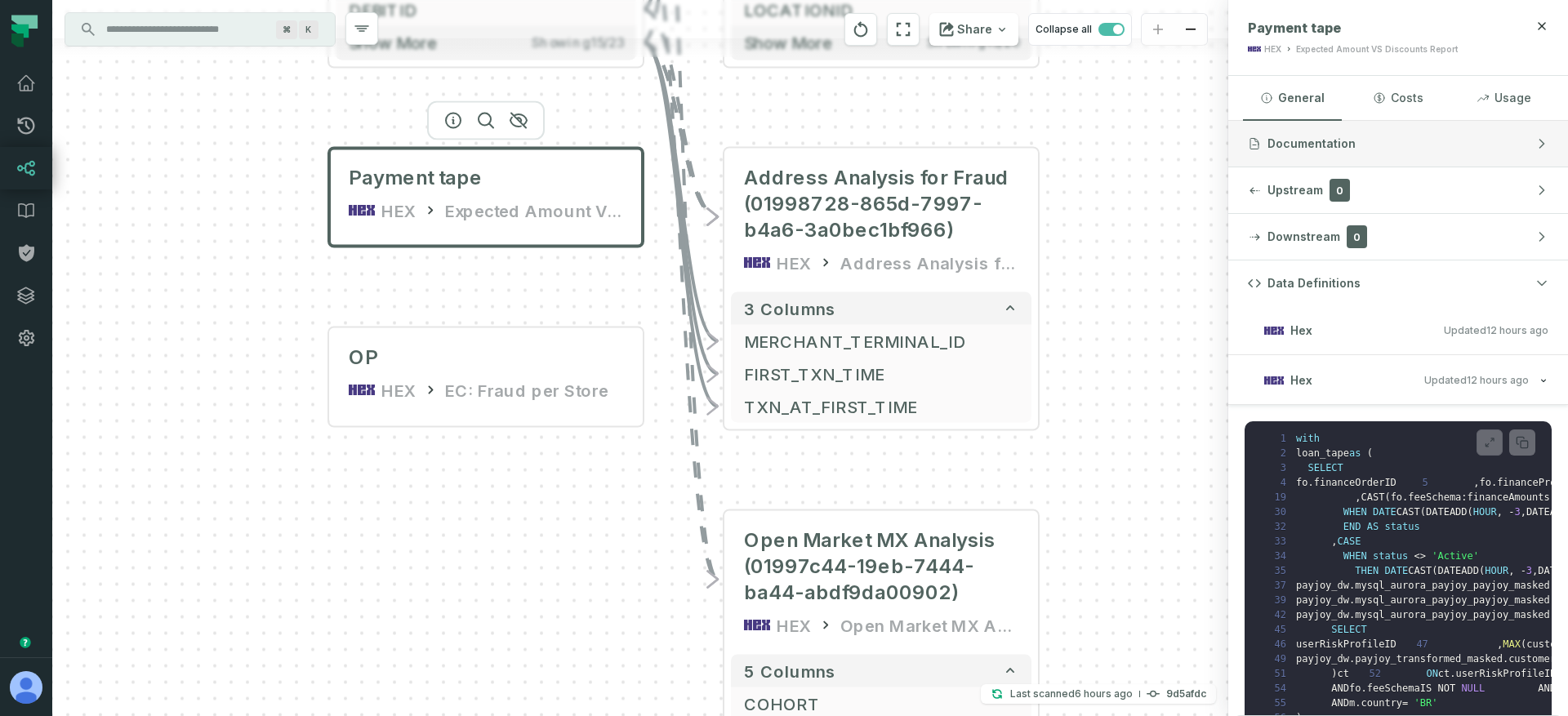
click at [1325, 145] on span "Documentation" at bounding box center [1311, 143] width 88 height 16
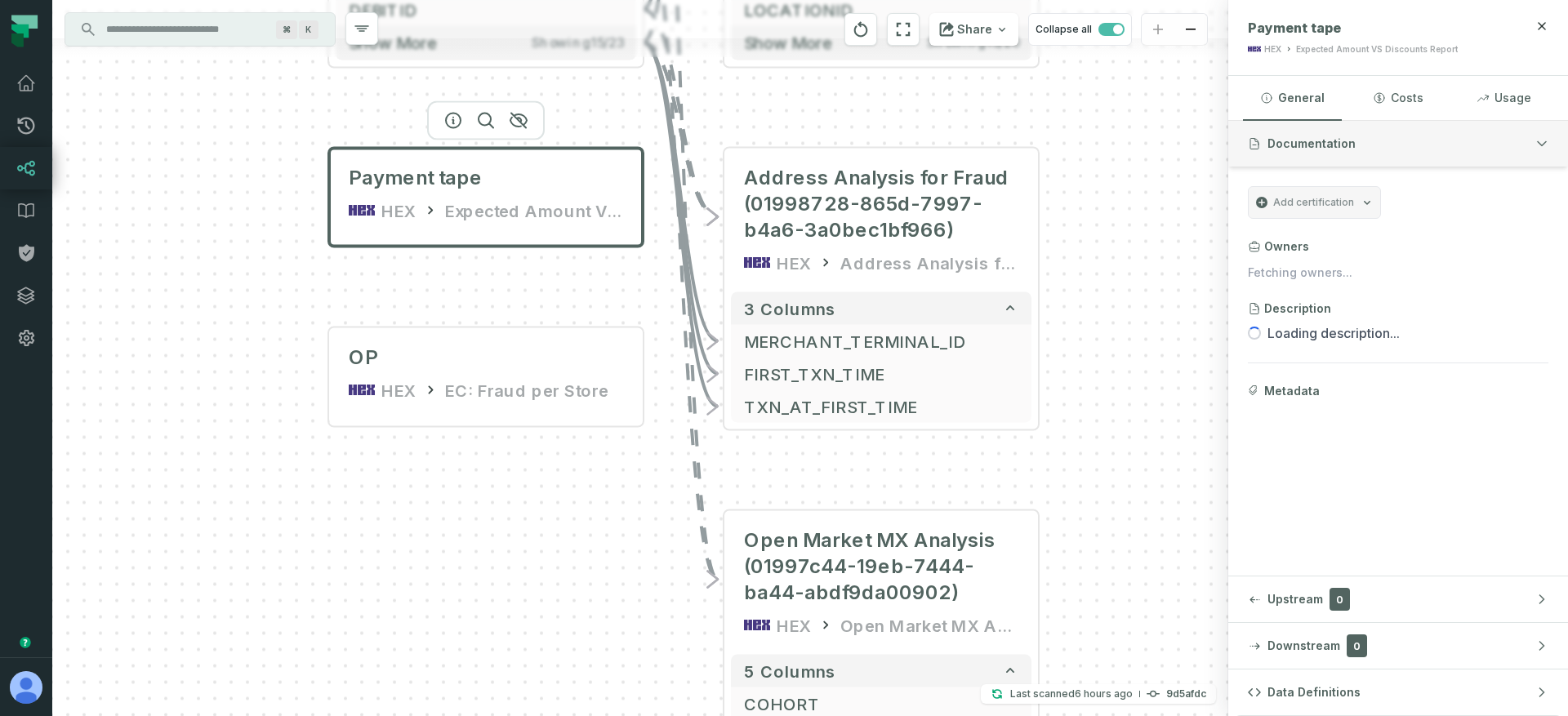
click at [1330, 142] on span "Documentation" at bounding box center [1311, 143] width 88 height 16
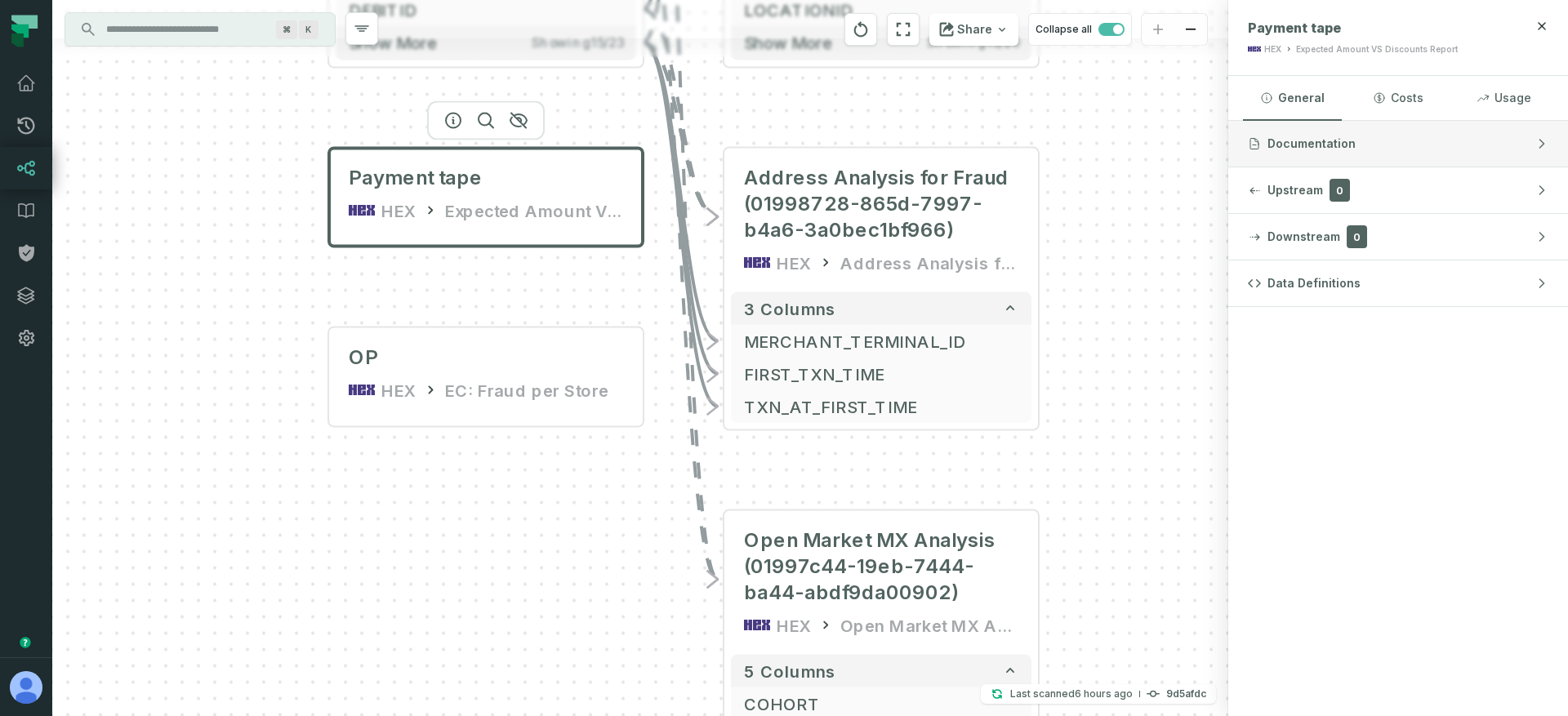
click at [1330, 142] on span "Documentation" at bounding box center [1311, 143] width 88 height 16
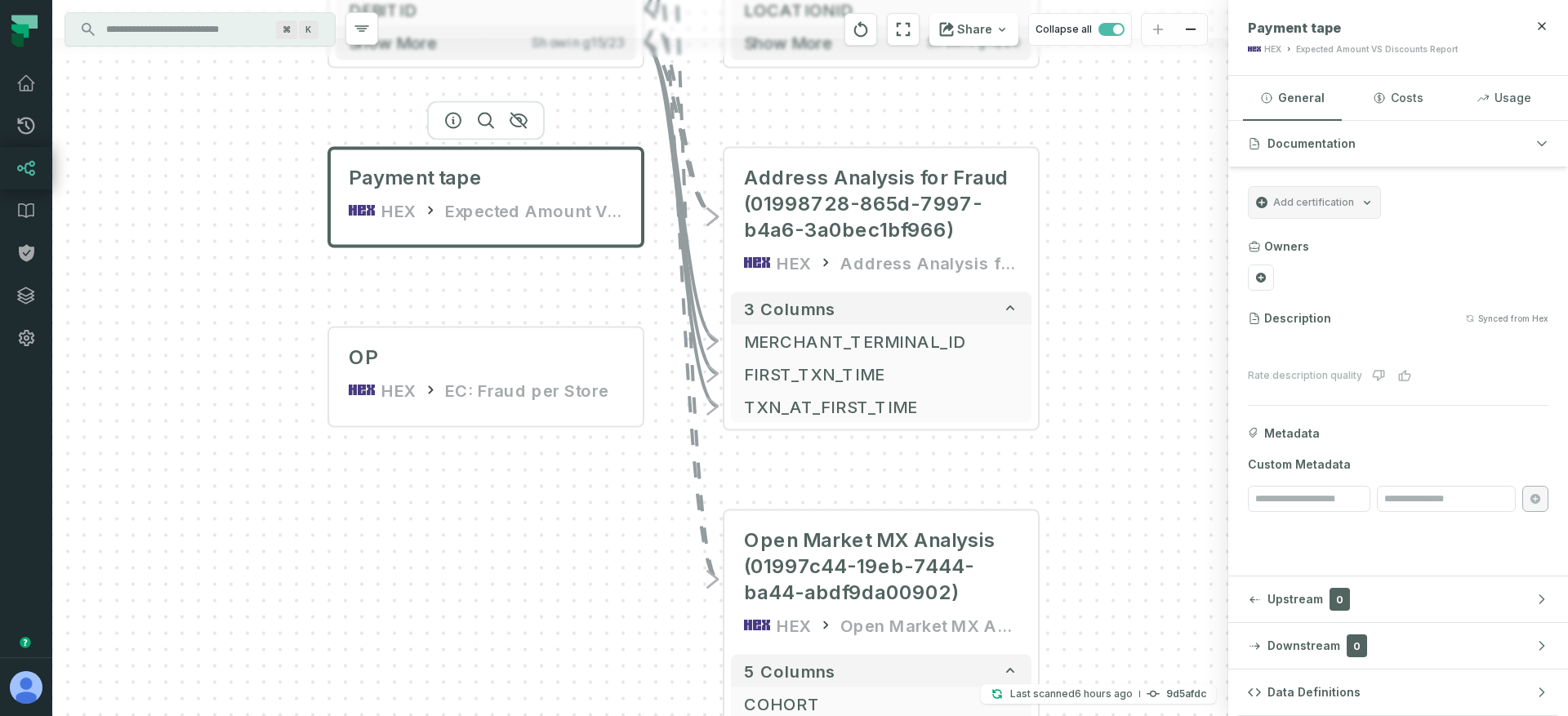
click at [648, 582] on div "+ FinOps 2025 (01997c82-29ec-7eee-ae4f-9a0fd8100a31) HEX FinOps 2025 8 columns …" at bounding box center [640, 358] width 1176 height 716
click at [227, 34] on input "Discovery Provider cmdk menu" at bounding box center [184, 29] width 178 height 26
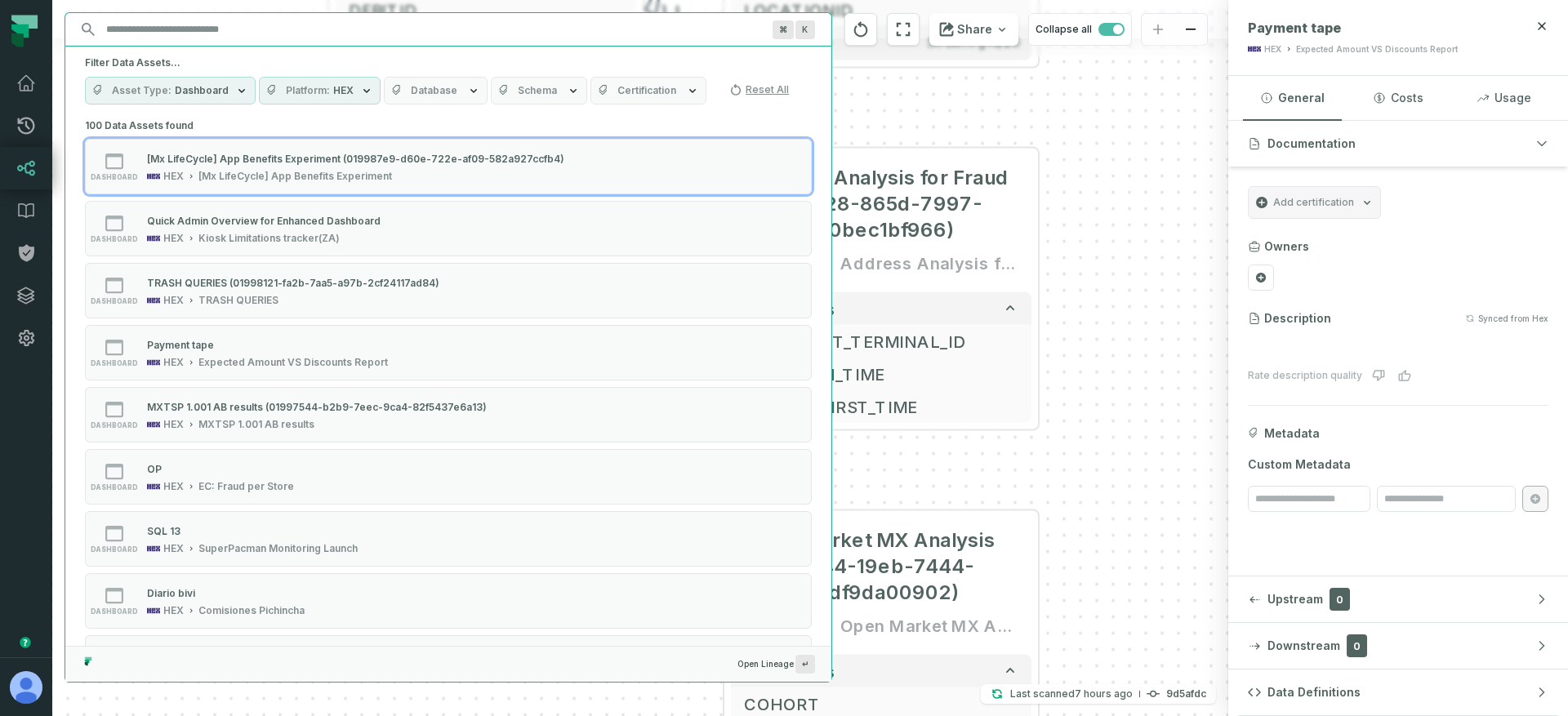
click at [333, 90] on span "HEX" at bounding box center [343, 90] width 21 height 13
click at [317, 151] on label "HEX (378)" at bounding box center [354, 156] width 202 height 33
click at [276, 151] on button "HEX (378)" at bounding box center [271, 157] width 13 height 13
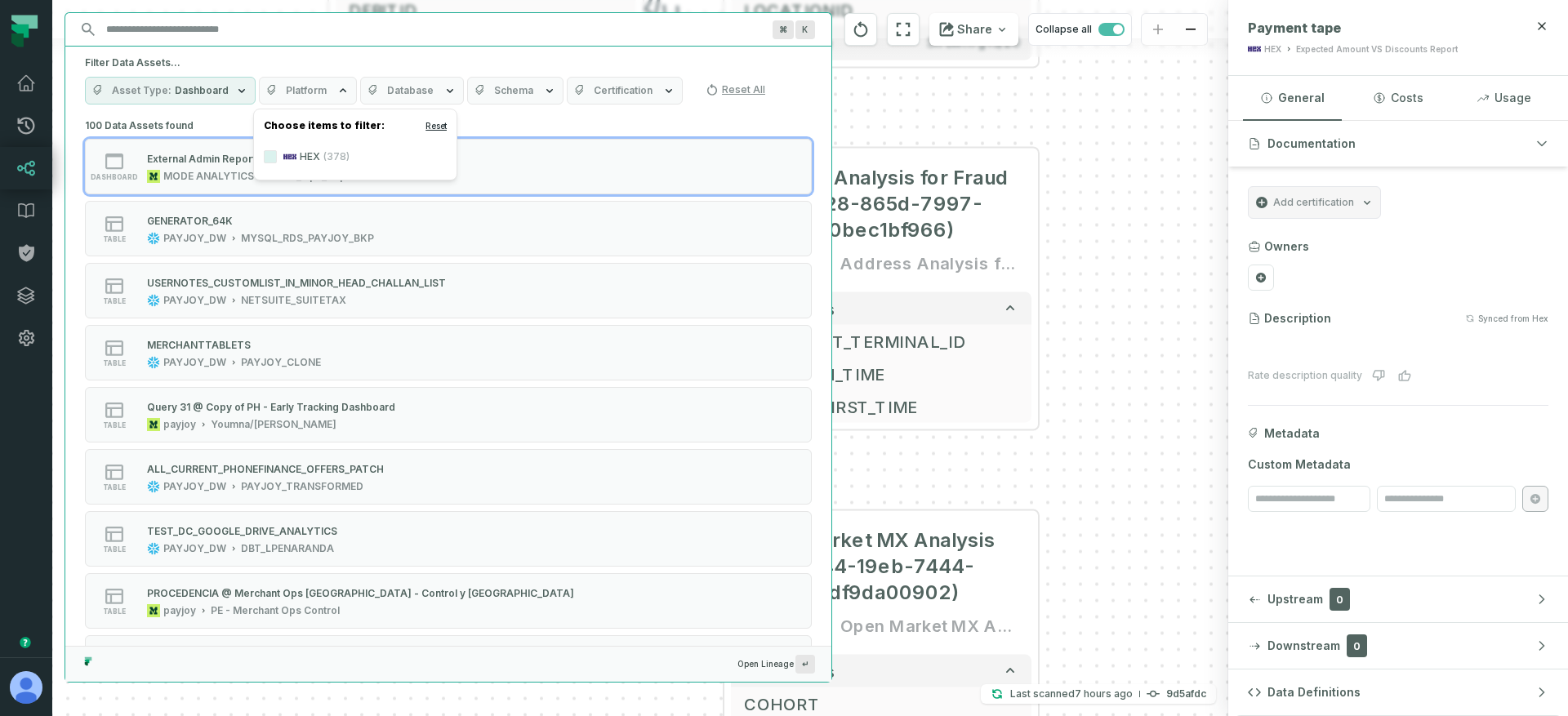
click at [440, 123] on button "Reset" at bounding box center [436, 126] width 22 height 13
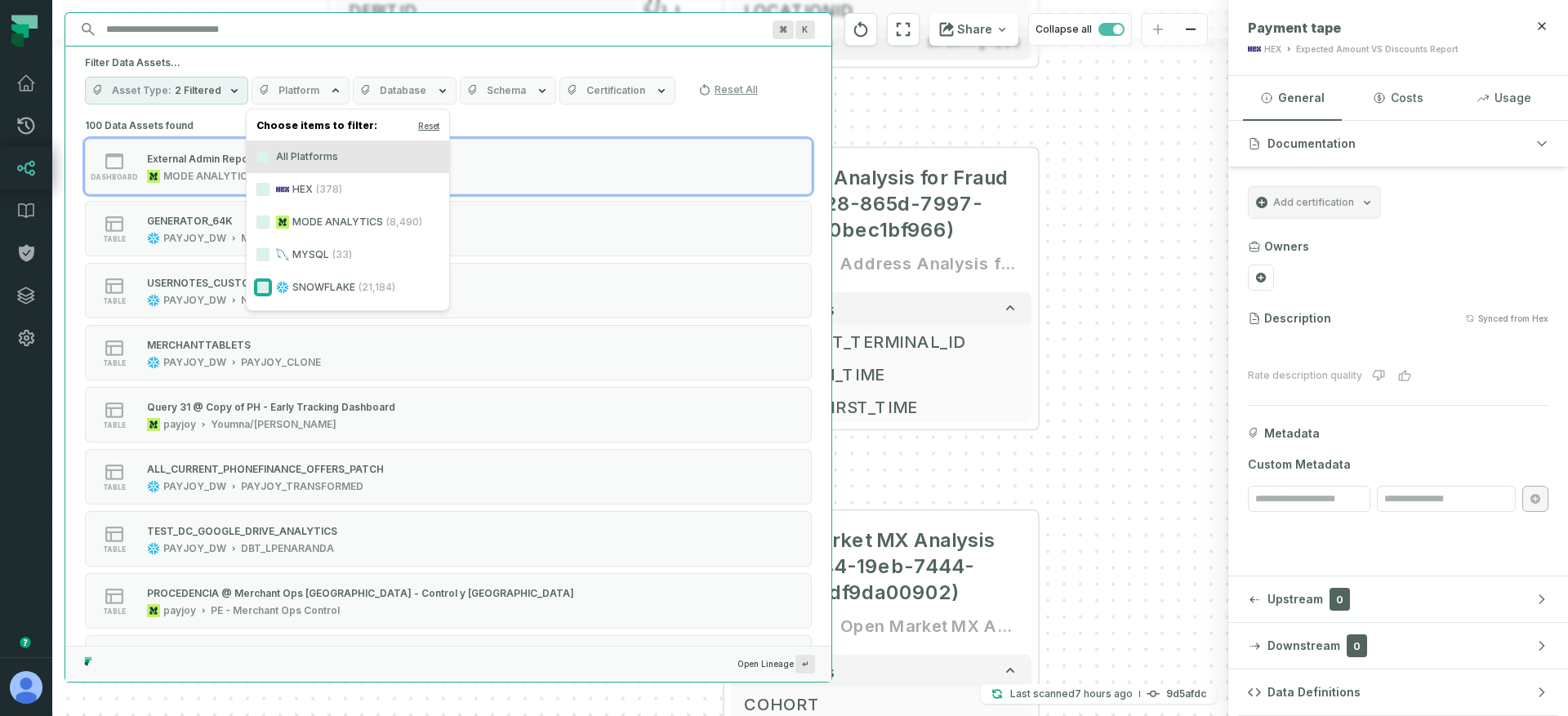
click at [262, 281] on button "SNOWFLAKE (21,184)" at bounding box center [263, 288] width 13 height 13
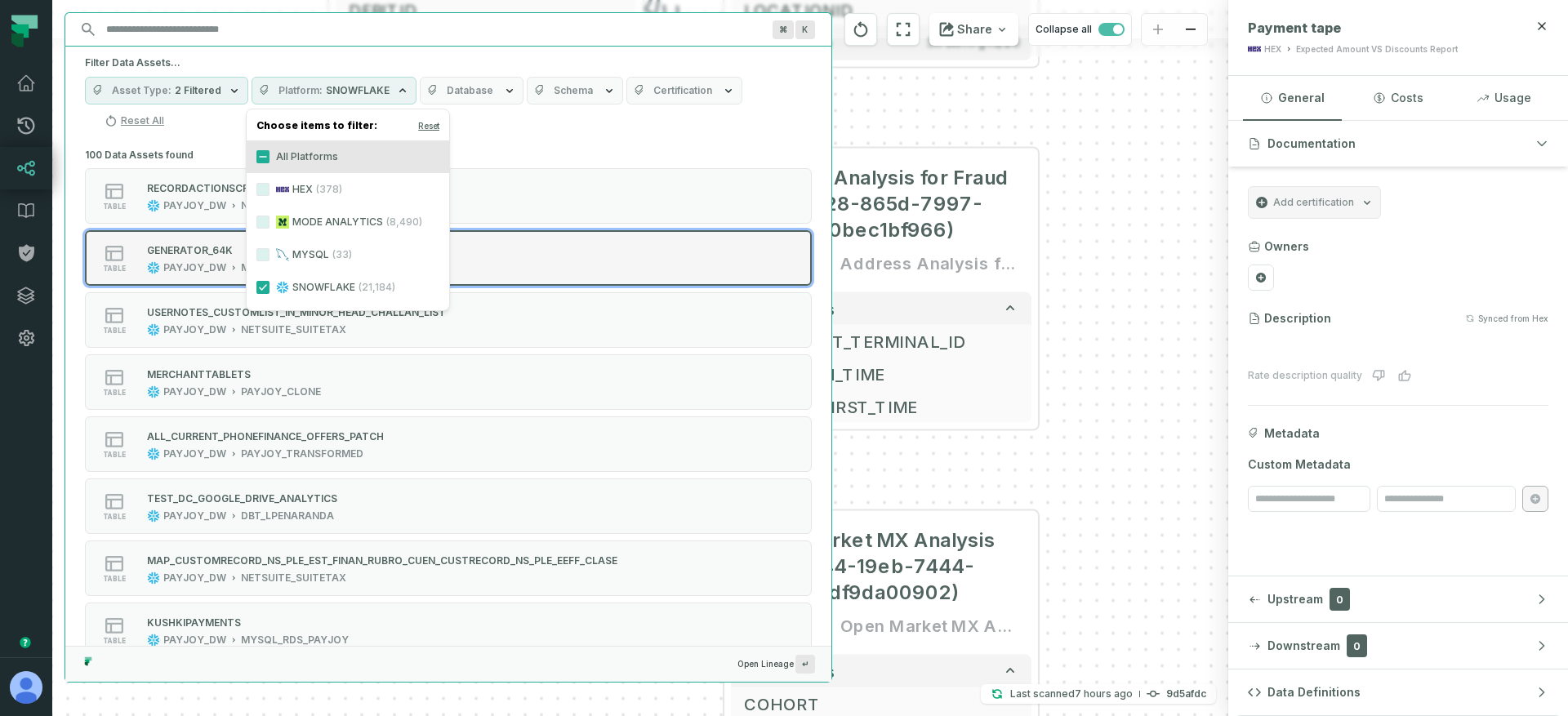
click at [189, 257] on div "GENERATOR_64K" at bounding box center [259, 249] width 227 height 16
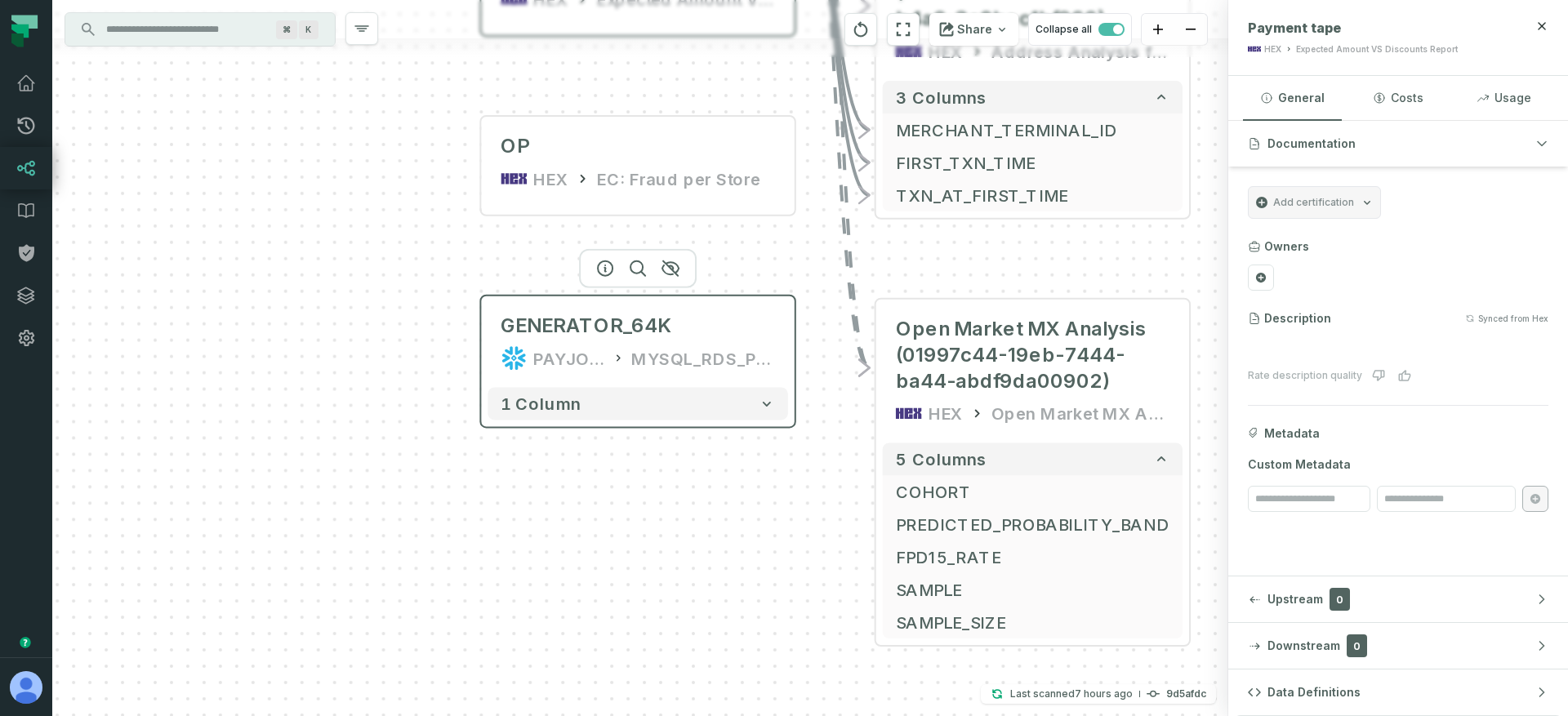
click at [610, 350] on div "PAYJOY_DW MYSQL_RDS_PAYJOY_BKP" at bounding box center [636, 358] width 274 height 26
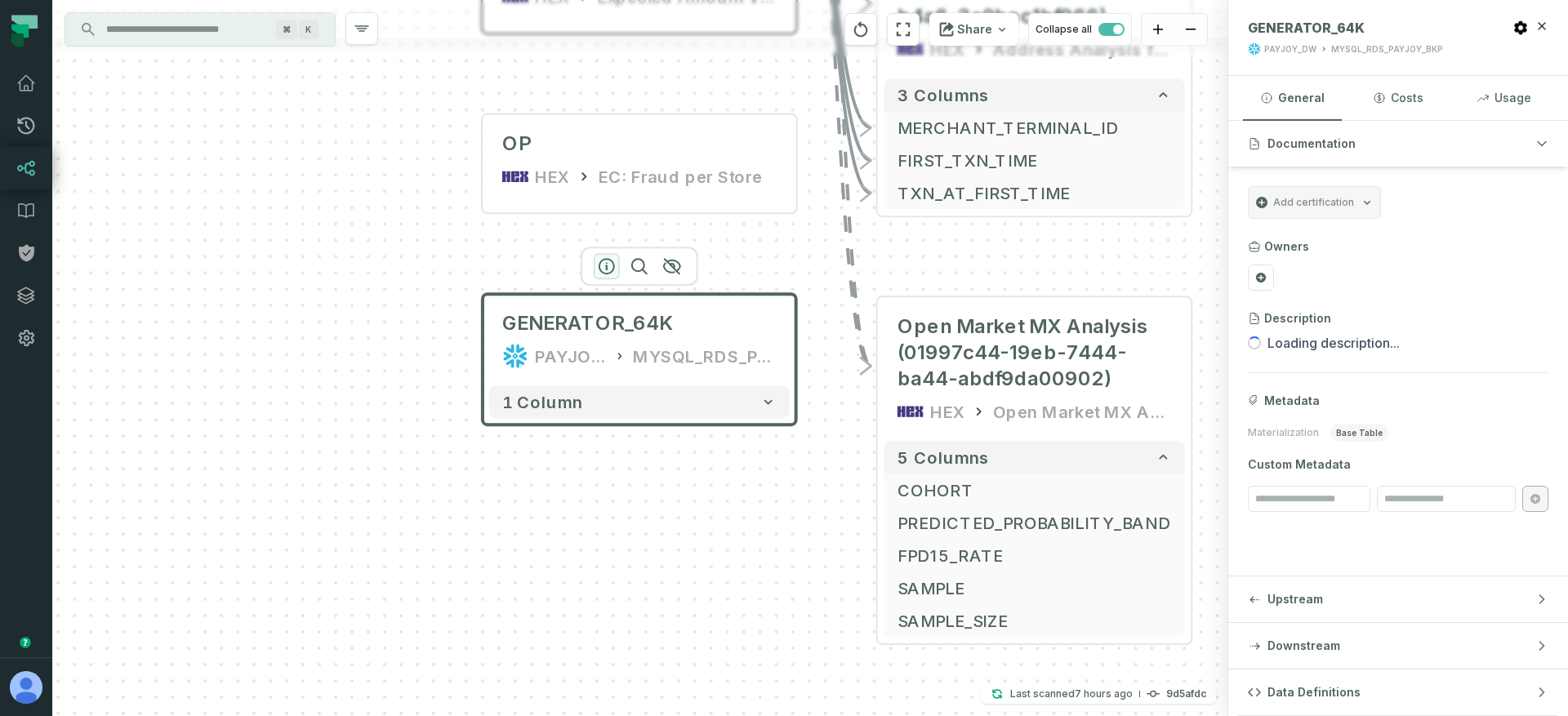
click at [611, 269] on icon "button" at bounding box center [606, 266] width 20 height 20
click at [1525, 93] on button "Usage" at bounding box center [1503, 98] width 99 height 44
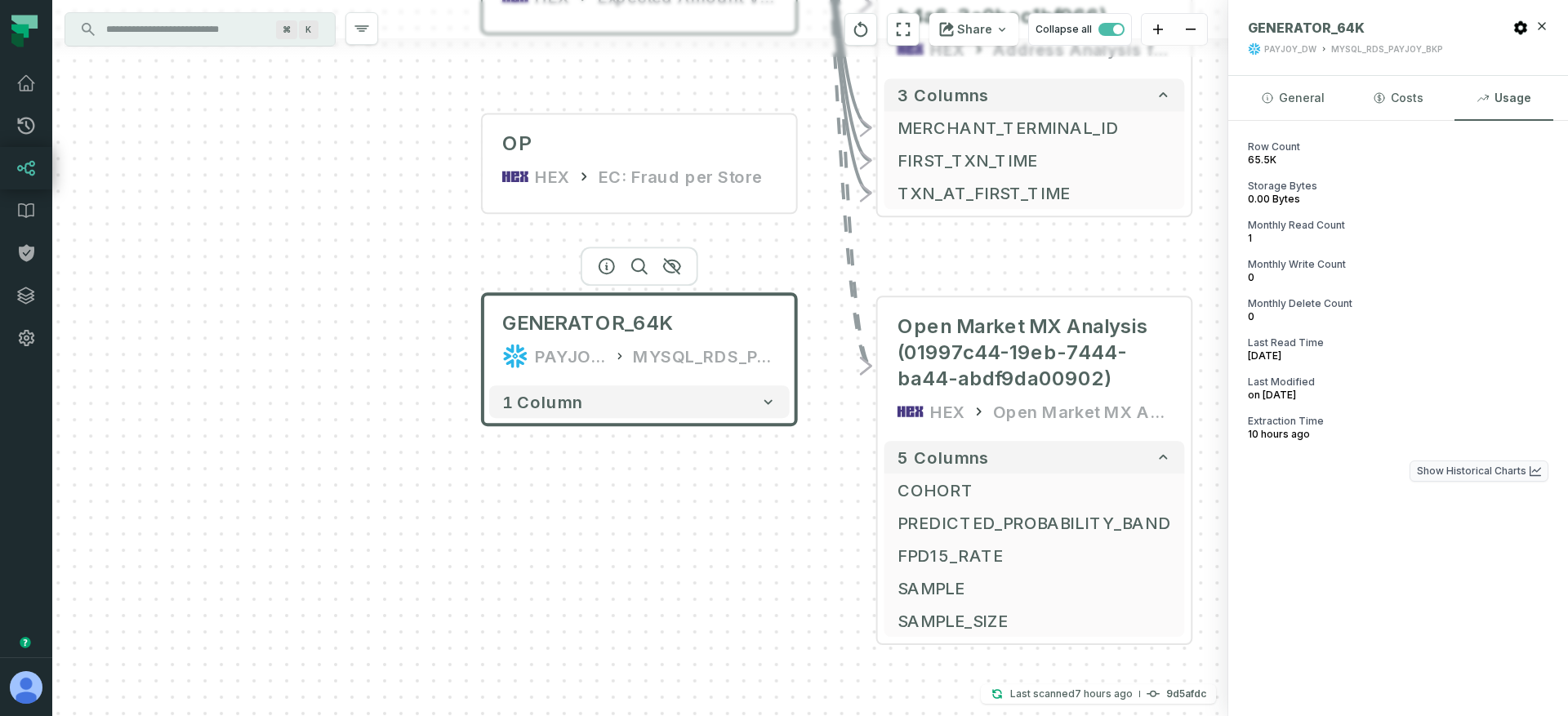
click at [1443, 464] on button "Show Historical Charts" at bounding box center [1479, 471] width 139 height 22
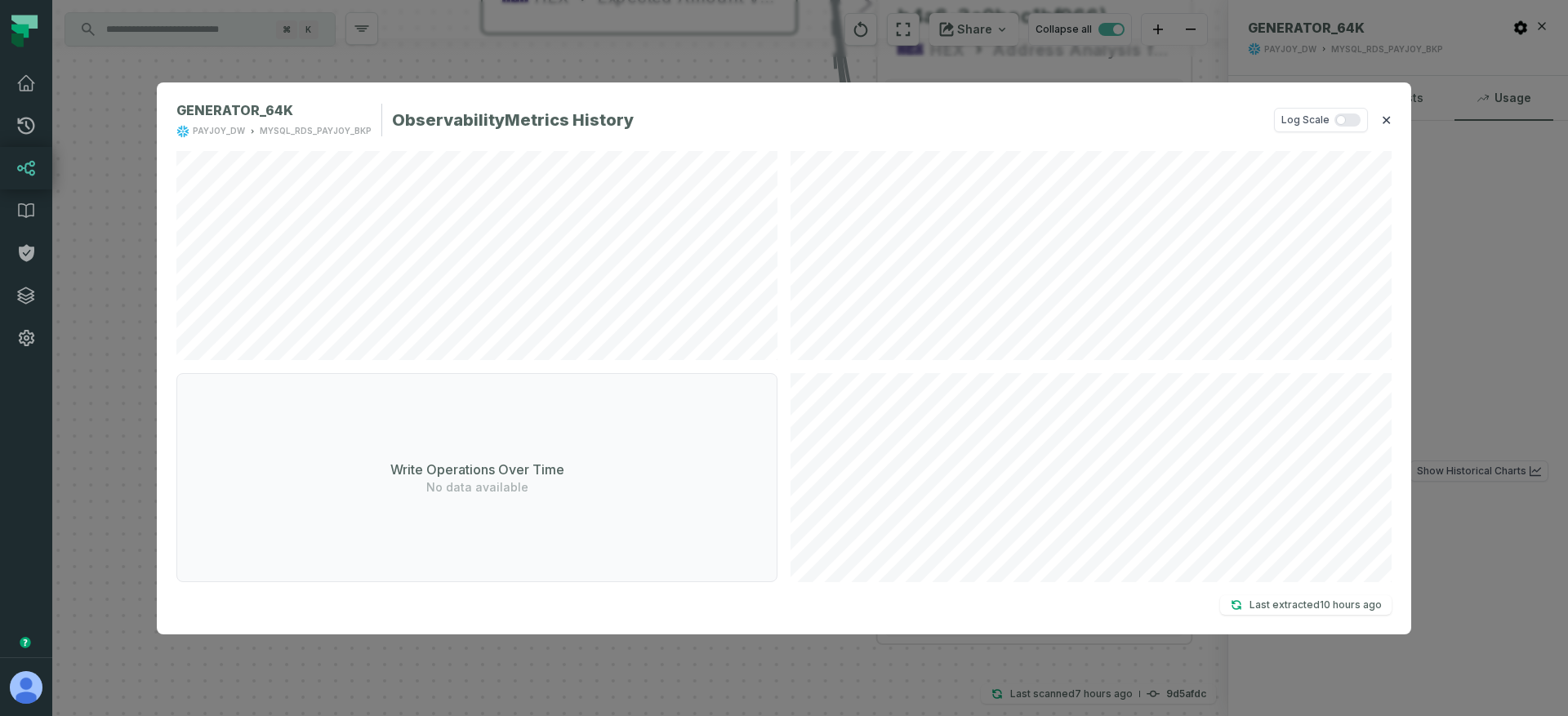
click at [1382, 120] on button "✕" at bounding box center [1386, 119] width 10 height 20
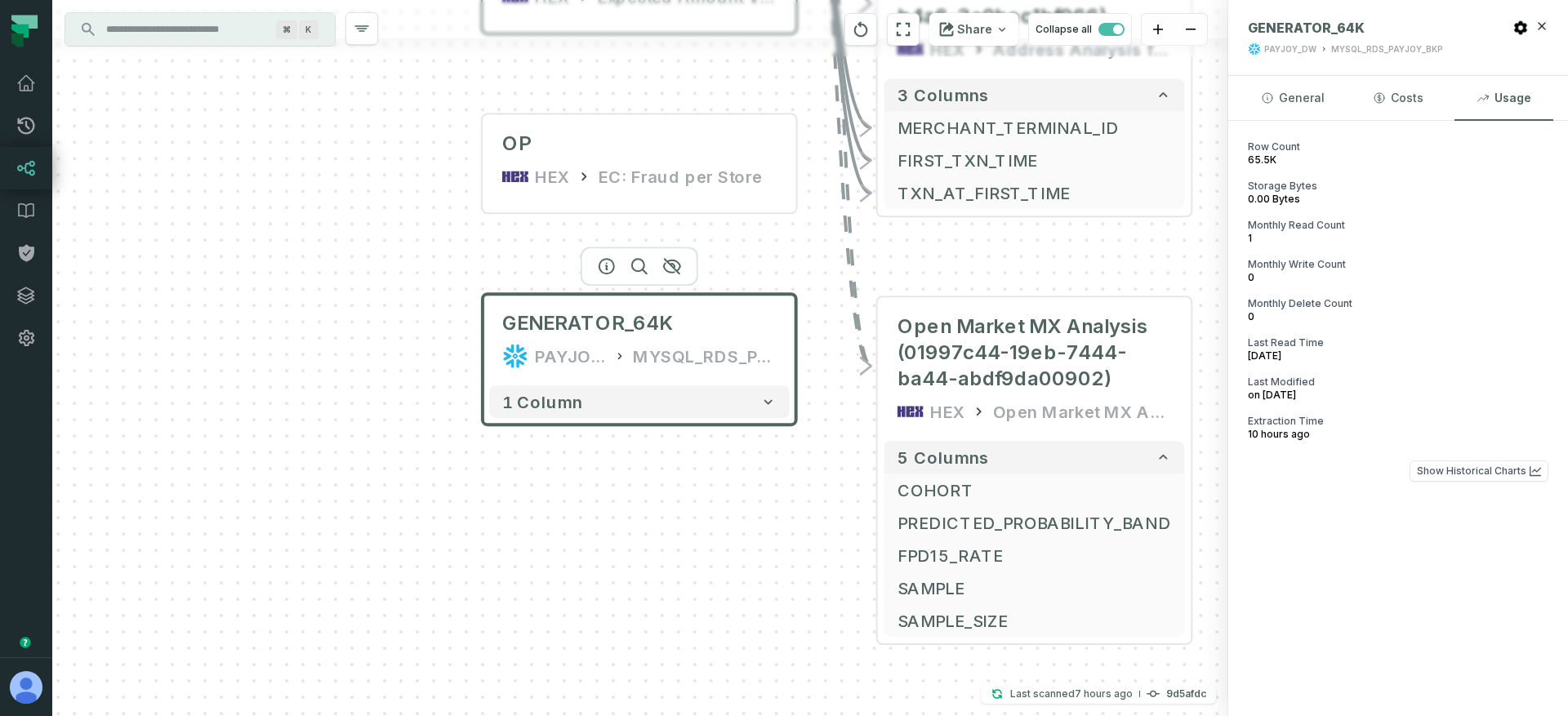
click at [590, 374] on div "GENERATOR_64K PAYJOY_DW MYSQL_RDS_PAYJOY_BKP" at bounding box center [639, 339] width 301 height 78
click at [207, 35] on input "Discovery Provider cmdk menu" at bounding box center [184, 29] width 178 height 26
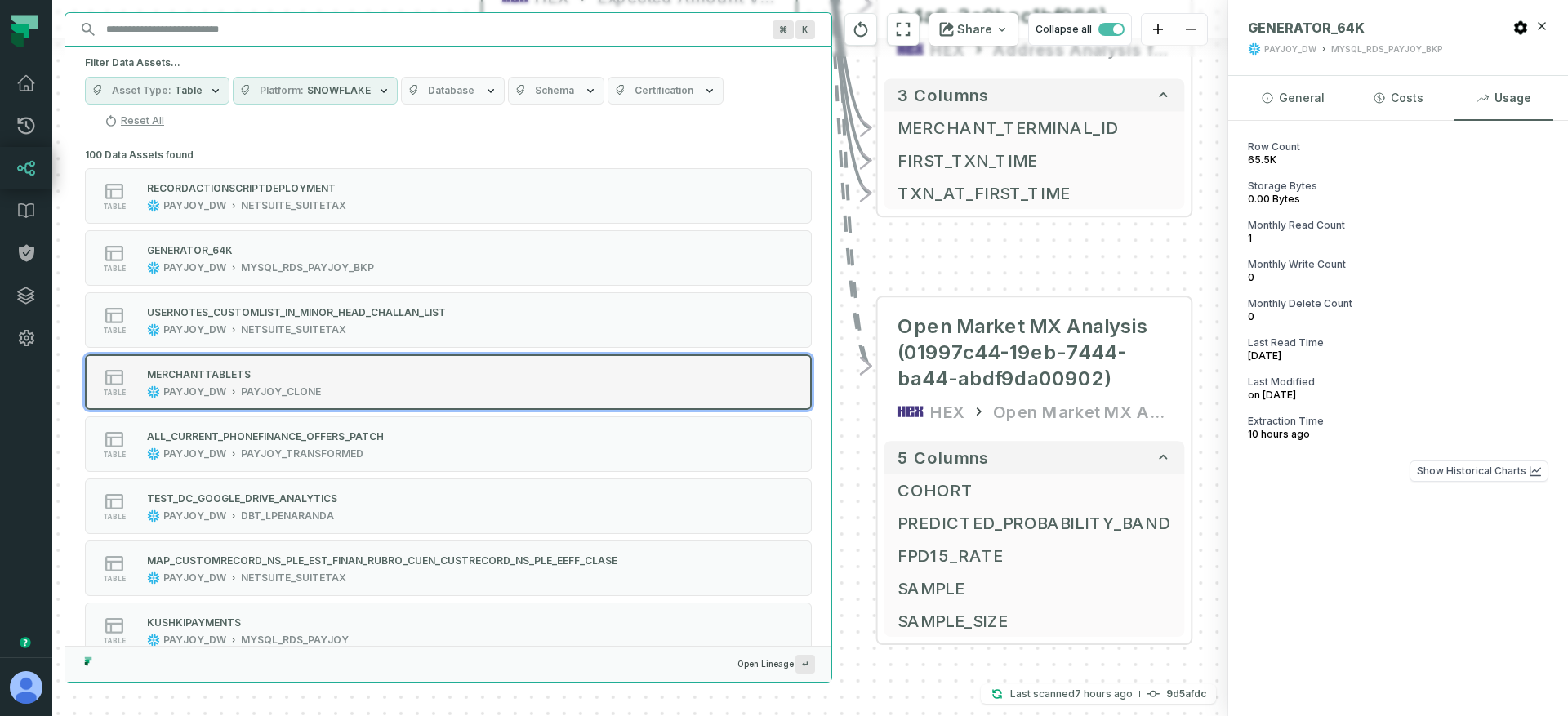
click at [208, 368] on div "MERCHANTTABLETS" at bounding box center [198, 374] width 103 height 12
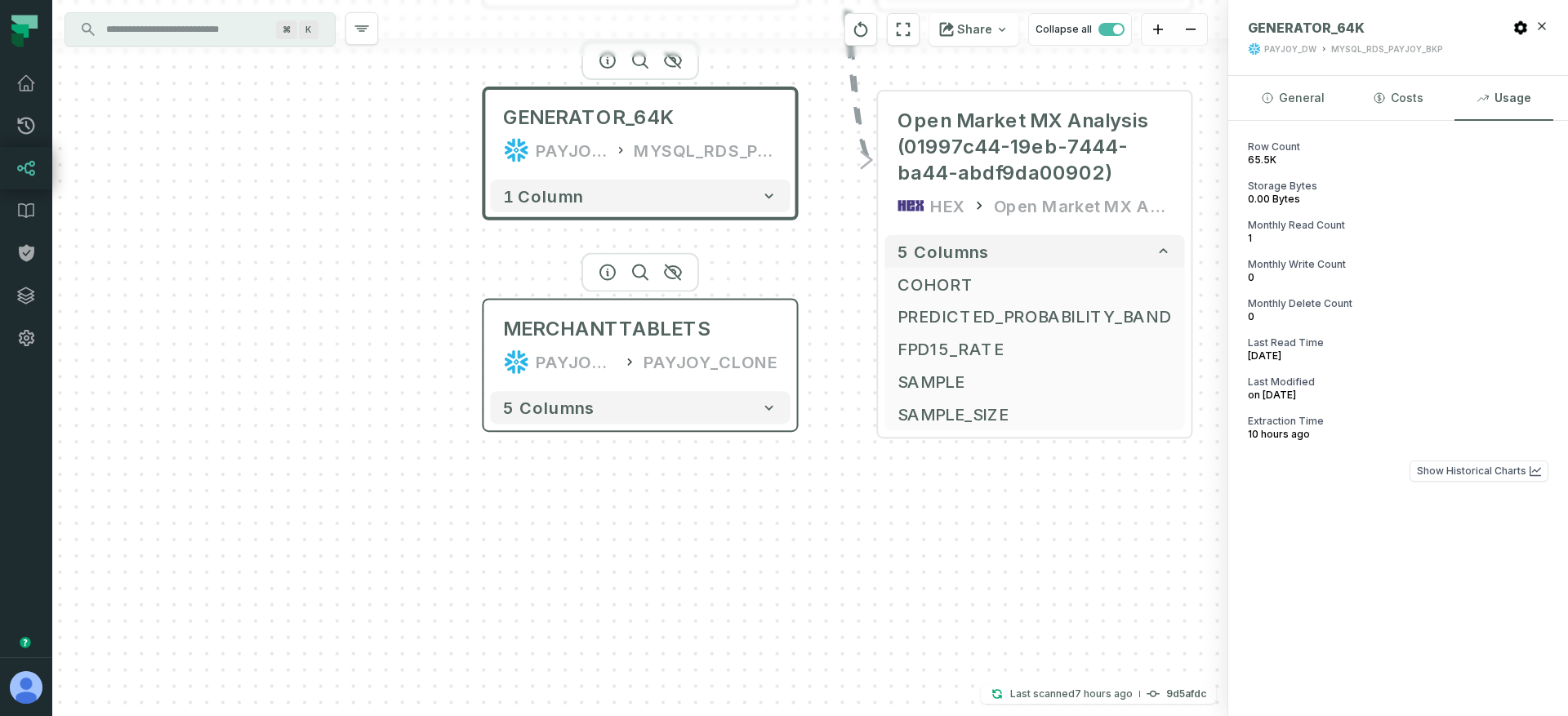
click at [594, 350] on div "PAYJOY_DW" at bounding box center [575, 362] width 80 height 26
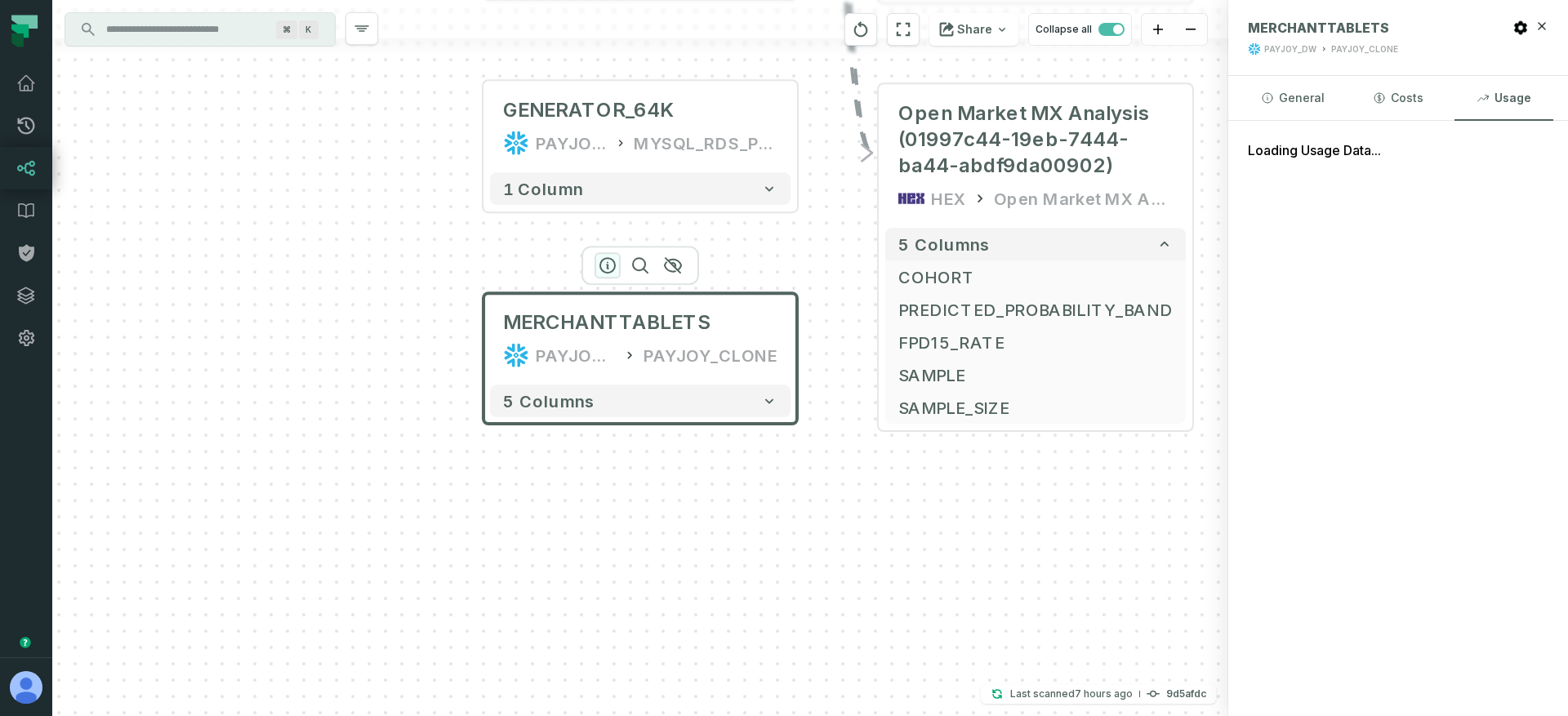
click at [607, 263] on icon "button" at bounding box center [607, 265] width 15 height 15
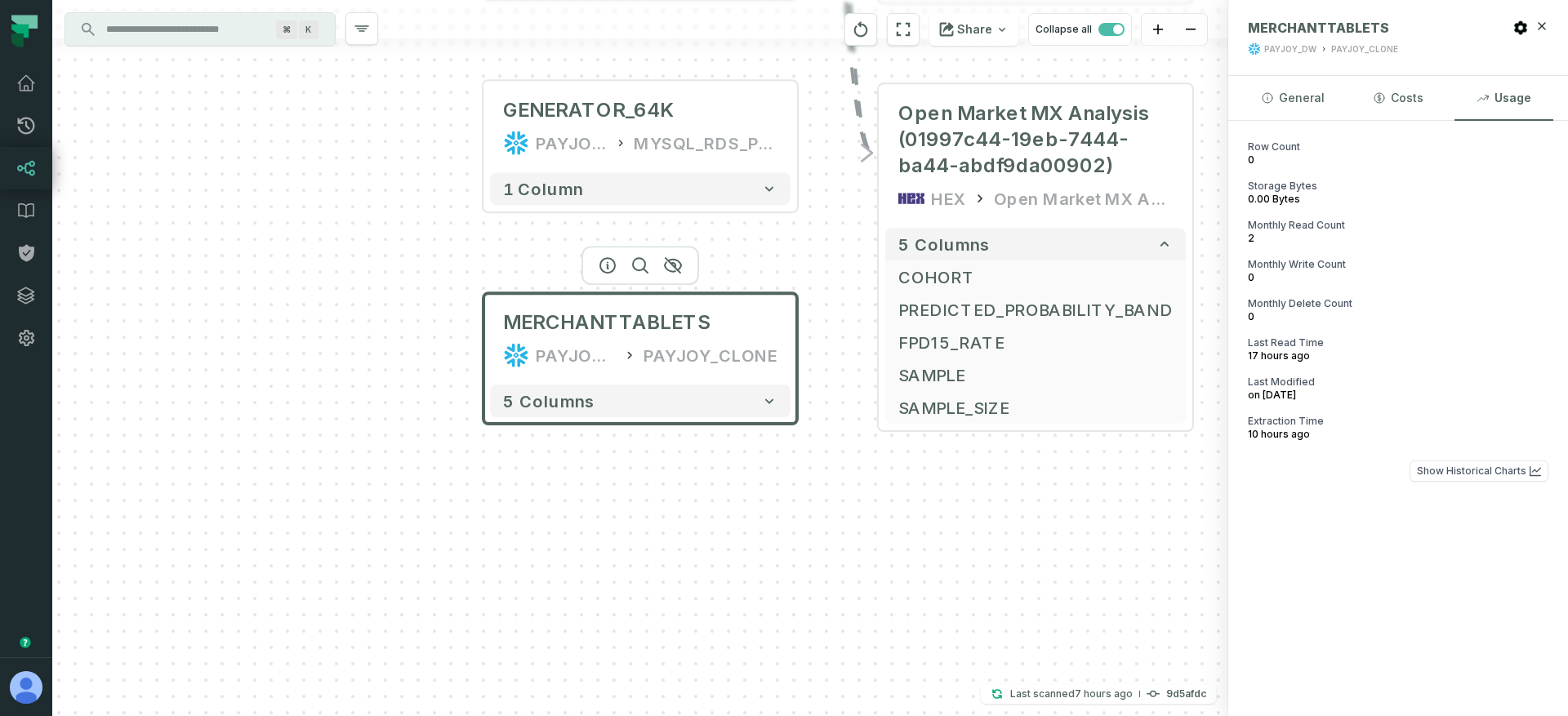
click at [1428, 458] on div "Row Count 0 Storage Bytes 0.00 Bytes Monthly Read Count 2 Monthly Write Count 0…" at bounding box center [1397, 311] width 339 height 381
click at [1436, 463] on button "Show Historical Charts" at bounding box center [1479, 471] width 139 height 22
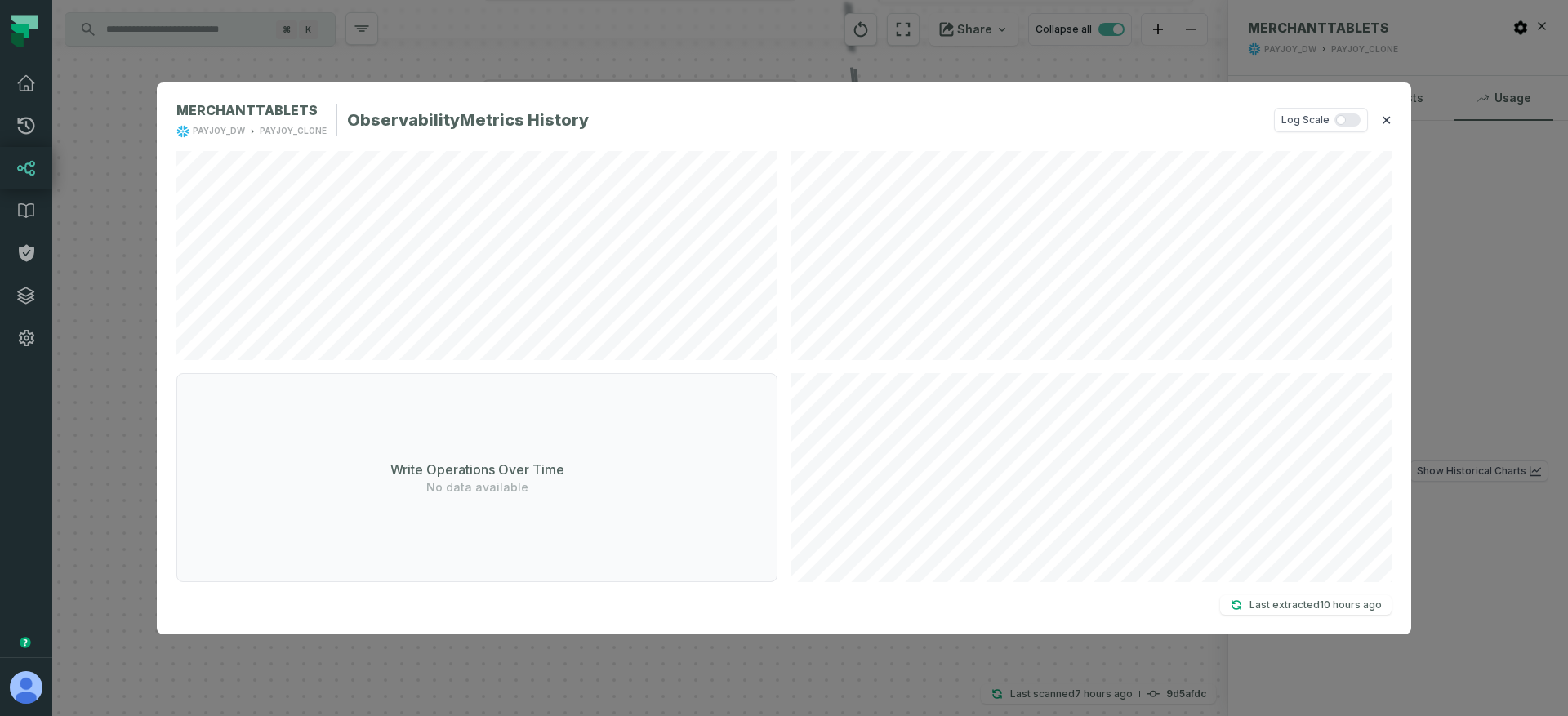
click at [1388, 119] on button "✕" at bounding box center [1386, 119] width 10 height 20
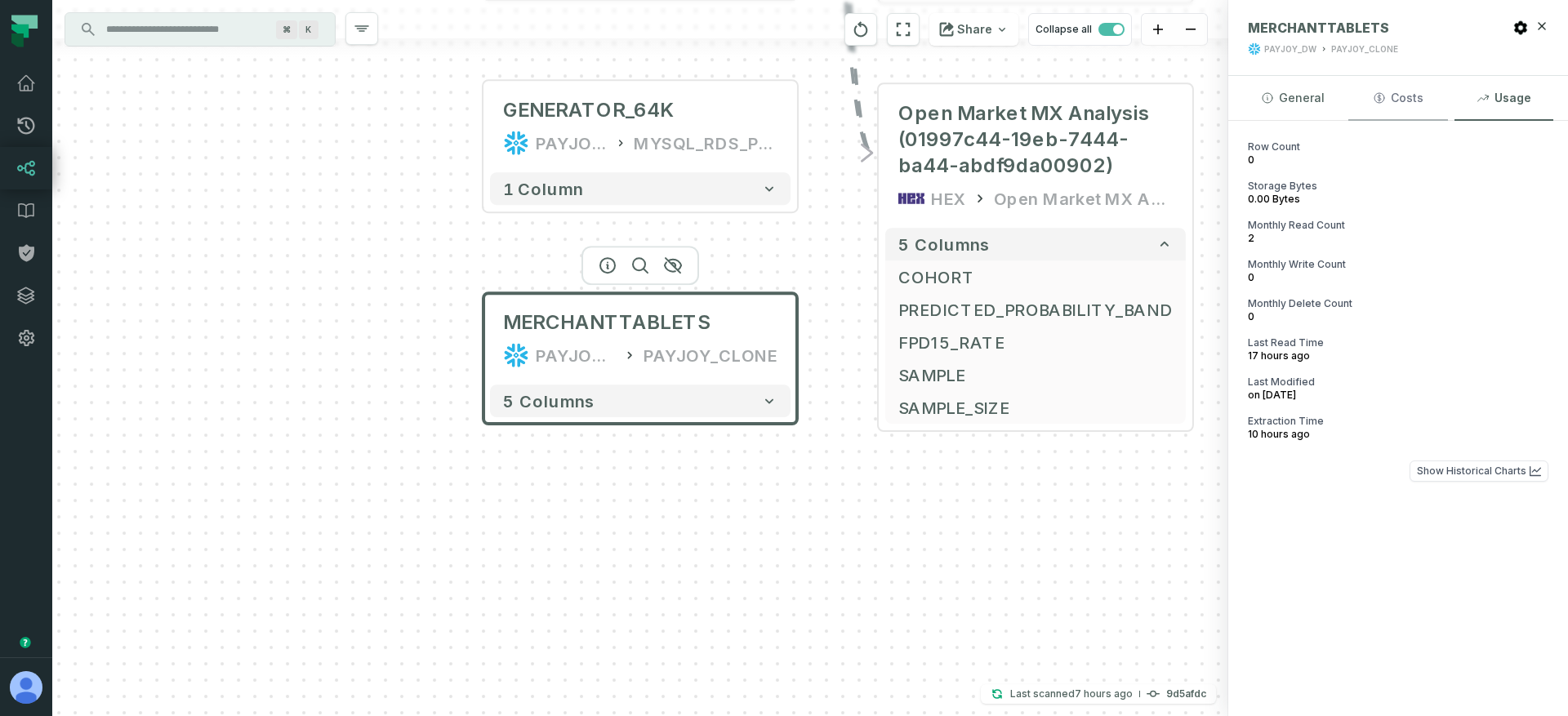
click at [1401, 98] on button "Costs" at bounding box center [1397, 98] width 99 height 44
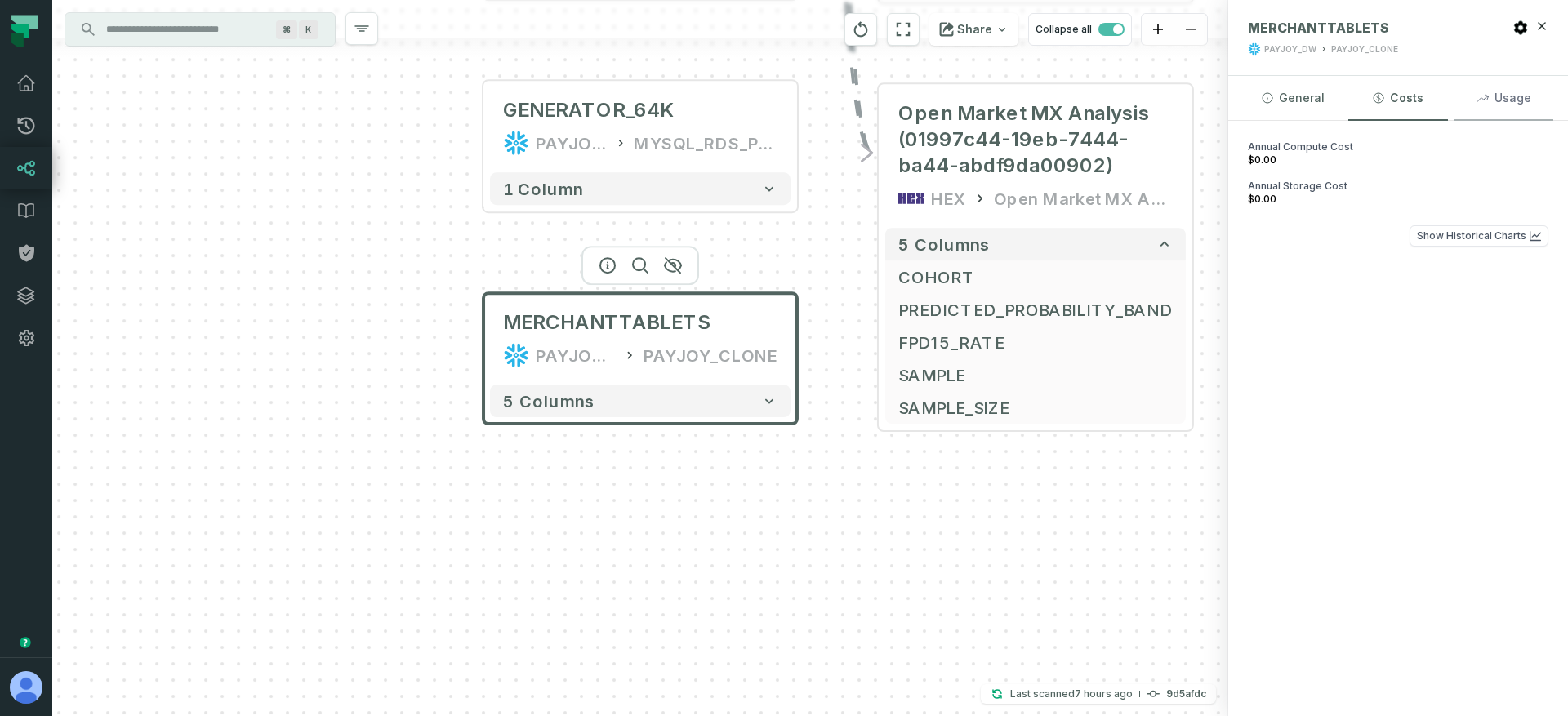
click at [1513, 111] on button "Usage" at bounding box center [1503, 98] width 99 height 44
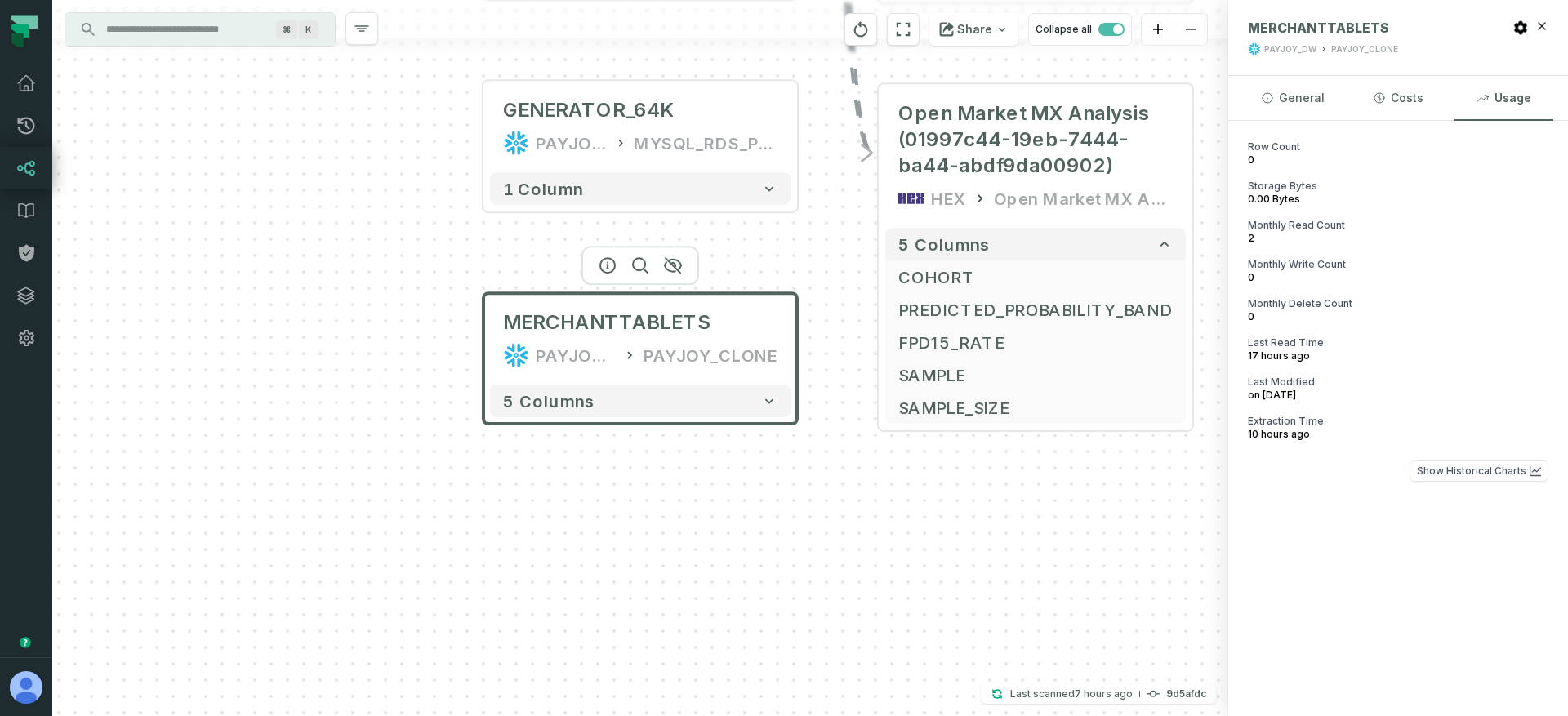
click at [227, 34] on input "Discovery Provider cmdk menu" at bounding box center [184, 29] width 178 height 26
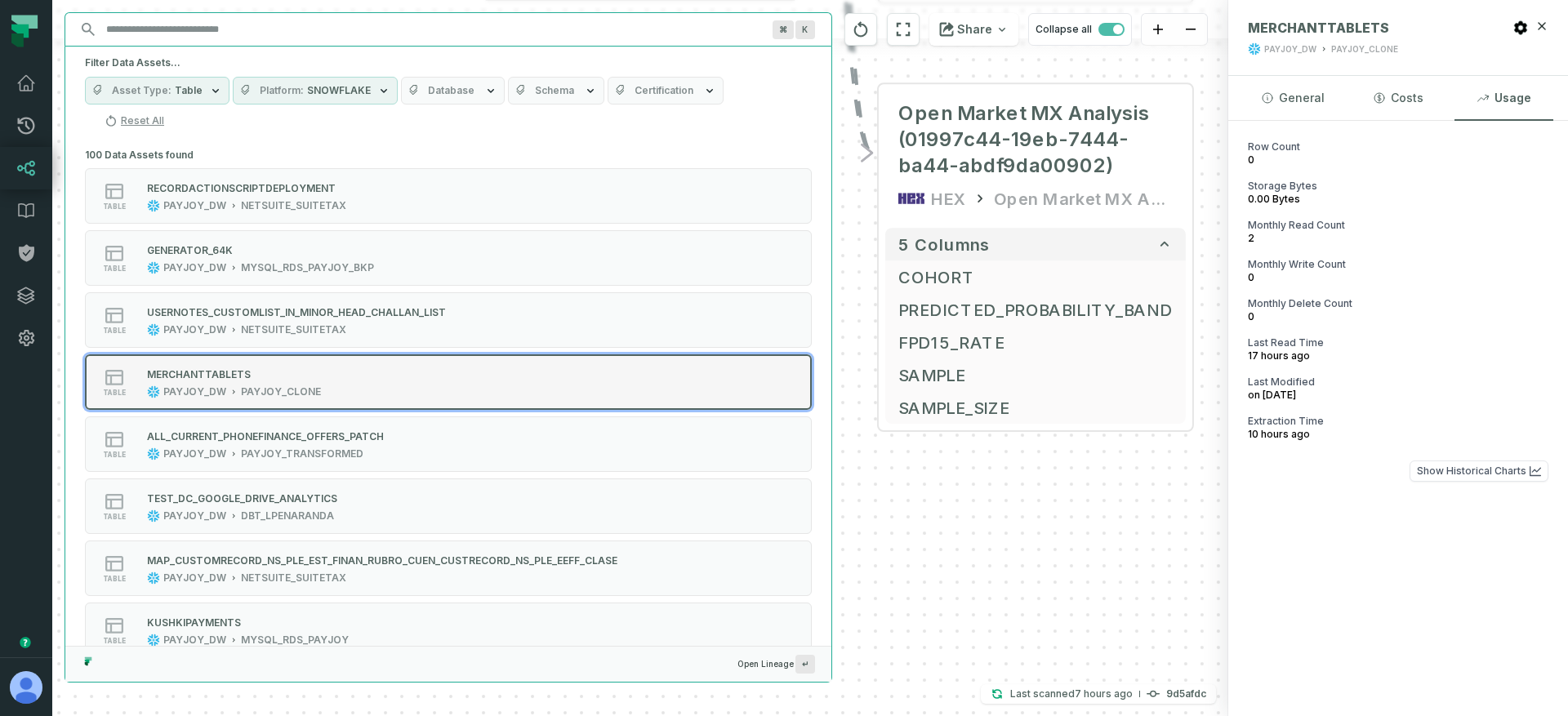
click at [321, 366] on div "table MERCHANTTABLETS PAYJOY_DW PAYJOY_CLONE" at bounding box center [292, 381] width 408 height 33
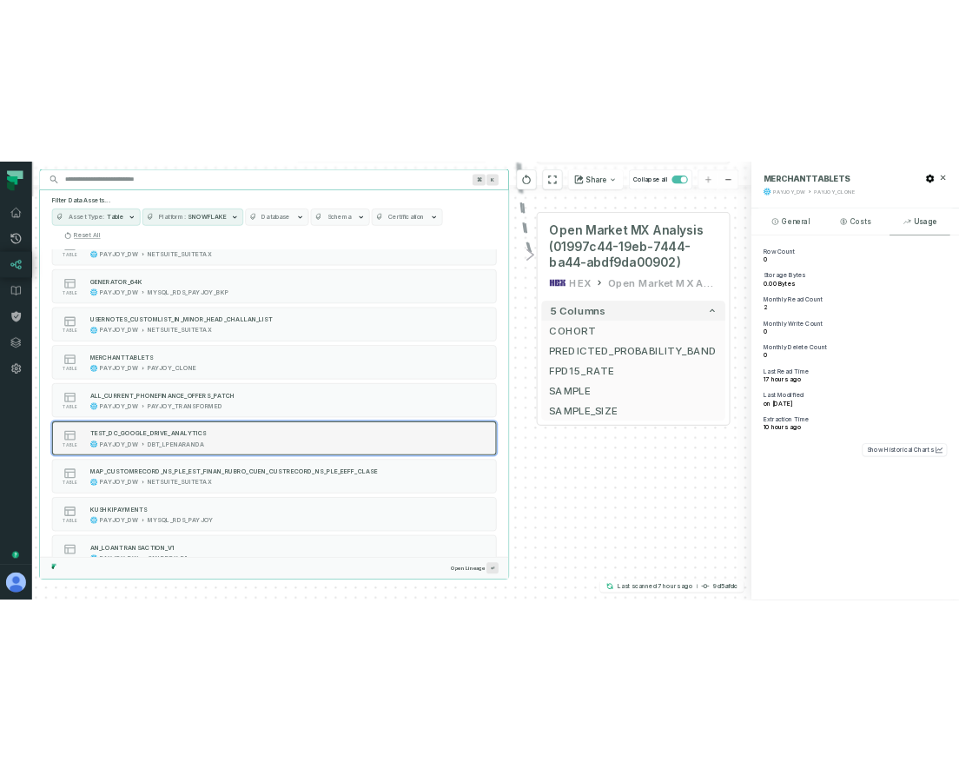
scroll to position [109, 0]
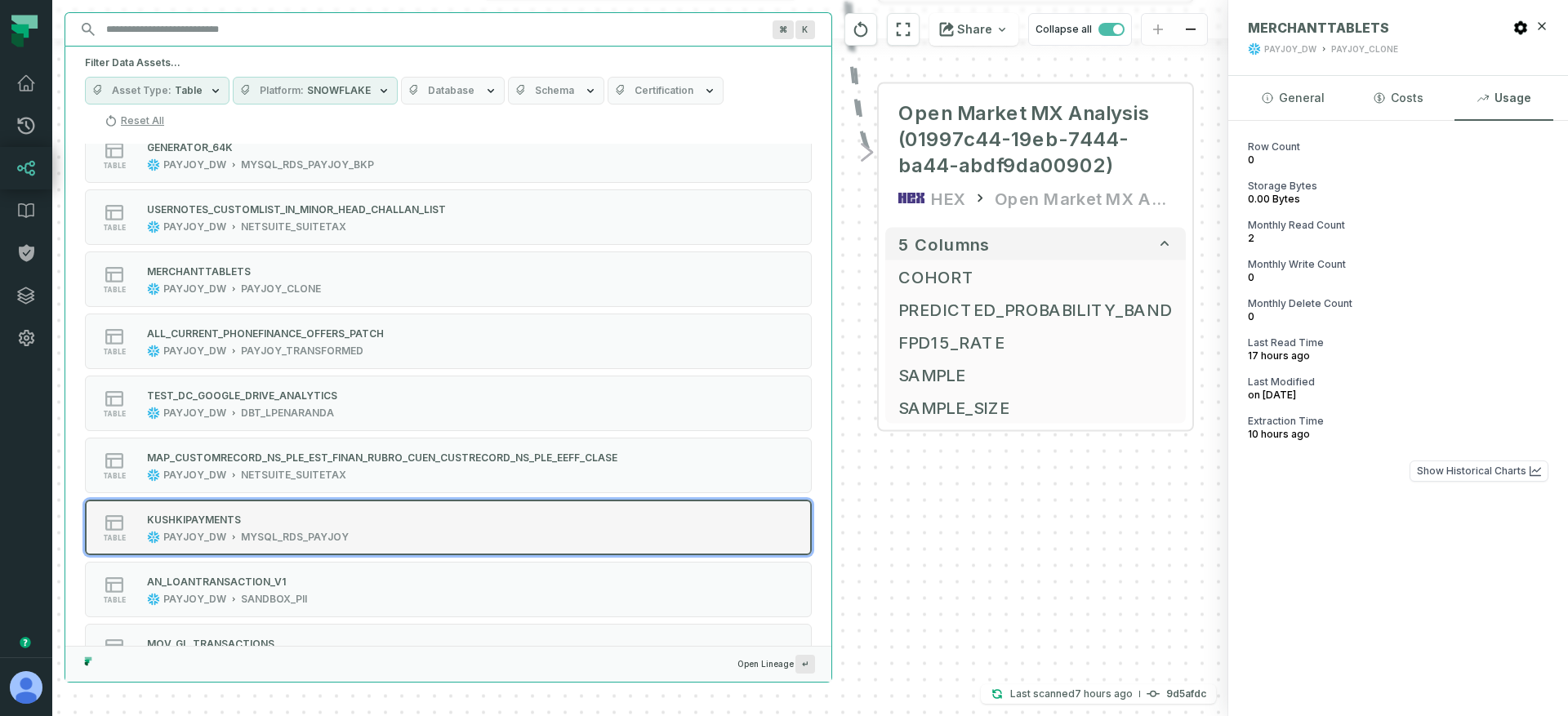
click at [237, 513] on div "KUSHKIPAYMENTS" at bounding box center [194, 519] width 94 height 12
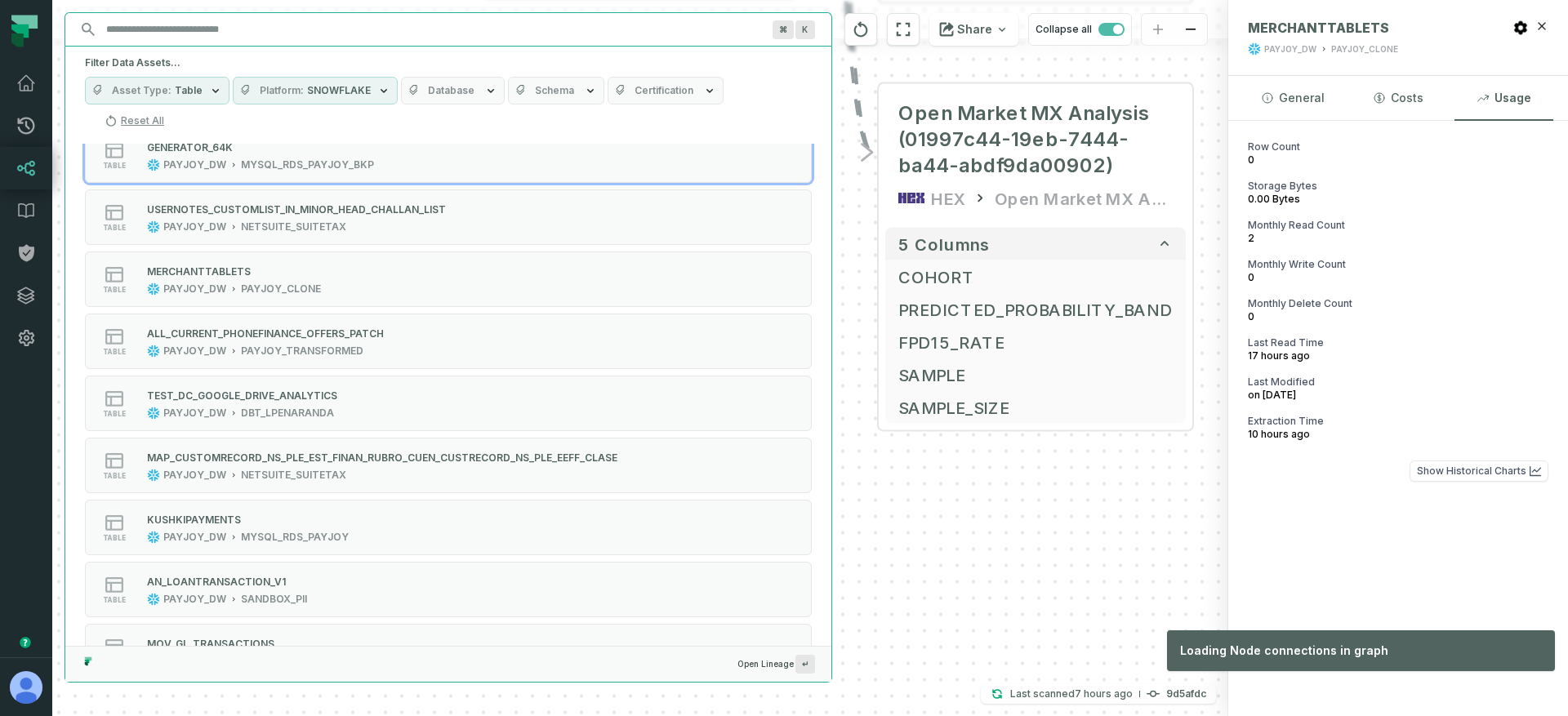
click at [307, 99] on button "Platform SNOWFLAKE" at bounding box center [315, 91] width 165 height 28
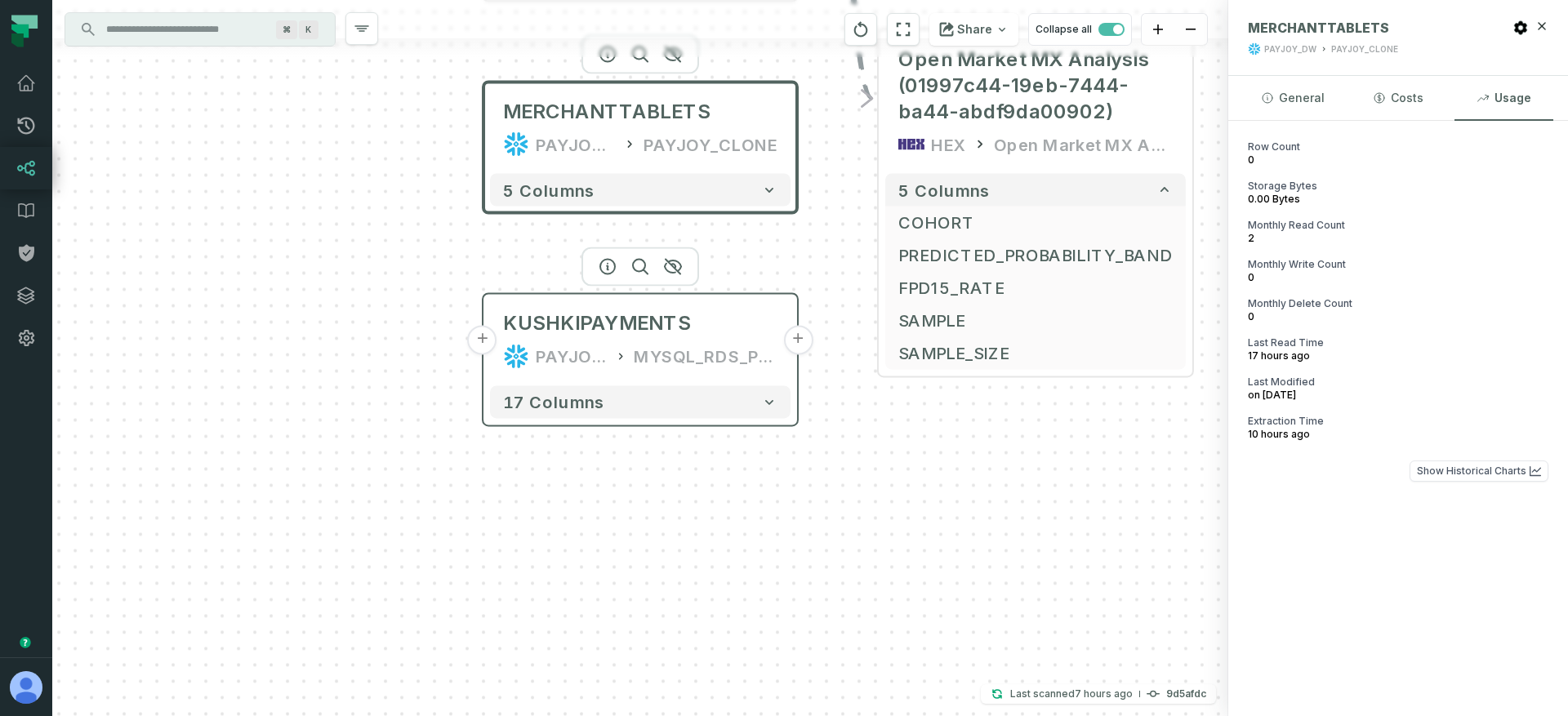
click at [541, 350] on div "PAYJOY_DW" at bounding box center [572, 356] width 71 height 26
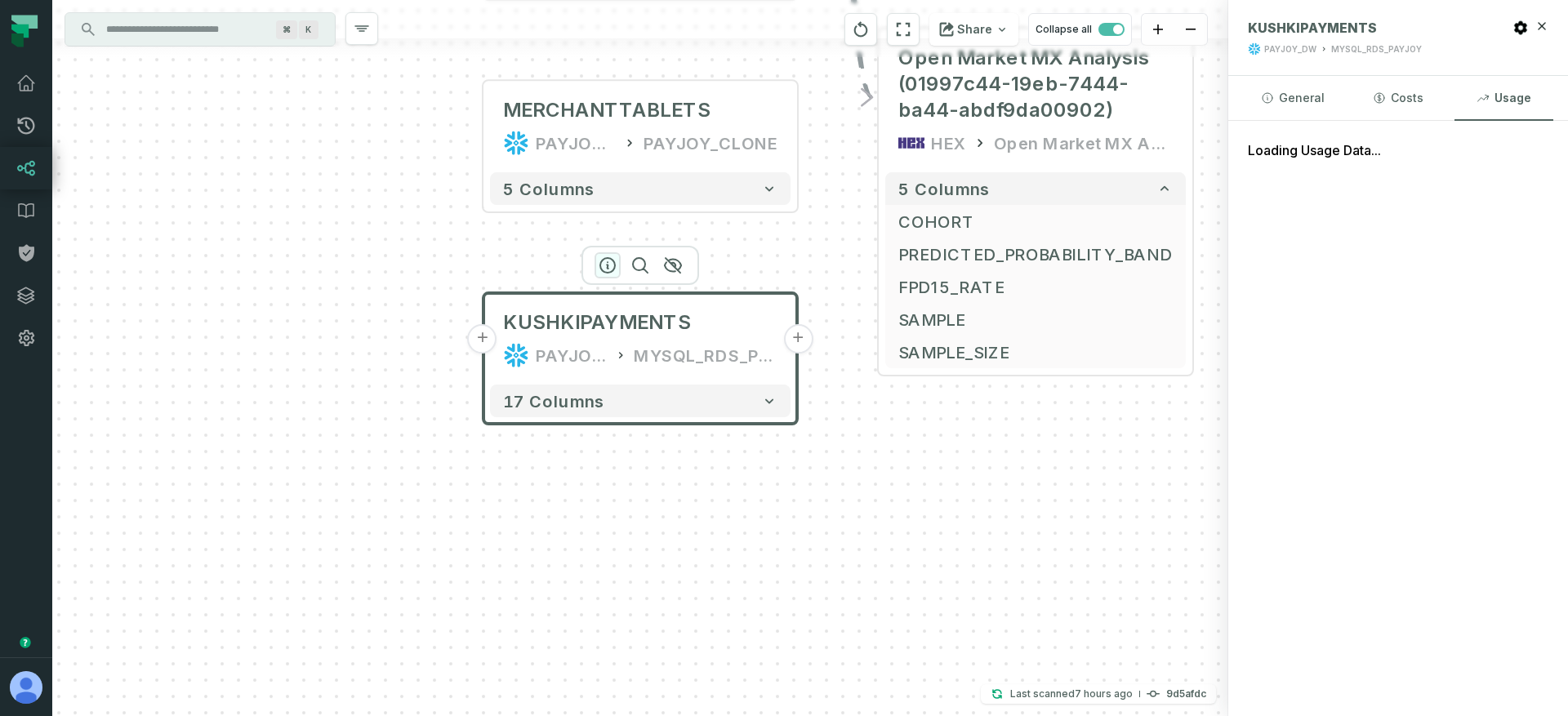
click at [607, 267] on icon "button" at bounding box center [607, 265] width 15 height 15
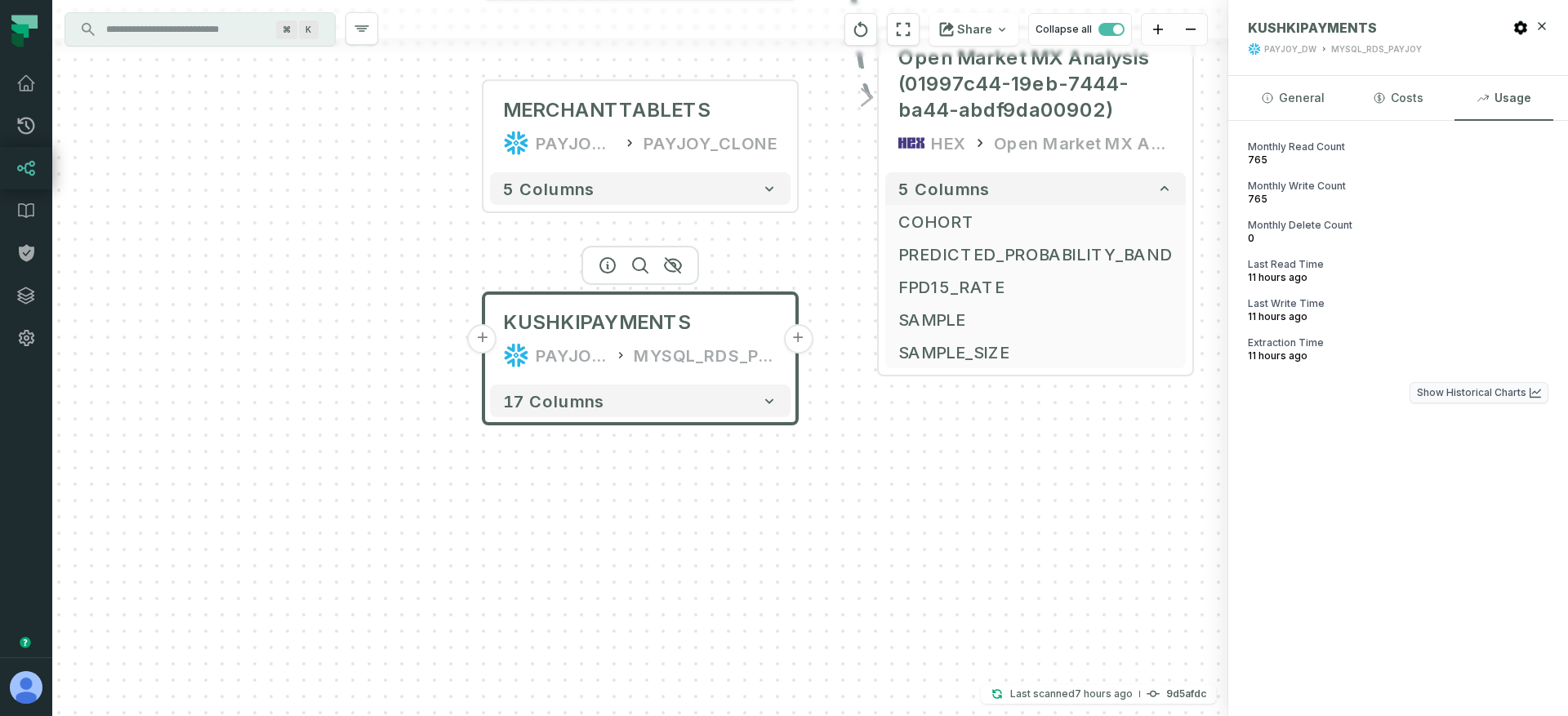
click at [1488, 391] on button "Show Historical Charts" at bounding box center [1479, 392] width 139 height 22
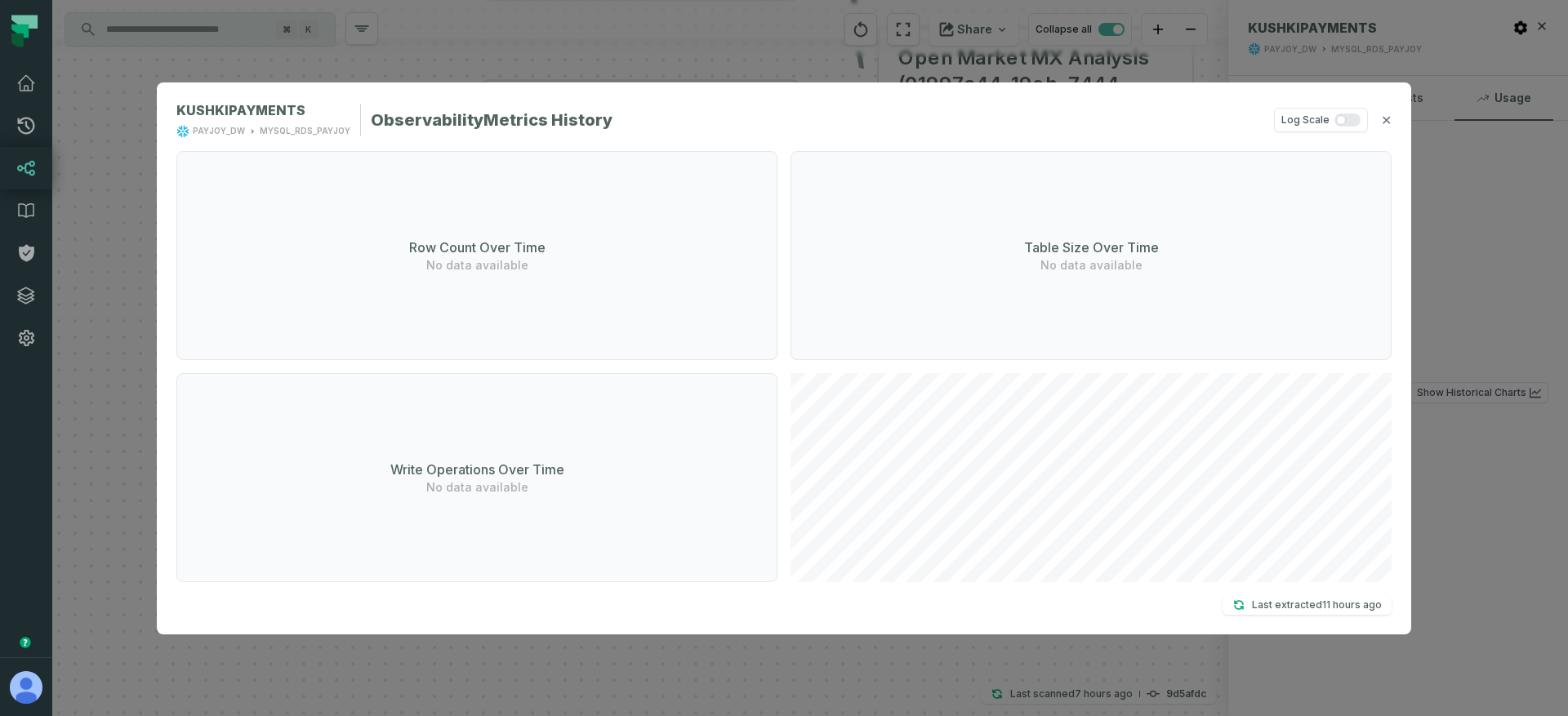
click at [1269, 603] on p "Last extracted 9/29/2025, 2:35:12 AM" at bounding box center [1317, 604] width 130 height 16
click at [1260, 607] on p "Last extracted 9/29/2025, 2:35:12 AM" at bounding box center [1317, 604] width 130 height 16
click at [1387, 122] on button "✕" at bounding box center [1386, 119] width 10 height 20
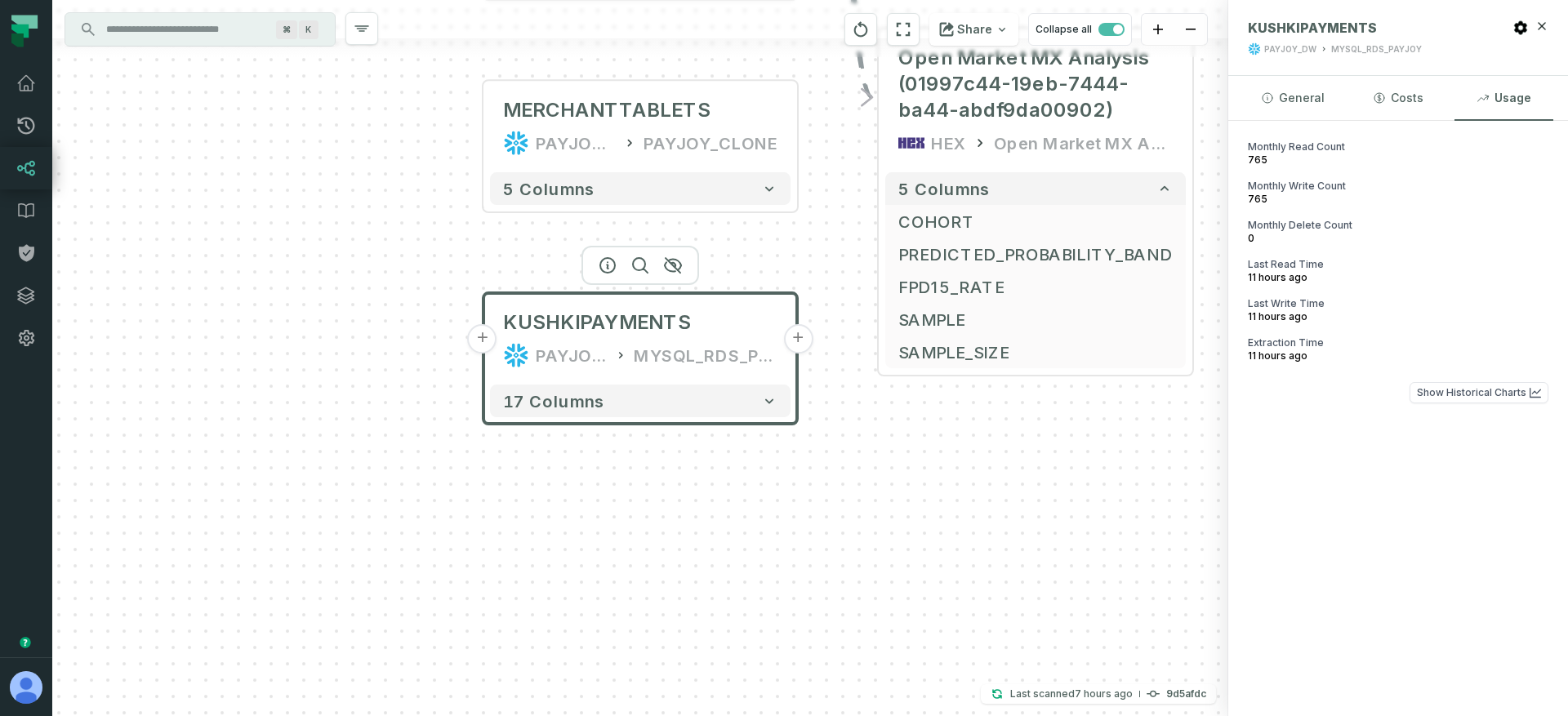
drag, startPoint x: 1295, startPoint y: 360, endPoint x: 1252, endPoint y: 150, distance: 214.4
click at [1252, 150] on div "Monthly Read Count 765 Monthly Write Count 765 Monthly Delete Count 0 Last Read…" at bounding box center [1398, 257] width 301 height 235
click at [1248, 148] on span "Monthly Read Count" at bounding box center [1398, 147] width 301 height 13
drag, startPoint x: 1255, startPoint y: 159, endPoint x: 1265, endPoint y: 358, distance: 199.3
click at [1265, 358] on div "Monthly Read Count 765 Monthly Write Count 765 Monthly Delete Count 0 Last Read…" at bounding box center [1398, 257] width 301 height 235
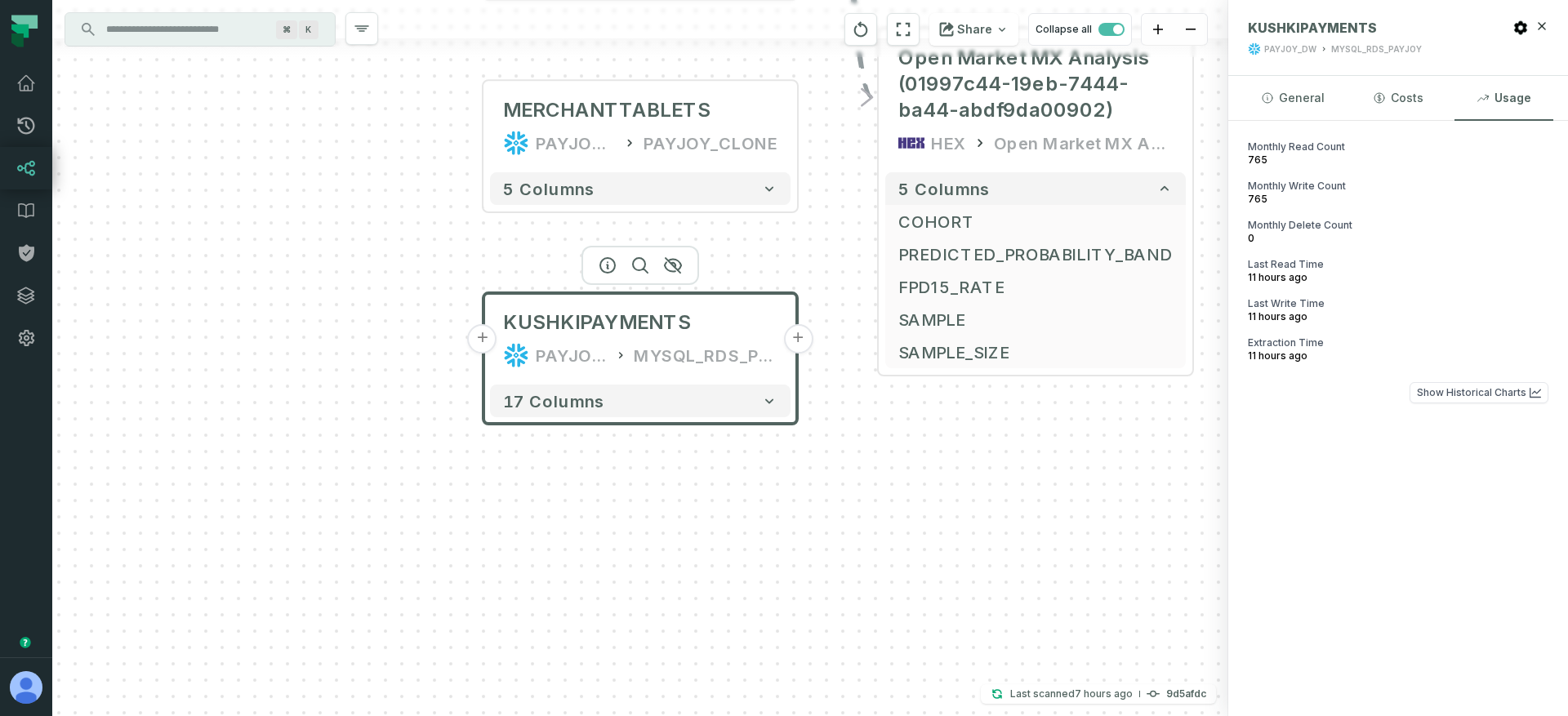
click at [1281, 353] on relative-time "9/29/2025, 2:35:12 AM" at bounding box center [1277, 355] width 59 height 12
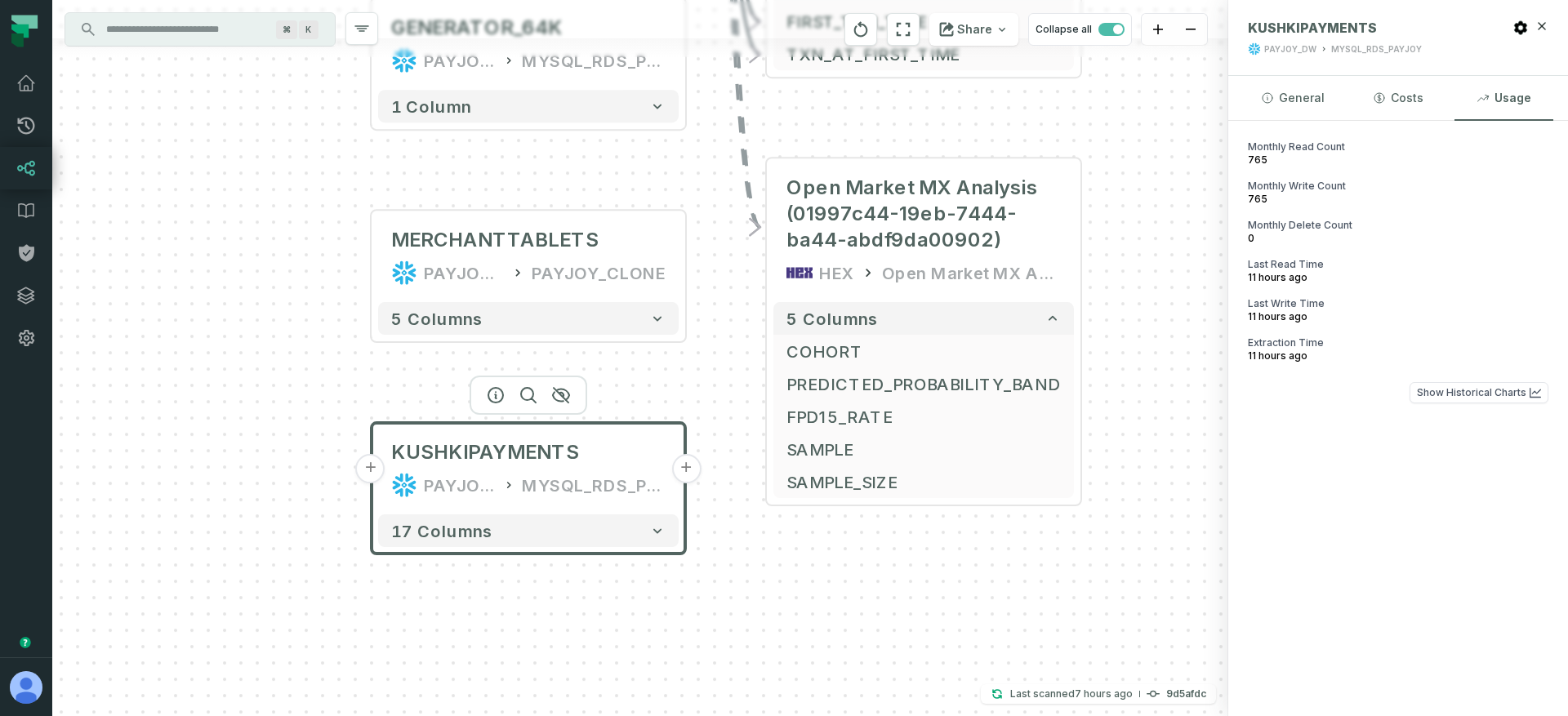
drag, startPoint x: 940, startPoint y: 450, endPoint x: 795, endPoint y: 593, distance: 203.7
click at [795, 593] on div "+ FinOps 2025 (01997c82-29ec-7eee-ae4f-9a0fd8100a31) HEX FinOps 2025 8 columns …" at bounding box center [640, 358] width 1176 height 716
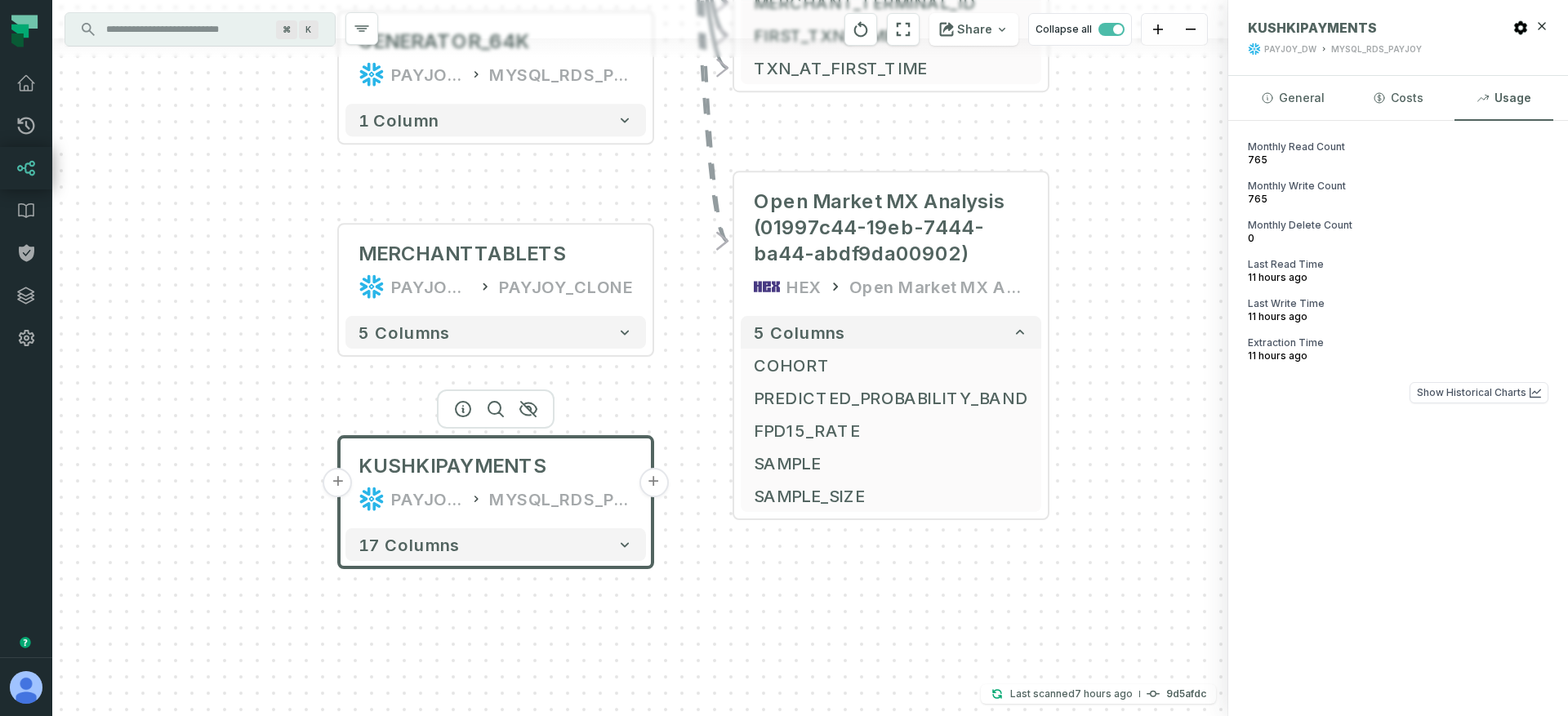
click at [1271, 431] on div "Monthly Read Count 765 Monthly Write Count 765 Monthly Delete Count 0 Last Read…" at bounding box center [1397, 418] width 339 height 595
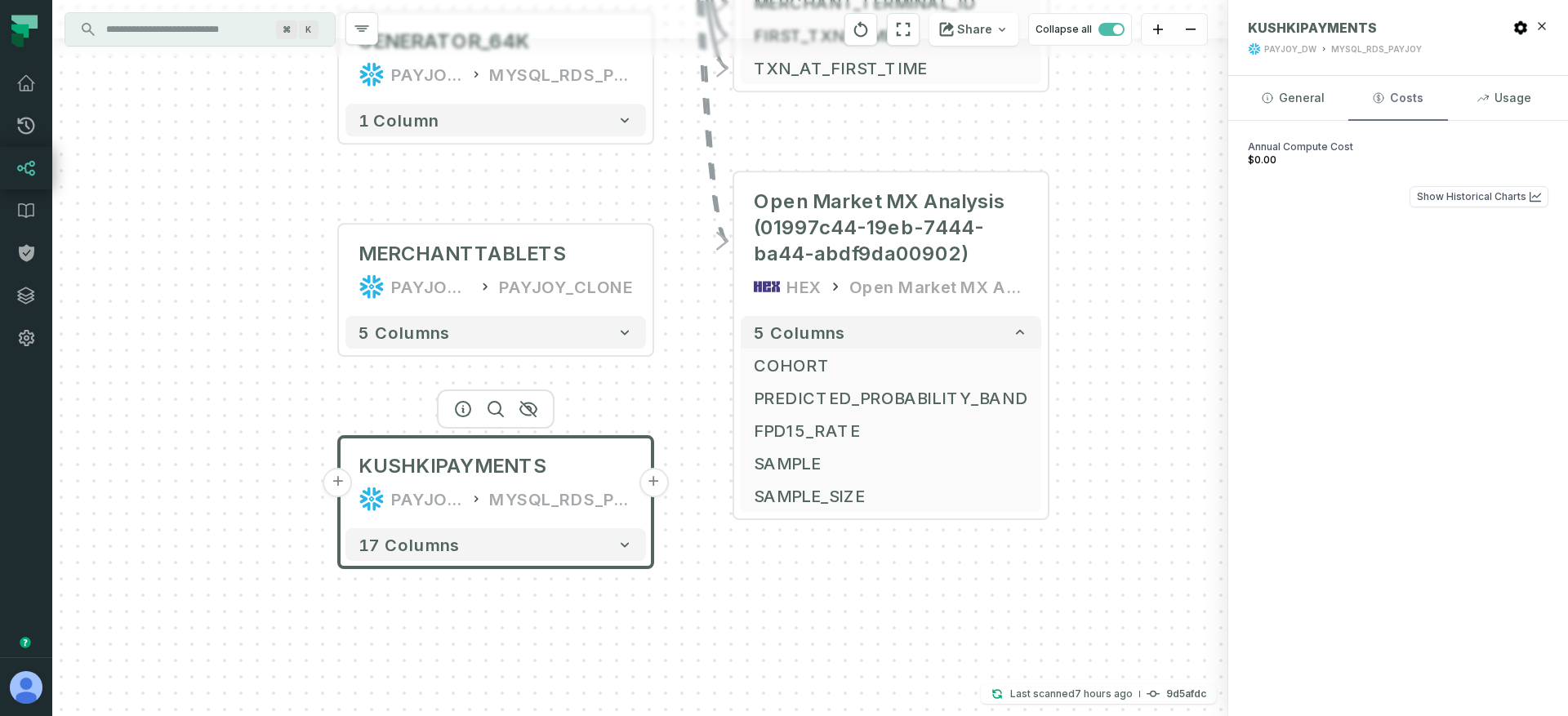
click at [1398, 106] on button "Costs" at bounding box center [1397, 98] width 99 height 44
drag, startPoint x: 1504, startPoint y: 104, endPoint x: 1443, endPoint y: 99, distance: 61.2
click at [1504, 104] on button "Usage" at bounding box center [1503, 98] width 99 height 44
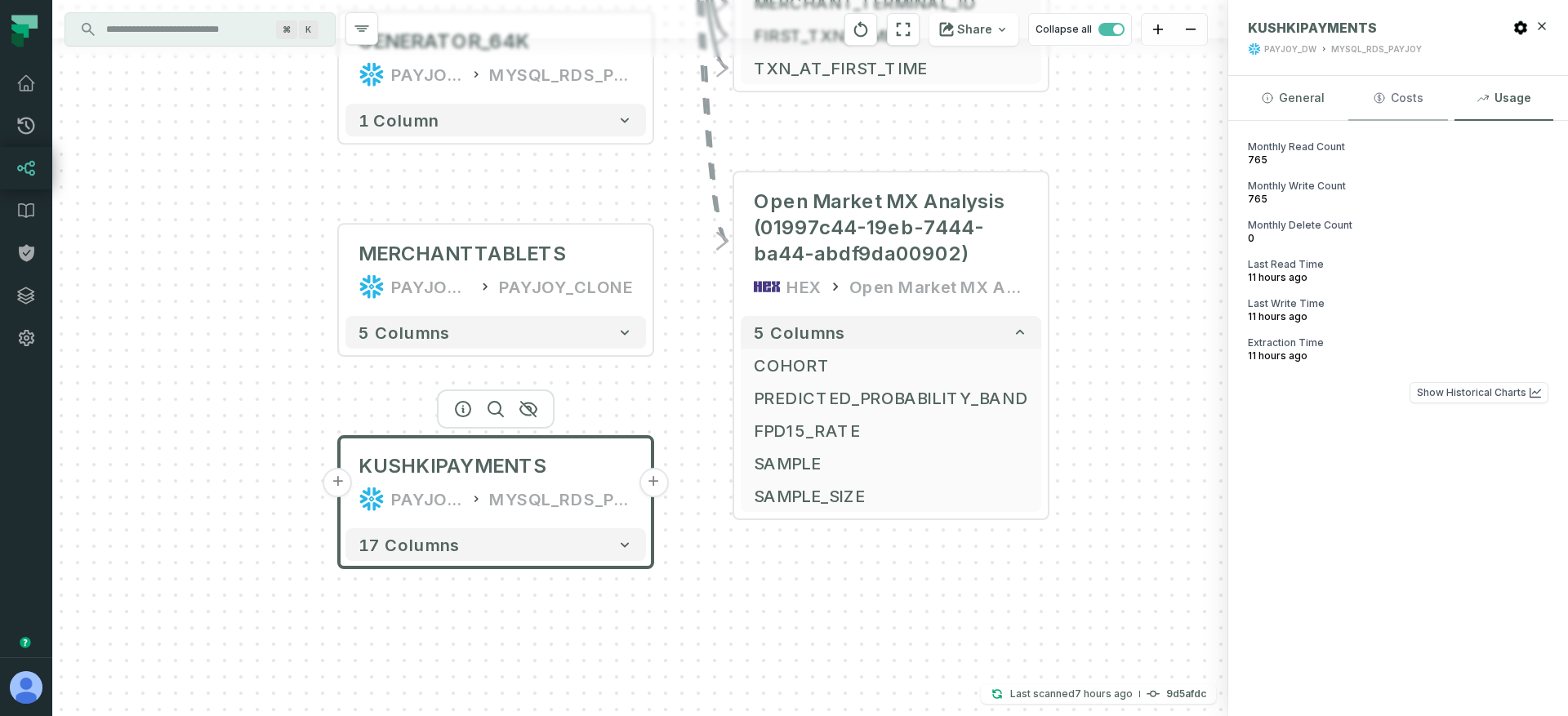
click at [1411, 101] on button "Costs" at bounding box center [1397, 98] width 99 height 44
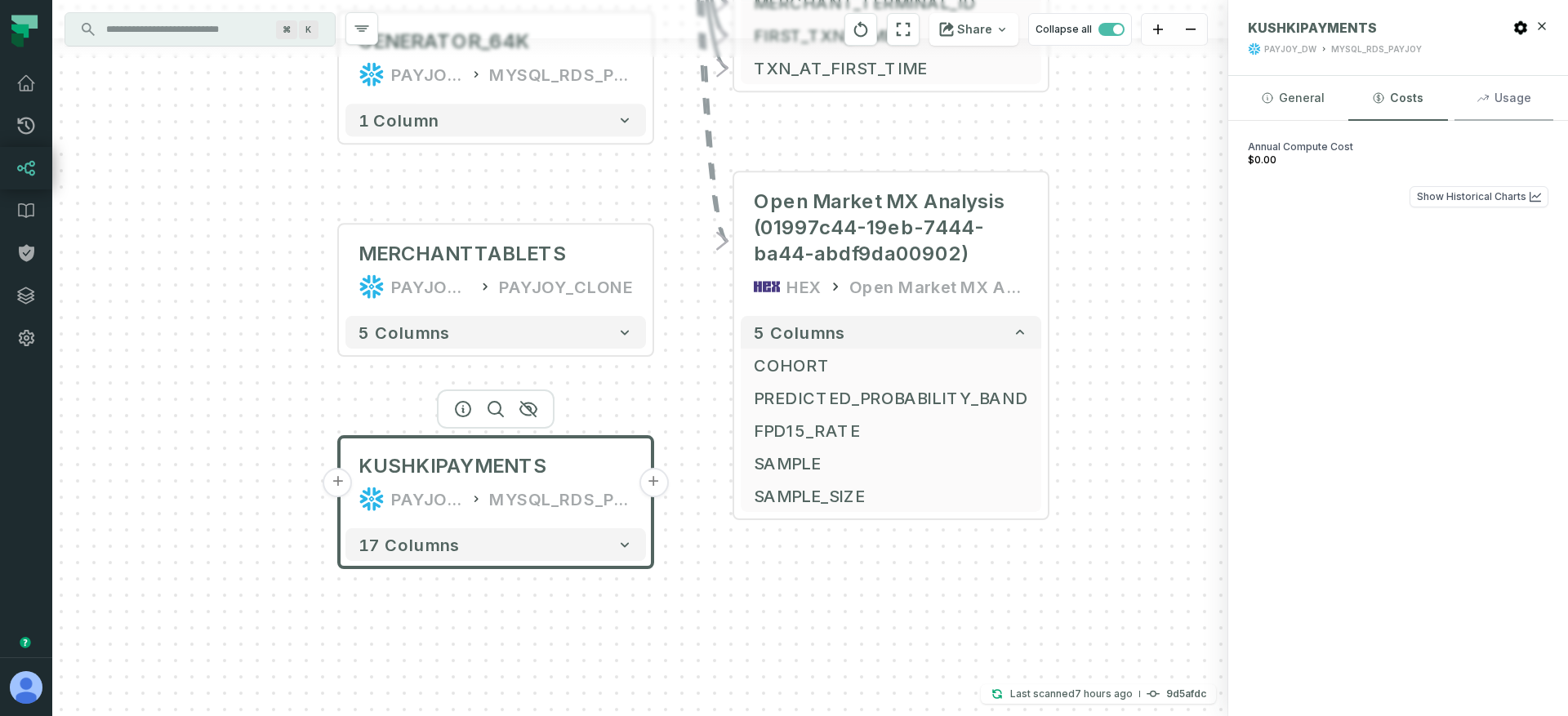
click at [1487, 96] on icon "button" at bounding box center [1482, 98] width 10 height 7
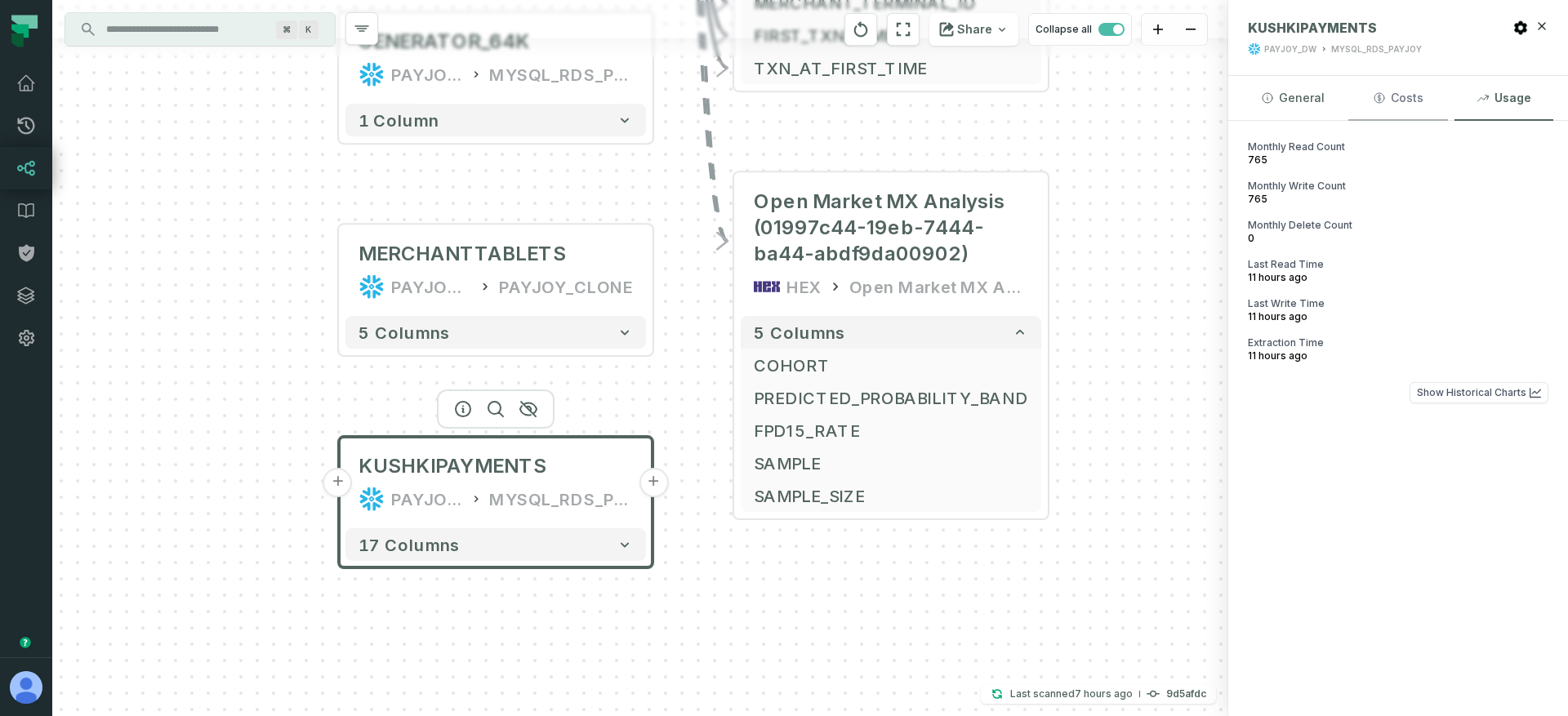
click at [1411, 100] on button "Costs" at bounding box center [1397, 98] width 99 height 44
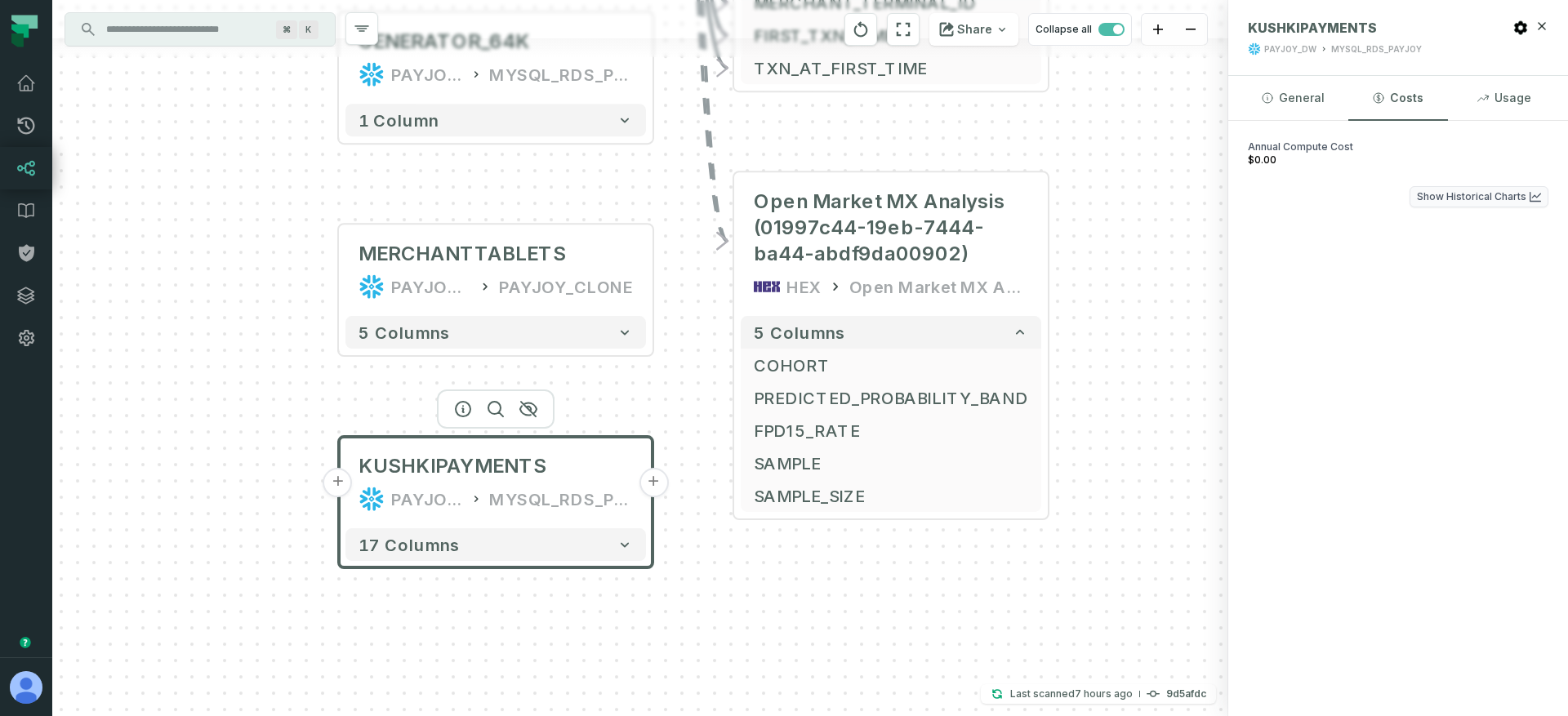
click at [1505, 192] on button "Show Historical Charts" at bounding box center [1479, 196] width 139 height 22
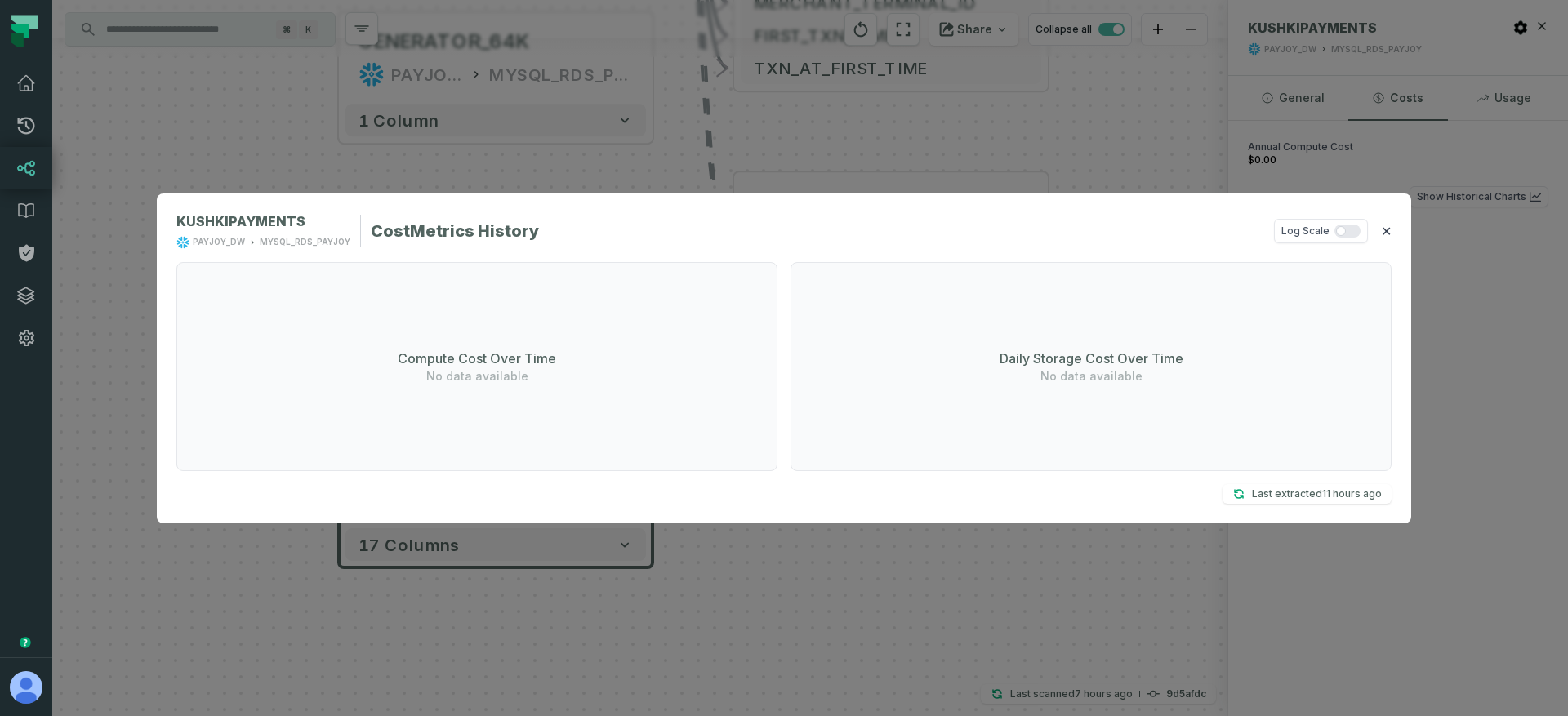
click at [1389, 226] on button "✕" at bounding box center [1386, 230] width 10 height 20
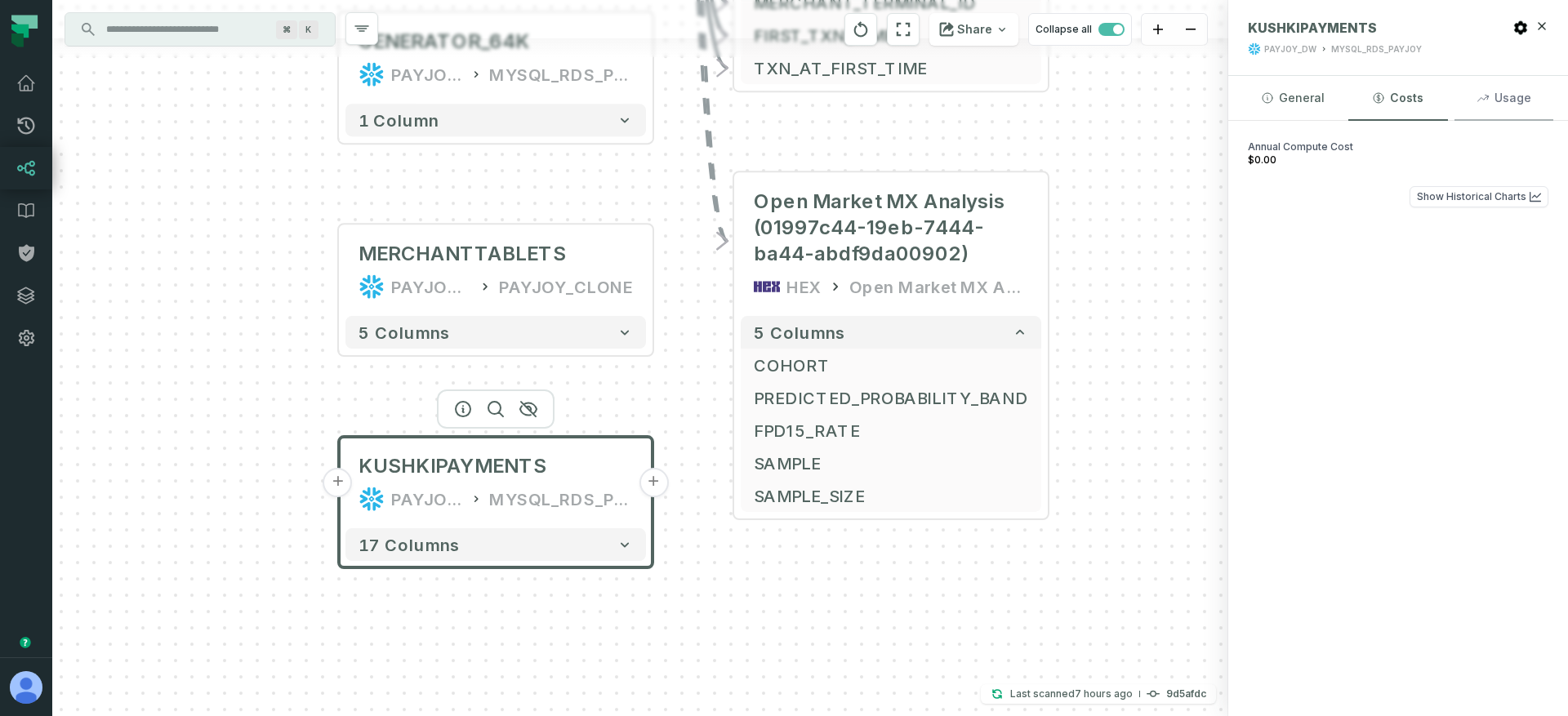
click at [1463, 101] on button "Usage" at bounding box center [1503, 98] width 99 height 44
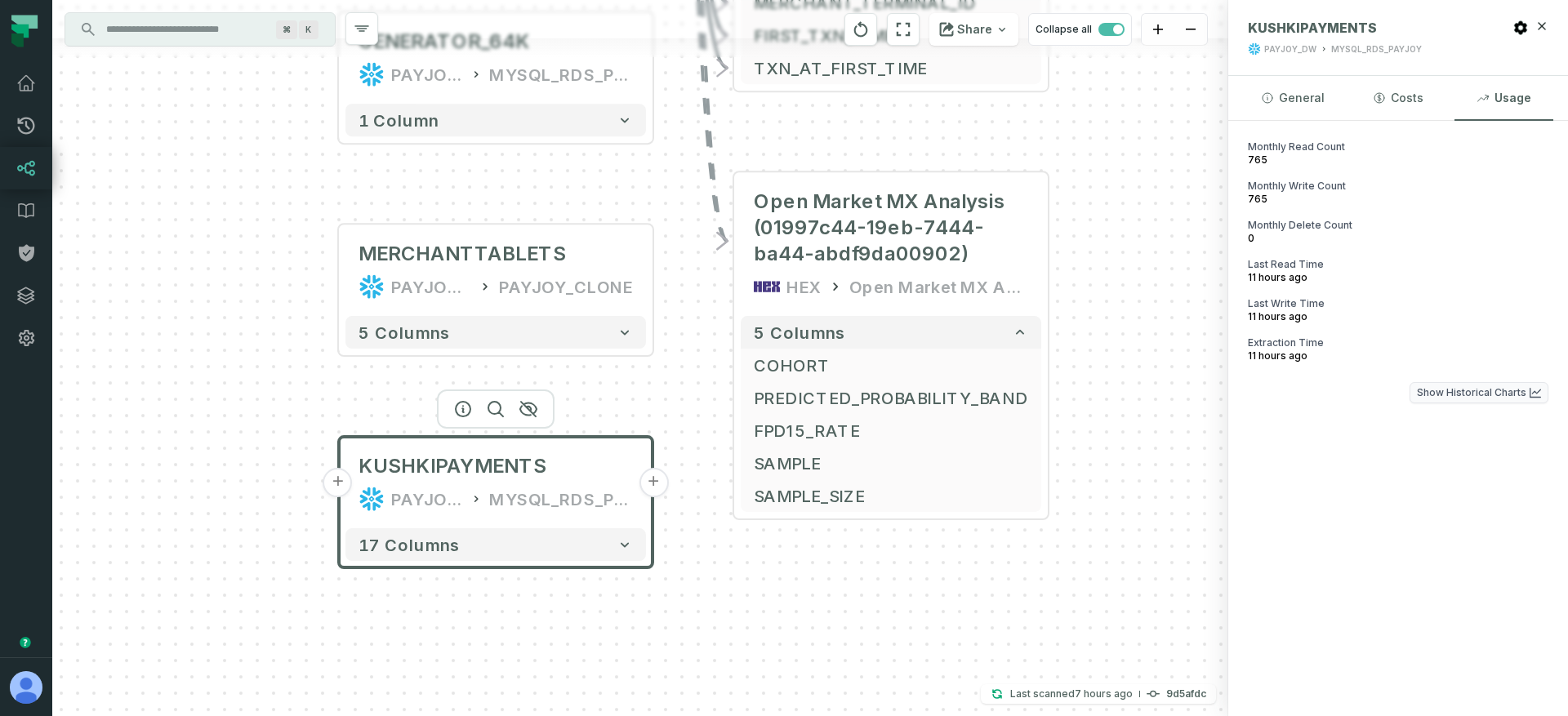
click at [1448, 391] on button "Show Historical Charts" at bounding box center [1479, 392] width 139 height 22
click at [297, 393] on div "+ FinOps 2025 (01997c82-29ec-7eee-ae4f-9a0fd8100a31) HEX FinOps 2025 8 columns …" at bounding box center [640, 358] width 1176 height 716
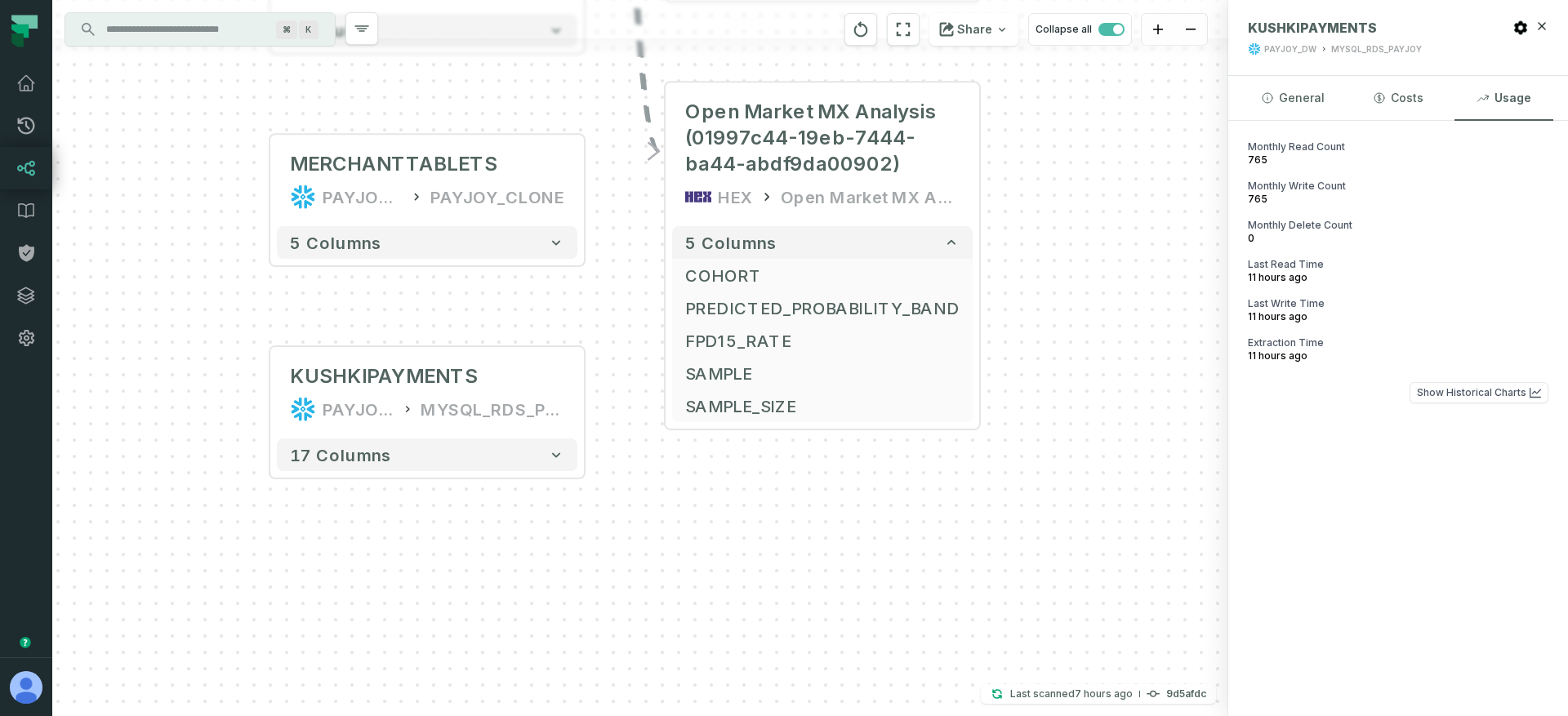
drag, startPoint x: 357, startPoint y: 401, endPoint x: 289, endPoint y: 312, distance: 112.0
click at [289, 312] on div "+ FinOps 2025 (01997c82-29ec-7eee-ae4f-9a0fd8100a31) HEX FinOps 2025 8 columns …" at bounding box center [640, 358] width 1176 height 716
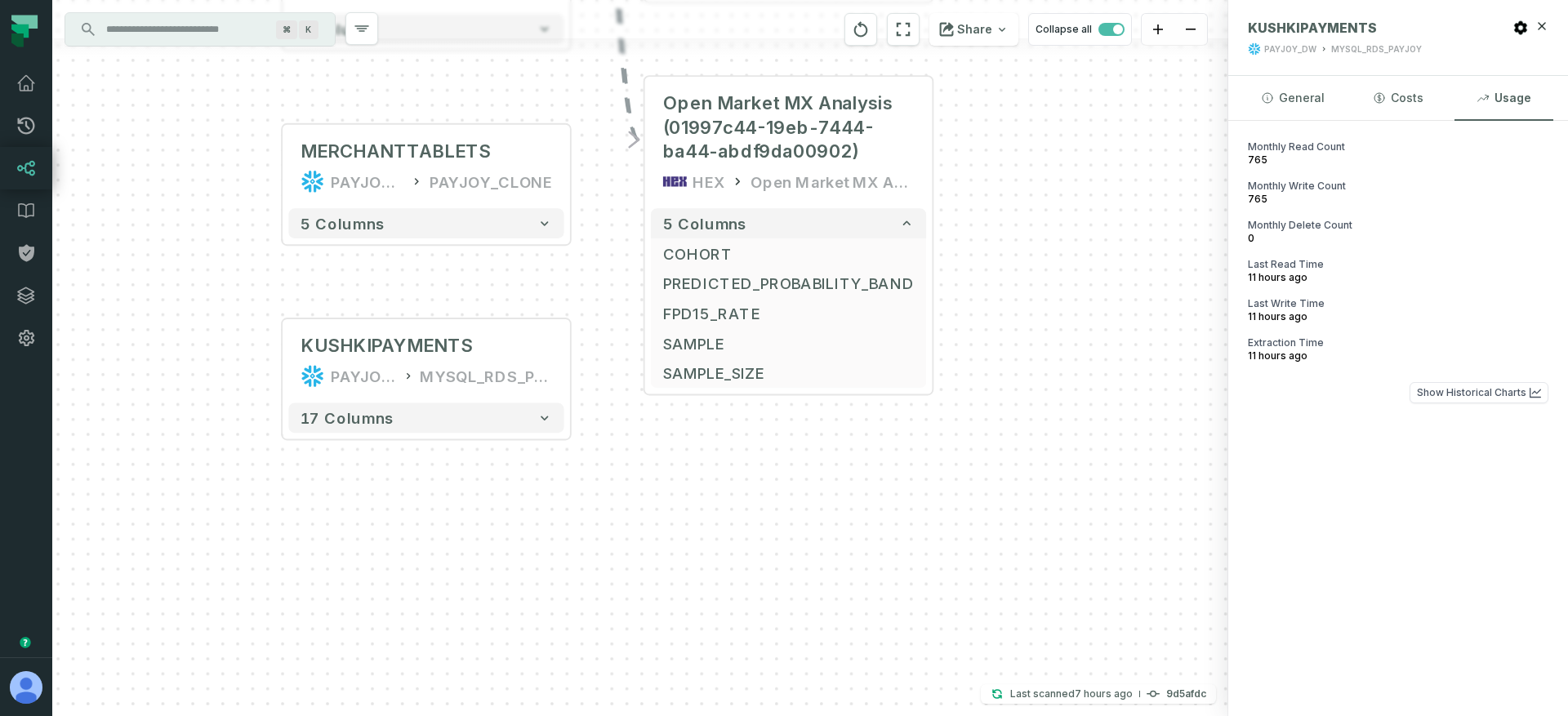
drag, startPoint x: 608, startPoint y: 323, endPoint x: 595, endPoint y: 296, distance: 30.0
click at [595, 296] on div "+ FinOps 2025 (01997c82-29ec-7eee-ae4f-9a0fd8100a31) HEX FinOps 2025 8 columns …" at bounding box center [640, 358] width 1176 height 716
click at [1134, 273] on div "+ FinOps 2025 (01997c82-29ec-7eee-ae4f-9a0fd8100a31) HEX FinOps 2025 8 columns …" at bounding box center [640, 358] width 1176 height 716
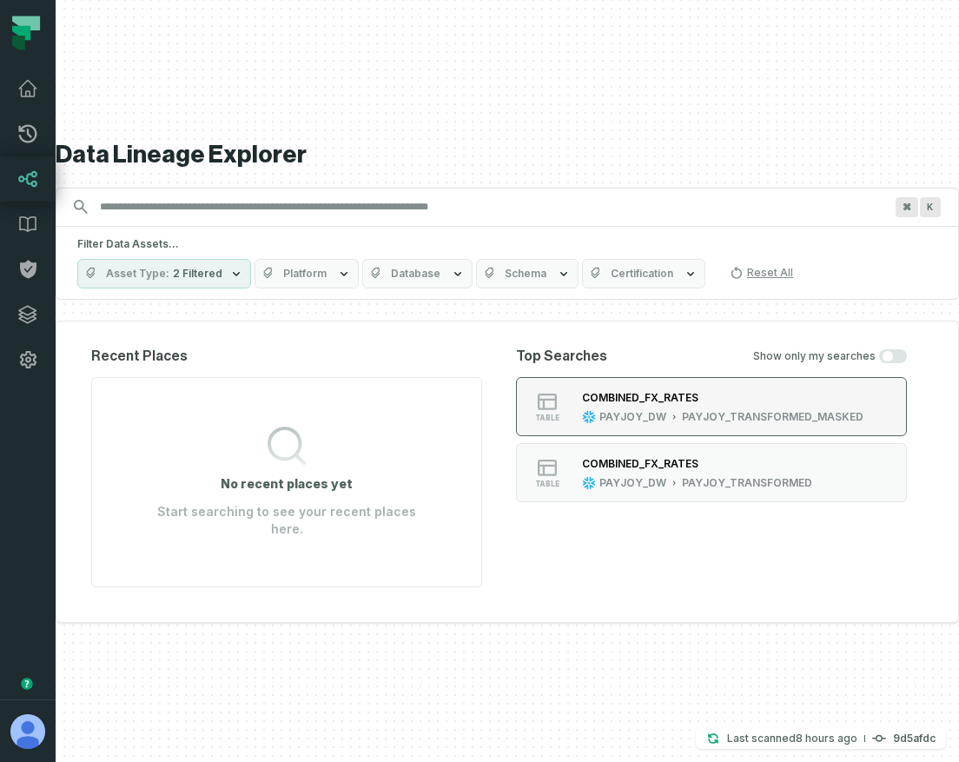
click at [650, 404] on div "COMBINED_FX_RATES" at bounding box center [640, 397] width 116 height 13
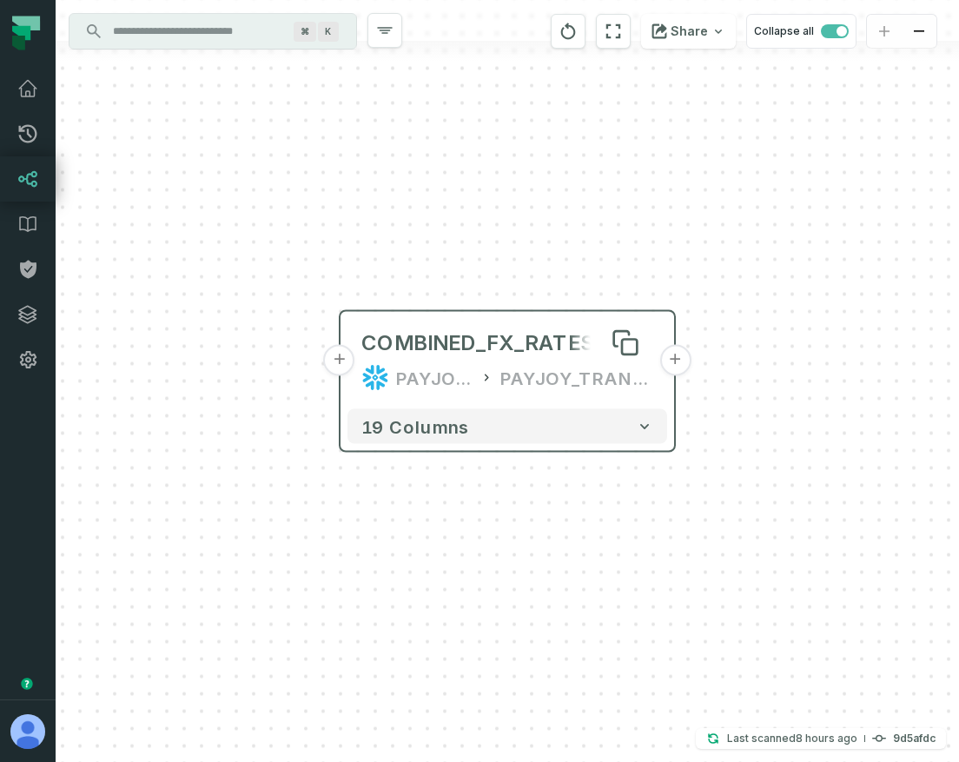
click at [565, 334] on div "COMBINED_FX_RATES" at bounding box center [477, 343] width 233 height 28
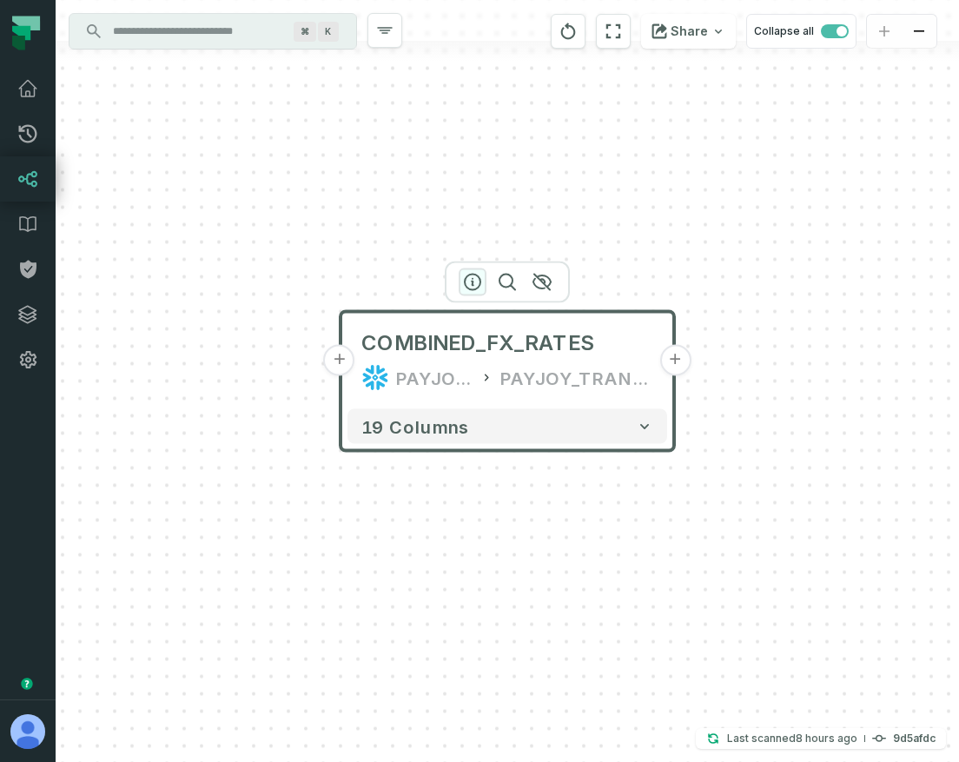
click at [465, 282] on icon "button" at bounding box center [473, 282] width 16 height 16
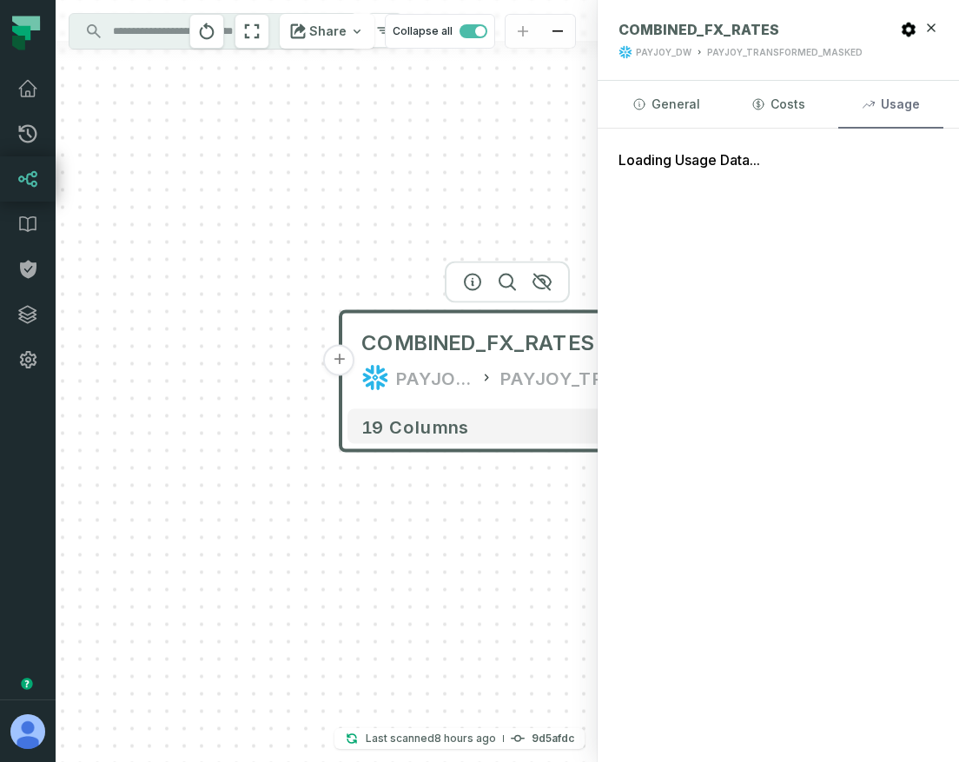
click at [904, 96] on button "Usage" at bounding box center [890, 104] width 105 height 47
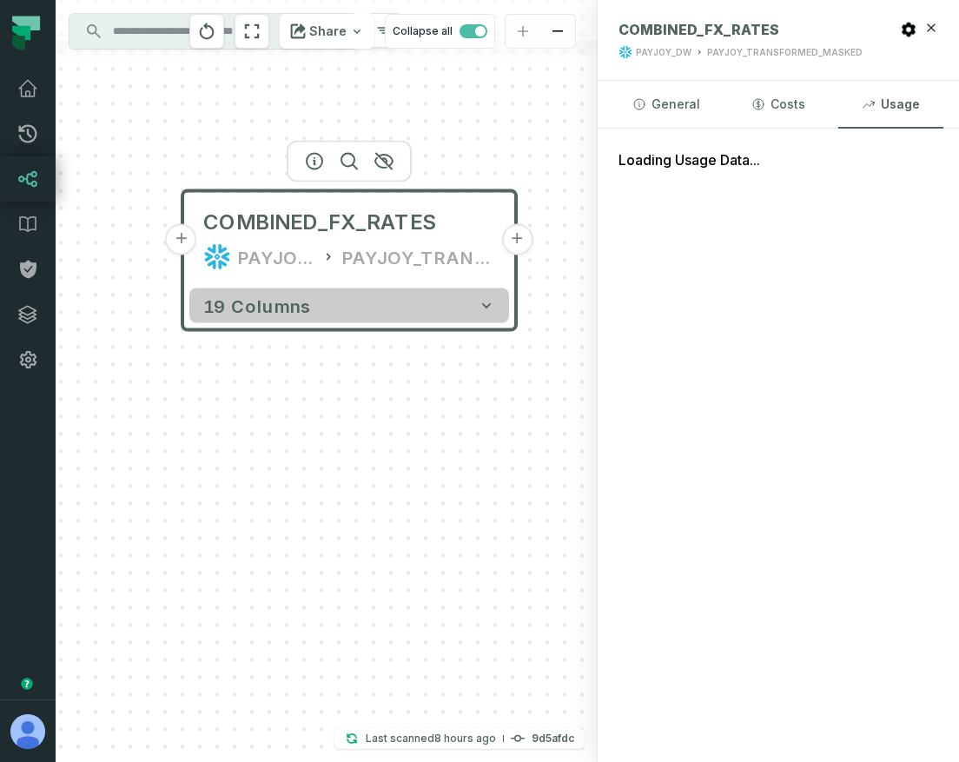
drag, startPoint x: 508, startPoint y: 374, endPoint x: 364, endPoint y: 295, distance: 164.4
click at [347, 248] on div "PAYJOY_TRANSFORMED_MASKED" at bounding box center [418, 257] width 153 height 28
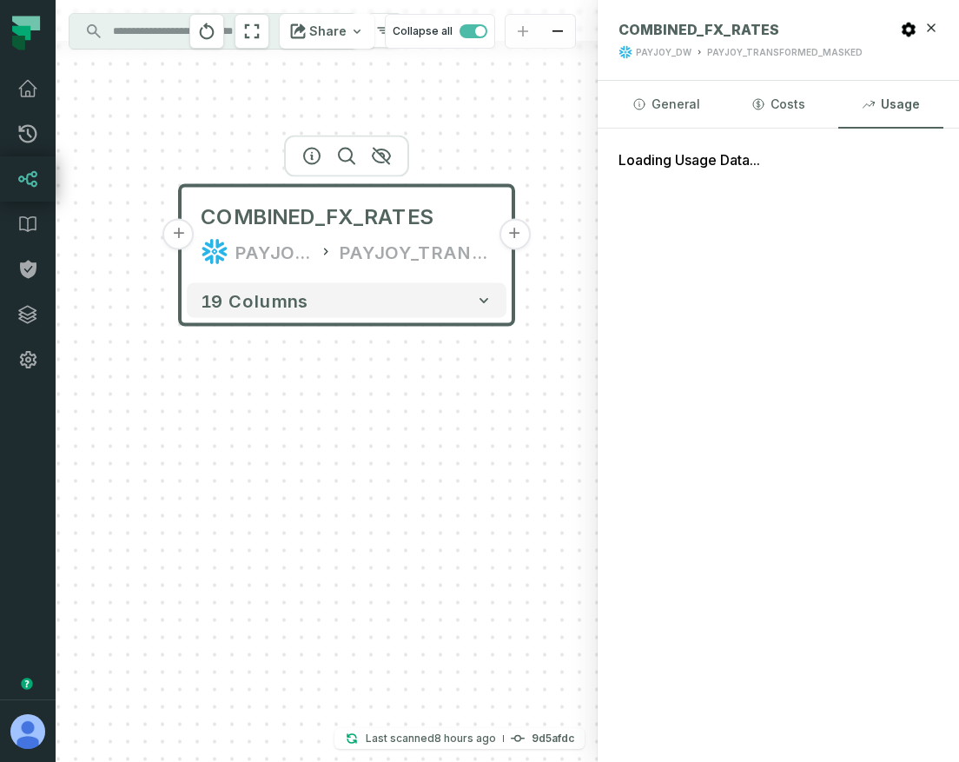
click at [177, 236] on button "+" at bounding box center [178, 234] width 31 height 31
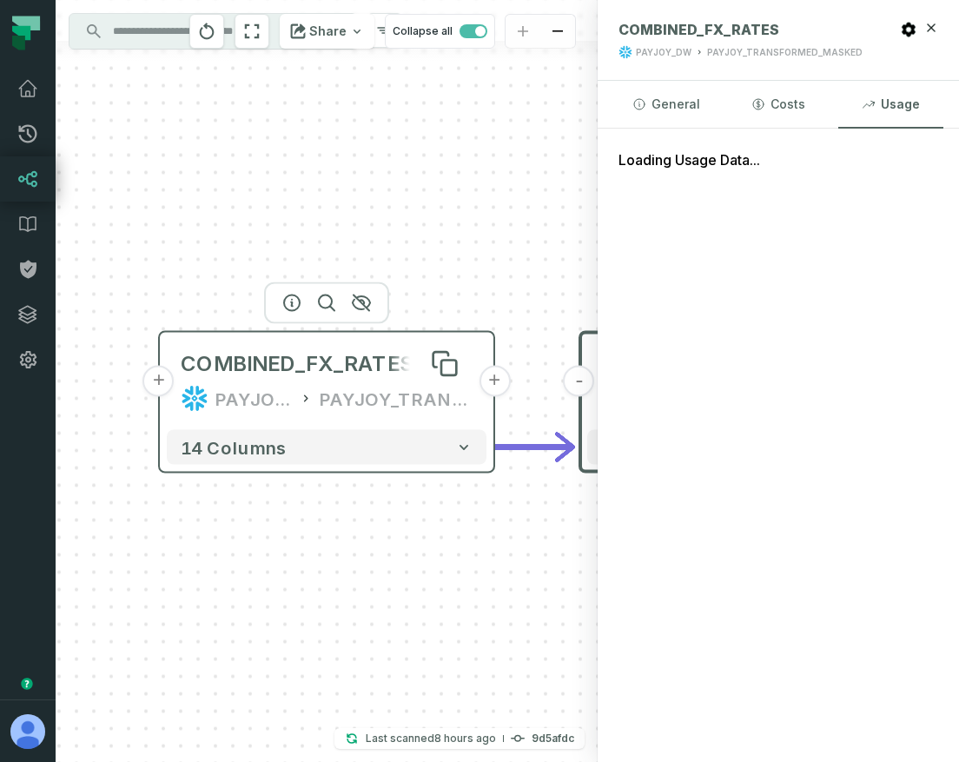
click at [299, 371] on div "COMBINED_FX_RATES" at bounding box center [297, 364] width 233 height 28
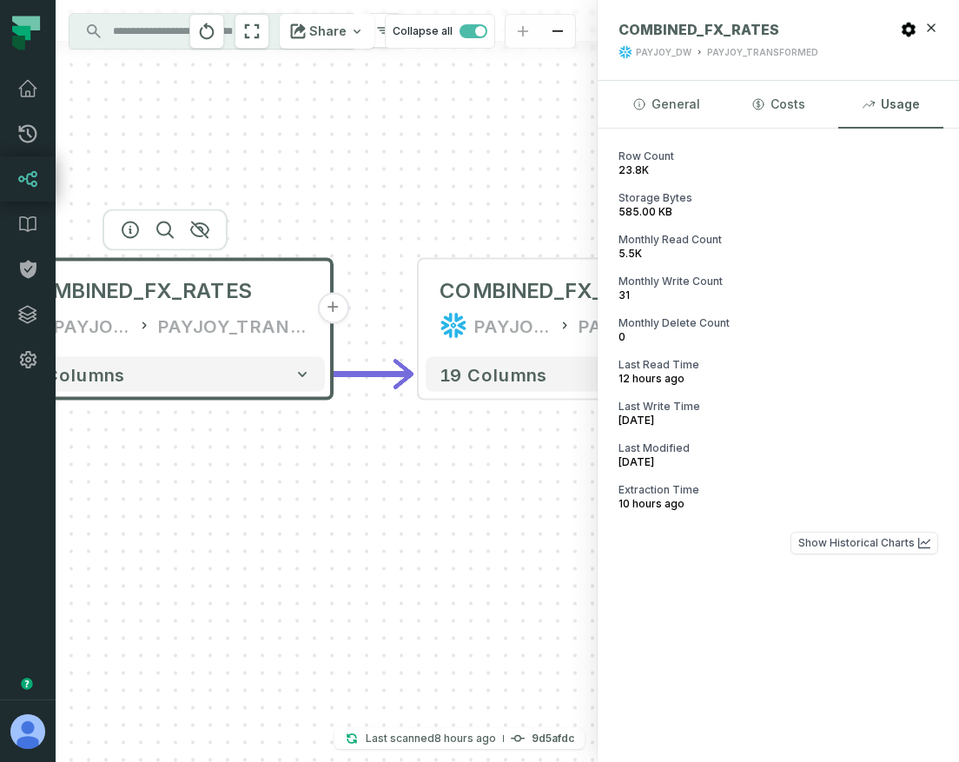
drag, startPoint x: 509, startPoint y: 260, endPoint x: 347, endPoint y: 187, distance: 177.3
click at [347, 187] on div "+ COMBINED_FX_RATES PAYJOY_DW PAYJOY_TRANSFORMED + 14 columns - COMBINED_FX_RAT…" at bounding box center [327, 381] width 542 height 762
click at [855, 545] on button "Show Historical Charts" at bounding box center [864, 543] width 148 height 23
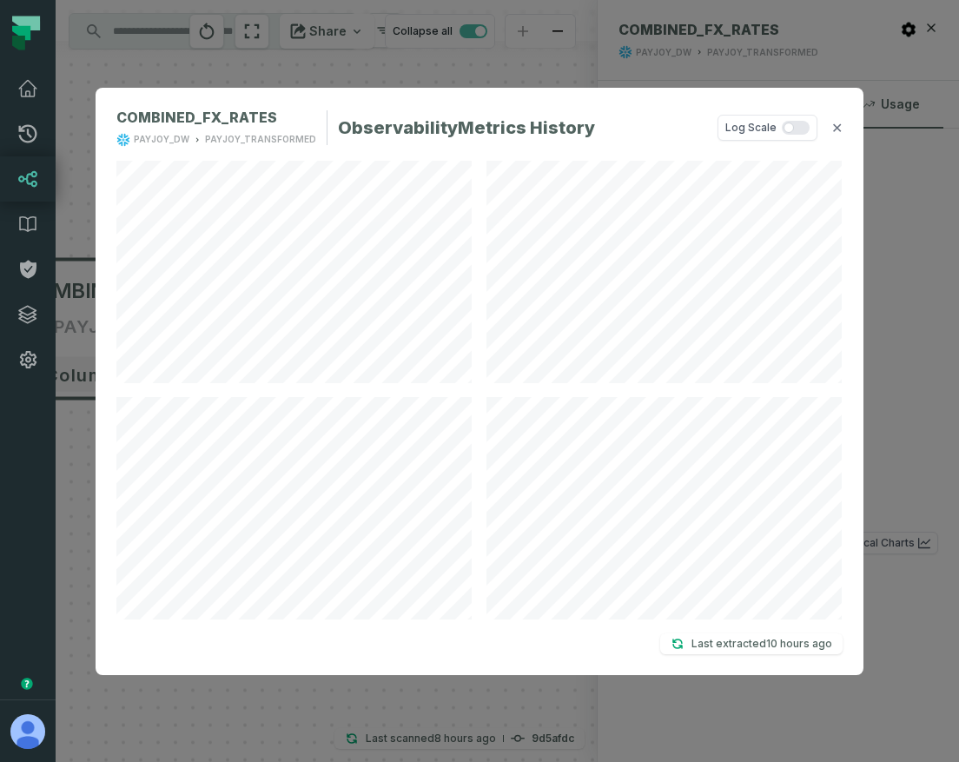
click at [793, 117] on button "Log Scale" at bounding box center [767, 128] width 100 height 26
click at [793, 119] on button "Log Scale" at bounding box center [767, 128] width 100 height 26
click at [833, 129] on button "✕" at bounding box center [836, 127] width 11 height 21
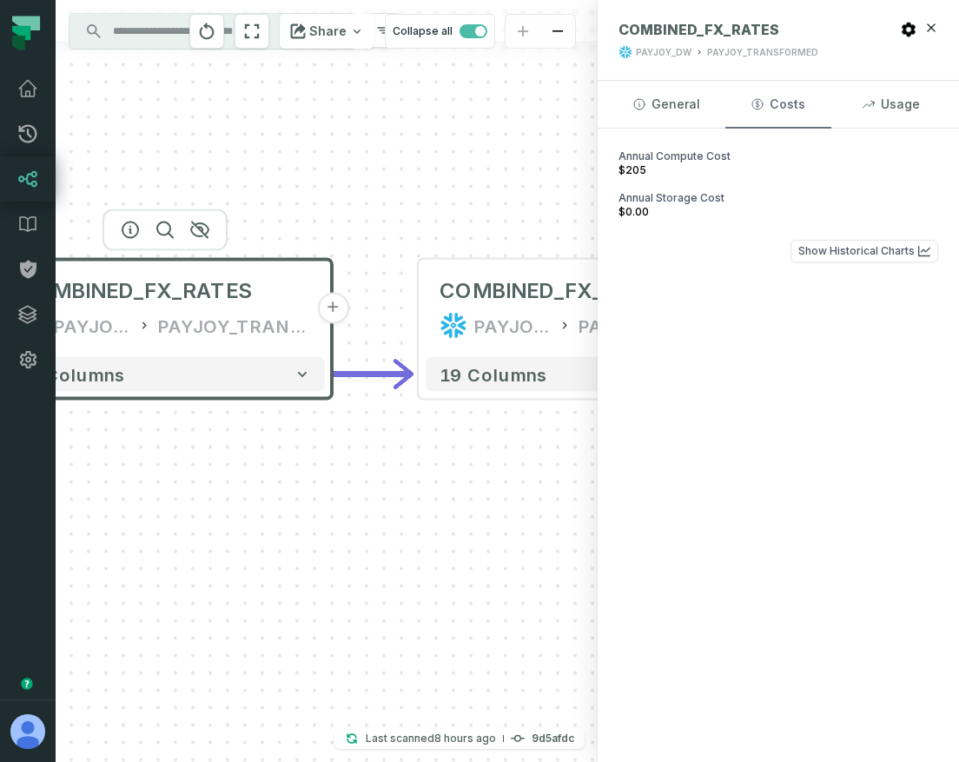
click at [794, 110] on button "Costs" at bounding box center [777, 104] width 105 height 47
click at [859, 245] on button "Show Historical Charts" at bounding box center [864, 251] width 148 height 23
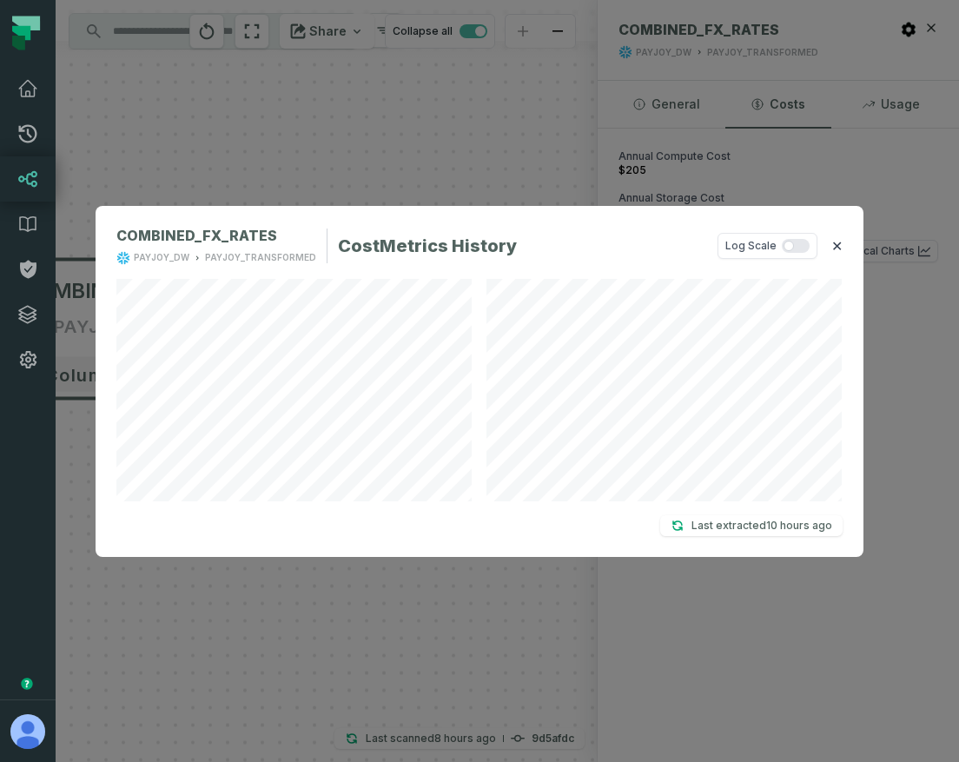
click at [831, 245] on button "✕" at bounding box center [836, 245] width 11 height 21
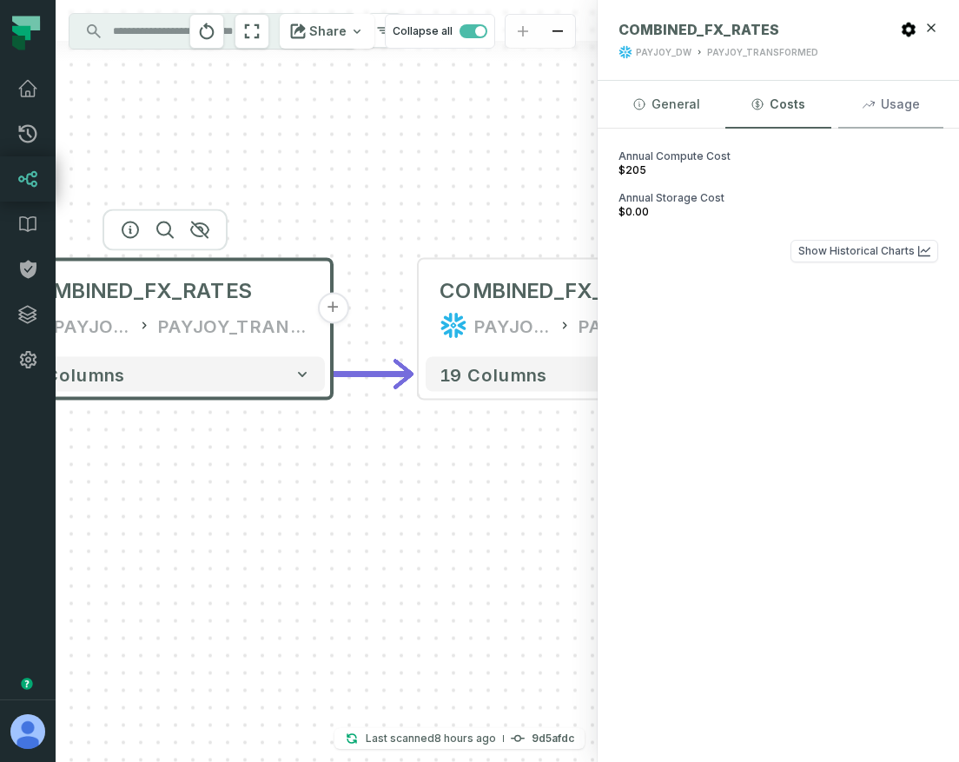
click at [887, 109] on button "Usage" at bounding box center [890, 104] width 105 height 47
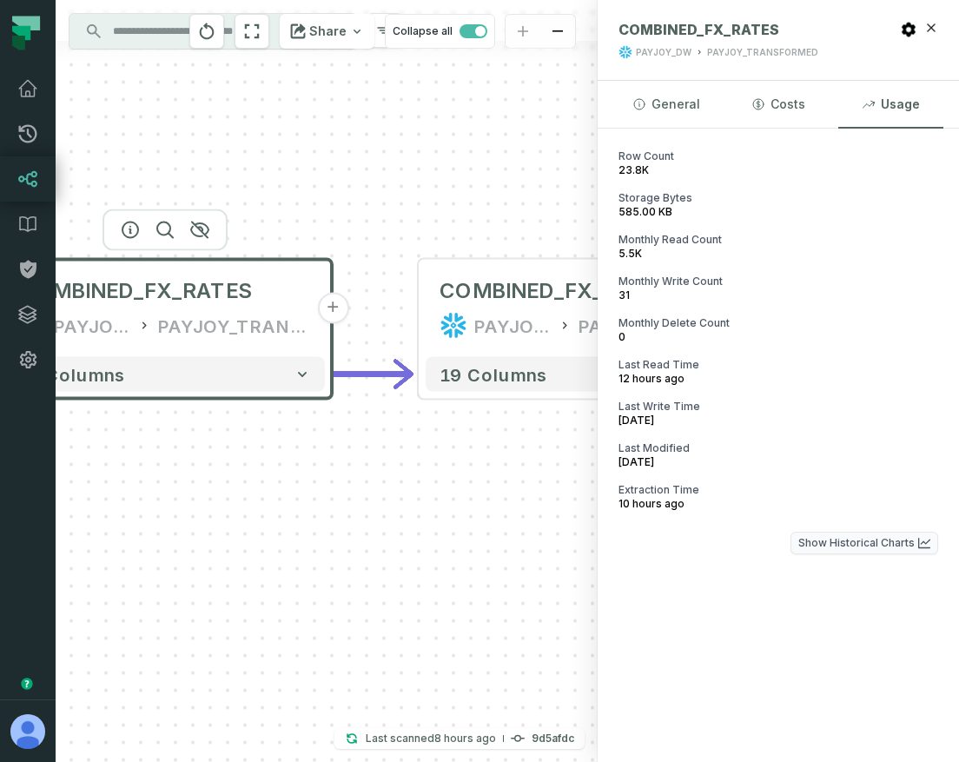
click at [832, 540] on button "Show Historical Charts" at bounding box center [864, 543] width 148 height 23
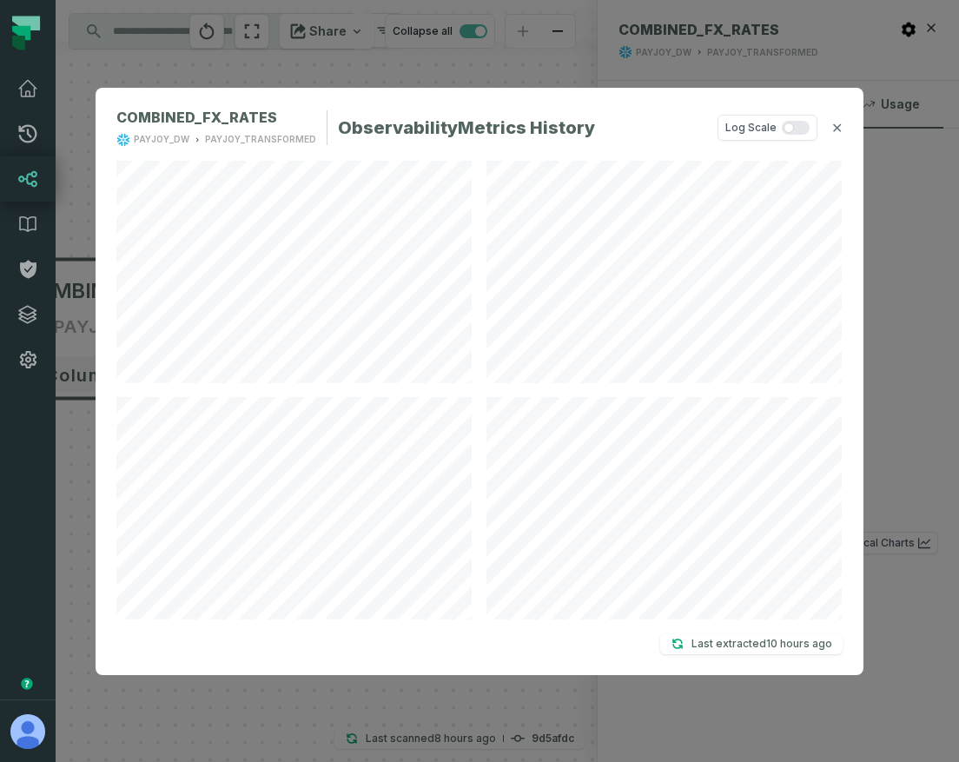
click at [789, 133] on div "button" at bounding box center [796, 128] width 28 height 14
click at [839, 125] on button "✕" at bounding box center [836, 127] width 11 height 21
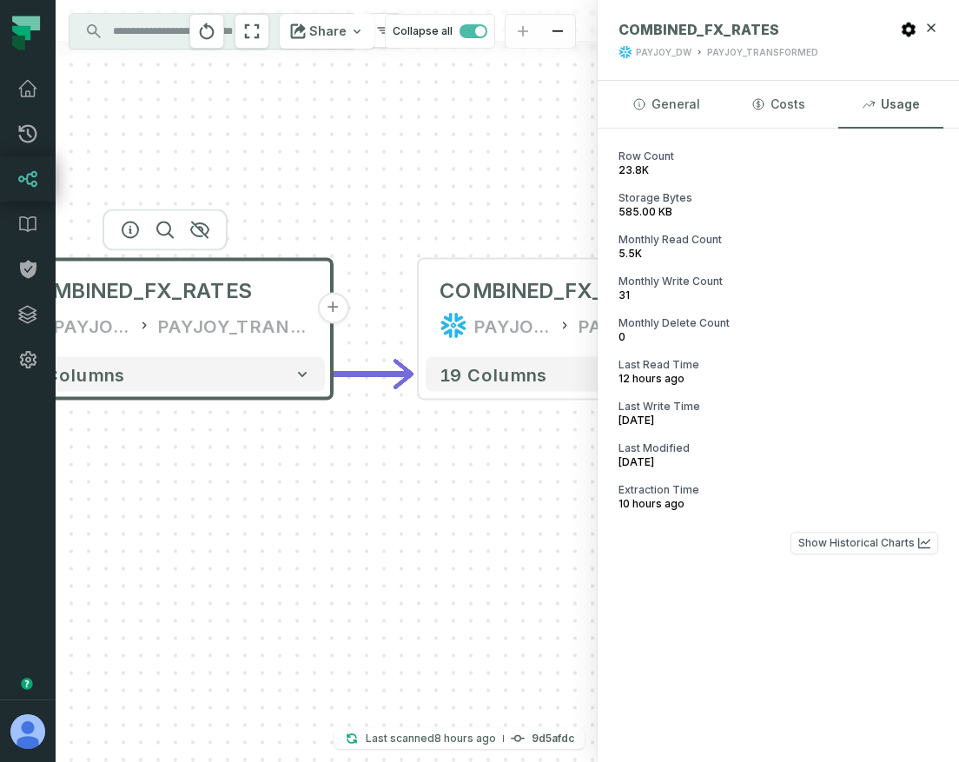
click at [311, 159] on div "+ COMBINED_FX_RATES PAYJOY_DW PAYJOY_TRANSFORMED + 14 columns - COMBINED_FX_RAT…" at bounding box center [327, 381] width 542 height 762
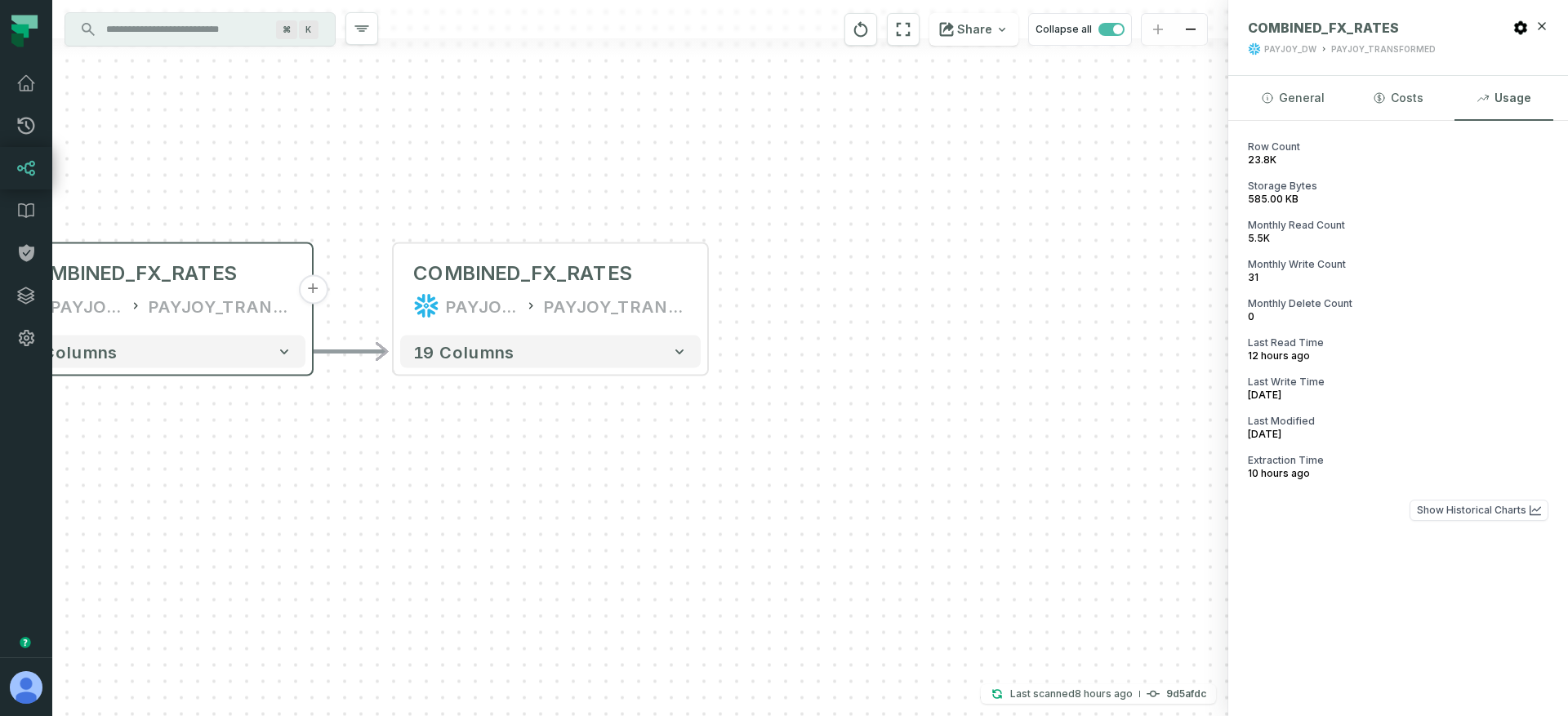
click at [152, 28] on input "Discovery Provider cmdk menu" at bounding box center [184, 29] width 178 height 26
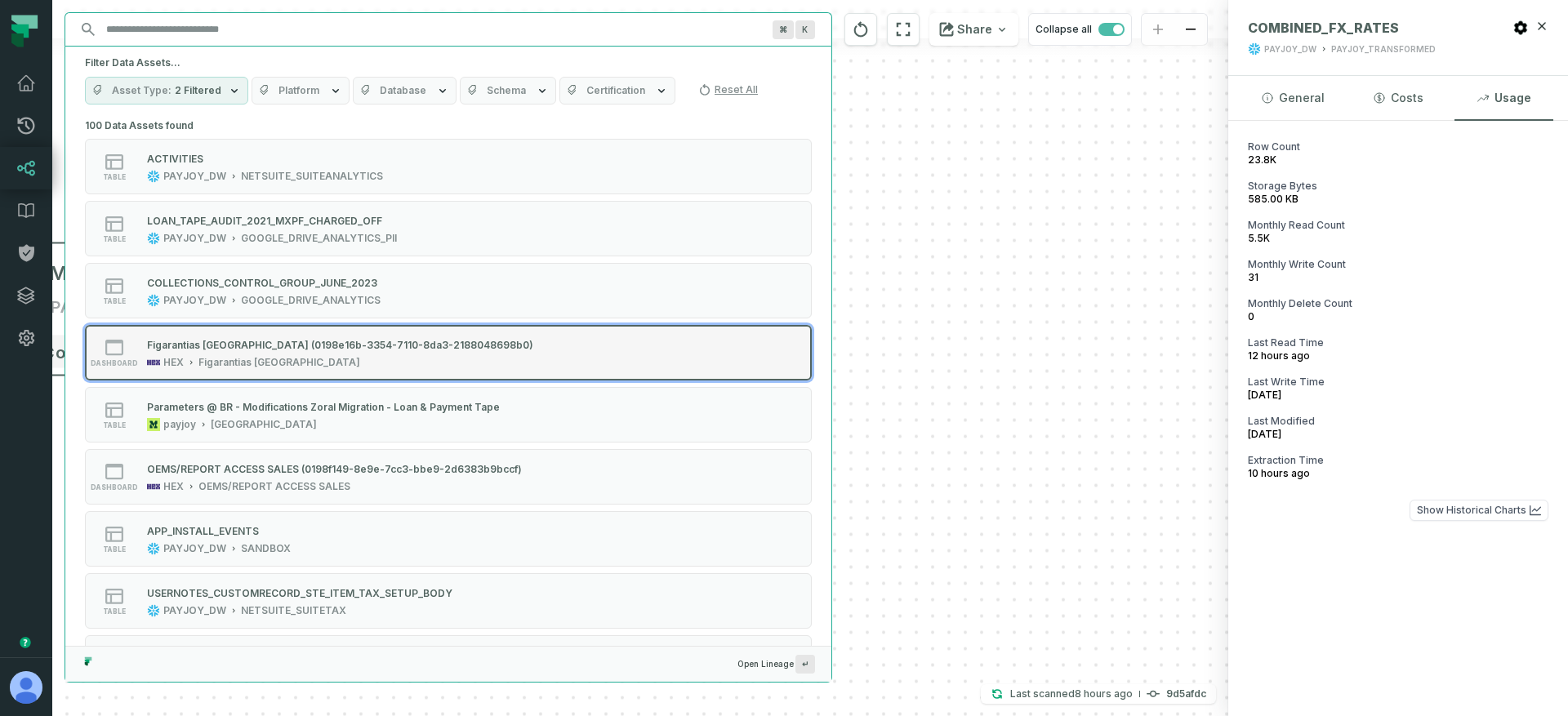
click at [250, 338] on div "Figarantias [GEOGRAPHIC_DATA] (0198e16b-3354-7110-8da3-2188048698b0)" at bounding box center [339, 344] width 386 height 12
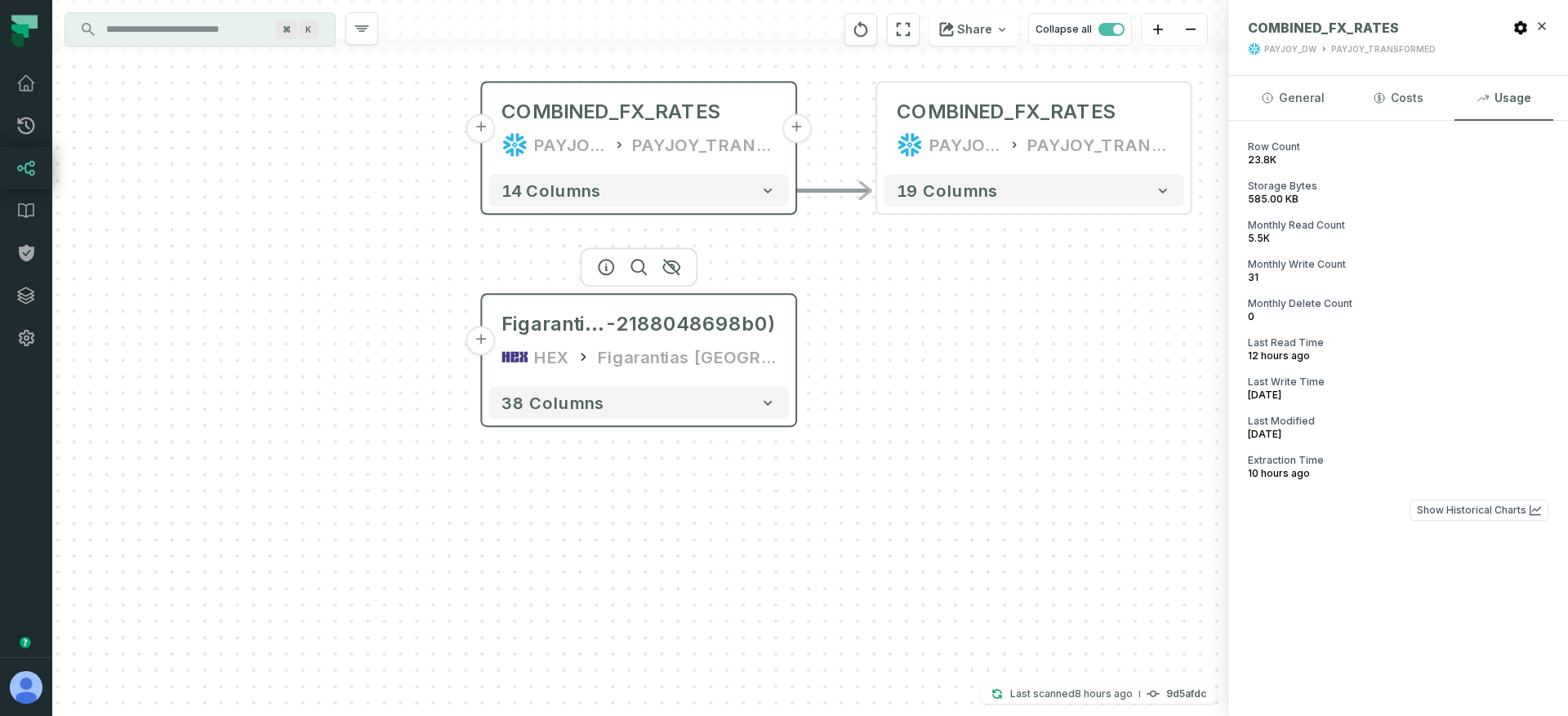
click at [612, 340] on div "Figarantias [GEOGRAPHIC_DATA] (0198e16b-3354-7110-8da3 -2188048698b0) HEX Figar…" at bounding box center [638, 340] width 301 height 78
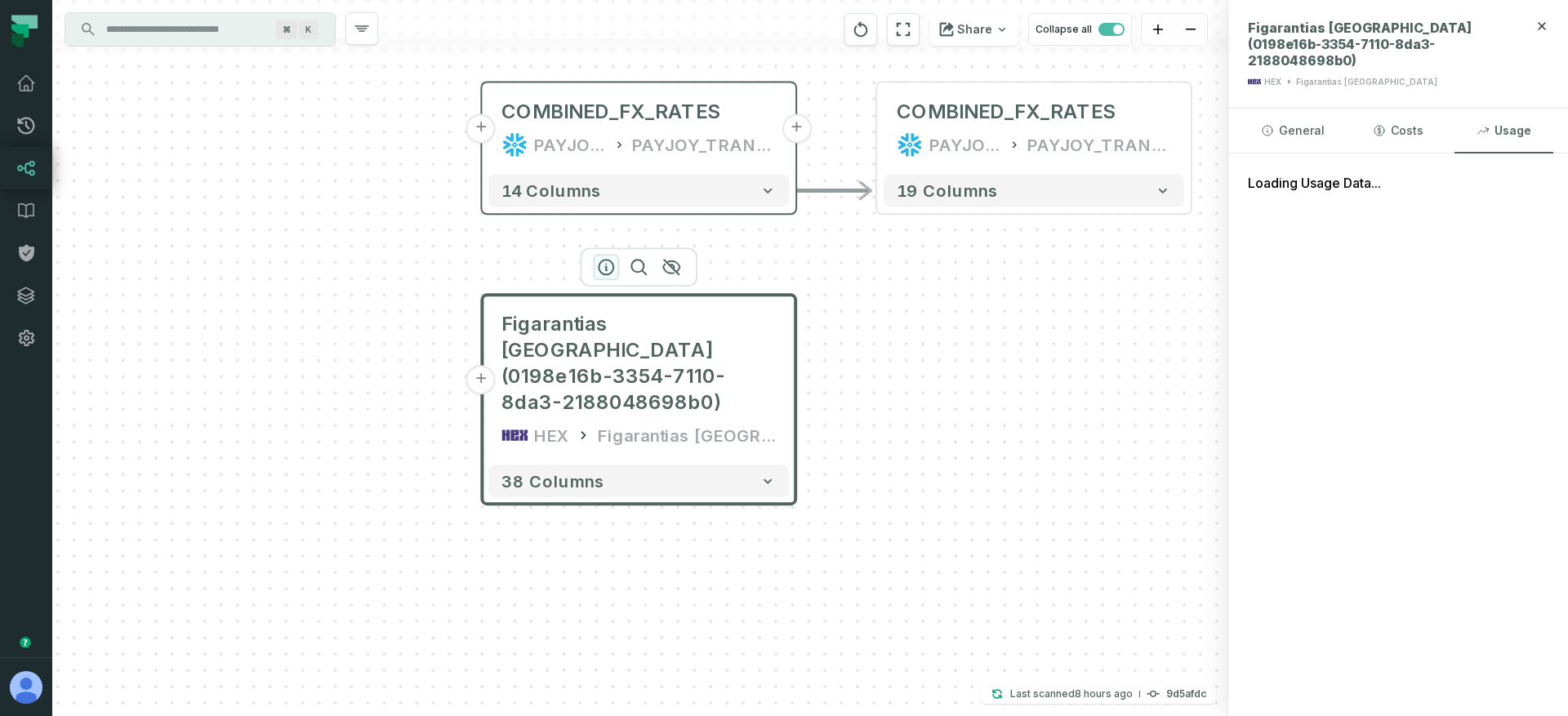
click at [601, 272] on icon "button" at bounding box center [606, 267] width 15 height 15
click at [901, 116] on button "General" at bounding box center [1292, 131] width 99 height 44
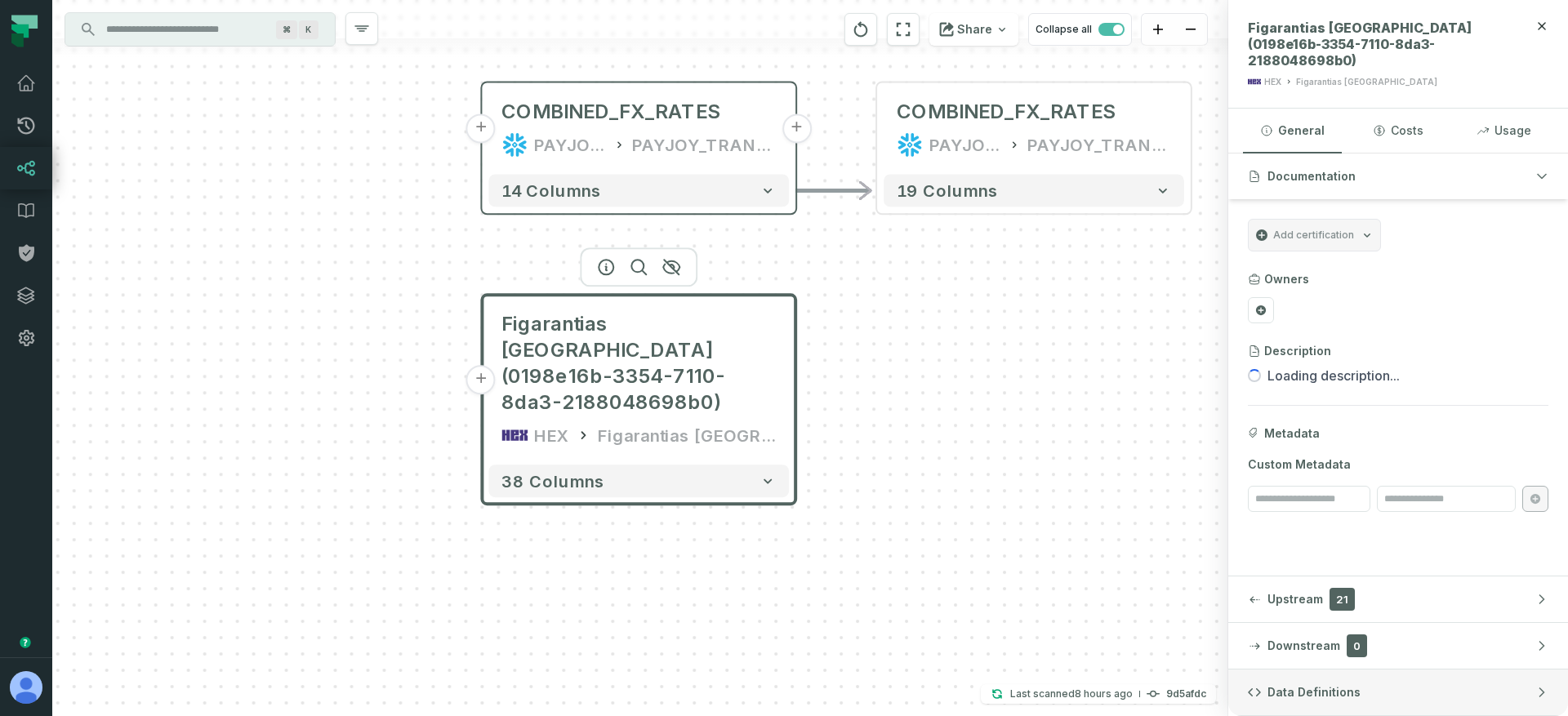
click at [901, 685] on button "Data Definitions" at bounding box center [1397, 692] width 339 height 46
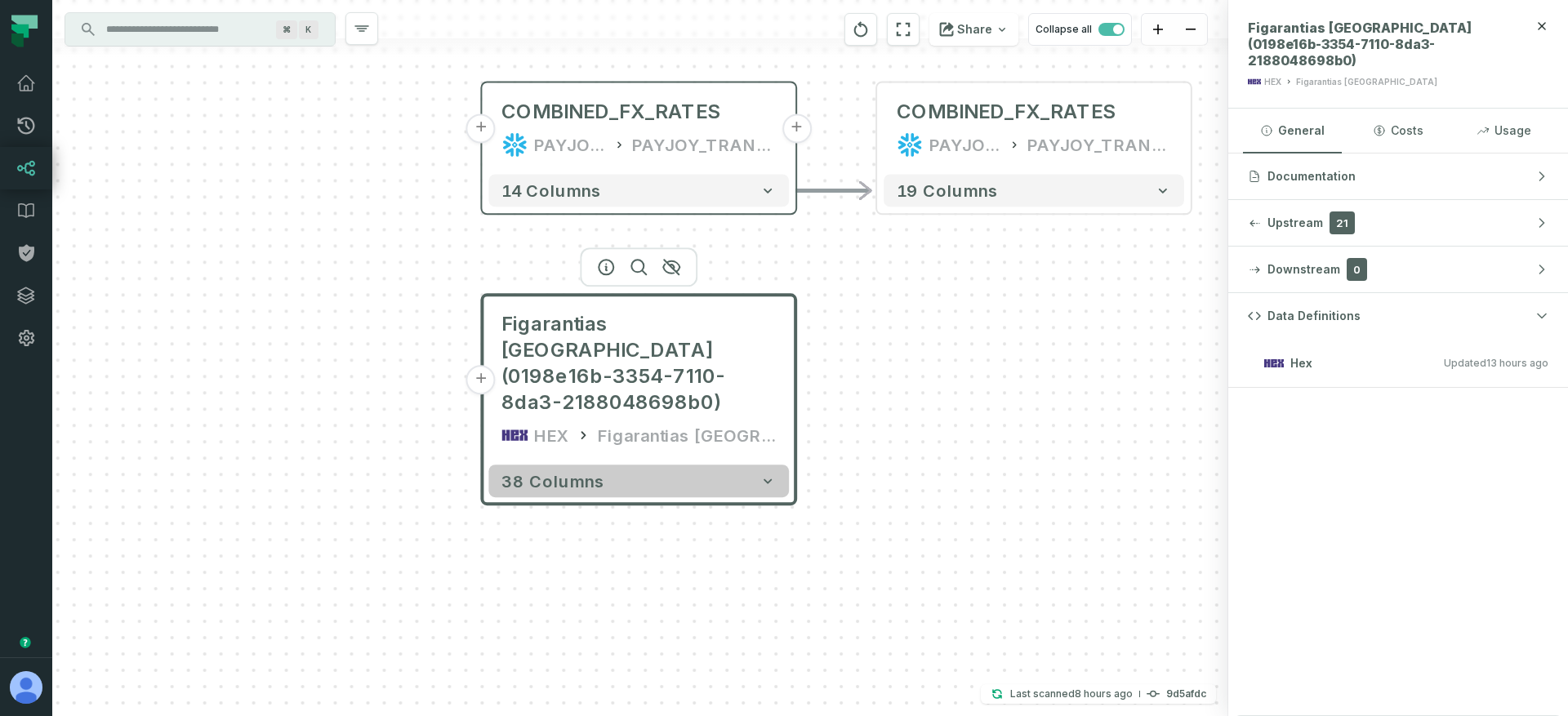
click at [610, 464] on button "38 columns" at bounding box center [638, 480] width 301 height 33
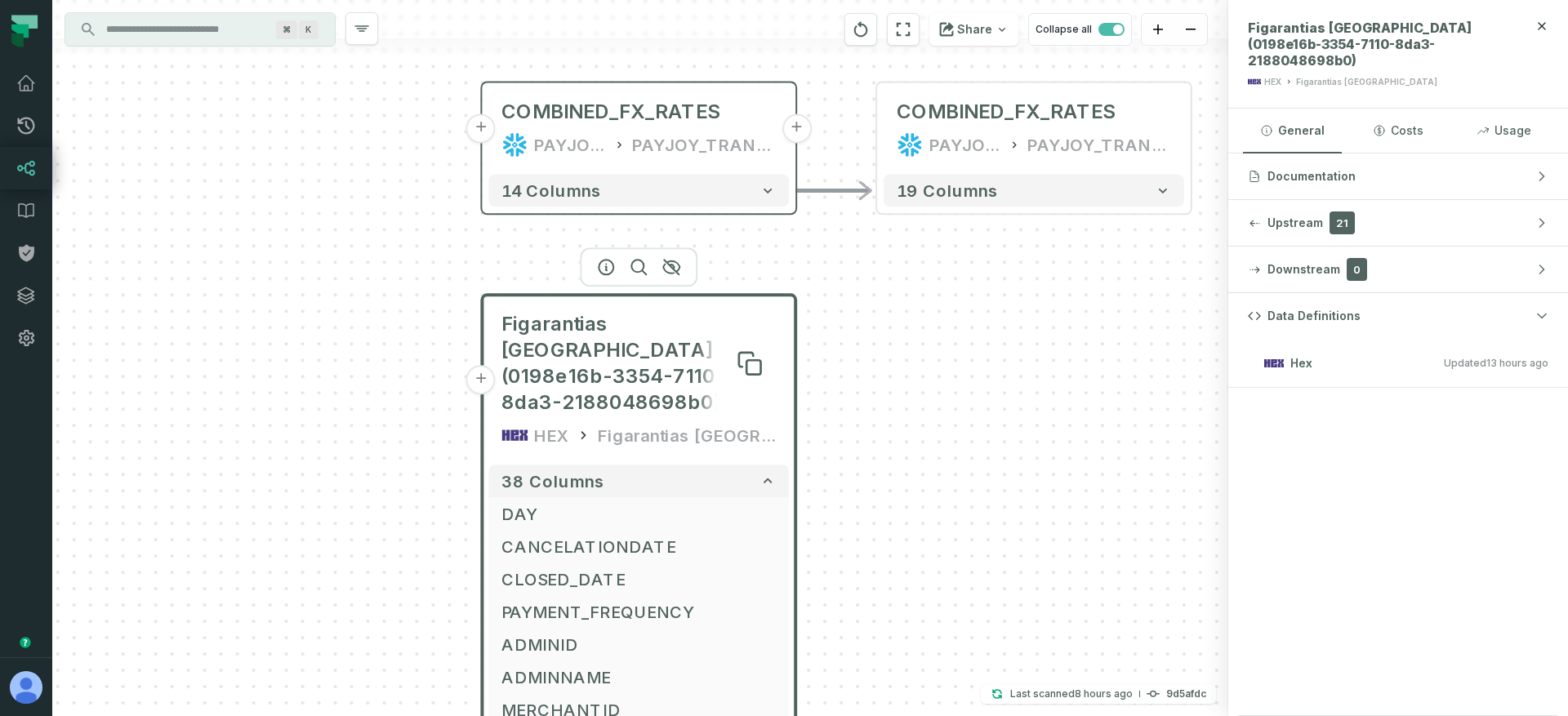
click at [599, 335] on span "Figarantias [GEOGRAPHIC_DATA] (0198e16b-3354-7110-8da3-2188048698b0)" at bounding box center [638, 363] width 274 height 104
click at [478, 370] on button "+" at bounding box center [480, 379] width 29 height 29
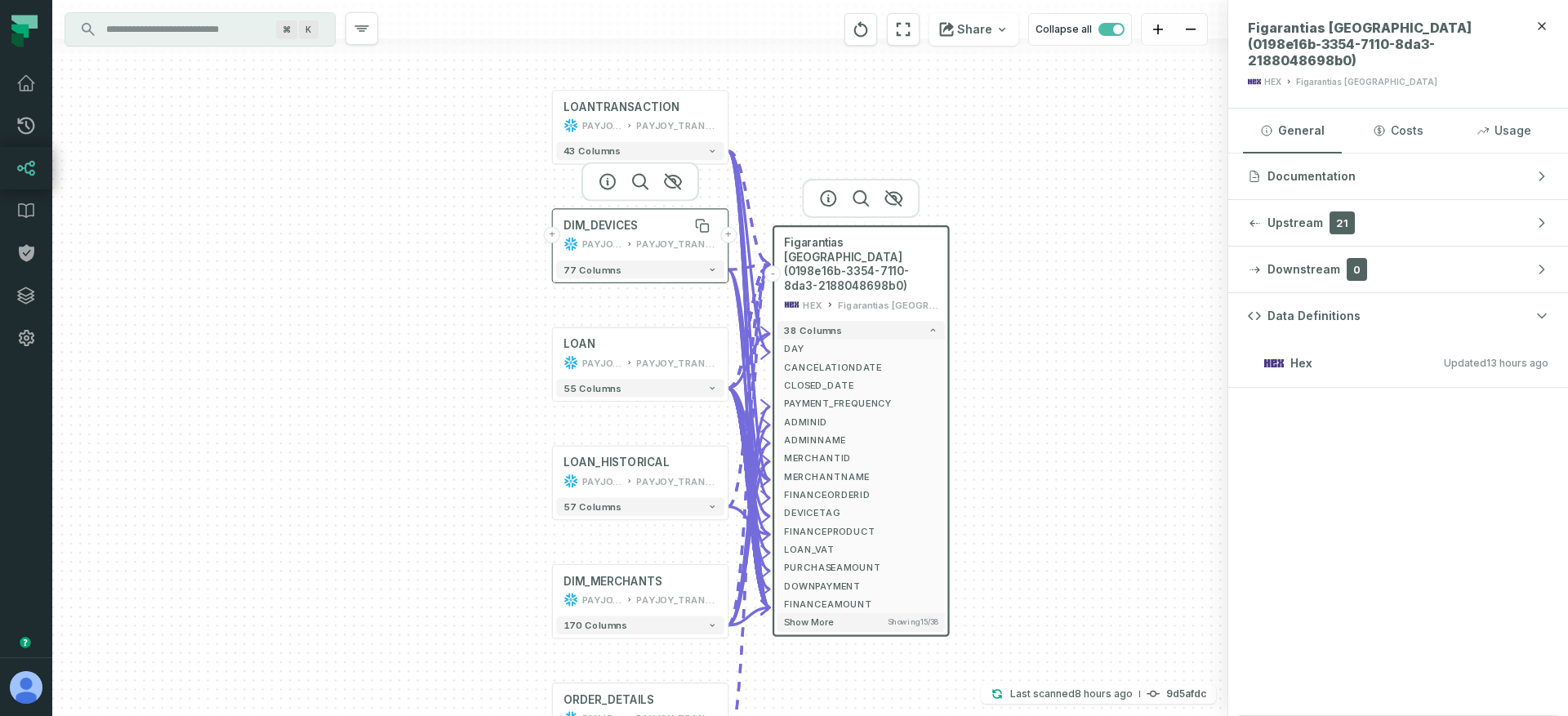
click at [644, 227] on div "DIM_DEVICES" at bounding box center [639, 226] width 153 height 15
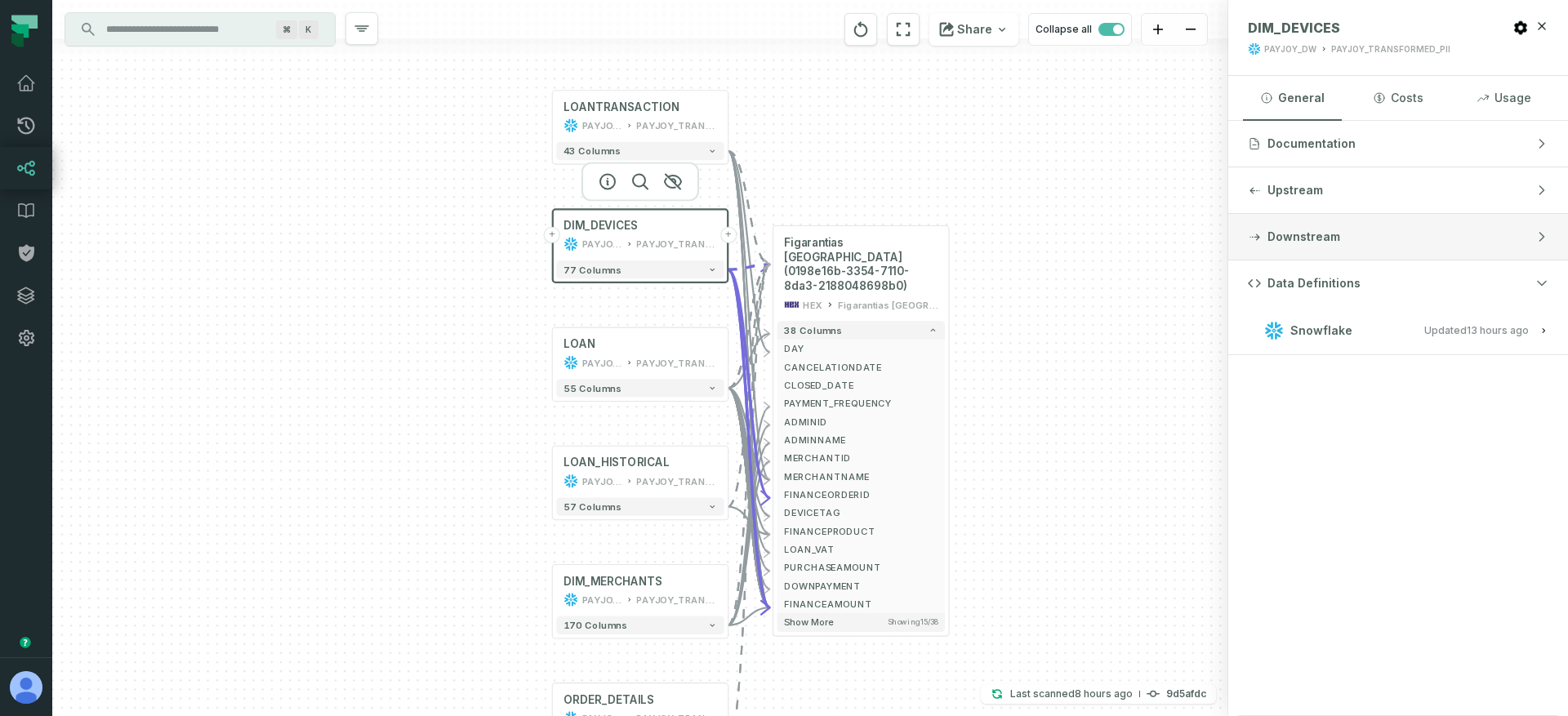
click at [901, 236] on span "Downstream" at bounding box center [1303, 236] width 72 height 16
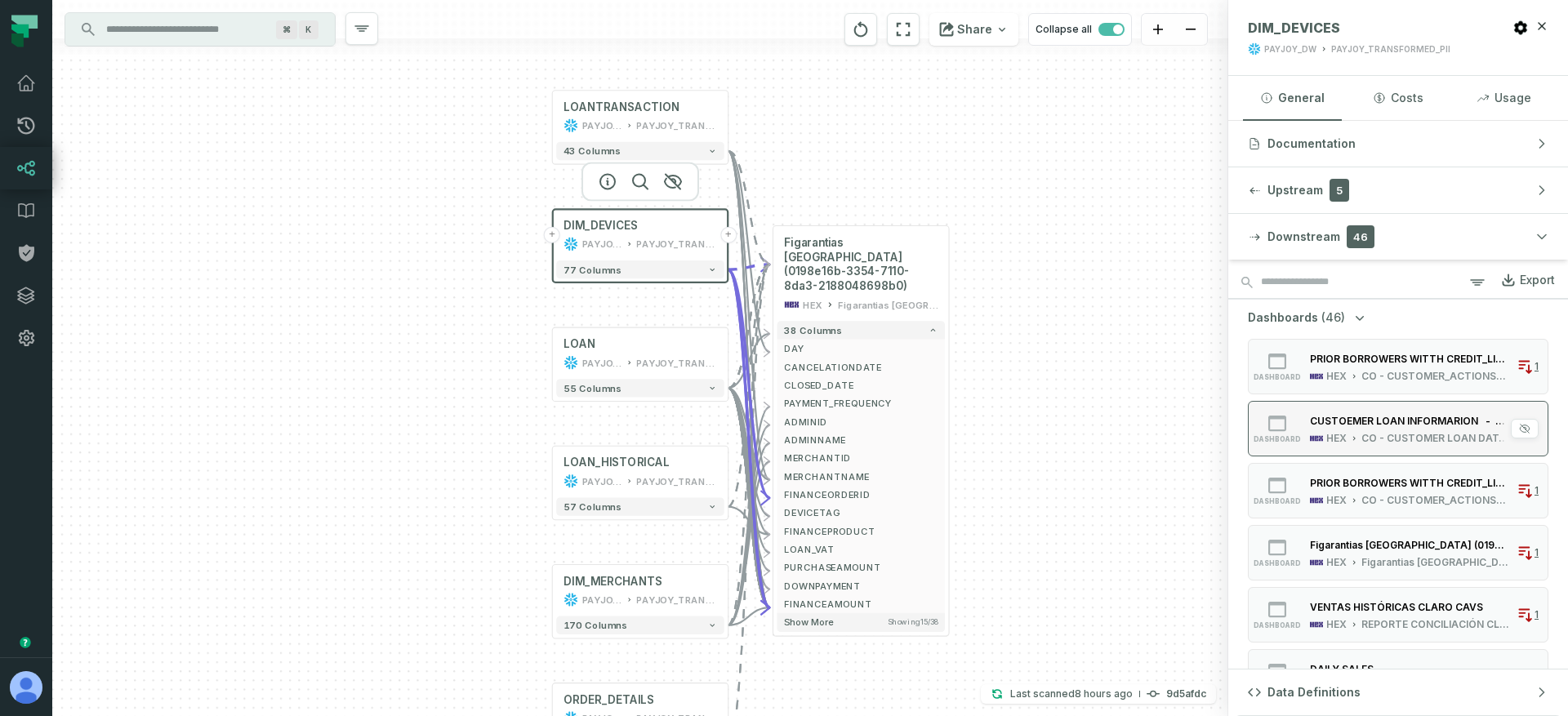
click at [901, 426] on div "CUSTOEMER LOAN INFORMARION - 2025" at bounding box center [1409, 420] width 200 height 12
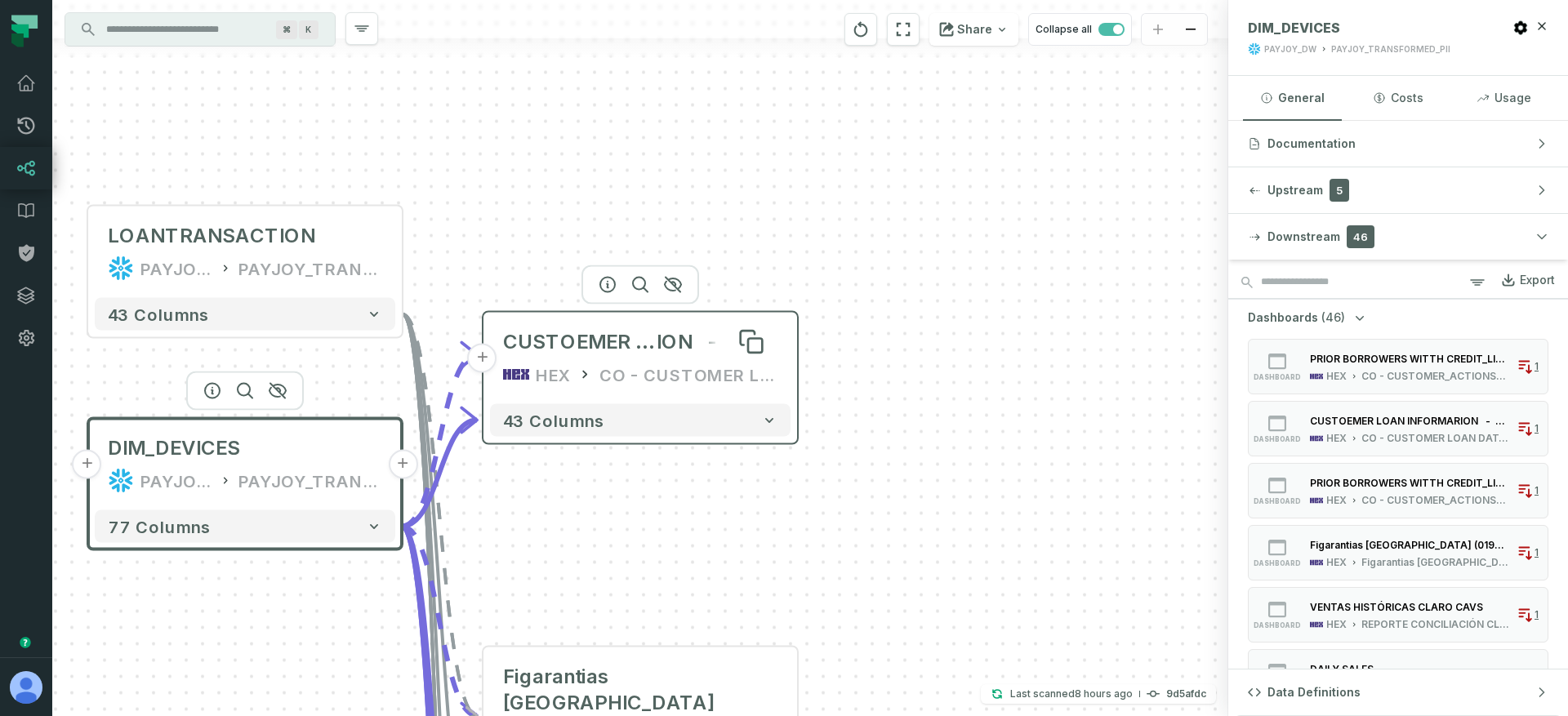
click at [634, 350] on span "CUSTOEMER LOAN INFORMAR" at bounding box center [579, 342] width 153 height 26
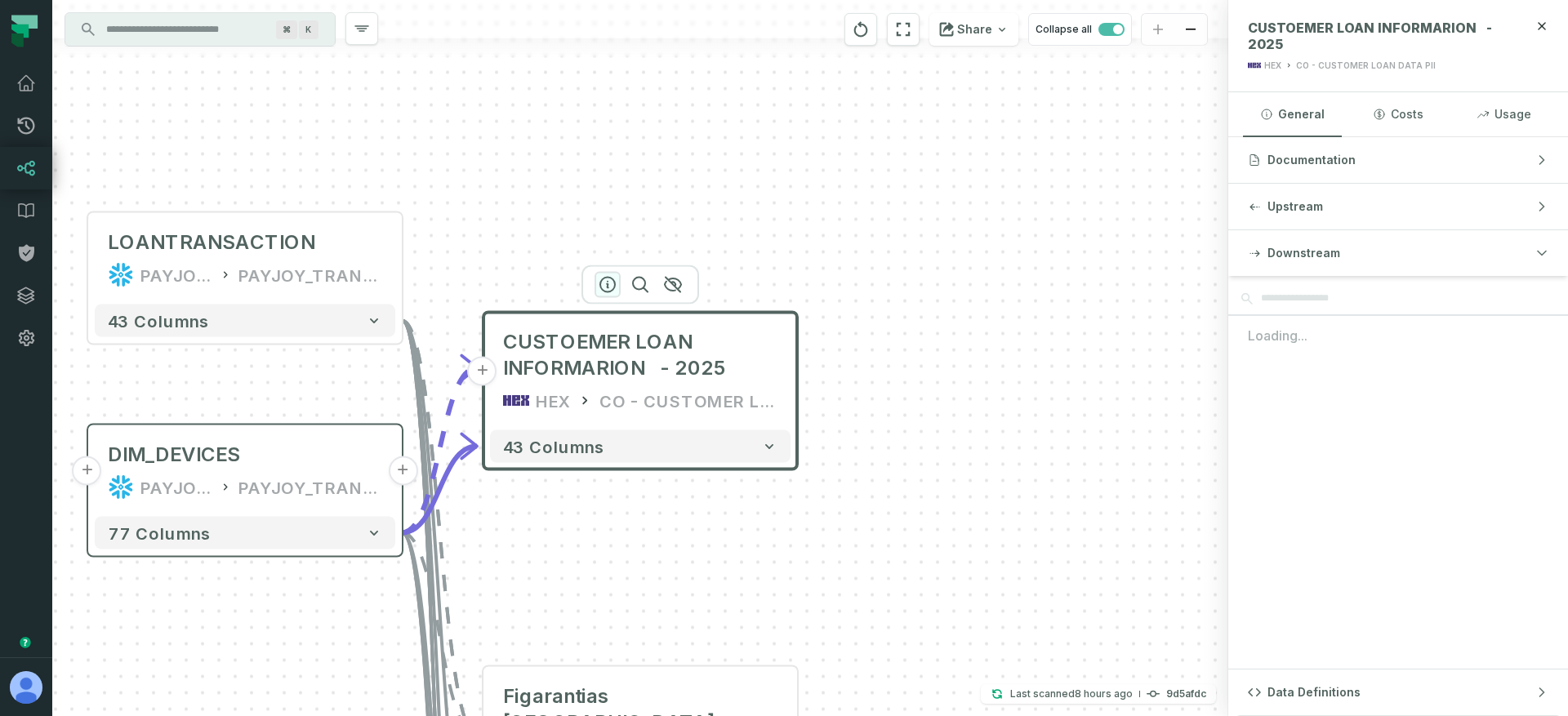
click at [608, 287] on icon "button" at bounding box center [607, 285] width 20 height 20
click at [901, 680] on button "Data Definitions" at bounding box center [1397, 692] width 339 height 46
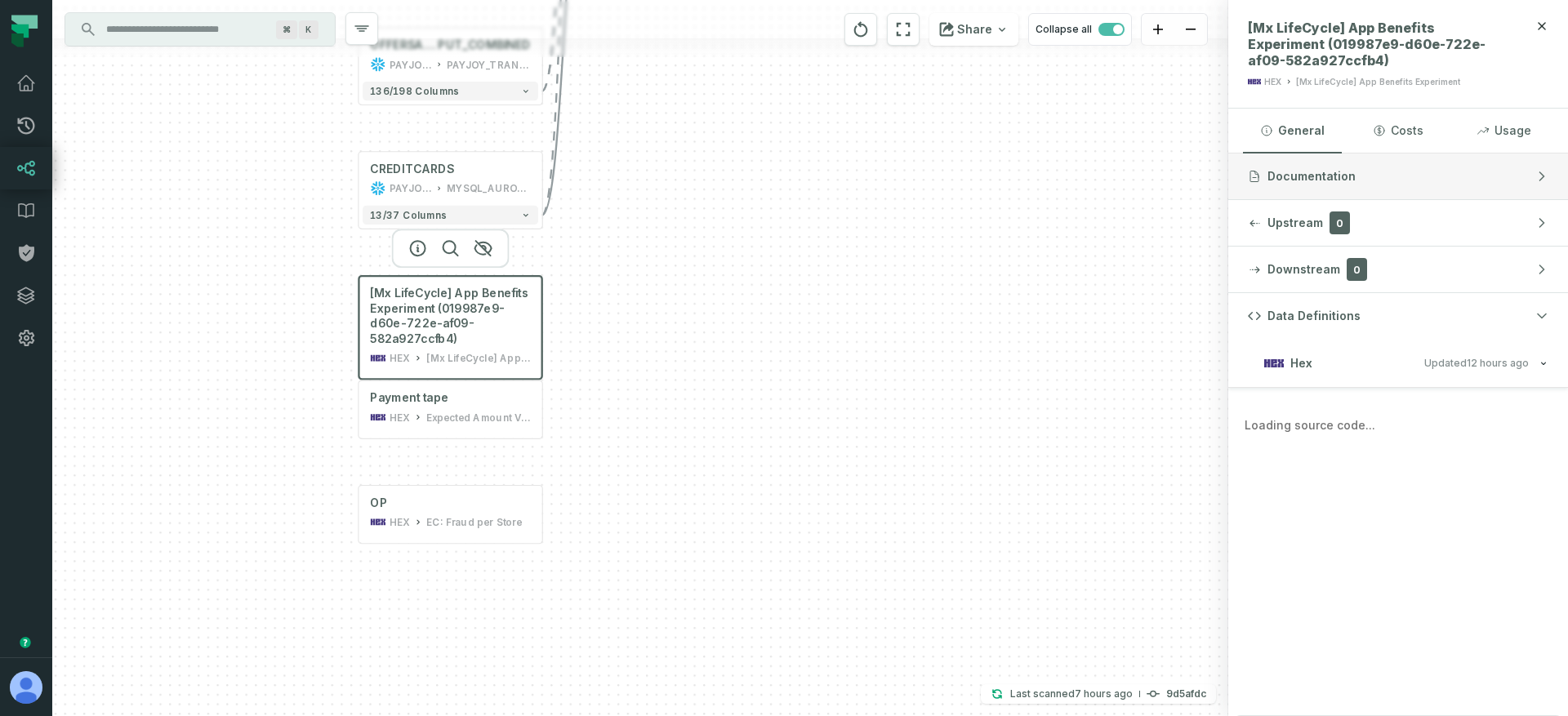
click at [1376, 179] on button "Documentation" at bounding box center [1397, 176] width 339 height 46
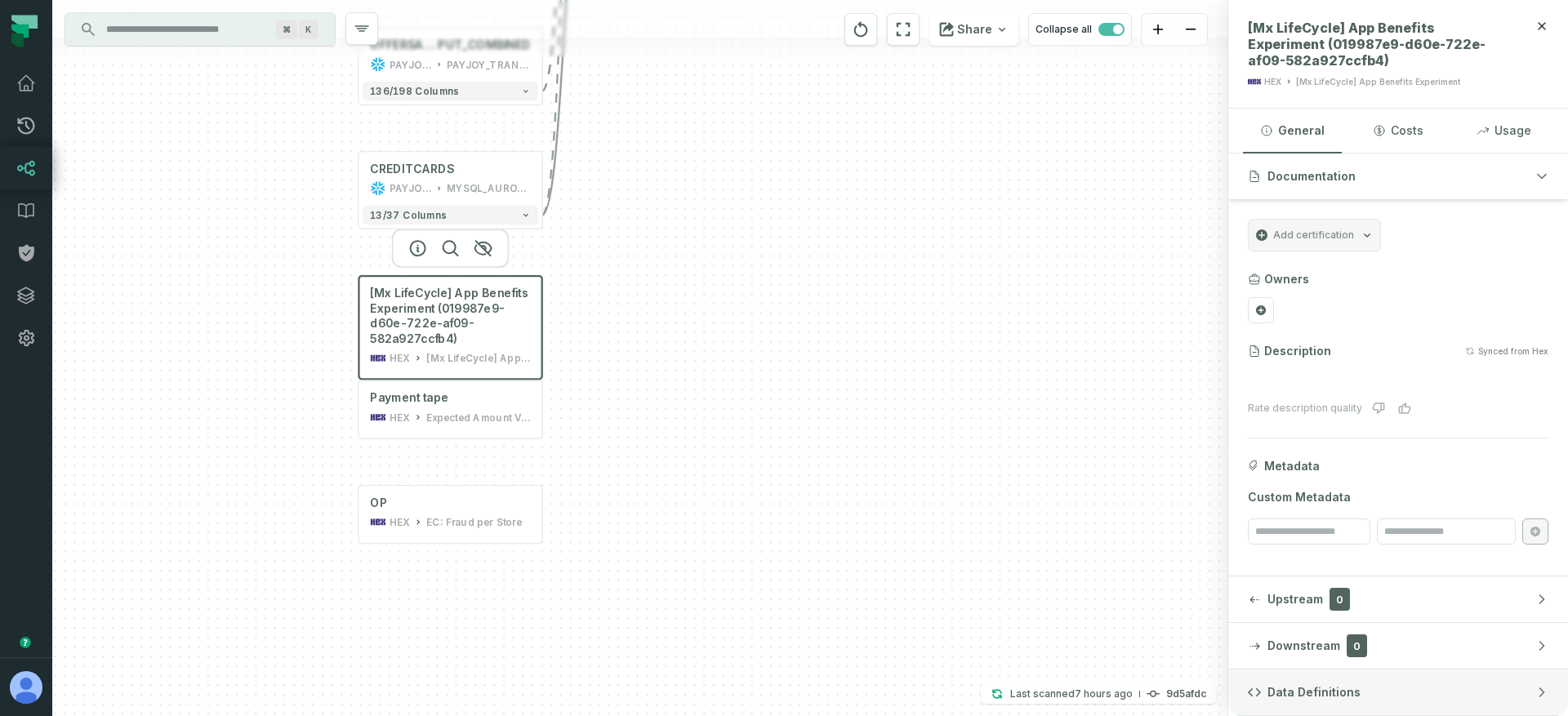
click at [1333, 677] on button "Data Definitions" at bounding box center [1397, 692] width 339 height 46
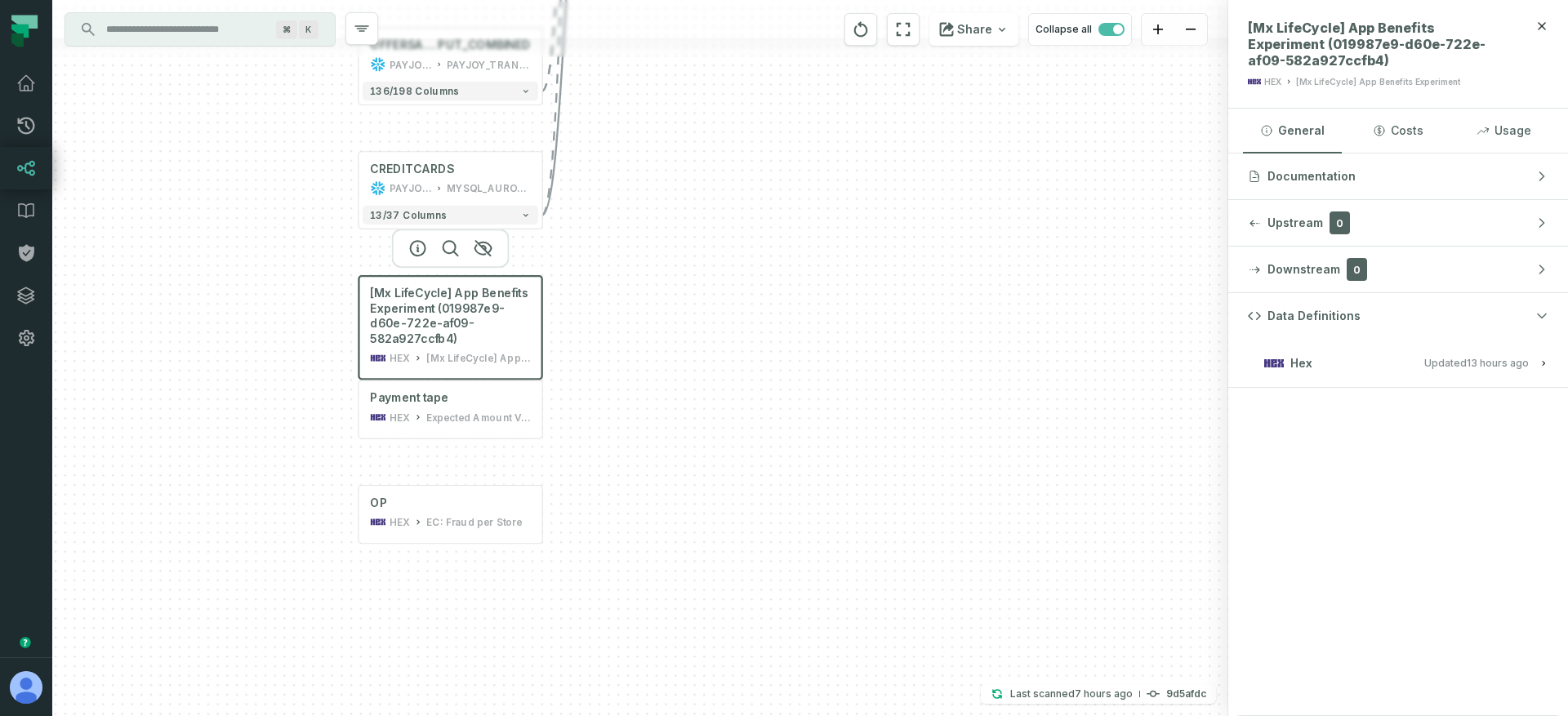
click at [1455, 363] on span "Updated [DATE] 1:05:40 AM" at bounding box center [1476, 363] width 104 height 12
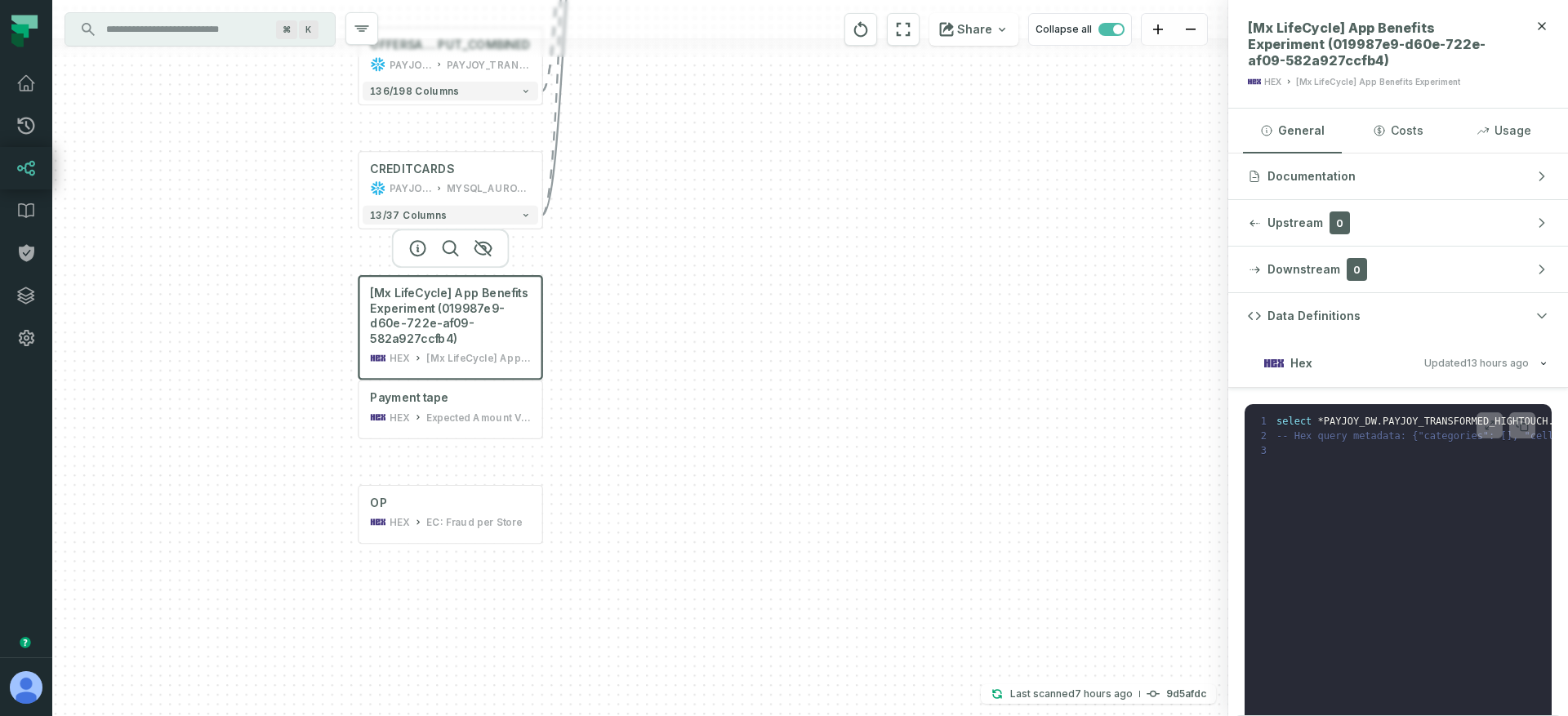
click at [1466, 360] on relative-time "[DATE] 1:05:40 AM" at bounding box center [1497, 363] width 62 height 12
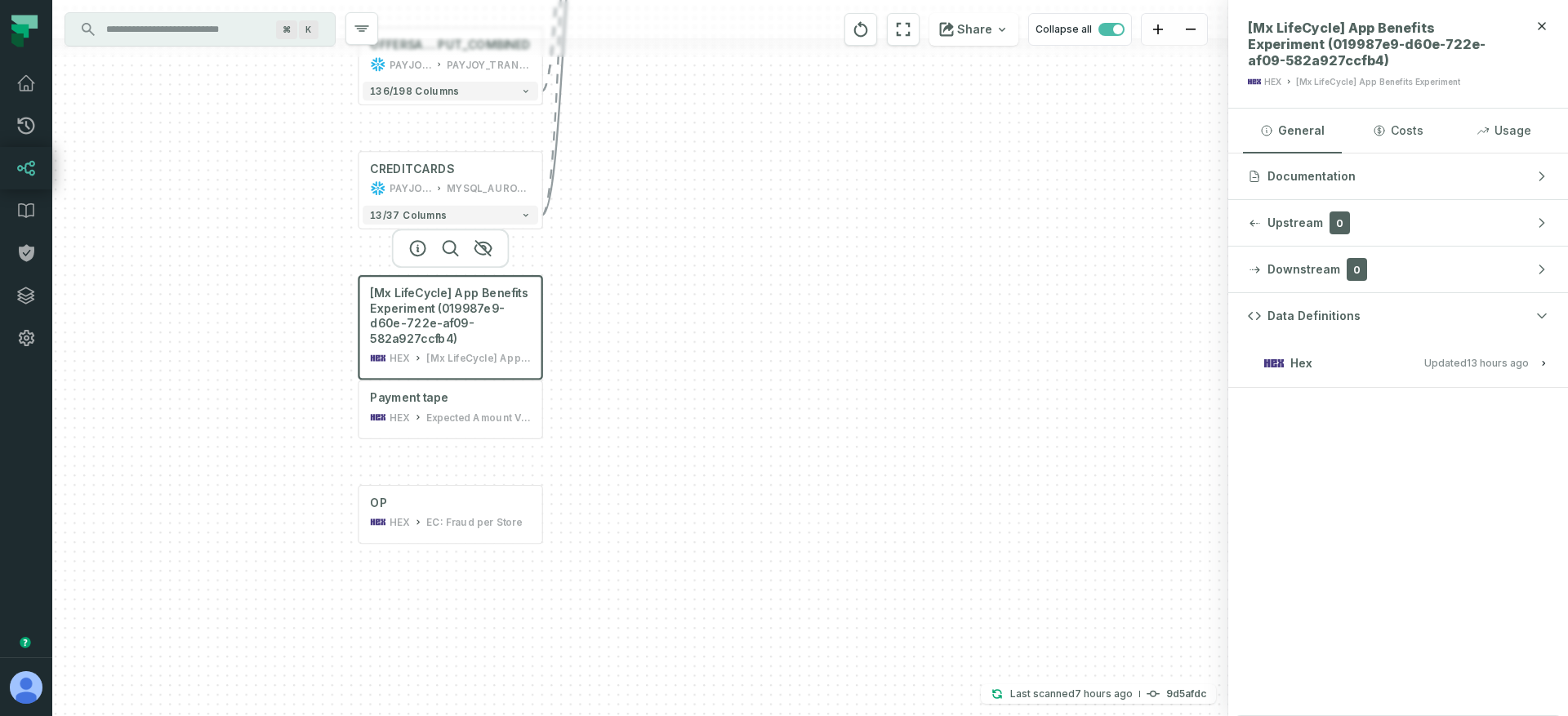
click at [1461, 360] on span "Updated [DATE] 1:05:40 AM" at bounding box center [1476, 363] width 104 height 12
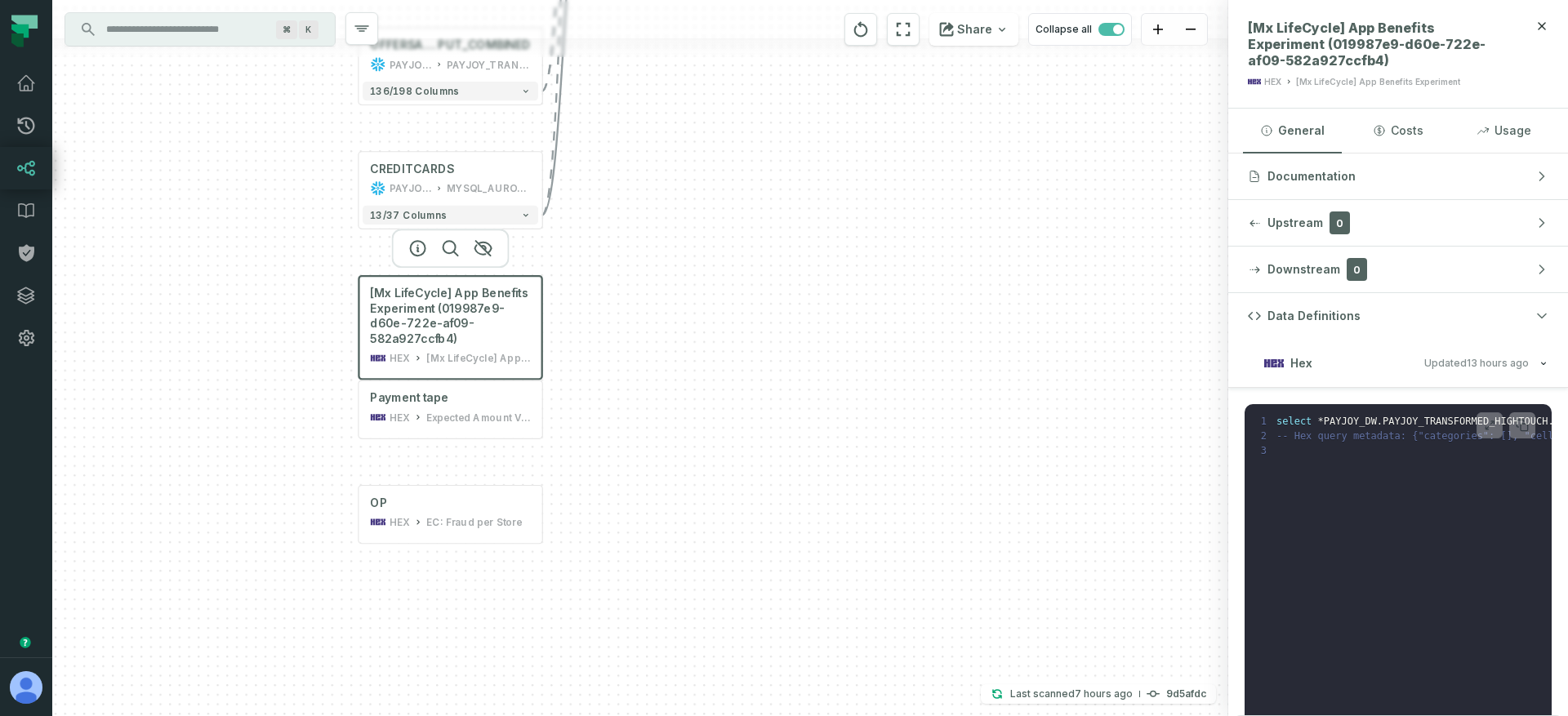
click at [1454, 364] on span "Updated [DATE] 1:05:40 AM" at bounding box center [1476, 363] width 104 height 12
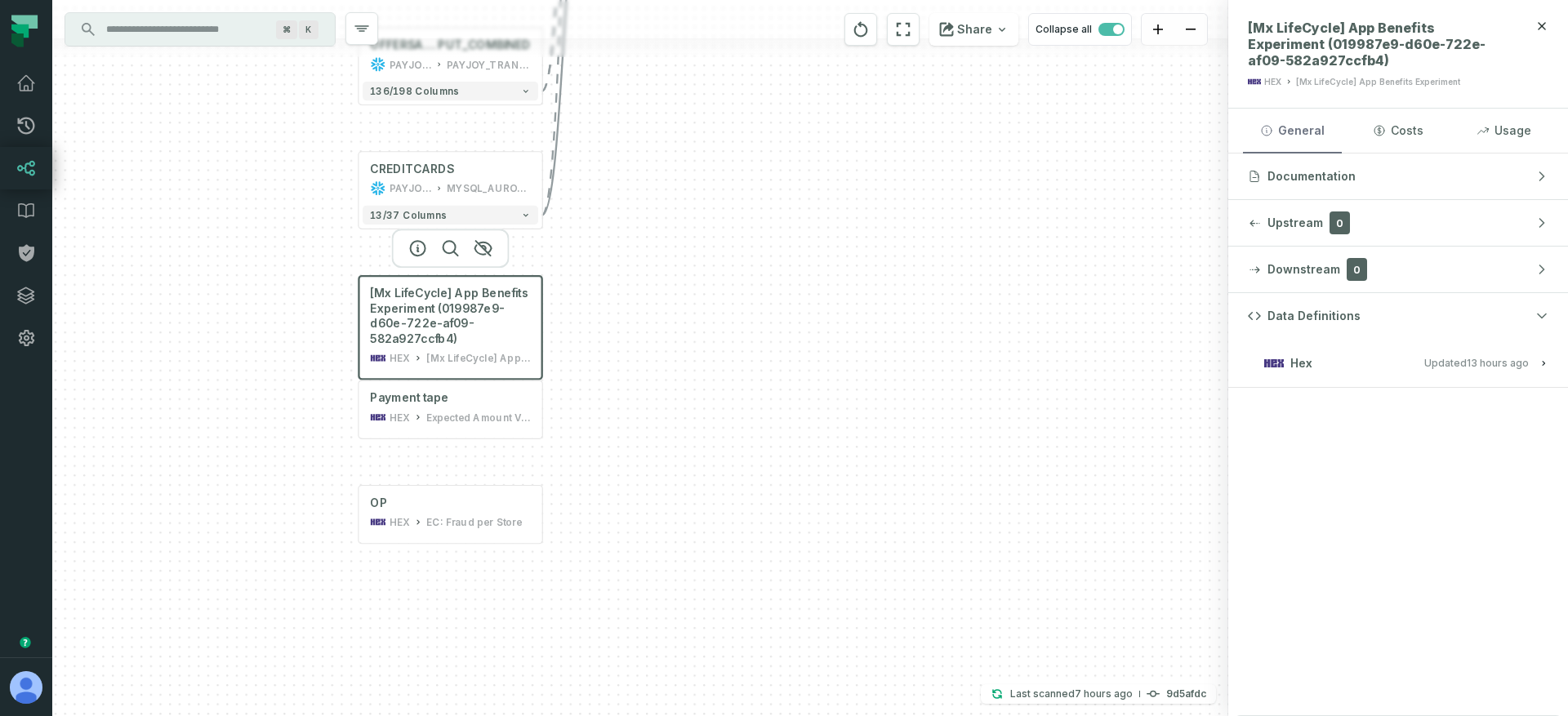
click at [1339, 152] on button "General" at bounding box center [1292, 131] width 99 height 44
click at [1344, 162] on button "Documentation" at bounding box center [1397, 176] width 339 height 46
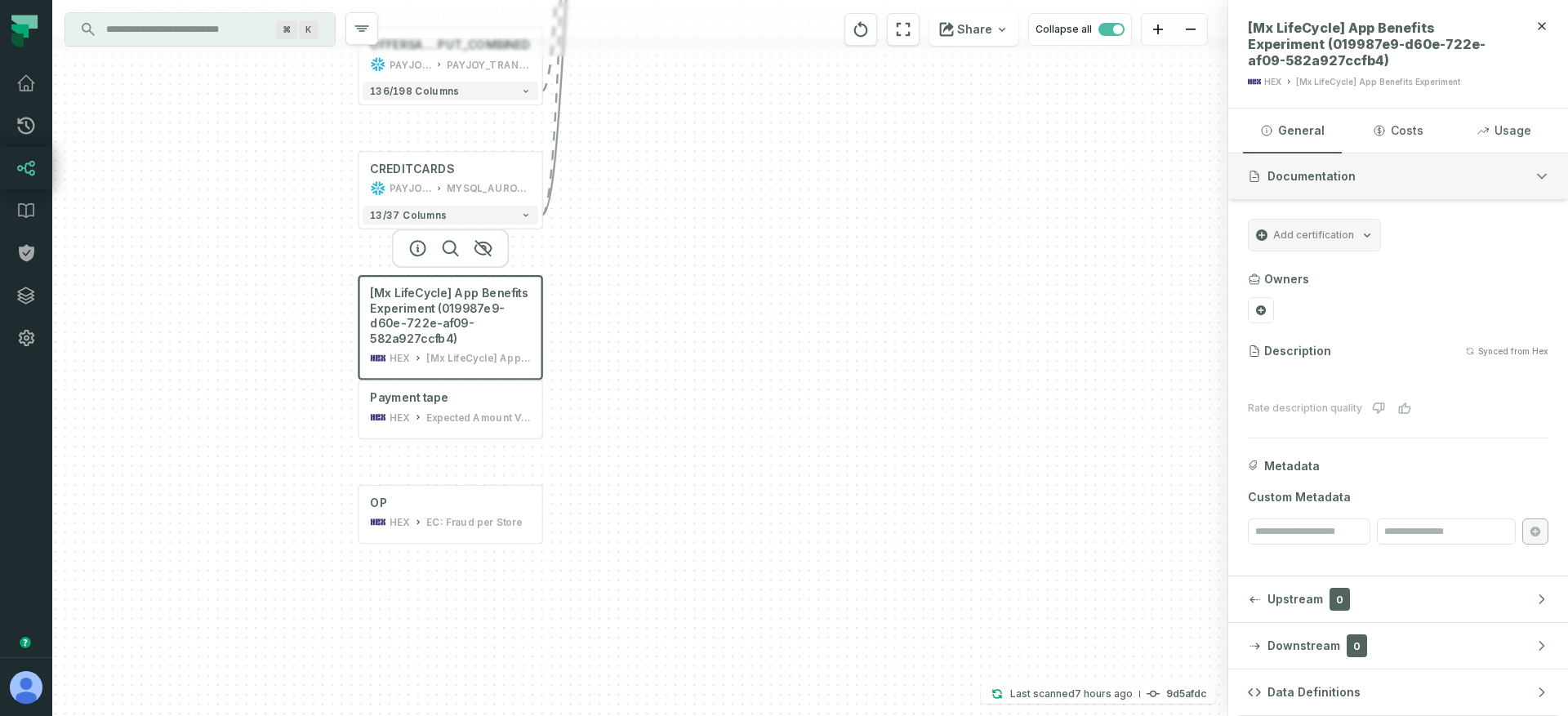
click at [1364, 183] on button "Documentation" at bounding box center [1397, 176] width 339 height 46
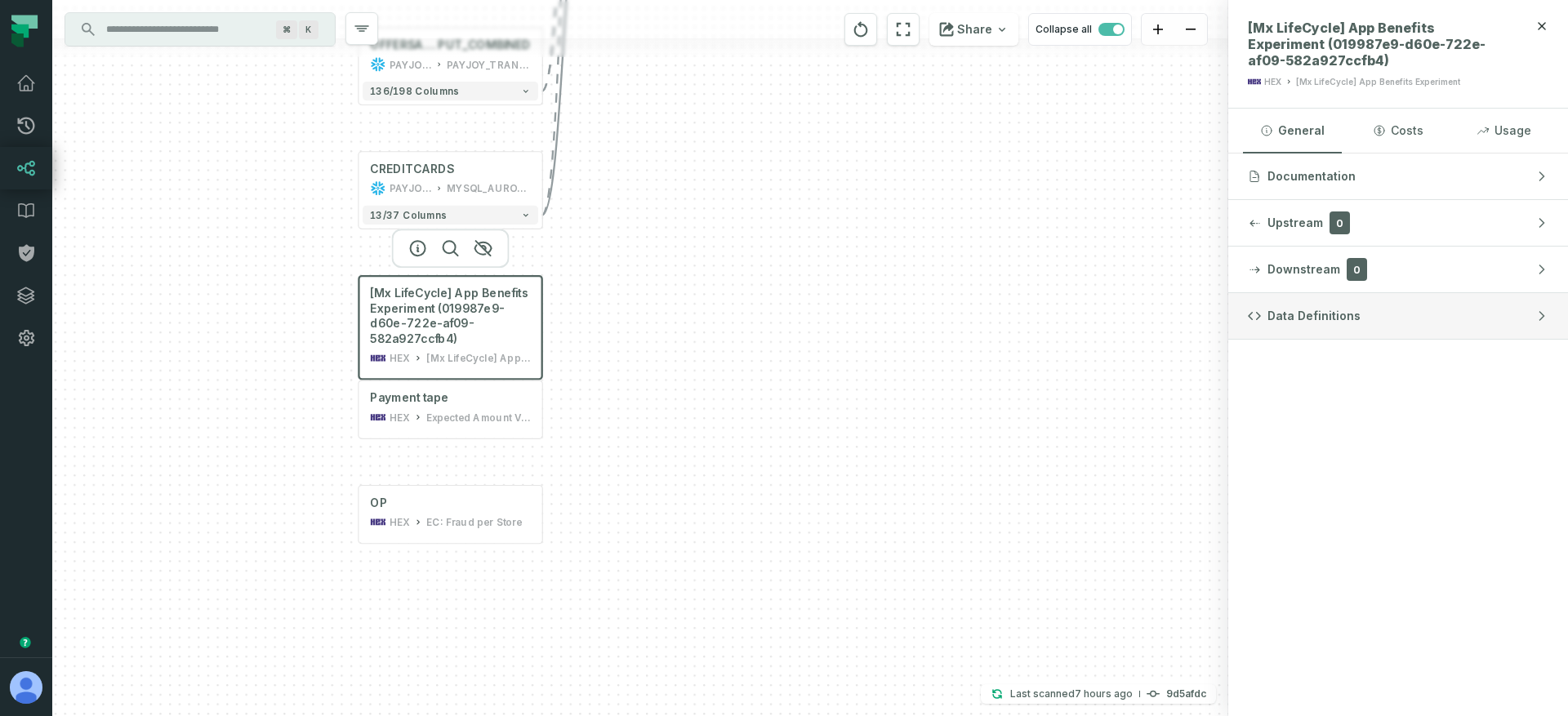
click at [1352, 306] on button "Data Definitions" at bounding box center [1397, 316] width 339 height 46
click at [1409, 357] on button "Hex Updated [DATE] 1:05:40 AM" at bounding box center [1398, 362] width 301 height 22
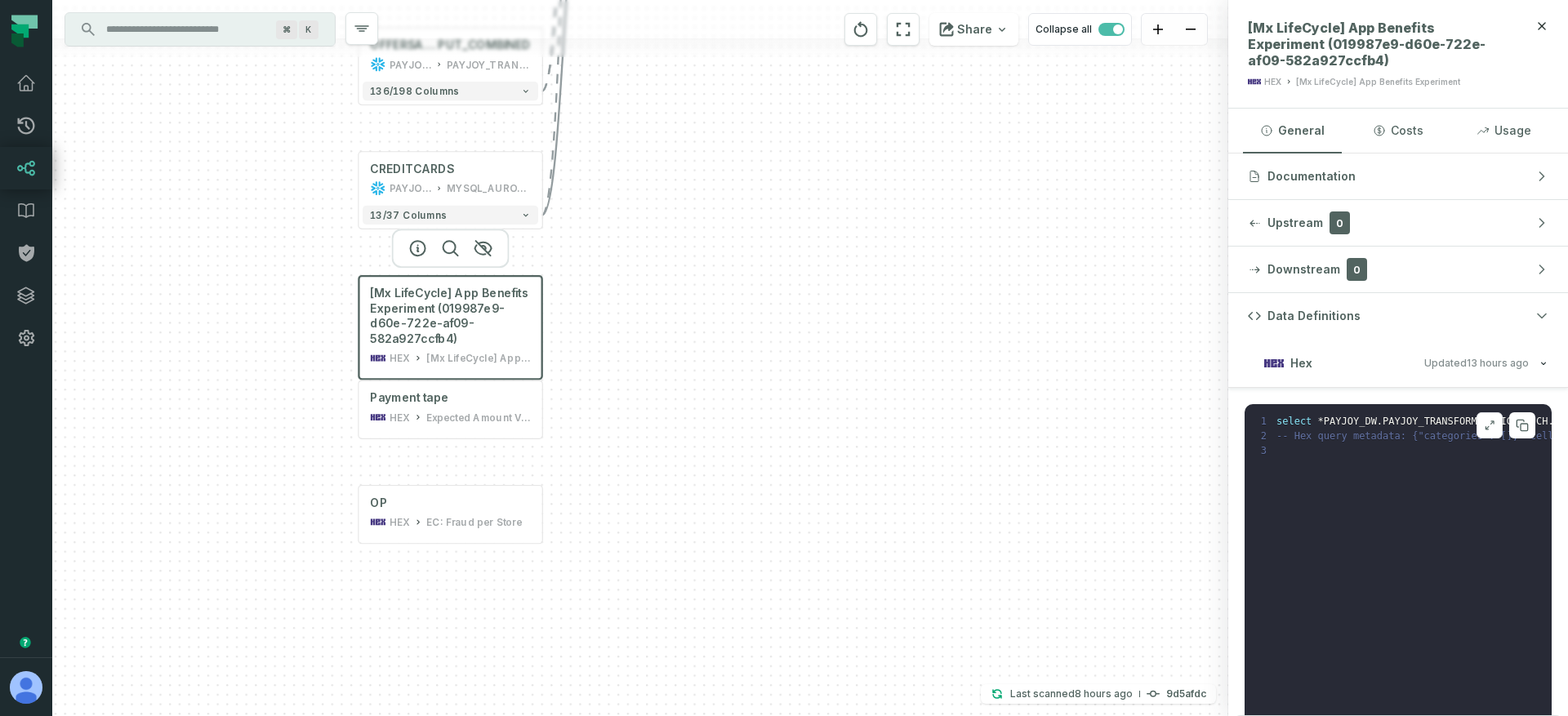
click at [1483, 424] on icon at bounding box center [1489, 426] width 11 height 13
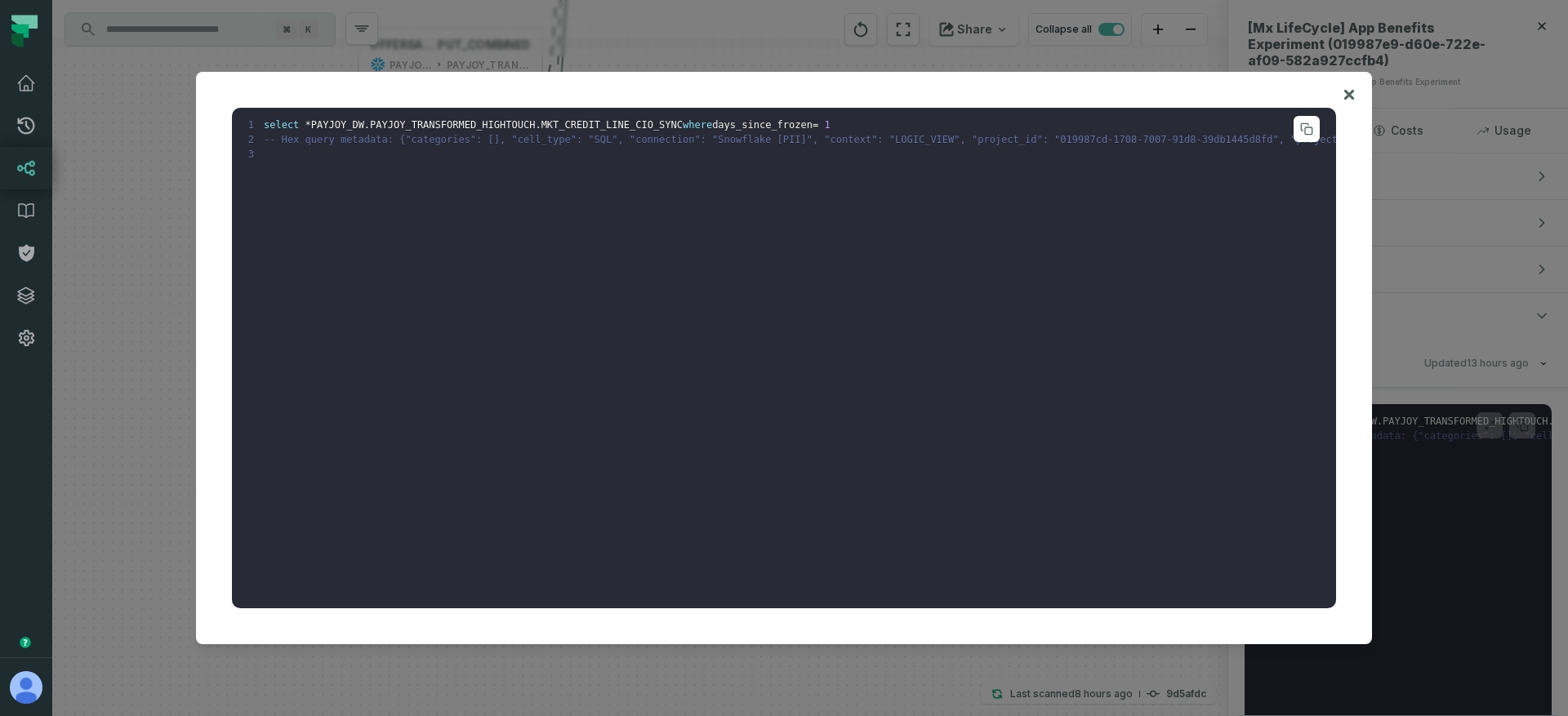
click at [1000, 134] on span "-- Hex query metadata: {"categories": [], "cell_type": "SQL", "connection": "Sn…" at bounding box center [1544, 139] width 2560 height 11
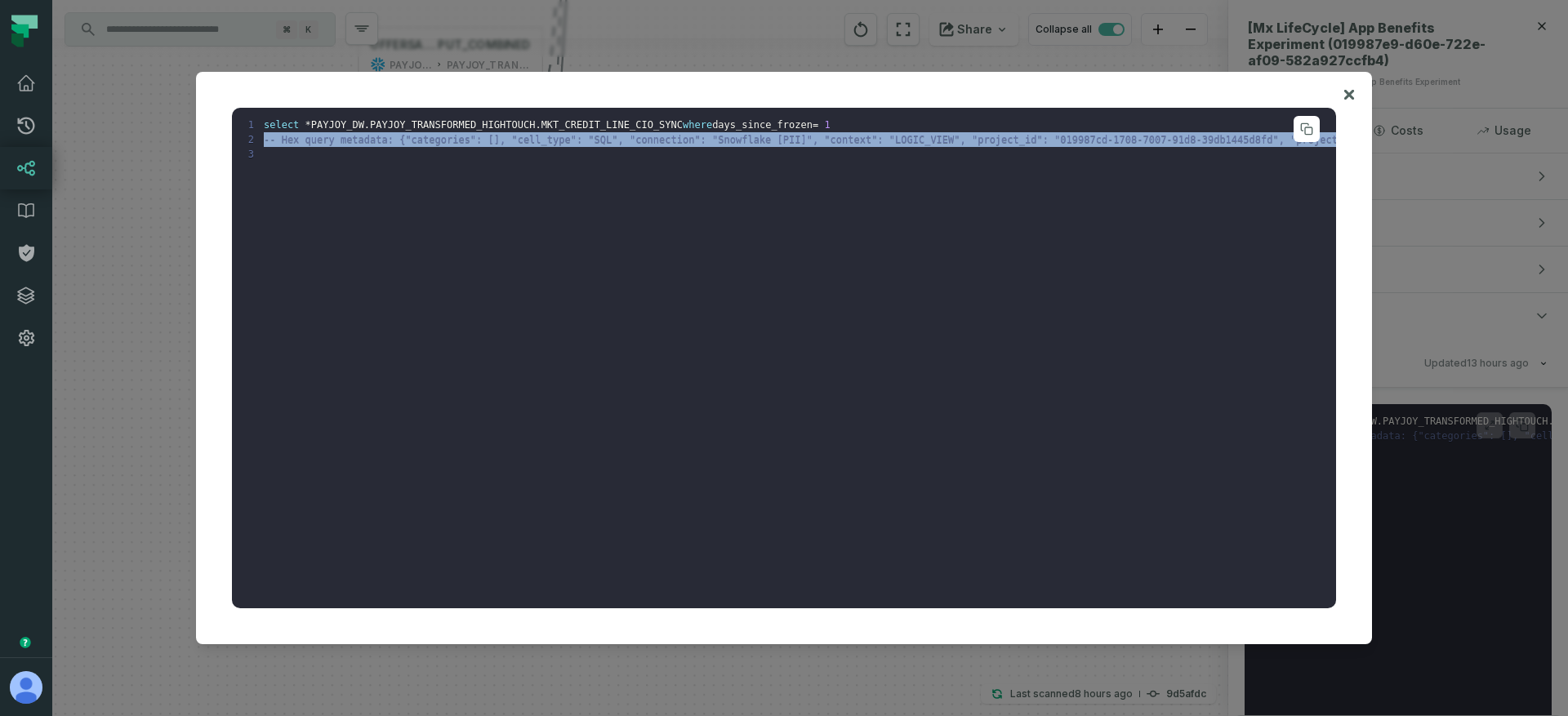
click at [1000, 134] on span "-- Hex query metadata: {"categories": [], "cell_type": "SQL", "connection": "Sn…" at bounding box center [1544, 139] width 2560 height 11
click at [692, 147] on pre "1 select * PAYJOY_DW . PAYJOY_TRANSFORMED_HIGHTOUCH . MKT_CREDIT_LINE_CIO_SYNC …" at bounding box center [784, 358] width 1104 height 501
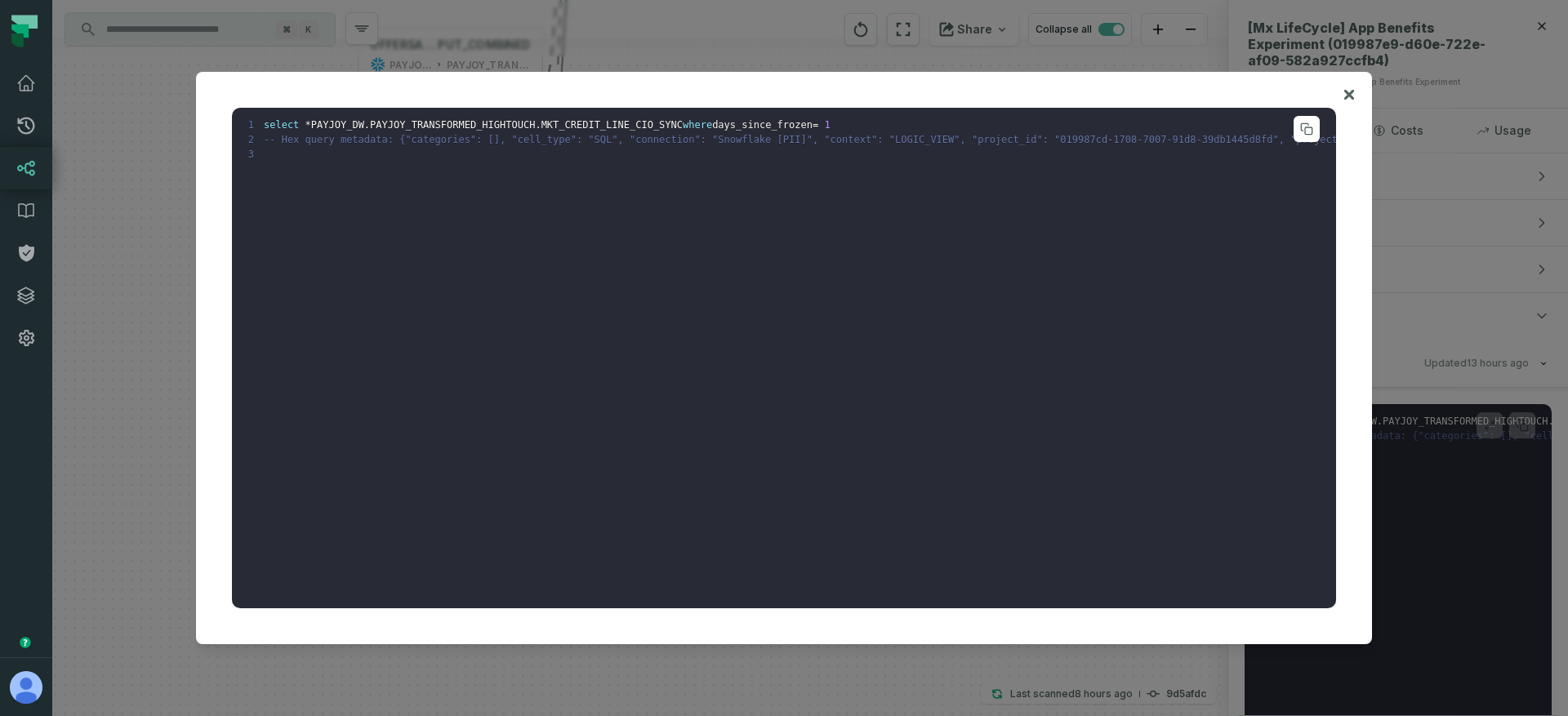
click at [418, 139] on span "-- Hex query metadata: {"categories": [], "cell_type": "SQL", "connection": "Sn…" at bounding box center [1544, 139] width 2560 height 11
copy span "categories"
click at [447, 230] on pre "1 select * PAYJOY_DW . PAYJOY_TRANSFORMED_HIGHTOUCH . MKT_CREDIT_LINE_CIO_SYNC …" at bounding box center [784, 358] width 1104 height 501
click at [433, 145] on span "-- Hex query metadata: {"categories": [], "cell_type": "SQL", "connection": "Sn…" at bounding box center [1544, 139] width 2560 height 11
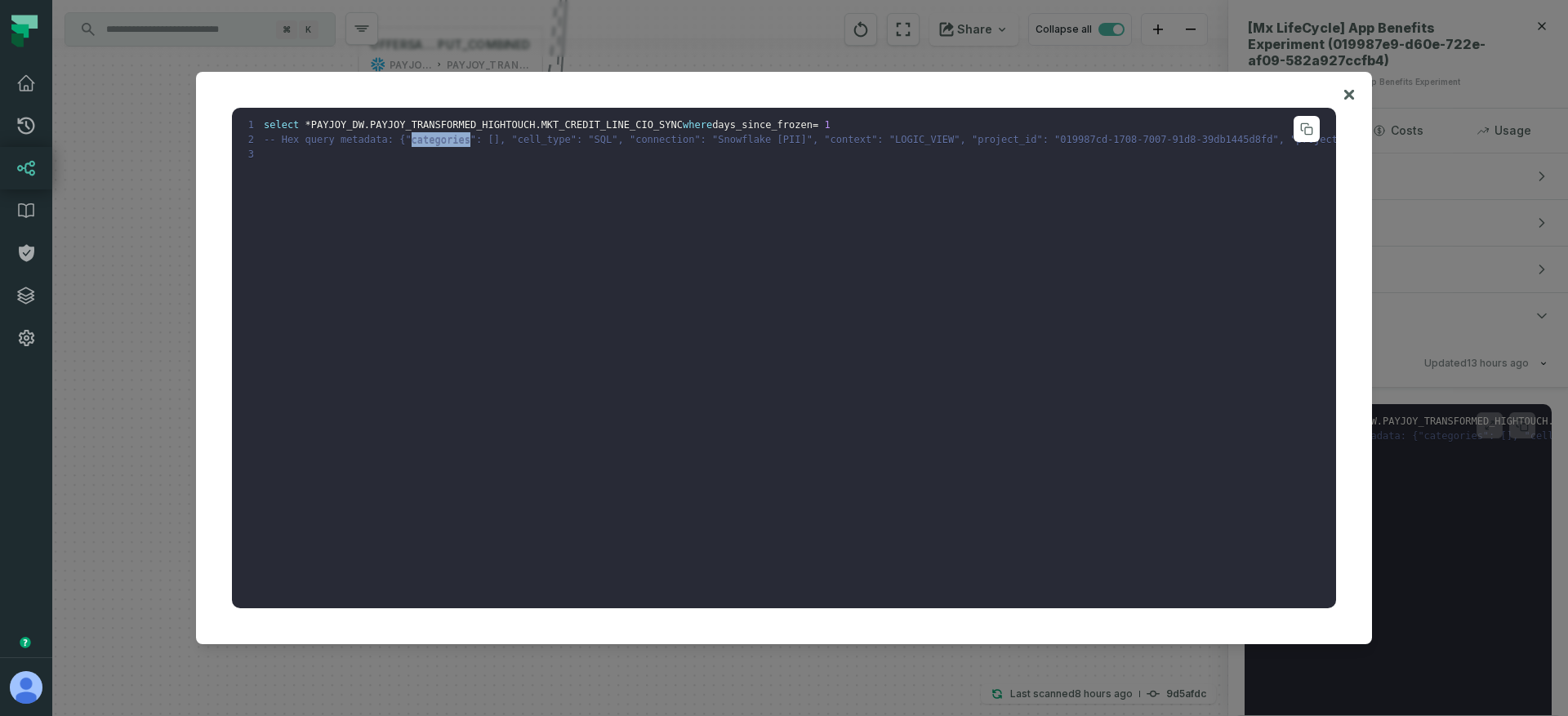
click at [433, 145] on span "-- Hex query metadata: {"categories": [], "cell_type": "SQL", "connection": "Sn…" at bounding box center [1544, 139] width 2560 height 11
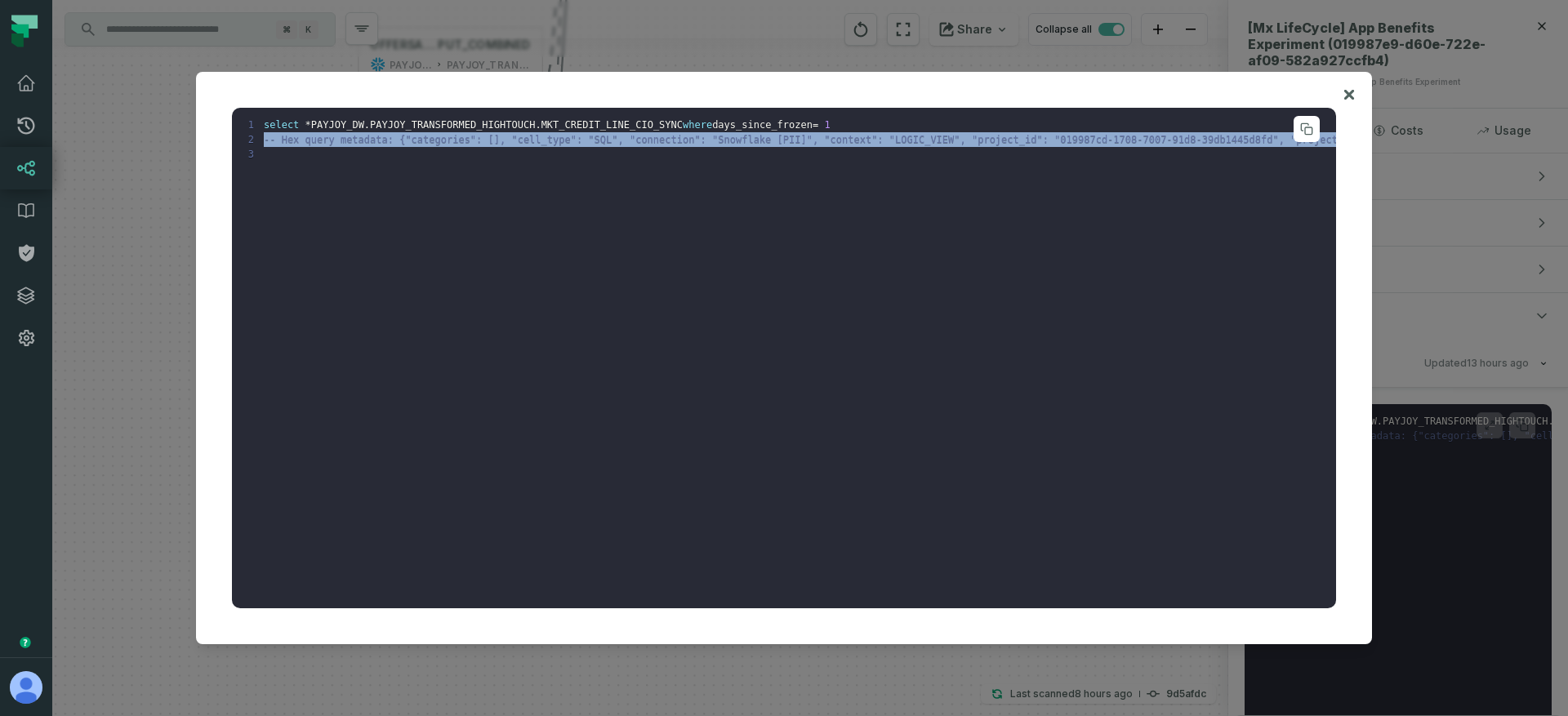
click at [433, 145] on span "-- Hex query metadata: {"categories": [], "cell_type": "SQL", "connection": "Sn…" at bounding box center [1544, 139] width 2560 height 11
click at [465, 142] on span "-- Hex query metadata: {"categories": [], "cell_type": "SQL", "connection": "Sn…" at bounding box center [1544, 139] width 2560 height 11
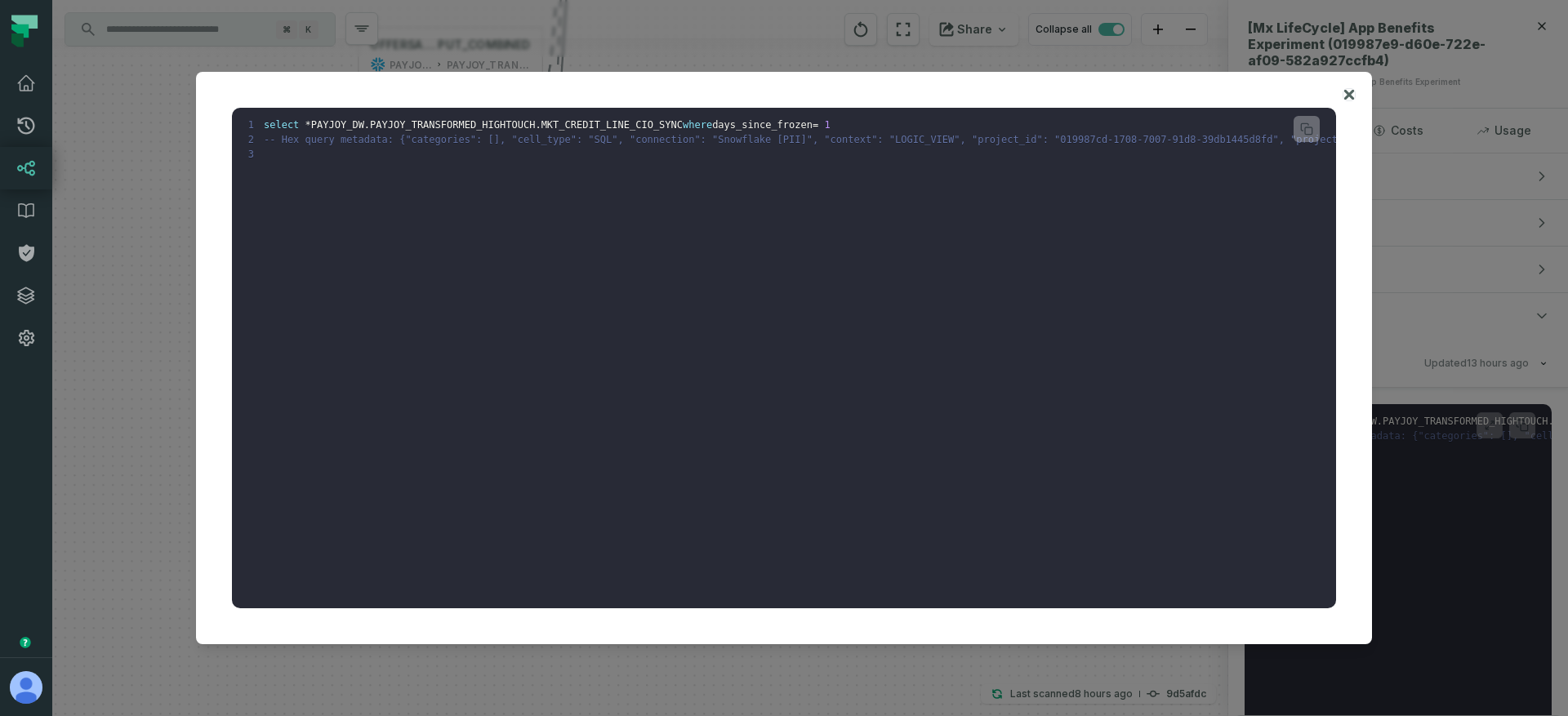
click at [1345, 97] on icon at bounding box center [1349, 95] width 9 height 9
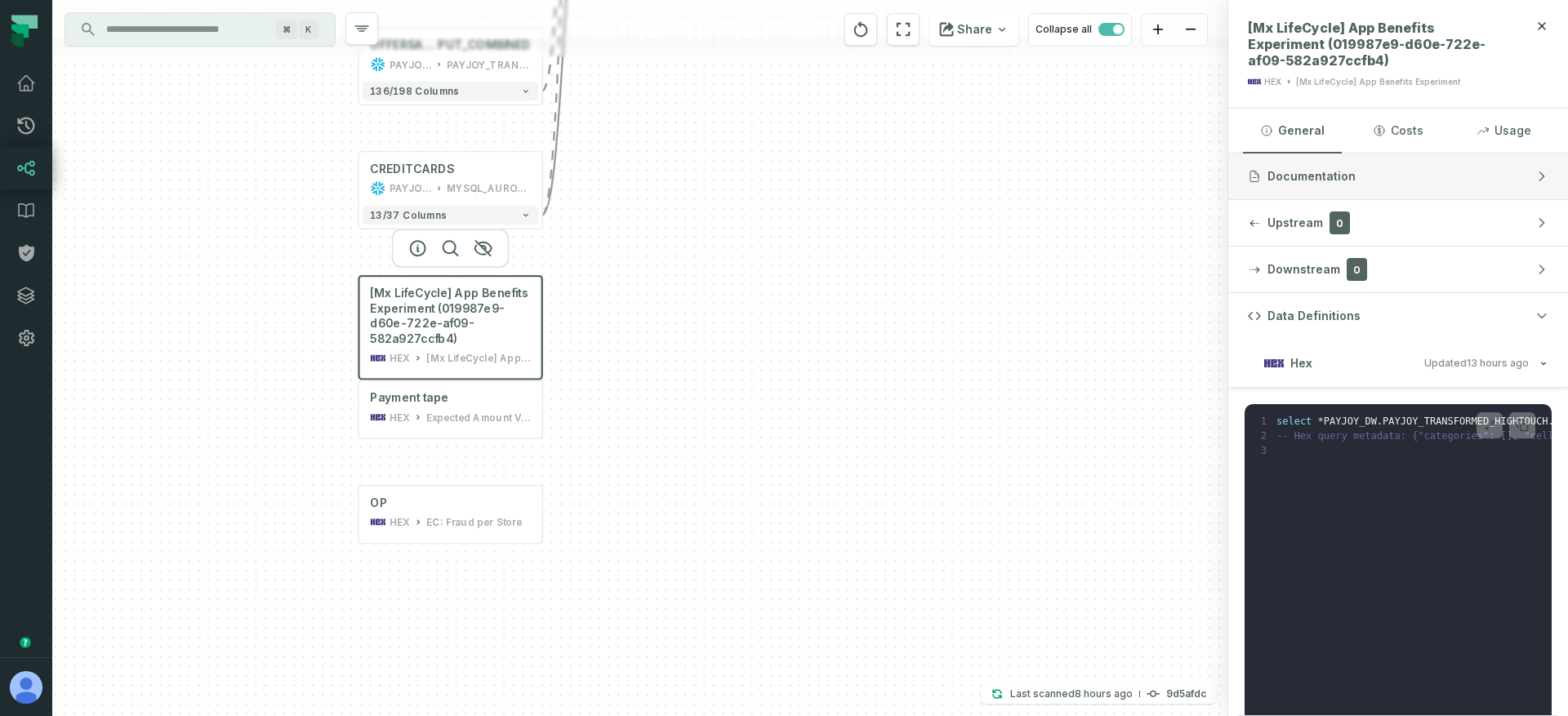
click at [1319, 171] on span "Documentation" at bounding box center [1311, 176] width 88 height 16
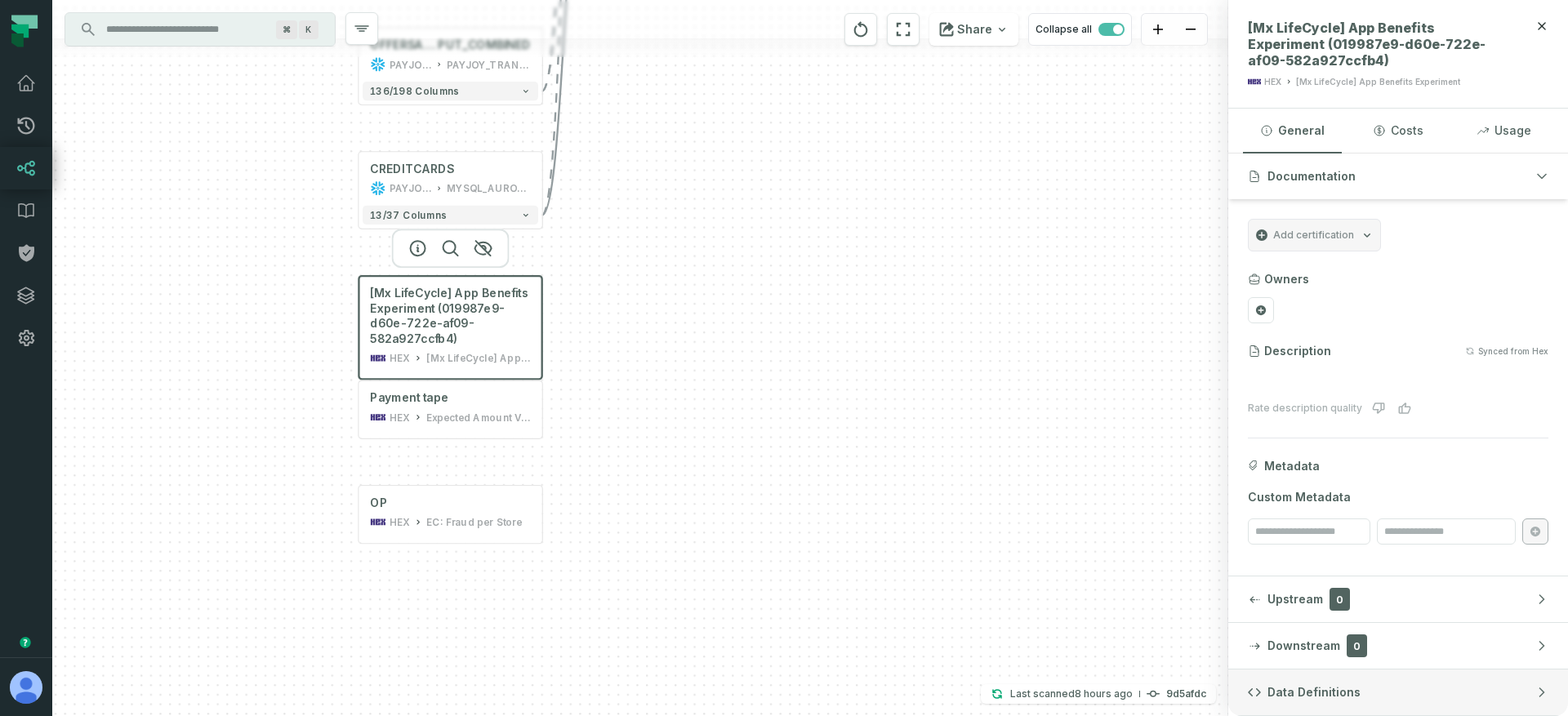
click at [1352, 680] on button "Data Definitions" at bounding box center [1397, 692] width 339 height 46
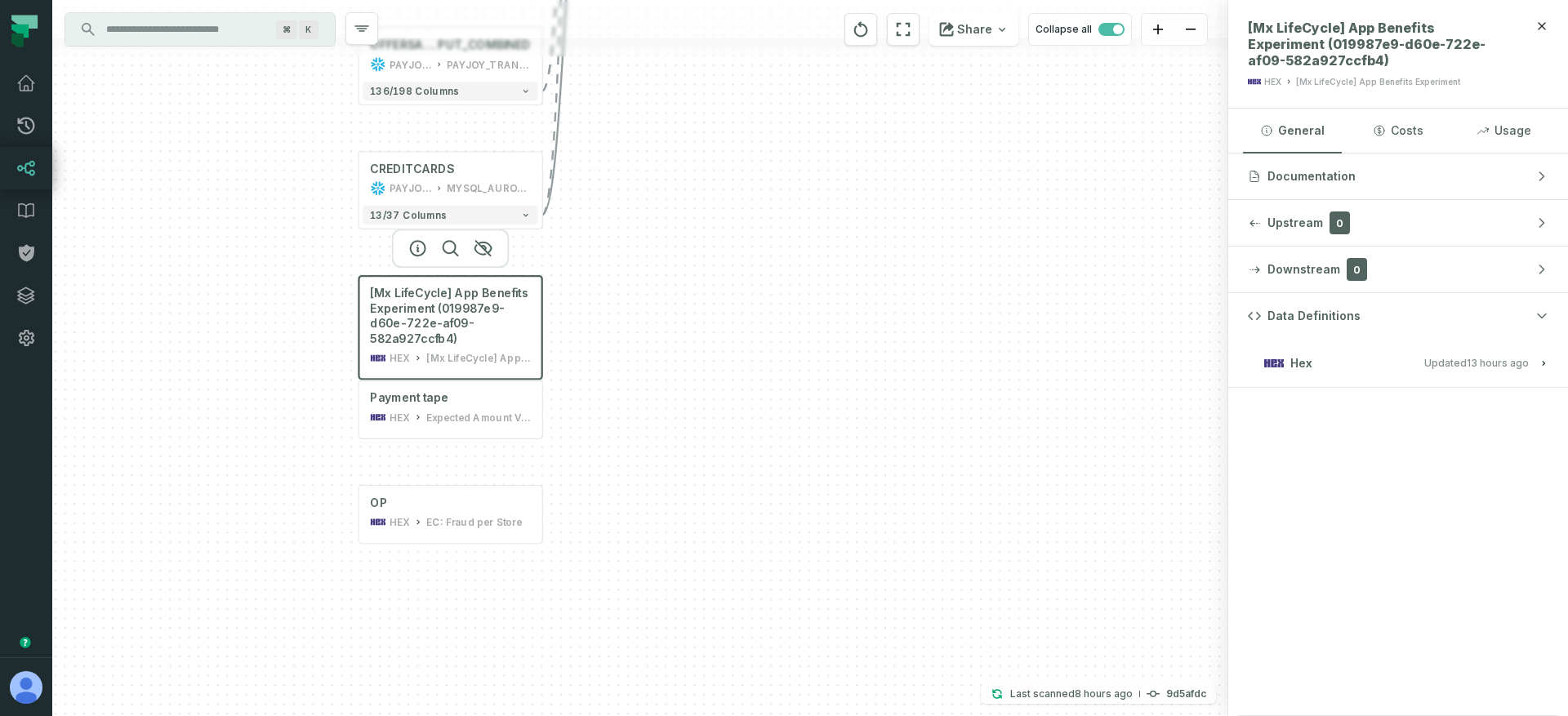
click at [1510, 374] on h3 "Hex Updated [DATE] 1:05:40 AM" at bounding box center [1397, 363] width 339 height 49
click at [1511, 364] on relative-time "[DATE] 1:05:40 AM" at bounding box center [1497, 363] width 62 height 12
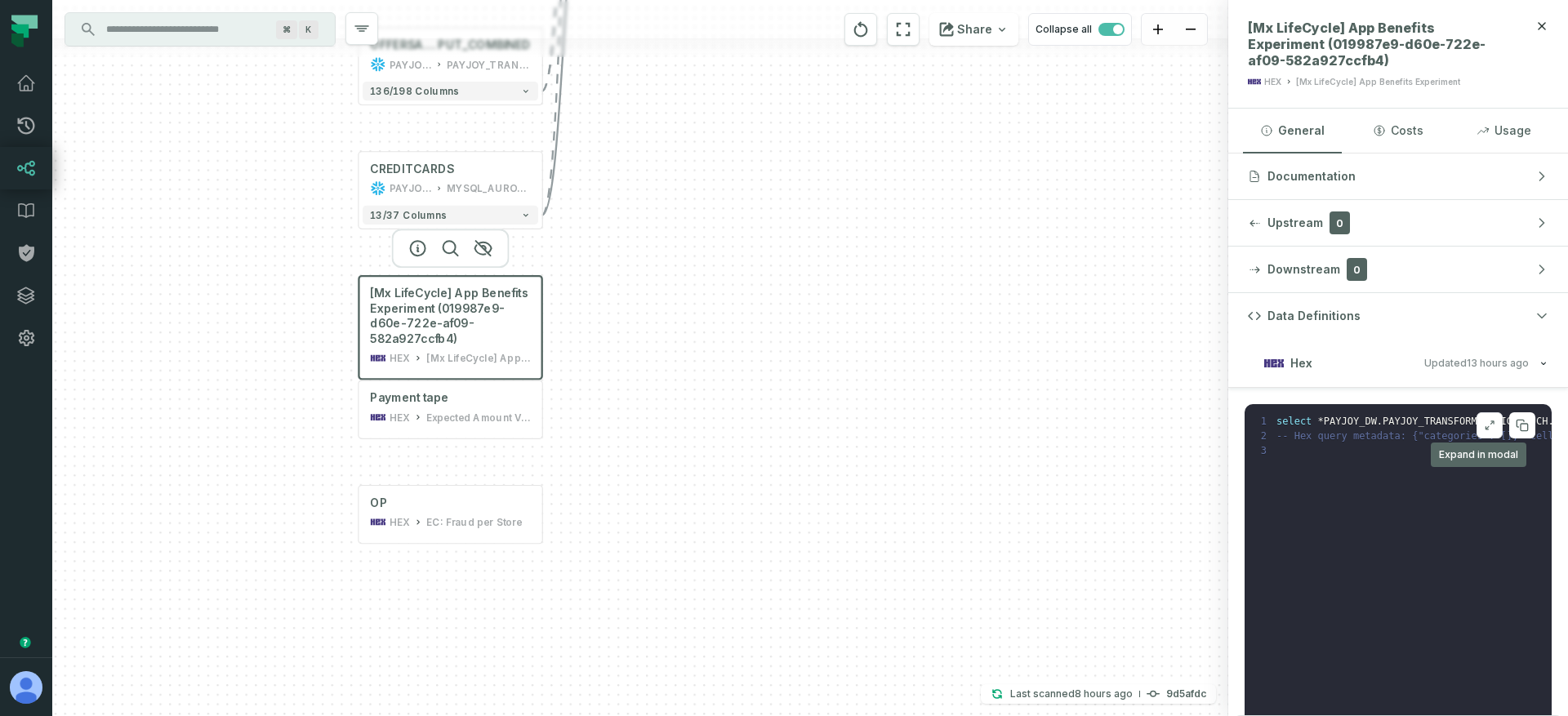
click at [1484, 421] on button at bounding box center [1489, 426] width 26 height 26
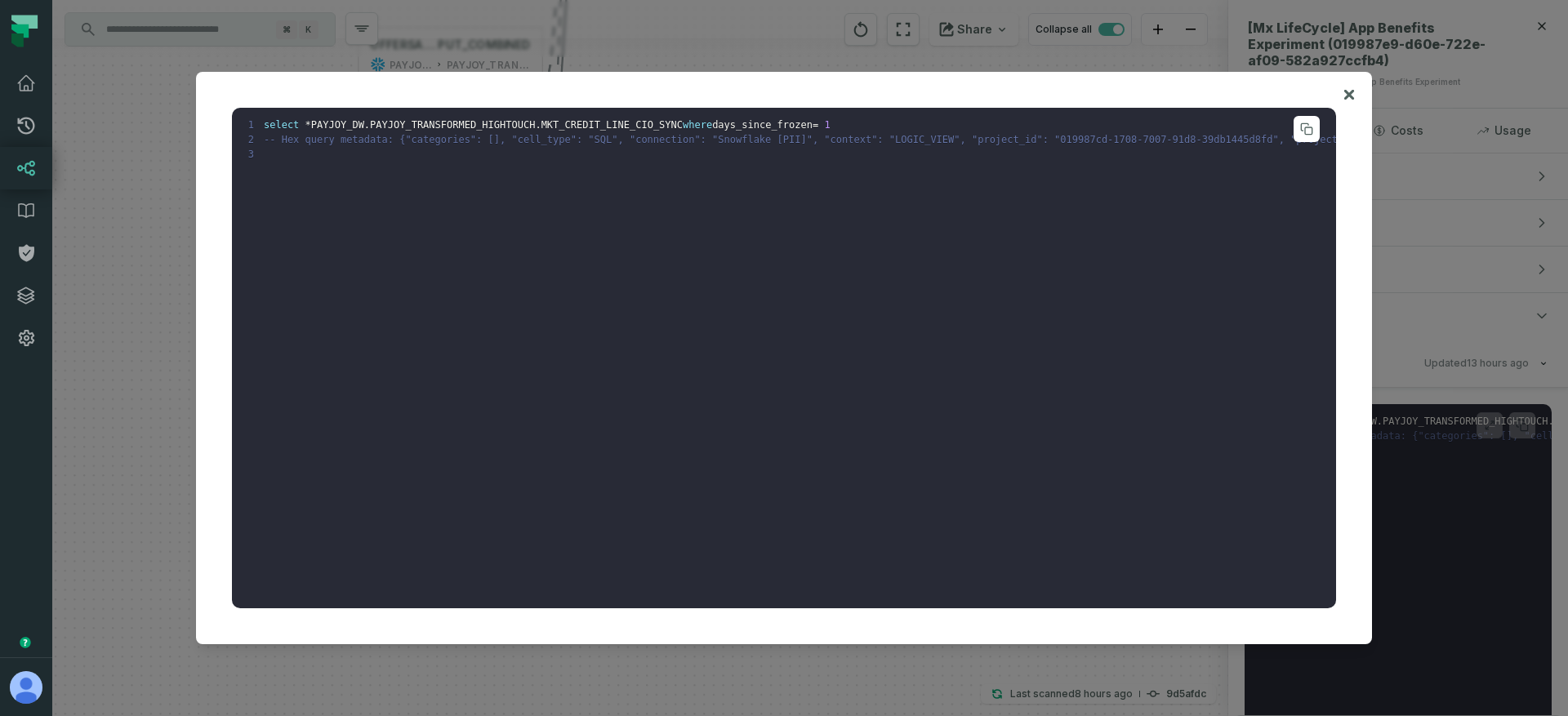
click at [885, 142] on span "-- Hex query metadata: {"categories": [], "cell_type": "SQL", "connection": "Sn…" at bounding box center [1544, 139] width 2560 height 11
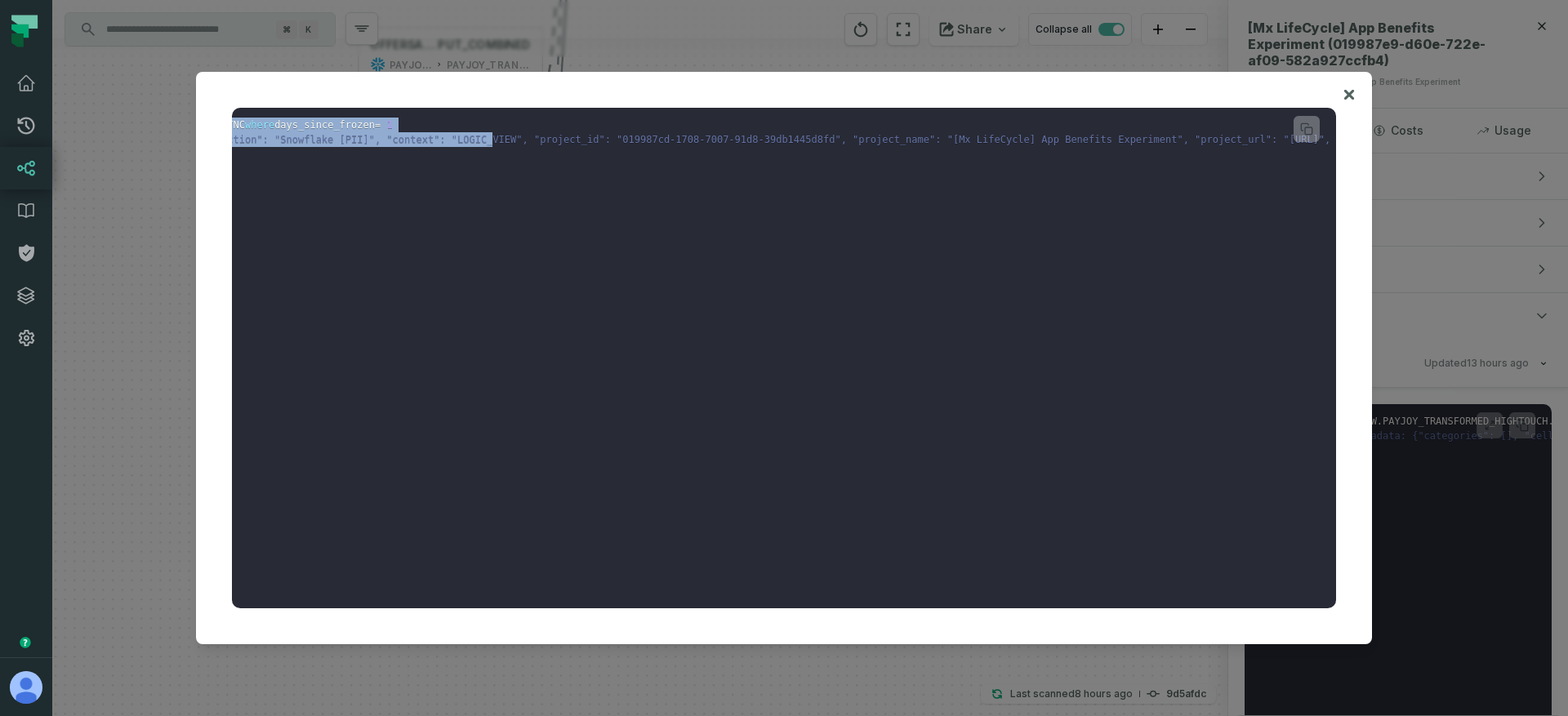
scroll to position [0, 1825]
drag, startPoint x: 926, startPoint y: 140, endPoint x: 1432, endPoint y: 140, distance: 506.0
click at [1432, 140] on div "1 select * PAYJOY_DW . PAYJOY_TRANSFORMED_HIGHTOUCH . MKT_CREDIT_LINE_CIO_SYNC …" at bounding box center [784, 358] width 1568 height 716
click at [1121, 129] on pre "1 select * PAYJOY_DW . PAYJOY_TRANSFORMED_HIGHTOUCH . MKT_CREDIT_LINE_CIO_SYNC …" at bounding box center [784, 358] width 1104 height 501
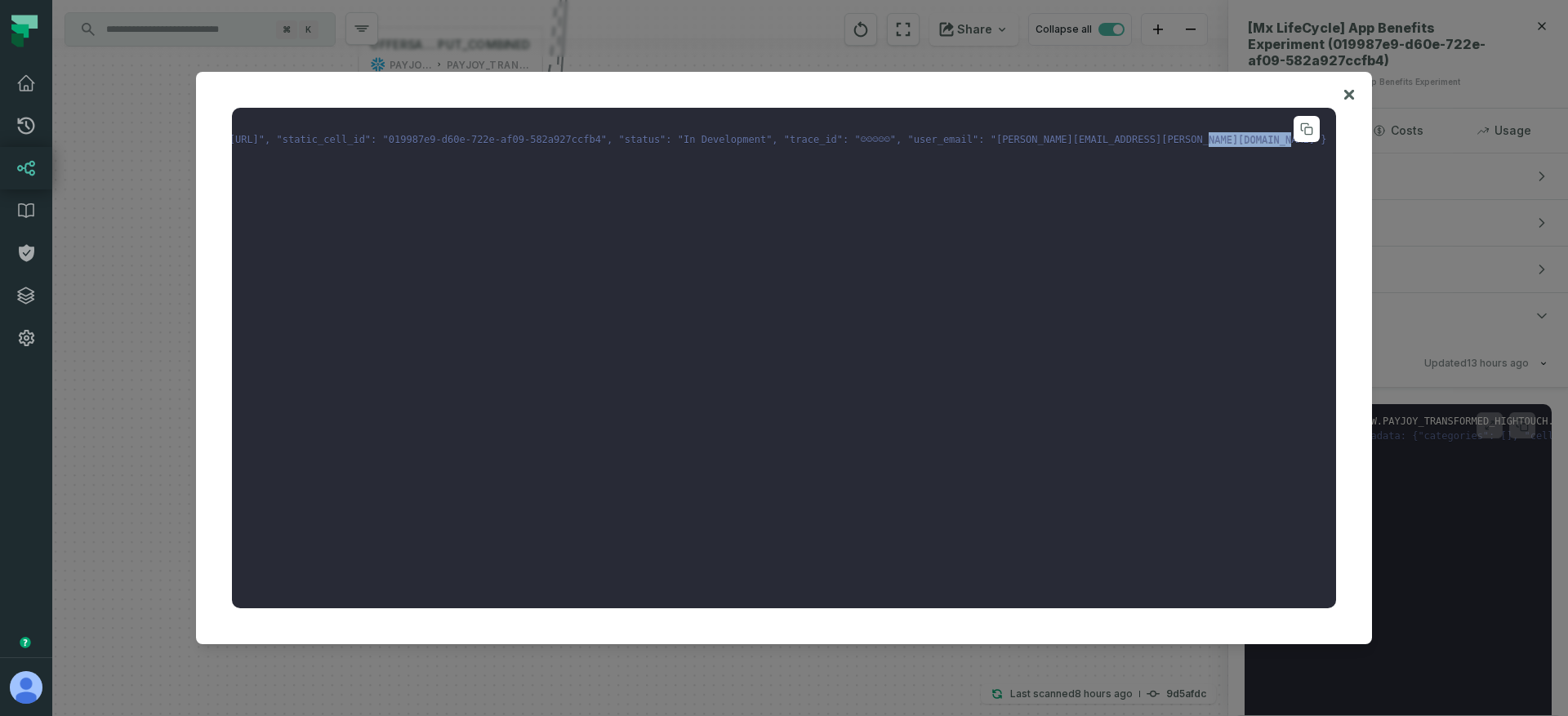
drag, startPoint x: 870, startPoint y: 140, endPoint x: 954, endPoint y: 139, distance: 84.0
click at [954, 139] on span "-- Hex query metadata: {"categories": [], "cell_type": "SQL", "connection": "Sn…" at bounding box center [46, 139] width 2560 height 11
copy span "In Development"
click at [643, 140] on span "-- Hex query metadata: {"categories": [], "cell_type": "SQL", "connection": "Sn…" at bounding box center [46, 139] width 2560 height 11
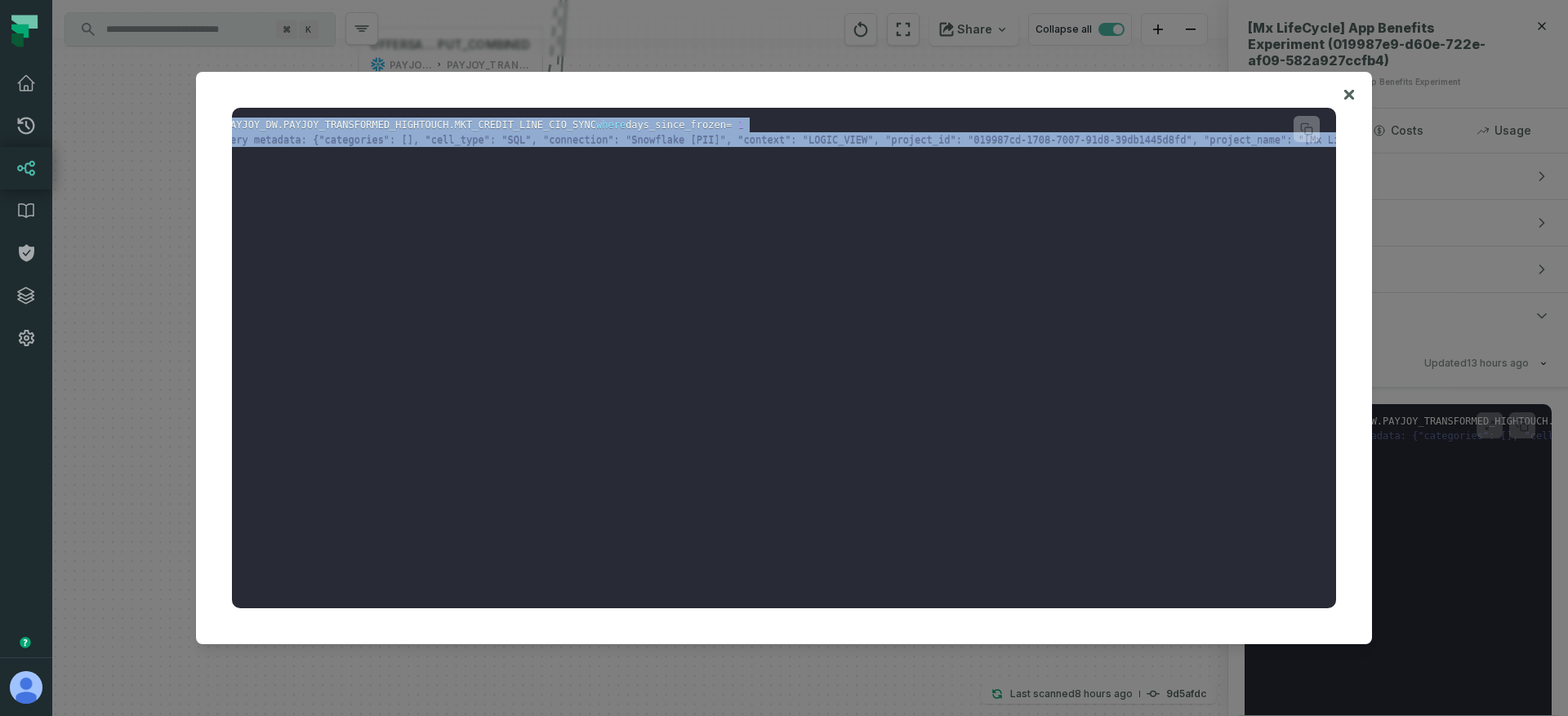
scroll to position [0, 0]
drag, startPoint x: 636, startPoint y: 140, endPoint x: 60, endPoint y: 139, distance: 576.0
click at [60, 139] on div "1 select * PAYJOY_DW . PAYJOY_TRANSFORMED_HIGHTOUCH . MKT_CREDIT_LINE_CIO_SYNC …" at bounding box center [784, 358] width 1568 height 716
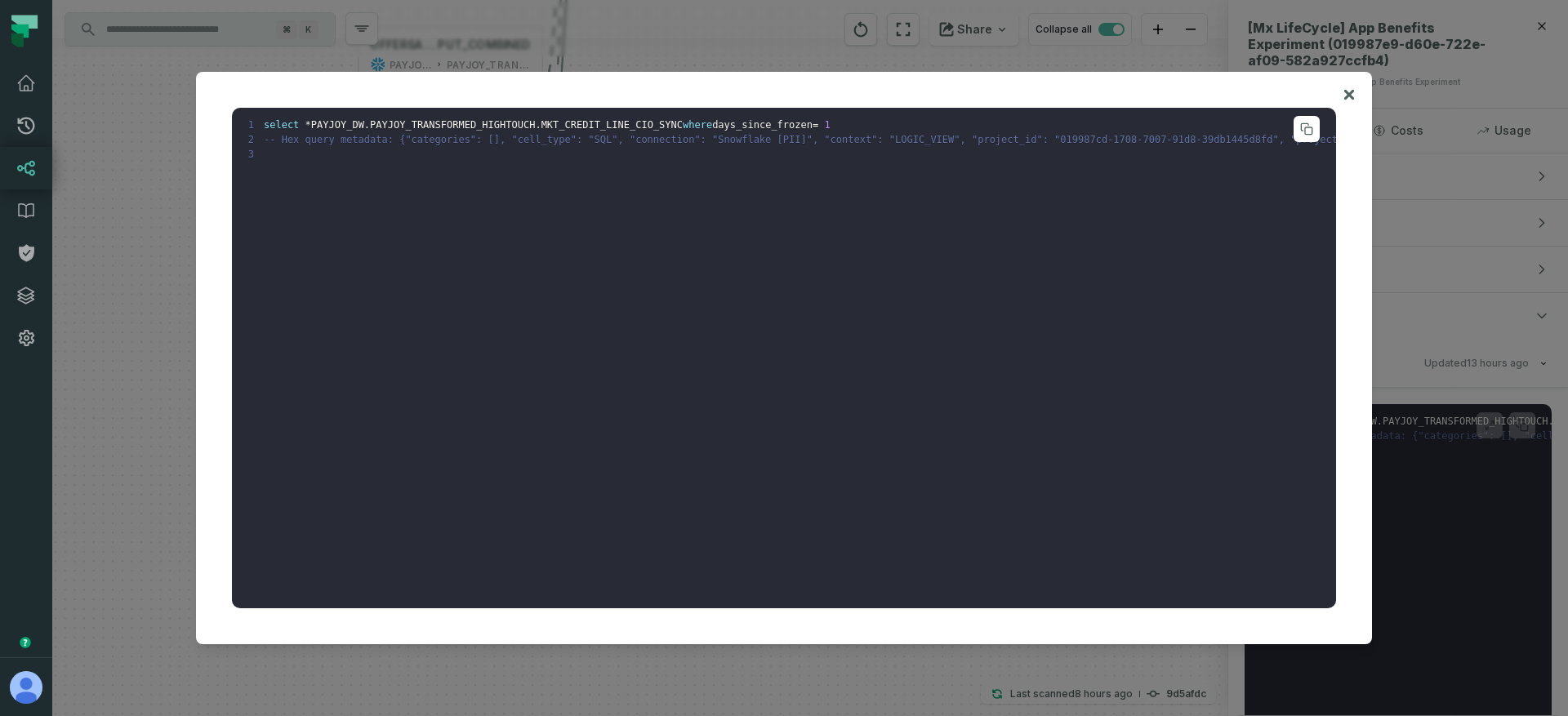
click at [615, 193] on pre "1 select * PAYJOY_DW . PAYJOY_TRANSFORMED_HIGHTOUCH . MKT_CREDIT_LINE_CIO_SYNC …" at bounding box center [784, 358] width 1104 height 501
click at [728, 142] on span "-- Hex query metadata: {"categories": [], "cell_type": "SQL", "connection": "Sn…" at bounding box center [1544, 139] width 2560 height 11
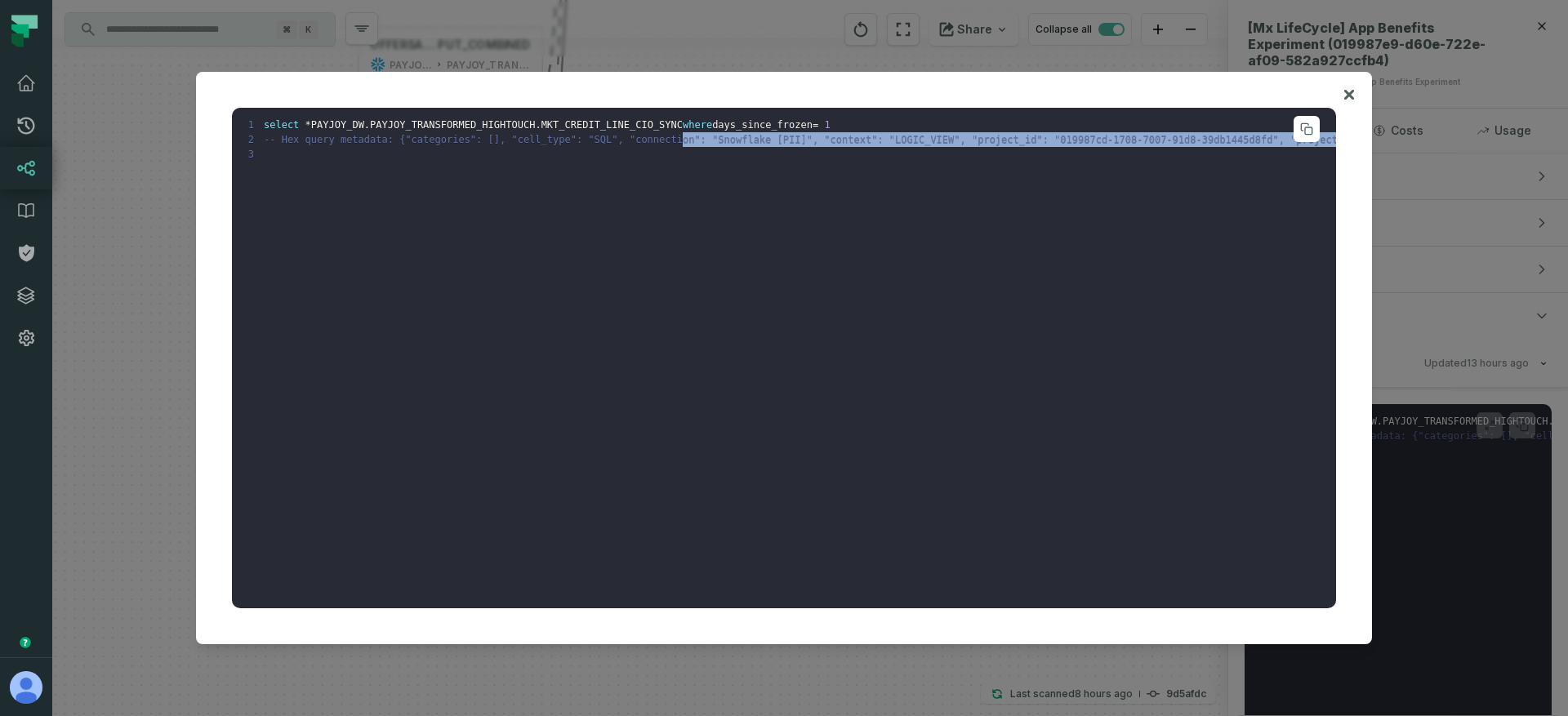
drag, startPoint x: 680, startPoint y: 134, endPoint x: 724, endPoint y: 164, distance: 53.3
click at [724, 164] on pre "1 select * PAYJOY_DW . PAYJOY_TRANSFORMED_HIGHTOUCH . MKT_CREDIT_LINE_CIO_SYNC …" at bounding box center [784, 358] width 1104 height 501
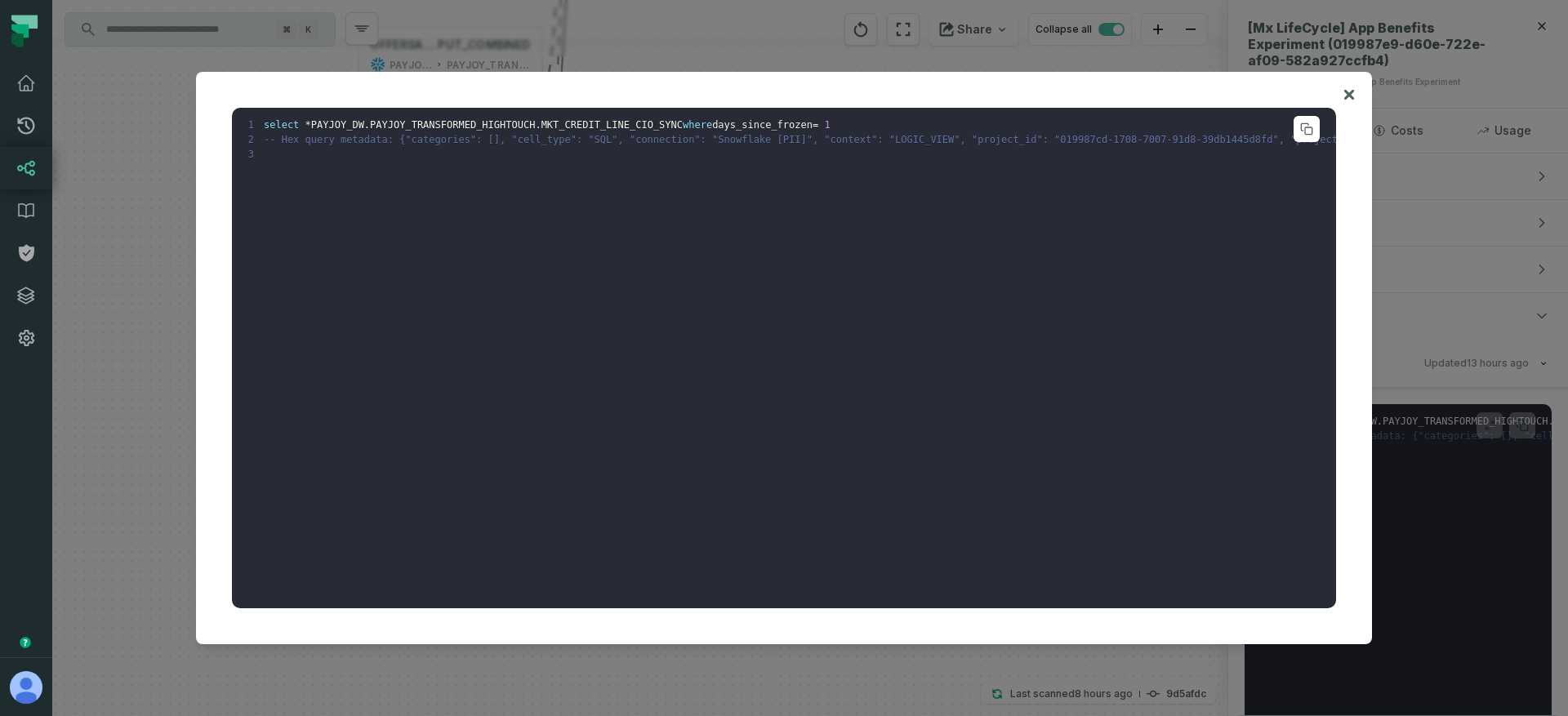
click at [658, 161] on pre "1 select * PAYJOY_DW . PAYJOY_TRANSFORMED_HIGHTOUCH . MKT_CREDIT_LINE_CIO_SYNC …" at bounding box center [784, 358] width 1104 height 501
click at [148, 433] on div at bounding box center [784, 358] width 1568 height 716
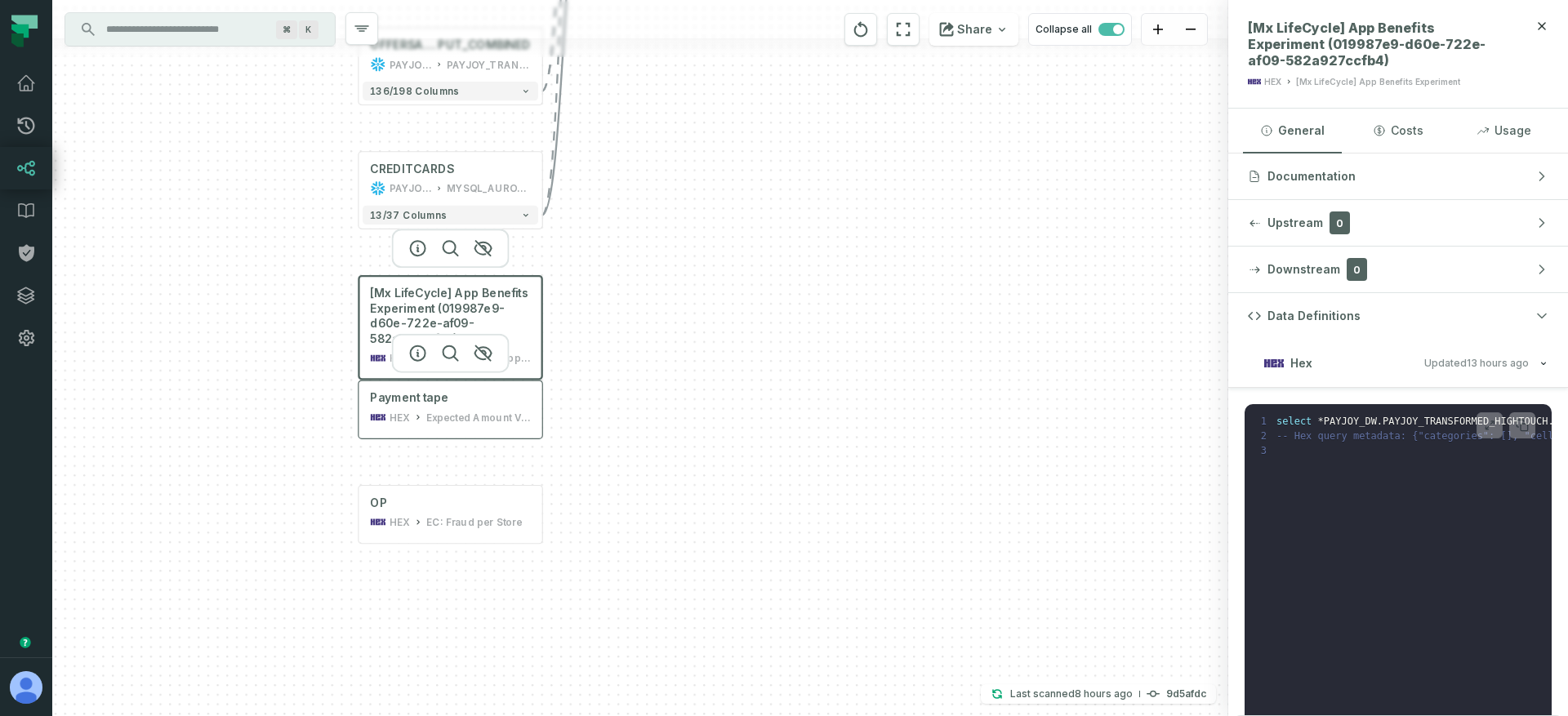
click at [435, 416] on div "Expected Amount VS Discounts Report" at bounding box center [478, 417] width 104 height 16
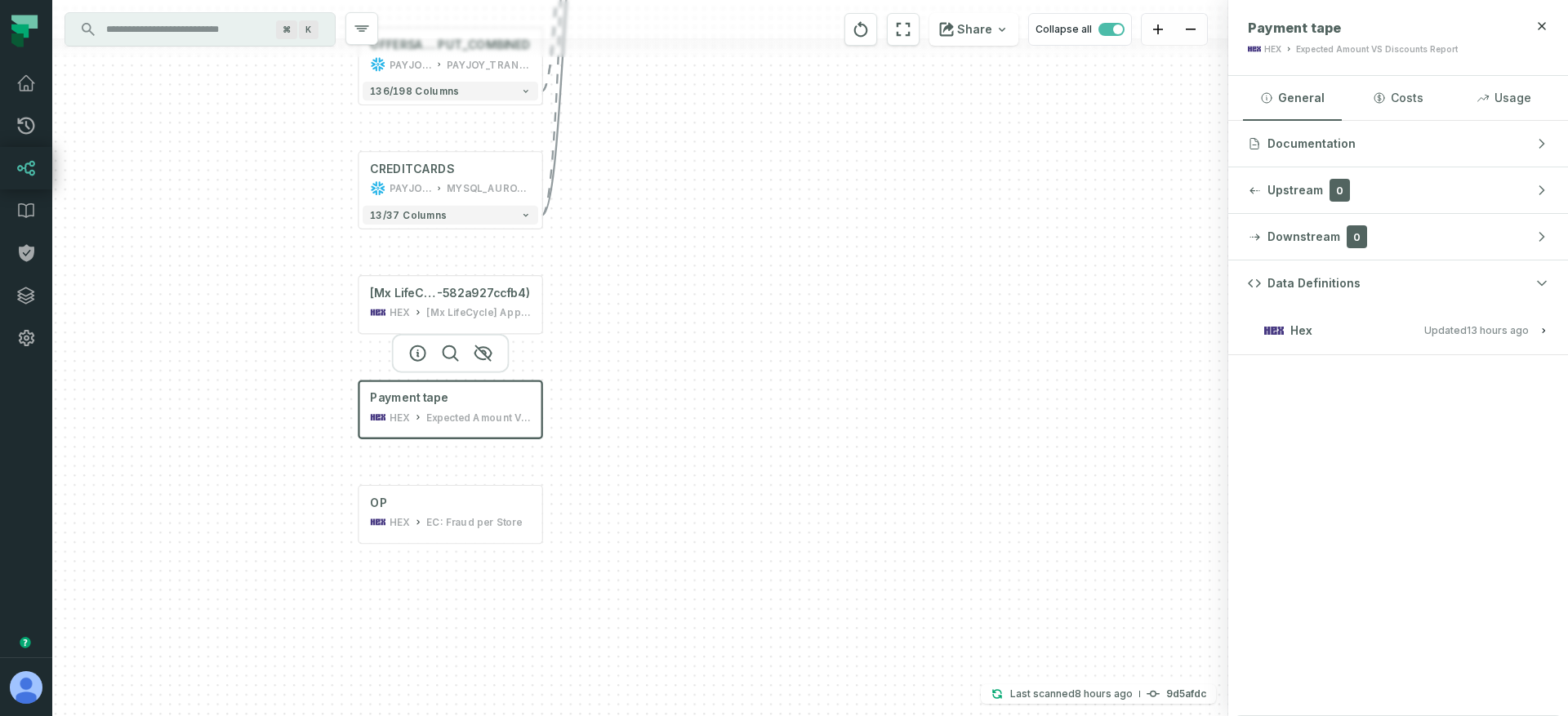
click at [1525, 337] on button "Hex Updated [DATE] 1:05:40 AM" at bounding box center [1398, 330] width 301 height 22
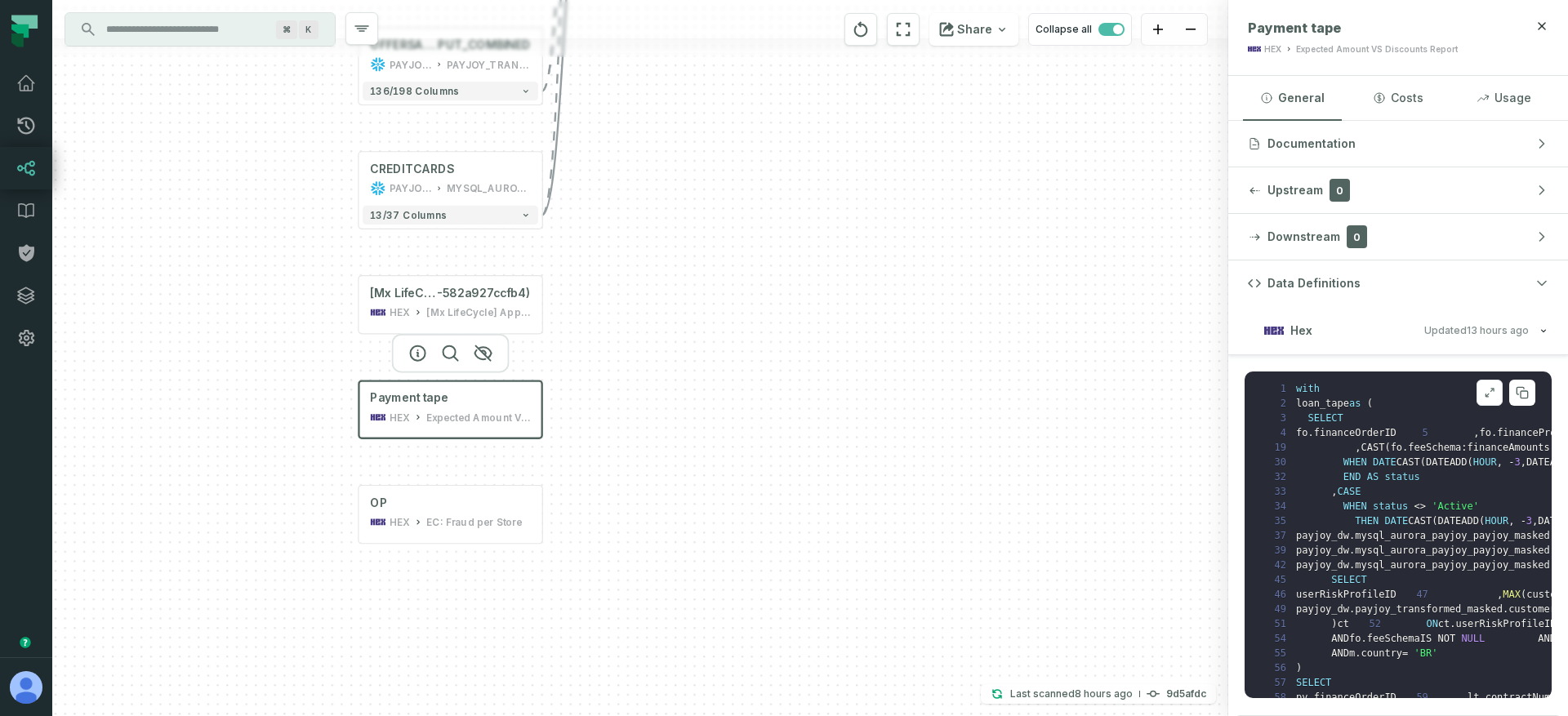
click at [1493, 396] on icon at bounding box center [1489, 393] width 11 height 13
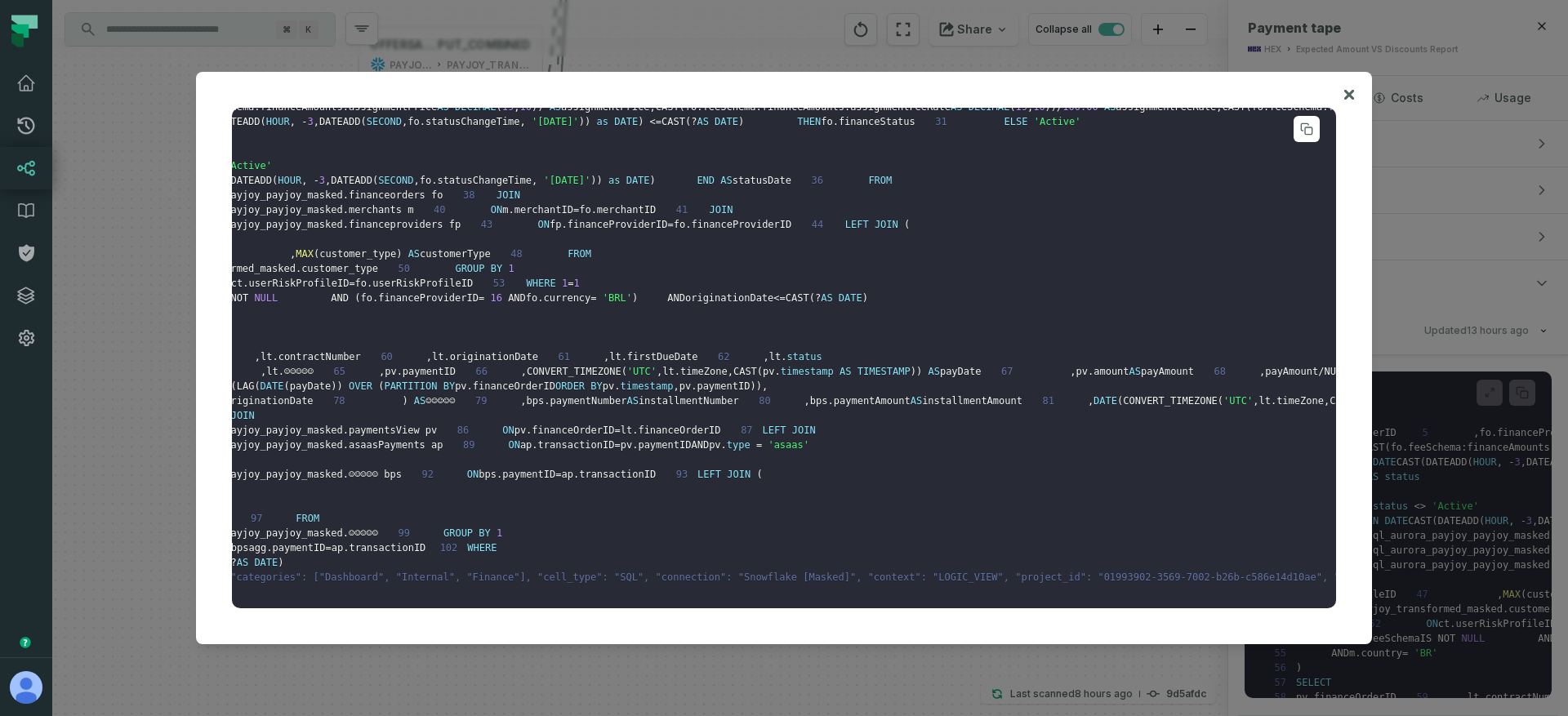
scroll to position [1073, 0]
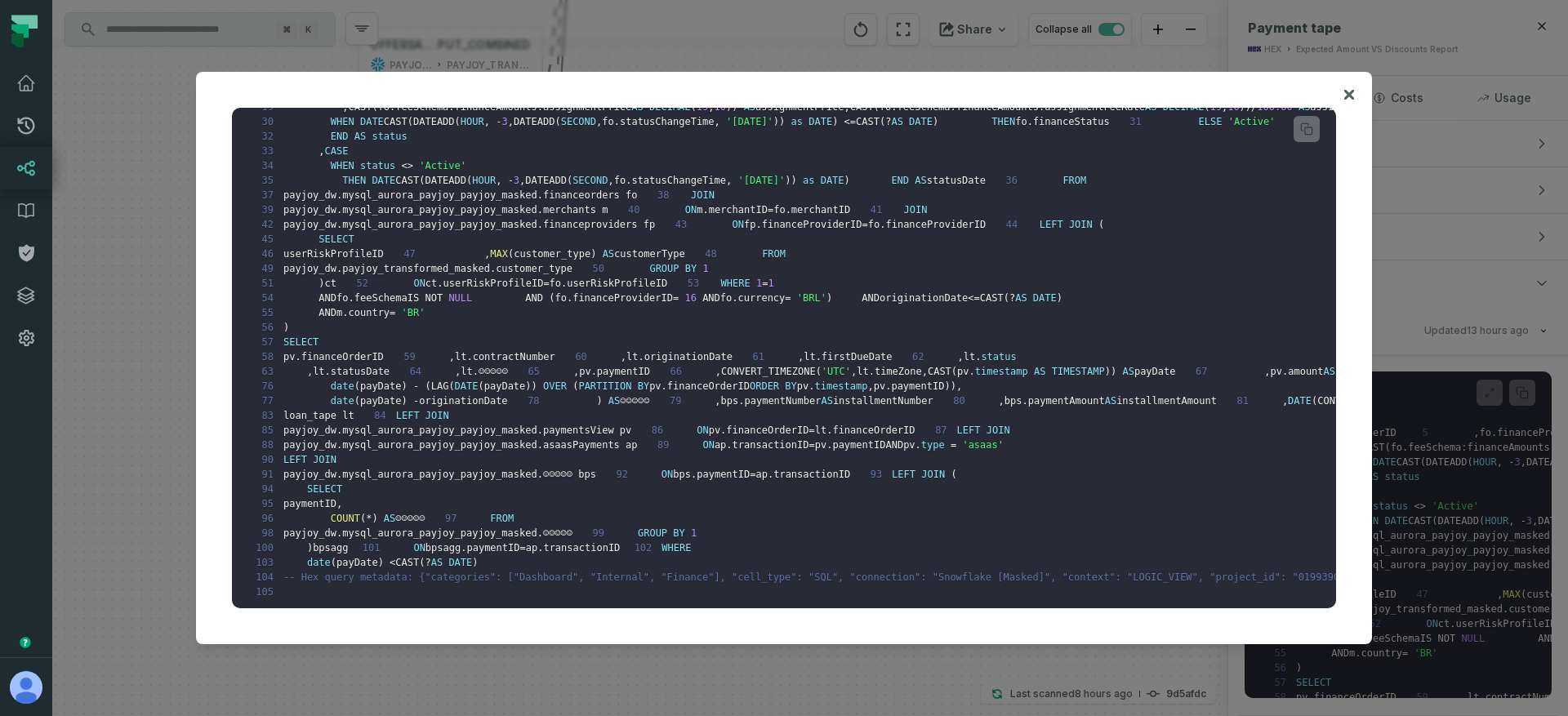
click at [159, 555] on div at bounding box center [784, 358] width 1568 height 716
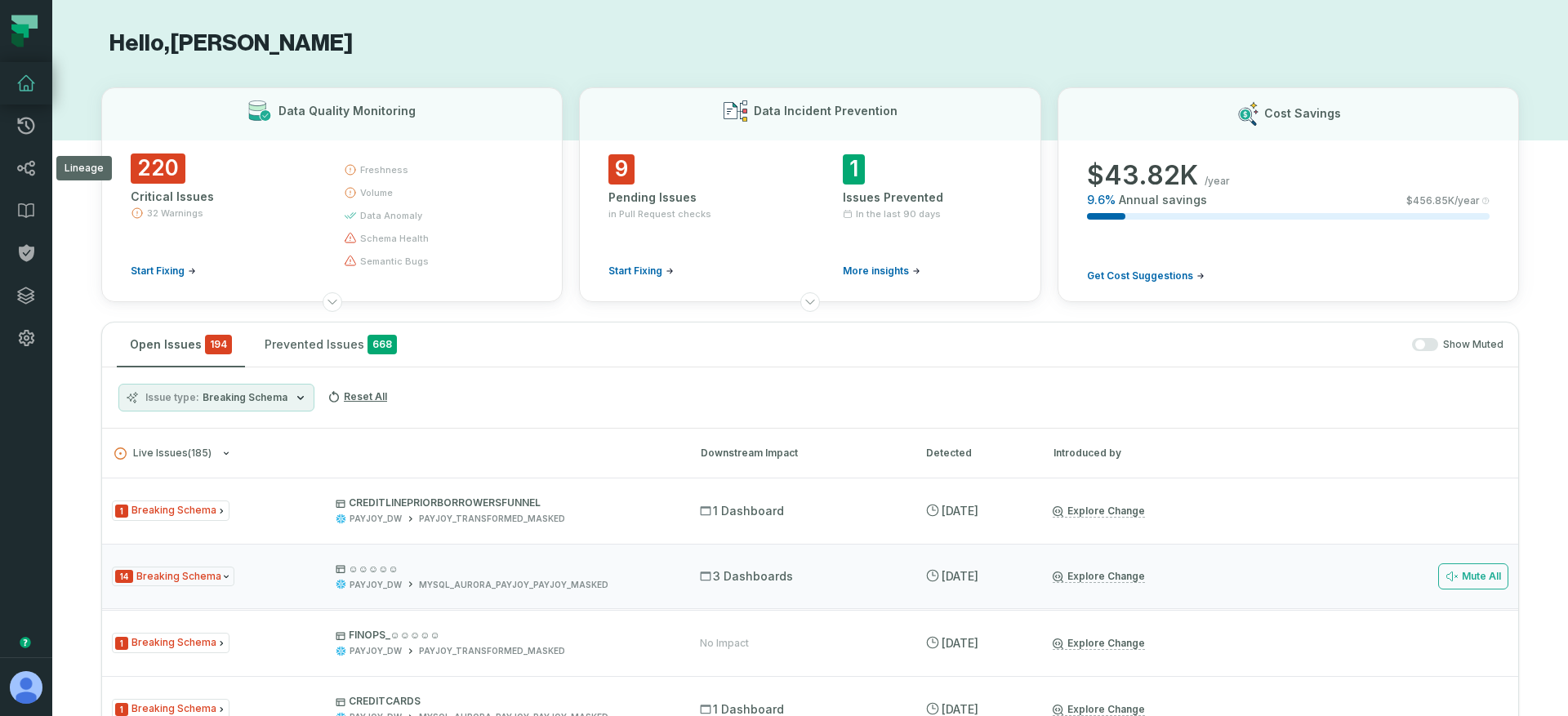
scroll to position [263, 0]
